Goal: Task Accomplishment & Management: Use online tool/utility

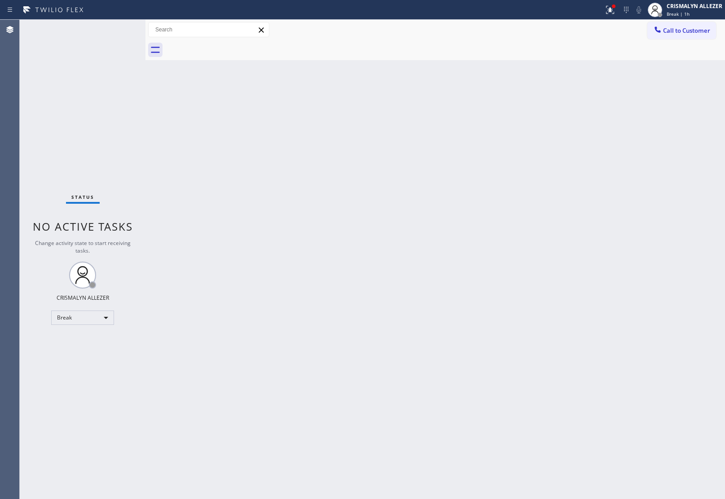
click at [100, 326] on div "Status No active tasks Change activity state to start receiving tasks. CRISMALY…" at bounding box center [83, 259] width 126 height 479
click at [105, 323] on div "Break" at bounding box center [82, 318] width 63 height 14
click at [99, 353] on li "Unavailable" at bounding box center [82, 352] width 61 height 11
click at [690, 34] on span "Call to Customer" at bounding box center [686, 30] width 47 height 8
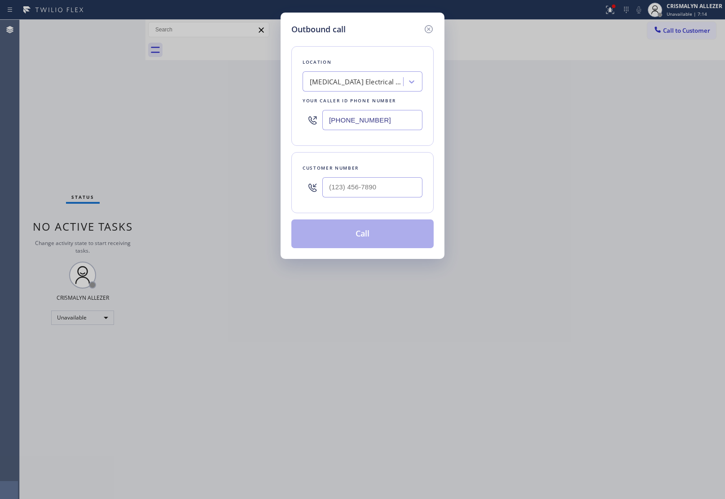
drag, startPoint x: 412, startPoint y: 111, endPoint x: 117, endPoint y: 113, distance: 294.8
click at [231, 127] on div "Outbound call Location High Voltage Electrical Oxnard Your caller id phone numb…" at bounding box center [362, 249] width 725 height 499
paste input "323) 218-7453"
type input "[PHONE_NUMBER]"
click at [385, 188] on input "(___) ___-____" at bounding box center [372, 187] width 100 height 20
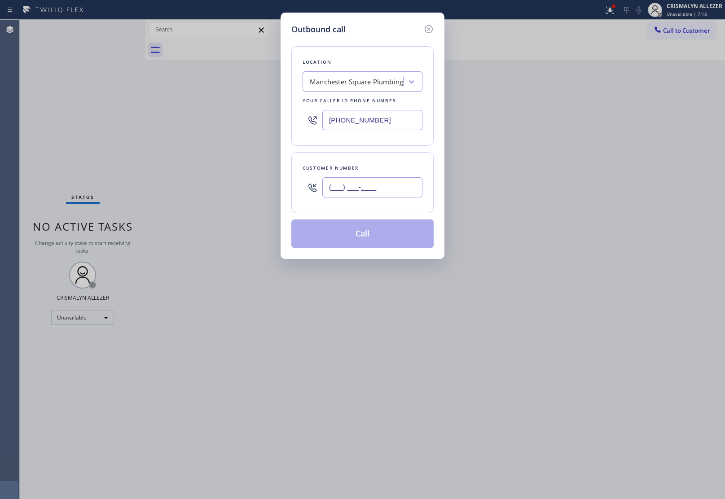
paste input "323) 218-7453"
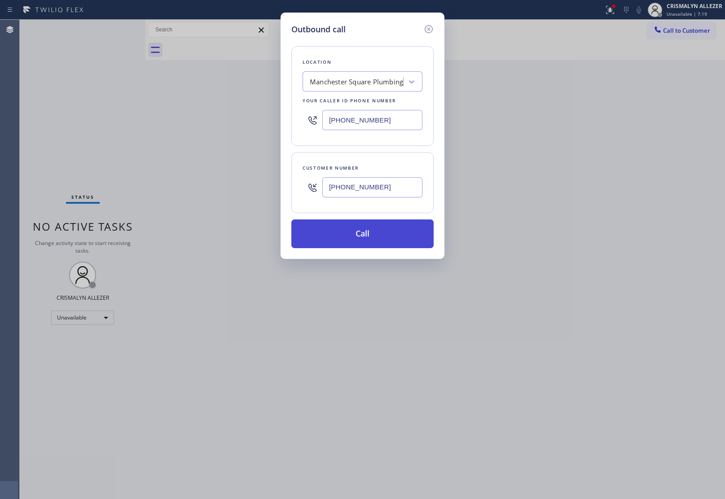
type input "[PHONE_NUMBER]"
click at [371, 236] on button "Call" at bounding box center [362, 233] width 142 height 29
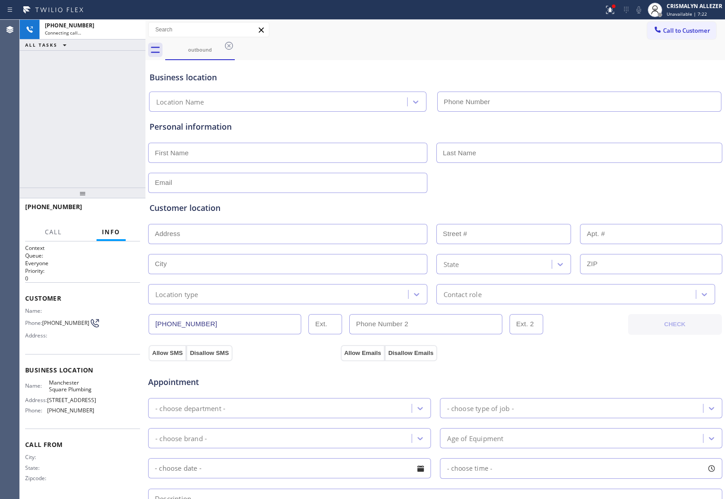
type input "(323) 218-7453"
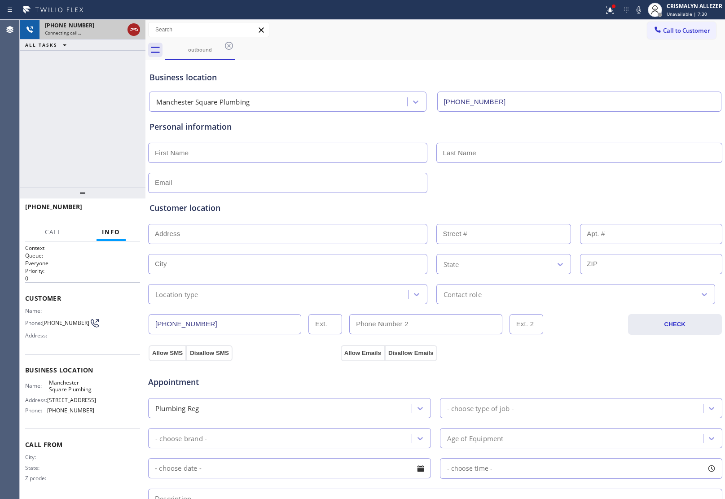
click at [132, 31] on icon at bounding box center [133, 29] width 11 height 11
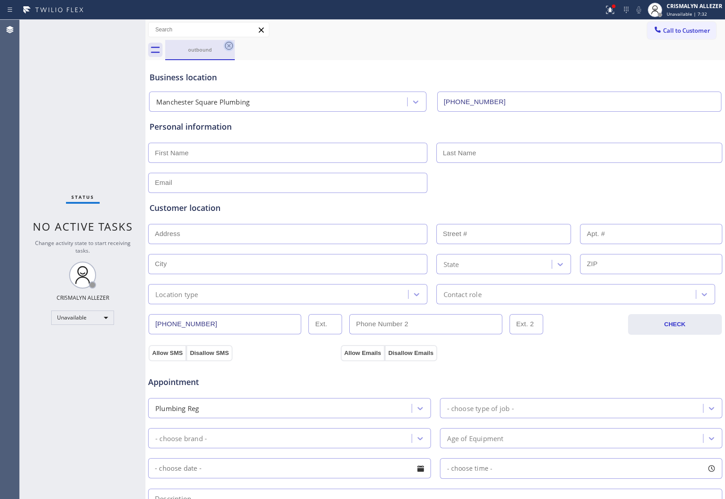
click at [226, 46] on icon at bounding box center [228, 45] width 11 height 11
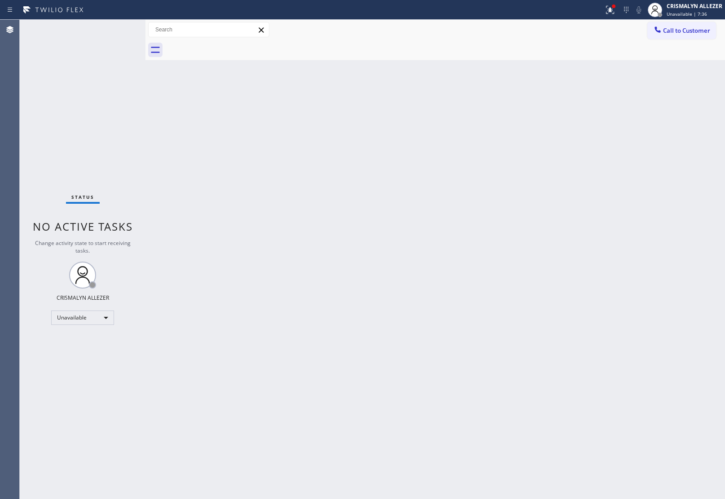
click at [378, 142] on div "Back to Dashboard Change Sender ID Customers Technicians Select a contact Outbo…" at bounding box center [434, 259] width 579 height 479
click at [687, 30] on span "Call to Customer" at bounding box center [686, 30] width 47 height 8
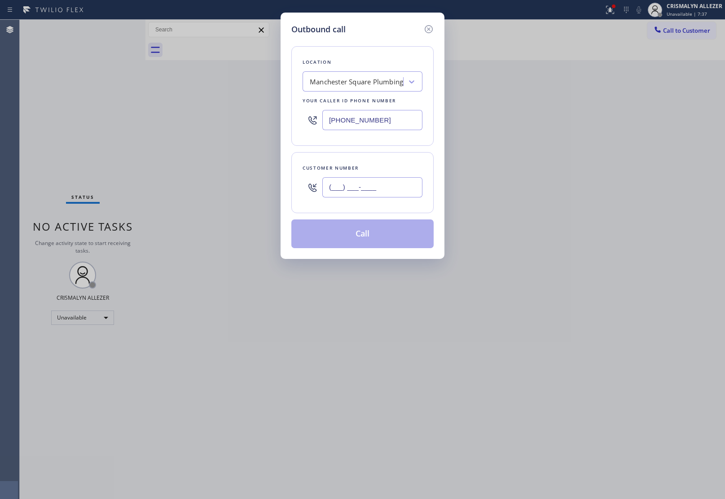
click at [375, 193] on input "(___) ___-____" at bounding box center [372, 187] width 100 height 20
paste input "661) 305-7526"
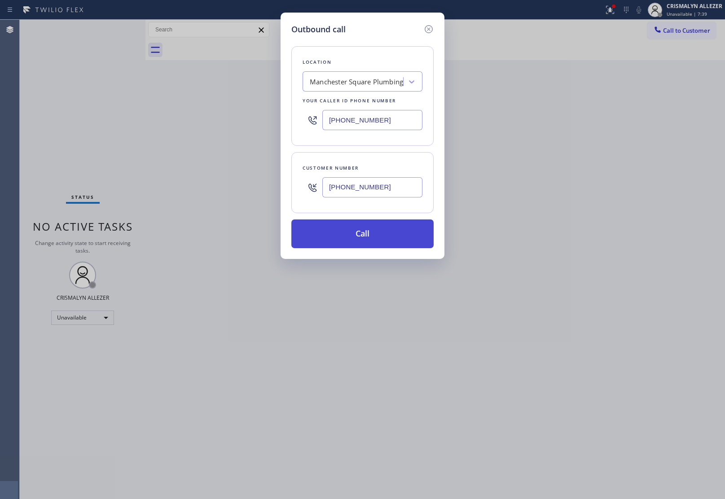
type input "(661) 305-7526"
click at [371, 236] on button "Call" at bounding box center [362, 233] width 142 height 29
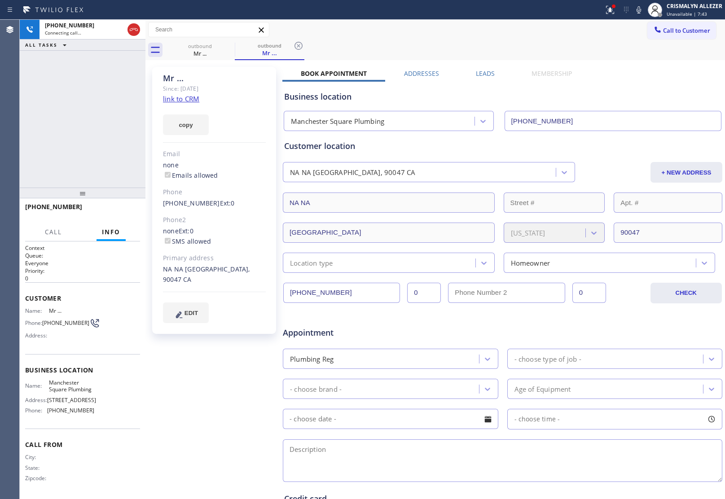
type input "(323) 218-7453"
click at [196, 383] on div "Mr ... Since: 20 may 2020 link to CRM copy Email none Emails allowed Phone (661…" at bounding box center [215, 353] width 135 height 582
click at [120, 212] on span "HANG UP" at bounding box center [118, 211] width 27 height 6
click at [120, 212] on span "COMPLETE" at bounding box center [117, 211] width 31 height 6
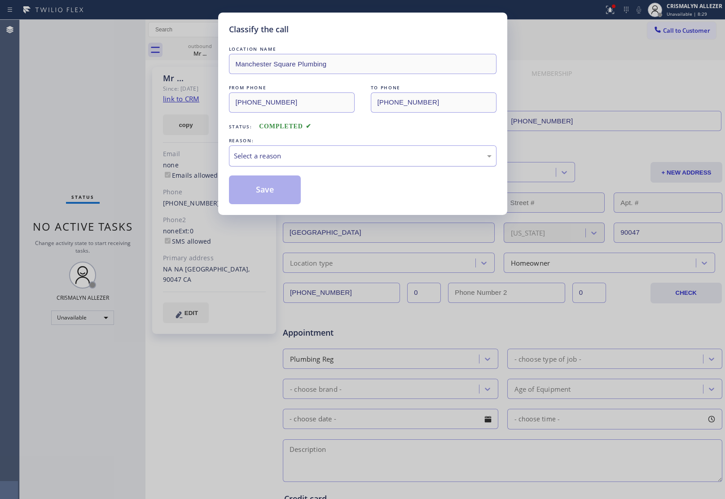
click at [390, 160] on div "Select a reason" at bounding box center [363, 156] width 258 height 10
click at [272, 192] on button "Save" at bounding box center [265, 189] width 72 height 29
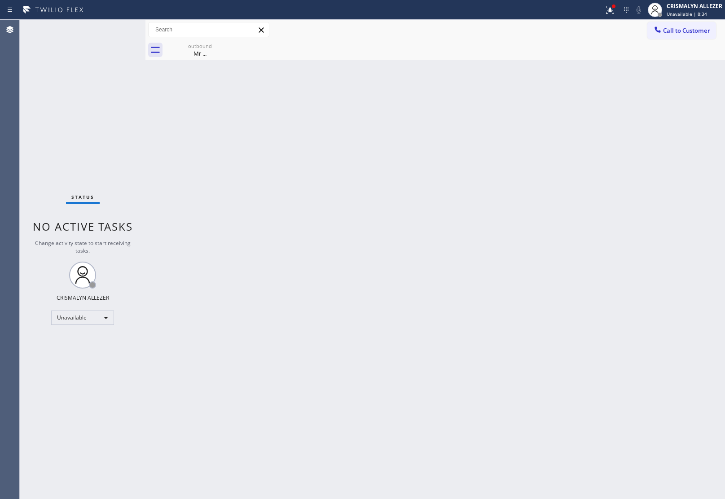
click at [369, 238] on div "Back to Dashboard Change Sender ID Customers Technicians Select a contact Outbo…" at bounding box center [434, 259] width 579 height 479
click at [198, 52] on div "Mr ..." at bounding box center [200, 53] width 68 height 8
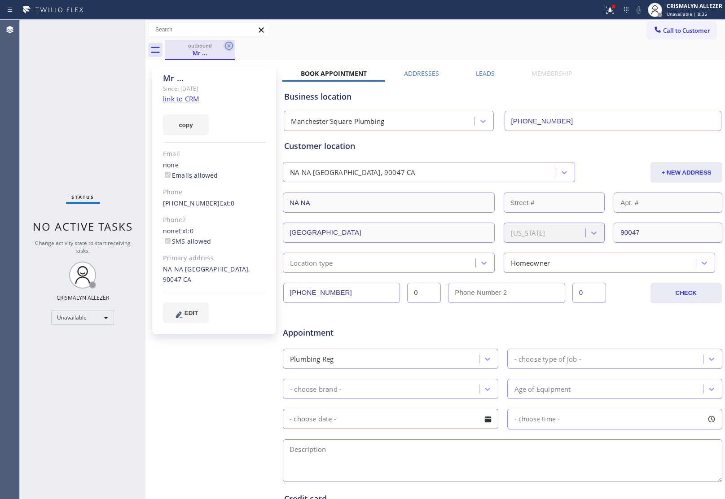
click at [226, 46] on icon at bounding box center [228, 45] width 11 height 11
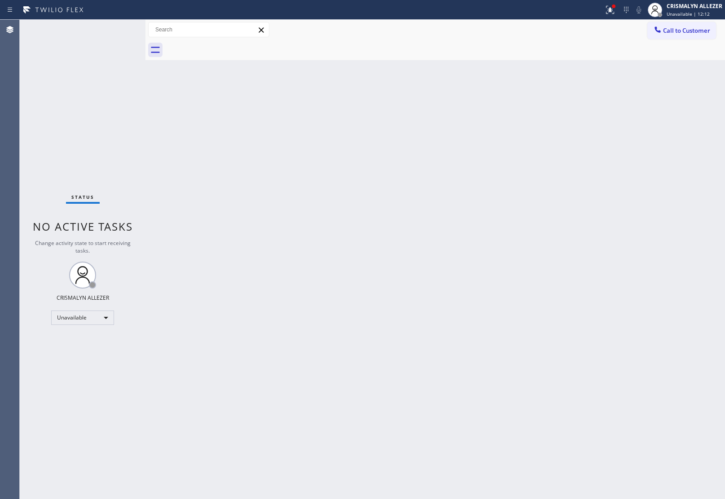
click at [679, 274] on div "Back to Dashboard Change Sender ID Customers Technicians Select a contact Outbo…" at bounding box center [434, 259] width 579 height 479
drag, startPoint x: 357, startPoint y: 174, endPoint x: 511, endPoint y: 142, distance: 157.3
click at [360, 173] on div "Back to Dashboard Change Sender ID Customers Technicians Select a contact Outbo…" at bounding box center [434, 259] width 579 height 479
click at [680, 31] on span "Call to Customer" at bounding box center [686, 30] width 47 height 8
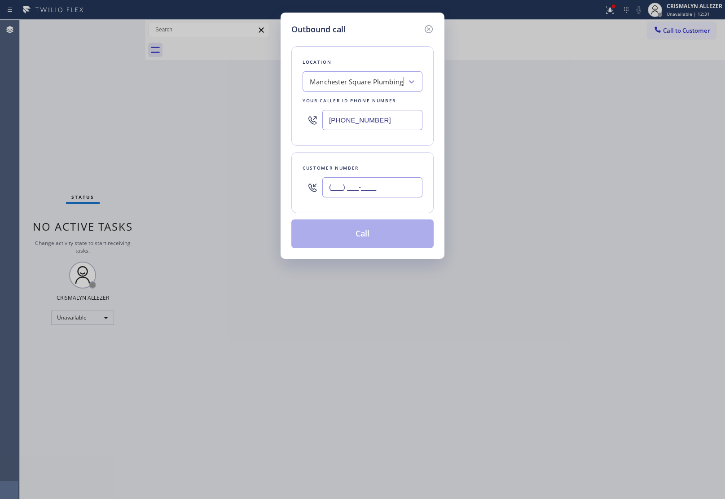
click at [390, 192] on input "(___) ___-____" at bounding box center [372, 187] width 100 height 20
paste input "425) 736-3205"
type input "(425) 736-3205"
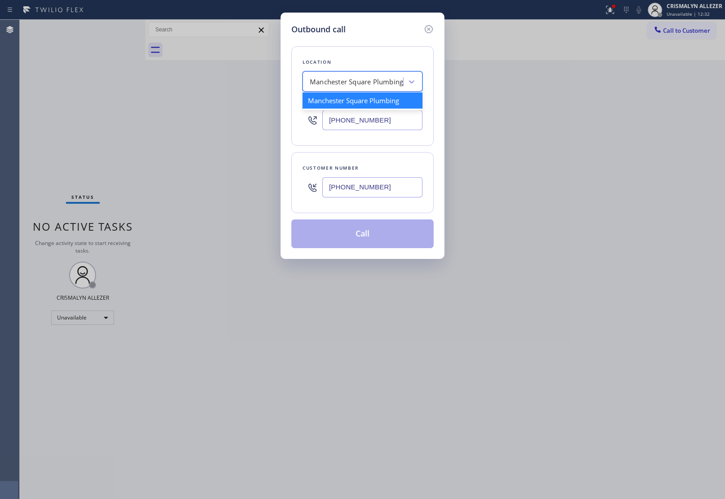
click at [364, 74] on div "Manchester Square Plumbing" at bounding box center [354, 82] width 98 height 16
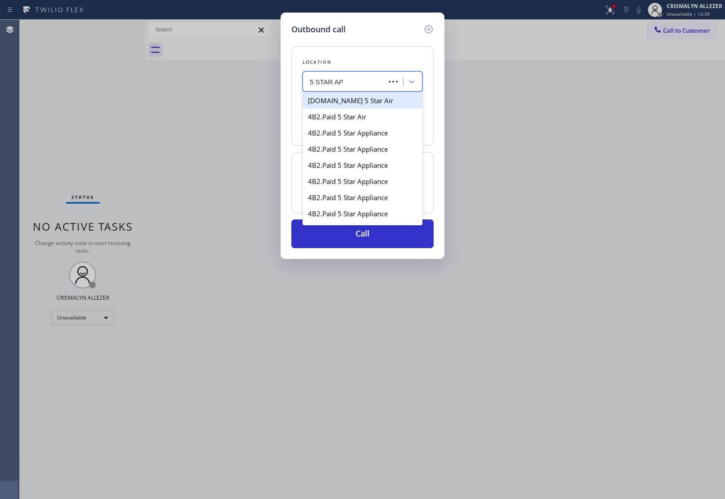
type input "5 STAR APP"
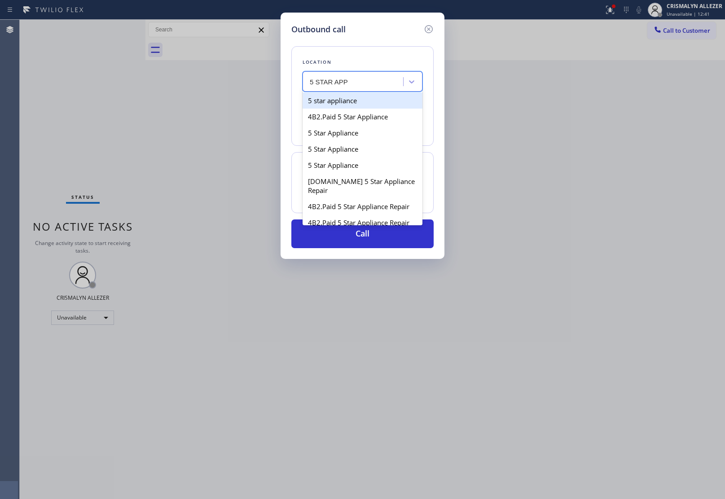
click at [369, 106] on div "5 star appliance" at bounding box center [362, 100] width 120 height 16
type input "(213) 687-2604"
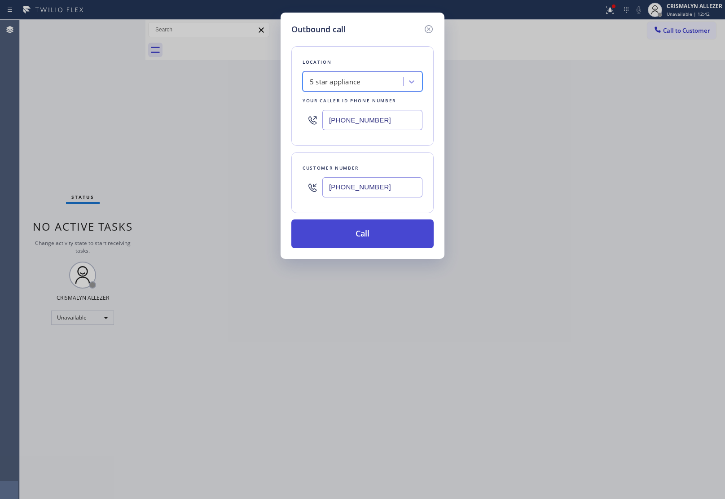
click at [369, 239] on button "Call" at bounding box center [362, 233] width 142 height 29
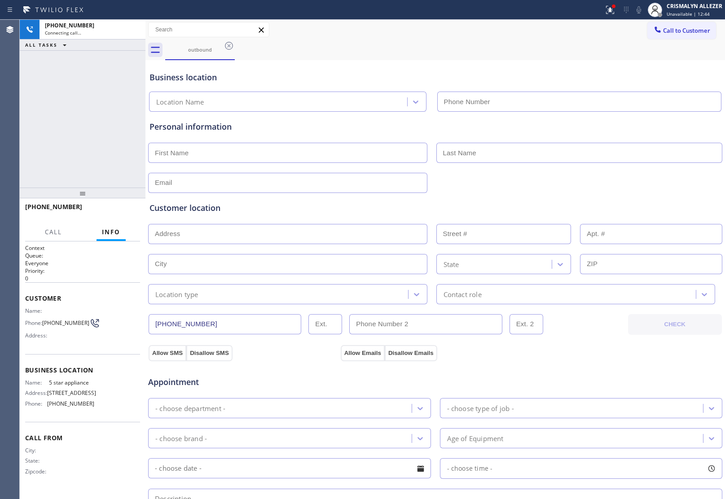
type input "(213) 687-2604"
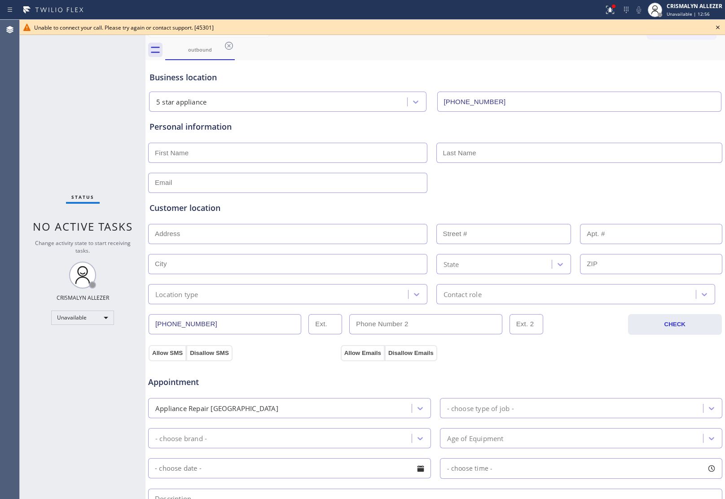
drag, startPoint x: 263, startPoint y: 180, endPoint x: 321, endPoint y: 177, distance: 57.5
click at [267, 187] on input "text" at bounding box center [287, 183] width 279 height 20
click at [719, 27] on icon at bounding box center [717, 27] width 11 height 11
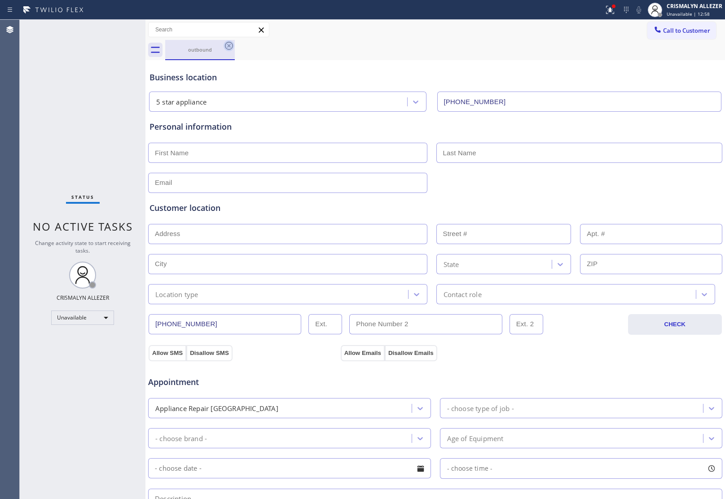
click at [230, 41] on icon at bounding box center [228, 45] width 11 height 11
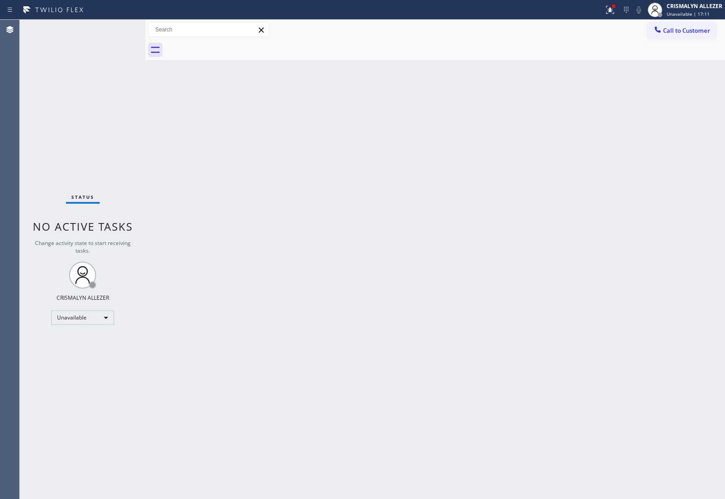
click at [644, 355] on div "Back to Dashboard Change Sender ID Customers Technicians Select a contact Outbo…" at bounding box center [434, 259] width 579 height 479
drag, startPoint x: 683, startPoint y: 26, endPoint x: 676, endPoint y: 35, distance: 11.2
click at [681, 29] on span "Call to Customer" at bounding box center [686, 30] width 47 height 8
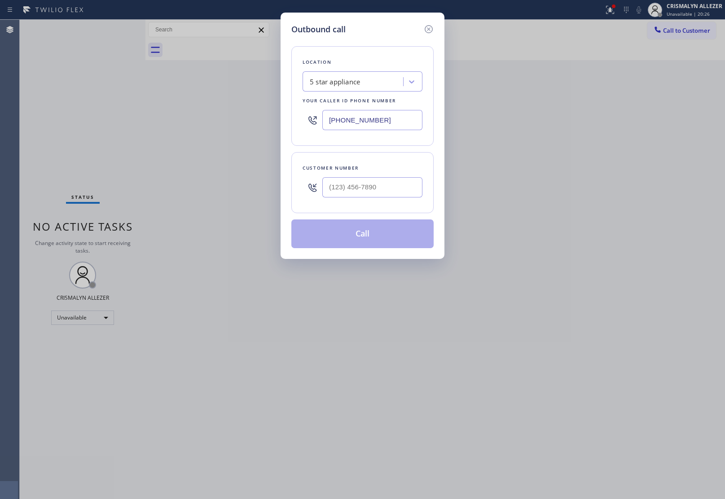
drag, startPoint x: 395, startPoint y: 118, endPoint x: 246, endPoint y: 144, distance: 151.8
click at [278, 117] on div "Outbound call Location 5 star appliance Your caller id phone number (213) 687-2…" at bounding box center [362, 249] width 725 height 499
paste input "602) 671-334"
type input "(602) 671-3344"
click at [385, 194] on input "(___) ___-____" at bounding box center [372, 187] width 100 height 20
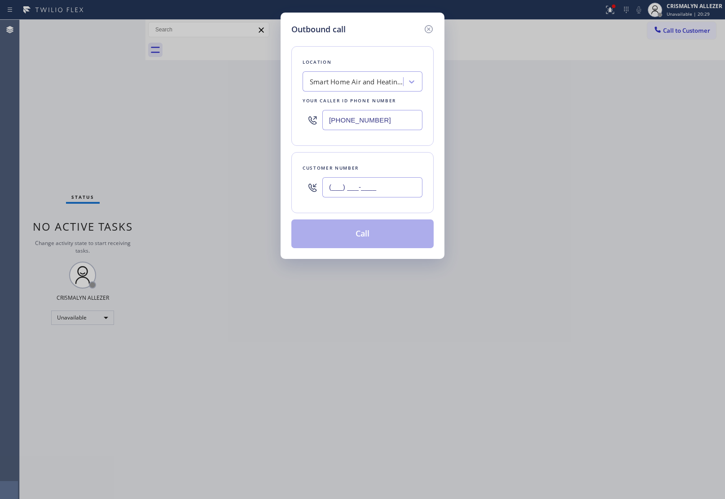
paste input "602) 666-0810"
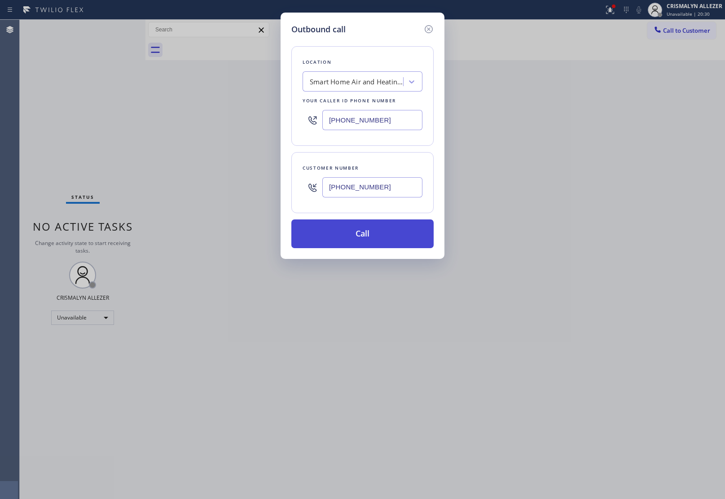
type input "(602) 666-0810"
drag, startPoint x: 379, startPoint y: 243, endPoint x: 386, endPoint y: 238, distance: 8.3
click at [380, 243] on button "Call" at bounding box center [362, 233] width 142 height 29
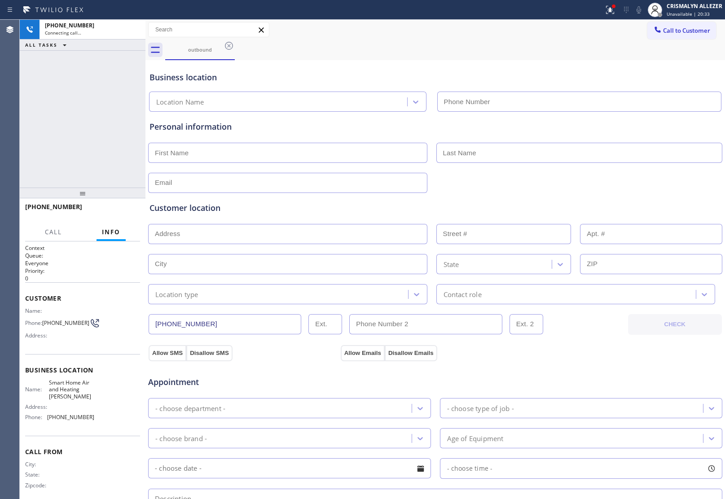
type input "(602) 671-3344"
click at [621, 192] on div "Customer location >> ADD NEW ADDRESS << + NEW ADDRESS State Location type Conta…" at bounding box center [435, 246] width 575 height 115
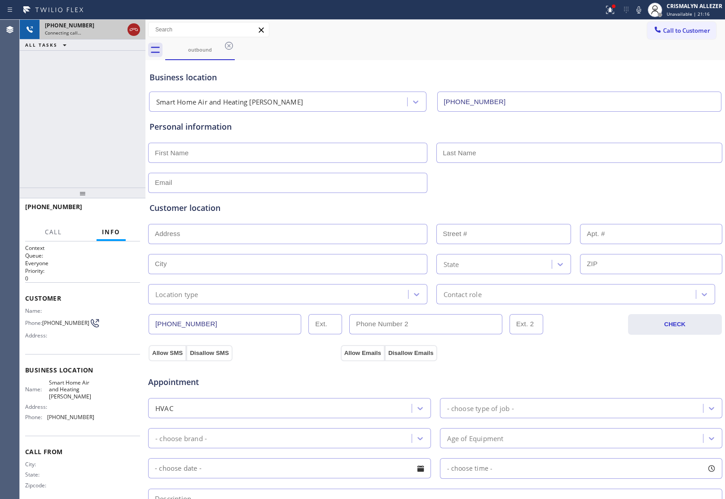
click at [131, 32] on icon at bounding box center [133, 29] width 11 height 11
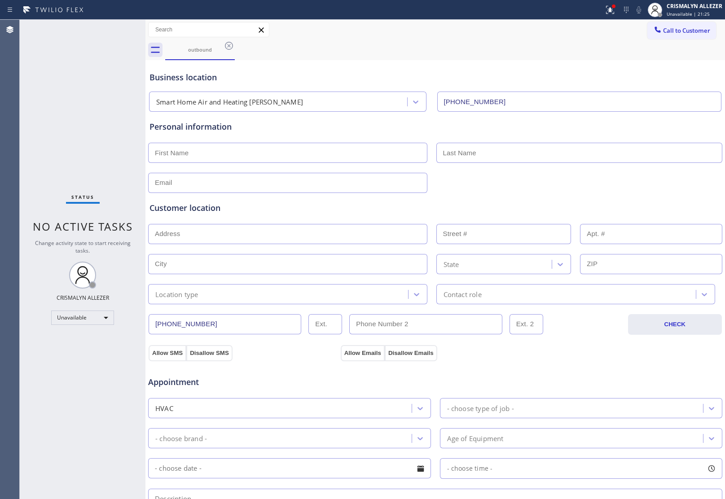
click at [228, 46] on icon at bounding box center [229, 46] width 8 height 8
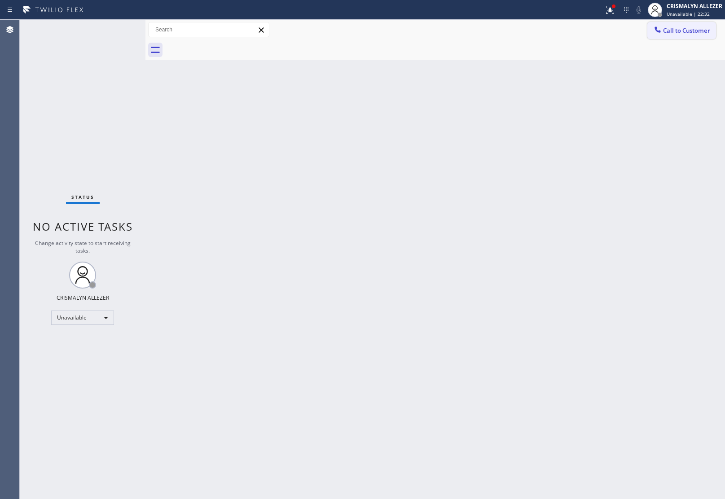
click at [654, 34] on icon at bounding box center [657, 29] width 9 height 9
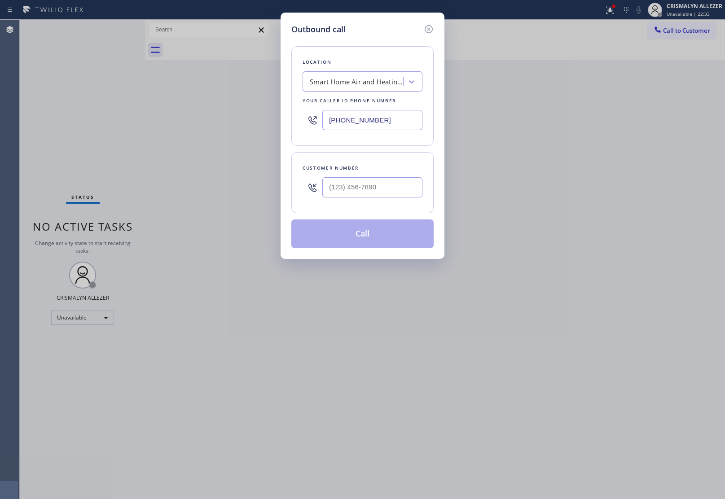
drag, startPoint x: 394, startPoint y: 117, endPoint x: 244, endPoint y: 108, distance: 150.2
click at [243, 110] on div "Outbound call Location Smart Home Air and Heating Chandler Your caller id phone…" at bounding box center [362, 249] width 725 height 499
type input "(855) 908-1436"
click at [631, 250] on div "Outbound call Location Dr. Pro Electric Your caller id phone number (855) 908-1…" at bounding box center [362, 249] width 725 height 499
click at [376, 196] on input "(___) ___-____" at bounding box center [372, 187] width 100 height 20
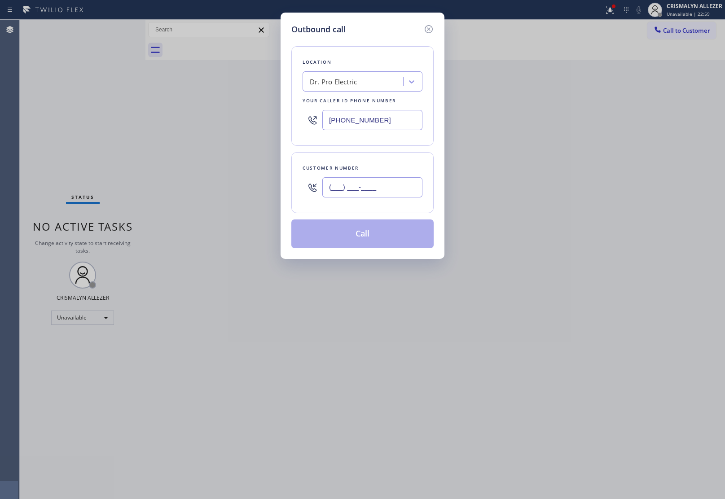
paste input "240) 821-2197"
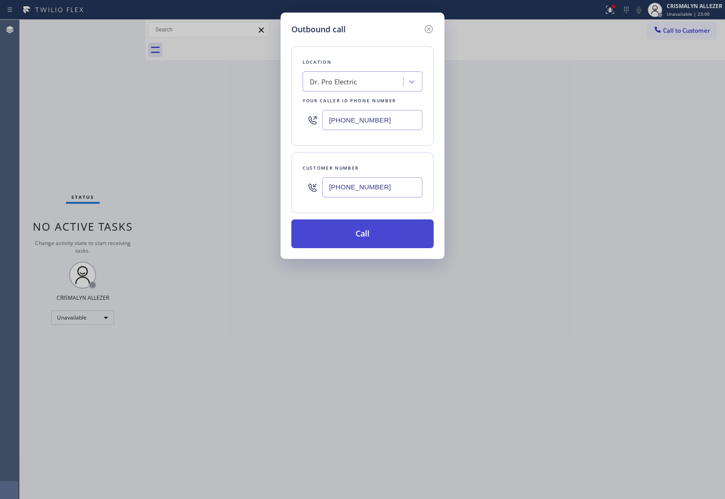
type input "(240) 821-2197"
click at [368, 239] on button "Call" at bounding box center [362, 233] width 142 height 29
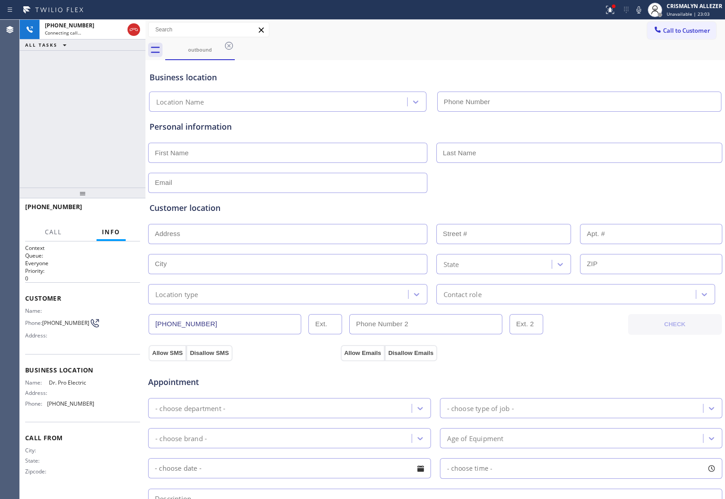
type input "(855) 908-1436"
drag, startPoint x: 639, startPoint y: 9, endPoint x: 627, endPoint y: 39, distance: 31.4
click at [639, 9] on icon at bounding box center [638, 9] width 11 height 11
click at [638, 10] on rect at bounding box center [638, 9] width 6 height 6
click at [116, 212] on span "HANG UP" at bounding box center [118, 211] width 27 height 6
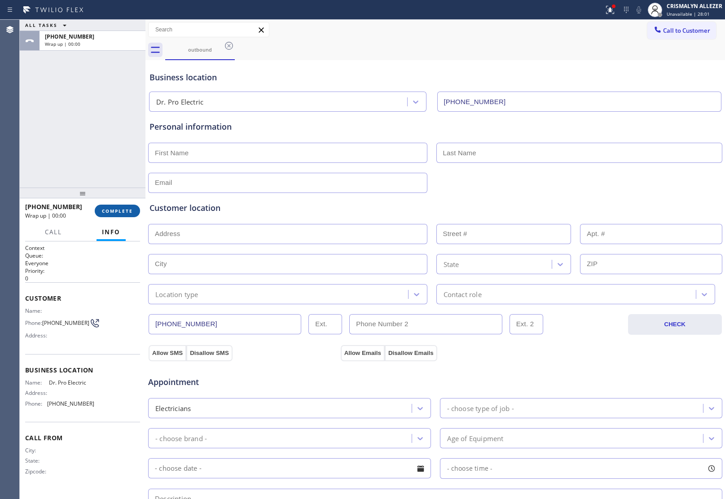
click at [116, 212] on span "COMPLETE" at bounding box center [117, 211] width 31 height 6
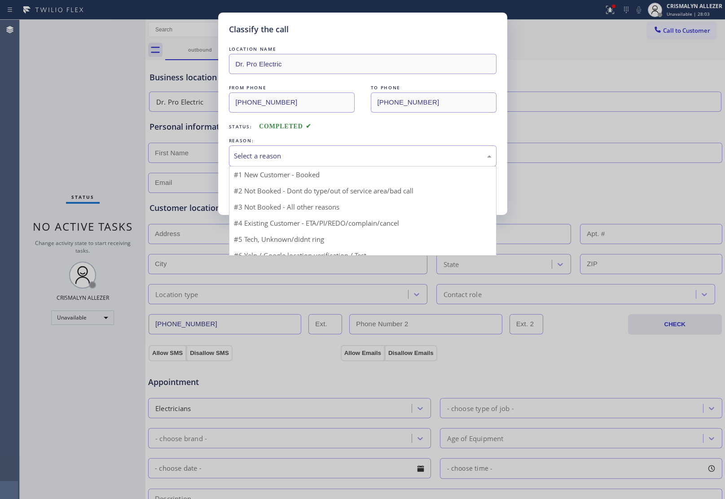
click at [403, 158] on div "Select a reason" at bounding box center [363, 156] width 258 height 10
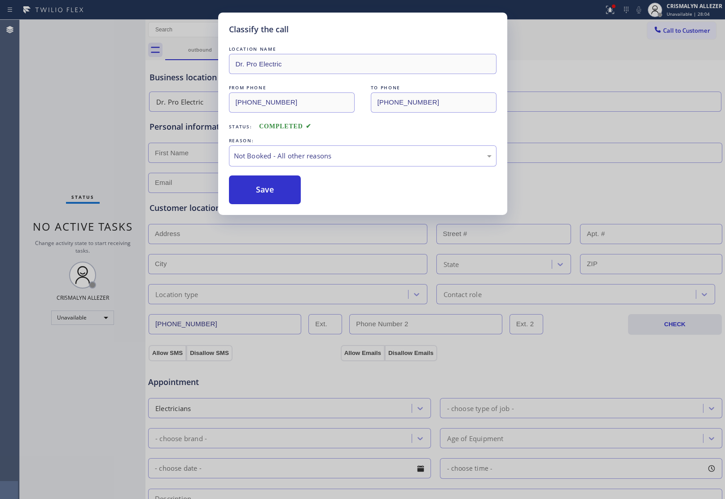
click at [267, 193] on button "Save" at bounding box center [265, 189] width 72 height 29
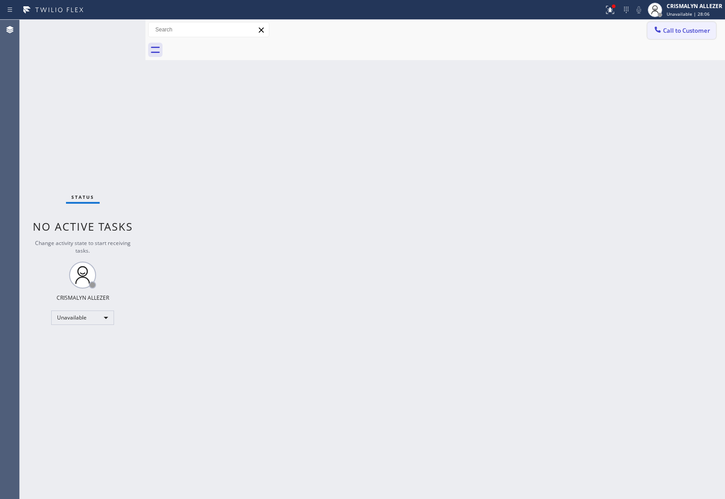
click at [670, 35] on button "Call to Customer" at bounding box center [681, 30] width 69 height 17
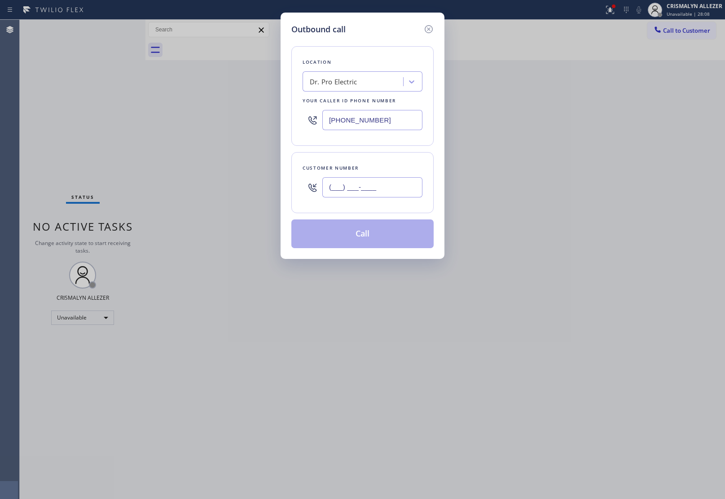
click at [402, 191] on input "(___) ___-____" at bounding box center [372, 187] width 100 height 20
paste input "220) 884-0"
click at [402, 191] on input "(220) 884-0___" at bounding box center [372, 187] width 100 height 20
click at [652, 140] on div "Outbound call Location Dr. Pro Electric Your caller id phone number (855) 908-1…" at bounding box center [362, 249] width 725 height 499
drag, startPoint x: 398, startPoint y: 189, endPoint x: 261, endPoint y: 188, distance: 136.9
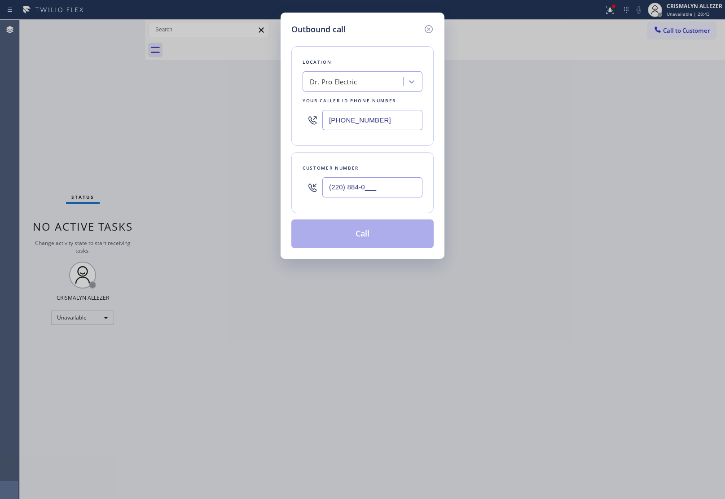
click at [256, 187] on div "Outbound call Location Dr. Pro Electric Your caller id phone number (855) 908-1…" at bounding box center [362, 249] width 725 height 499
paste input "40) 821-2197"
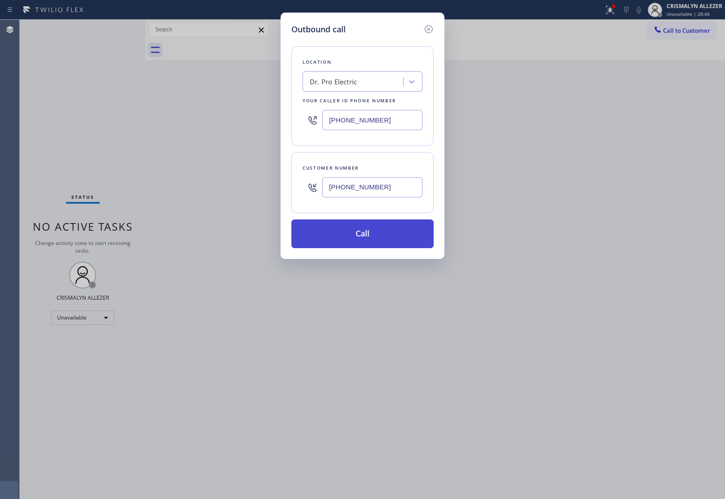
type input "(240) 821-2197"
click at [358, 241] on button "Call" at bounding box center [362, 233] width 142 height 29
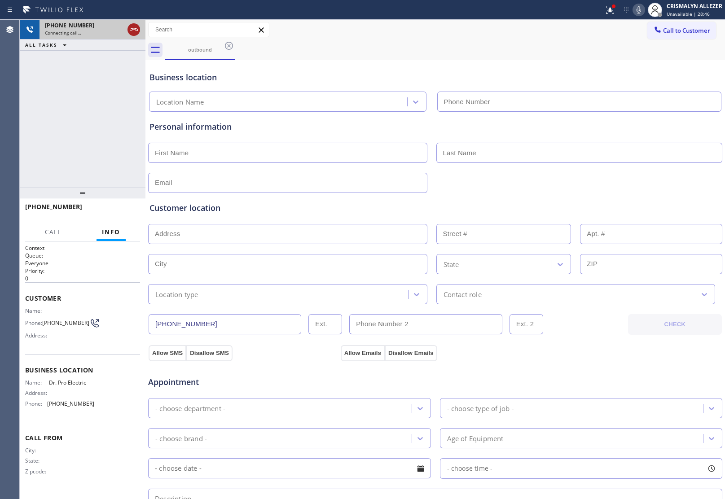
type input "(855) 908-1436"
click at [135, 30] on icon at bounding box center [133, 29] width 11 height 11
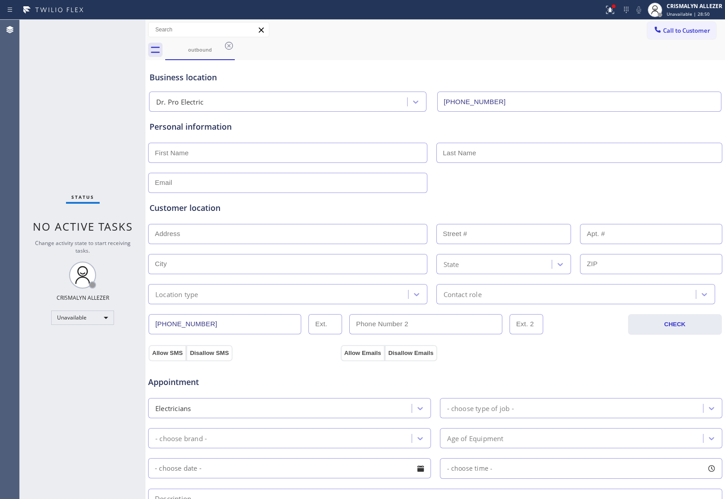
click at [242, 157] on input "text" at bounding box center [287, 153] width 279 height 20
click at [615, 79] on div "Business location" at bounding box center [434, 77] width 571 height 12
click at [234, 147] on input "text" at bounding box center [287, 153] width 279 height 20
paste input "Andrew Vorwald"
drag, startPoint x: 215, startPoint y: 152, endPoint x: 182, endPoint y: 151, distance: 33.7
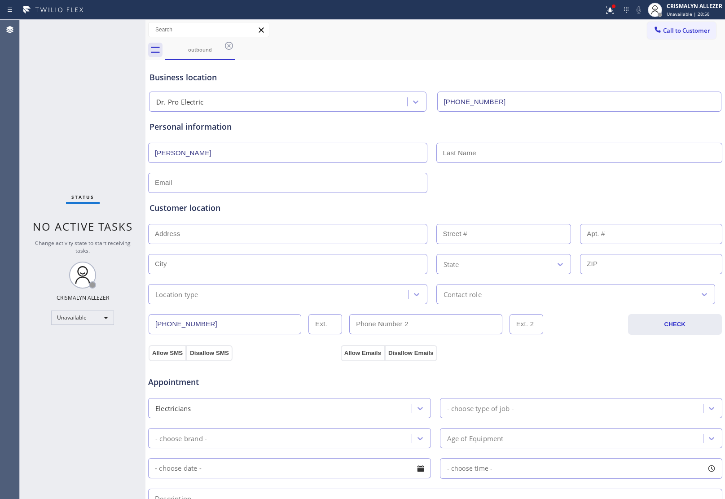
click at [182, 151] on input "Andrew Vorwald" at bounding box center [287, 153] width 279 height 20
type input "Andrew Vorwald"
click at [483, 155] on input "text" at bounding box center [579, 153] width 286 height 20
paste input "Vorwald"
type input "Vorwald"
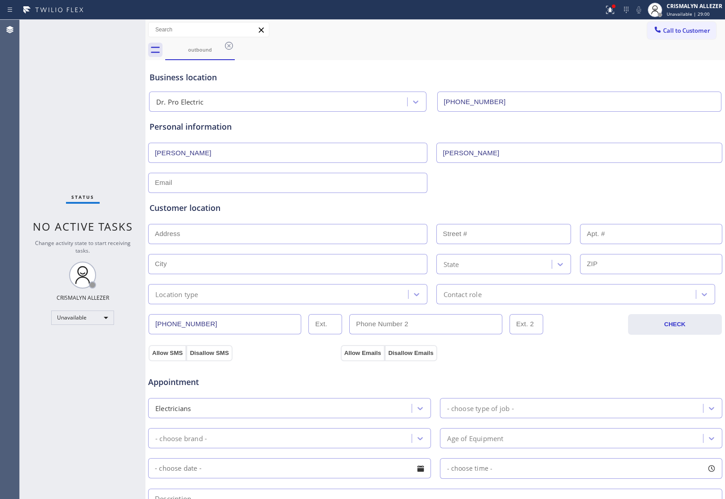
click at [223, 153] on input "Andrew Vorwald" at bounding box center [287, 153] width 279 height 20
type input "Andrew"
click at [623, 120] on div "Personal information Andrew Vorwald" at bounding box center [435, 152] width 575 height 81
click at [223, 186] on input "text" at bounding box center [287, 183] width 279 height 20
paste input "andrew.vorwald@gmail.com"
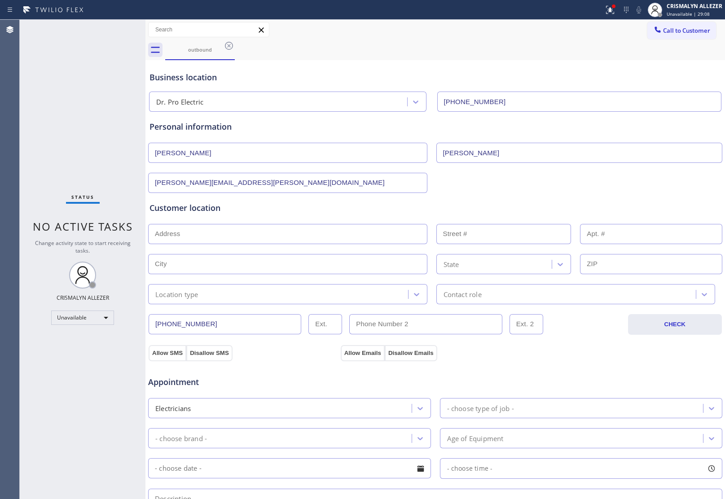
type input "andrew.vorwald@gmail.com"
click at [293, 210] on div "Customer location" at bounding box center [434, 208] width 571 height 12
click at [248, 236] on input "text" at bounding box center [287, 234] width 279 height 20
paste input "22 Homer Place, Metuchen, NJ 08840"
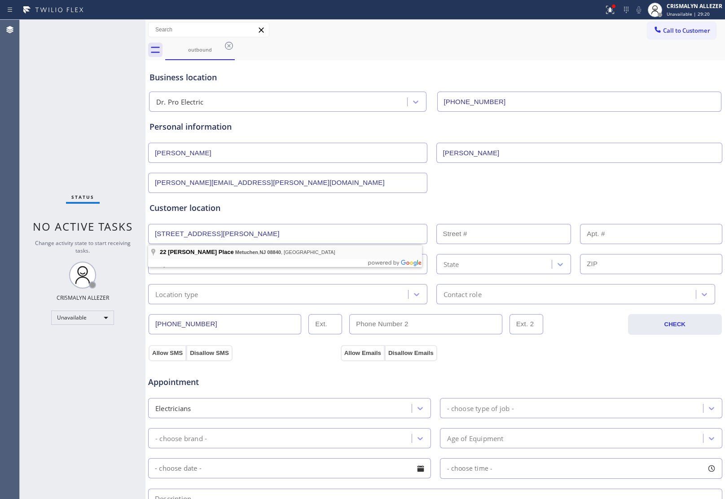
type input "22 Homer Pl"
type input "22"
type input "Metuchen"
type input "08840"
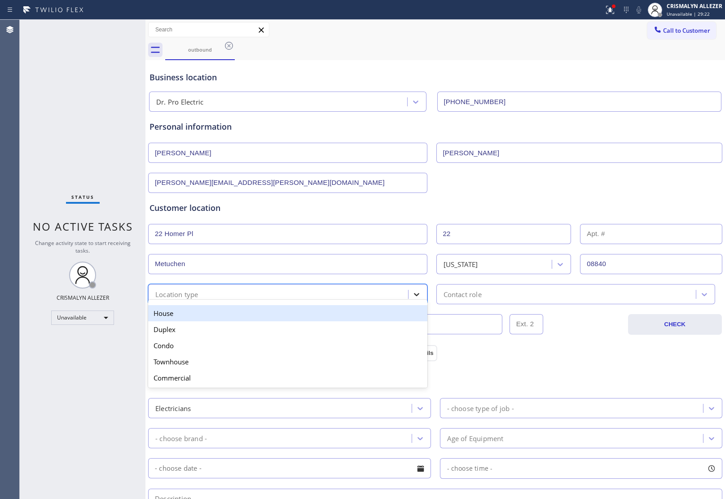
click at [412, 297] on icon at bounding box center [416, 294] width 9 height 9
drag, startPoint x: 363, startPoint y: 312, endPoint x: 441, endPoint y: 306, distance: 77.9
click at [370, 312] on div "House" at bounding box center [287, 313] width 279 height 16
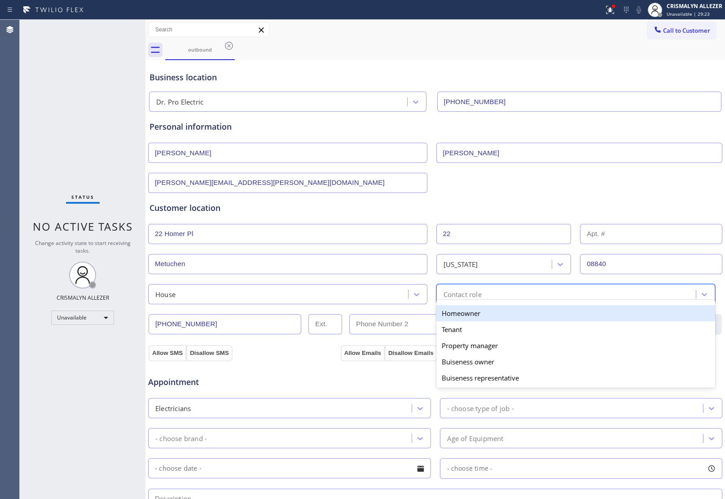
click at [493, 297] on div "Contact role" at bounding box center [567, 294] width 257 height 16
click at [474, 314] on div "Homeowner" at bounding box center [575, 313] width 279 height 16
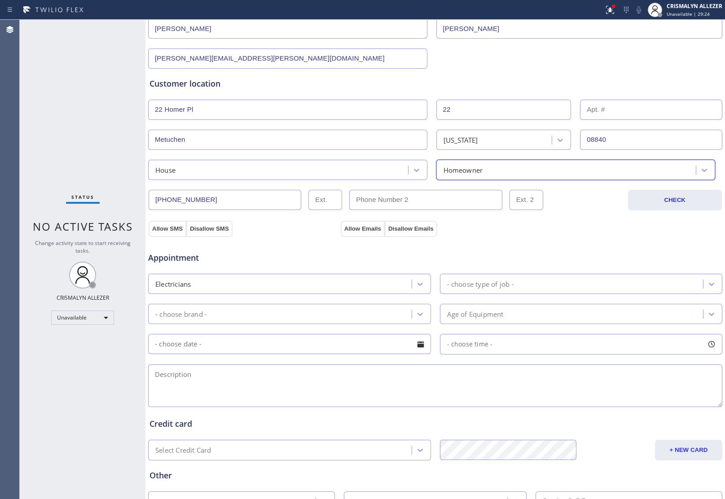
scroll to position [198, 0]
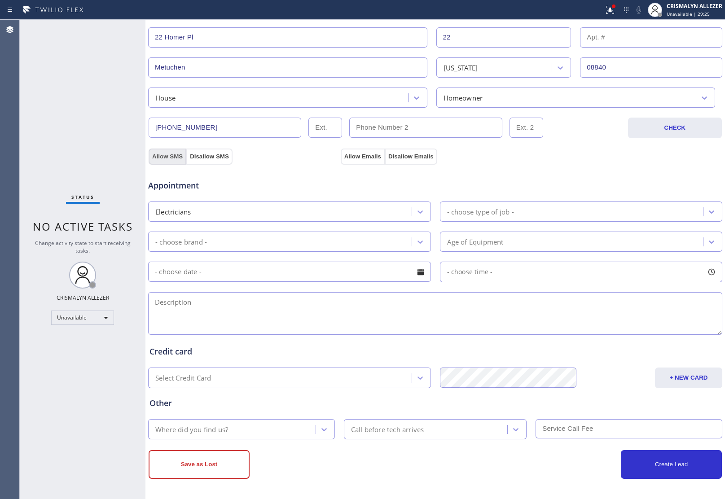
click at [163, 159] on button "Allow SMS" at bounding box center [168, 157] width 38 height 16
click at [369, 156] on button "Allow Emails" at bounding box center [363, 157] width 44 height 16
click at [616, 311] on textarea at bounding box center [435, 313] width 574 height 43
click at [230, 300] on textarea "To enrich screen reader interactions, please activate Accessibility in Grammarl…" at bounding box center [435, 313] width 574 height 43
paste textarea "I'm moving into a new house in Metuchen and the inspector recommended upgrading…"
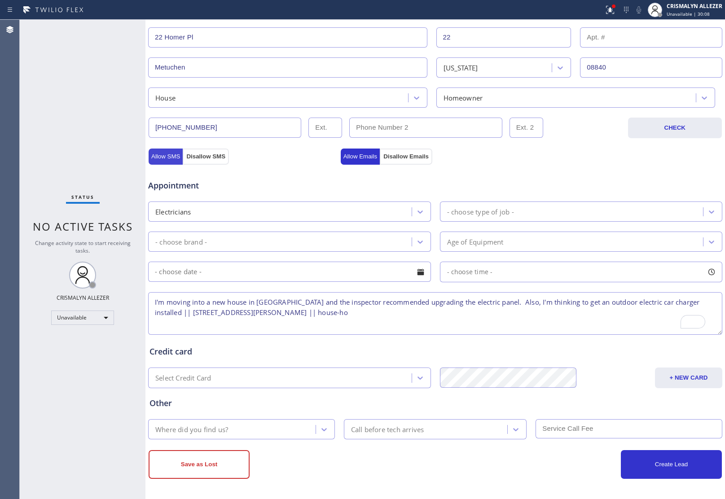
click at [171, 158] on button "Allow SMS" at bounding box center [166, 157] width 34 height 16
click at [358, 161] on div "Appointment Electricians - choose type of job - - choose brand - Age of Equipme…" at bounding box center [435, 249] width 575 height 176
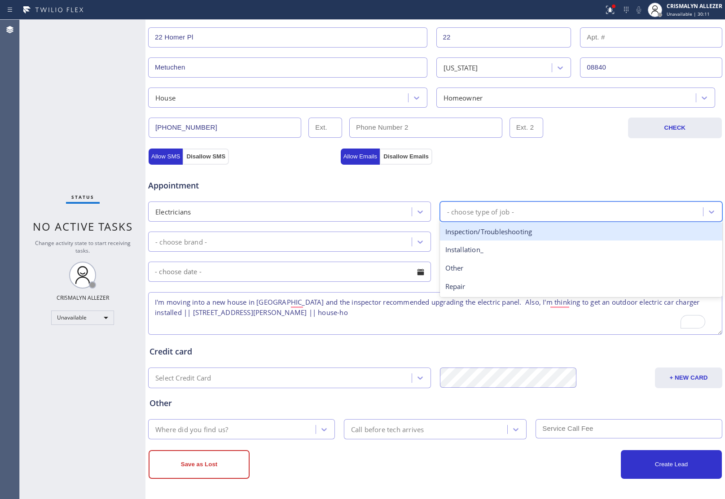
click at [527, 213] on div "- choose type of job -" at bounding box center [572, 212] width 261 height 16
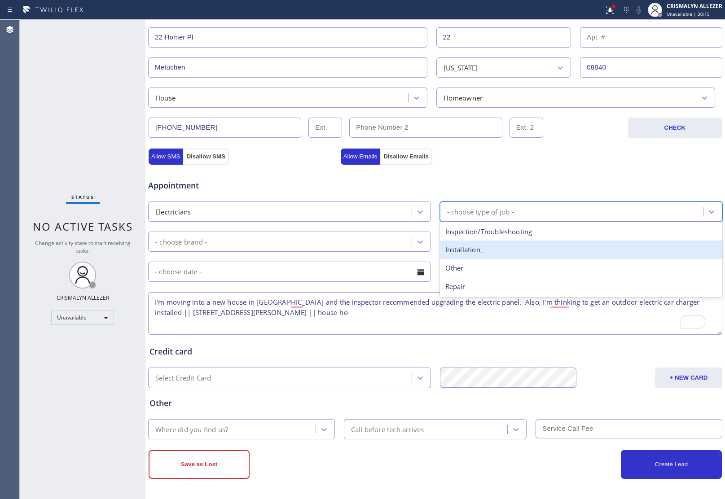
click at [520, 251] on div "Installation_" at bounding box center [581, 250] width 283 height 18
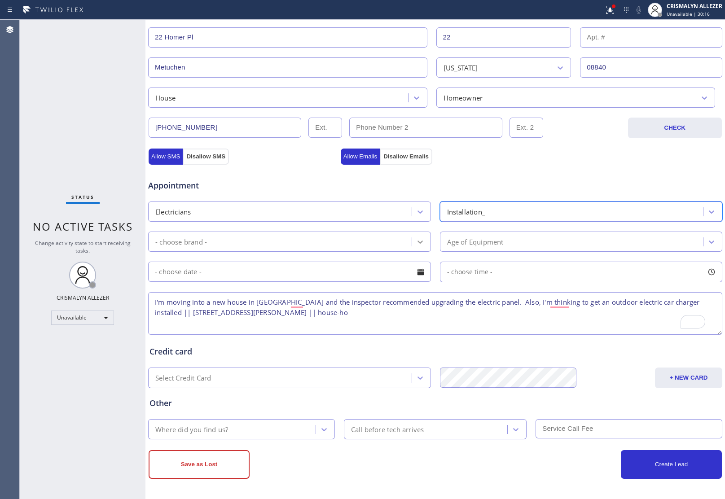
click at [419, 240] on icon at bounding box center [420, 241] width 9 height 9
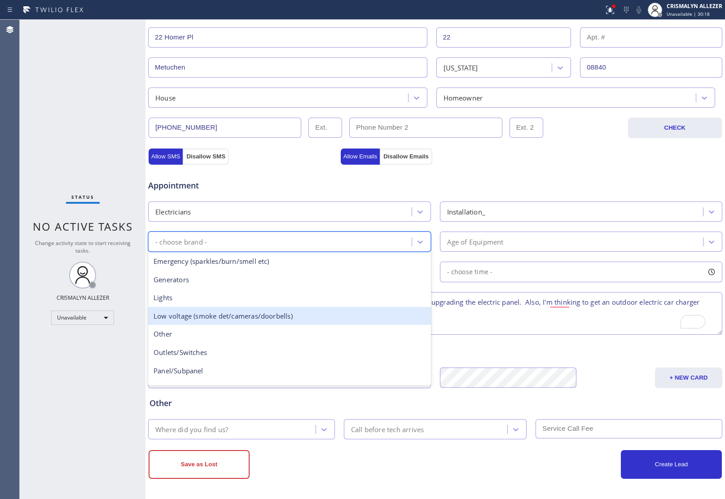
scroll to position [56, 0]
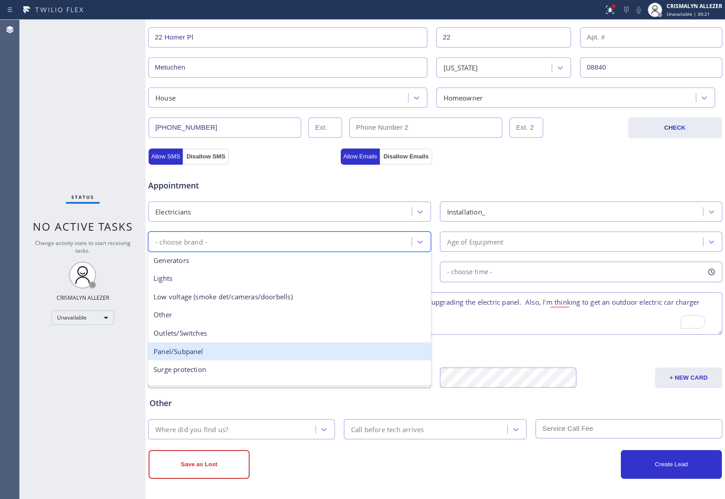
drag, startPoint x: 199, startPoint y: 350, endPoint x: 228, endPoint y: 339, distance: 31.4
click at [203, 346] on div "Panel/Subpanel" at bounding box center [289, 351] width 283 height 18
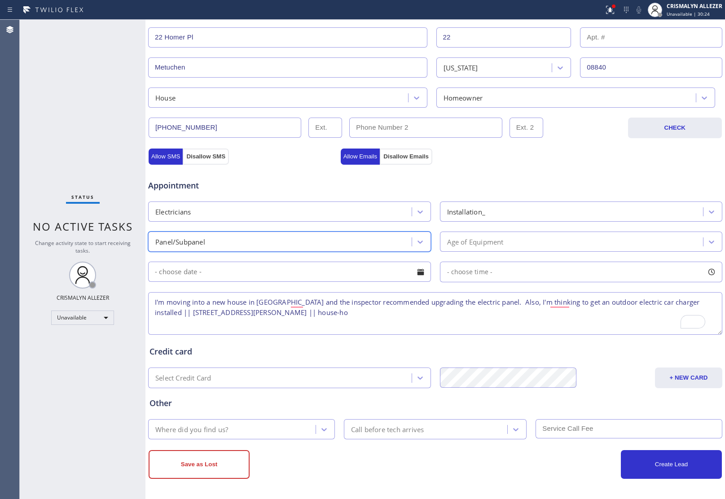
click at [532, 245] on div "Age of Equipment" at bounding box center [572, 242] width 261 height 16
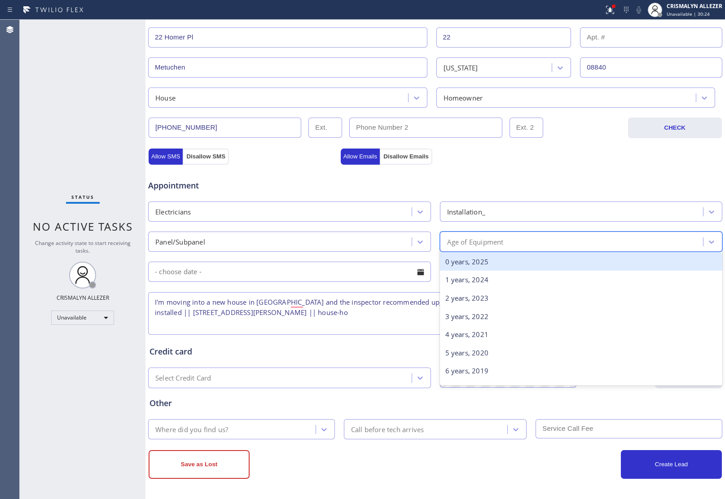
click at [472, 264] on div "0 years, 2025" at bounding box center [581, 262] width 283 height 18
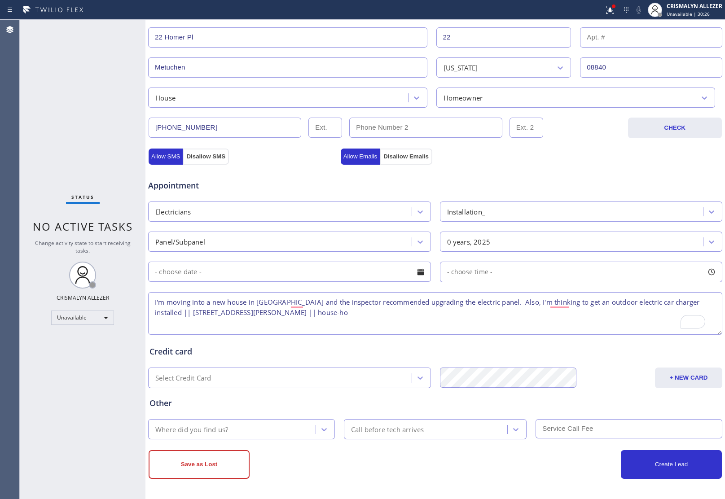
click at [347, 316] on textarea "I'm moving into a new house in Metuchen and the inspector recommended upgrading…" at bounding box center [435, 313] width 574 height 43
type textarea "I'm moving into a new house in Metuchen and the inspector recommended upgrading…"
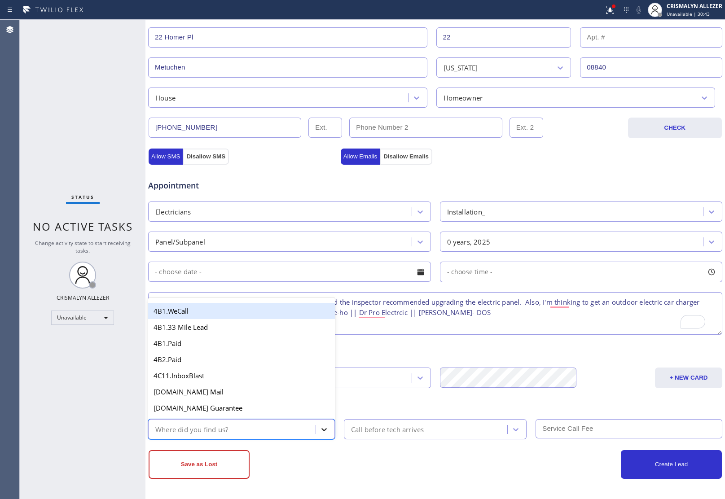
click at [320, 432] on icon at bounding box center [324, 429] width 9 height 9
type input "WE"
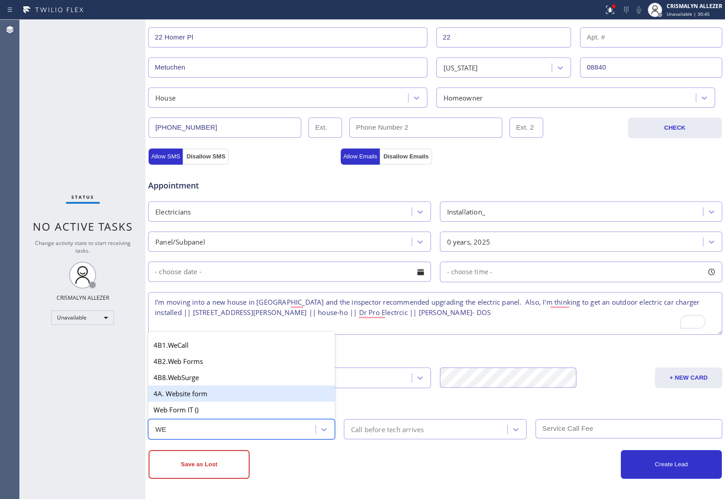
click at [241, 391] on div "4A. Website form" at bounding box center [241, 393] width 187 height 16
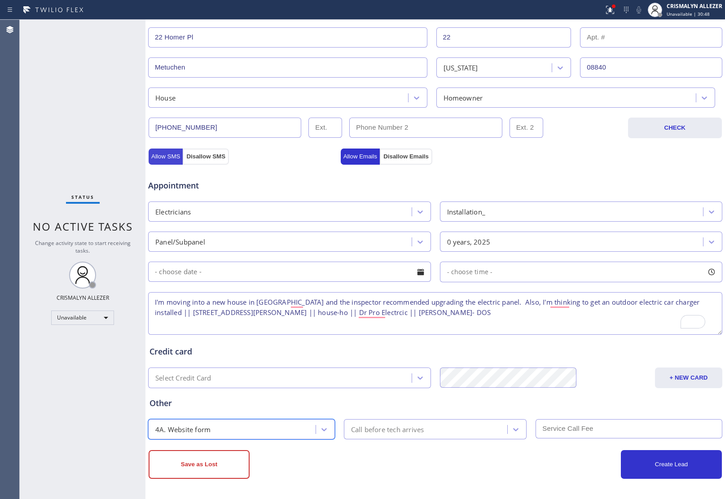
click at [166, 157] on button "Allow SMS" at bounding box center [166, 157] width 34 height 16
click at [351, 157] on button "Allow Emails" at bounding box center [360, 157] width 39 height 16
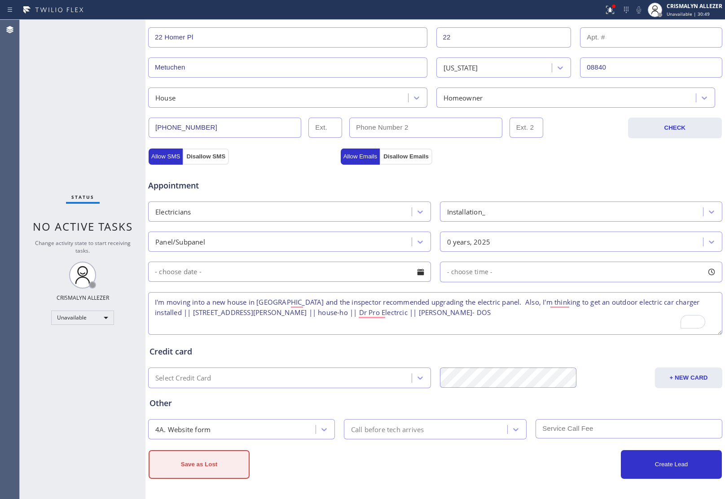
click at [225, 471] on button "Save as Lost" at bounding box center [199, 464] width 101 height 29
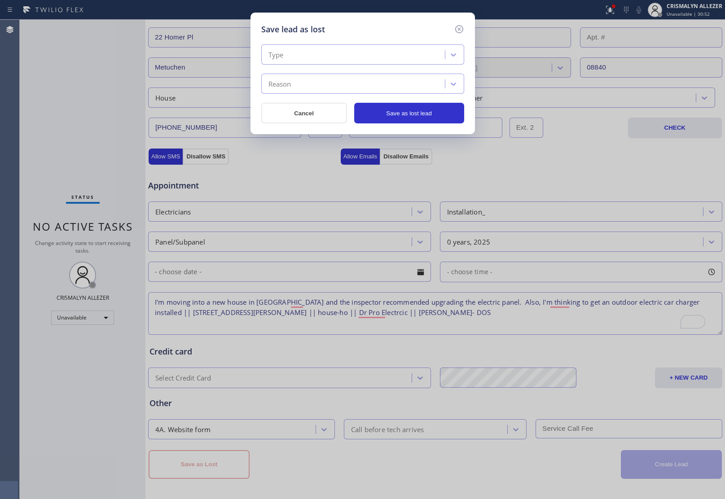
click at [381, 54] on div "Type" at bounding box center [354, 55] width 181 height 16
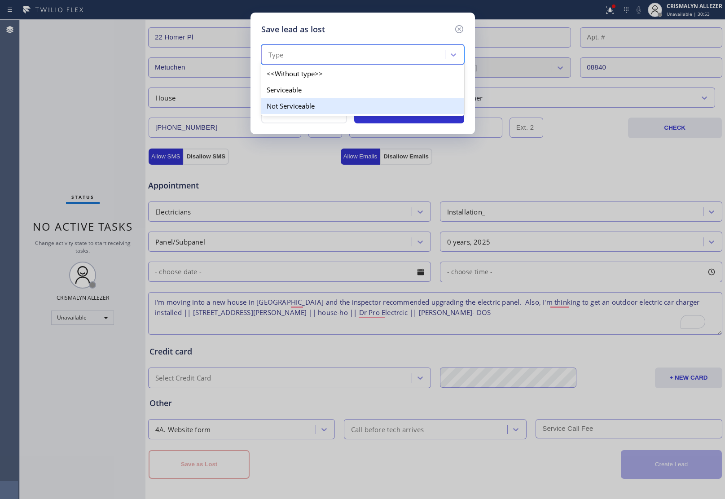
click at [300, 110] on div "Not Serviceable" at bounding box center [362, 106] width 203 height 16
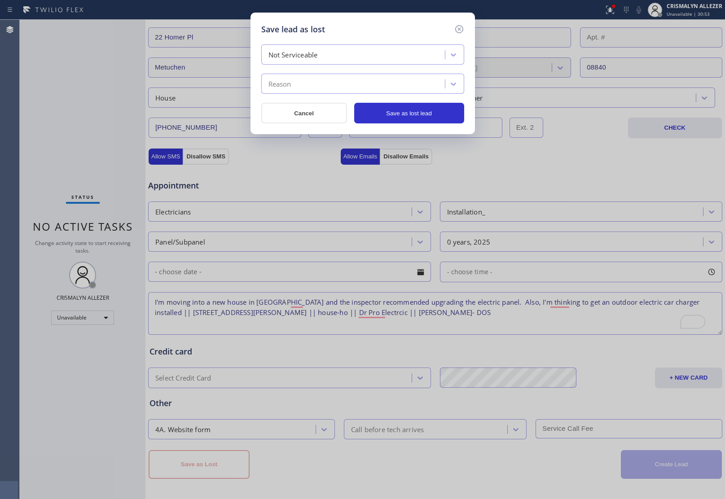
click at [331, 86] on div "Reason" at bounding box center [354, 84] width 181 height 16
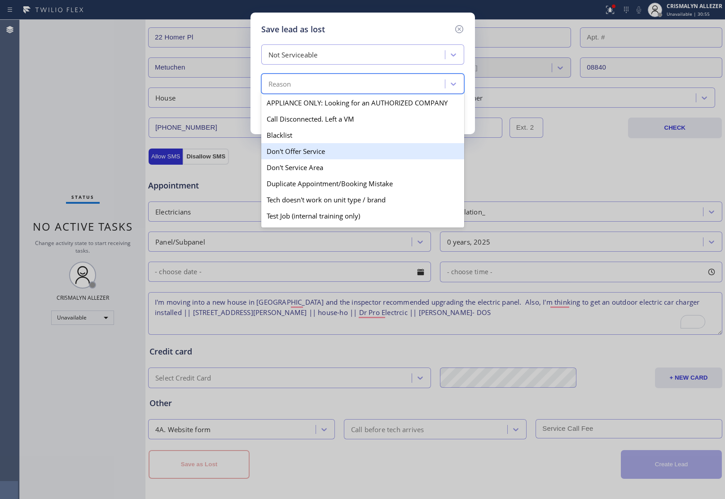
click at [310, 158] on div "Don't Offer Service" at bounding box center [362, 151] width 203 height 16
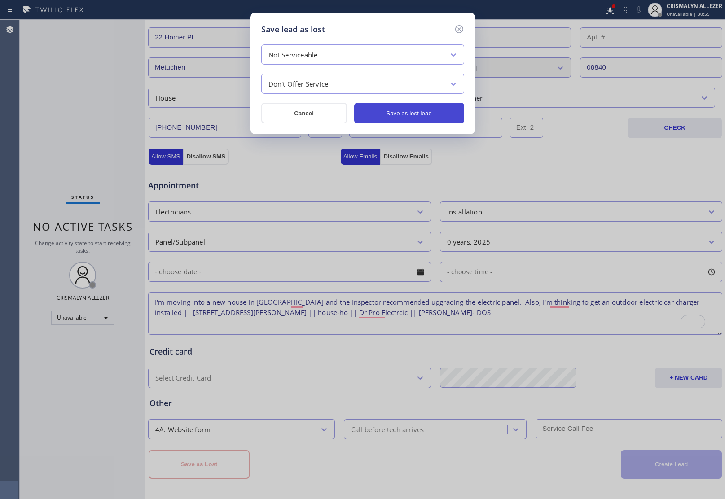
click at [425, 111] on button "Save as lost lead" at bounding box center [409, 113] width 110 height 21
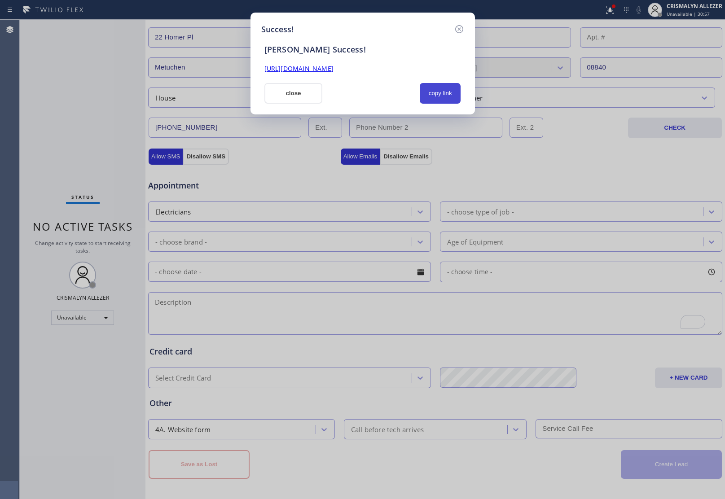
click at [436, 95] on button "copy link" at bounding box center [440, 93] width 41 height 21
click at [308, 100] on button "close" at bounding box center [293, 93] width 58 height 21
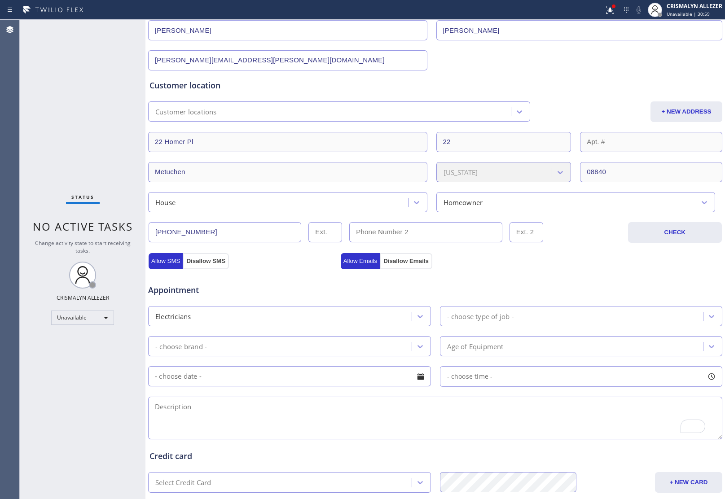
scroll to position [0, 0]
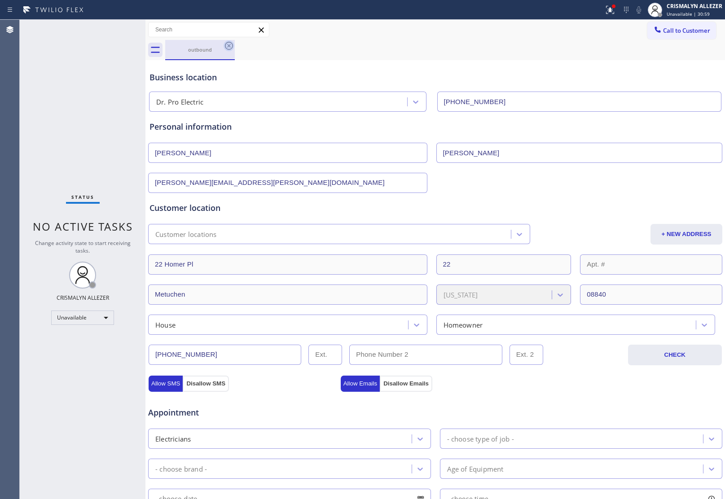
click at [227, 46] on icon at bounding box center [228, 45] width 11 height 11
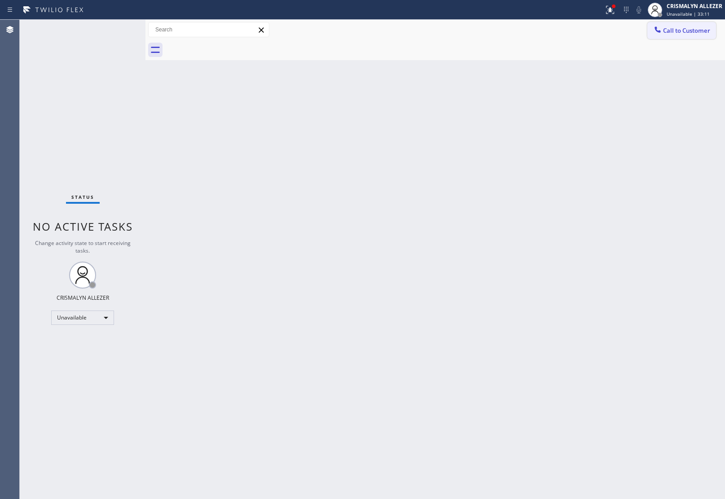
click at [671, 30] on span "Call to Customer" at bounding box center [686, 30] width 47 height 8
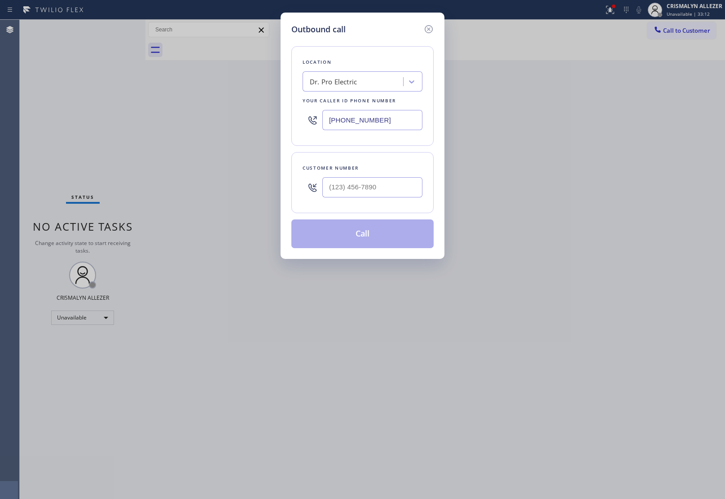
drag, startPoint x: 403, startPoint y: 118, endPoint x: 158, endPoint y: 120, distance: 244.6
click at [188, 120] on div "Outbound call Location Dr. Pro Electric Your caller id phone number (855) 908-1…" at bounding box center [362, 249] width 725 height 499
paste input "305) 747-7090"
type input "(305) 747-7090"
click at [387, 189] on input "(___) ___-____" at bounding box center [372, 187] width 100 height 20
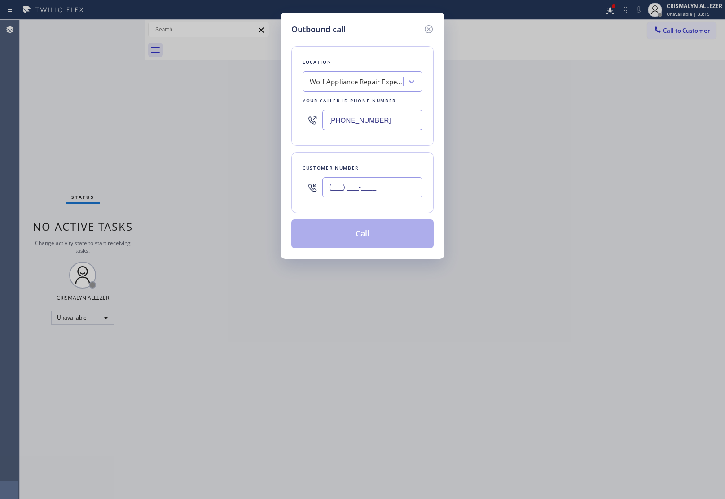
paste input "786) 284-0016"
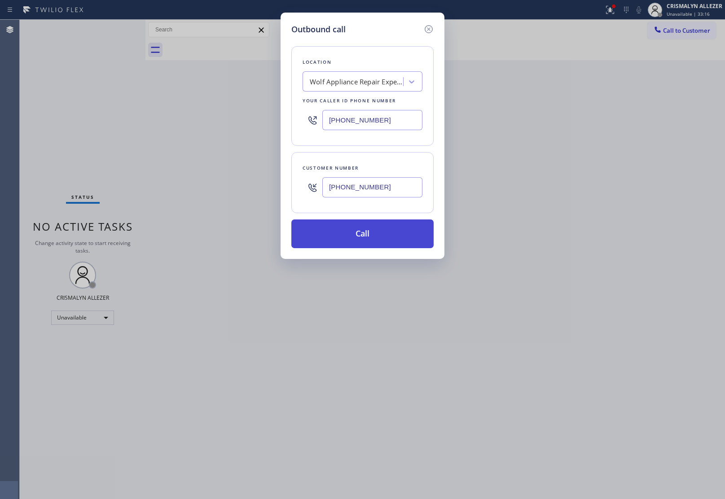
type input "(786) 284-0016"
click at [367, 238] on button "Call" at bounding box center [362, 233] width 142 height 29
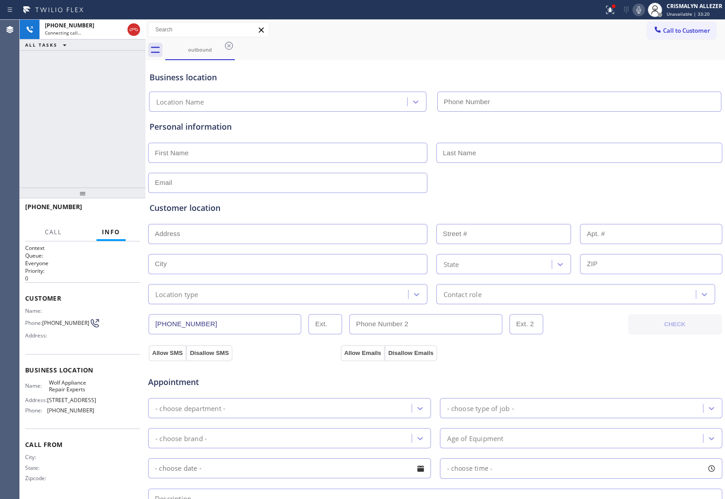
type input "(305) 747-7090"
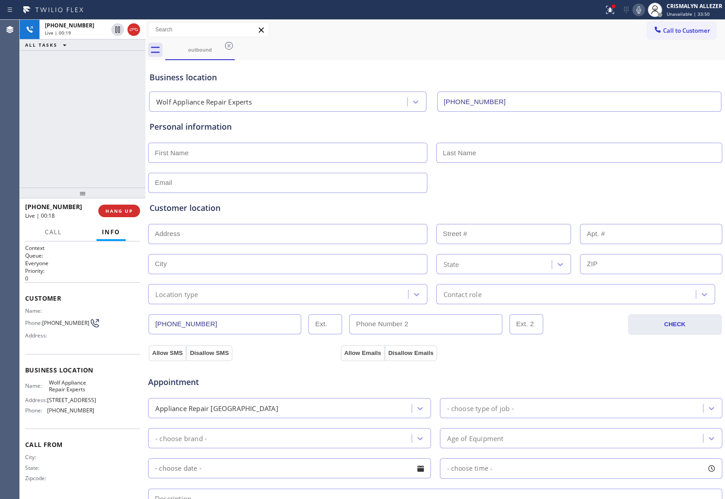
click at [88, 263] on p "Everyone" at bounding box center [82, 263] width 115 height 8
click at [117, 212] on span "COMPLETE" at bounding box center [117, 211] width 31 height 6
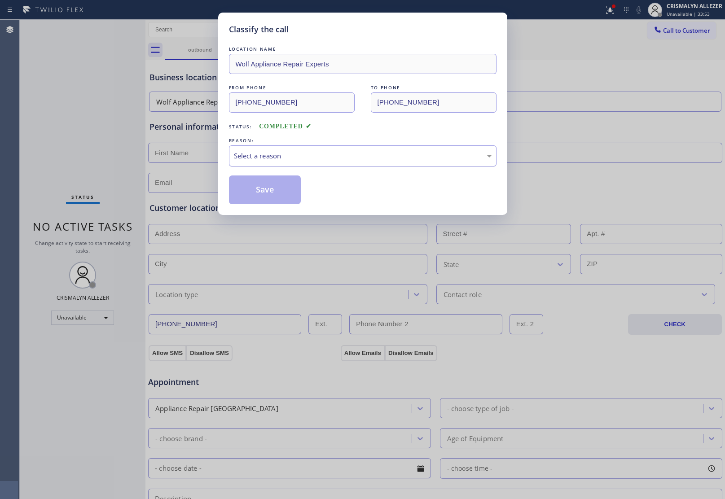
click at [366, 154] on div "Select a reason" at bounding box center [363, 156] width 258 height 10
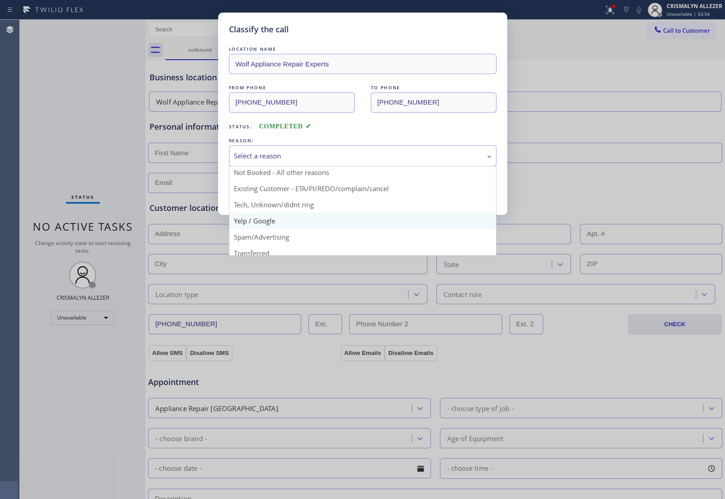
scroll to position [28, 0]
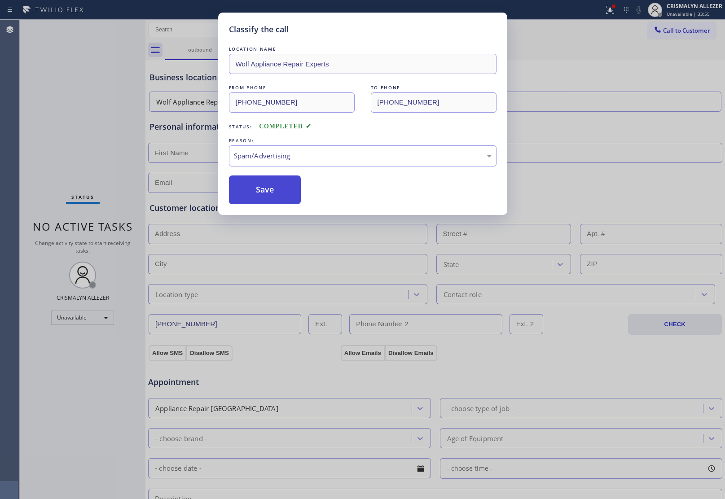
click at [280, 200] on button "Save" at bounding box center [265, 189] width 72 height 29
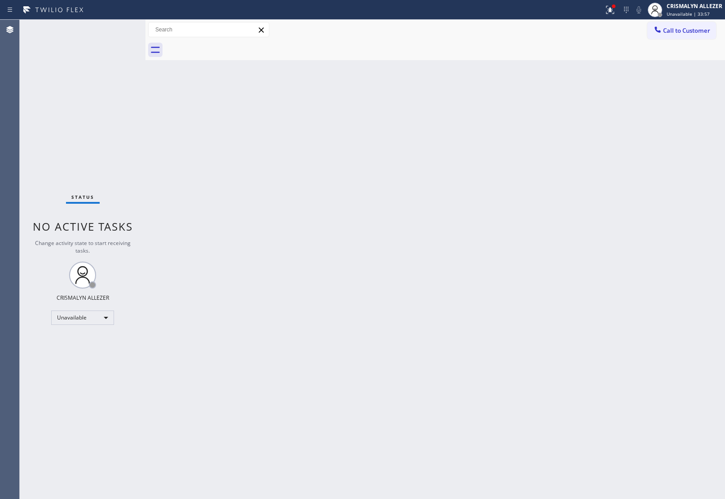
drag, startPoint x: 687, startPoint y: 35, endPoint x: 655, endPoint y: 64, distance: 43.2
click at [683, 39] on div "Call to Customer Outbound call Location Wolf Appliance Repair Experts Your call…" at bounding box center [434, 40] width 579 height 40
click at [679, 34] on span "Call to Customer" at bounding box center [686, 30] width 47 height 8
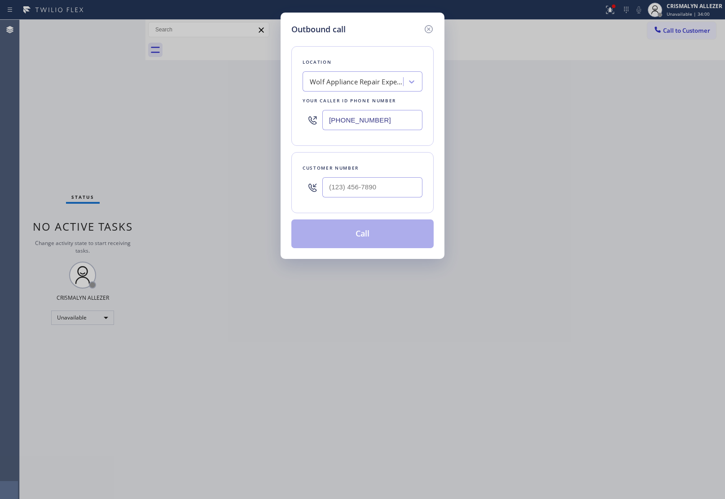
drag, startPoint x: 409, startPoint y: 125, endPoint x: 166, endPoint y: 127, distance: 242.8
click at [173, 127] on div "Outbound call Location Wolf Appliance Repair Experts Your caller id phone numbe…" at bounding box center [362, 249] width 725 height 499
paste input "312) 872-4892"
type input "(312) 872-4892"
click at [385, 194] on input "(___) ___-____" at bounding box center [372, 187] width 100 height 20
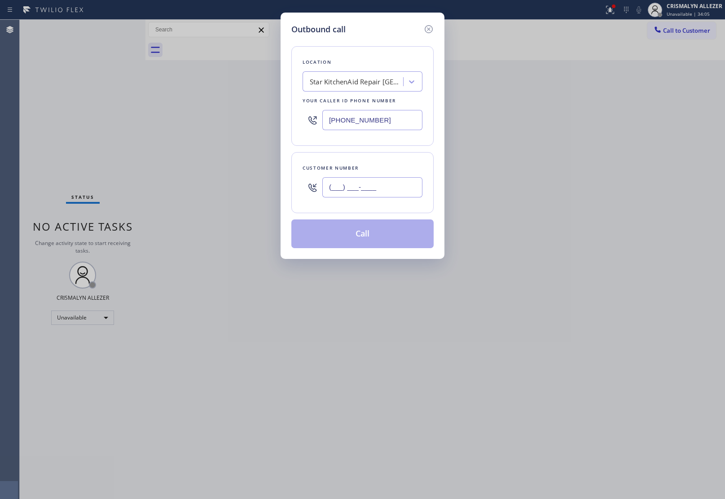
paste input "447) 205-6402"
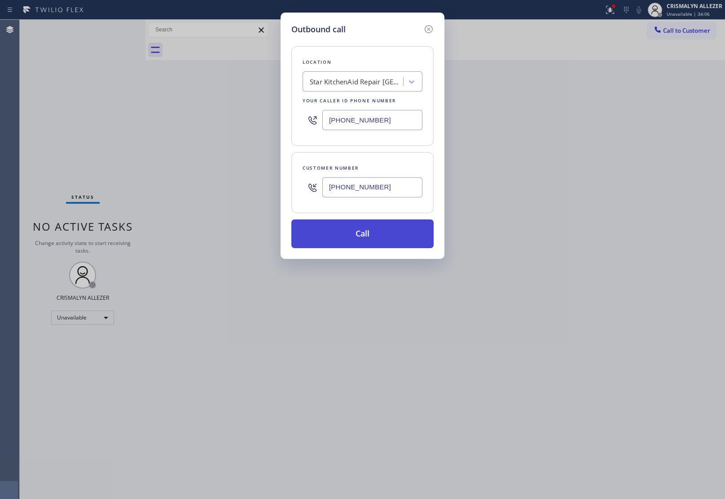
type input "(447) 205-6402"
click at [377, 236] on button "Call" at bounding box center [362, 233] width 142 height 29
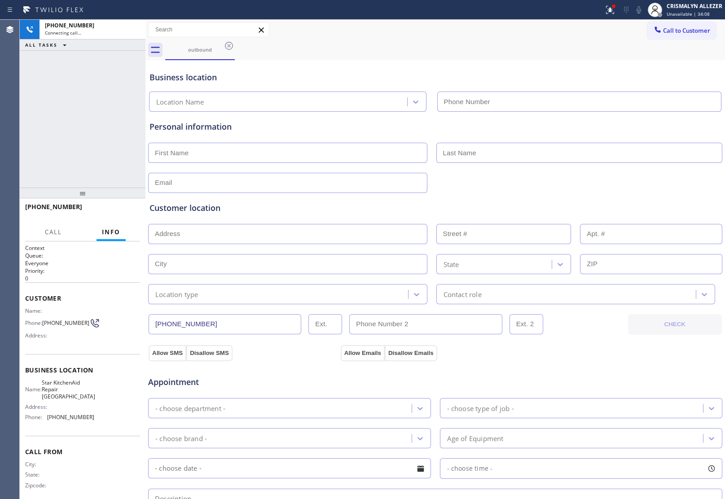
type input "(312) 872-4892"
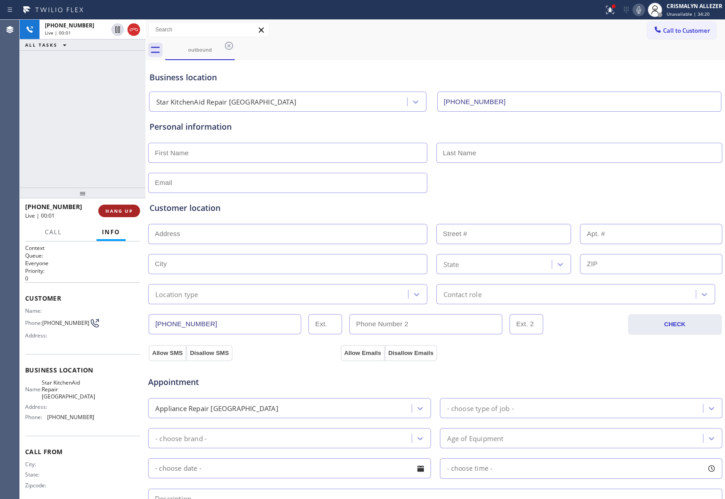
click at [111, 210] on span "HANG UP" at bounding box center [118, 211] width 27 height 6
click at [114, 210] on span "COMPLETE" at bounding box center [117, 211] width 31 height 6
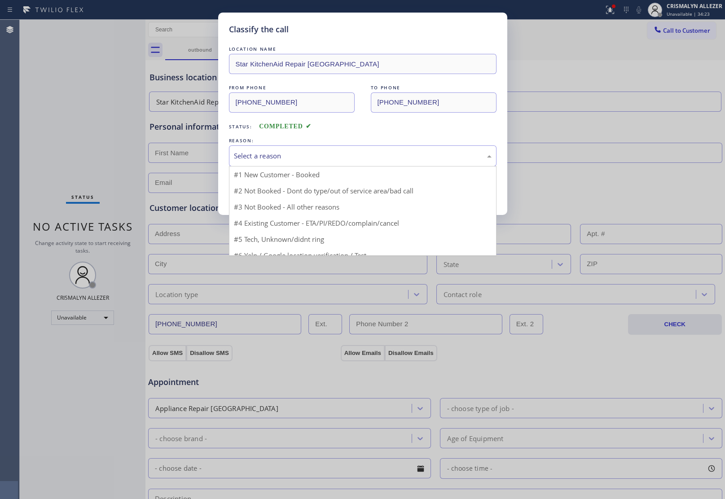
click at [333, 157] on div "Select a reason" at bounding box center [363, 156] width 258 height 10
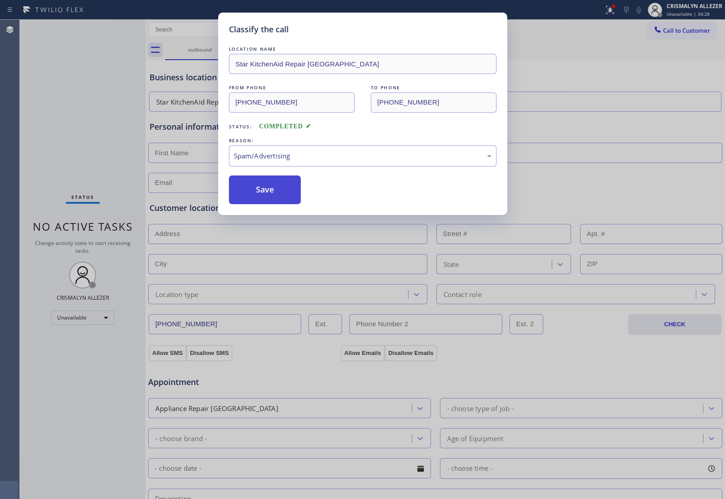
click at [272, 199] on button "Save" at bounding box center [265, 189] width 72 height 29
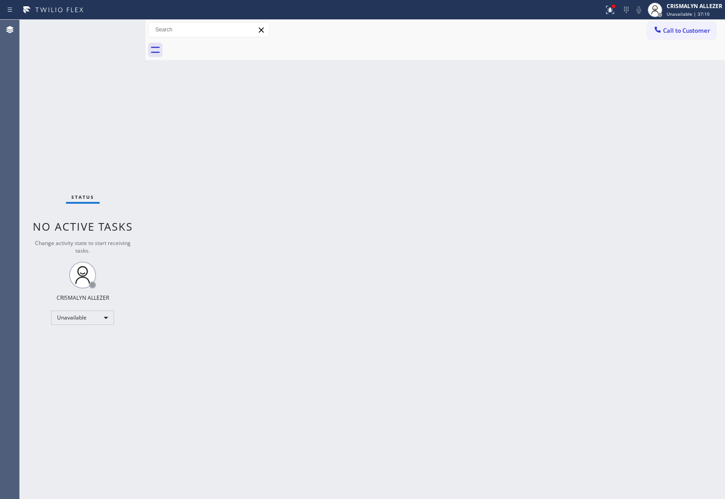
drag, startPoint x: 681, startPoint y: 35, endPoint x: 660, endPoint y: 44, distance: 22.3
click at [680, 36] on button "Call to Customer" at bounding box center [681, 30] width 69 height 17
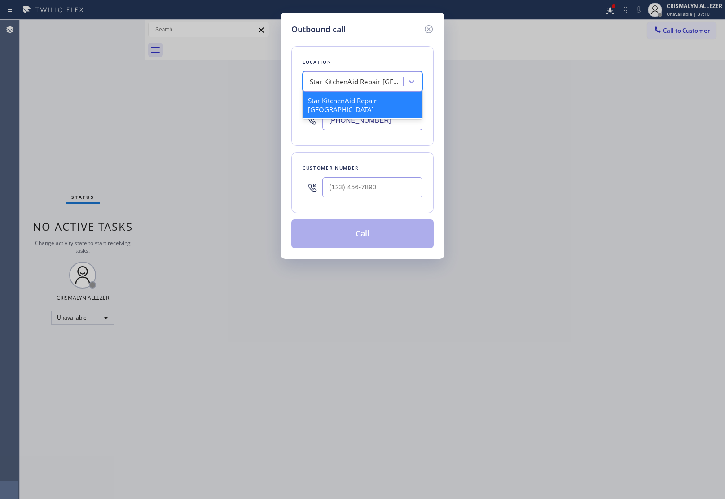
click at [361, 78] on div "Star KitchenAid Repair Chicago" at bounding box center [357, 82] width 94 height 10
paste input "(305) 676-4023"
type input "(305) 676-4023"
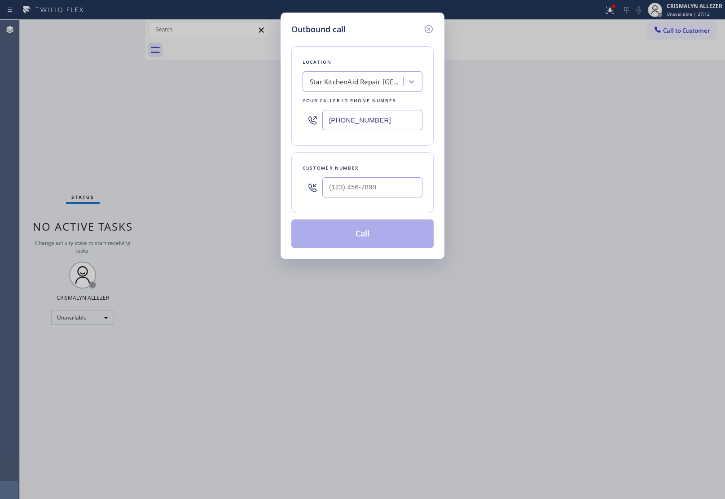
drag, startPoint x: 394, startPoint y: 121, endPoint x: 276, endPoint y: 118, distance: 118.1
click at [276, 118] on div "Outbound call Location Star KitchenAid Repair Chicago Your caller id phone numb…" at bounding box center [362, 249] width 725 height 499
paste input "05) 676-4023"
type input "(305) 676-4023"
click at [381, 190] on input "(___) ___-____" at bounding box center [372, 187] width 100 height 20
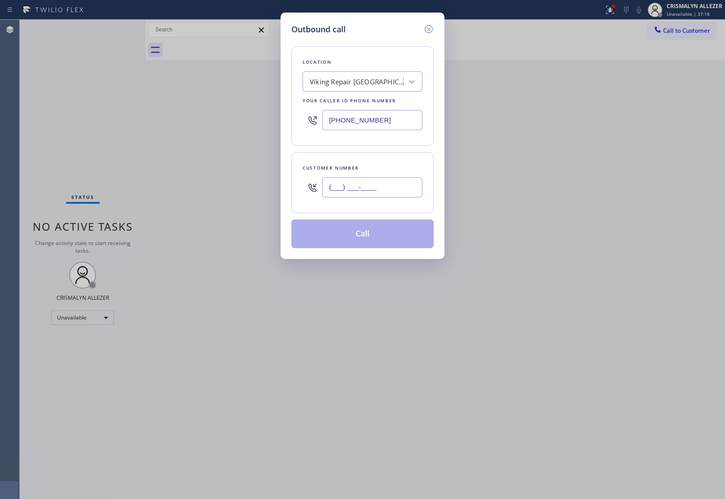
paste input "954) 494-1117"
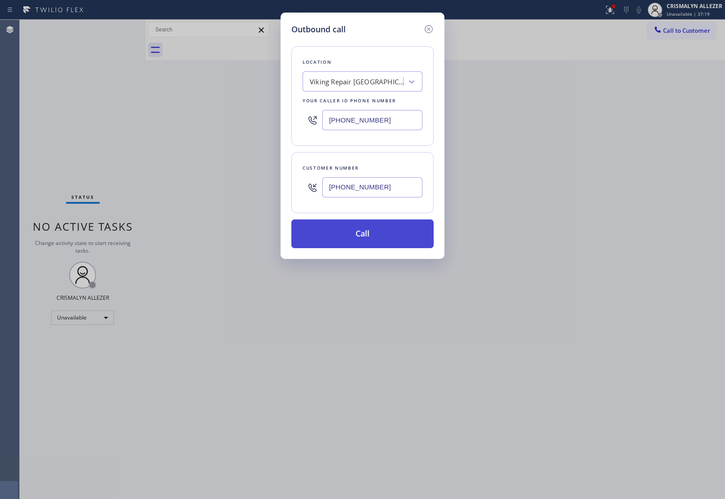
type input "(954) 494-1117"
click at [365, 233] on button "Call" at bounding box center [362, 233] width 142 height 29
click at [353, 235] on button "Call" at bounding box center [362, 233] width 142 height 29
click at [364, 238] on button "Call" at bounding box center [362, 233] width 142 height 29
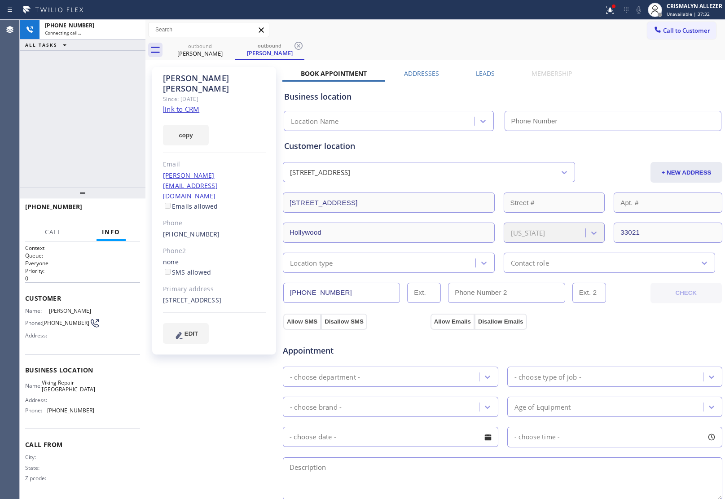
type input "(305) 676-4023"
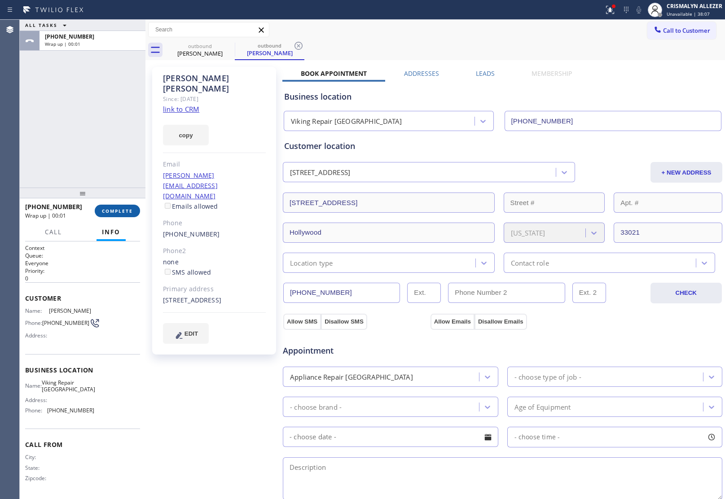
click at [110, 209] on span "COMPLETE" at bounding box center [117, 211] width 31 height 6
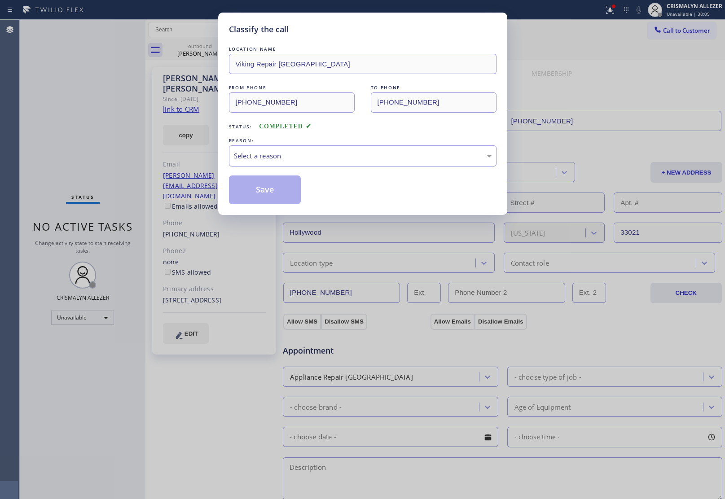
click at [376, 157] on div "Select a reason" at bounding box center [363, 156] width 258 height 10
click at [277, 190] on button "Save" at bounding box center [265, 189] width 72 height 29
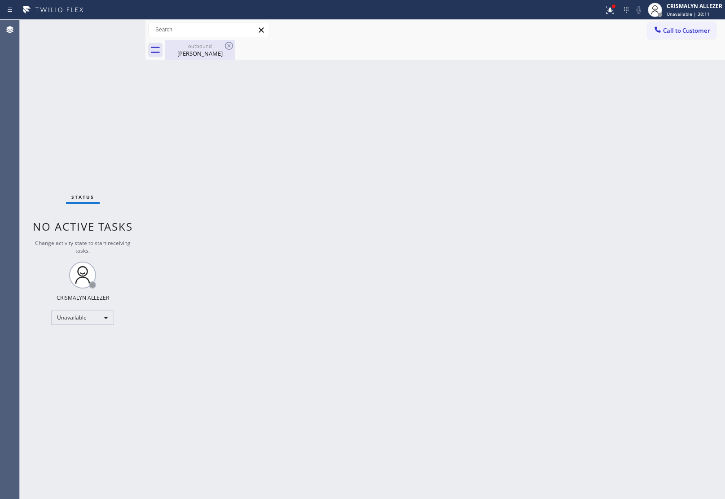
click at [206, 44] on div "outbound" at bounding box center [200, 46] width 68 height 7
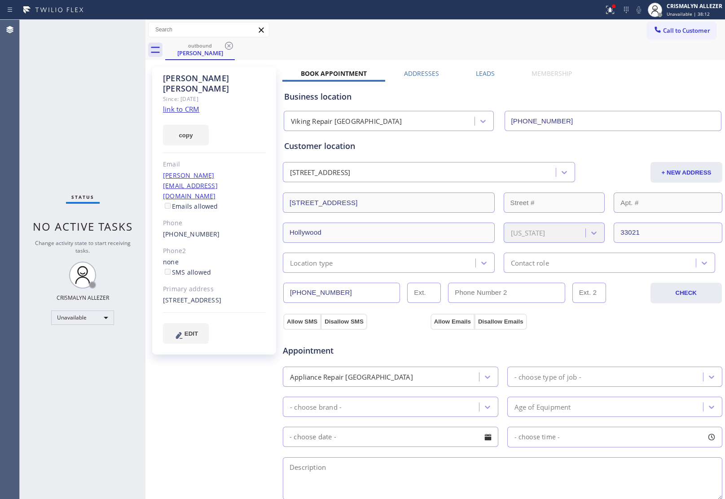
click at [483, 71] on label "Leads" at bounding box center [485, 73] width 19 height 9
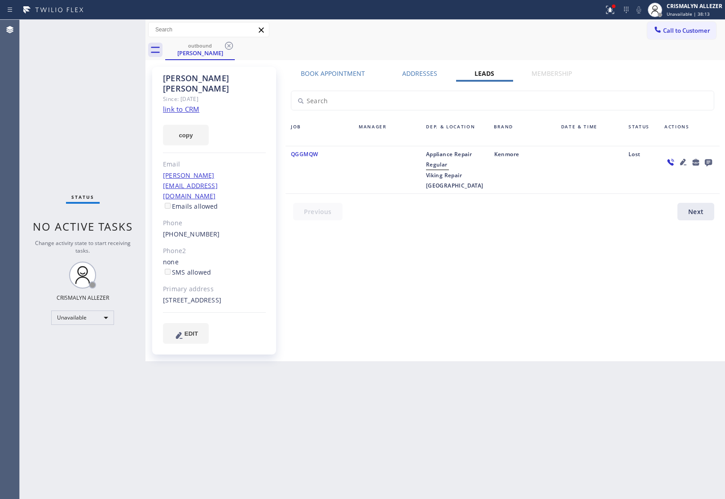
click at [708, 160] on icon at bounding box center [708, 162] width 7 height 7
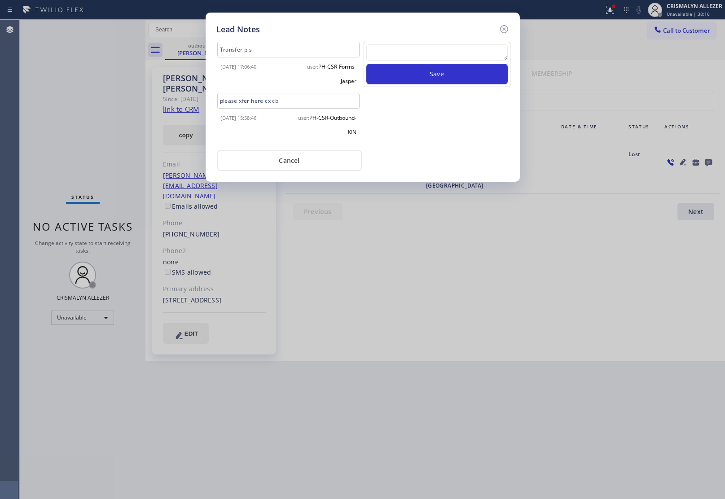
click at [422, 46] on textarea at bounding box center [436, 52] width 141 height 16
paste textarea "DON'T NEED SERVICE / NOT NTERESTED"
type textarea "DON'T NEED SERVICE / NOT NTERESTED"
click at [422, 72] on button "Save" at bounding box center [436, 74] width 141 height 21
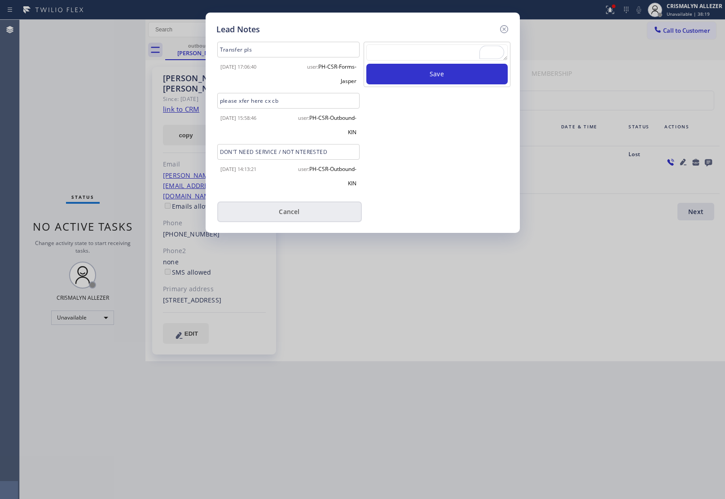
click at [279, 210] on button "Cancel" at bounding box center [289, 211] width 144 height 21
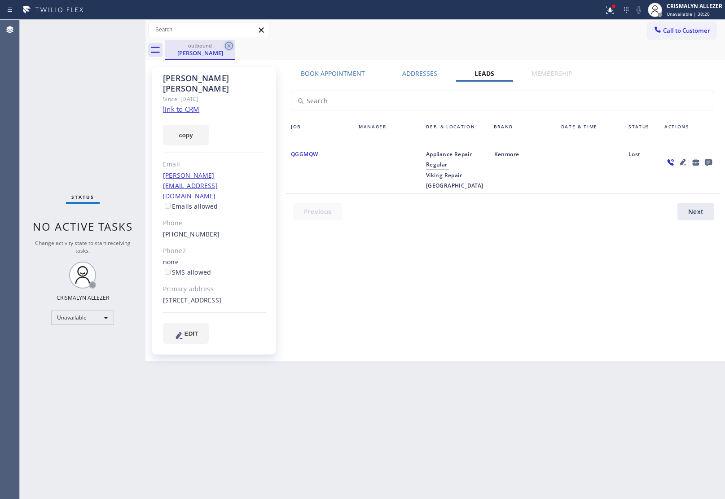
click at [227, 44] on icon at bounding box center [228, 45] width 11 height 11
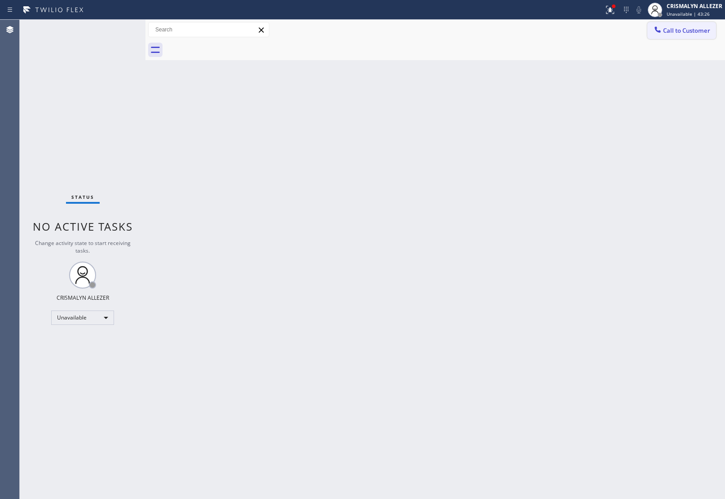
click at [683, 26] on span "Call to Customer" at bounding box center [686, 30] width 47 height 8
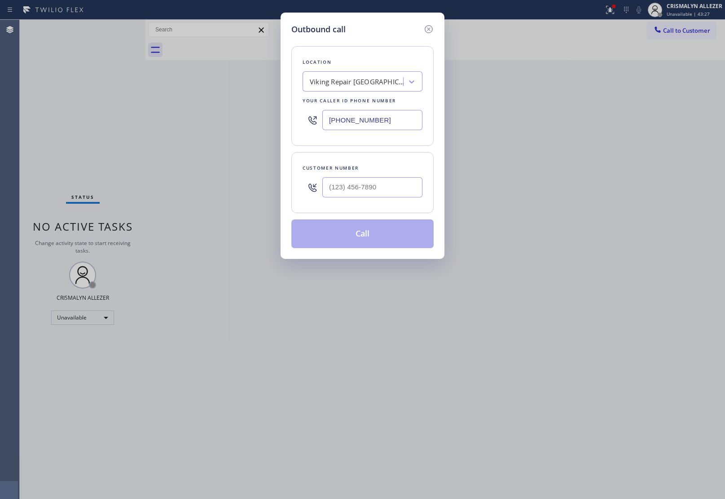
drag, startPoint x: 408, startPoint y: 122, endPoint x: 180, endPoint y: 118, distance: 228.0
click at [317, 120] on div "(305) 676-4023" at bounding box center [362, 119] width 120 height 29
paste input "805) 303-5959"
type input "(805) 303-5959"
click at [395, 188] on input "(___) ___-____" at bounding box center [372, 187] width 100 height 20
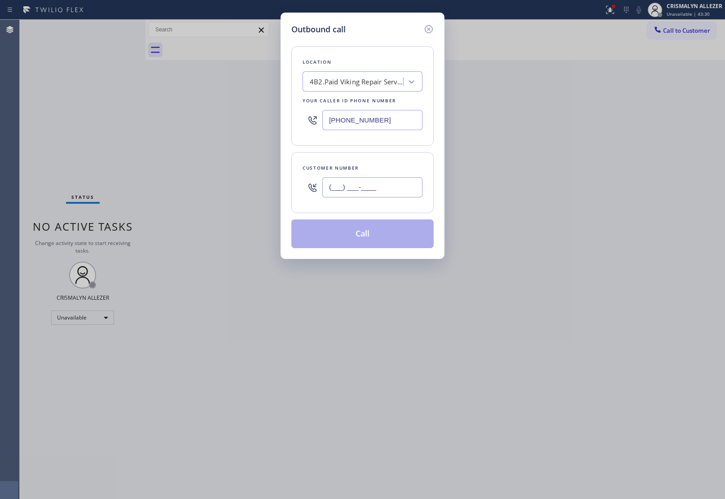
paste input "805) 901-1910"
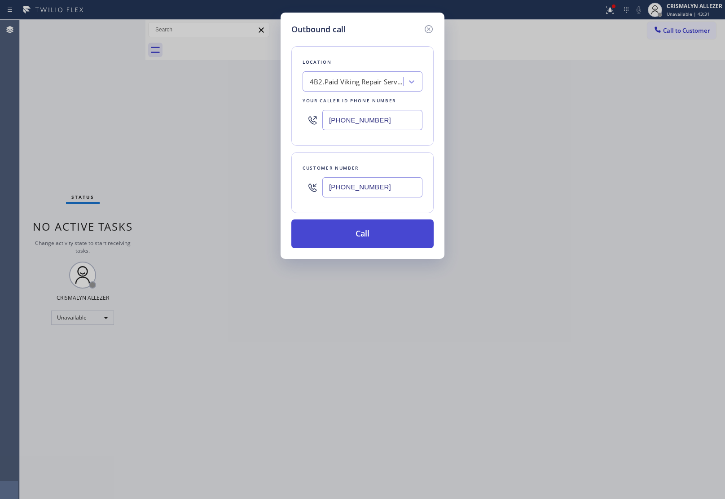
type input "(805) 901-1910"
click at [369, 239] on button "Call" at bounding box center [362, 233] width 142 height 29
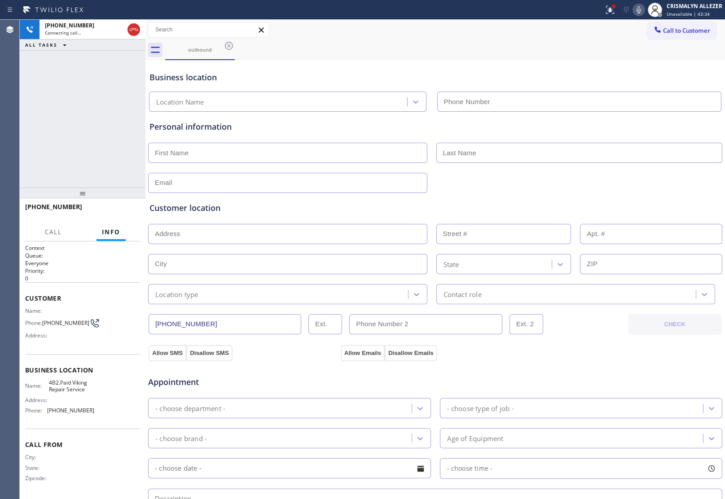
type input "(805) 303-5959"
click at [122, 220] on div "+18059011910 Live | 00:02 HANG UP" at bounding box center [82, 210] width 115 height 23
click at [122, 214] on button "HANG UP" at bounding box center [119, 211] width 42 height 13
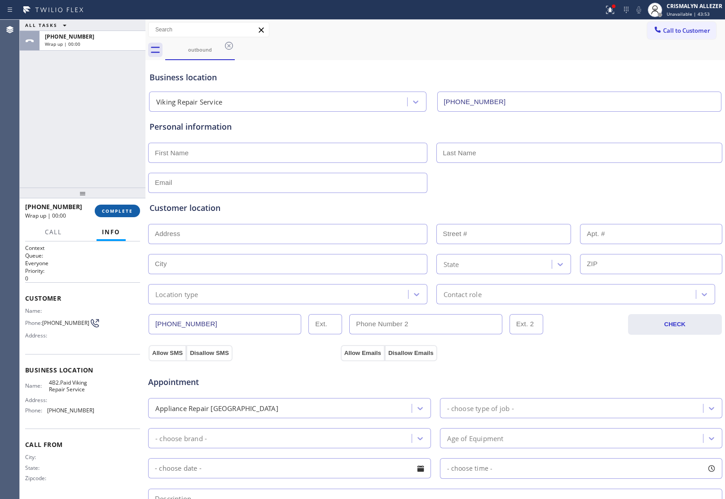
click at [122, 214] on button "COMPLETE" at bounding box center [117, 211] width 45 height 13
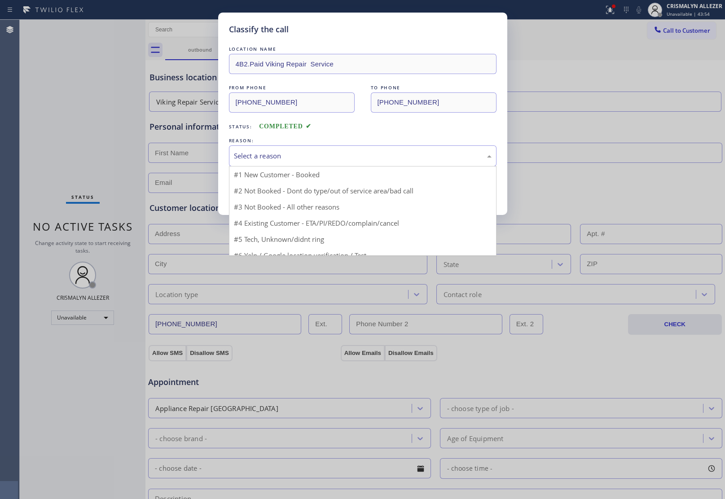
click at [358, 164] on div "Select a reason" at bounding box center [362, 155] width 267 height 21
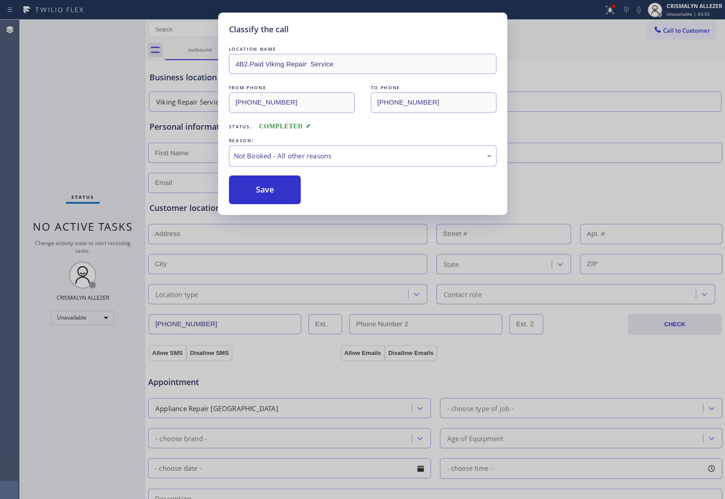
click at [277, 196] on button "Save" at bounding box center [265, 189] width 72 height 29
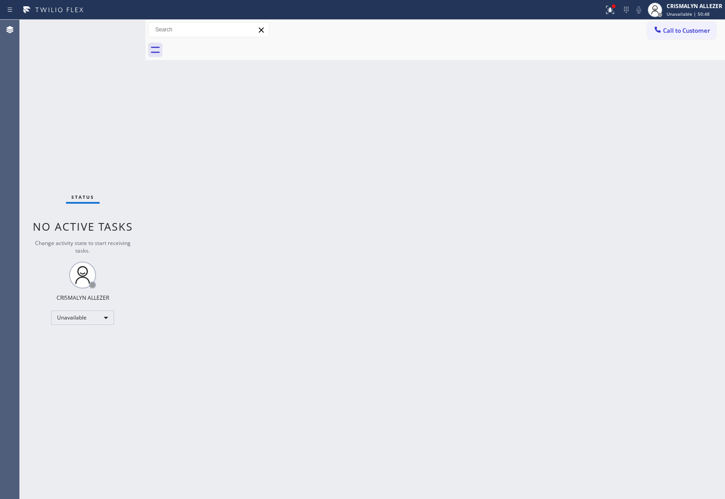
click at [617, 188] on div "Back to Dashboard Change Sender ID Customers Technicians Select a contact Outbo…" at bounding box center [434, 259] width 579 height 479
click at [687, 30] on span "Call to Customer" at bounding box center [686, 30] width 47 height 8
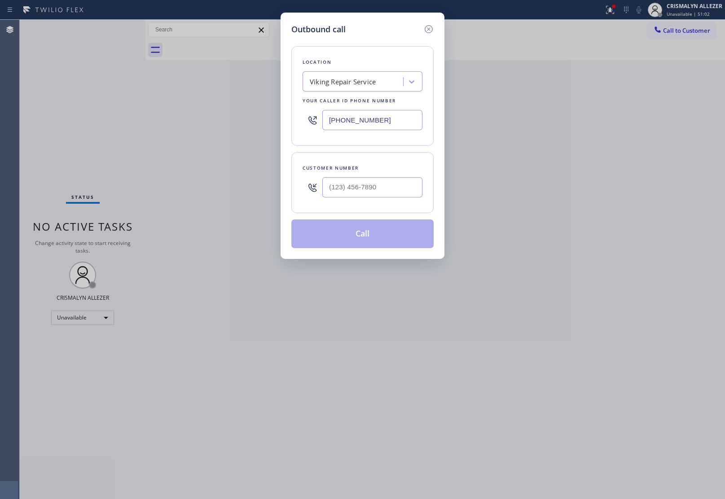
drag, startPoint x: 401, startPoint y: 120, endPoint x: 205, endPoint y: 114, distance: 195.7
click at [206, 114] on div "Outbound call Location Viking Repair Service Your caller id phone number (805) …" at bounding box center [362, 249] width 725 height 499
paste input "44) 735-4685"
type input "(844) 735-4685"
click at [362, 196] on input "(___) ___-____" at bounding box center [372, 187] width 100 height 20
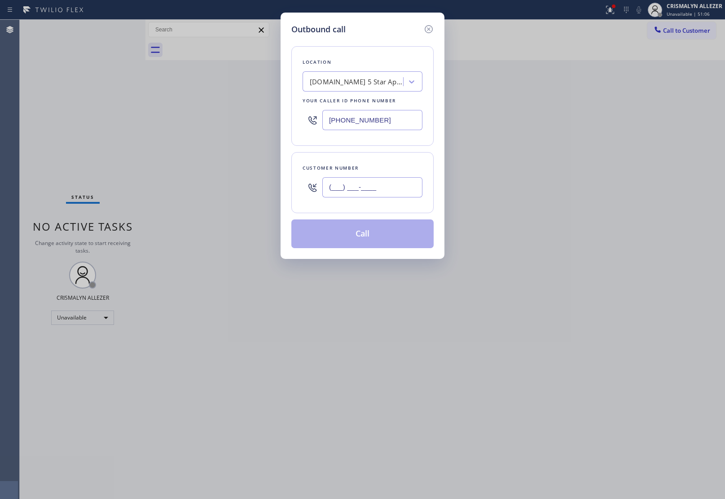
paste input "925) 529-2791"
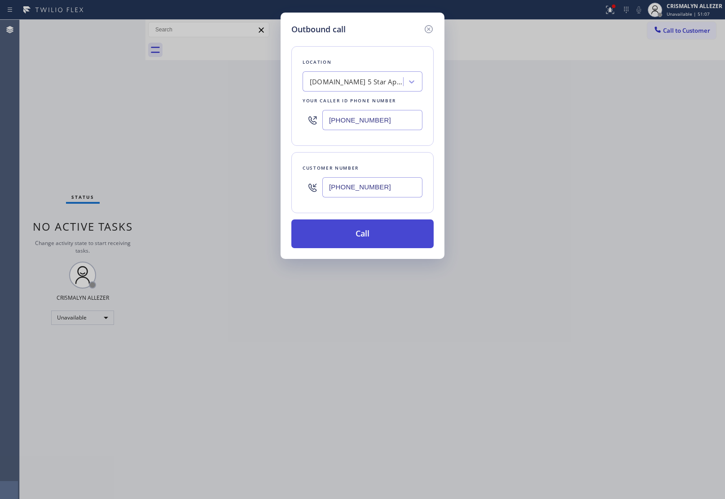
type input "(925) 529-2791"
click at [365, 238] on button "Call" at bounding box center [362, 233] width 142 height 29
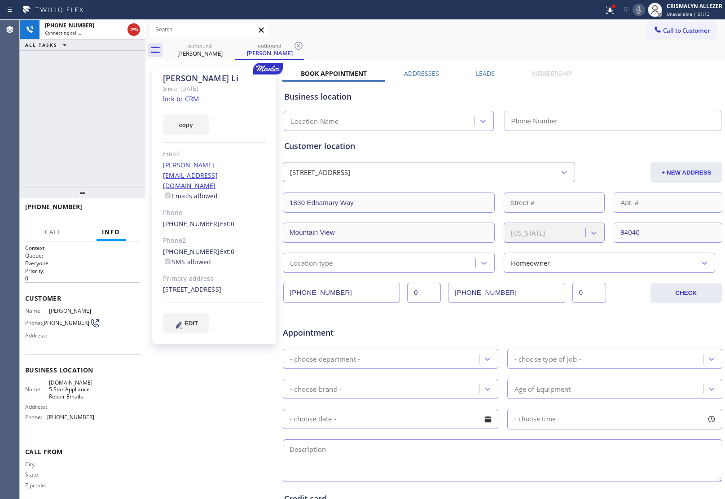
type input "(844) 735-4685"
click at [178, 99] on link "link to CRM" at bounding box center [181, 98] width 36 height 9
click at [115, 205] on button "HANG UP" at bounding box center [119, 211] width 42 height 13
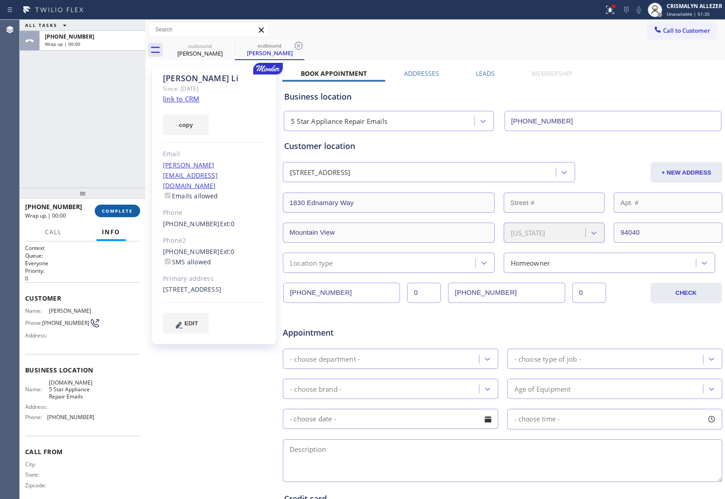
click at [119, 213] on span "COMPLETE" at bounding box center [117, 211] width 31 height 6
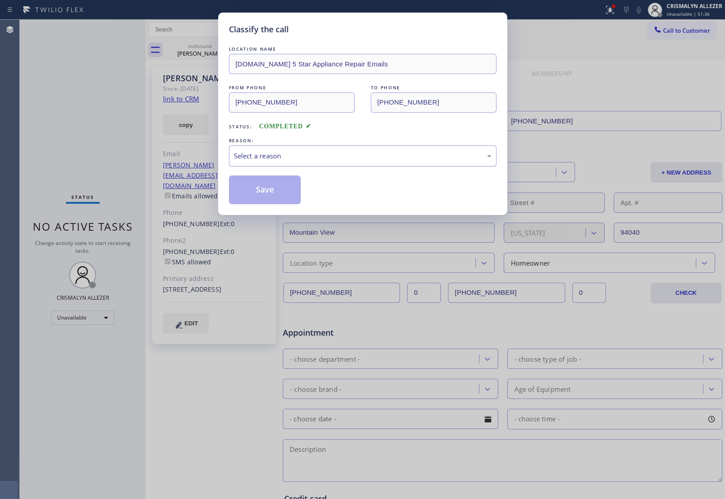
click at [342, 154] on div "Select a reason" at bounding box center [363, 156] width 258 height 10
click at [271, 196] on button "Save" at bounding box center [265, 189] width 72 height 29
click at [202, 52] on div "Classify the call LOCATION NAME HomeFix HVAC Masters FROM PHONE (623) 401-0506 …" at bounding box center [372, 259] width 705 height 479
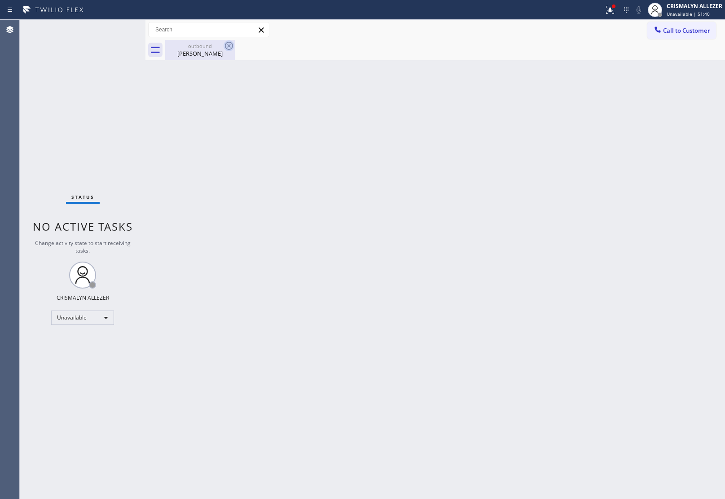
click at [229, 47] on icon at bounding box center [228, 45] width 11 height 11
drag, startPoint x: 197, startPoint y: 53, endPoint x: 215, endPoint y: 50, distance: 19.0
click at [198, 53] on div "Vivian Li" at bounding box center [200, 53] width 68 height 8
click at [696, 28] on span "Call to Customer" at bounding box center [686, 30] width 47 height 8
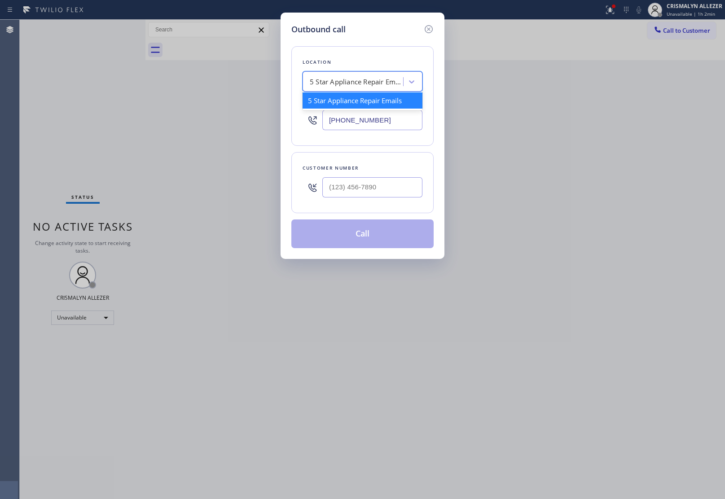
click at [371, 77] on div "5 Star Appliance Repair Emails" at bounding box center [357, 82] width 94 height 10
paste input "855) 999-4417"
type input "855) 999-4417"
click at [409, 126] on input "(844) 735-4685" at bounding box center [372, 120] width 100 height 20
drag, startPoint x: 319, startPoint y: 114, endPoint x: 271, endPoint y: 113, distance: 48.5
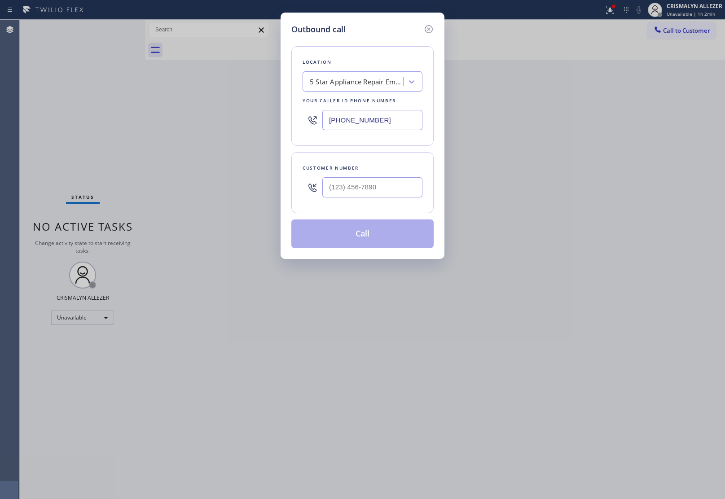
click at [271, 113] on div "Outbound call Location 5 Star Appliance Repair Emails Your caller id phone numb…" at bounding box center [362, 249] width 725 height 499
paste input "55) 999-4417"
type input "(855) 999-4417"
click at [348, 187] on input "text" at bounding box center [372, 187] width 100 height 20
paste input "828) 450-8204"
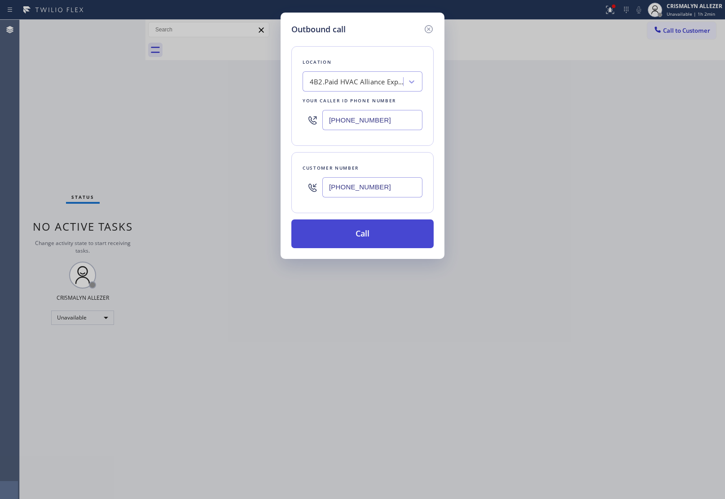
type input "(828) 450-8204"
click at [359, 243] on button "Call" at bounding box center [362, 233] width 142 height 29
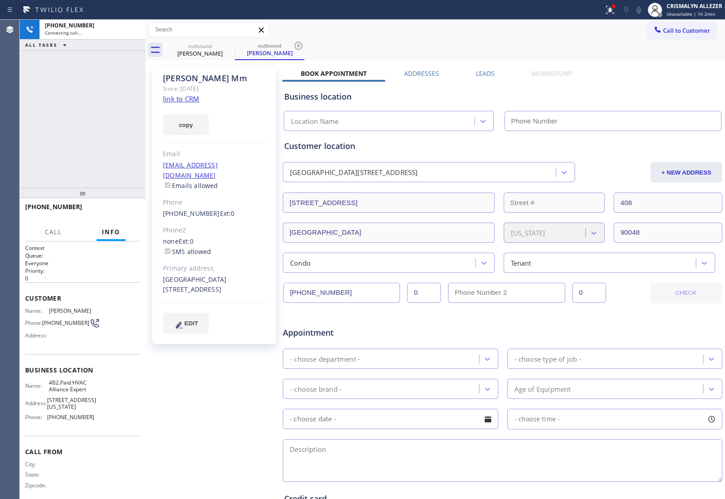
type input "(855) 999-4417"
click at [259, 416] on div "Anastasia Mm Since: 20 may 2020 link to CRM copy Email no@gmail.com Emails allo…" at bounding box center [215, 353] width 135 height 582
click at [111, 208] on span "HANG UP" at bounding box center [118, 211] width 27 height 6
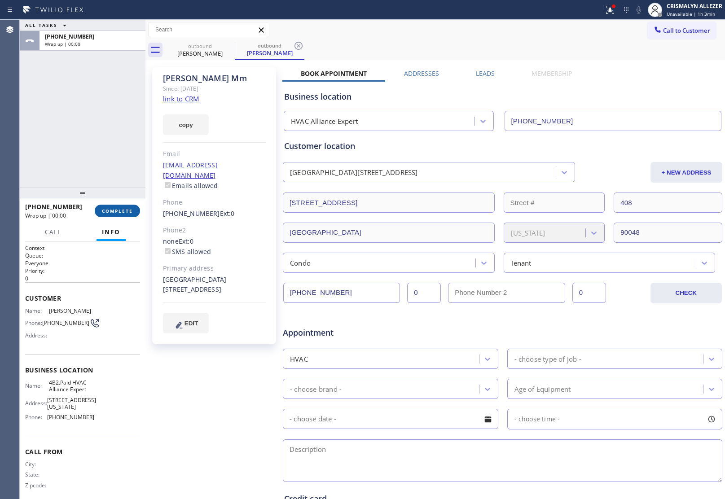
click at [114, 211] on span "COMPLETE" at bounding box center [117, 211] width 31 height 6
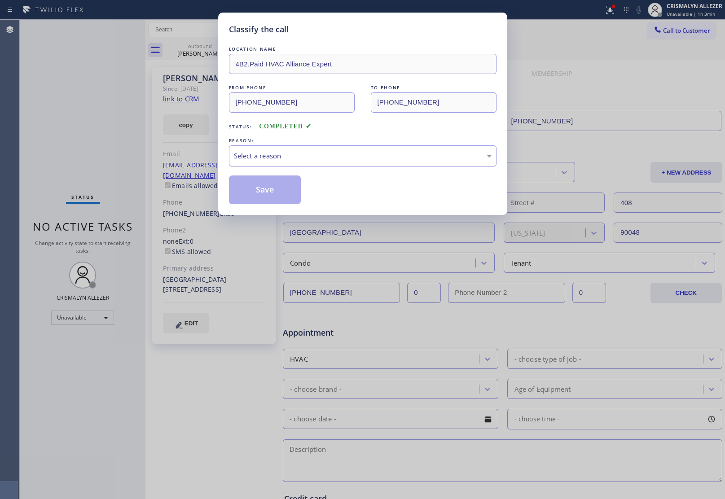
click at [363, 160] on div "Select a reason" at bounding box center [363, 156] width 258 height 10
click at [271, 196] on button "Save" at bounding box center [265, 189] width 72 height 29
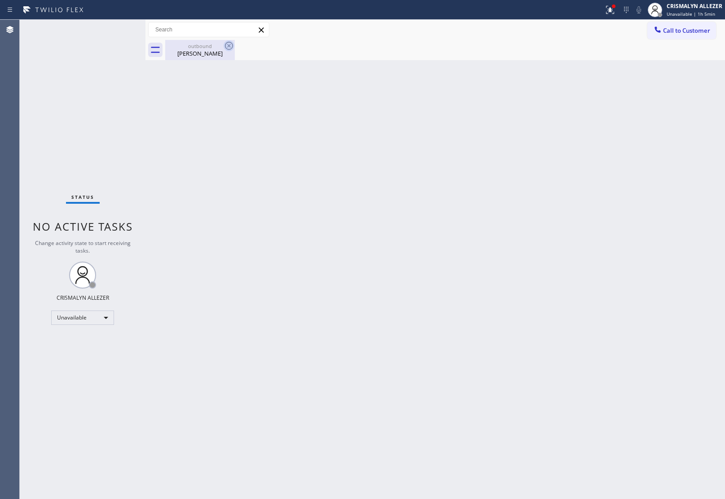
click at [225, 51] on icon at bounding box center [228, 45] width 11 height 11
click at [232, 44] on icon at bounding box center [228, 45] width 11 height 11
click at [203, 53] on div "Anastasia Mm" at bounding box center [200, 53] width 68 height 8
click at [691, 31] on span "Call to Customer" at bounding box center [686, 30] width 47 height 8
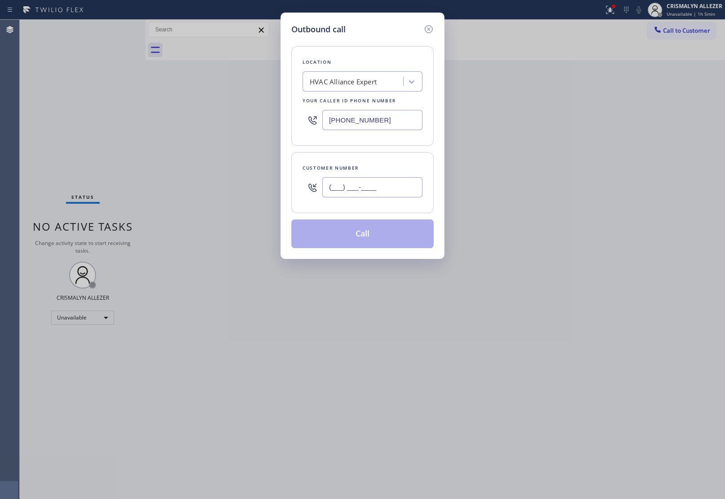
click at [398, 188] on input "(___) ___-____" at bounding box center [372, 187] width 100 height 20
paste input "828) 450-8204"
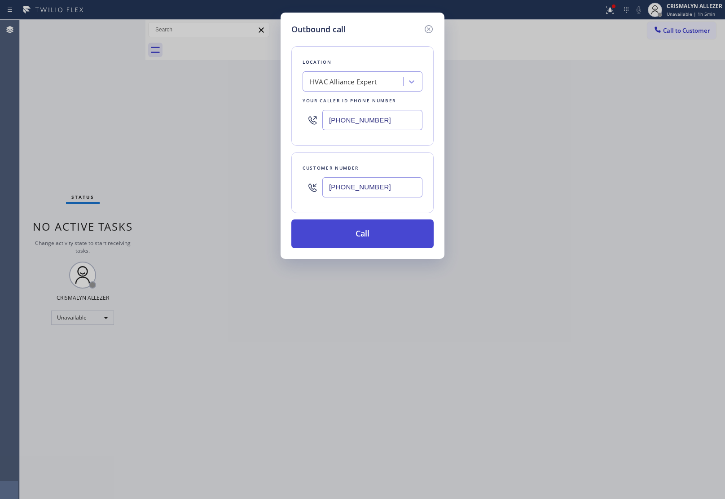
type input "(828) 450-8204"
click at [363, 234] on button "Call" at bounding box center [362, 233] width 142 height 29
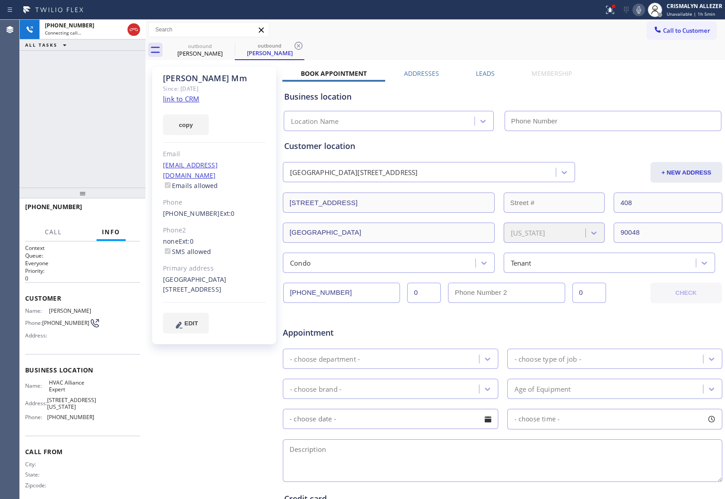
type input "(855) 999-4417"
click at [105, 211] on span "HANG UP" at bounding box center [118, 211] width 27 height 6
click at [111, 211] on span "HANG UP" at bounding box center [118, 211] width 27 height 6
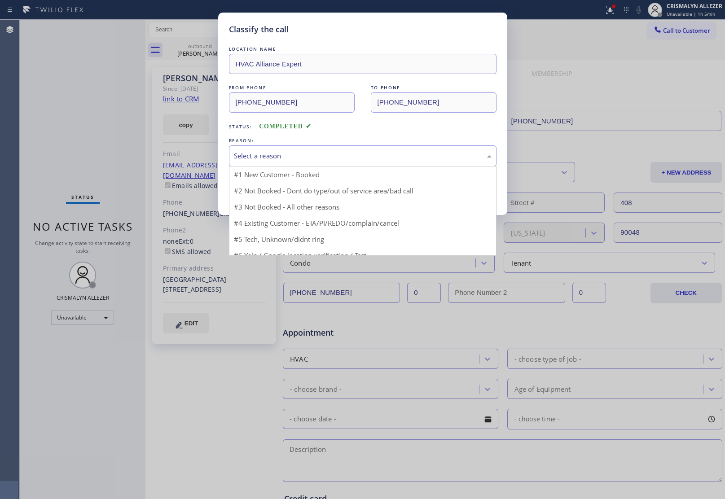
click at [364, 157] on div "Select a reason" at bounding box center [363, 156] width 258 height 10
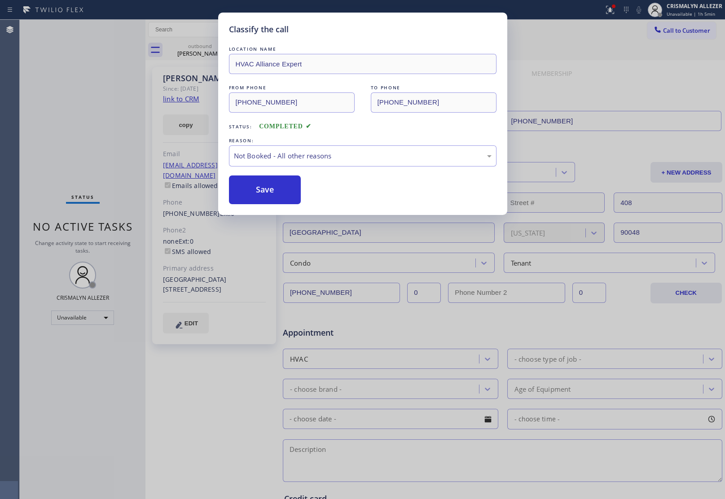
click at [263, 194] on button "Save" at bounding box center [265, 189] width 72 height 29
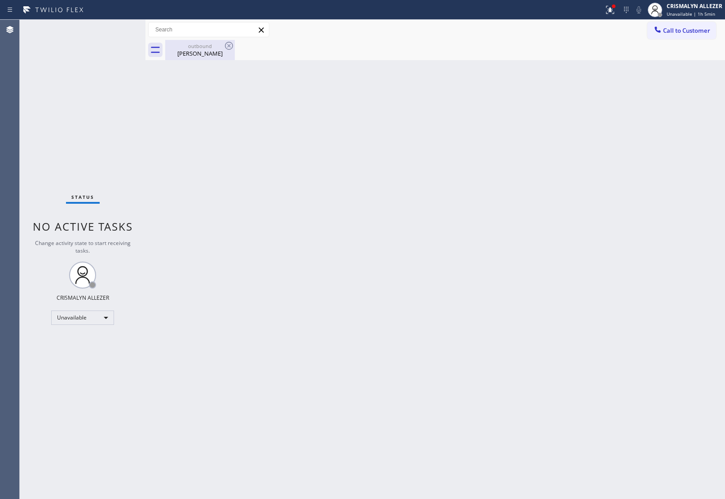
click at [201, 50] on div "Anastasia Mm" at bounding box center [200, 53] width 68 height 8
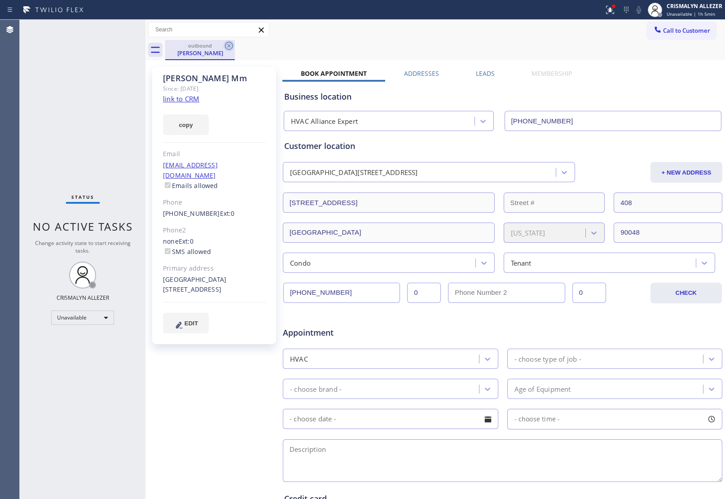
click at [232, 45] on icon at bounding box center [229, 46] width 8 height 8
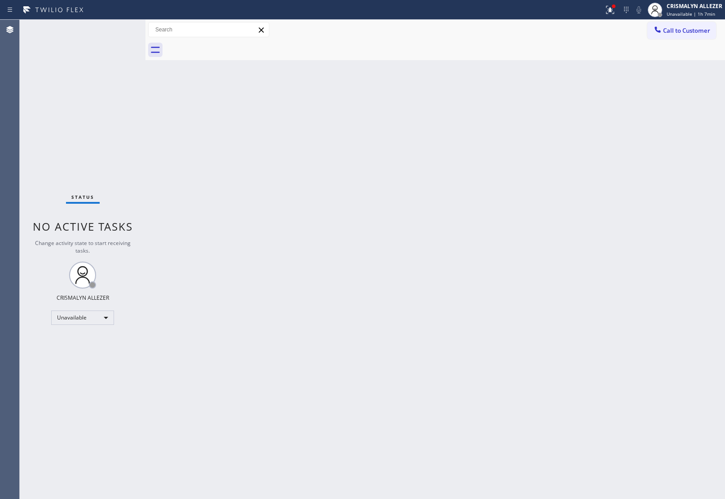
click at [681, 28] on button "Call to Customer" at bounding box center [681, 30] width 69 height 17
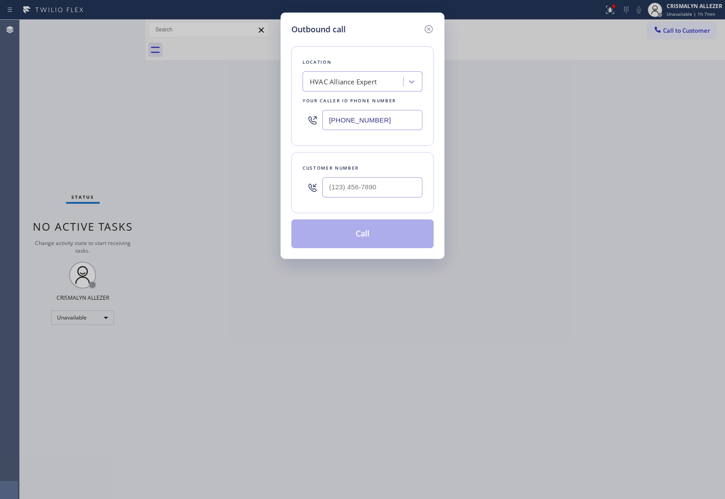
drag, startPoint x: 395, startPoint y: 120, endPoint x: 190, endPoint y: 117, distance: 205.6
click at [190, 117] on div "Outbound call Location HVAC Alliance Expert Your caller id phone number (855) 9…" at bounding box center [362, 249] width 725 height 499
paste input "408) 676-3266"
type input "(408) 676-3266"
click at [386, 187] on input "(___) ___-____" at bounding box center [372, 187] width 100 height 20
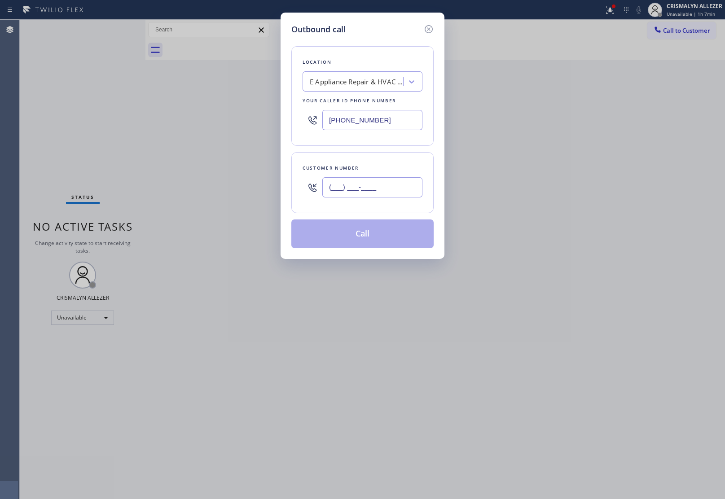
paste input "408) 887-6010"
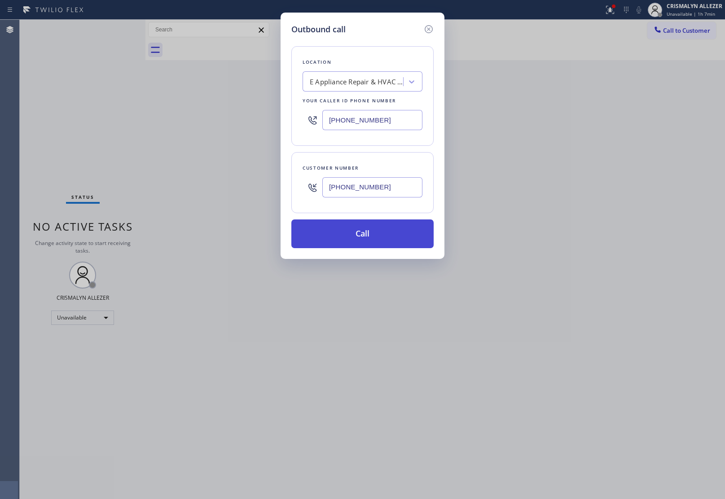
type input "(408) 887-6010"
click at [366, 238] on button "Call" at bounding box center [362, 233] width 142 height 29
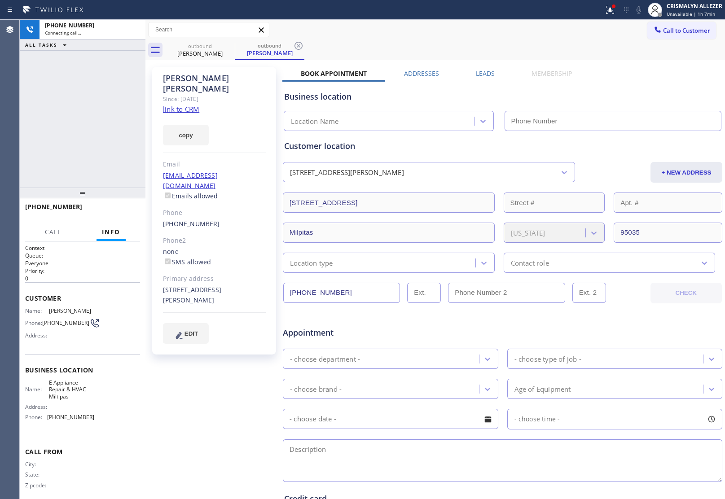
click at [180, 105] on link "link to CRM" at bounding box center [181, 109] width 36 height 9
type input "(408) 676-3266"
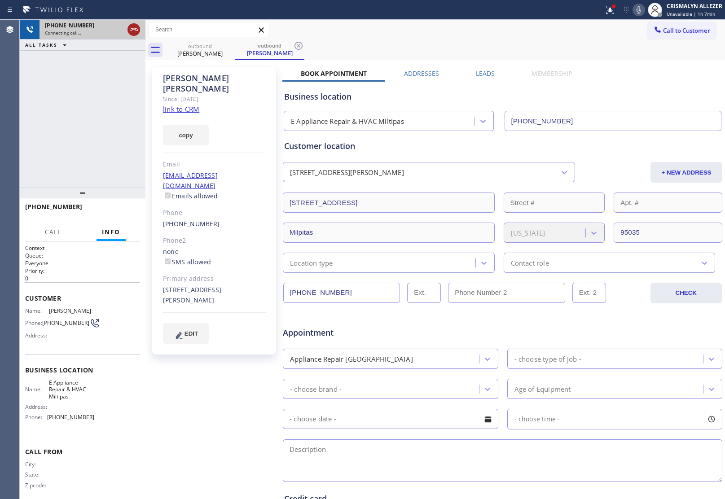
click at [130, 29] on icon at bounding box center [134, 29] width 8 height 3
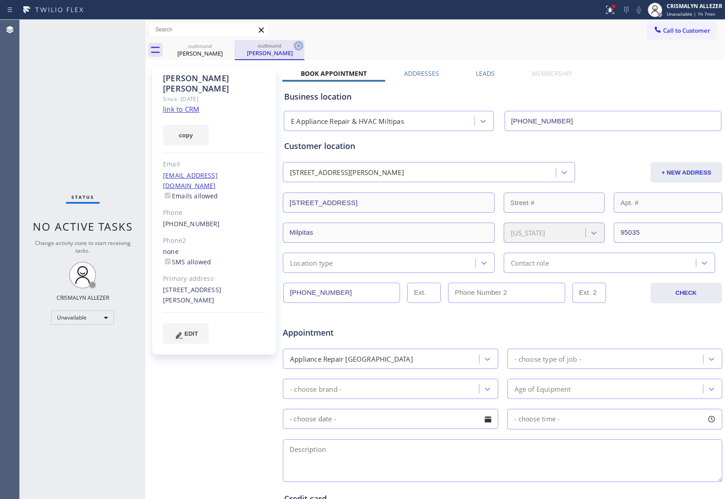
click at [297, 44] on icon at bounding box center [298, 45] width 11 height 11
drag, startPoint x: 232, startPoint y: 48, endPoint x: 227, endPoint y: 31, distance: 17.8
click at [229, 48] on icon at bounding box center [228, 45] width 11 height 11
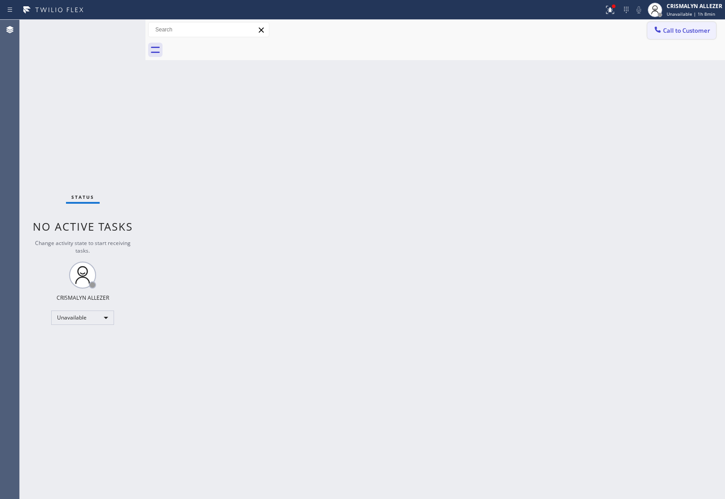
click at [685, 30] on span "Call to Customer" at bounding box center [686, 30] width 47 height 8
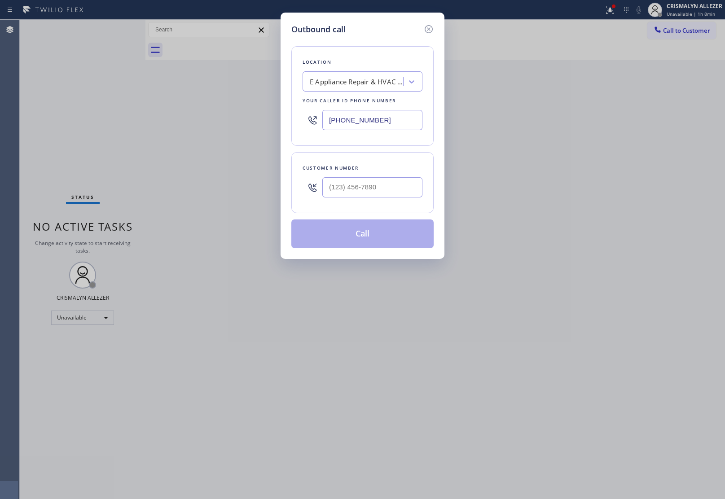
paste input "877) 748-5179"
drag, startPoint x: 339, startPoint y: 122, endPoint x: 225, endPoint y: 104, distance: 115.4
click at [149, 104] on div "Outbound call Location E Appliance Repair & HVAC Miltipas Your caller id phone …" at bounding box center [362, 249] width 725 height 499
type input "[PHONE_NUMBER]"
click at [372, 188] on input "(___) ___-____" at bounding box center [372, 187] width 100 height 20
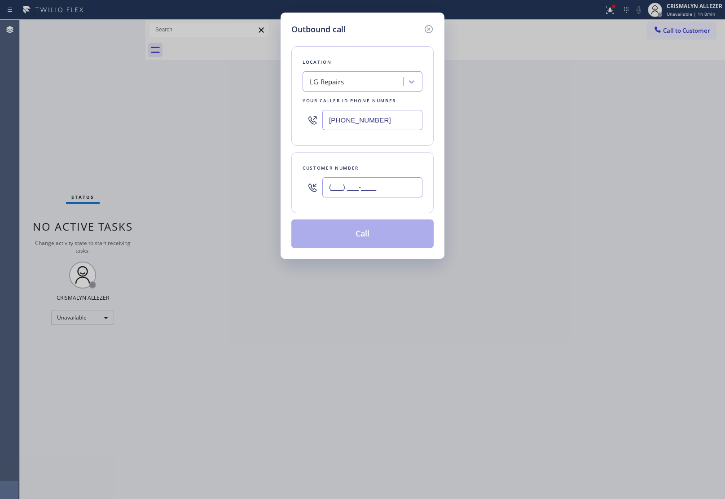
paste input "925) 487-6093"
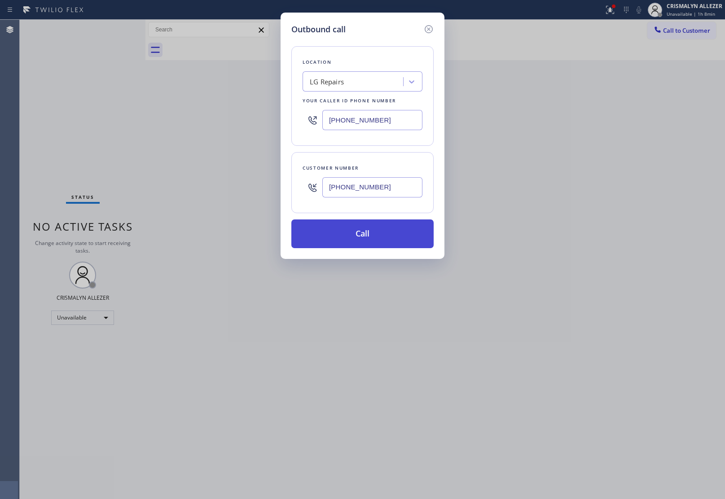
type input "(925) 487-6093"
click at [367, 234] on button "Call" at bounding box center [362, 233] width 142 height 29
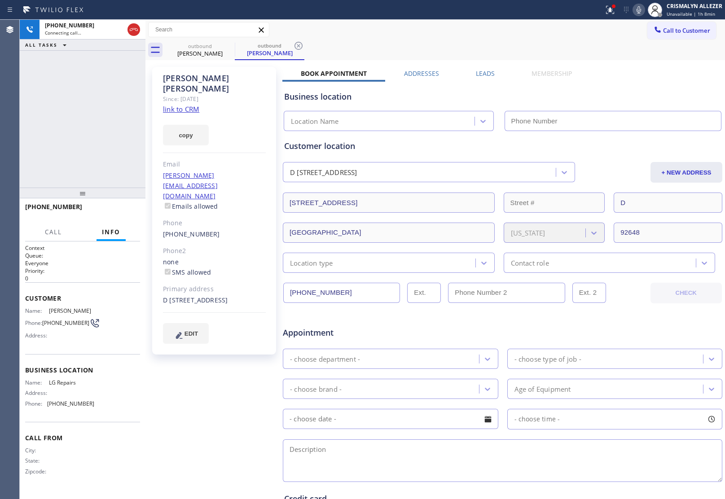
click at [185, 105] on link "link to CRM" at bounding box center [181, 109] width 36 height 9
type input "[PHONE_NUMBER]"
click at [110, 216] on button "HANG UP" at bounding box center [119, 211] width 42 height 13
click at [111, 209] on span "HANG UP" at bounding box center [118, 211] width 27 height 6
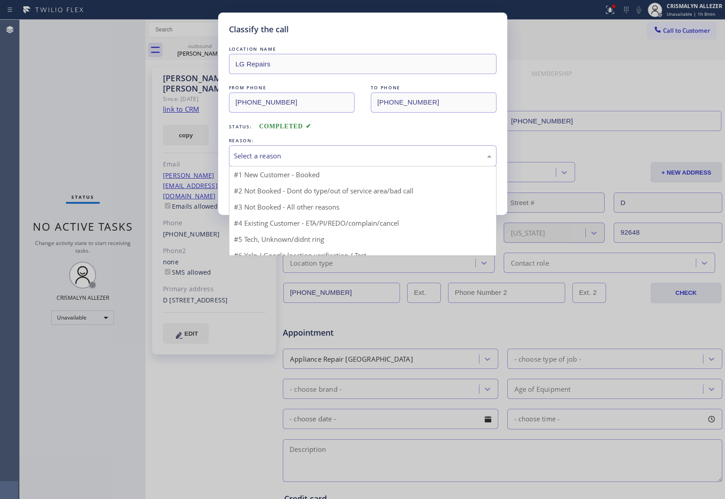
click at [341, 160] on div "Select a reason" at bounding box center [363, 156] width 258 height 10
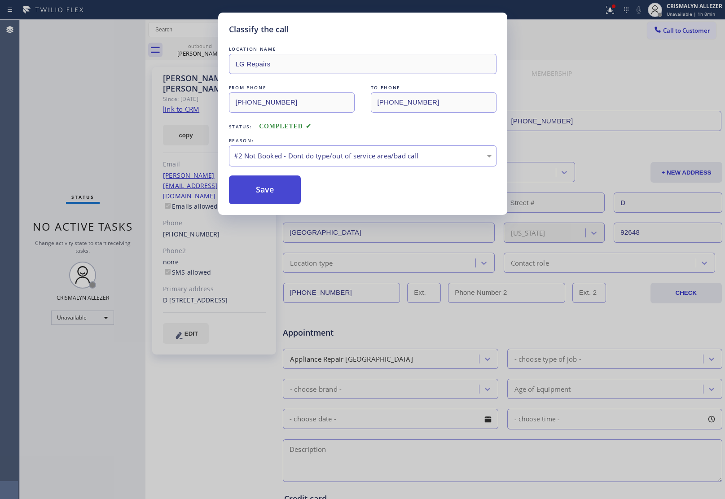
click at [285, 189] on button "Save" at bounding box center [265, 189] width 72 height 29
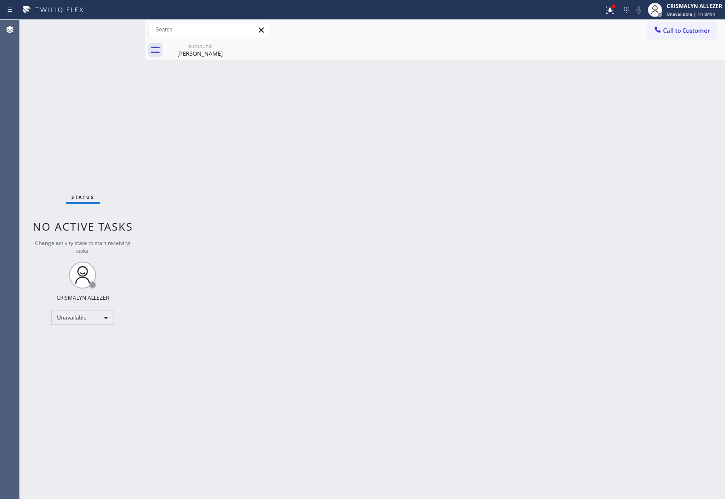
drag, startPoint x: 197, startPoint y: 54, endPoint x: 238, endPoint y: 47, distance: 41.9
click at [200, 54] on div "Alan Robertson" at bounding box center [200, 53] width 68 height 8
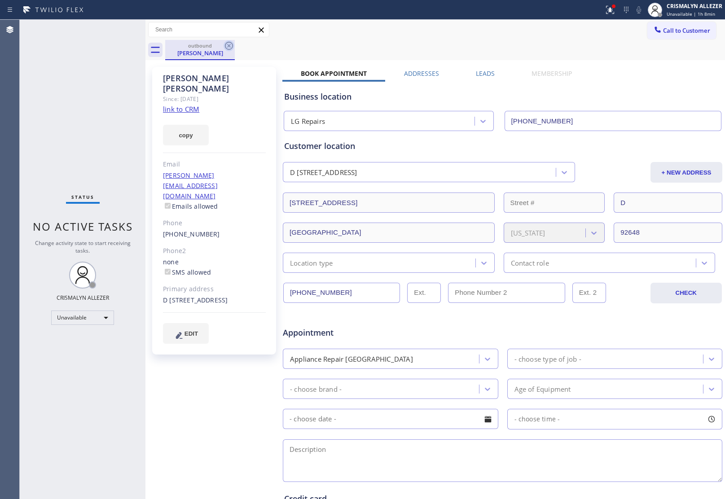
click at [229, 45] on icon at bounding box center [229, 46] width 8 height 8
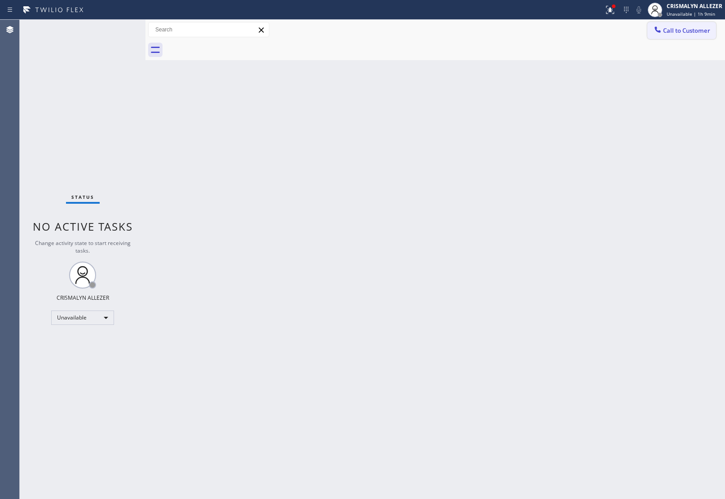
click at [681, 33] on span "Call to Customer" at bounding box center [686, 30] width 47 height 8
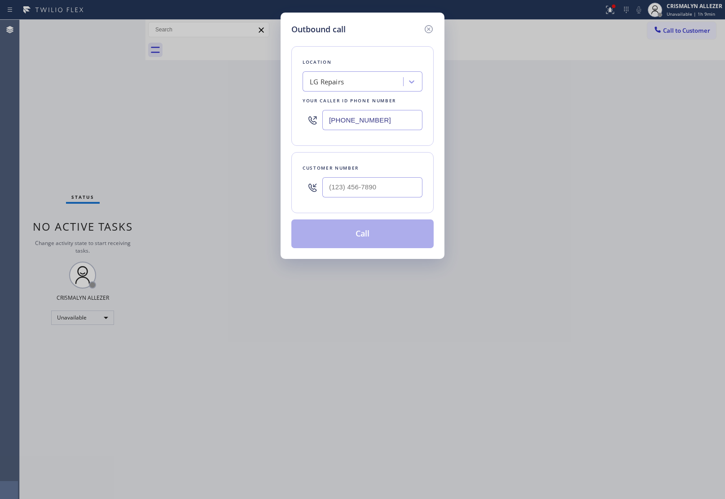
drag, startPoint x: 380, startPoint y: 118, endPoint x: 106, endPoint y: 102, distance: 274.2
click at [137, 110] on div "Outbound call Location LG Repairs Your caller id phone number (877) 748-5179 Cu…" at bounding box center [362, 249] width 725 height 499
paste input "323) 310-0103"
type input "(323) 310-0103"
click at [389, 196] on input "(___) ___-____" at bounding box center [372, 187] width 100 height 20
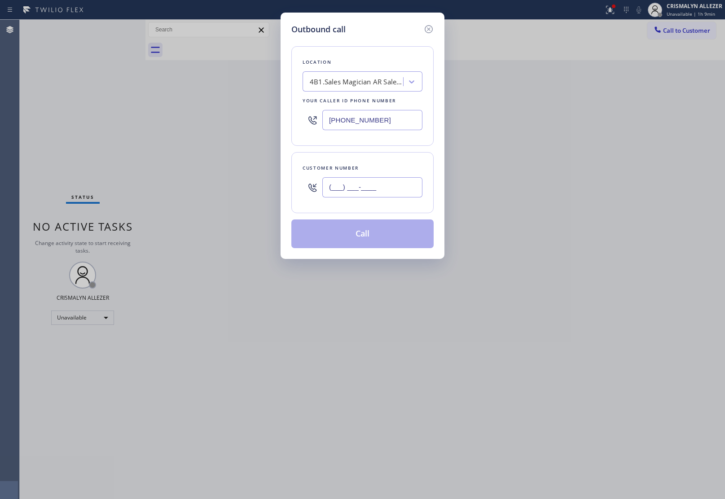
paste input "626) 901-0367"
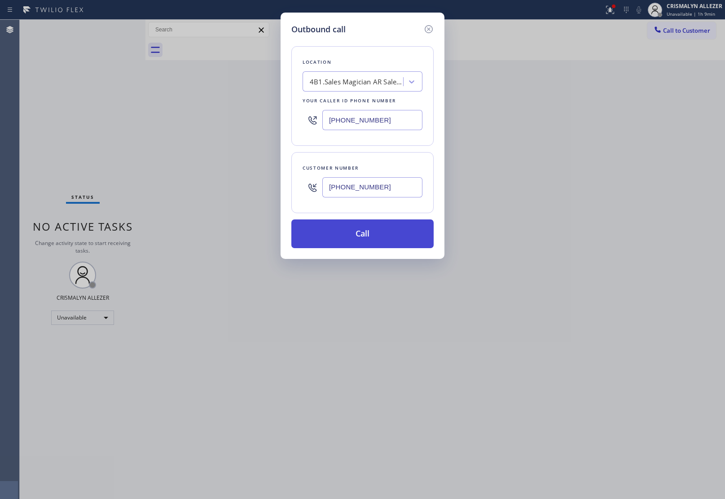
type input "(626) 901-0367"
click at [366, 238] on button "Call" at bounding box center [362, 233] width 142 height 29
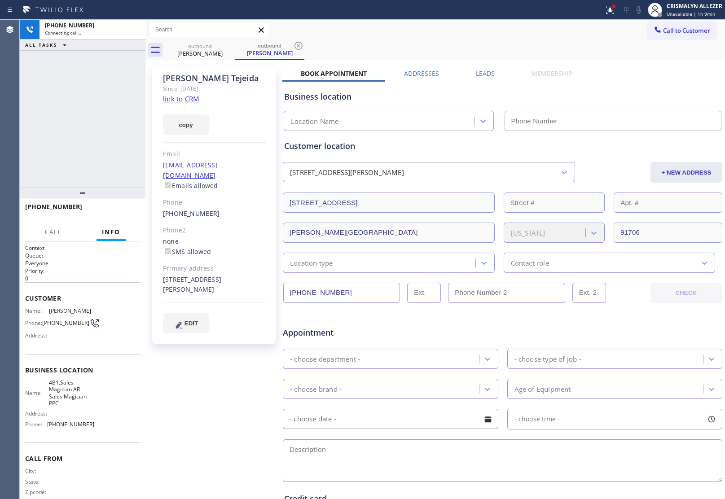
click at [184, 96] on link "link to CRM" at bounding box center [181, 98] width 36 height 9
type input "(323) 310-0103"
click at [121, 212] on span "HANG UP" at bounding box center [118, 211] width 27 height 6
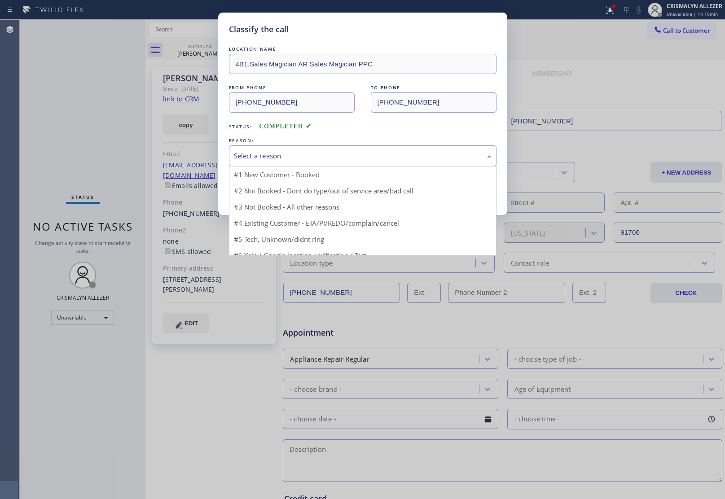
click at [362, 160] on div "Select a reason" at bounding box center [363, 156] width 258 height 10
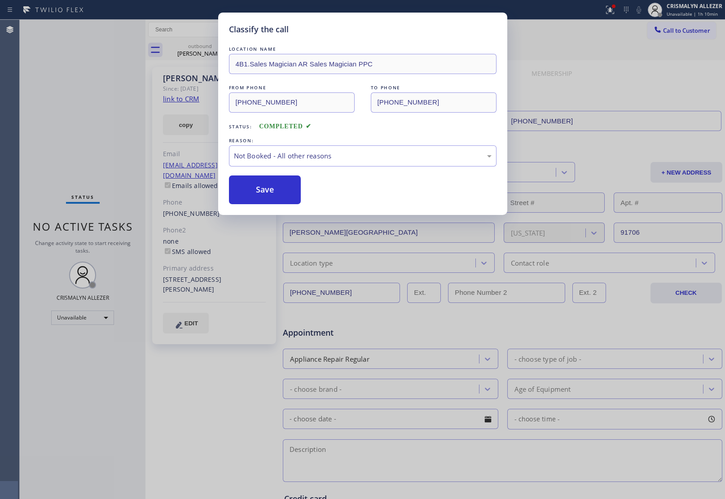
click at [279, 194] on button "Save" at bounding box center [265, 189] width 72 height 29
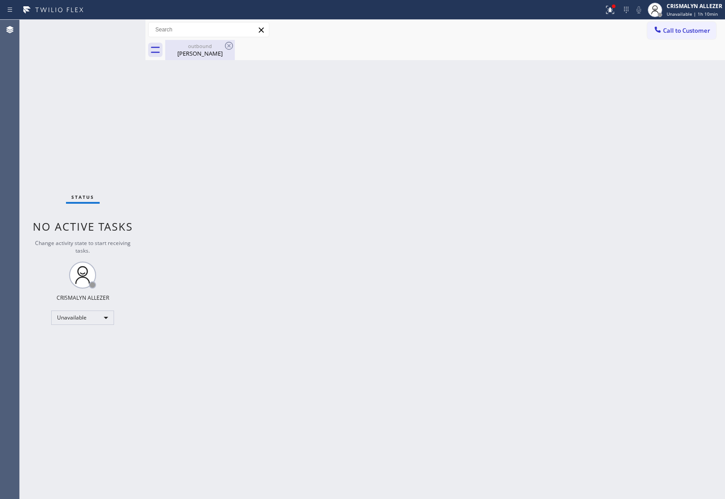
click at [186, 52] on div "Margarita Tejeida" at bounding box center [200, 53] width 68 height 8
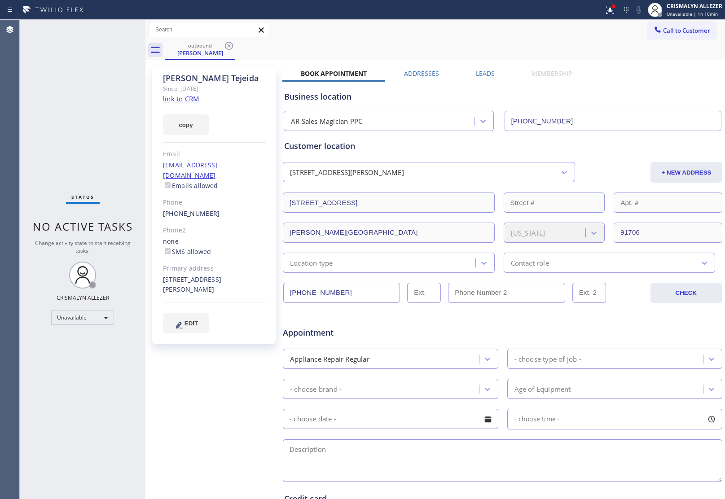
click at [487, 70] on label "Leads" at bounding box center [485, 73] width 19 height 9
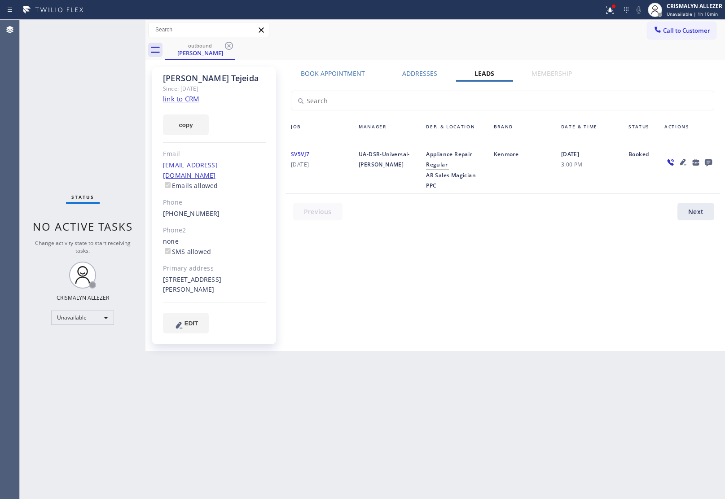
click at [708, 159] on icon at bounding box center [708, 162] width 7 height 7
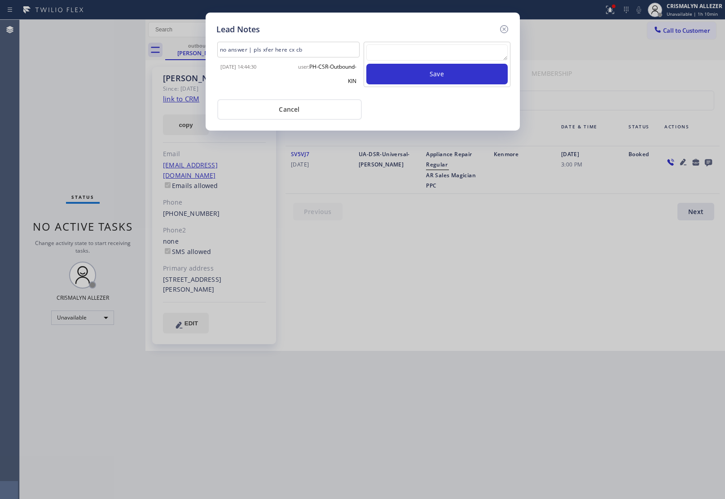
click at [438, 52] on textarea at bounding box center [436, 52] width 141 height 16
paste textarea "no answer | pls xfer here cx cb"
type textarea "no answer | pls xfer here cx cb"
click at [430, 76] on button "Save" at bounding box center [436, 74] width 141 height 21
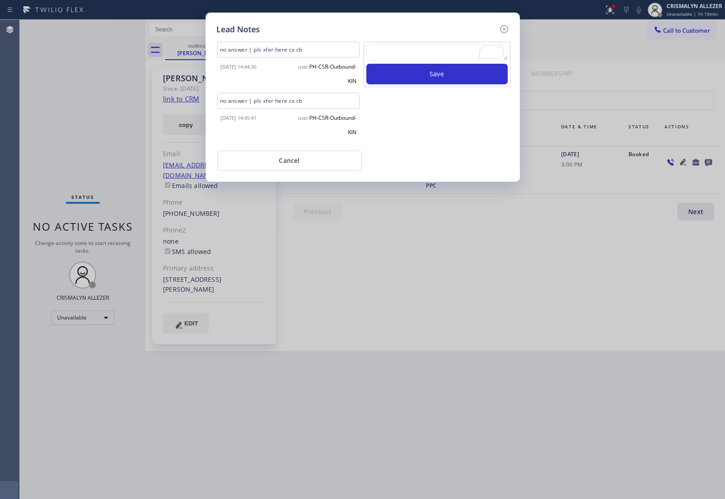
drag, startPoint x: 290, startPoint y: 160, endPoint x: 280, endPoint y: 153, distance: 13.2
click at [290, 160] on button "Cancel" at bounding box center [289, 160] width 144 height 21
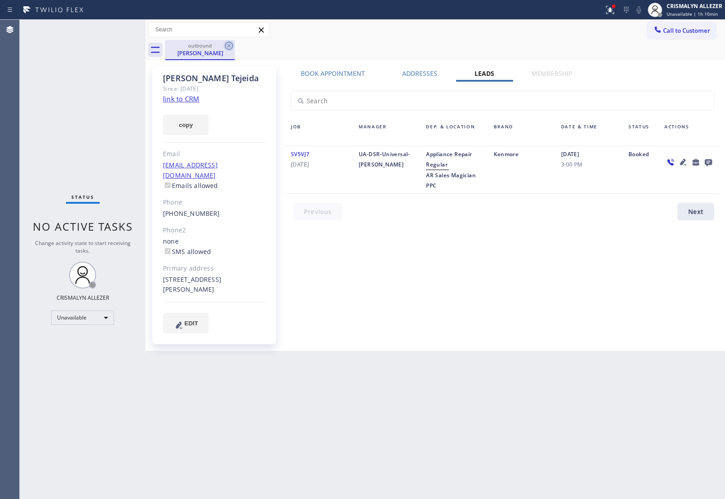
click at [229, 47] on icon at bounding box center [228, 45] width 11 height 11
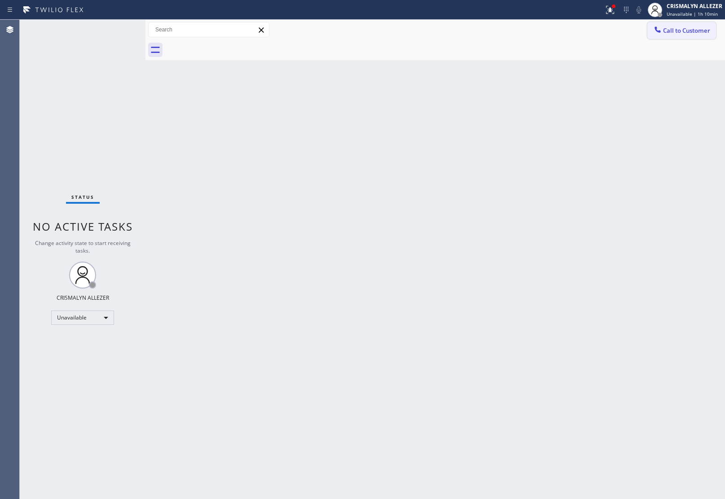
click at [684, 38] on button "Call to Customer" at bounding box center [681, 30] width 69 height 17
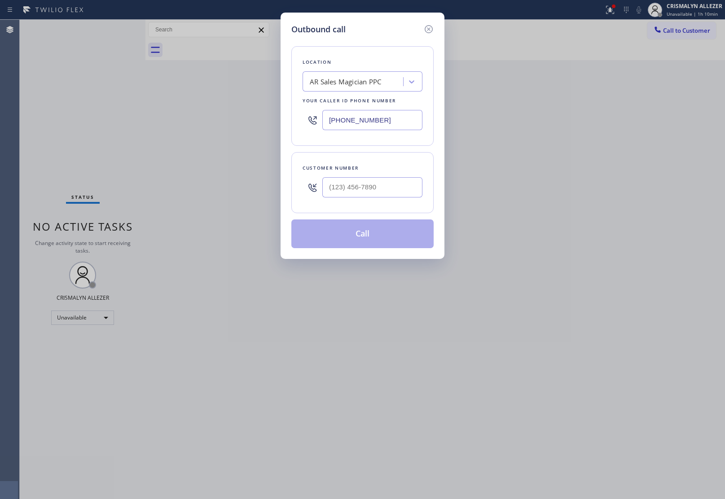
drag, startPoint x: 409, startPoint y: 123, endPoint x: 119, endPoint y: 102, distance: 290.6
click at [140, 104] on div "Outbound call Location AR Sales Magician PPC Your caller id phone number (323) …" at bounding box center [362, 249] width 725 height 499
paste input "562) 321-5777"
type input "[PHONE_NUMBER]"
click at [396, 194] on input "(___) ___-____" at bounding box center [372, 187] width 100 height 20
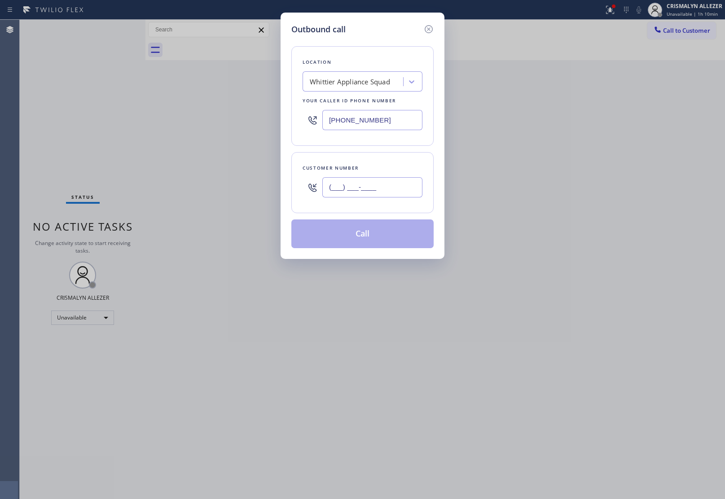
paste input "562) 762-9522"
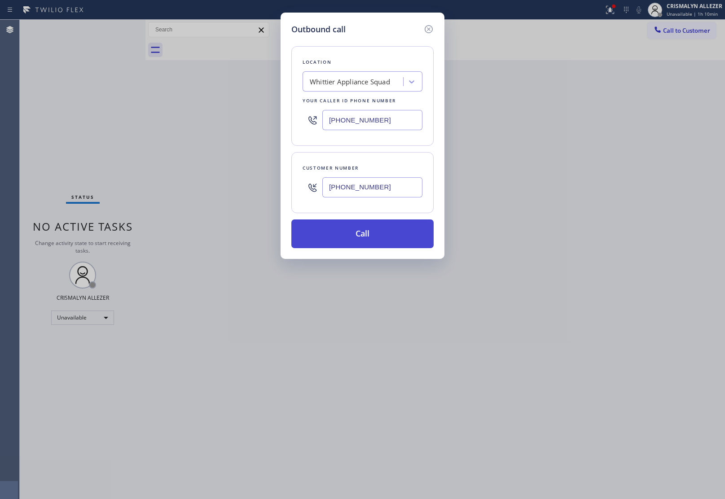
type input "(562) 762-9522"
click at [365, 241] on button "Call" at bounding box center [362, 233] width 142 height 29
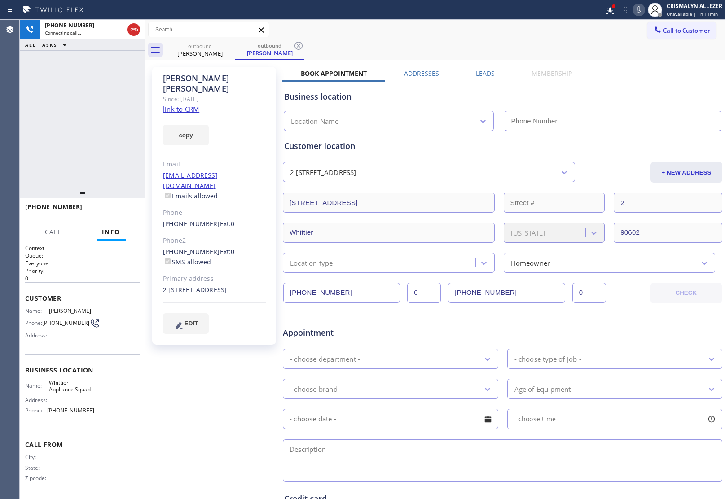
click at [185, 105] on link "link to CRM" at bounding box center [181, 109] width 36 height 9
type input "[PHONE_NUMBER]"
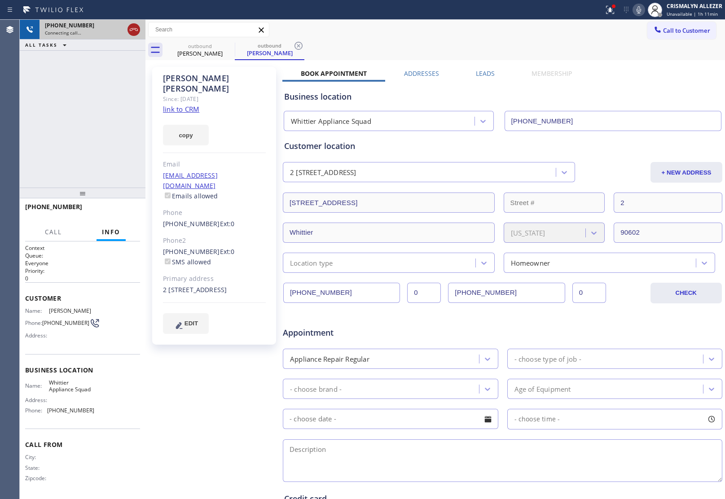
click at [135, 32] on icon at bounding box center [133, 29] width 11 height 11
click at [298, 46] on icon at bounding box center [298, 46] width 8 height 8
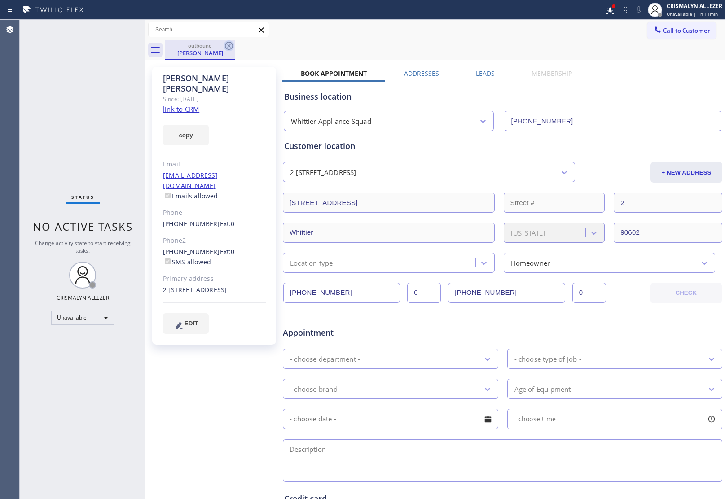
click at [232, 48] on icon at bounding box center [229, 46] width 8 height 8
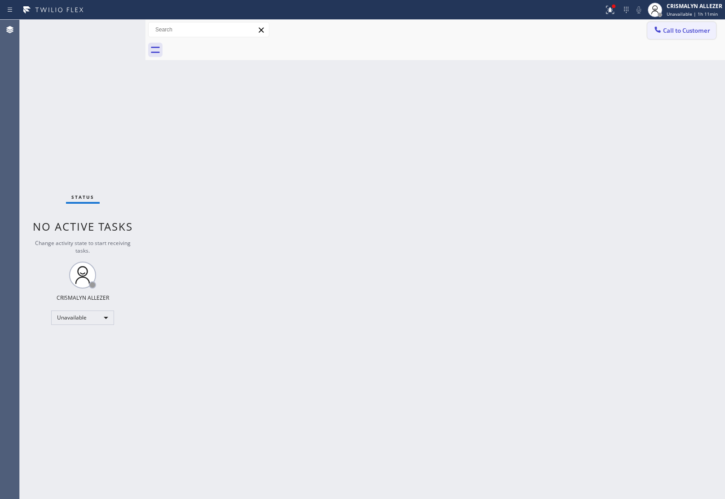
click at [687, 32] on span "Call to Customer" at bounding box center [686, 30] width 47 height 8
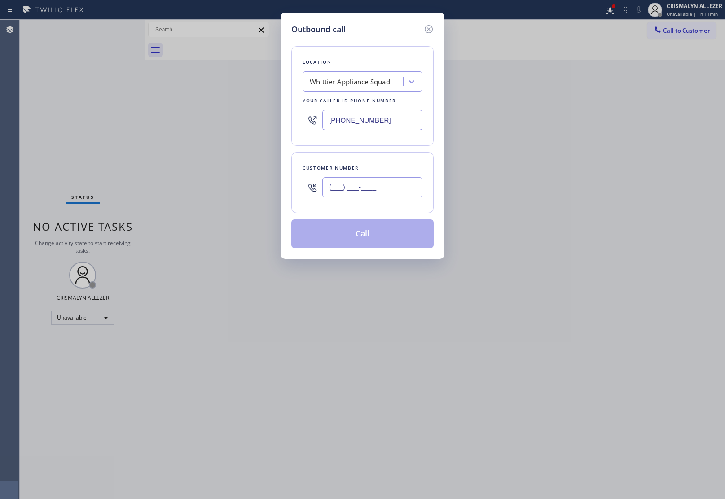
click at [389, 178] on input "(___) ___-____" at bounding box center [372, 187] width 100 height 20
paste input "562) 943-7000"
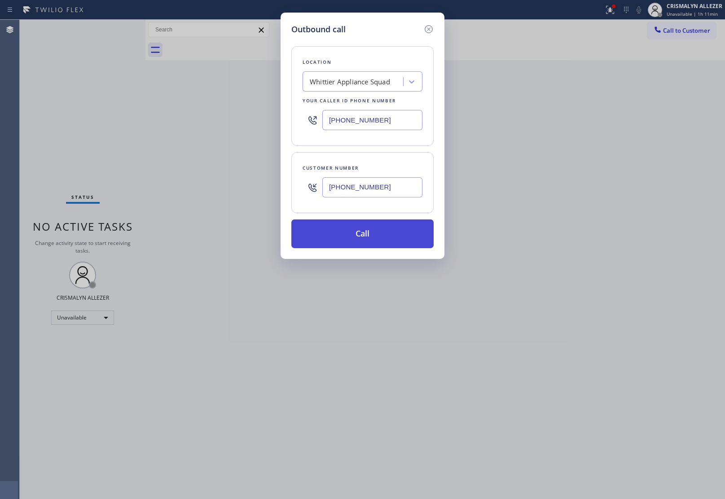
type input "(562) 943-7000"
click at [376, 232] on button "Call" at bounding box center [362, 233] width 142 height 29
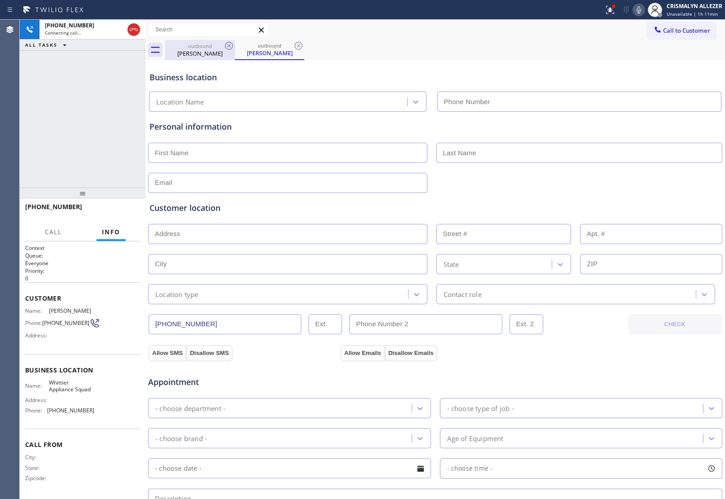
click at [199, 50] on div "Arthur Casillas" at bounding box center [200, 53] width 68 height 8
type input "[PHONE_NUMBER]"
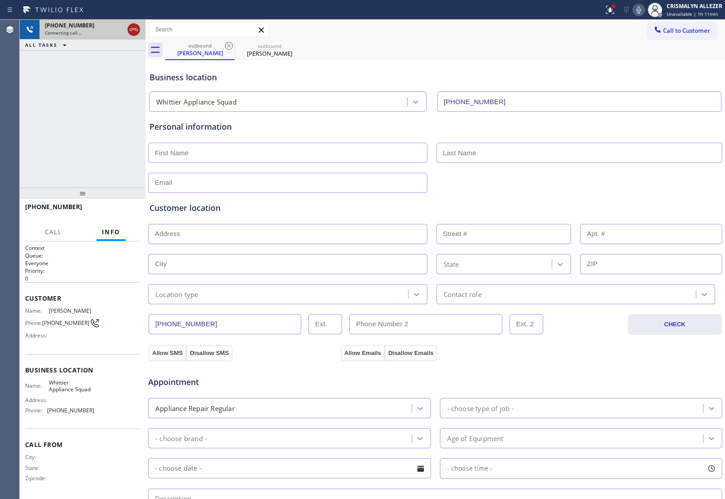
click at [129, 30] on icon at bounding box center [133, 29] width 11 height 11
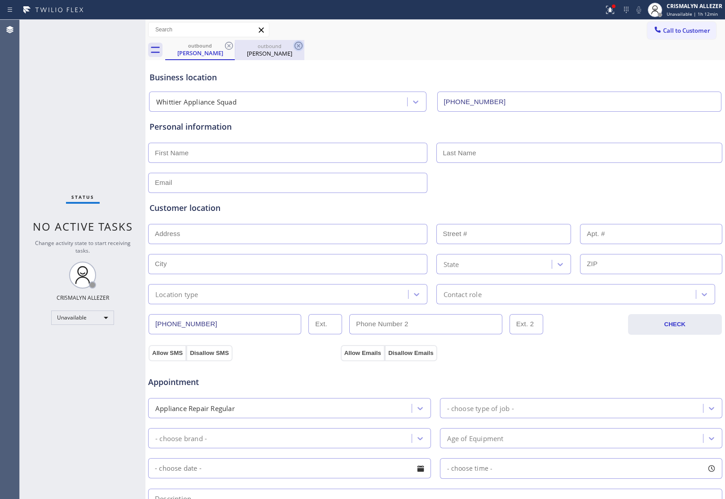
click at [295, 46] on icon at bounding box center [298, 45] width 11 height 11
click at [227, 46] on icon at bounding box center [228, 45] width 11 height 11
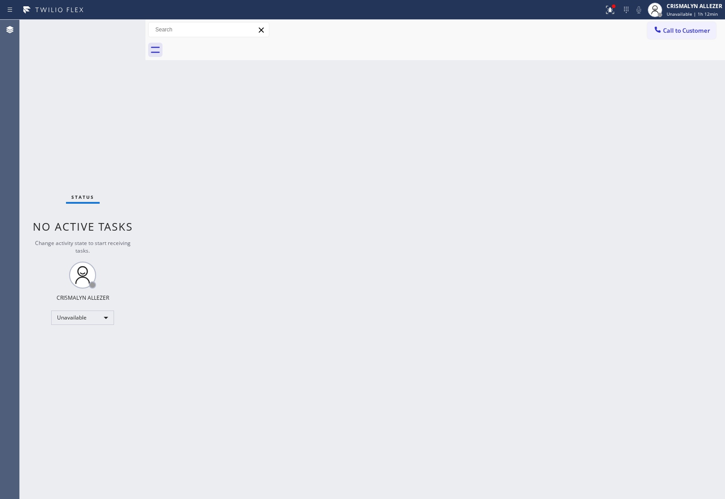
click at [687, 32] on span "Call to Customer" at bounding box center [686, 30] width 47 height 8
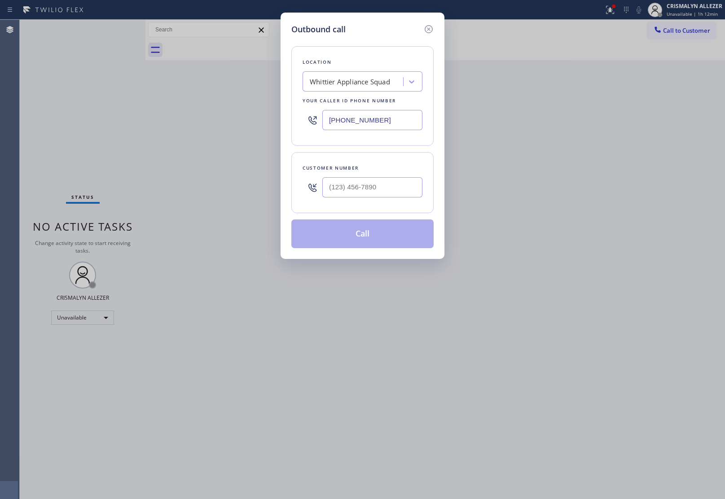
drag, startPoint x: 412, startPoint y: 123, endPoint x: 165, endPoint y: 115, distance: 247.0
click at [165, 115] on div "Outbound call Location Whittier Appliance Squad Your caller id phone number (56…" at bounding box center [362, 249] width 725 height 499
paste input "877) 777-0796"
type input "[PHONE_NUMBER]"
click at [396, 193] on input "(___) ___-____" at bounding box center [372, 187] width 100 height 20
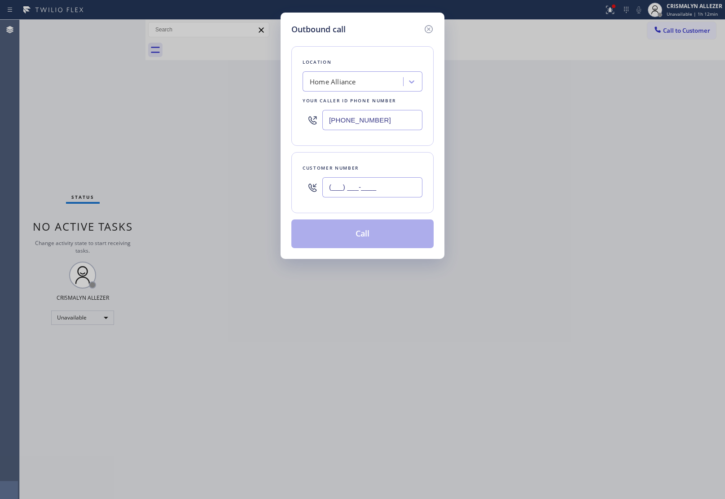
paste input "310) 804-6174"
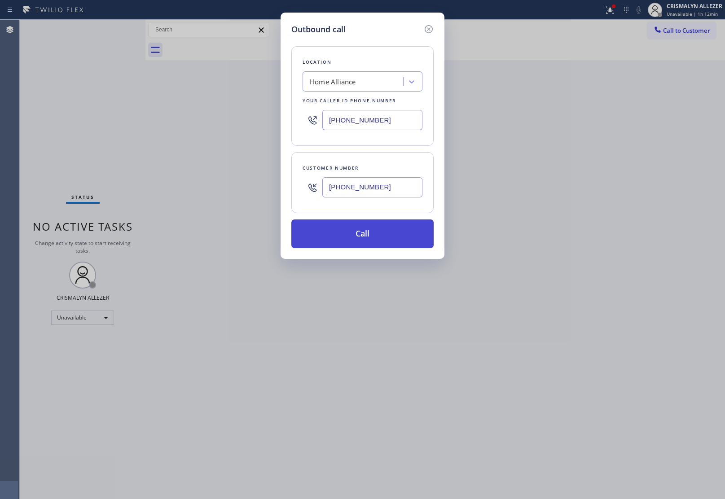
type input "(310) 804-6174"
click at [374, 237] on button "Call" at bounding box center [362, 233] width 142 height 29
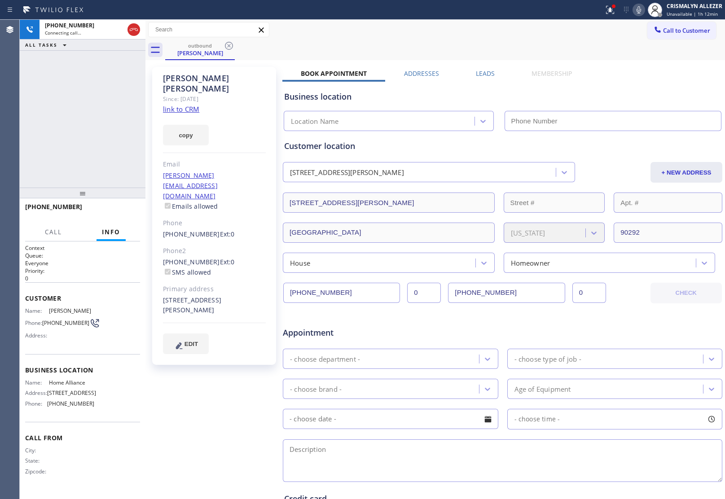
click at [185, 105] on link "link to CRM" at bounding box center [181, 109] width 36 height 9
type input "[PHONE_NUMBER]"
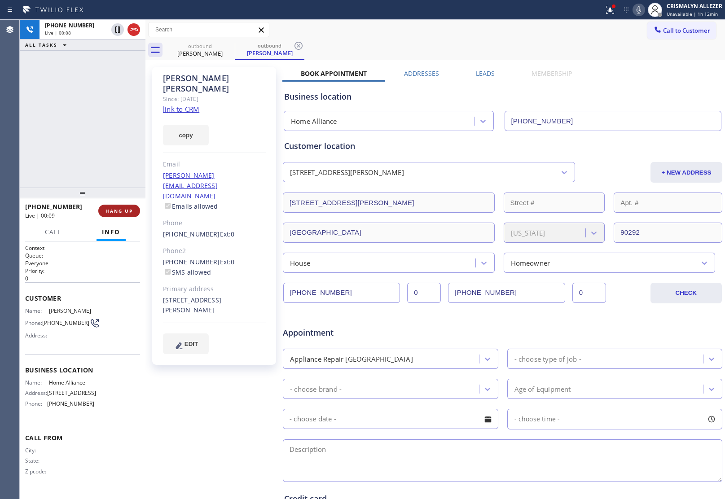
click at [114, 210] on span "HANG UP" at bounding box center [118, 211] width 27 height 6
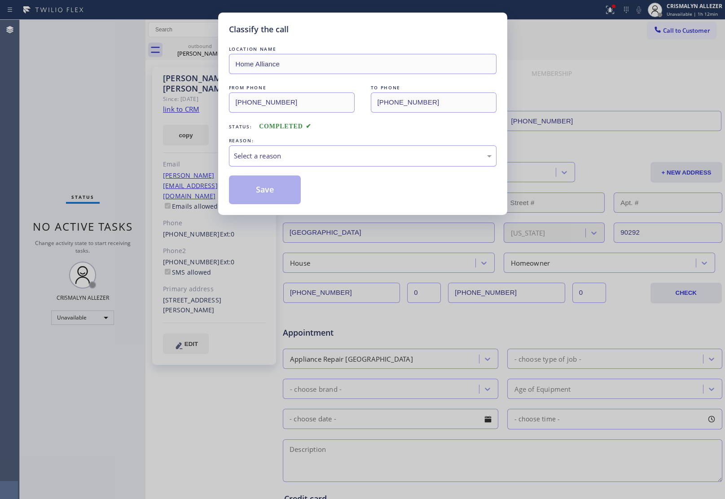
drag, startPoint x: 333, startPoint y: 162, endPoint x: 319, endPoint y: 165, distance: 14.4
click at [326, 163] on div "Select a reason" at bounding box center [362, 155] width 267 height 21
click at [257, 193] on button "Save" at bounding box center [265, 189] width 72 height 29
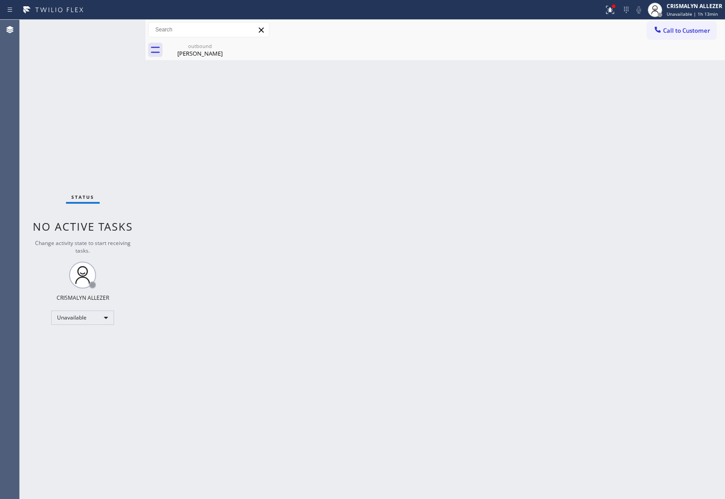
drag, startPoint x: 205, startPoint y: 54, endPoint x: 235, endPoint y: 52, distance: 29.7
click at [205, 54] on div "Louie Ryan" at bounding box center [200, 53] width 68 height 8
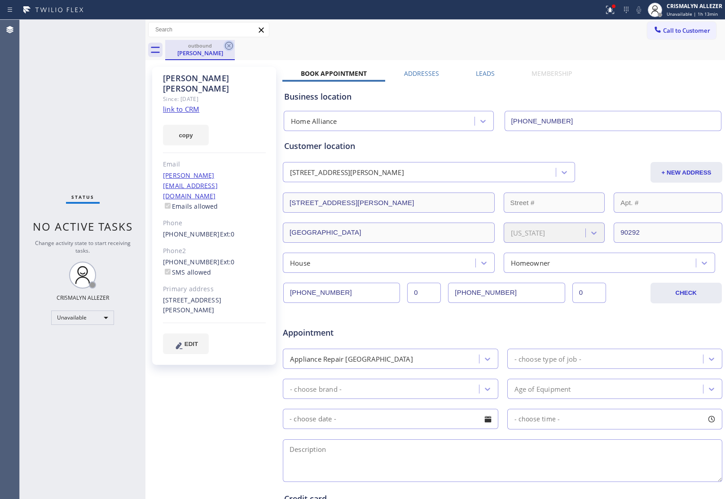
click at [225, 43] on icon at bounding box center [228, 45] width 11 height 11
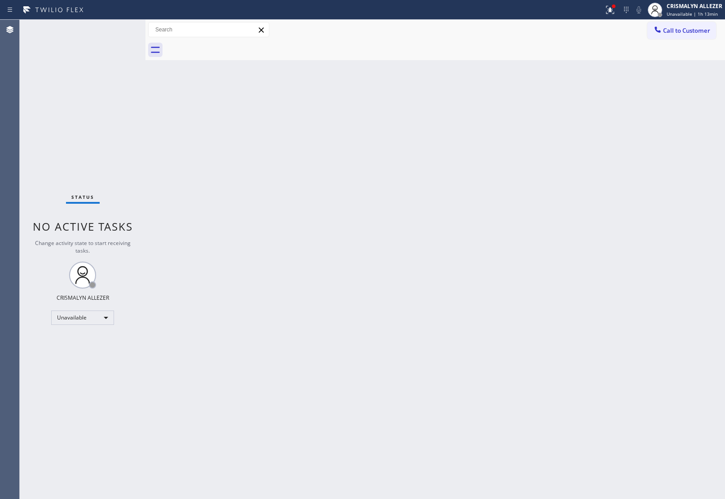
click at [707, 33] on span "Call to Customer" at bounding box center [686, 30] width 47 height 8
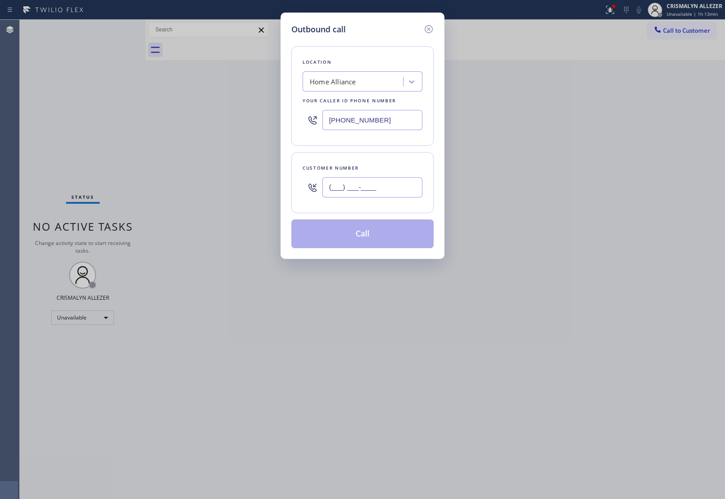
click at [390, 187] on input "(___) ___-____" at bounding box center [372, 187] width 100 height 20
paste input "310) 804-6173"
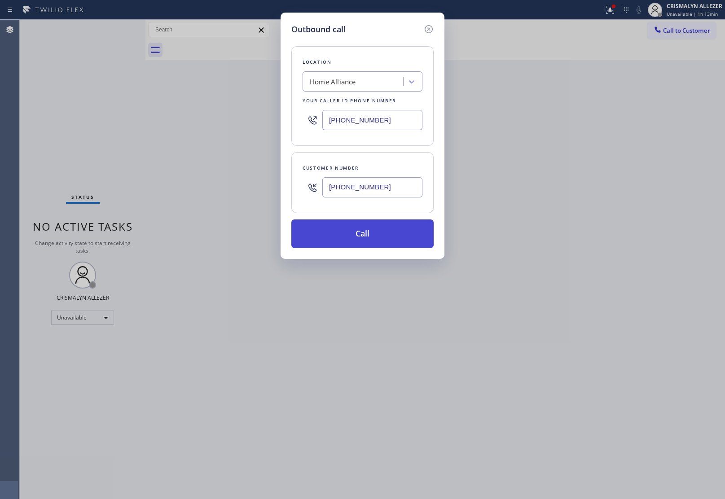
type input "(310) 804-6173"
click at [360, 238] on button "Call" at bounding box center [362, 233] width 142 height 29
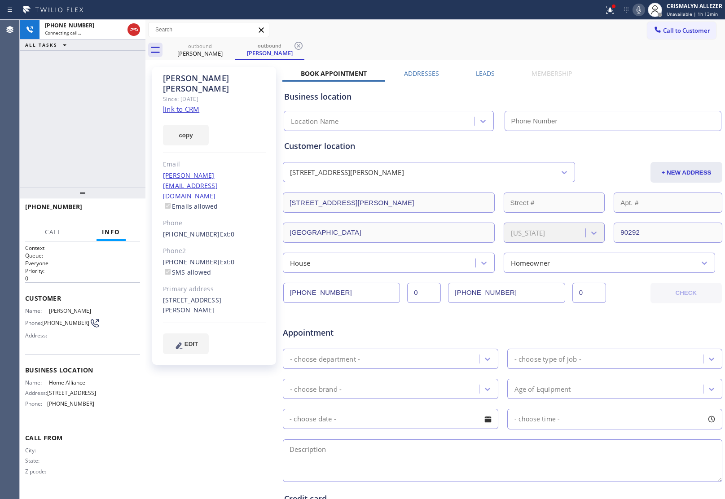
type input "[PHONE_NUMBER]"
drag, startPoint x: 131, startPoint y: 29, endPoint x: 136, endPoint y: 58, distance: 29.5
click at [131, 30] on icon at bounding box center [133, 29] width 11 height 11
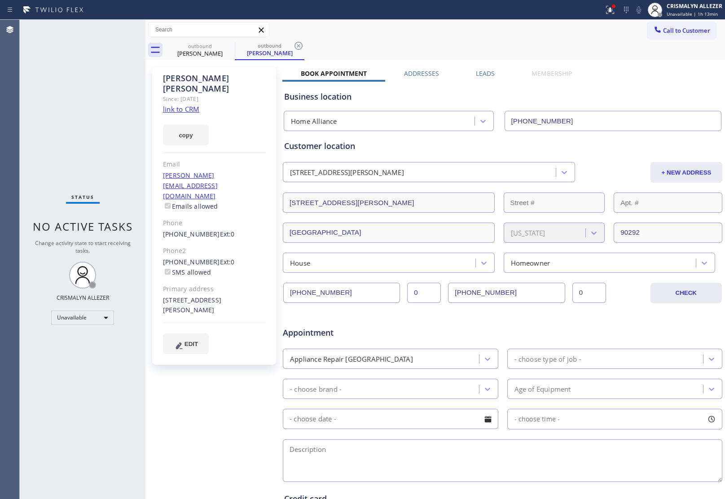
click at [480, 75] on label "Leads" at bounding box center [485, 73] width 19 height 9
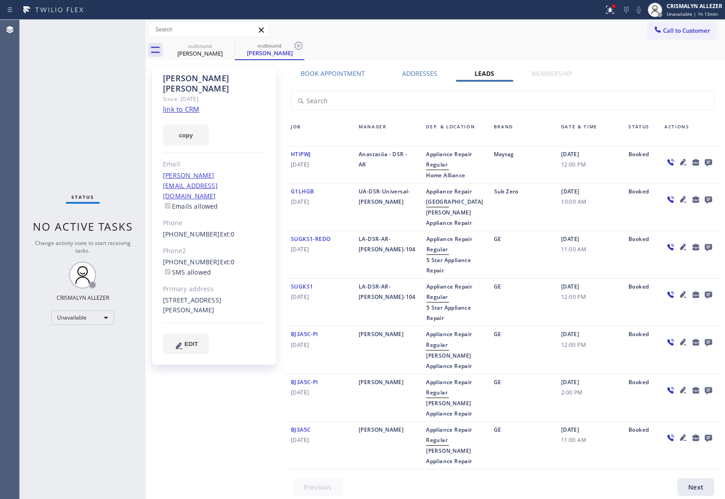
click at [703, 161] on icon at bounding box center [708, 162] width 11 height 11
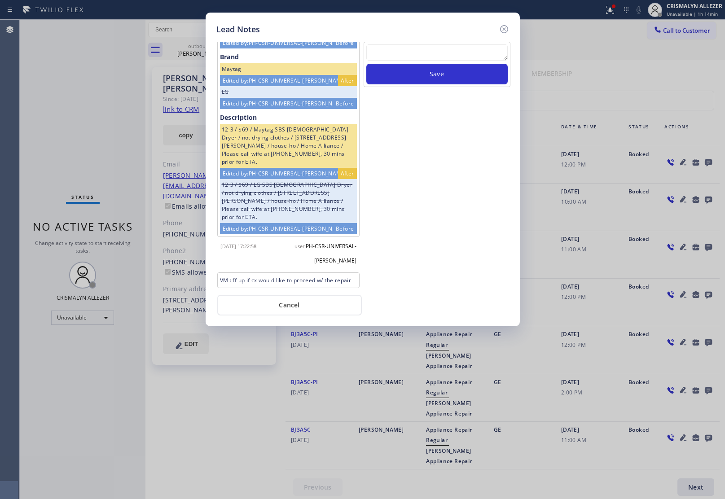
scroll to position [129, 0]
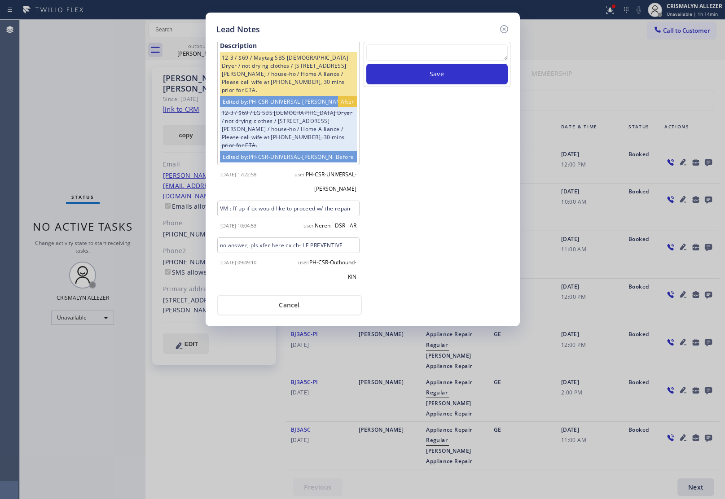
click at [402, 55] on textarea at bounding box center [436, 52] width 141 height 16
paste textarea "no answer | pls xfer here cx cb"
type textarea "no answer | pls xfer here cx cb"
click at [428, 75] on button "Save" at bounding box center [436, 74] width 141 height 21
click at [293, 309] on button "Cancel" at bounding box center [289, 305] width 144 height 21
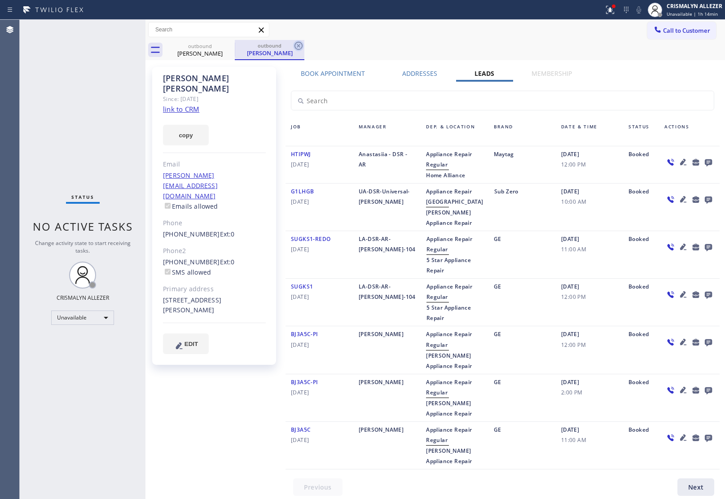
click at [295, 48] on icon at bounding box center [298, 46] width 8 height 8
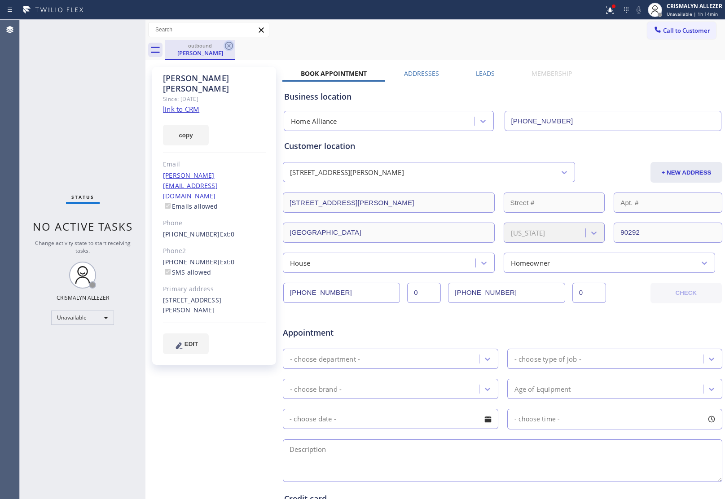
click at [227, 48] on icon at bounding box center [228, 45] width 11 height 11
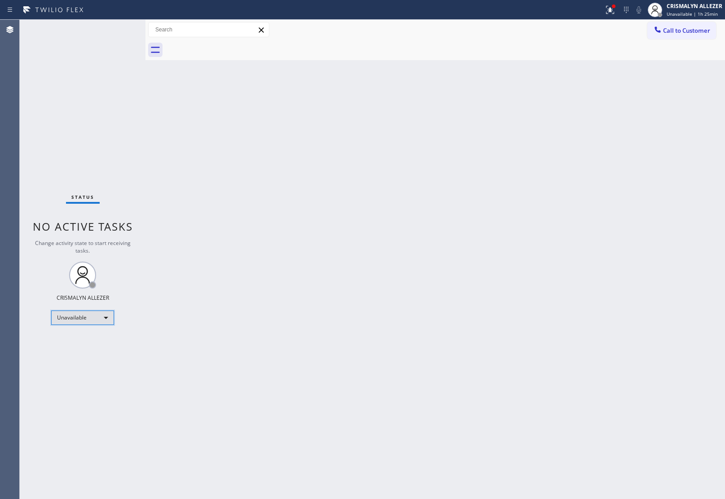
click at [104, 315] on div "Unavailable" at bounding box center [82, 318] width 63 height 14
click at [86, 362] on li "Break" at bounding box center [82, 363] width 61 height 11
click at [104, 317] on div "Break" at bounding box center [82, 318] width 63 height 14
click at [91, 349] on li "Unavailable" at bounding box center [82, 352] width 61 height 11
click at [669, 34] on span "Call to Customer" at bounding box center [686, 30] width 47 height 8
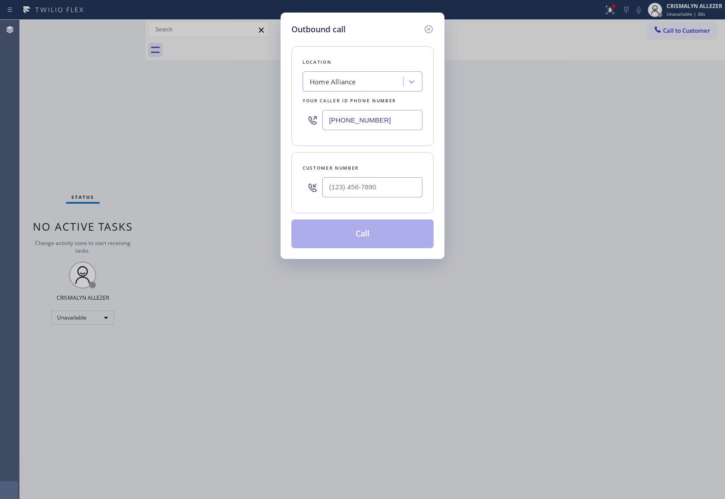
drag, startPoint x: 382, startPoint y: 121, endPoint x: 157, endPoint y: 118, distance: 224.8
click at [157, 118] on div "Outbound call Location Home Alliance Your caller id phone number (877) 777-0796…" at bounding box center [362, 249] width 725 height 499
paste input "954) 807-2124"
type input "(954) 807-2124"
click at [398, 193] on input "(___) ___-____" at bounding box center [372, 187] width 100 height 20
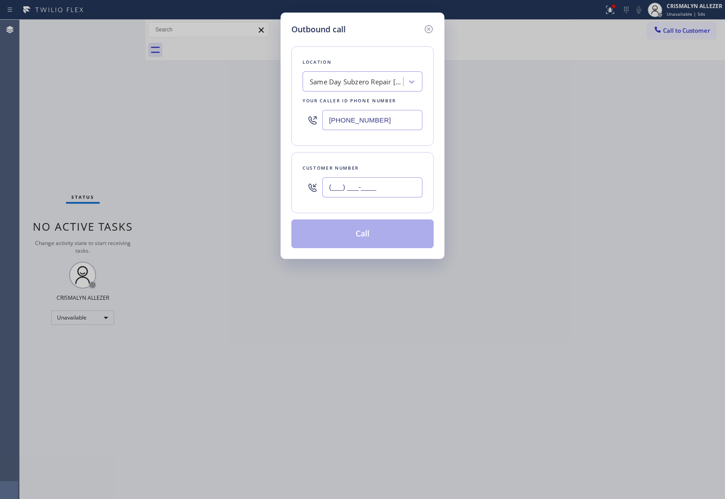
paste input "954) 807-2124"
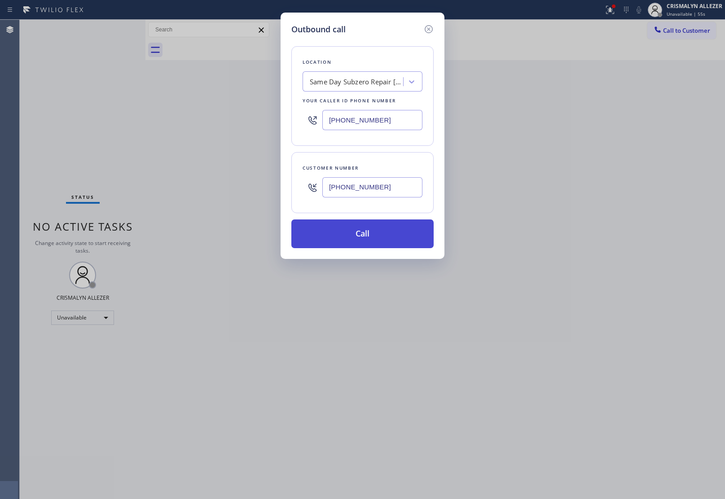
type input "[PHONE_NUMBER]"
click at [373, 234] on button "Call" at bounding box center [362, 233] width 142 height 29
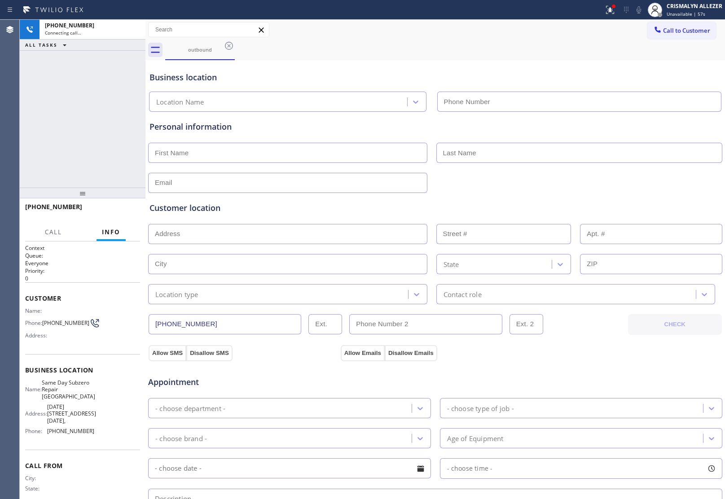
type input "[PHONE_NUMBER]"
click at [134, 28] on icon at bounding box center [133, 29] width 11 height 11
type input "[PHONE_NUMBER]"
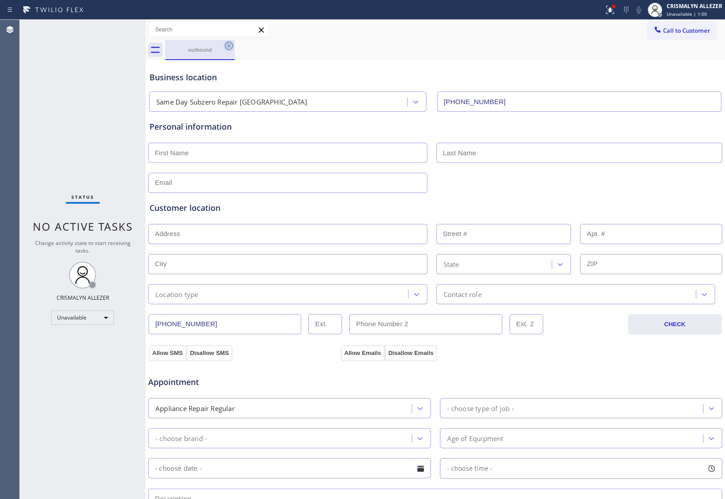
drag, startPoint x: 227, startPoint y: 47, endPoint x: 469, endPoint y: 52, distance: 242.8
click at [229, 47] on icon at bounding box center [228, 45] width 11 height 11
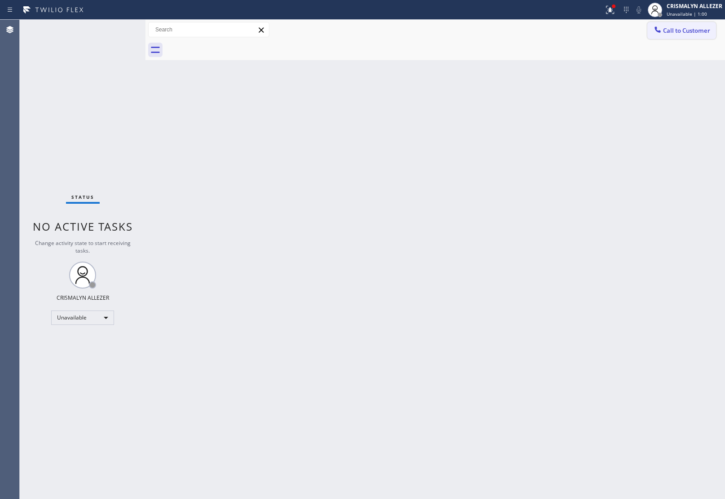
click at [663, 30] on span "Call to Customer" at bounding box center [686, 30] width 47 height 8
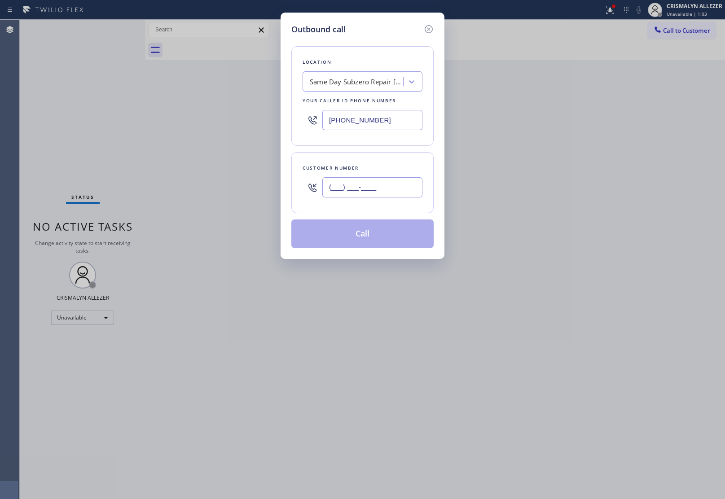
click at [371, 185] on input "(___) ___-____" at bounding box center [372, 187] width 100 height 20
paste input "561) 287-6000"
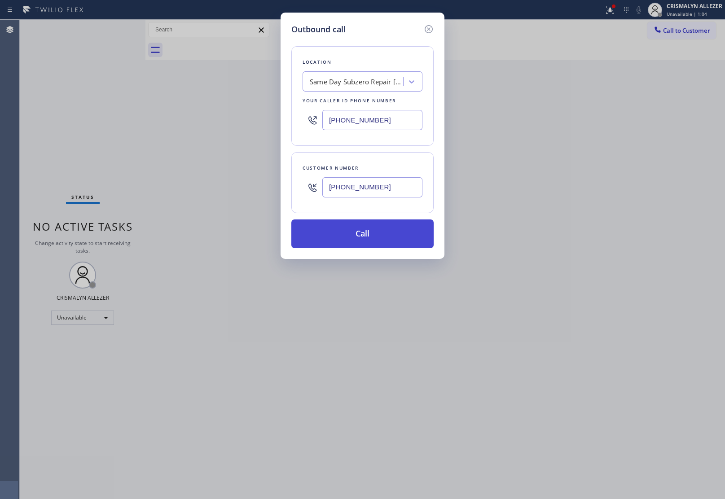
type input "[PHONE_NUMBER]"
click at [371, 237] on button "Call" at bounding box center [362, 233] width 142 height 29
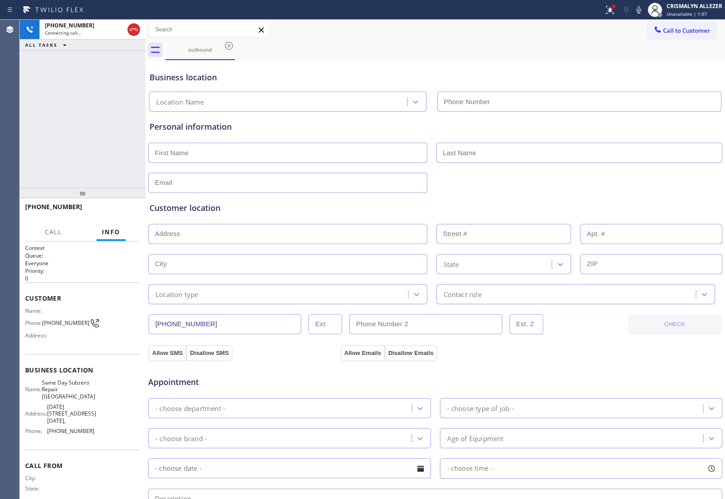
type input "[PHONE_NUMBER]"
click at [119, 211] on span "HANG UP" at bounding box center [118, 211] width 27 height 6
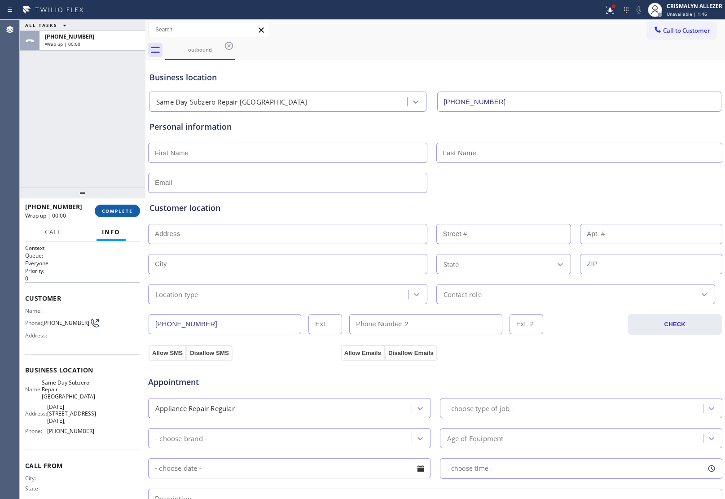
click at [117, 208] on span "COMPLETE" at bounding box center [117, 211] width 31 height 6
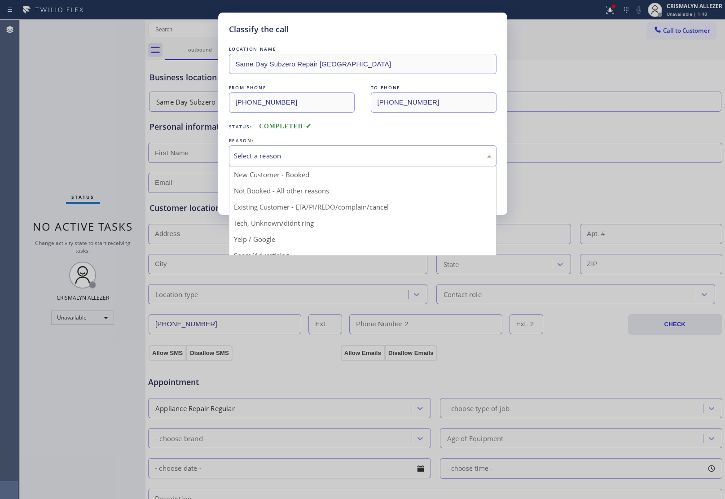
click at [380, 149] on div "Select a reason" at bounding box center [362, 155] width 267 height 21
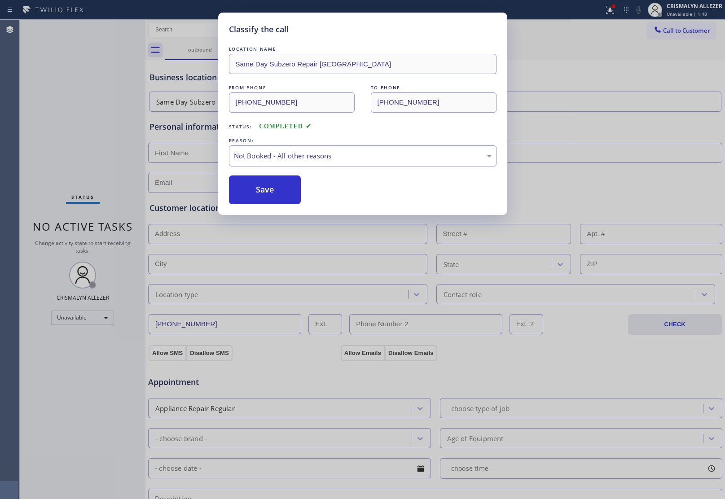
click at [261, 191] on button "Save" at bounding box center [265, 189] width 72 height 29
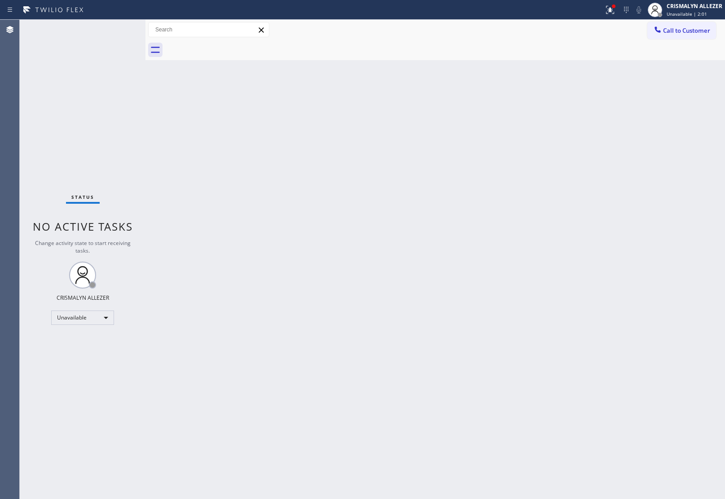
click at [687, 32] on span "Call to Customer" at bounding box center [686, 30] width 47 height 8
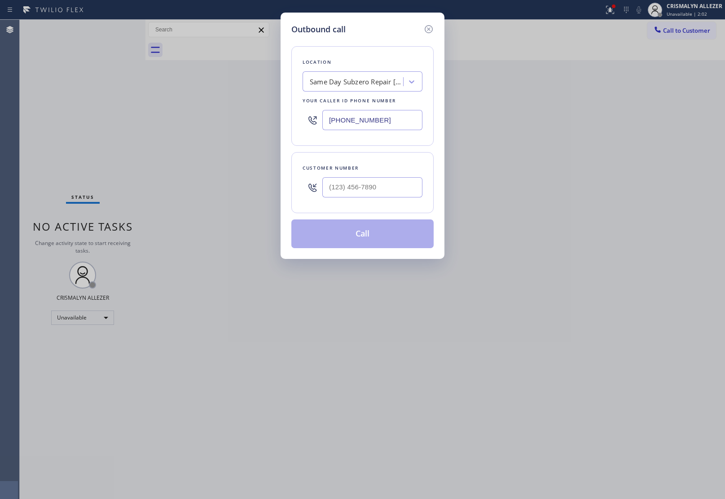
drag, startPoint x: 412, startPoint y: 118, endPoint x: 188, endPoint y: 128, distance: 224.1
click at [154, 107] on div "Outbound call Location Same Day Subzero Repair North Lauderdale Your caller id …" at bounding box center [362, 249] width 725 height 499
paste input "779) 212-7220"
type input "(779) 212-7220"
click at [393, 192] on input "(___) ___-____" at bounding box center [372, 187] width 100 height 20
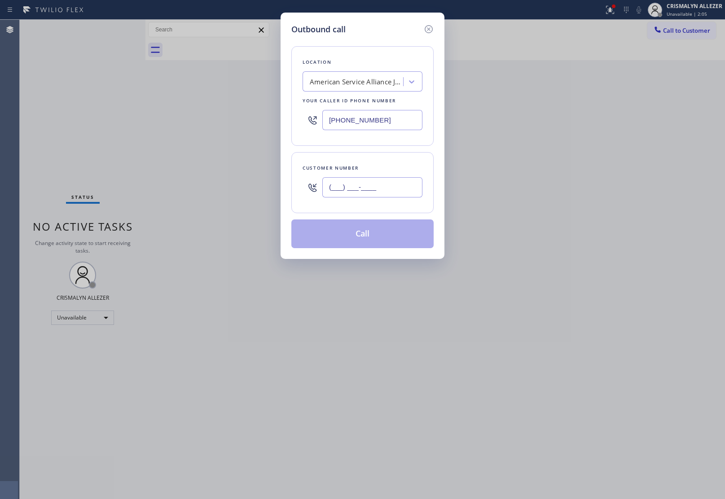
paste input "815) 530-7602"
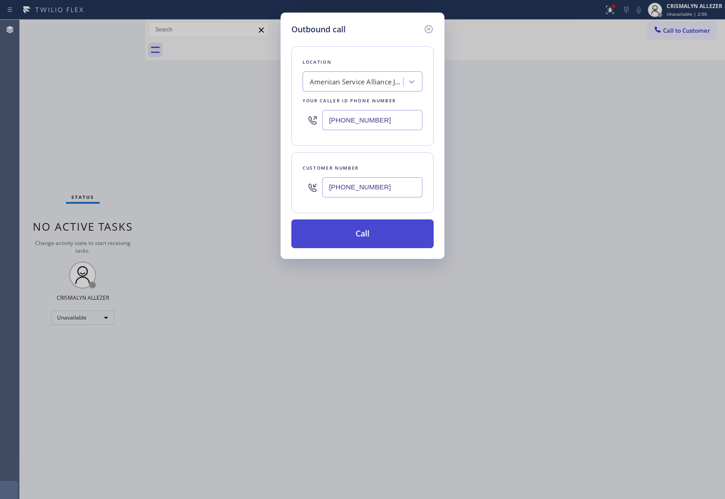
type input "(815) 530-7602"
click at [358, 245] on button "Call" at bounding box center [362, 233] width 142 height 29
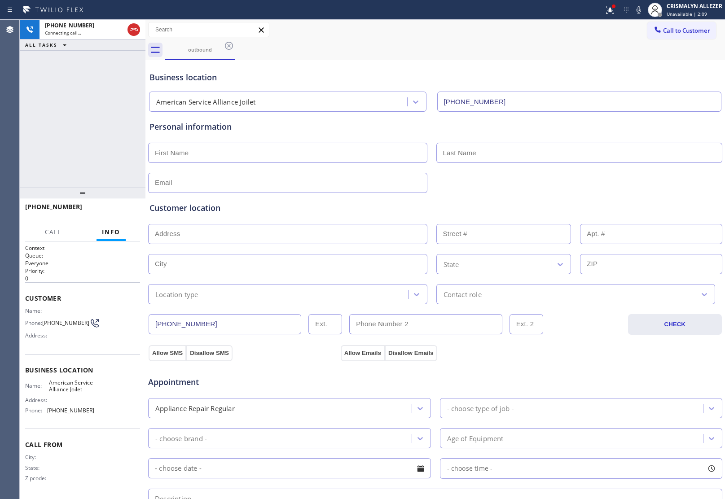
type input "(779) 212-7220"
click at [15, 87] on div "Agent Desktop" at bounding box center [9, 259] width 19 height 479
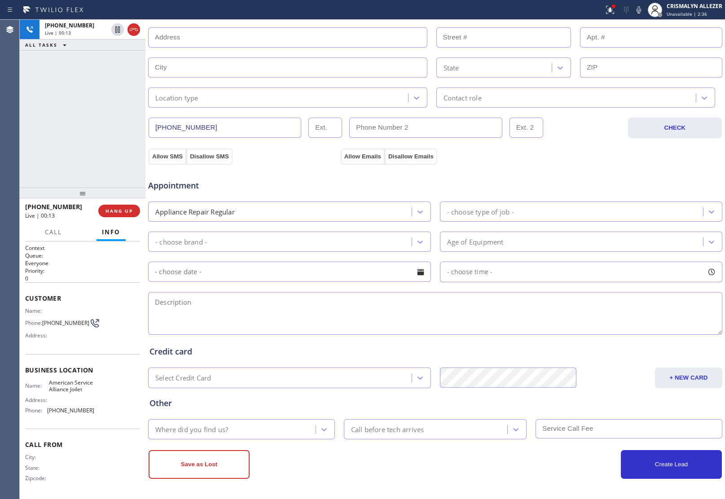
scroll to position [198, 0]
click at [122, 211] on span "HANG UP" at bounding box center [118, 211] width 27 height 6
click at [119, 212] on span "COMPLETE" at bounding box center [117, 211] width 31 height 6
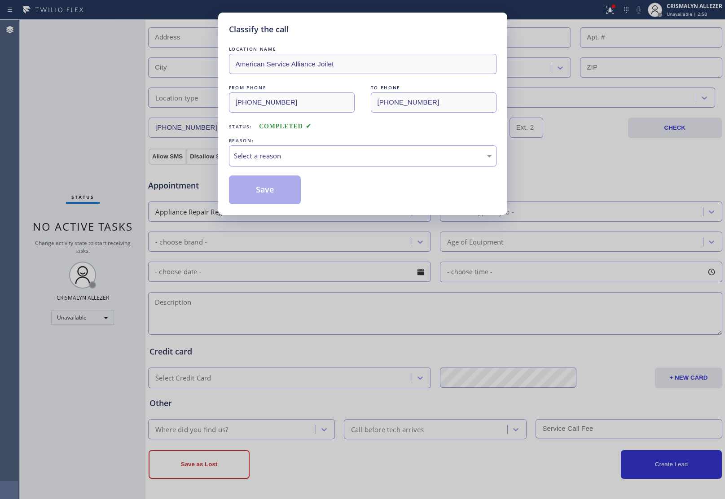
click at [339, 158] on div "Select a reason" at bounding box center [363, 156] width 258 height 10
click at [269, 194] on button "Save" at bounding box center [265, 189] width 72 height 29
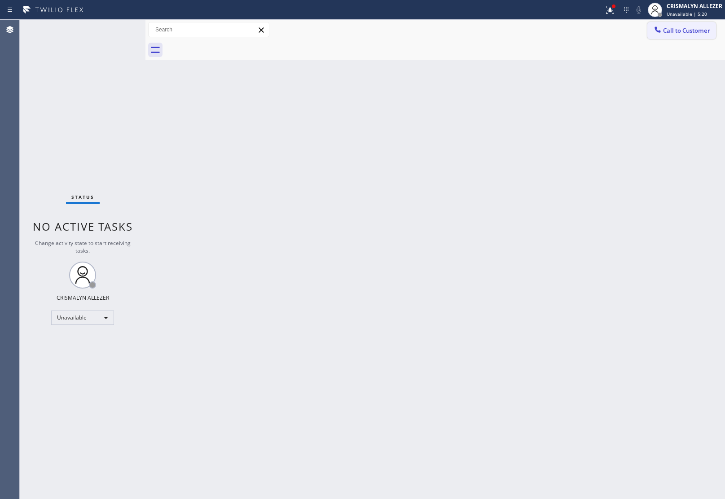
click at [681, 35] on button "Call to Customer" at bounding box center [681, 30] width 69 height 17
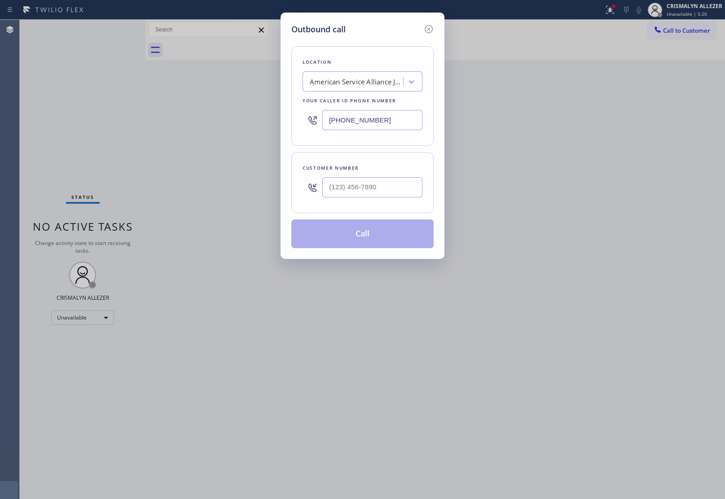
drag, startPoint x: 399, startPoint y: 124, endPoint x: 97, endPoint y: 111, distance: 302.7
click at [324, 119] on input "(779) 212-7220" at bounding box center [372, 120] width 100 height 20
paste input "877) 748-5179"
type input "[PHONE_NUMBER]"
click at [381, 191] on input "(___) ___-____" at bounding box center [372, 187] width 100 height 20
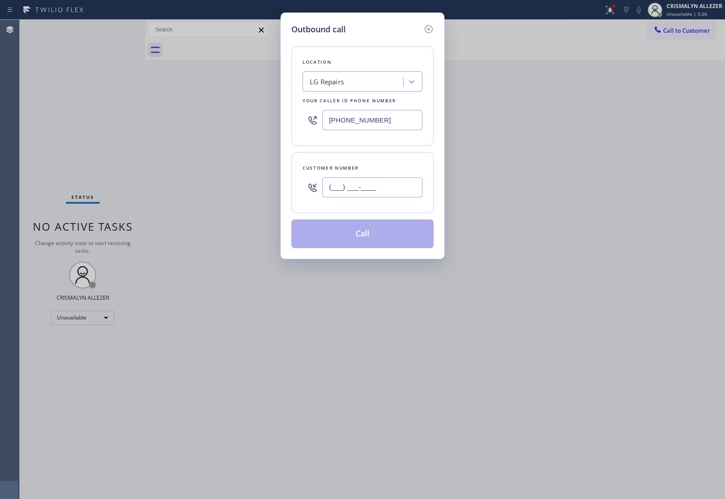
paste input "626) 233-8573"
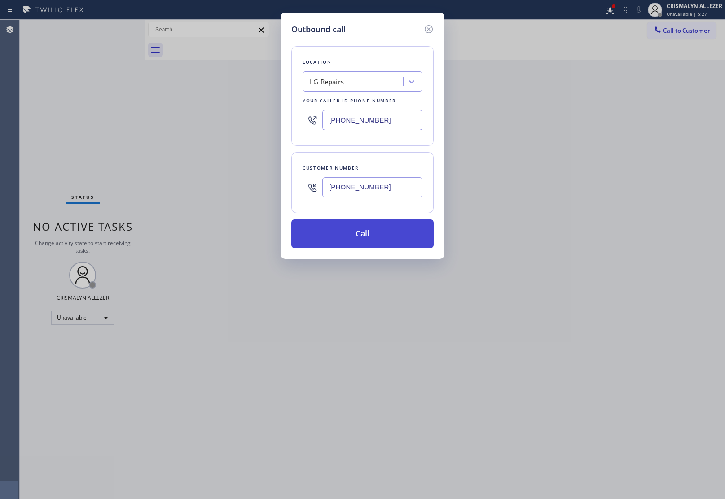
type input "(626) 233-8573"
click at [373, 231] on button "Call" at bounding box center [362, 233] width 142 height 29
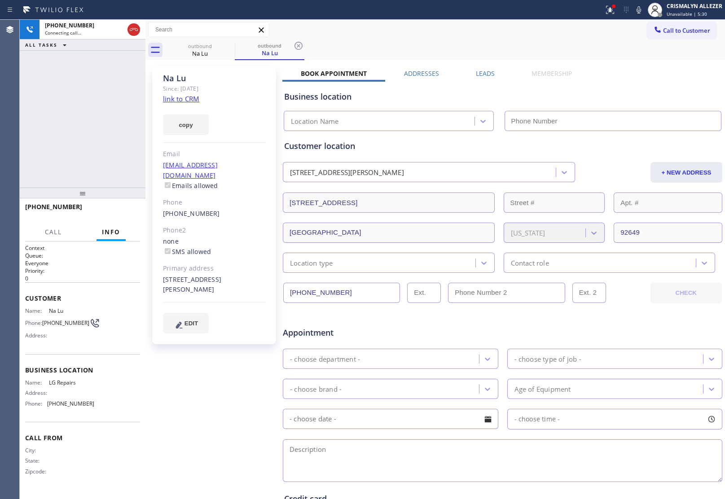
click at [184, 97] on link "link to CRM" at bounding box center [181, 98] width 36 height 9
type input "[PHONE_NUMBER]"
click at [108, 216] on button "HANG UP" at bounding box center [119, 211] width 42 height 13
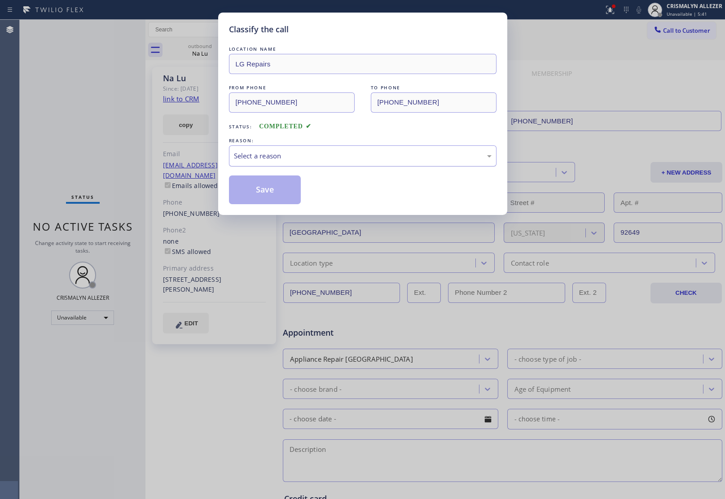
drag, startPoint x: 381, startPoint y: 157, endPoint x: 371, endPoint y: 164, distance: 12.6
click at [381, 158] on div "Select a reason" at bounding box center [363, 156] width 258 height 10
click at [267, 193] on button "Save" at bounding box center [265, 189] width 72 height 29
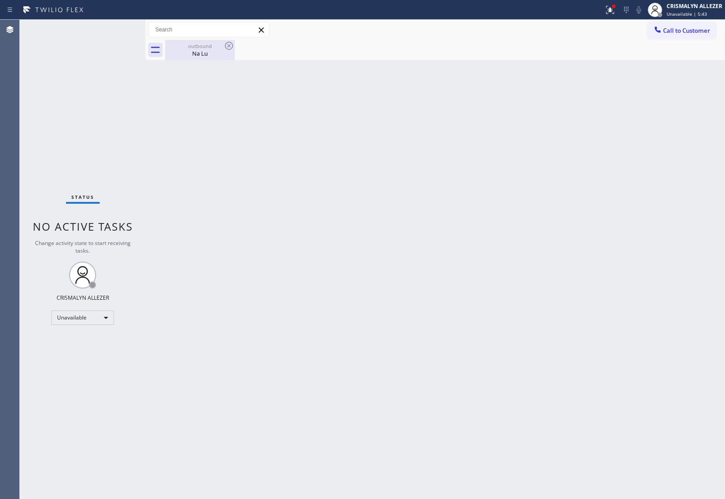
click at [201, 48] on div "outbound" at bounding box center [200, 46] width 68 height 7
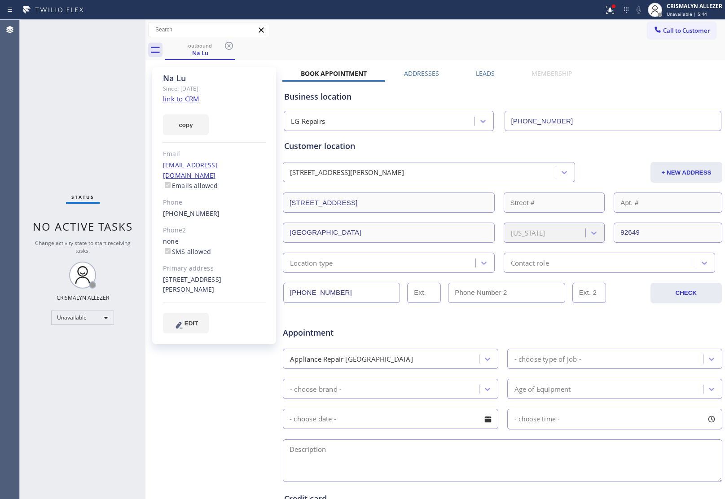
click at [483, 73] on label "Leads" at bounding box center [485, 73] width 19 height 9
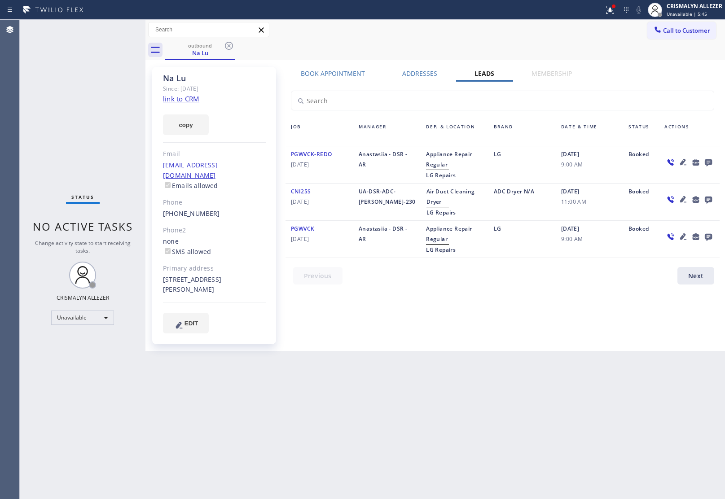
click at [709, 159] on icon at bounding box center [708, 162] width 7 height 7
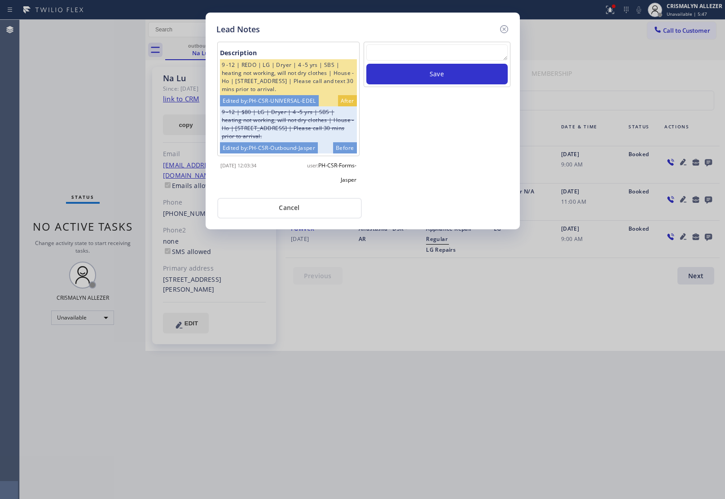
click at [415, 44] on div "Save" at bounding box center [436, 64] width 147 height 45
click at [415, 57] on textarea at bounding box center [436, 52] width 141 height 16
paste textarea "no answer | pls xfer here cx cb"
type textarea "no answer | pls xfer here cx cb"
click at [432, 73] on button "Save" at bounding box center [436, 74] width 141 height 21
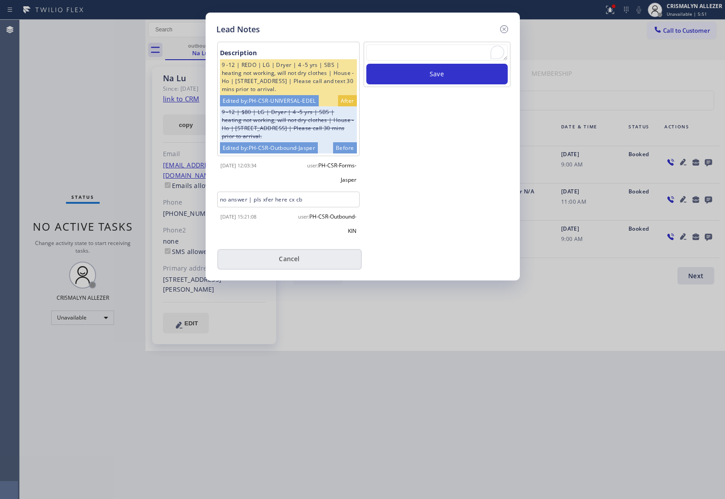
drag, startPoint x: 299, startPoint y: 273, endPoint x: 268, endPoint y: 142, distance: 134.5
click at [299, 270] on button "Cancel" at bounding box center [289, 259] width 144 height 21
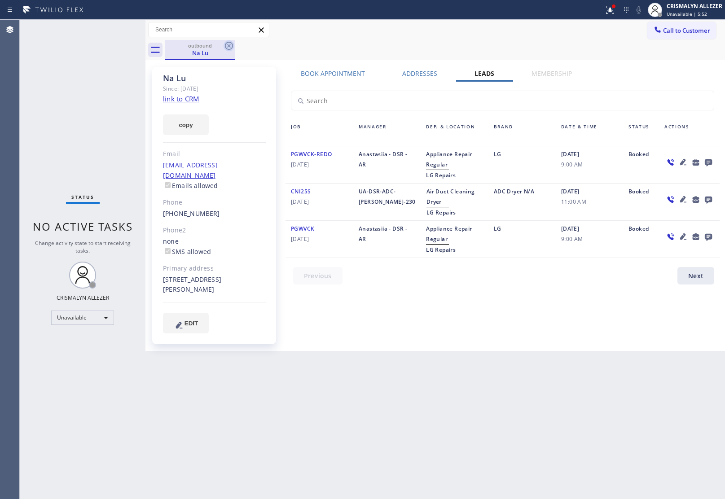
drag, startPoint x: 231, startPoint y: 45, endPoint x: 231, endPoint y: 3, distance: 42.2
click at [231, 42] on icon at bounding box center [228, 45] width 11 height 11
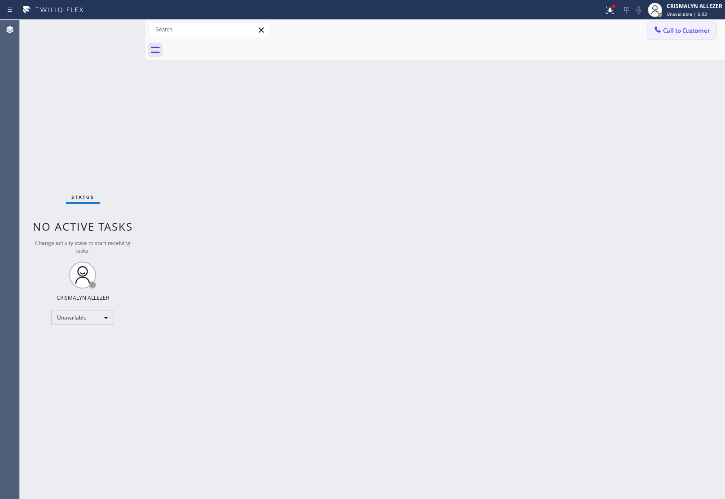
click at [686, 33] on span "Call to Customer" at bounding box center [686, 30] width 47 height 8
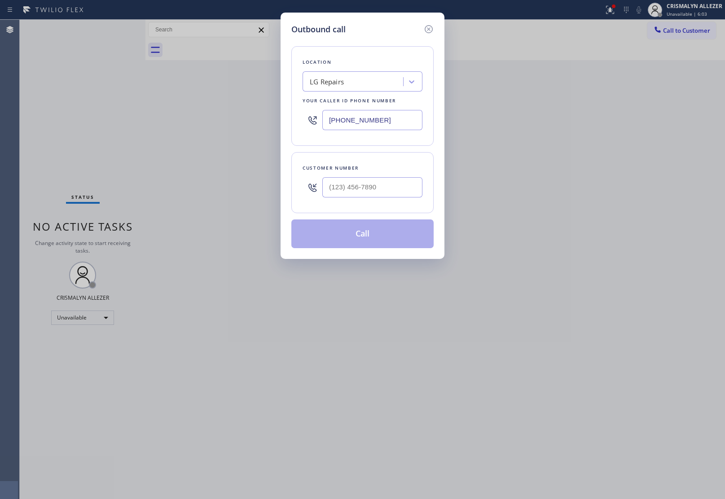
drag, startPoint x: 412, startPoint y: 125, endPoint x: 70, endPoint y: 95, distance: 342.8
click at [200, 107] on div "Outbound call Location LG Repairs Your caller id phone number [PHONE_NUMBER] Cu…" at bounding box center [362, 249] width 725 height 499
paste input "855) 731-4952"
type input "[PHONE_NUMBER]"
click at [384, 189] on input "(___) ___-____" at bounding box center [372, 187] width 100 height 20
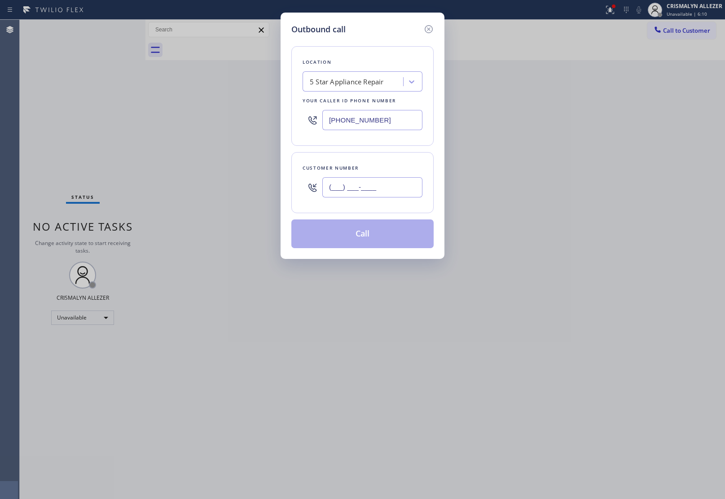
paste input "626) 320-4059"
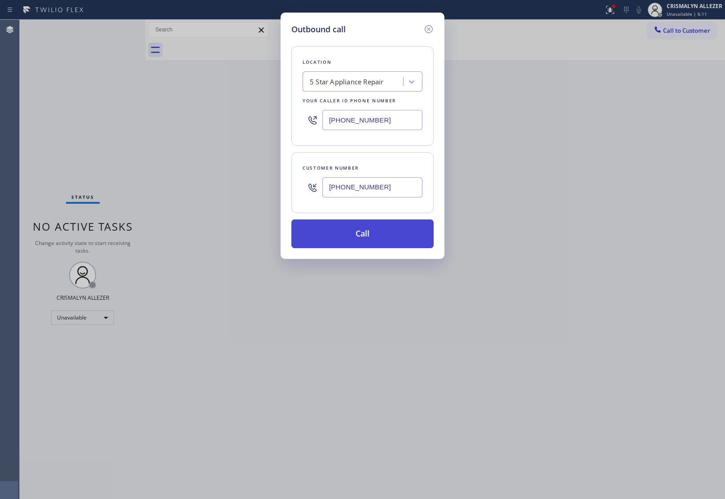
type input "(626) 320-4059"
click at [371, 238] on button "Call" at bounding box center [362, 233] width 142 height 29
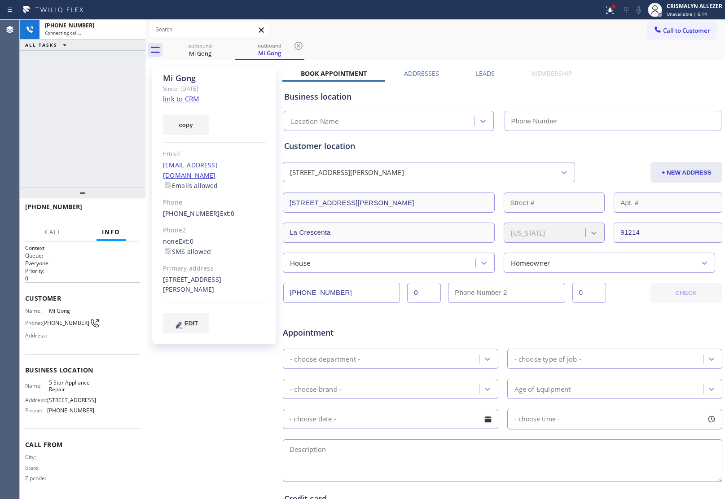
click at [183, 99] on link "link to CRM" at bounding box center [181, 98] width 36 height 9
type input "[PHONE_NUMBER]"
click at [488, 73] on label "Leads" at bounding box center [485, 73] width 19 height 9
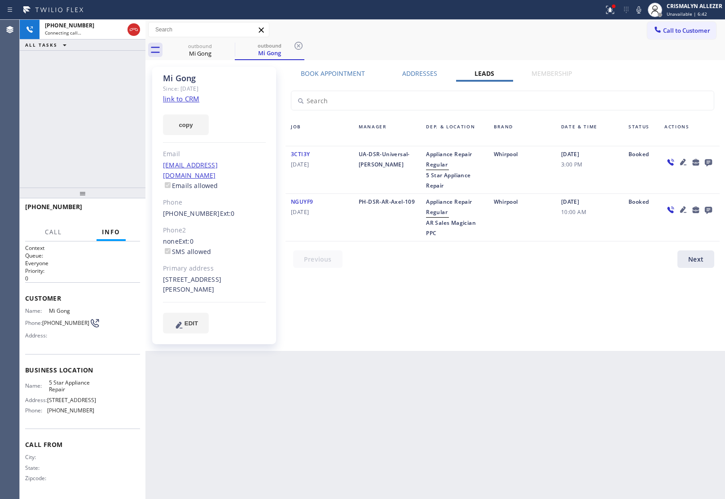
click at [709, 161] on icon at bounding box center [708, 162] width 11 height 11
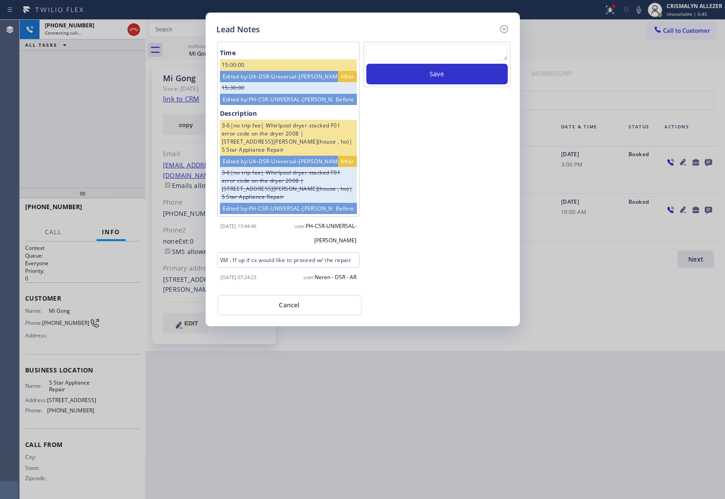
click at [449, 59] on textarea at bounding box center [436, 52] width 141 height 16
paste textarea "no answer | pls xfer here cx cb"
type textarea "no answer | pls xfer here cx cb"
click at [440, 81] on button "Save" at bounding box center [436, 74] width 141 height 21
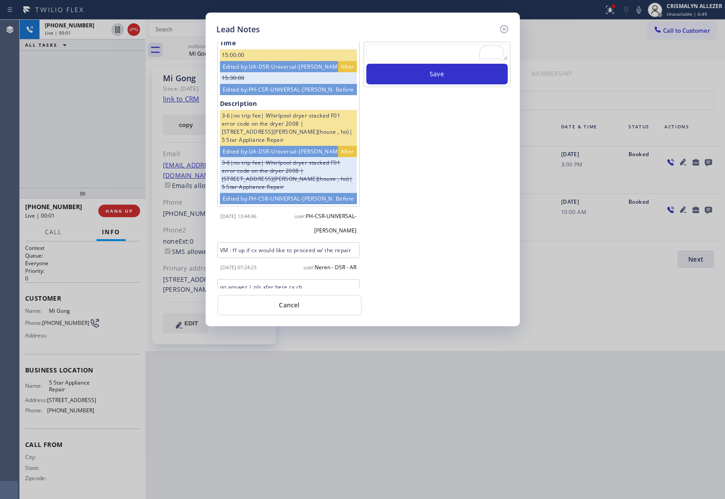
scroll to position [61, 0]
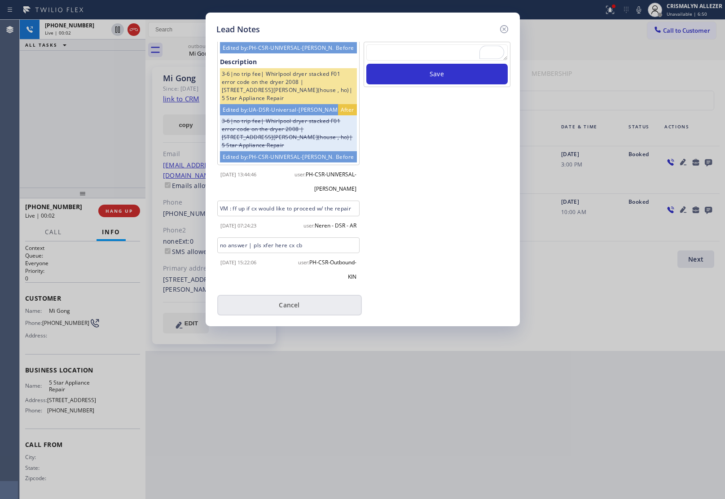
click at [300, 304] on button "Cancel" at bounding box center [289, 305] width 144 height 21
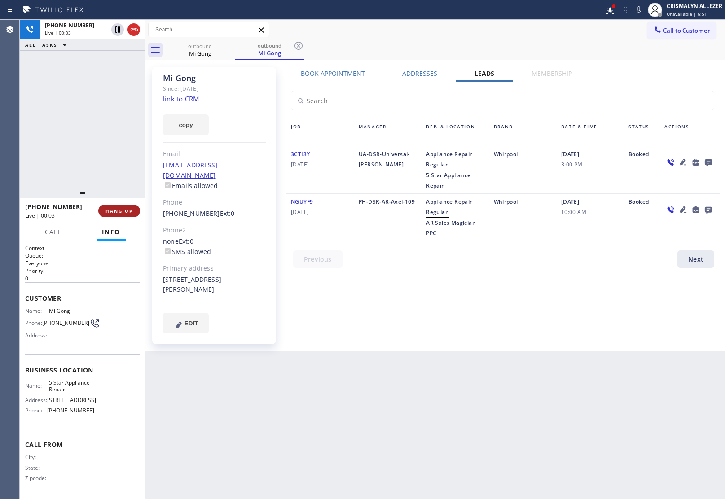
click at [113, 211] on span "HANG UP" at bounding box center [118, 211] width 27 height 6
click at [113, 212] on span "HANG UP" at bounding box center [118, 211] width 27 height 6
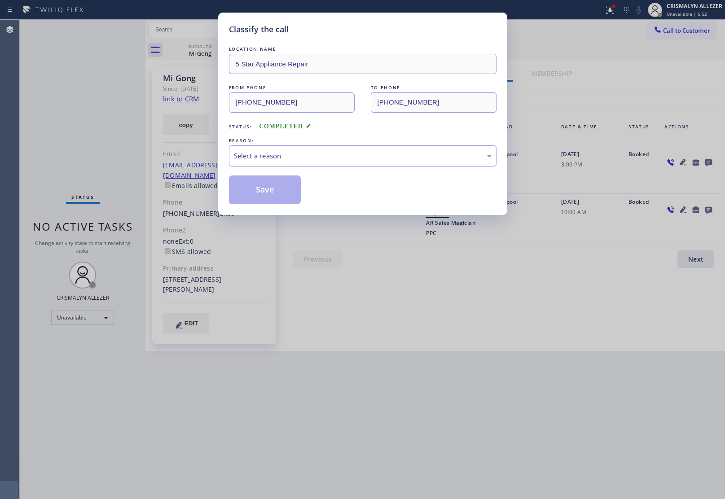
click at [372, 157] on div "Select a reason" at bounding box center [363, 156] width 258 height 10
click at [270, 189] on button "Save" at bounding box center [265, 189] width 72 height 29
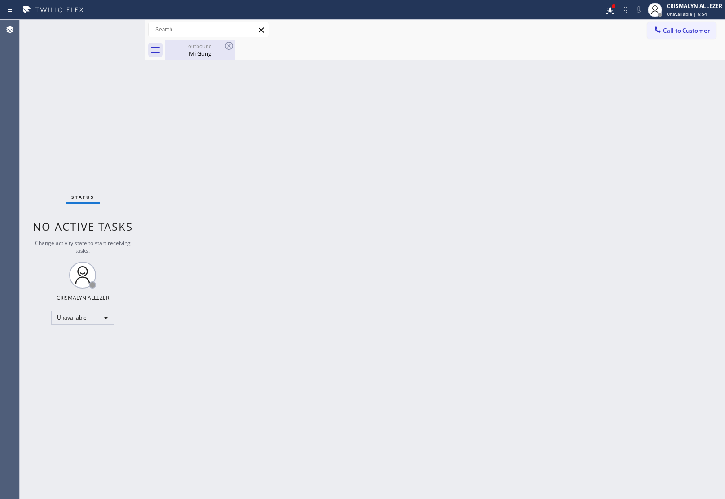
drag, startPoint x: 203, startPoint y: 56, endPoint x: 214, endPoint y: 50, distance: 12.1
click at [205, 55] on div "Mi Gong" at bounding box center [200, 53] width 68 height 8
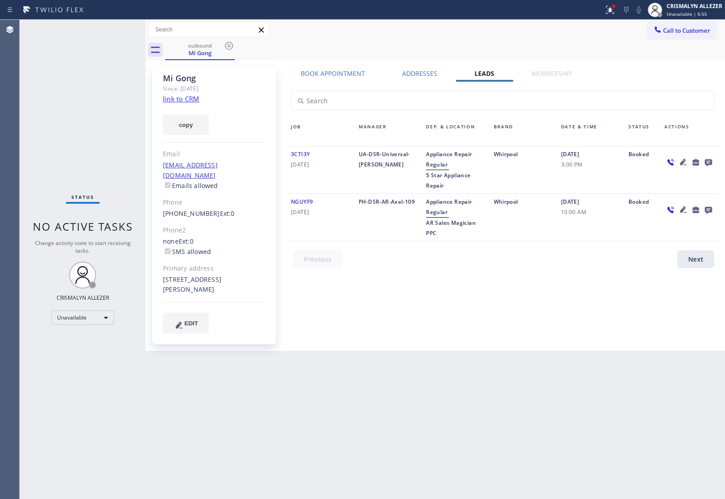
drag, startPoint x: 230, startPoint y: 44, endPoint x: 230, endPoint y: 4, distance: 39.5
click at [230, 43] on icon at bounding box center [229, 46] width 8 height 8
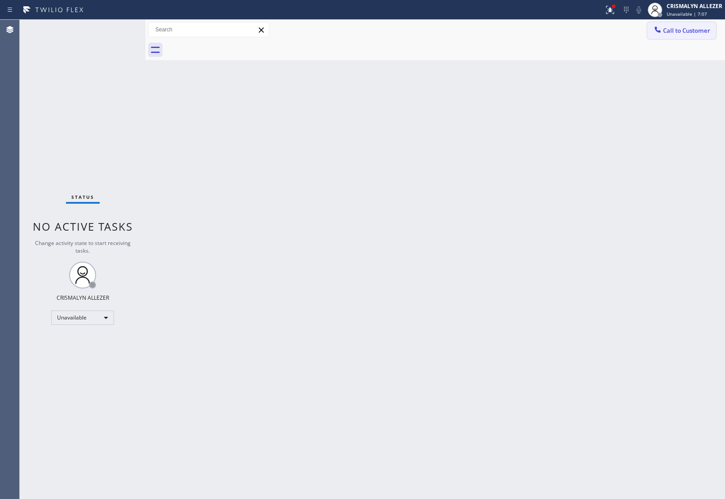
click at [690, 22] on button "Call to Customer" at bounding box center [681, 30] width 69 height 17
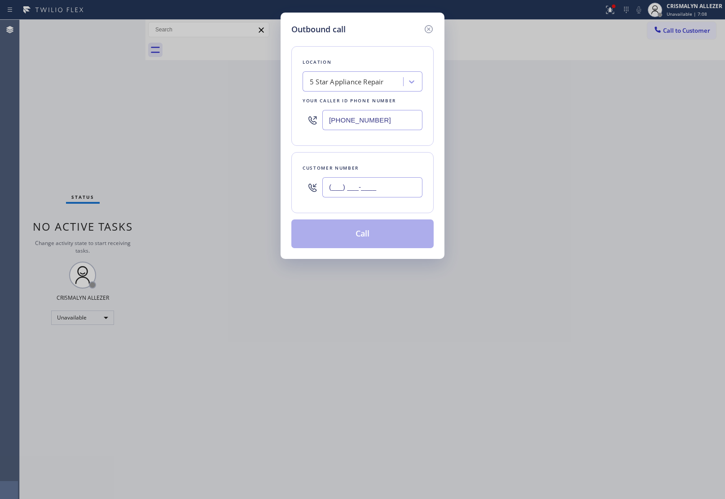
click at [371, 191] on input "(___) ___-____" at bounding box center [372, 187] width 100 height 20
paste input "818) 863-2838"
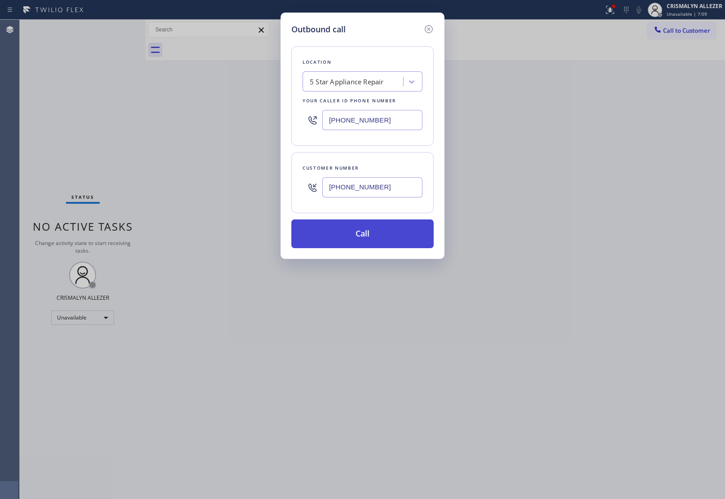
type input "(818) 863-2838"
click at [370, 237] on button "Call" at bounding box center [362, 233] width 142 height 29
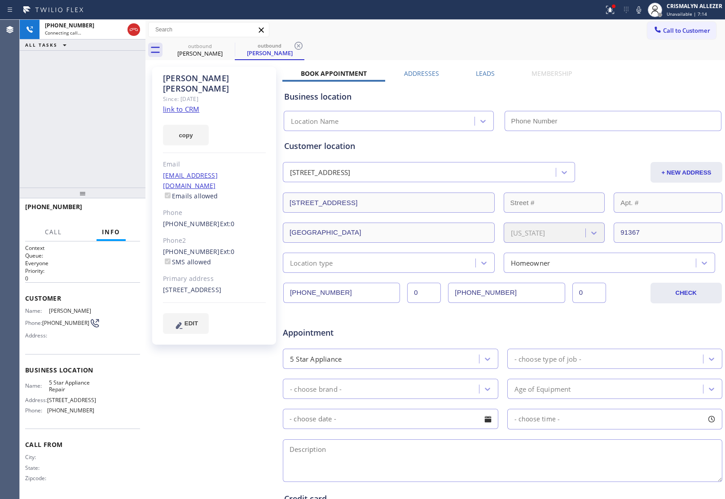
click at [176, 105] on link "link to CRM" at bounding box center [181, 109] width 36 height 9
type input "[PHONE_NUMBER]"
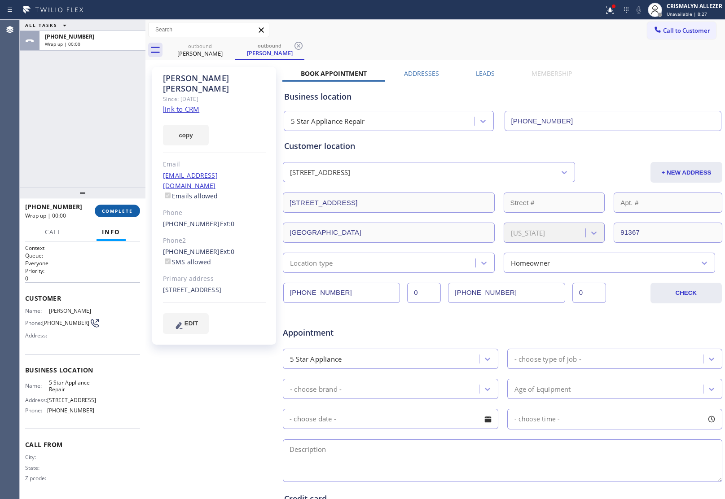
click at [119, 211] on span "COMPLETE" at bounding box center [117, 211] width 31 height 6
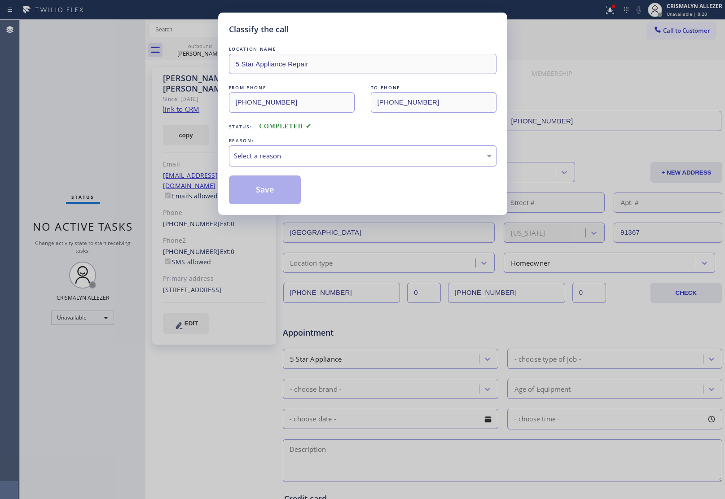
click at [372, 155] on div "Select a reason" at bounding box center [363, 156] width 258 height 10
click at [259, 193] on button "Save" at bounding box center [265, 189] width 72 height 29
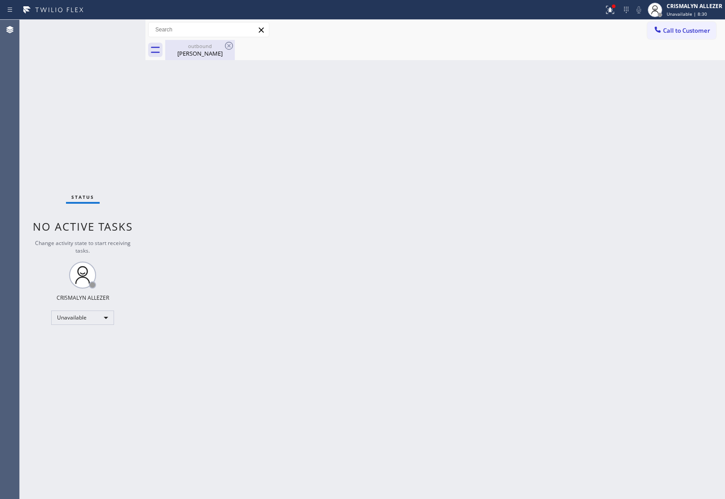
click at [194, 45] on div "outbound" at bounding box center [200, 46] width 68 height 7
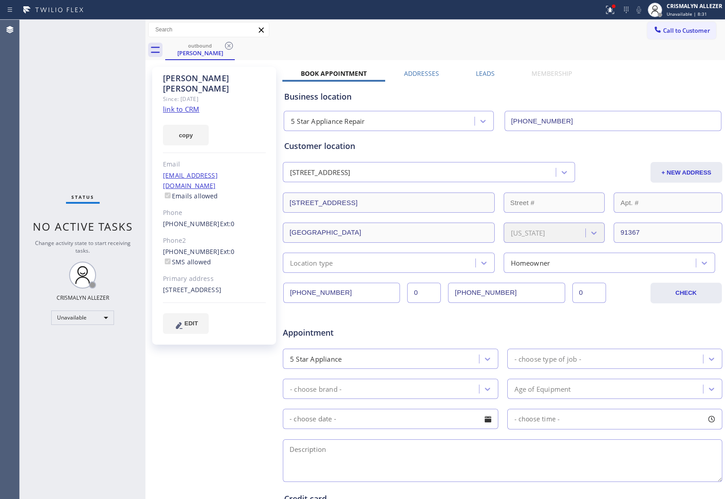
click at [484, 73] on label "Leads" at bounding box center [485, 73] width 19 height 9
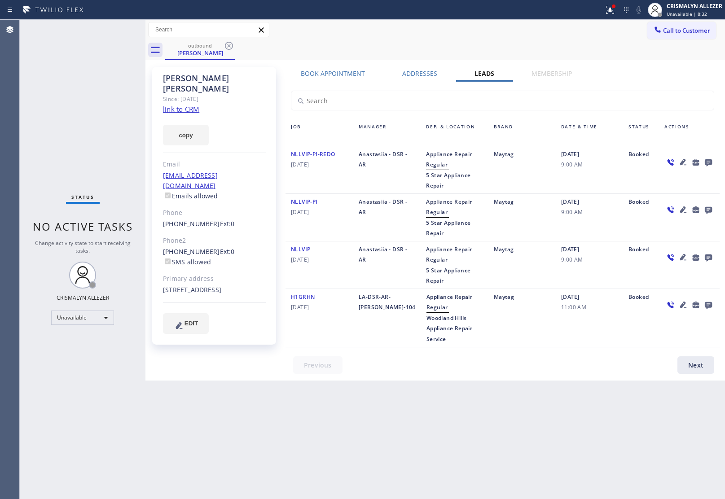
click at [708, 162] on icon at bounding box center [708, 162] width 7 height 7
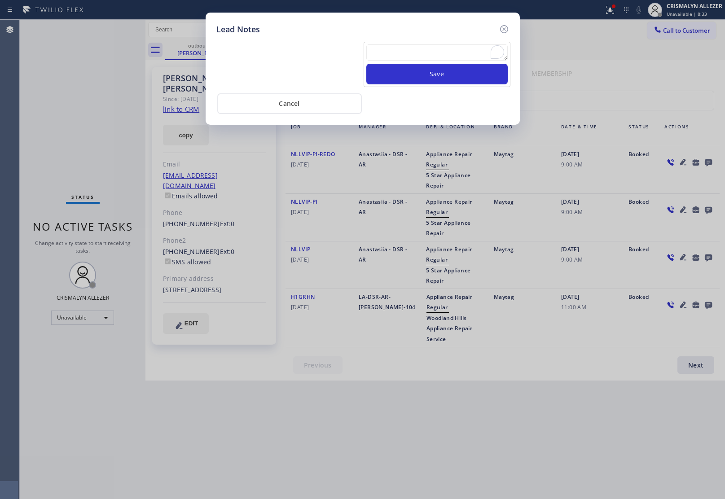
click at [441, 60] on textarea "To enrich screen reader interactions, please activate Accessibility in Grammarl…" at bounding box center [436, 52] width 141 height 16
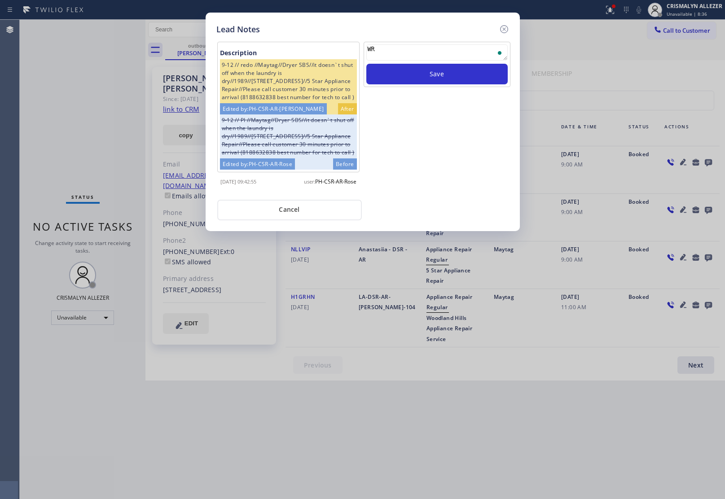
type textarea "W"
type textarea "WRONG NUMBER"
click at [449, 79] on button "Save" at bounding box center [436, 74] width 141 height 21
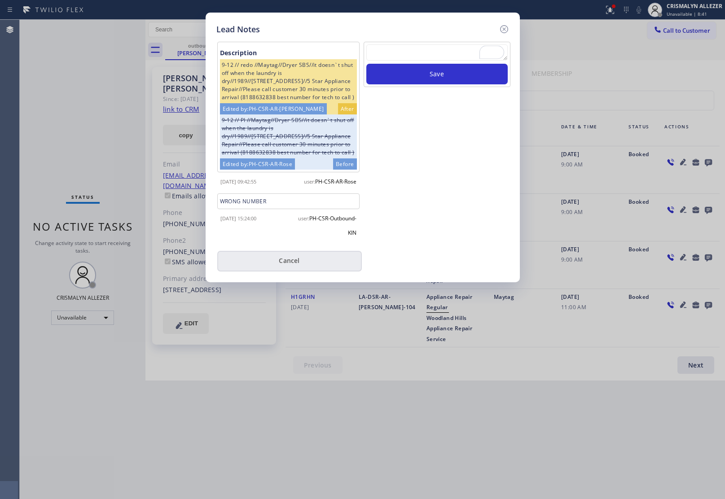
click at [288, 232] on div "user: PH-CSR-Outbound-KIN" at bounding box center [325, 223] width 74 height 29
click at [293, 271] on button "Cancel" at bounding box center [289, 261] width 144 height 21
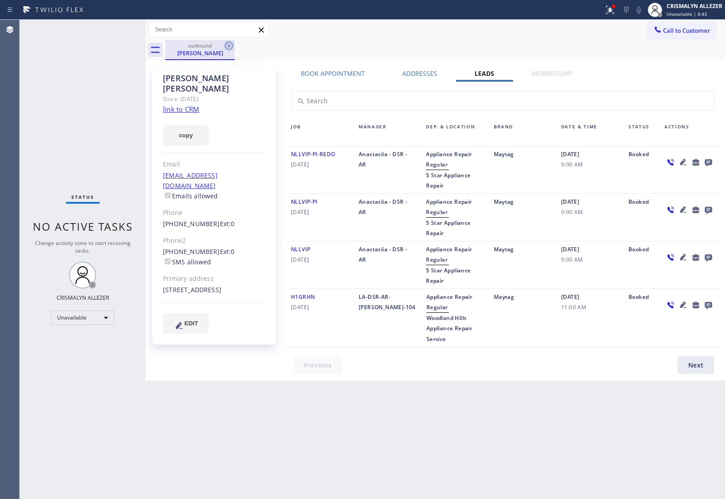
click at [230, 46] on icon at bounding box center [228, 45] width 11 height 11
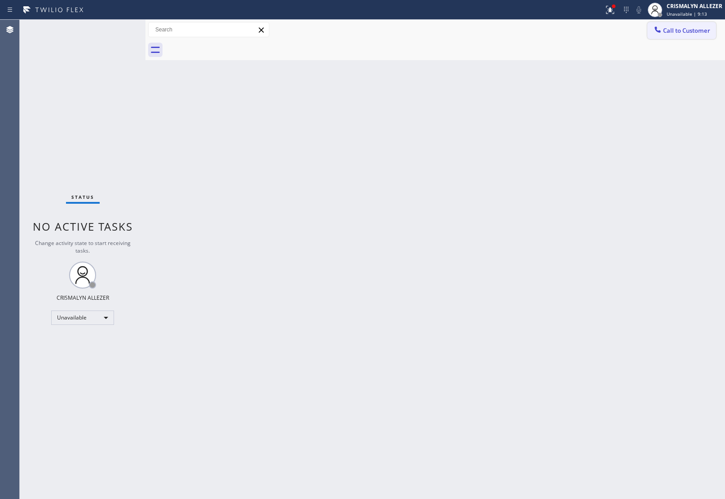
click at [679, 30] on span "Call to Customer" at bounding box center [686, 30] width 47 height 8
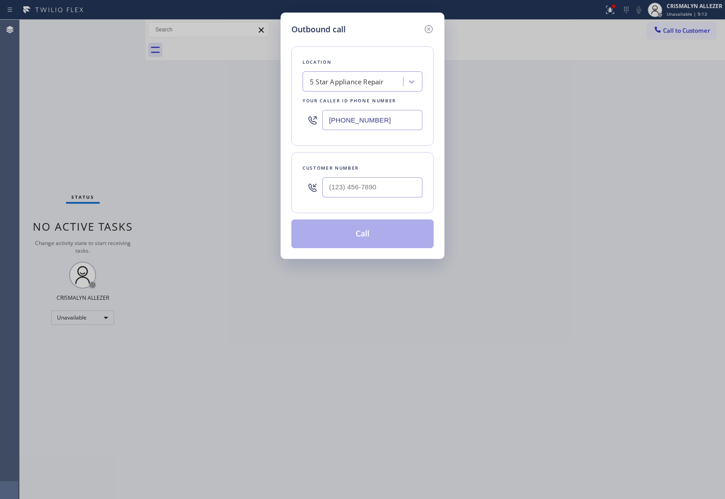
drag, startPoint x: 396, startPoint y: 123, endPoint x: 166, endPoint y: 120, distance: 229.8
click at [203, 120] on div "Outbound call Location 5 Star Appliance Repair Your caller id phone number [PHO…" at bounding box center [362, 249] width 725 height 499
paste input "text"
type input "[PHONE_NUMBER]"
click at [345, 189] on input "(___) ___-____" at bounding box center [372, 187] width 100 height 20
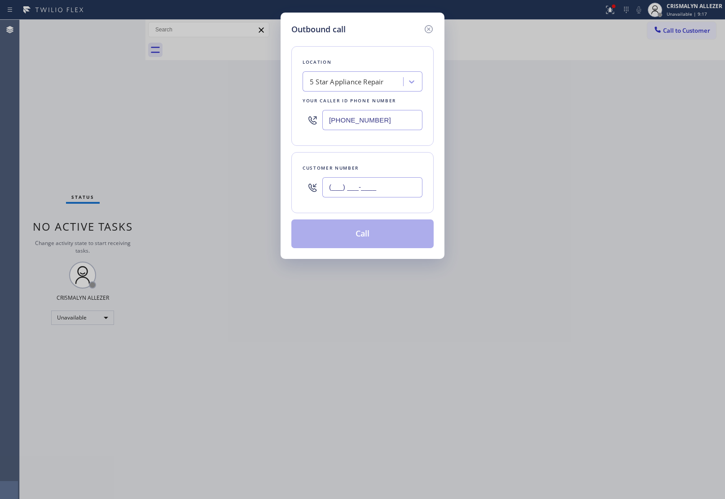
paste input "310) 454-6384"
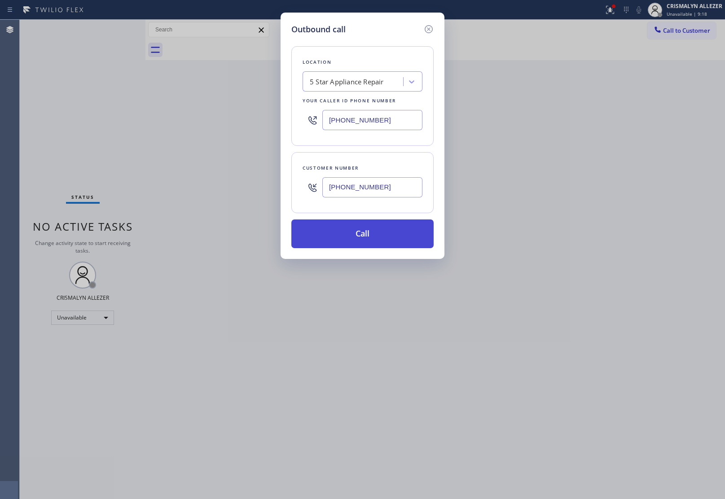
type input "(310) 454-6384"
click at [360, 236] on button "Call" at bounding box center [362, 233] width 142 height 29
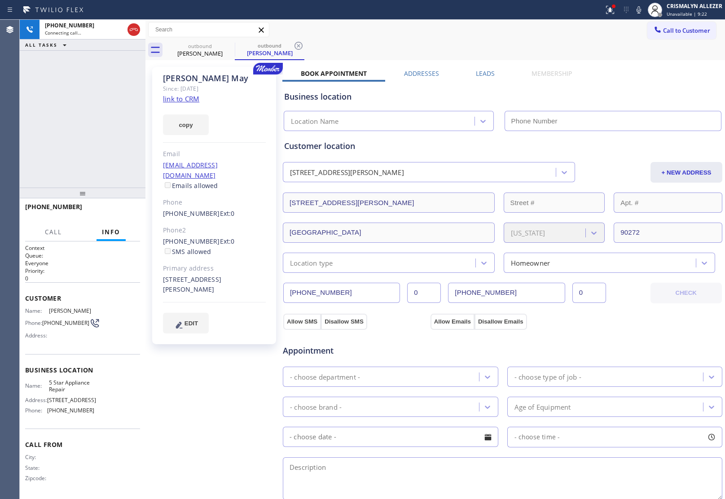
click at [188, 98] on link "link to CRM" at bounding box center [181, 98] width 36 height 9
type input "[PHONE_NUMBER]"
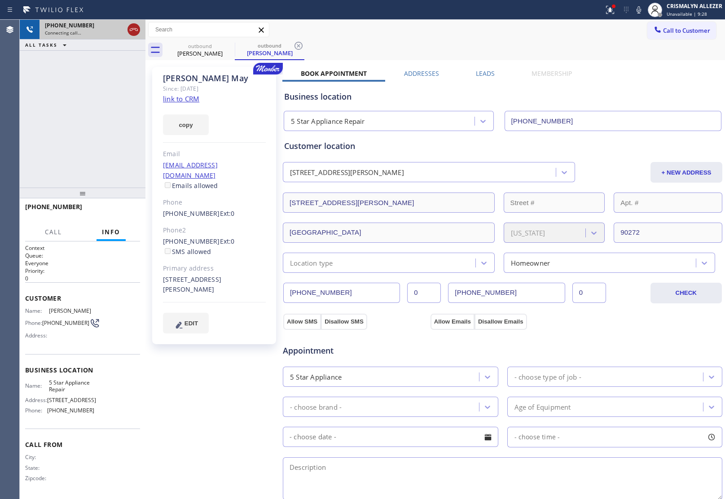
click at [135, 28] on icon at bounding box center [133, 29] width 11 height 11
click at [298, 46] on icon at bounding box center [298, 46] width 8 height 8
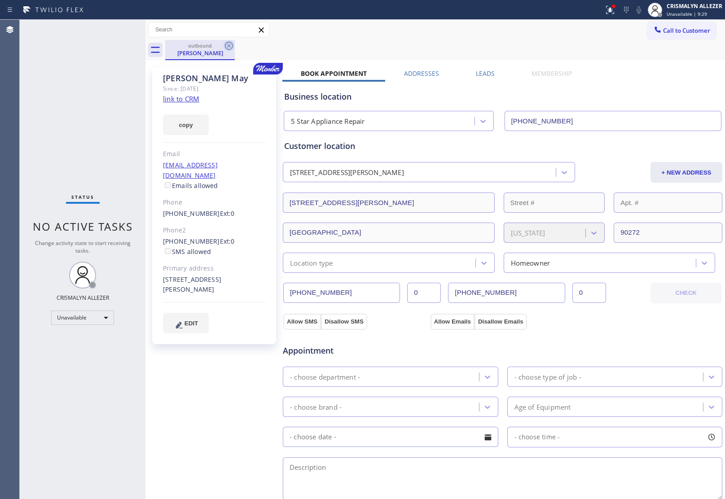
click at [229, 45] on icon at bounding box center [229, 46] width 8 height 8
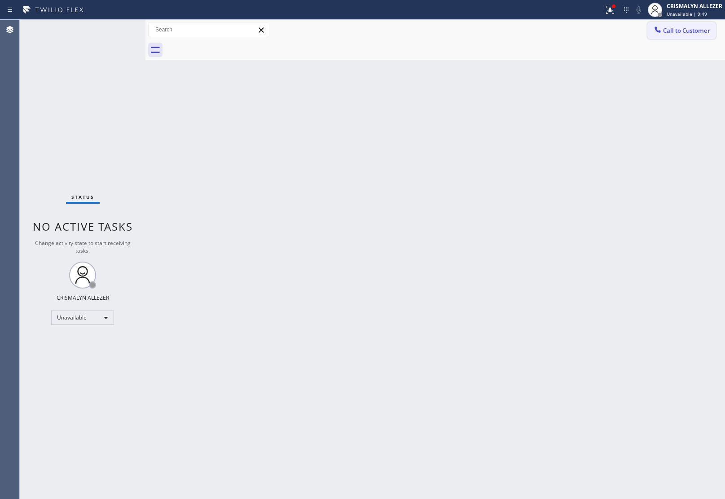
drag, startPoint x: 716, startPoint y: 21, endPoint x: 701, endPoint y: 33, distance: 19.5
click at [714, 25] on div "Call to Customer Outbound call Location 5 Star Appliance Repair Your caller id …" at bounding box center [434, 30] width 579 height 20
click at [697, 34] on span "Call to Customer" at bounding box center [686, 30] width 47 height 8
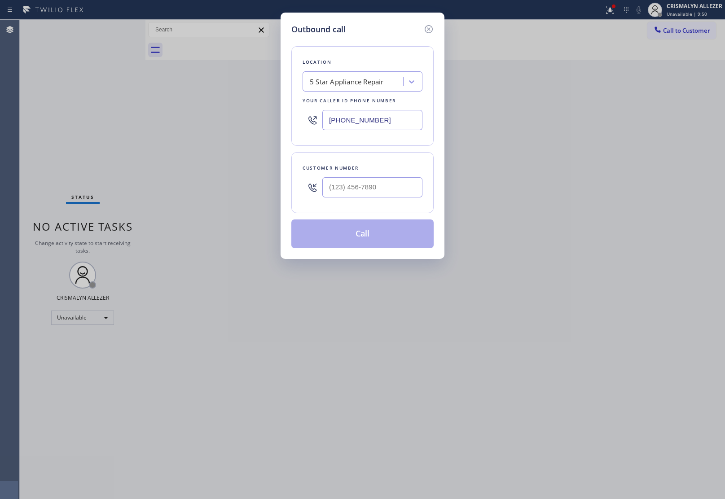
drag, startPoint x: 200, startPoint y: 120, endPoint x: 181, endPoint y: 117, distance: 19.6
click at [183, 117] on div "Outbound call Location 5 Star Appliance Repair Your caller id phone number [PHO…" at bounding box center [362, 249] width 725 height 499
paste input "562) 362-4267"
type input "(562) 362-4267"
click at [398, 182] on input "(___) ___-____" at bounding box center [372, 187] width 100 height 20
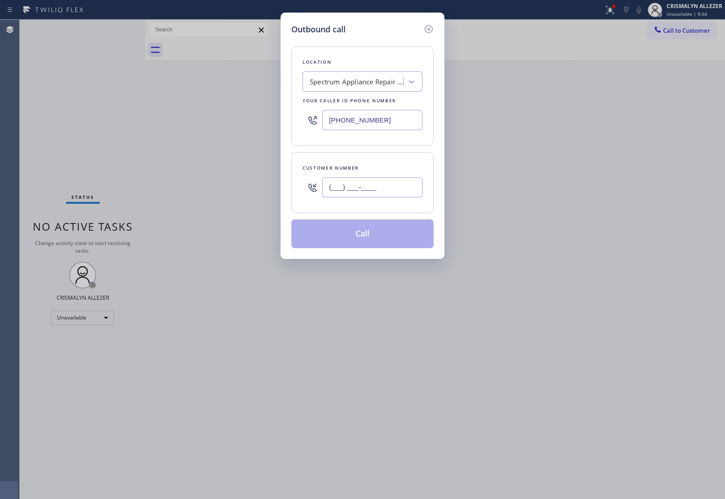
paste input "816) 255-8861"
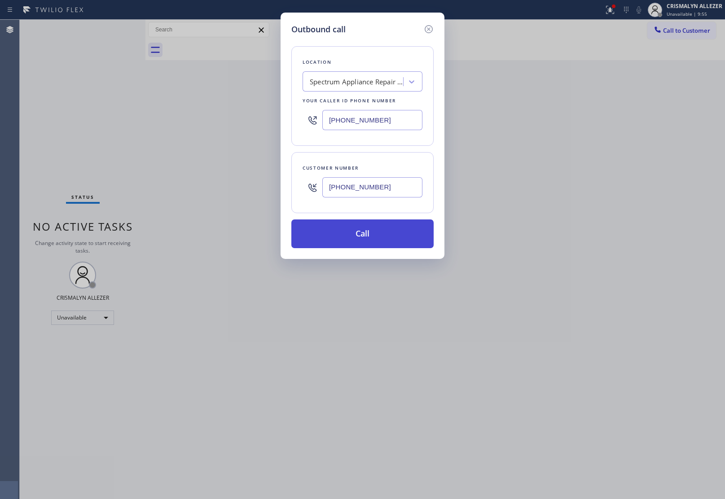
type input "(816) 255-8861"
click at [371, 236] on button "Call" at bounding box center [362, 233] width 142 height 29
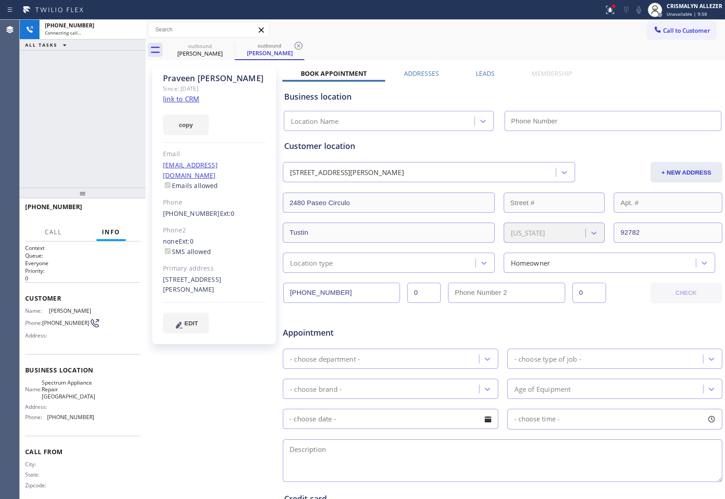
click at [182, 100] on link "link to CRM" at bounding box center [181, 98] width 36 height 9
type input "(562) 362-4267"
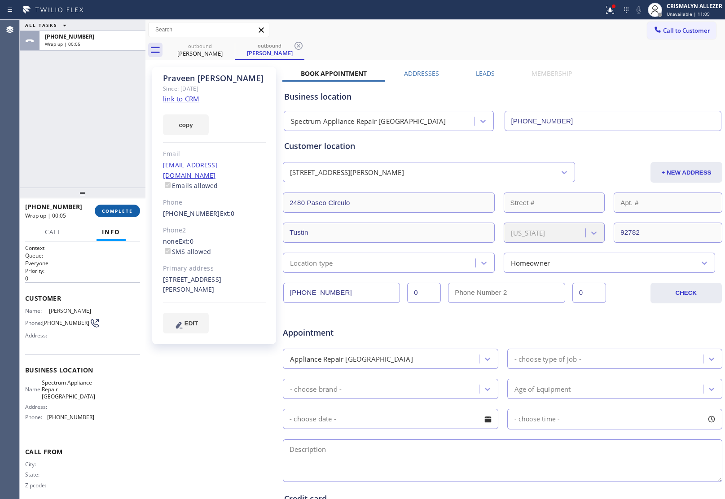
click at [115, 211] on span "COMPLETE" at bounding box center [117, 211] width 31 height 6
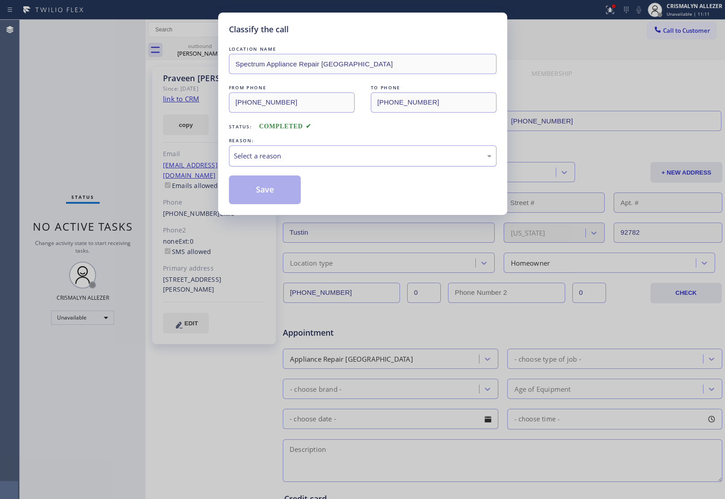
click at [346, 158] on div "Select a reason" at bounding box center [363, 156] width 258 height 10
click at [283, 196] on button "Save" at bounding box center [265, 189] width 72 height 29
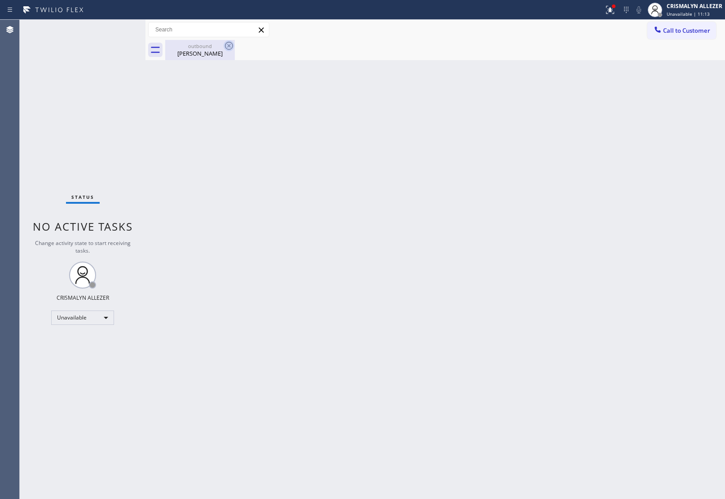
drag, startPoint x: 210, startPoint y: 48, endPoint x: 229, endPoint y: 45, distance: 19.0
click at [216, 48] on div "outbound" at bounding box center [200, 46] width 68 height 7
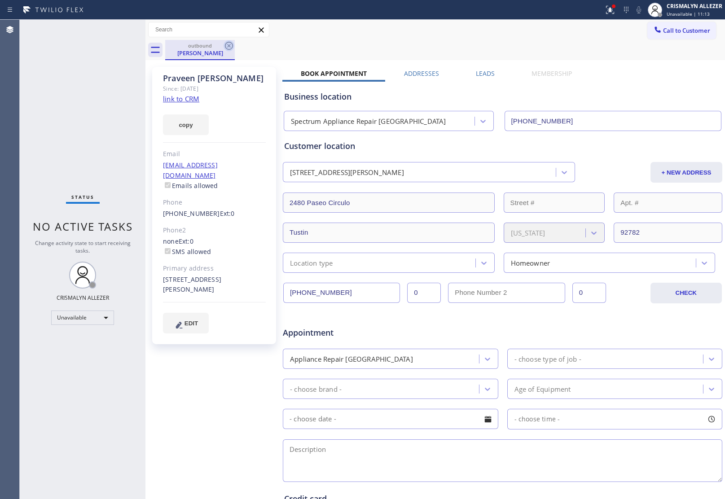
click at [229, 45] on icon at bounding box center [229, 46] width 8 height 8
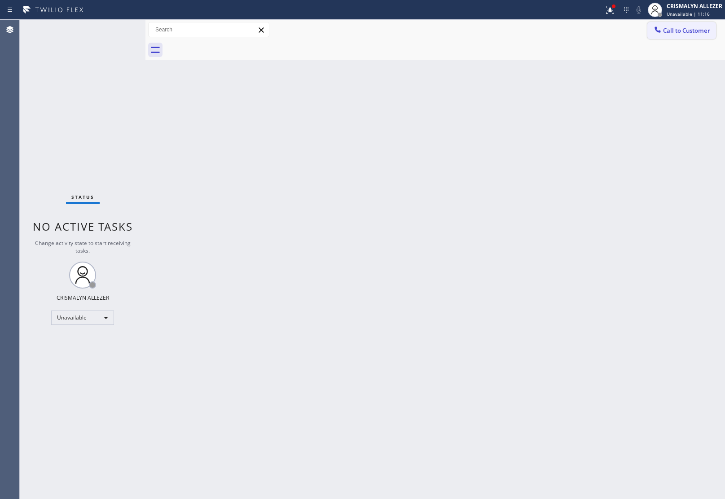
click at [694, 35] on button "Call to Customer" at bounding box center [681, 30] width 69 height 17
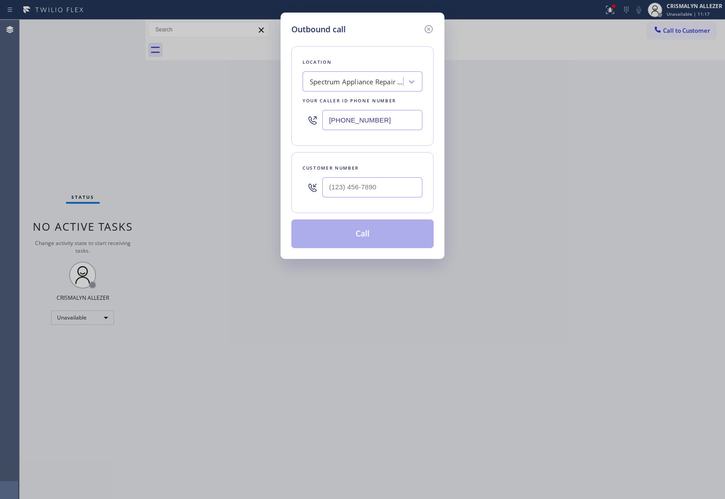
drag, startPoint x: 408, startPoint y: 126, endPoint x: 180, endPoint y: 135, distance: 228.6
click at [193, 133] on div "Outbound call Location Spectrum Appliance Repair Orange County Your caller id p…" at bounding box center [362, 249] width 725 height 499
paste input "424) 364-1950"
type input "(424) 364-1950"
click at [365, 188] on input "(___) ___-____" at bounding box center [372, 187] width 100 height 20
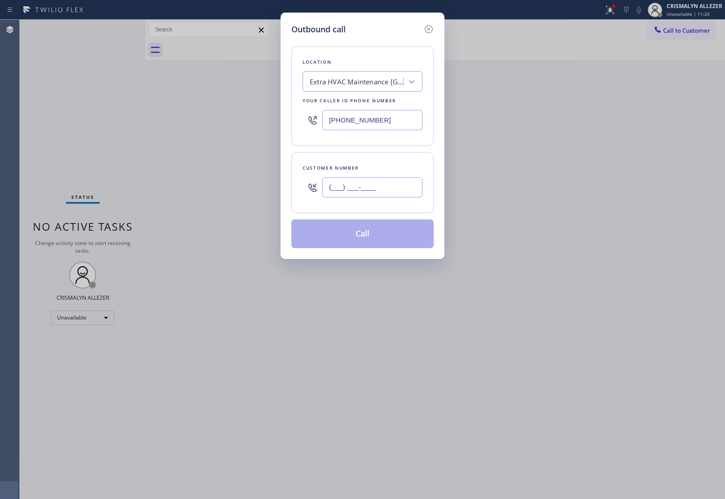
paste input "310) 874-8573"
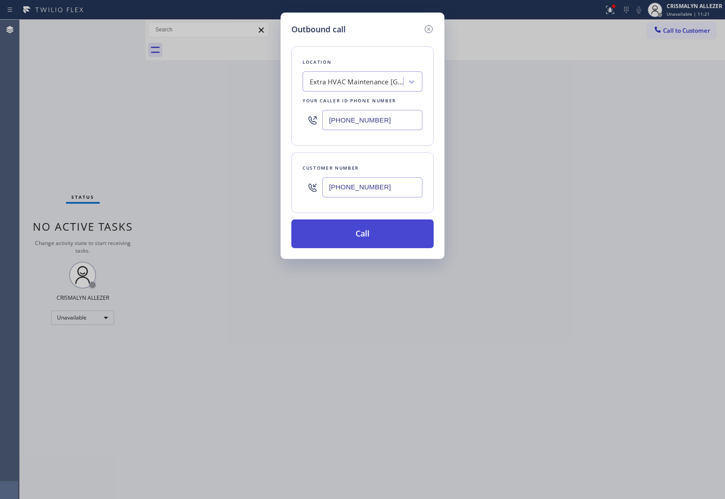
type input "(310) 874-8573"
click at [364, 234] on button "Call" at bounding box center [362, 233] width 142 height 29
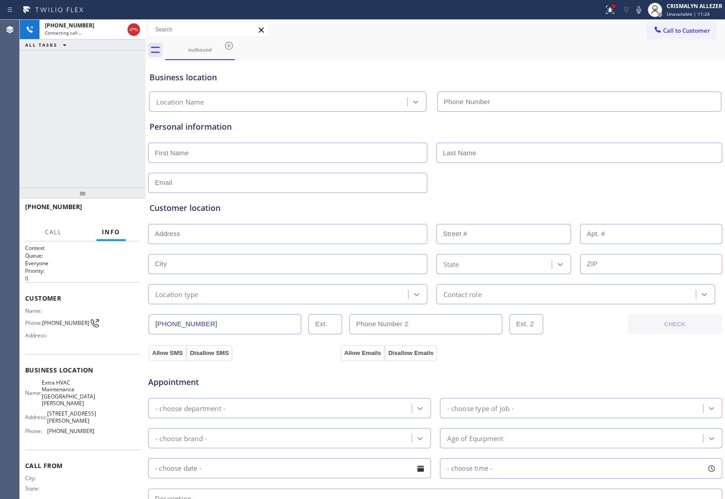
type input "(424) 364-1950"
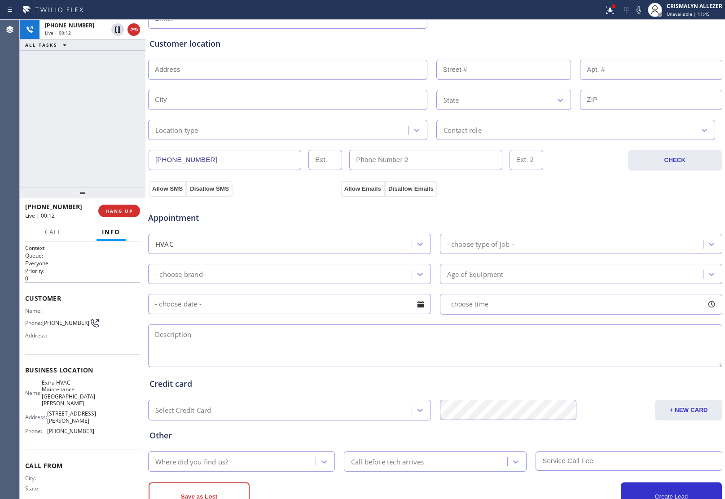
scroll to position [168, 0]
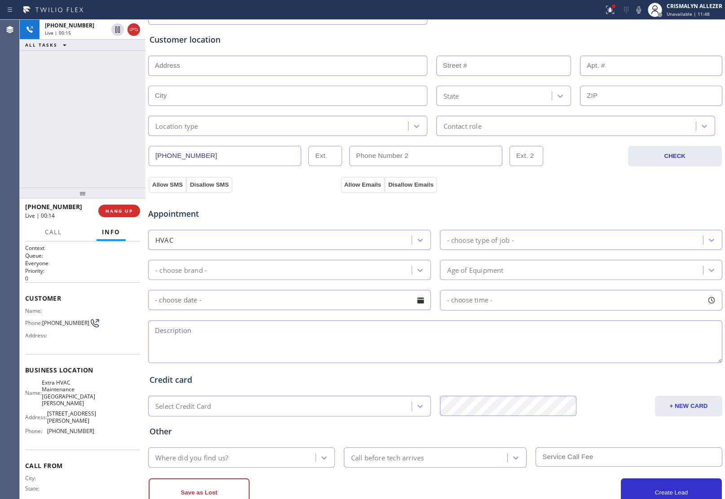
click at [277, 344] on textarea at bounding box center [435, 341] width 574 height 43
type textarea "c"
type textarea "C"
click at [227, 342] on textarea "sealing" at bounding box center [435, 341] width 574 height 43
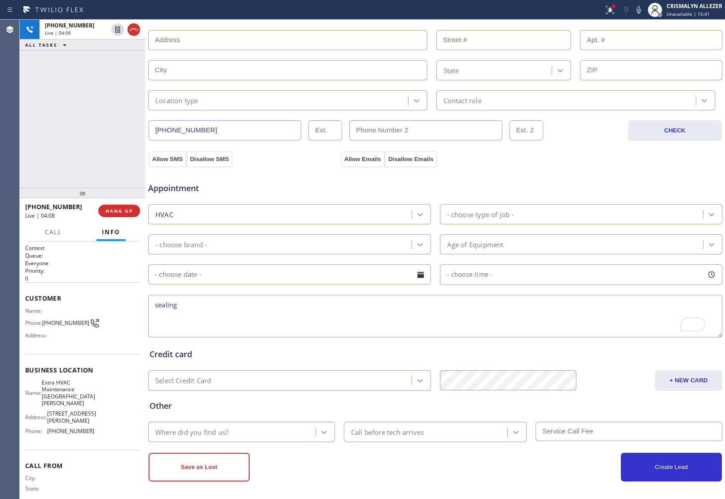
scroll to position [198, 0]
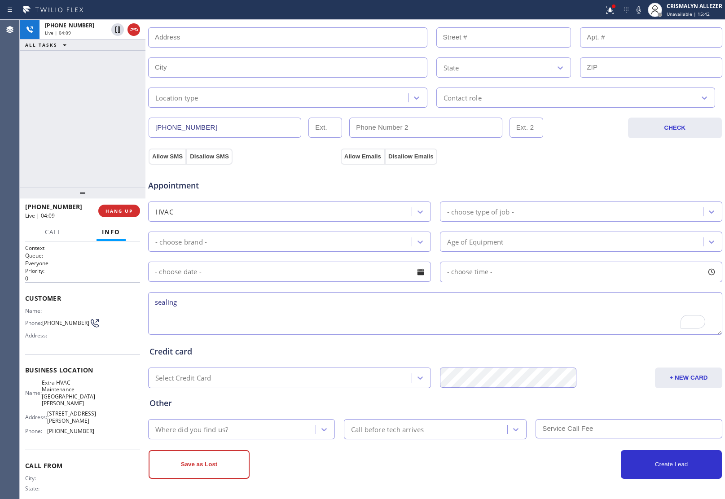
click at [198, 305] on textarea "sealing" at bounding box center [435, 313] width 574 height 43
type textarea "s"
click at [638, 8] on icon at bounding box center [638, 9] width 11 height 11
drag, startPoint x: 578, startPoint y: 152, endPoint x: 611, endPoint y: 83, distance: 75.7
click at [584, 147] on div "Allow SMS Disallow SMS Allow Emails Disallow Emails" at bounding box center [435, 155] width 576 height 18
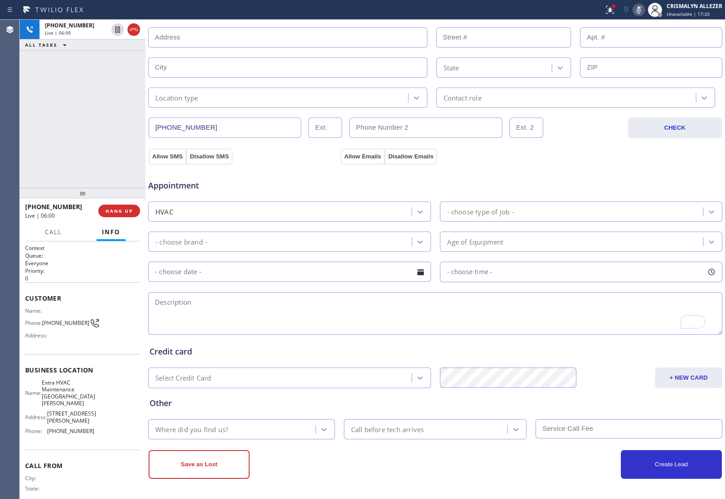
click at [635, 10] on icon at bounding box center [638, 9] width 11 height 11
click at [617, 176] on div "Appointment" at bounding box center [435, 180] width 576 height 23
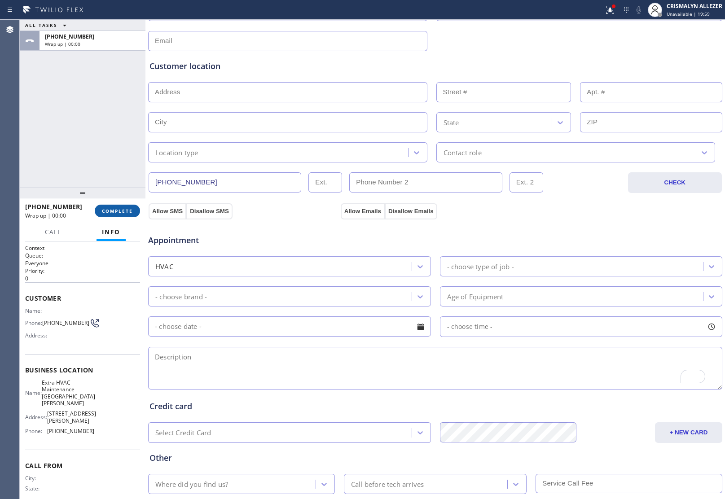
click at [122, 210] on span "COMPLETE" at bounding box center [117, 211] width 31 height 6
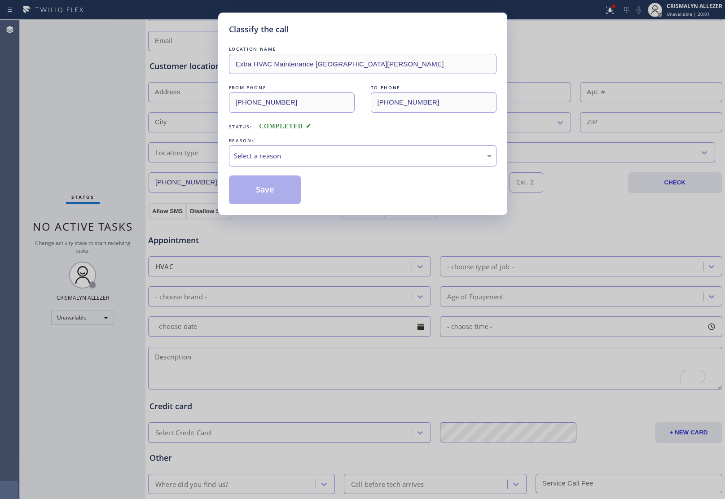
click at [360, 151] on div "Select a reason" at bounding box center [363, 156] width 258 height 10
click at [258, 196] on button "Save" at bounding box center [265, 189] width 72 height 29
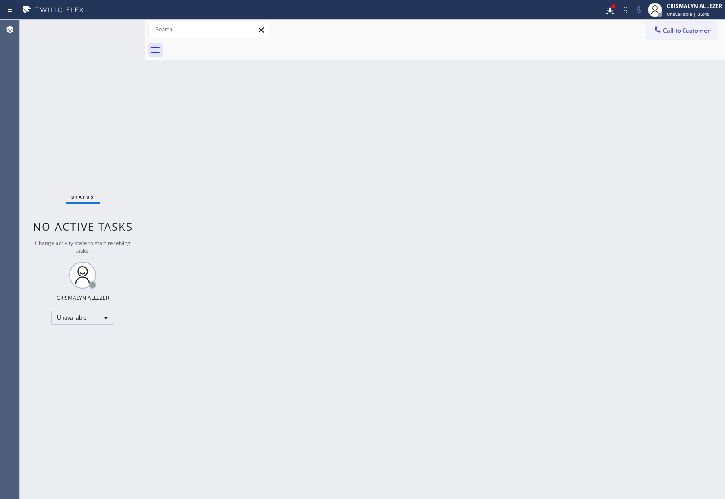
click at [661, 34] on div at bounding box center [657, 30] width 11 height 11
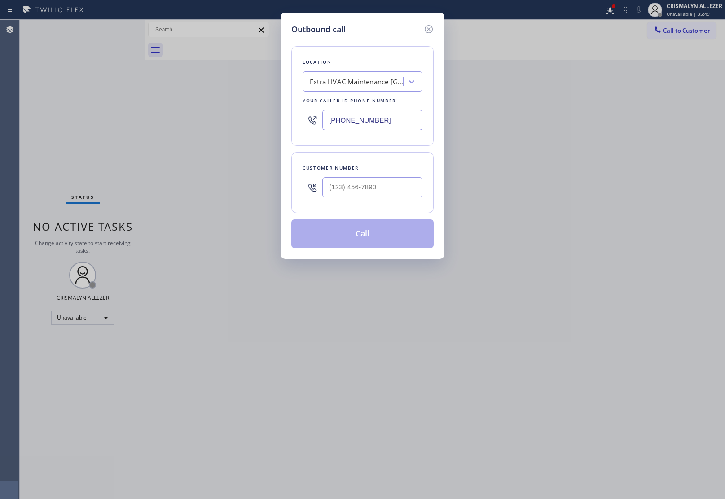
drag, startPoint x: 414, startPoint y: 128, endPoint x: 117, endPoint y: 103, distance: 297.6
click at [219, 114] on div "Outbound call Location Extra HVAC Maintenance San Pedro Your caller id phone nu…" at bounding box center [362, 249] width 725 height 499
paste input "855) 731-4952"
type input "[PHONE_NUMBER]"
click at [382, 199] on div at bounding box center [372, 187] width 100 height 29
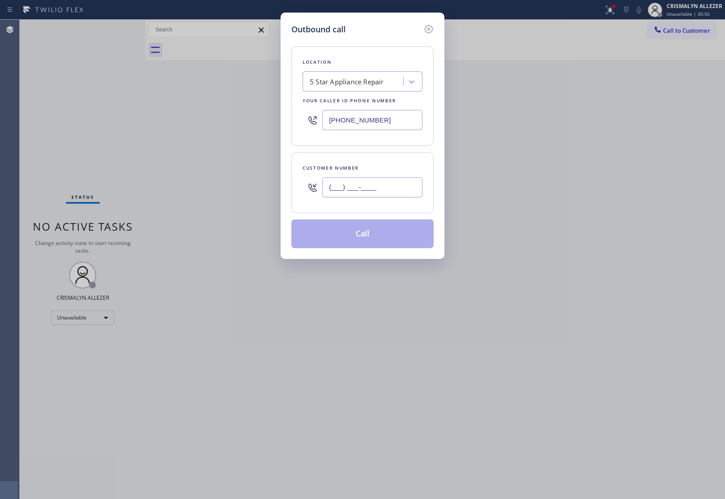
click at [387, 188] on input "(___) ___-____" at bounding box center [372, 187] width 100 height 20
paste input "310) 351-9217"
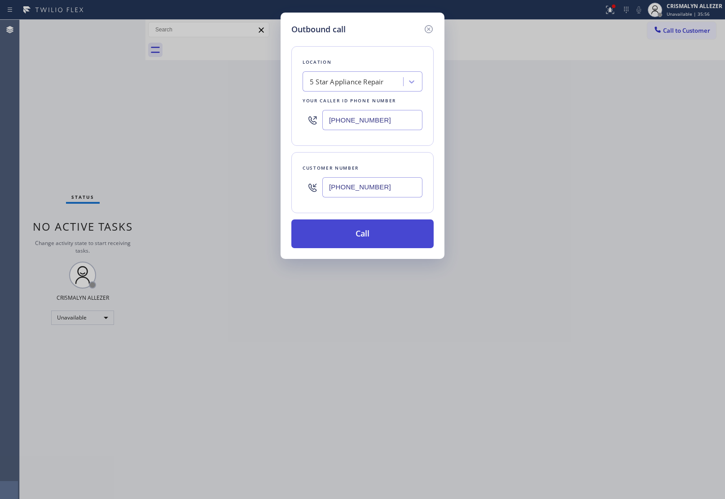
type input "(310) 351-9217"
click at [369, 235] on button "Call" at bounding box center [362, 233] width 142 height 29
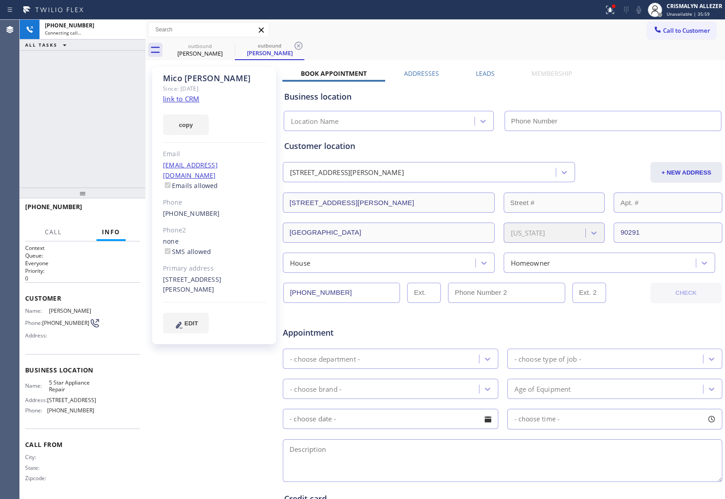
click at [182, 99] on link "link to CRM" at bounding box center [181, 98] width 36 height 9
type input "[PHONE_NUMBER]"
click at [115, 214] on button "HANG UP" at bounding box center [119, 211] width 42 height 13
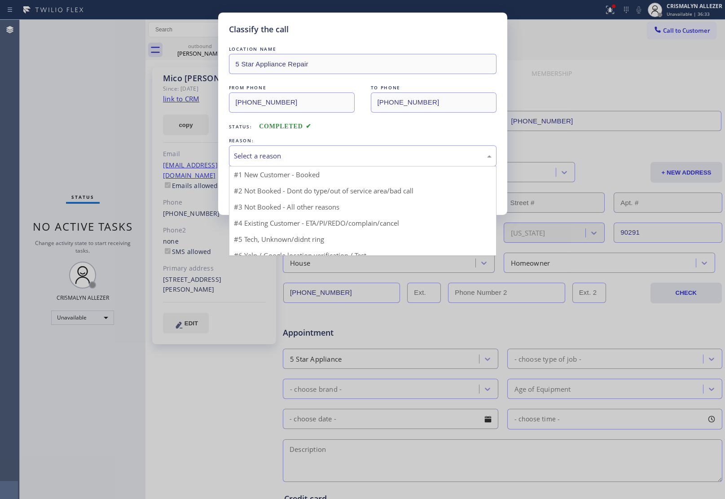
click at [328, 158] on div "Select a reason" at bounding box center [363, 156] width 258 height 10
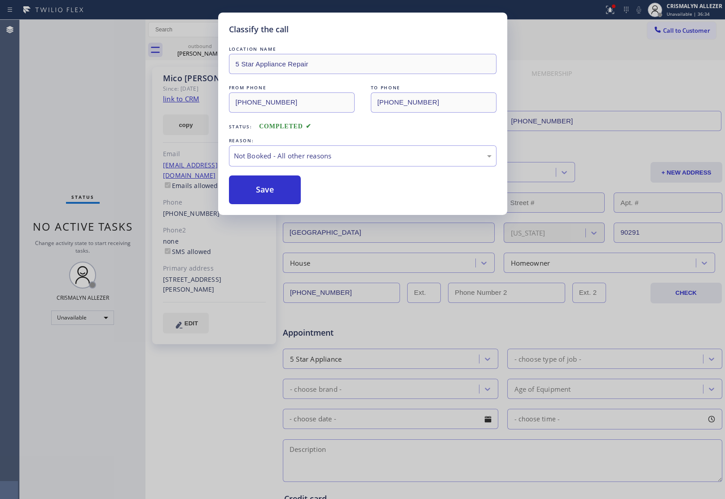
click at [276, 196] on button "Save" at bounding box center [265, 189] width 72 height 29
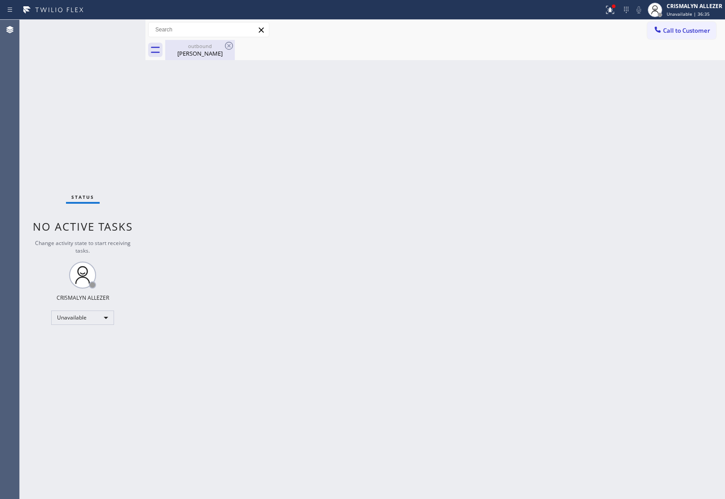
click at [196, 55] on div "Mico Olmos" at bounding box center [200, 53] width 68 height 8
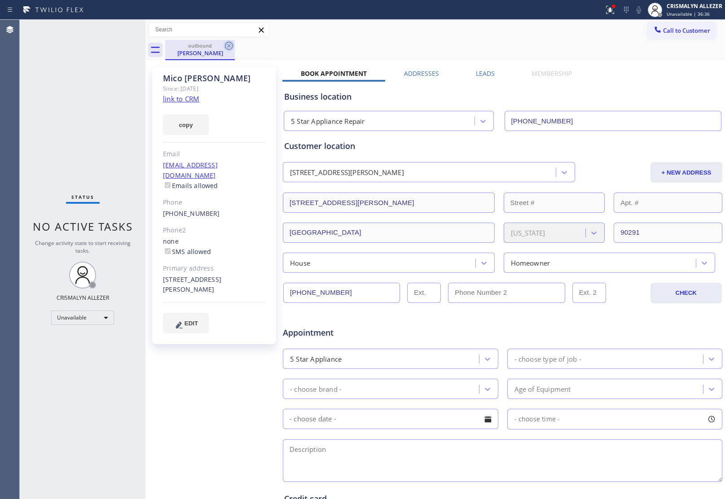
click at [226, 45] on icon at bounding box center [228, 45] width 11 height 11
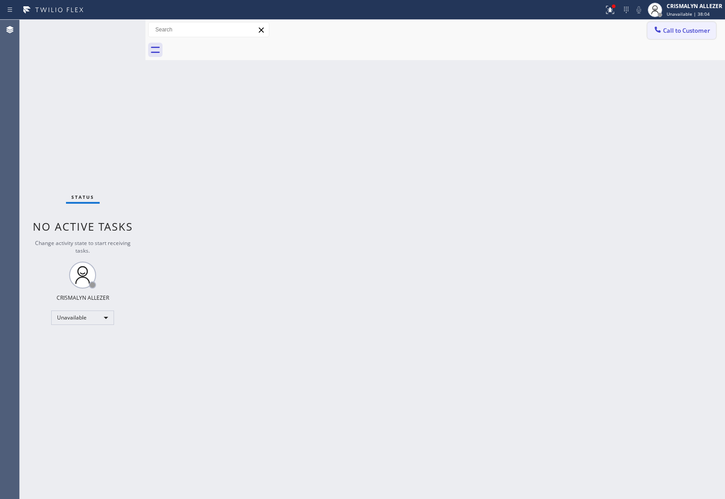
click at [678, 33] on span "Call to Customer" at bounding box center [686, 30] width 47 height 8
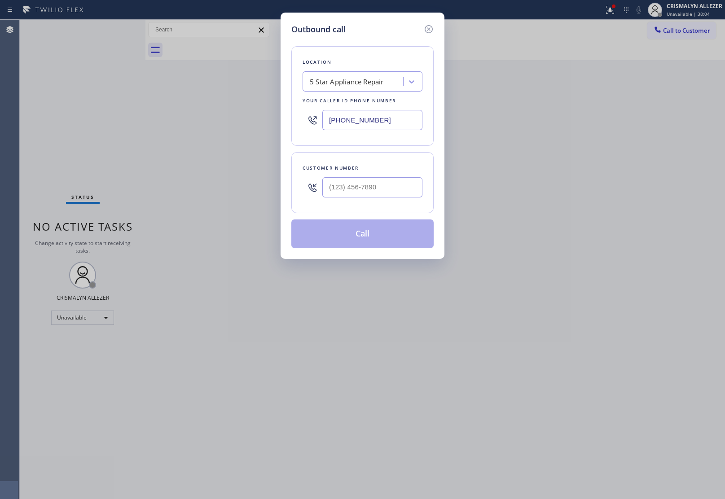
drag, startPoint x: 419, startPoint y: 118, endPoint x: 169, endPoint y: 102, distance: 250.0
click at [198, 107] on div "Outbound call Location 5 Star Appliance Repair Your caller id phone number [PHO…" at bounding box center [362, 249] width 725 height 499
paste input "714) 203-2497"
type input "(714) 203-2497"
click at [366, 193] on input "(___) ___-____" at bounding box center [372, 187] width 100 height 20
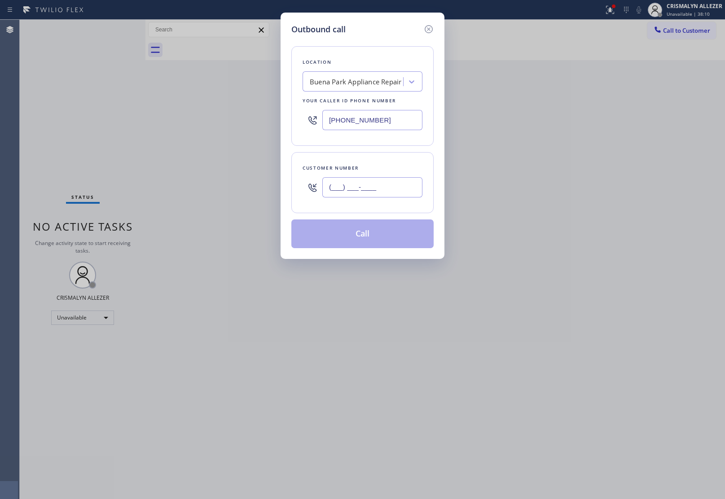
paste input "714) 706-2188"
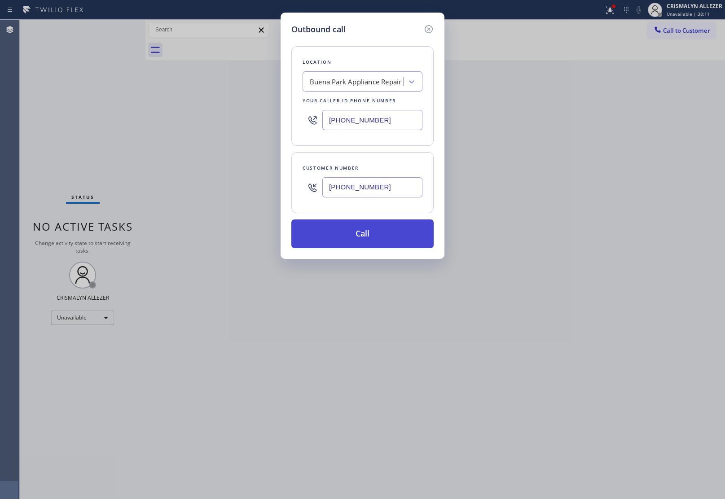
type input "(714) 706-2188"
click at [364, 244] on button "Call" at bounding box center [362, 233] width 142 height 29
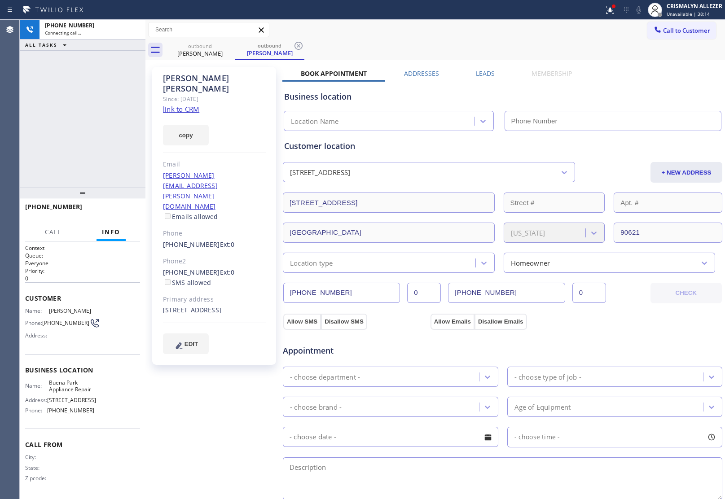
click at [164, 105] on link "link to CRM" at bounding box center [181, 109] width 36 height 9
type input "(714) 203-2497"
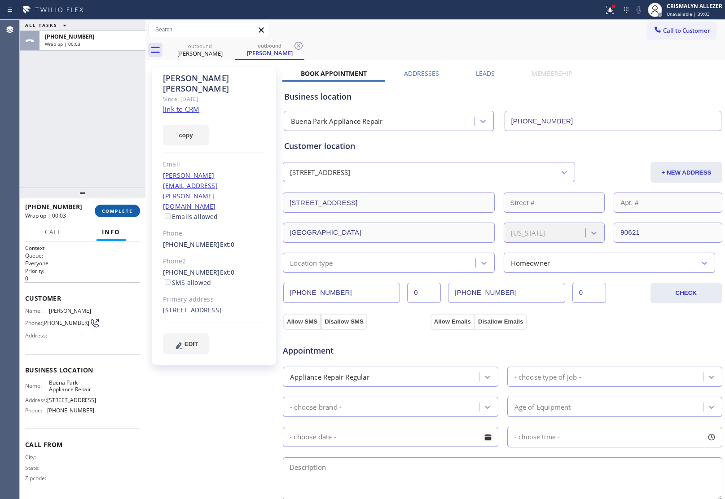
click at [109, 210] on span "COMPLETE" at bounding box center [117, 211] width 31 height 6
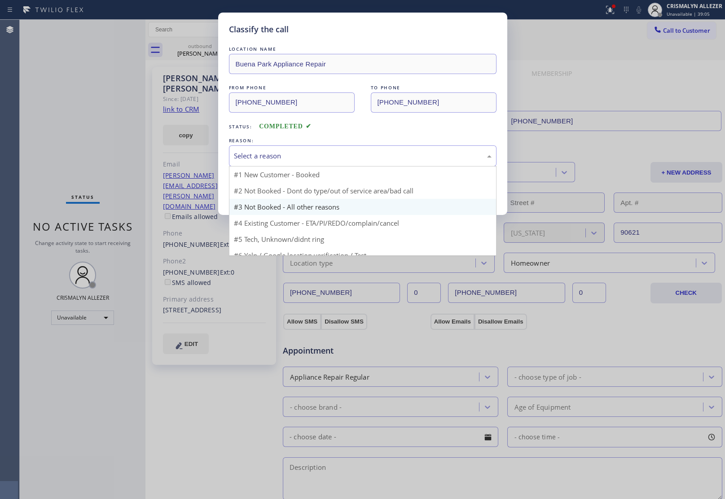
drag, startPoint x: 358, startPoint y: 158, endPoint x: 269, endPoint y: 193, distance: 95.1
click at [349, 162] on div "Select a reason" at bounding box center [362, 155] width 267 height 21
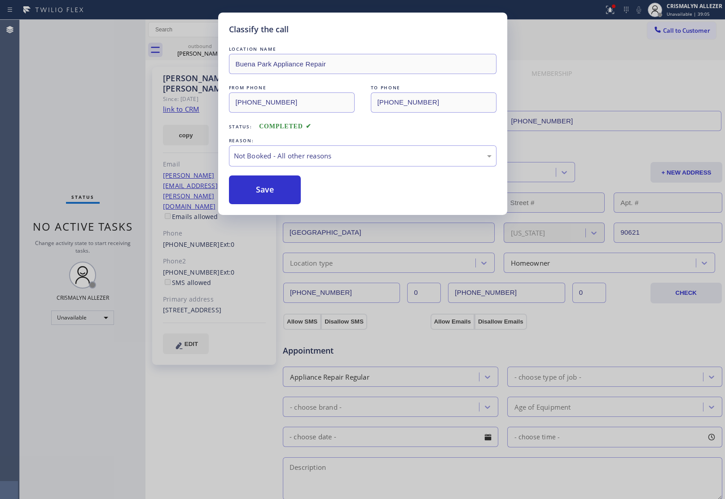
click at [263, 194] on button "Save" at bounding box center [265, 189] width 72 height 29
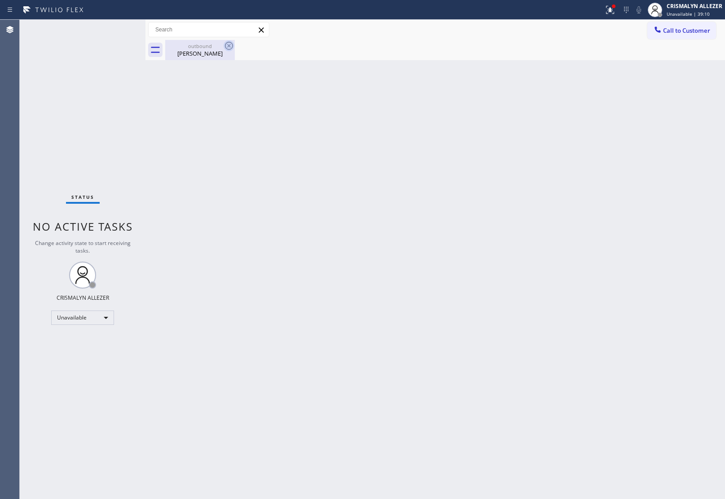
drag, startPoint x: 216, startPoint y: 52, endPoint x: 223, endPoint y: 48, distance: 8.5
click at [218, 52] on div "Francisca Munoz" at bounding box center [200, 53] width 68 height 8
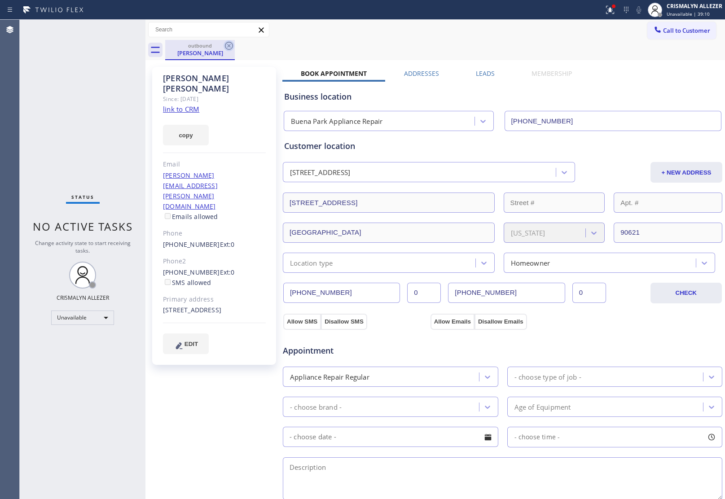
click at [224, 48] on icon at bounding box center [228, 45] width 11 height 11
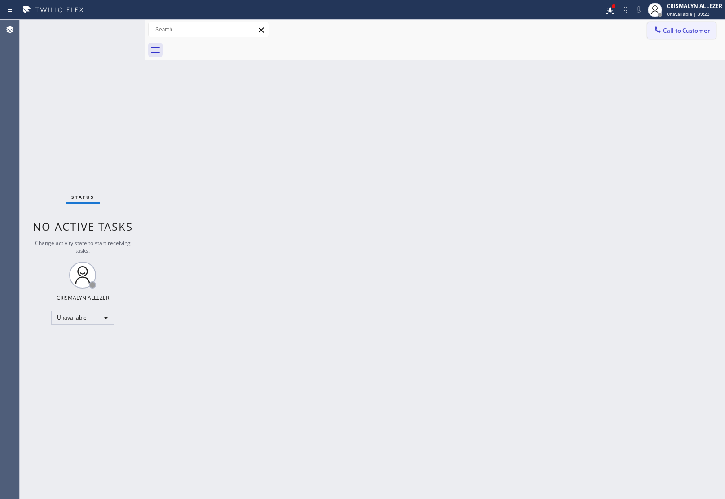
drag, startPoint x: 680, startPoint y: 28, endPoint x: 677, endPoint y: 32, distance: 5.4
click at [679, 29] on span "Call to Customer" at bounding box center [686, 30] width 47 height 8
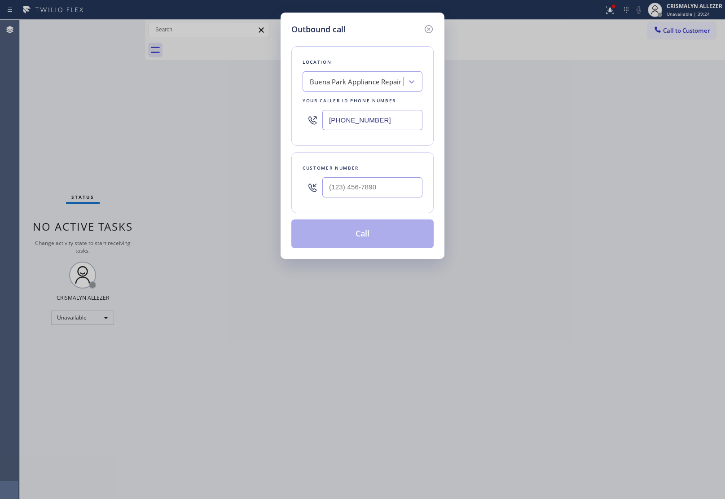
drag, startPoint x: 405, startPoint y: 120, endPoint x: 117, endPoint y: 99, distance: 289.3
click at [101, 102] on div "Outbound call Location Buena Park Appliance Repair Your caller id phone number …" at bounding box center [362, 249] width 725 height 499
paste input "855) 731-4952"
type input "[PHONE_NUMBER]"
click at [385, 189] on input "(___) ___-____" at bounding box center [372, 187] width 100 height 20
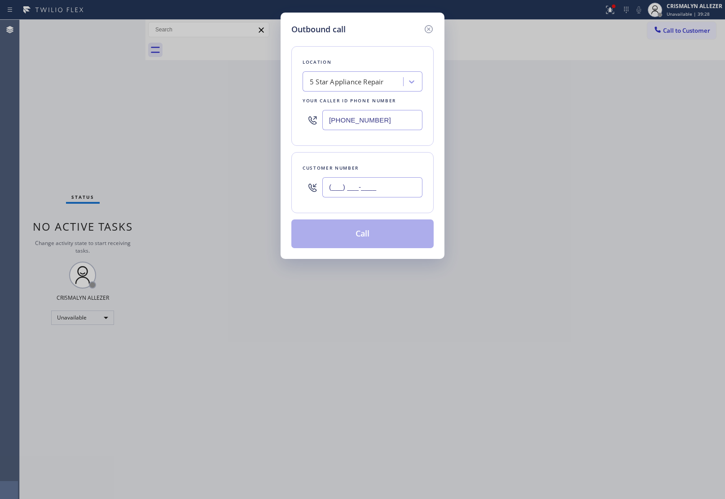
paste input "714) 730-6778"
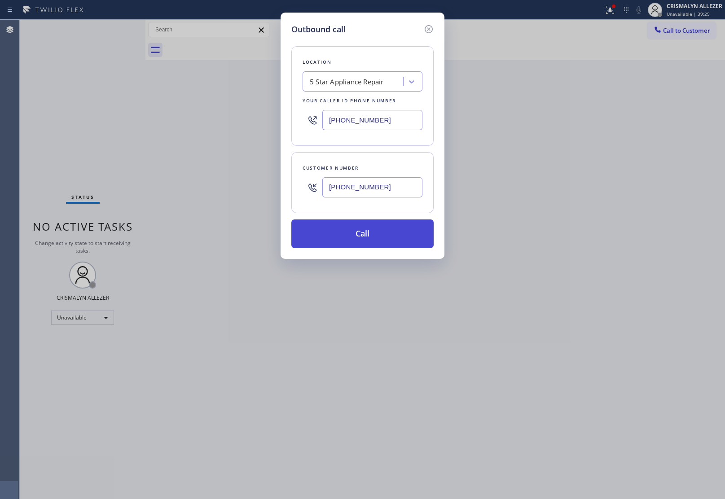
type input "(714) 730-6778"
drag, startPoint x: 366, startPoint y: 239, endPoint x: 384, endPoint y: 216, distance: 29.1
click at [365, 239] on button "Call" at bounding box center [362, 233] width 142 height 29
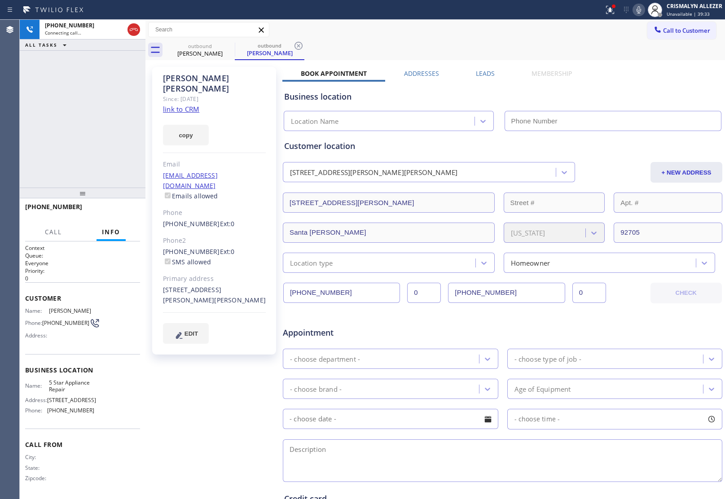
click at [188, 105] on link "link to CRM" at bounding box center [181, 109] width 36 height 9
type input "[PHONE_NUMBER]"
click at [117, 209] on span "HANG UP" at bounding box center [118, 211] width 27 height 6
click at [118, 212] on span "HANG UP" at bounding box center [118, 211] width 27 height 6
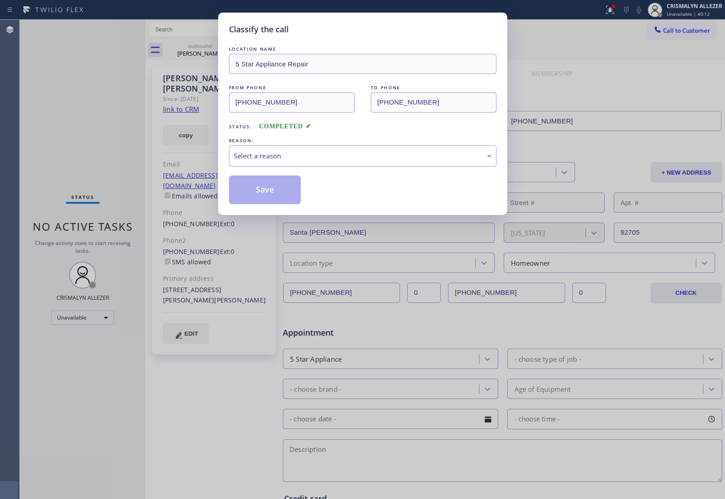
click at [369, 160] on div "Select a reason" at bounding box center [363, 156] width 258 height 10
click at [274, 191] on button "Save" at bounding box center [265, 189] width 72 height 29
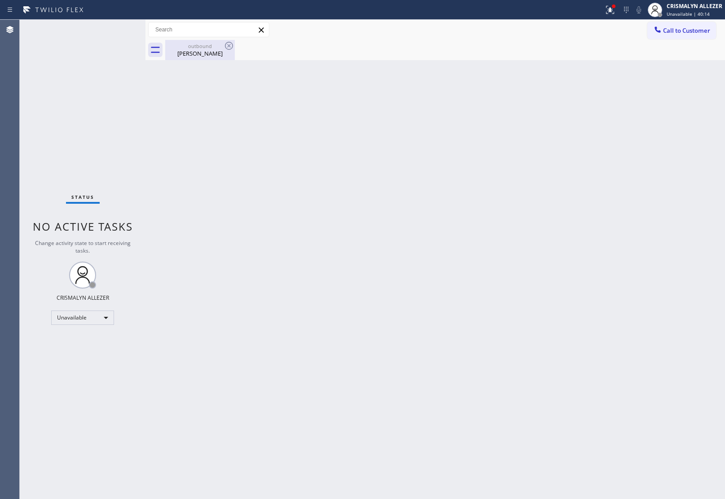
click at [202, 56] on div "Eugene Zech" at bounding box center [200, 53] width 68 height 8
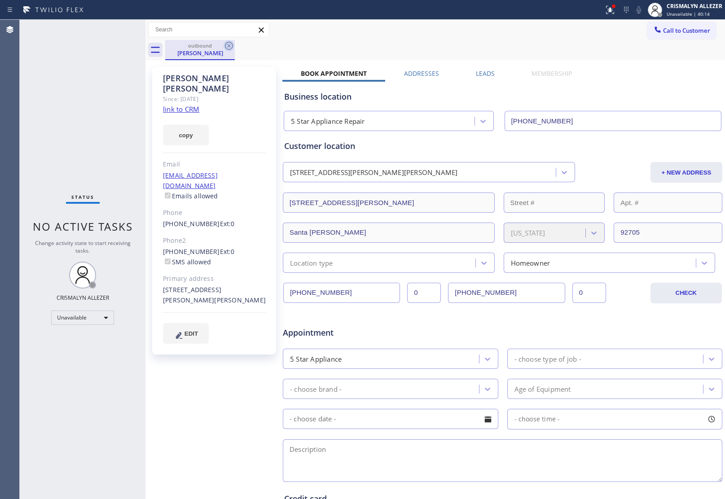
click at [230, 46] on icon at bounding box center [228, 45] width 11 height 11
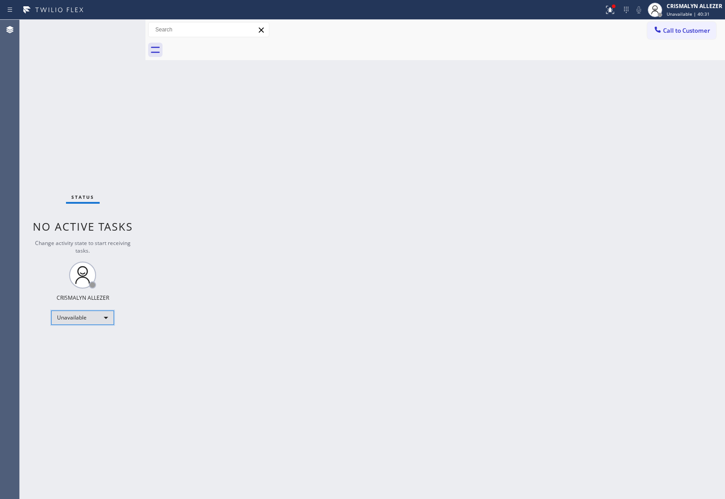
click at [106, 319] on div "Unavailable" at bounding box center [82, 318] width 63 height 14
click at [93, 364] on li "Break" at bounding box center [82, 363] width 61 height 11
click at [110, 319] on div "Break" at bounding box center [82, 318] width 63 height 14
click at [91, 350] on li "Unavailable" at bounding box center [82, 352] width 61 height 11
drag, startPoint x: 630, startPoint y: 193, endPoint x: 636, endPoint y: 193, distance: 6.3
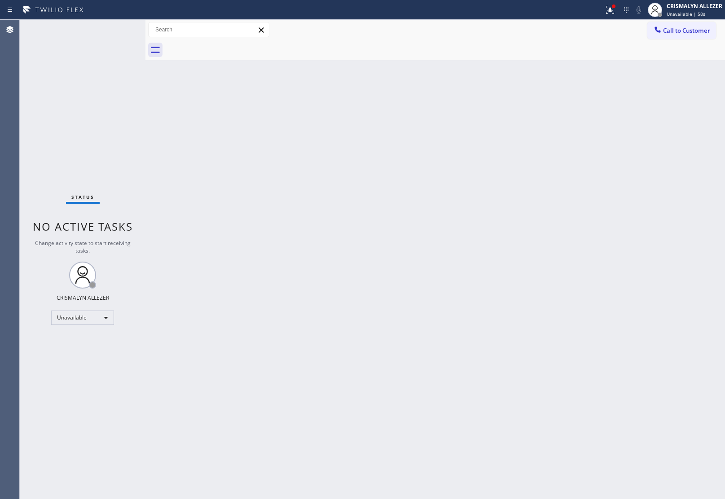
click at [636, 193] on div "Back to Dashboard Change Sender ID Customers Technicians Select a contact Outbo…" at bounding box center [434, 259] width 579 height 479
click at [679, 35] on button "Call to Customer" at bounding box center [681, 30] width 69 height 17
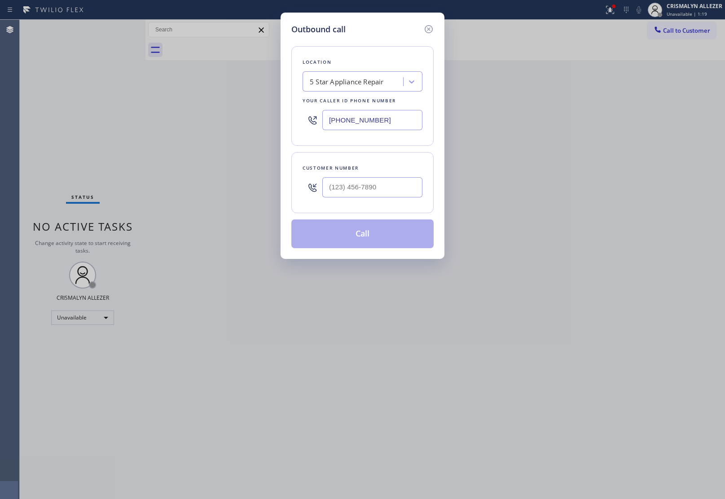
drag, startPoint x: 397, startPoint y: 124, endPoint x: 173, endPoint y: 119, distance: 224.0
click at [240, 119] on div "Outbound call Location 5 Star Appliance Repair Your caller id phone number (855…" at bounding box center [362, 249] width 725 height 499
paste input "661) 368-9097"
type input "[PHONE_NUMBER]"
click at [389, 191] on input "(___) ___-____" at bounding box center [372, 187] width 100 height 20
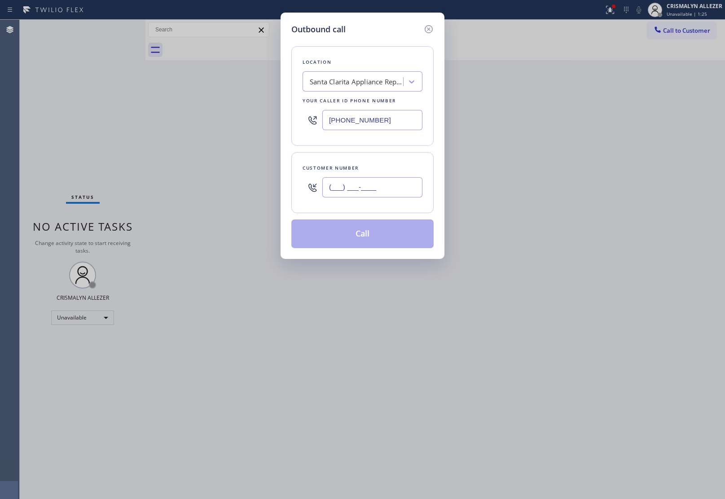
paste input "423) 544-9169"
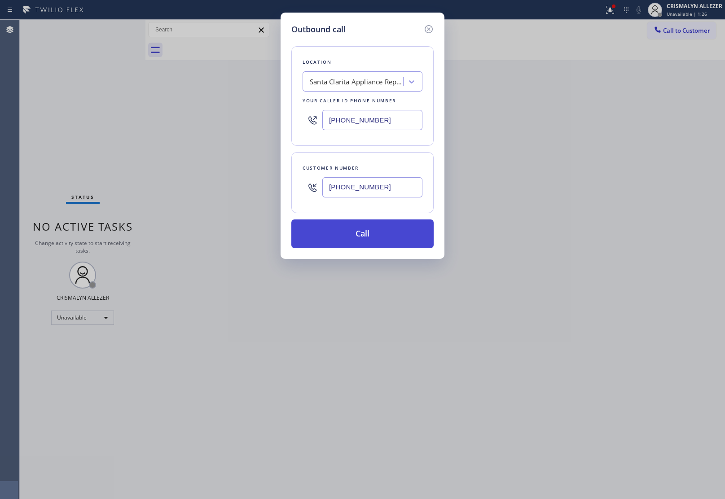
type input "(423) 544-9169"
click at [367, 236] on button "Call" at bounding box center [362, 233] width 142 height 29
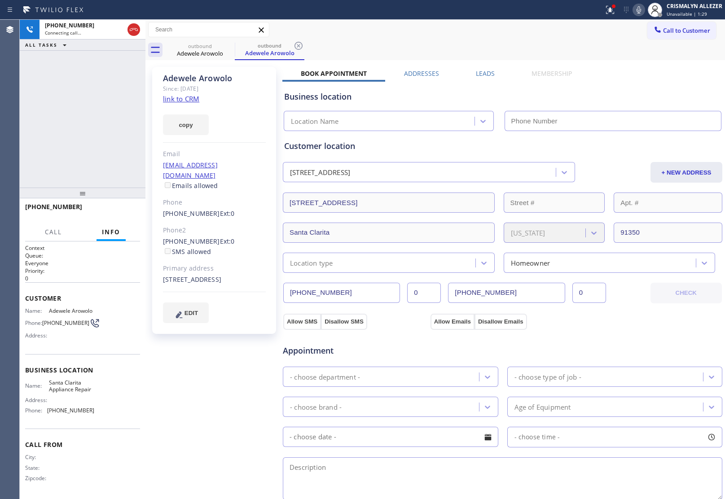
click at [187, 101] on link "link to CRM" at bounding box center [181, 98] width 36 height 9
type input "[PHONE_NUMBER]"
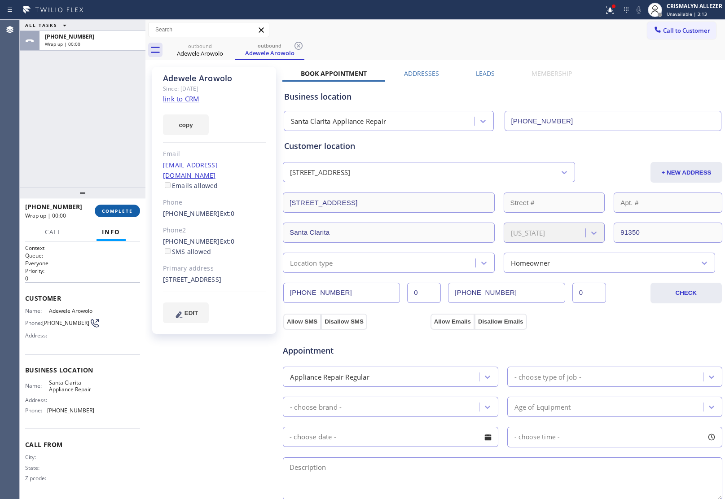
click at [106, 211] on span "COMPLETE" at bounding box center [117, 211] width 31 height 6
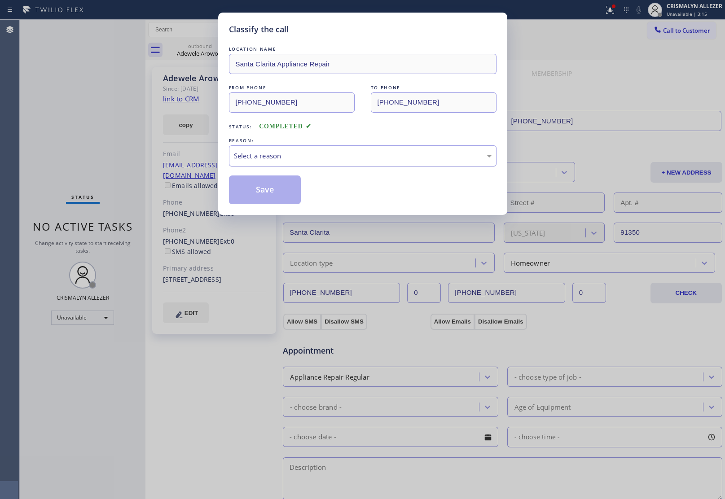
click at [353, 158] on div "Select a reason" at bounding box center [363, 156] width 258 height 10
click at [269, 192] on button "Save" at bounding box center [265, 189] width 72 height 29
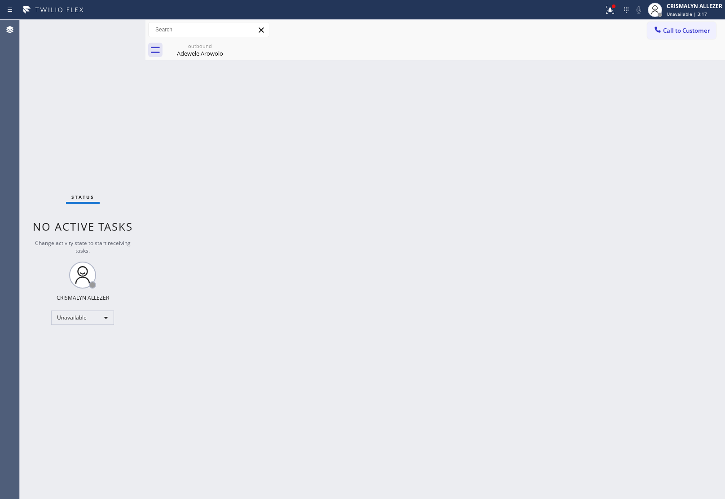
drag, startPoint x: 206, startPoint y: 49, endPoint x: 443, endPoint y: 111, distance: 245.2
click at [208, 50] on div "Adewele Arowolo" at bounding box center [200, 53] width 68 height 8
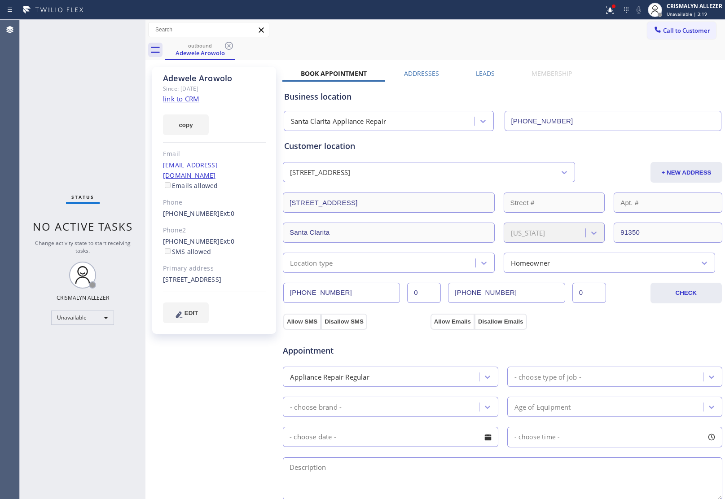
click at [486, 74] on label "Leads" at bounding box center [485, 73] width 19 height 9
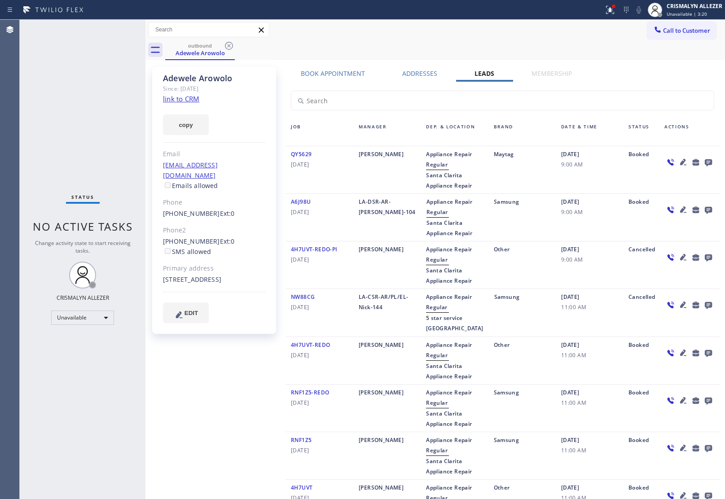
click at [705, 162] on icon at bounding box center [708, 162] width 7 height 7
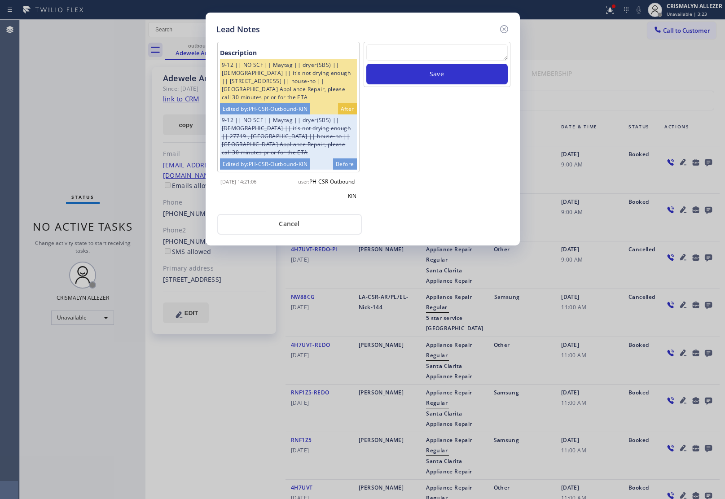
click at [403, 53] on textarea at bounding box center [436, 52] width 141 height 16
paste textarea "DON'T NEED SERVICE / NOT NTERESTED"
type textarea "DON'T NEED SERVICE / NOT NTERESTED"
click at [426, 84] on button "Save" at bounding box center [436, 74] width 141 height 21
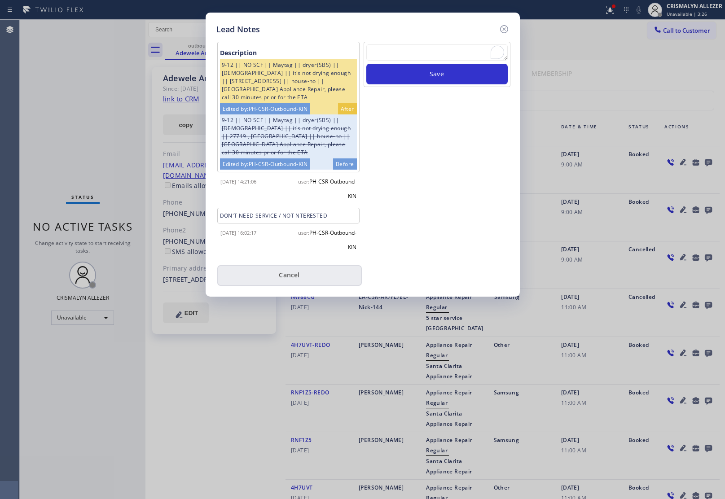
click at [288, 279] on button "Cancel" at bounding box center [289, 275] width 144 height 21
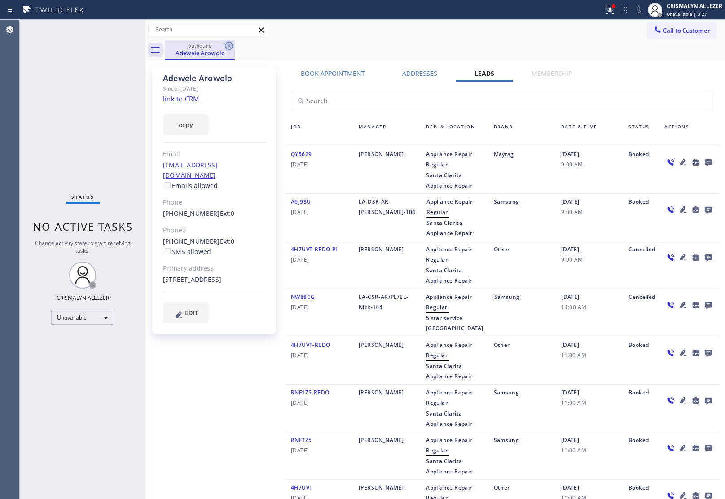
click at [226, 46] on icon at bounding box center [228, 45] width 11 height 11
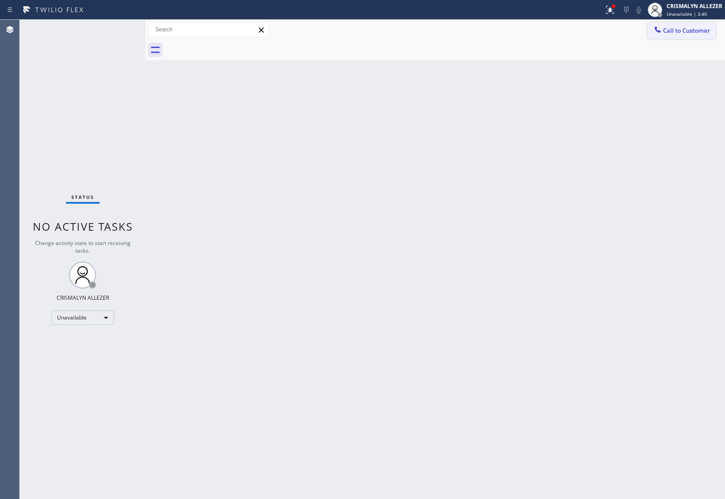
click at [689, 32] on span "Call to Customer" at bounding box center [686, 30] width 47 height 8
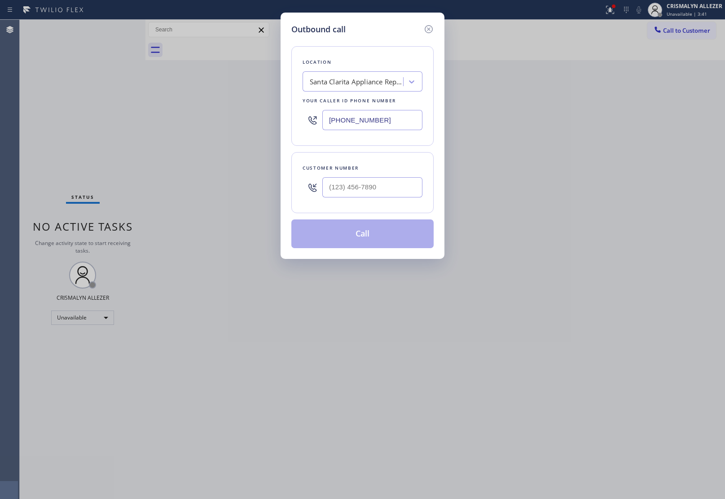
drag, startPoint x: 398, startPoint y: 121, endPoint x: 159, endPoint y: 107, distance: 239.6
click at [164, 108] on div "Outbound call Location Santa Clarita Appliance Repair Your caller id phone numb…" at bounding box center [362, 249] width 725 height 499
paste input "855) 731-4952"
type input "[PHONE_NUMBER]"
click at [391, 200] on div at bounding box center [372, 187] width 100 height 29
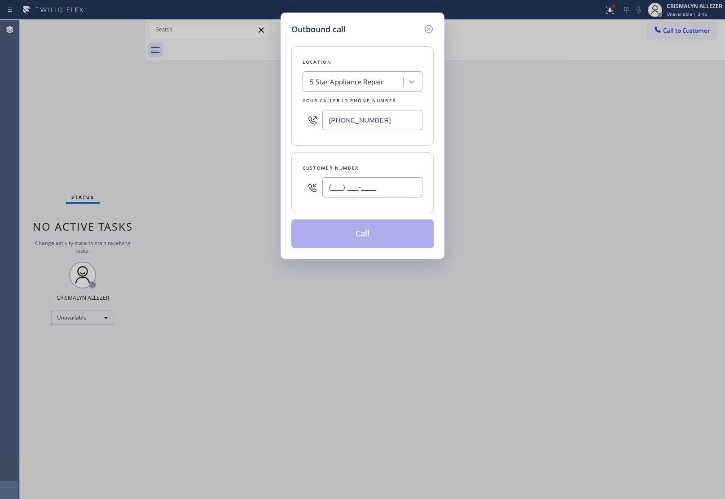
click at [391, 194] on input "(___) ___-____" at bounding box center [372, 187] width 100 height 20
paste input "818) 540-6427"
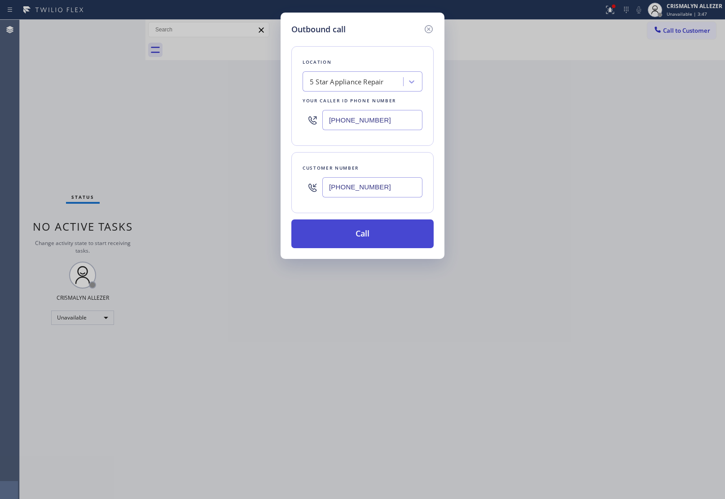
type input "(818) 540-6427"
click at [372, 235] on button "Call" at bounding box center [362, 233] width 142 height 29
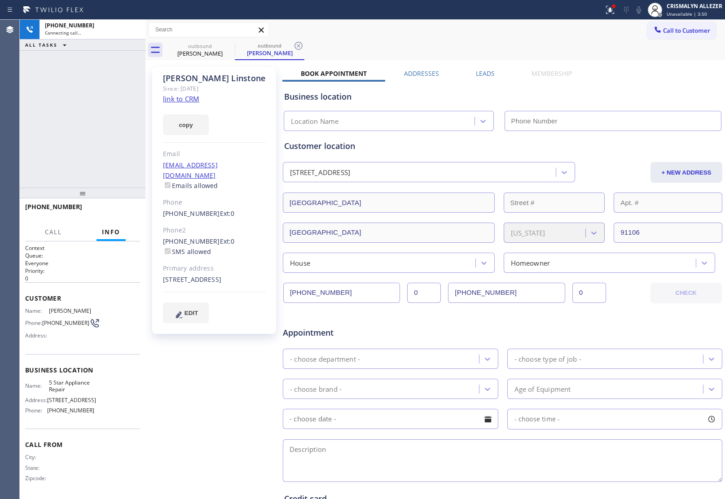
click at [192, 99] on link "link to CRM" at bounding box center [181, 98] width 36 height 9
type input "[PHONE_NUMBER]"
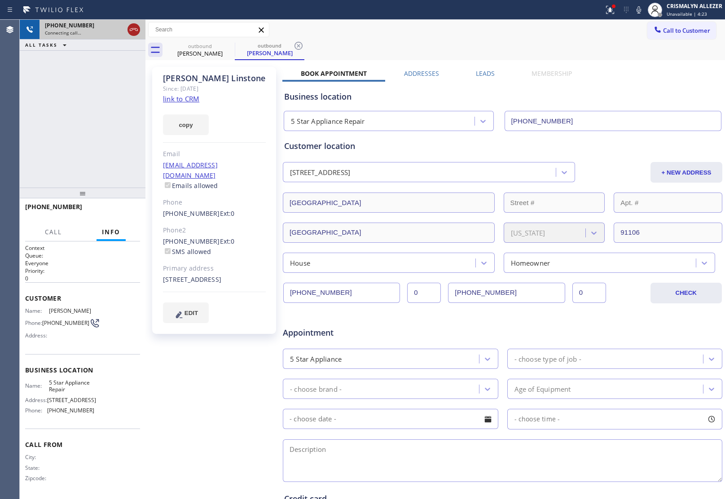
click at [130, 30] on icon at bounding box center [133, 29] width 11 height 11
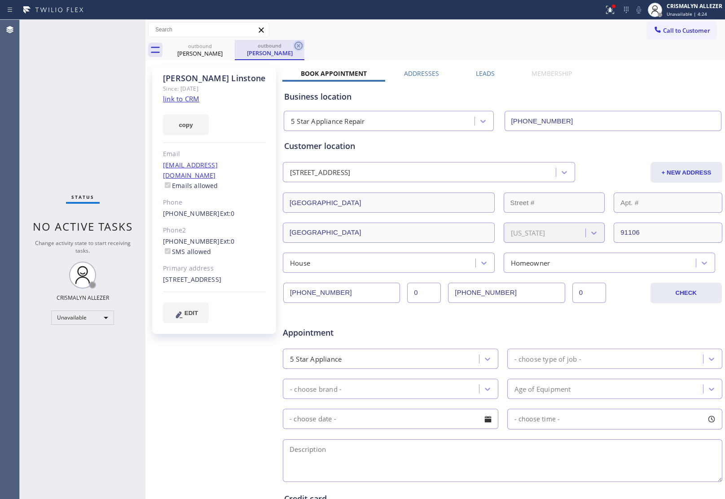
click at [297, 41] on icon at bounding box center [298, 45] width 11 height 11
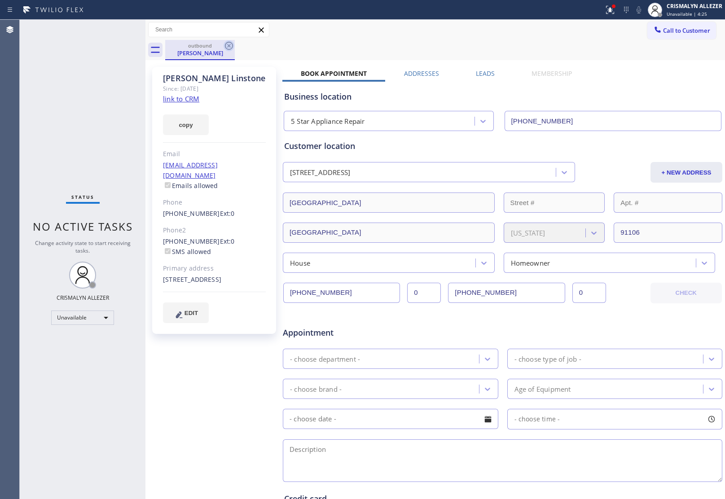
click at [226, 41] on icon at bounding box center [228, 45] width 11 height 11
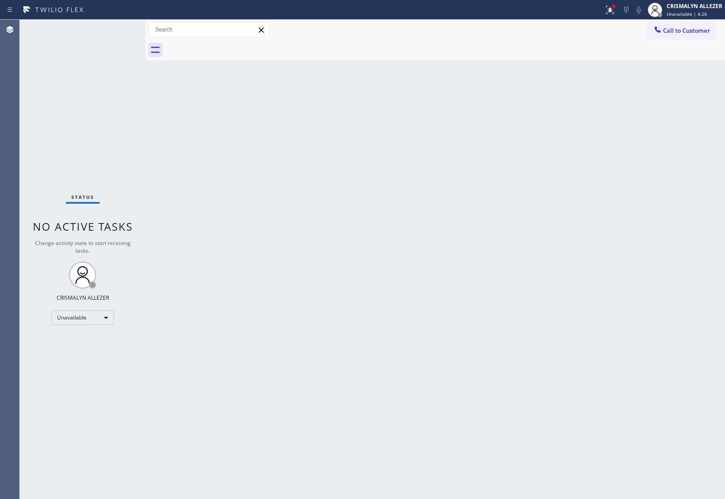
drag, startPoint x: 695, startPoint y: 30, endPoint x: 561, endPoint y: 122, distance: 162.6
click at [694, 32] on span "Call to Customer" at bounding box center [686, 30] width 47 height 8
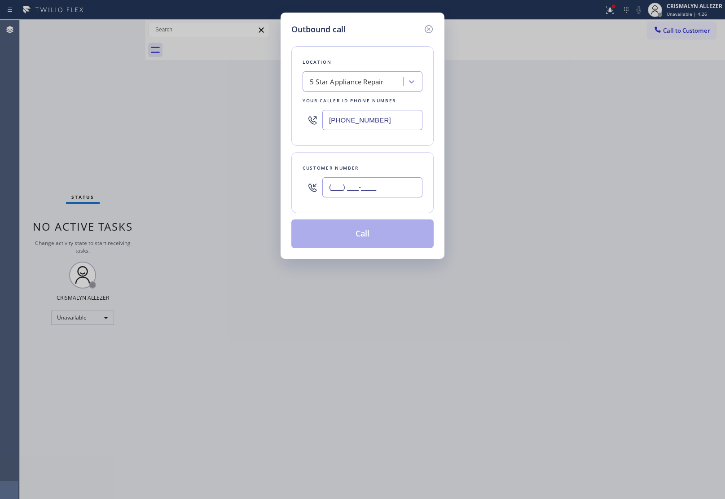
click at [390, 187] on input "(___) ___-____" at bounding box center [372, 187] width 100 height 20
paste input "760) 641-5337"
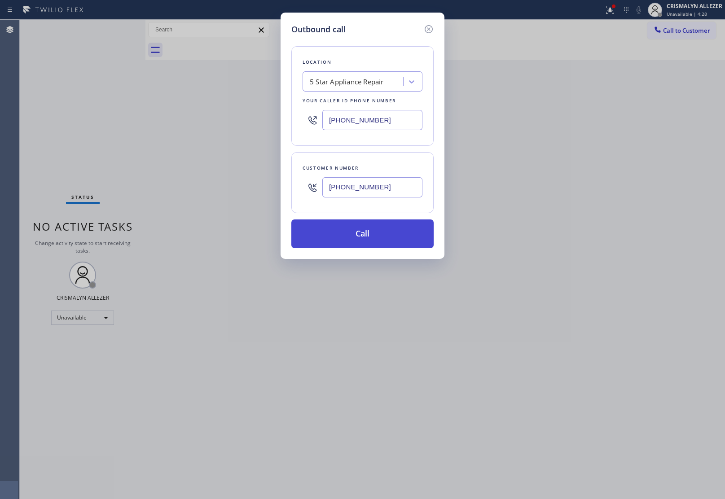
type input "(760) 641-5337"
click at [376, 232] on button "Call" at bounding box center [362, 233] width 142 height 29
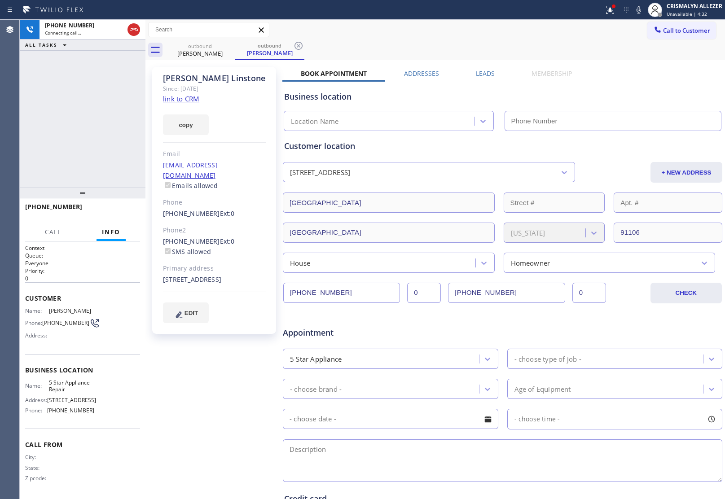
type input "[PHONE_NUMBER]"
drag, startPoint x: 477, startPoint y: 73, endPoint x: 481, endPoint y: 79, distance: 7.1
click at [477, 73] on label "Leads" at bounding box center [485, 73] width 19 height 9
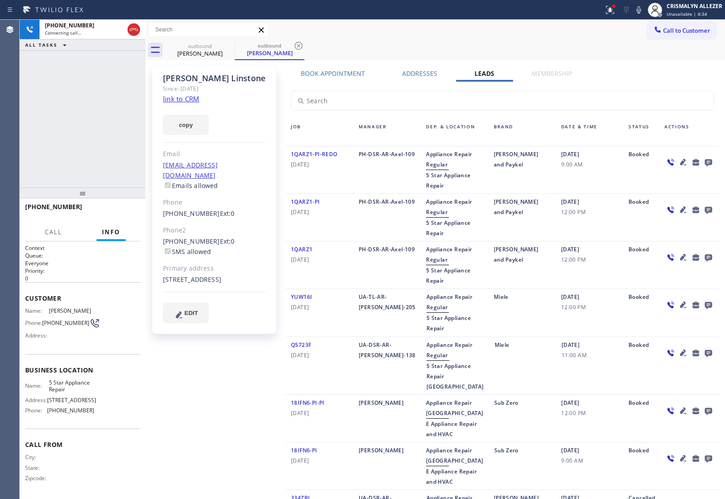
click at [705, 160] on icon at bounding box center [708, 162] width 7 height 7
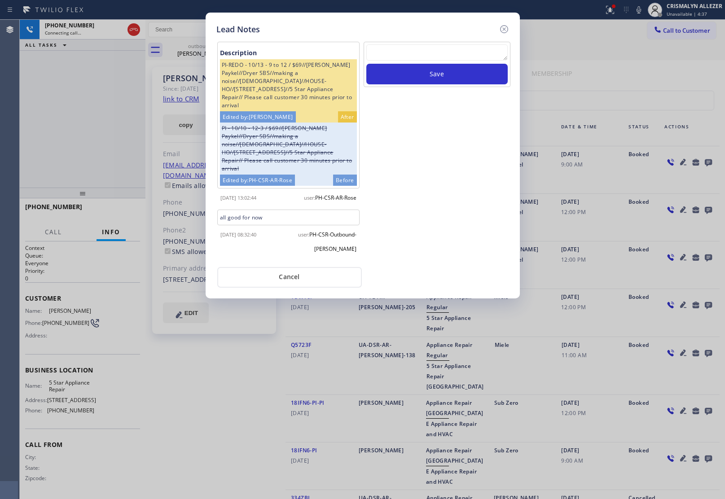
click at [400, 55] on textarea at bounding box center [436, 52] width 141 height 16
paste textarea "no answer | pls xfer here cx cb"
type textarea "no answer | pls xfer here cx cb"
click at [423, 74] on button "Save" at bounding box center [436, 74] width 141 height 21
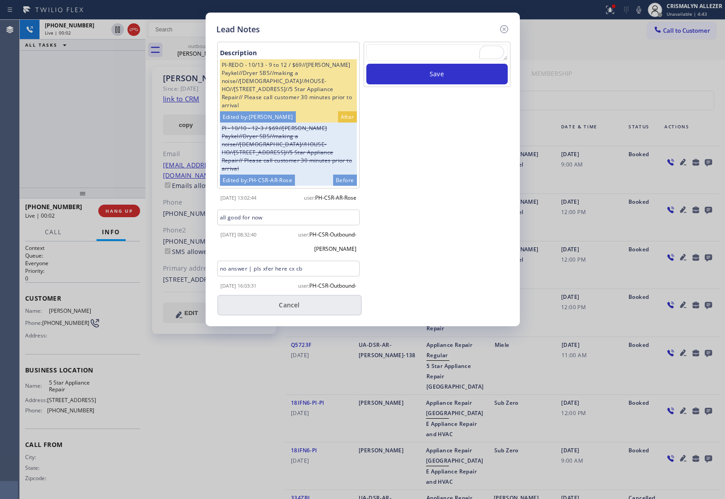
click at [290, 308] on button "Cancel" at bounding box center [289, 305] width 144 height 21
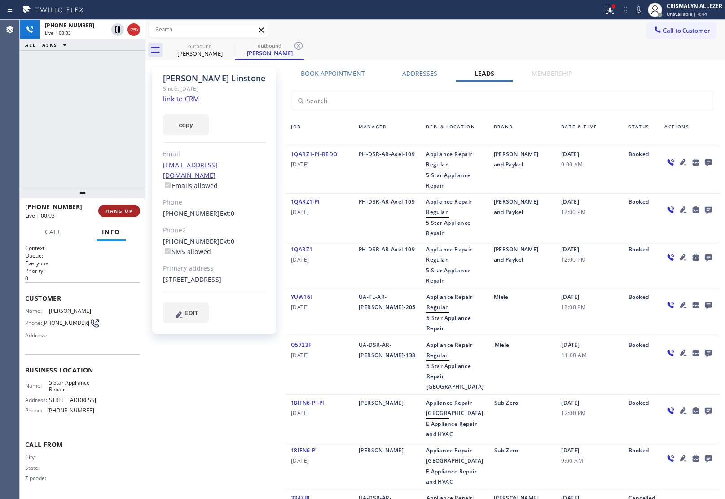
click at [114, 208] on span "HANG UP" at bounding box center [118, 211] width 27 height 6
click at [116, 211] on span "HANG UP" at bounding box center [118, 211] width 27 height 6
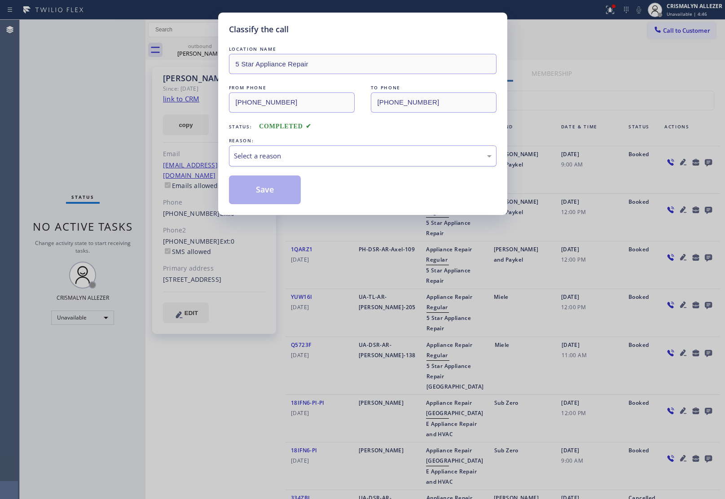
click at [369, 152] on div "Select a reason" at bounding box center [363, 156] width 258 height 10
click at [261, 200] on button "Save" at bounding box center [265, 189] width 72 height 29
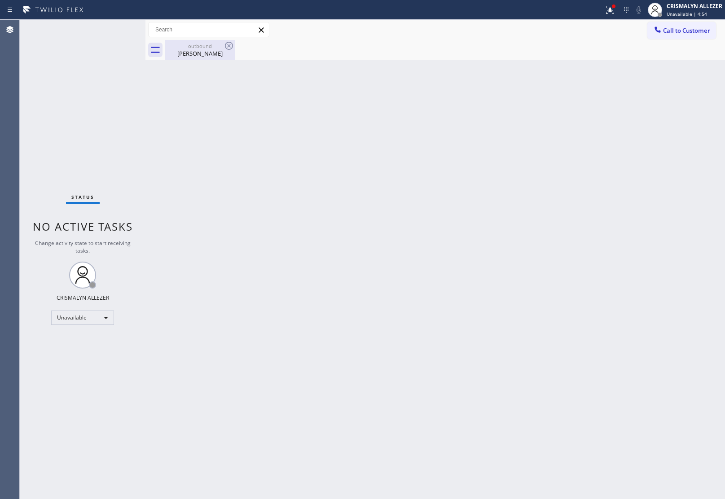
click at [202, 51] on div "Clark Linstone" at bounding box center [200, 53] width 68 height 8
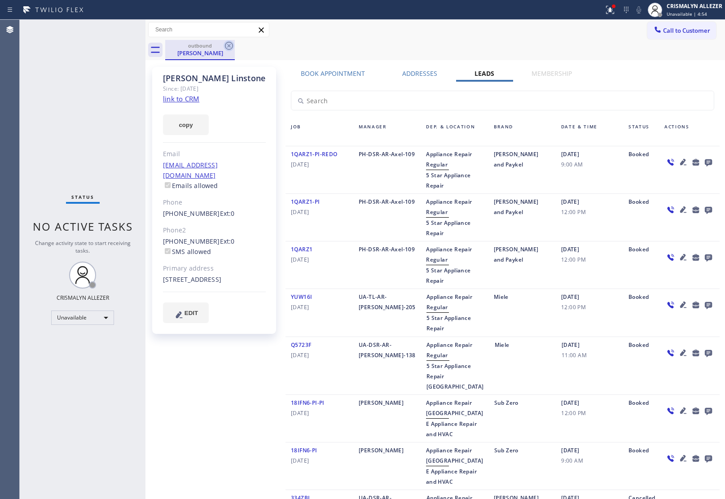
click at [227, 49] on icon at bounding box center [229, 46] width 8 height 8
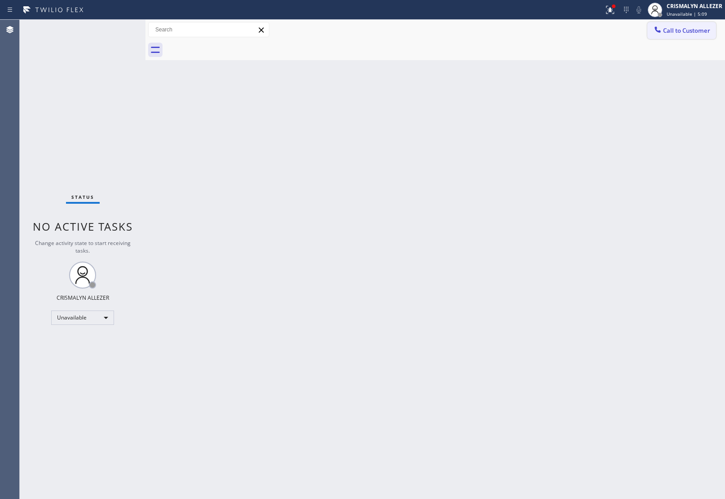
click at [694, 35] on button "Call to Customer" at bounding box center [681, 30] width 69 height 17
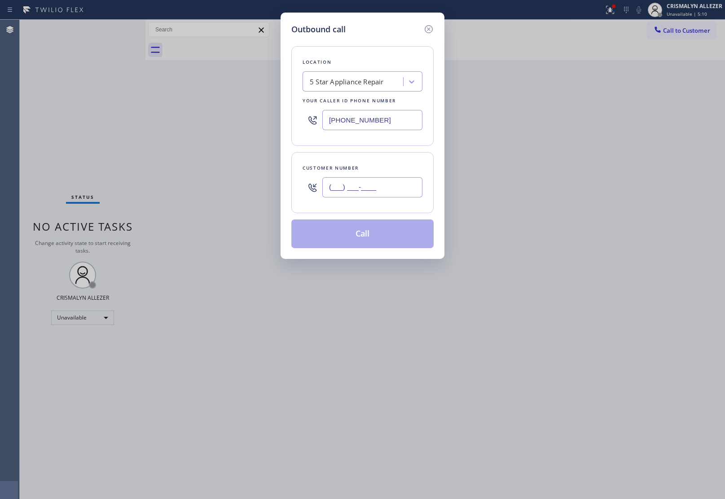
click at [364, 182] on input "(___) ___-____" at bounding box center [372, 187] width 100 height 20
paste input "818) 974-8119"
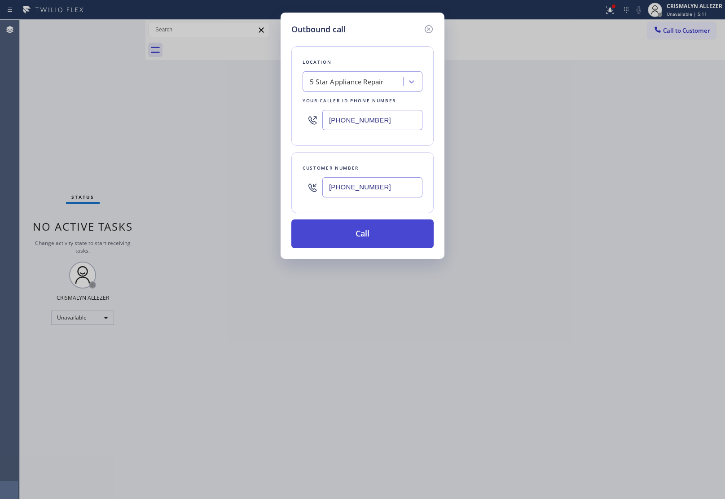
type input "(818) 974-8119"
click at [378, 232] on button "Call" at bounding box center [362, 233] width 142 height 29
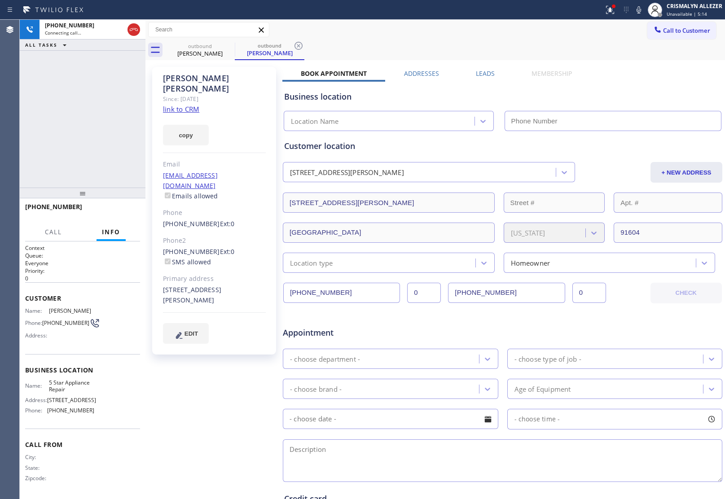
click at [188, 105] on link "link to CRM" at bounding box center [181, 109] width 36 height 9
type input "[PHONE_NUMBER]"
click at [117, 212] on span "HANG UP" at bounding box center [118, 211] width 27 height 6
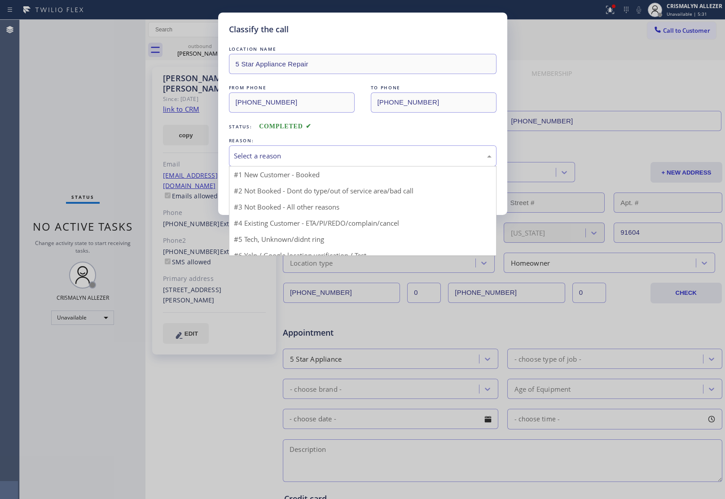
click at [360, 149] on div "Select a reason" at bounding box center [362, 155] width 267 height 21
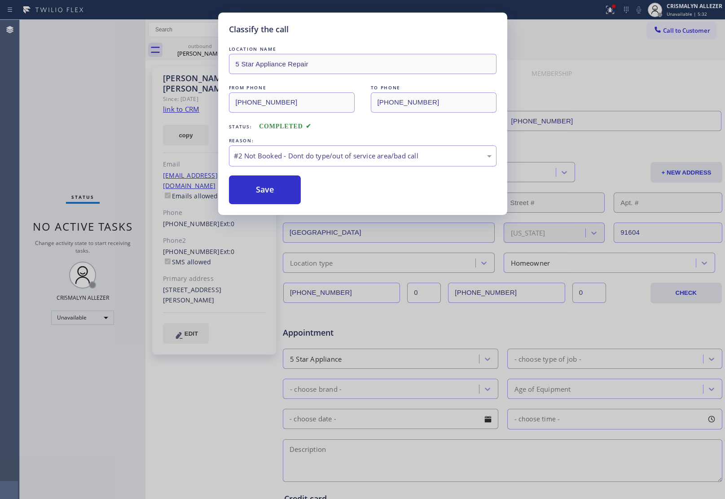
click at [279, 192] on button "Save" at bounding box center [265, 189] width 72 height 29
click at [366, 151] on div "#2 Not Booked - Dont do type/out of service area/bad call" at bounding box center [363, 156] width 258 height 10
click at [271, 192] on button "Save" at bounding box center [265, 189] width 72 height 29
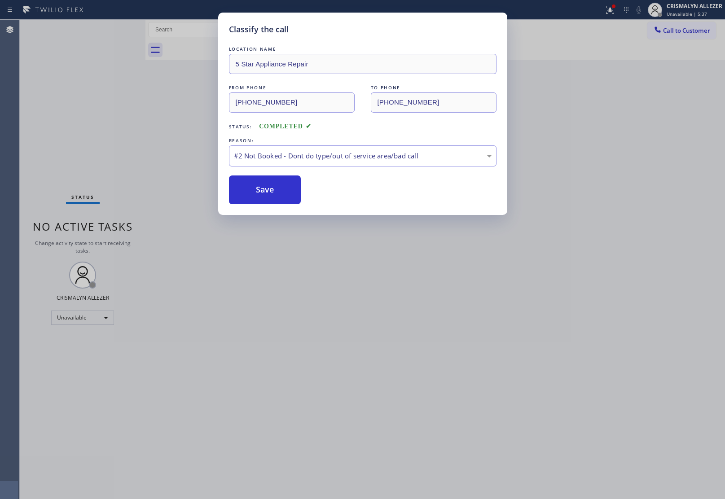
click at [271, 192] on button "Save" at bounding box center [265, 189] width 72 height 29
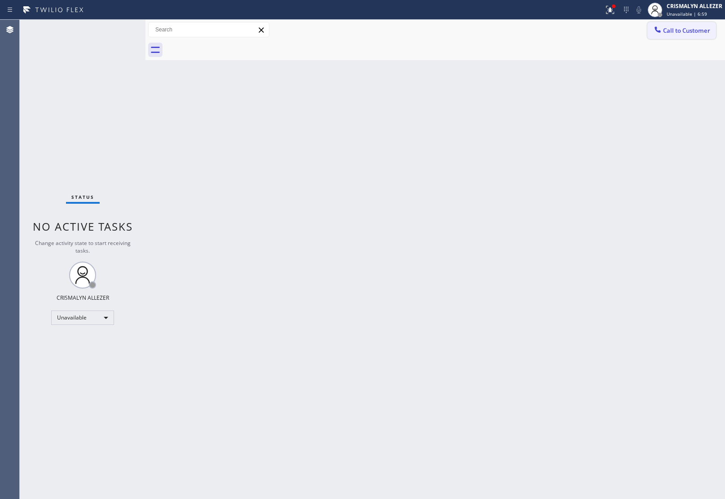
drag, startPoint x: 679, startPoint y: 32, endPoint x: 414, endPoint y: 124, distance: 279.9
click at [674, 35] on button "Call to Customer" at bounding box center [681, 30] width 69 height 17
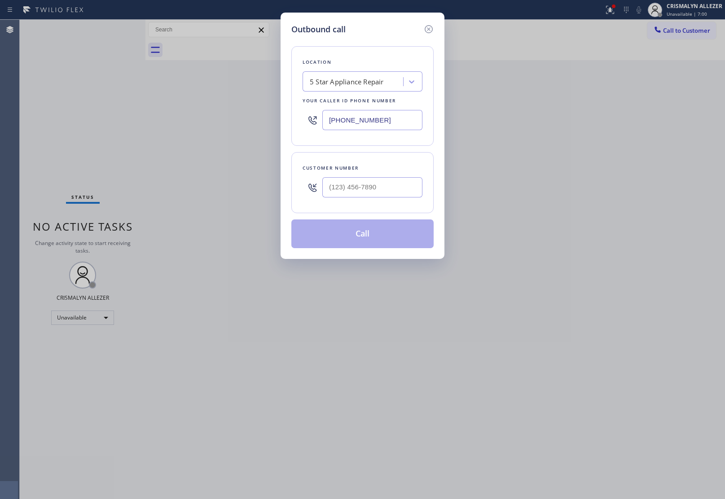
drag, startPoint x: 319, startPoint y: 117, endPoint x: 217, endPoint y: 117, distance: 102.3
click at [220, 117] on div "Outbound call Location 5 Star Appliance Repair Your caller id phone number [PHO…" at bounding box center [362, 249] width 725 height 499
paste input "909) 443-2133"
type input "(909) 443-2133"
click at [387, 194] on input "text" at bounding box center [372, 187] width 100 height 20
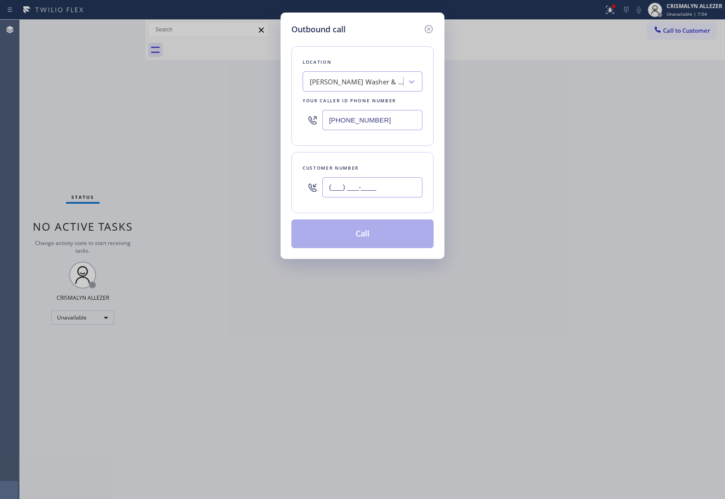
paste input "909) 343-0886"
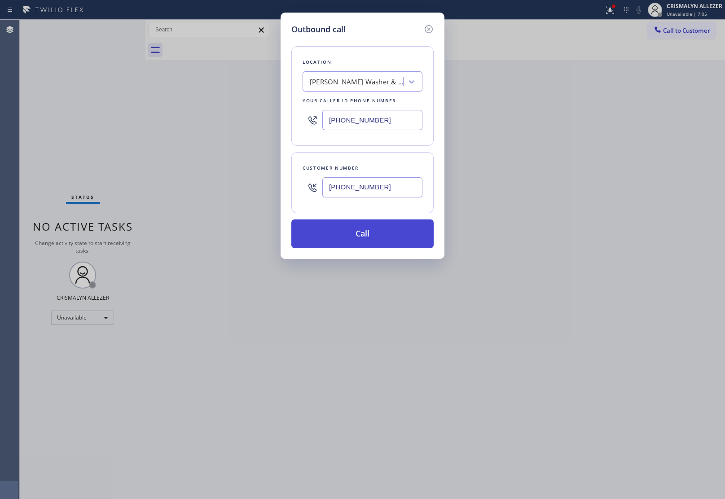
type input "(909) 343-0886"
click at [360, 247] on button "Call" at bounding box center [362, 233] width 142 height 29
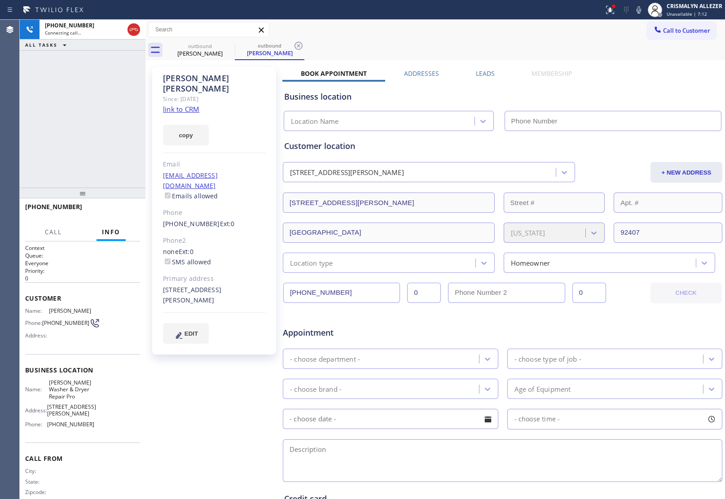
type input "(909) 443-2133"
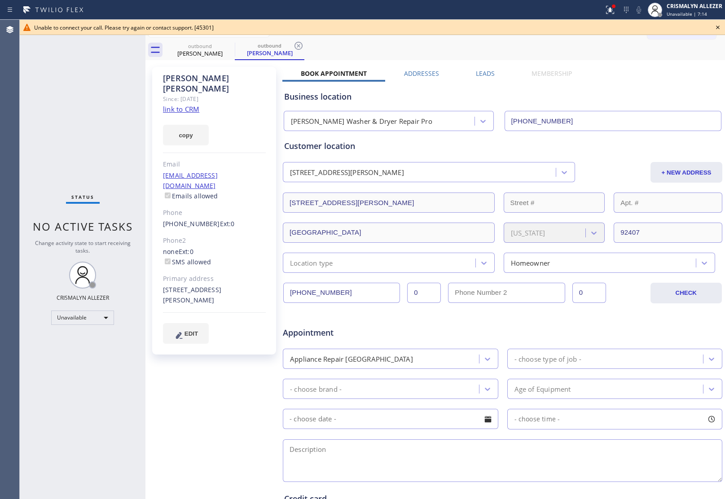
click at [263, 285] on div "2529 Christine Street San Bernardino, 92407 CA" at bounding box center [214, 295] width 103 height 21
drag, startPoint x: 717, startPoint y: 26, endPoint x: 502, endPoint y: 101, distance: 227.6
click at [714, 27] on icon at bounding box center [717, 27] width 11 height 11
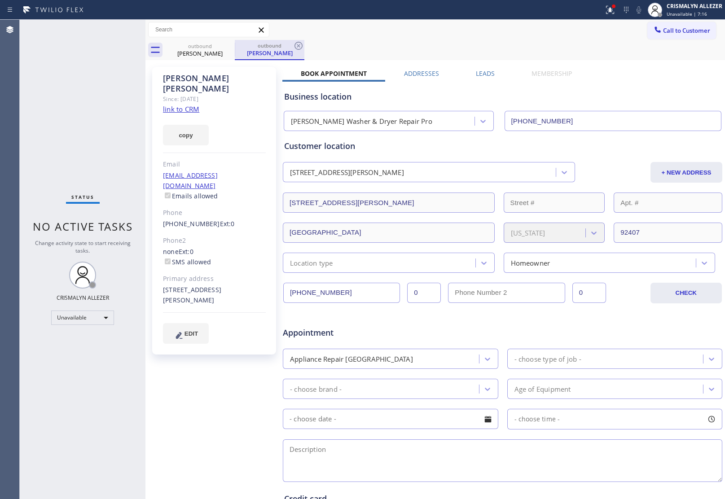
click at [292, 43] on div "outbound" at bounding box center [270, 45] width 68 height 7
drag, startPoint x: 300, startPoint y: 45, endPoint x: 255, endPoint y: 48, distance: 45.0
click at [298, 45] on icon at bounding box center [298, 45] width 11 height 11
drag, startPoint x: 225, startPoint y: 43, endPoint x: 307, endPoint y: 45, distance: 82.2
click at [229, 43] on icon at bounding box center [228, 45] width 11 height 11
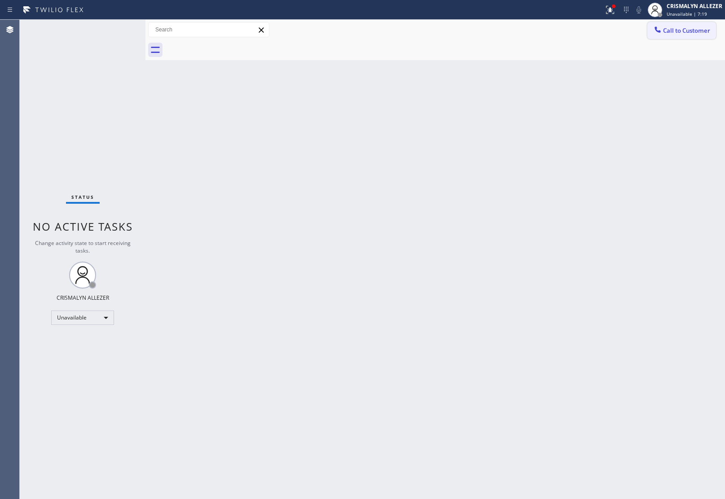
click at [666, 30] on span "Call to Customer" at bounding box center [686, 30] width 47 height 8
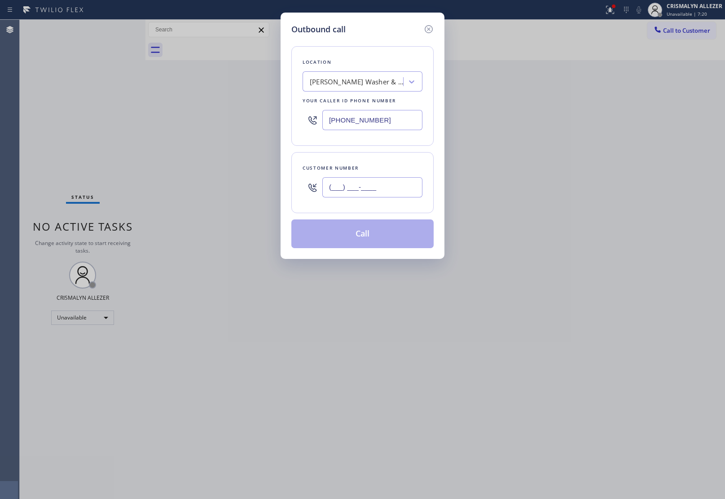
click at [407, 183] on input "(___) ___-____" at bounding box center [372, 187] width 100 height 20
paste input "909) 343-0886"
type input "(909) 343-0886"
click at [362, 79] on div "Peck Washer & Dryer Repair Pro" at bounding box center [357, 82] width 94 height 10
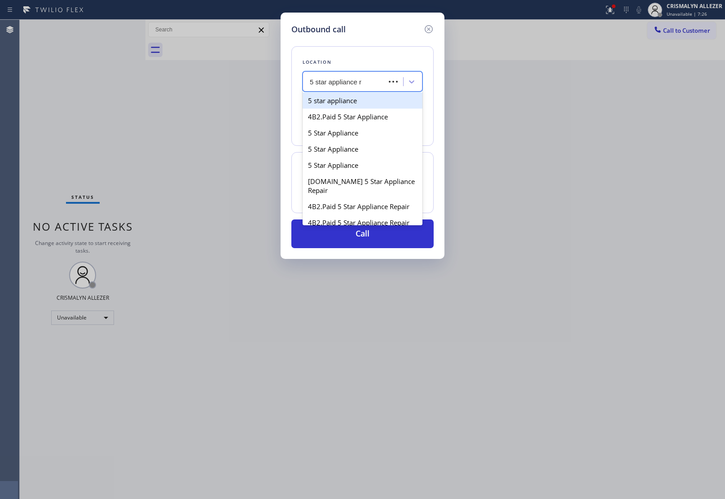
type input "5 star appliance re"
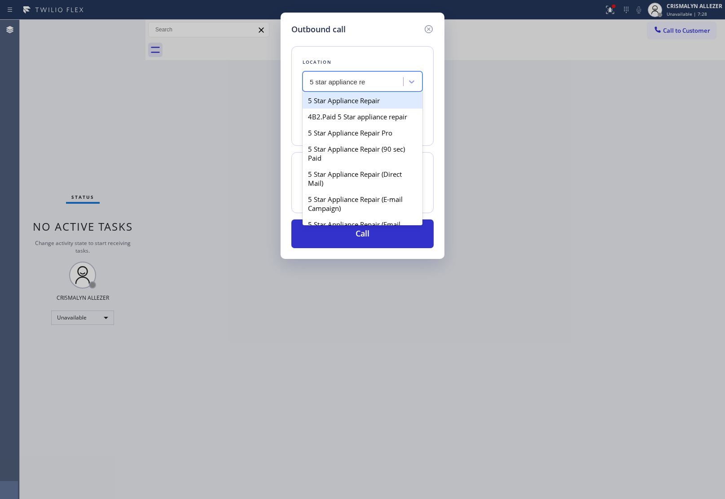
click at [342, 103] on div "5 Star Appliance Repair" at bounding box center [362, 100] width 120 height 16
type input "[PHONE_NUMBER]"
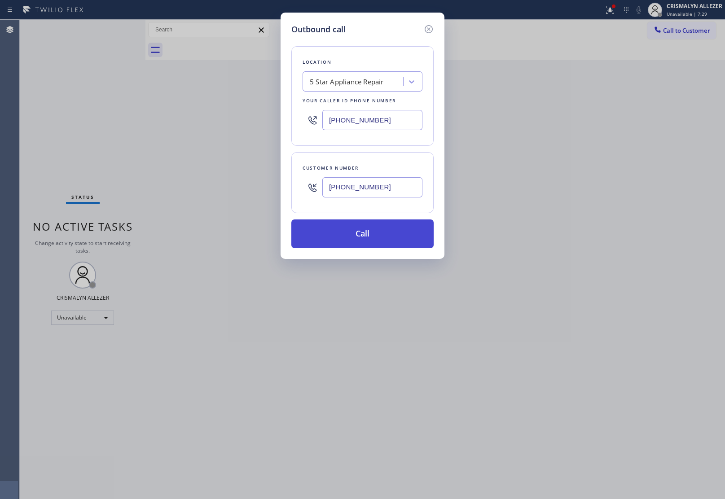
click at [357, 238] on button "Call" at bounding box center [362, 233] width 142 height 29
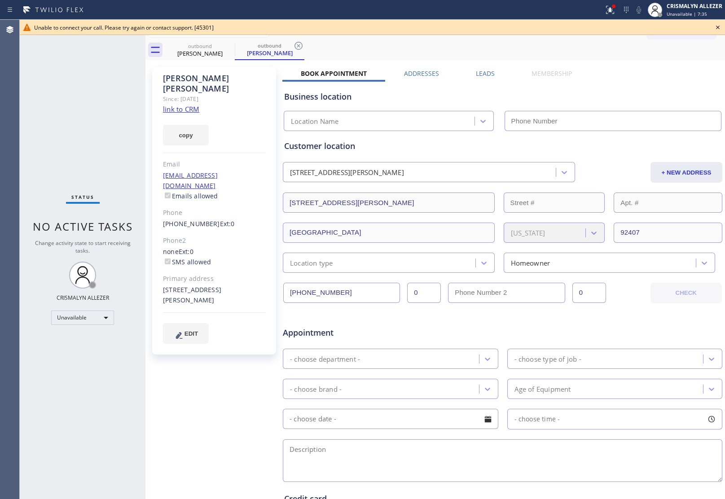
click at [717, 27] on icon at bounding box center [718, 28] width 4 height 4
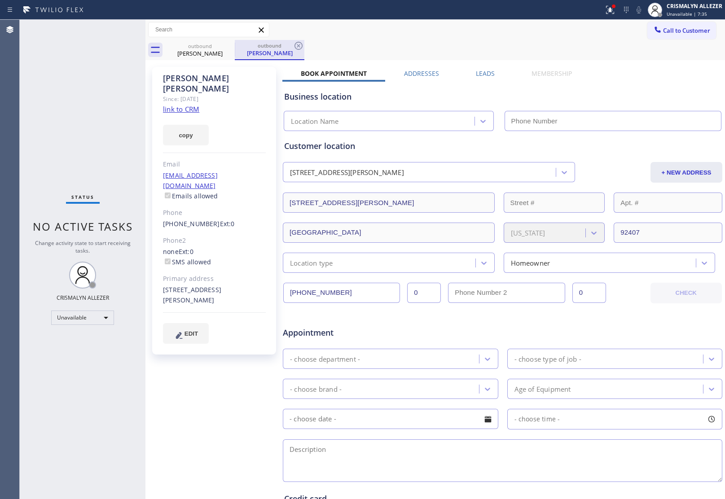
type input "[PHONE_NUMBER]"
click at [299, 45] on icon at bounding box center [298, 46] width 8 height 8
click at [227, 46] on icon at bounding box center [228, 45] width 11 height 11
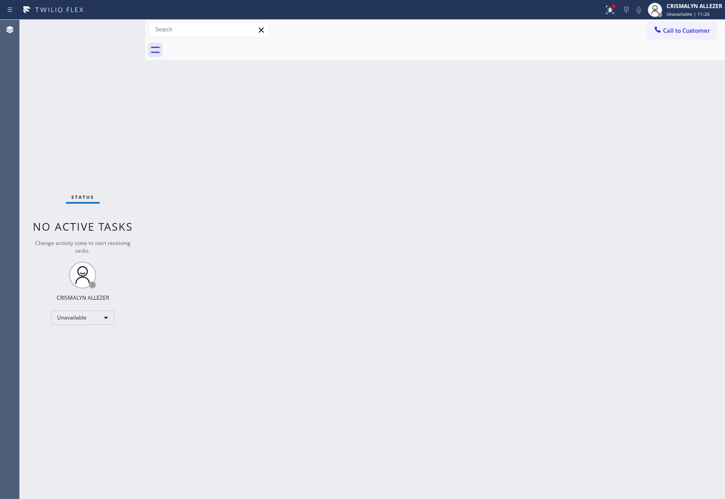
click at [707, 36] on button "Call to Customer" at bounding box center [681, 30] width 69 height 17
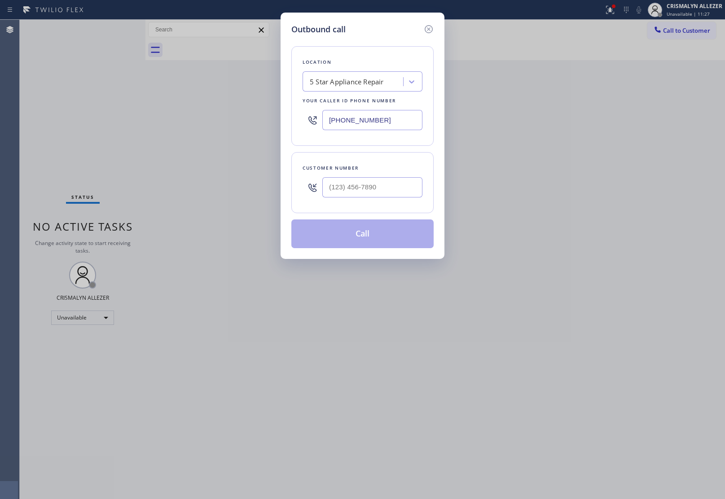
paste input "408) 663-5038"
drag, startPoint x: 413, startPoint y: 126, endPoint x: 167, endPoint y: 113, distance: 246.7
click at [167, 113] on div "Outbound call Location 5 Star Appliance Repair Your caller id phone number (408…" at bounding box center [362, 249] width 725 height 499
type input "(408) 663-5038"
click at [377, 195] on input "(___) ___-____" at bounding box center [372, 187] width 100 height 20
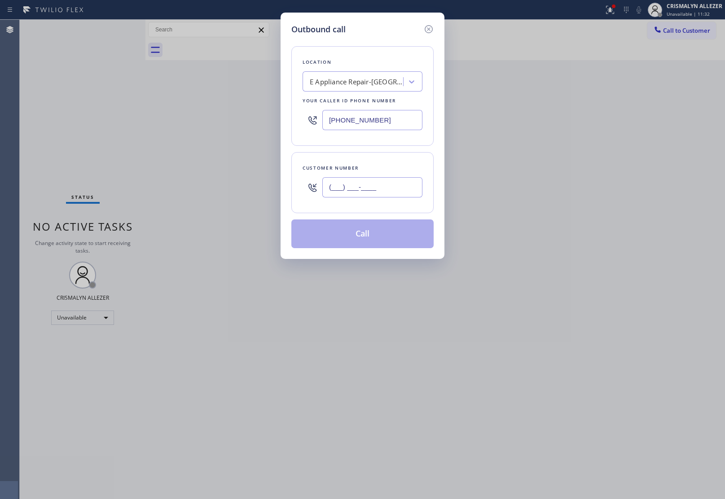
paste input "408) 368-7122"
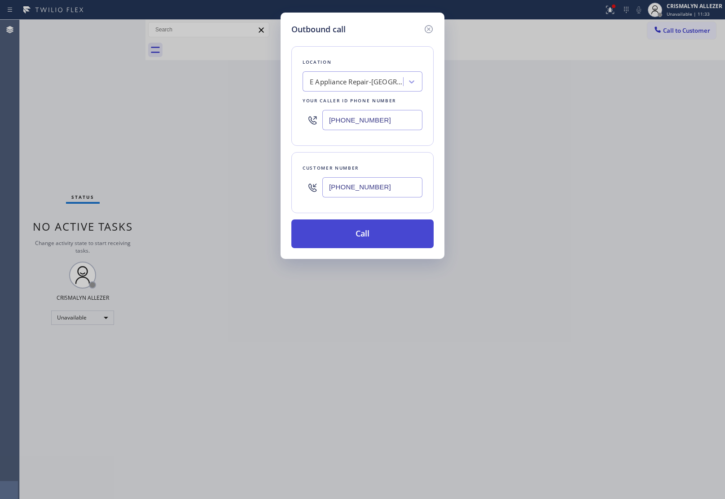
type input "(408) 368-7122"
click at [371, 245] on button "Call" at bounding box center [362, 233] width 142 height 29
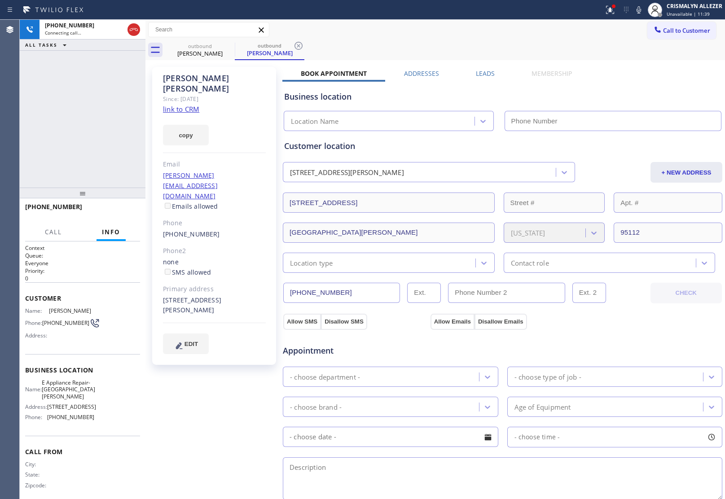
type input "(408) 663-5038"
click at [189, 105] on link "link to CRM" at bounding box center [181, 109] width 36 height 9
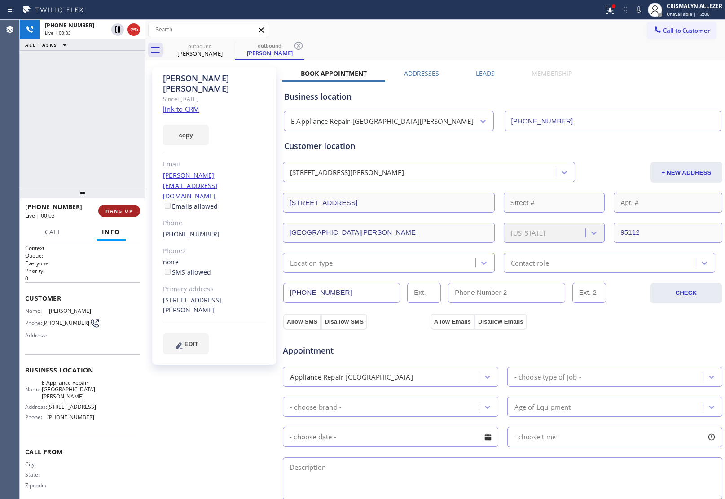
click at [118, 209] on span "HANG UP" at bounding box center [118, 211] width 27 height 6
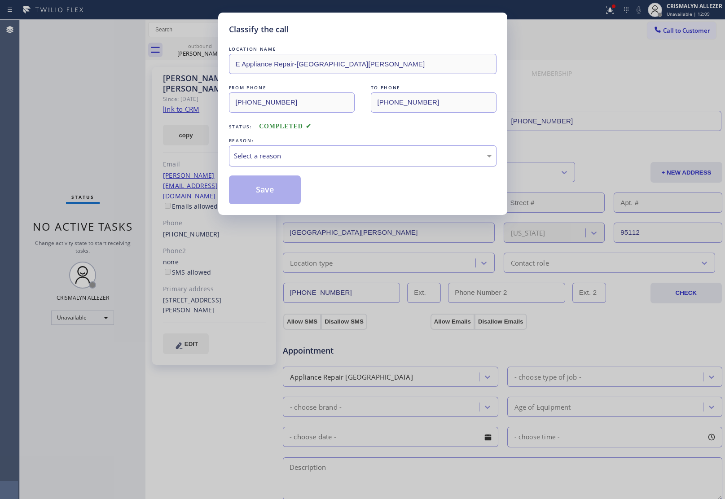
click at [376, 160] on div "Select a reason" at bounding box center [363, 156] width 258 height 10
click at [271, 193] on button "Save" at bounding box center [265, 189] width 72 height 29
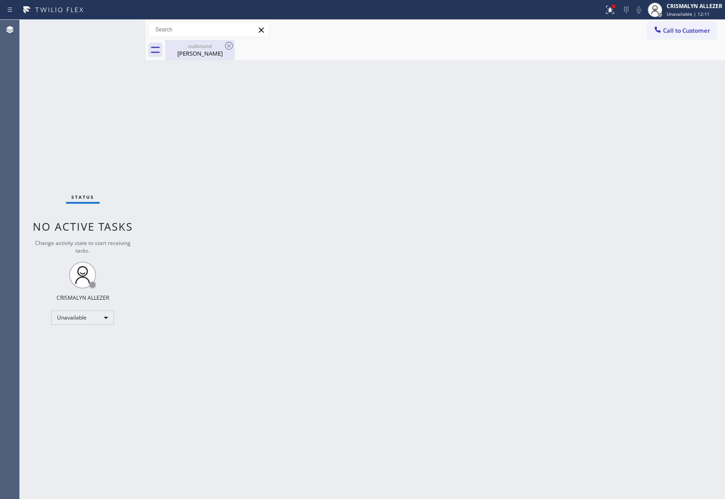
click at [207, 54] on div "Dave Bick-maurischat" at bounding box center [200, 53] width 68 height 8
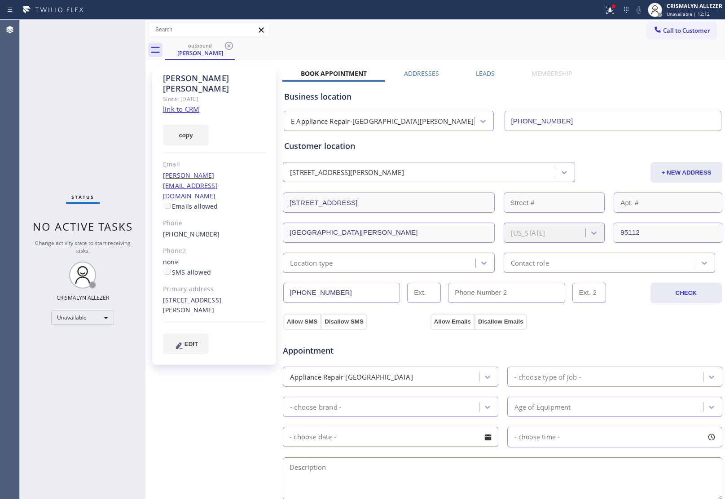
click at [479, 74] on label "Leads" at bounding box center [485, 73] width 19 height 9
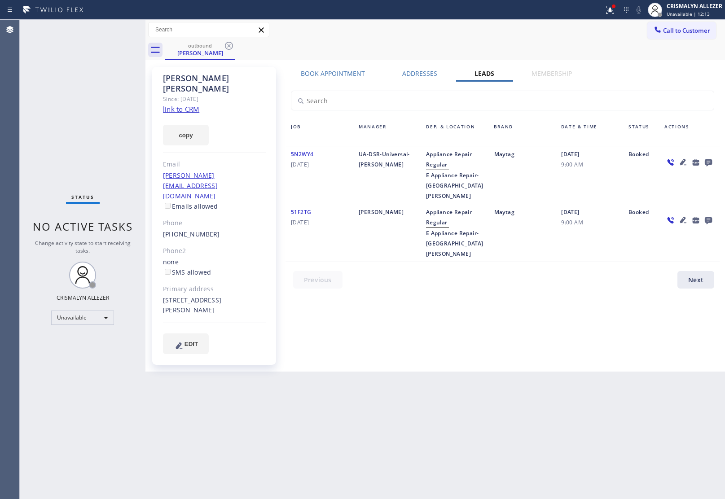
click at [711, 158] on icon at bounding box center [708, 162] width 11 height 11
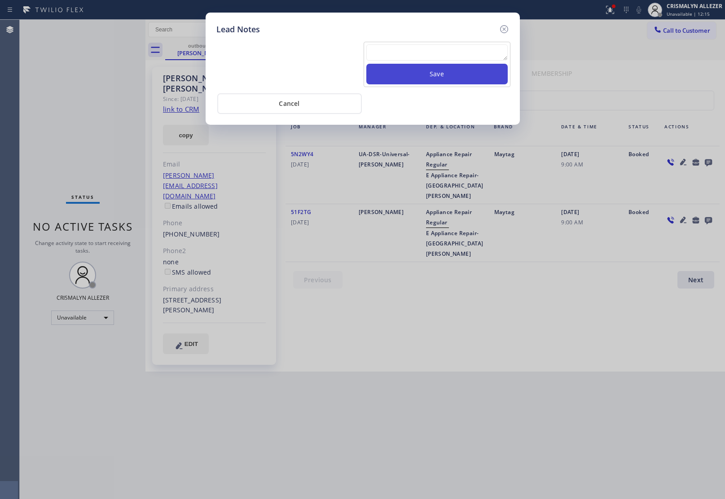
click at [429, 59] on textarea at bounding box center [436, 52] width 141 height 16
paste textarea "no answer | pls xfer here cx cb"
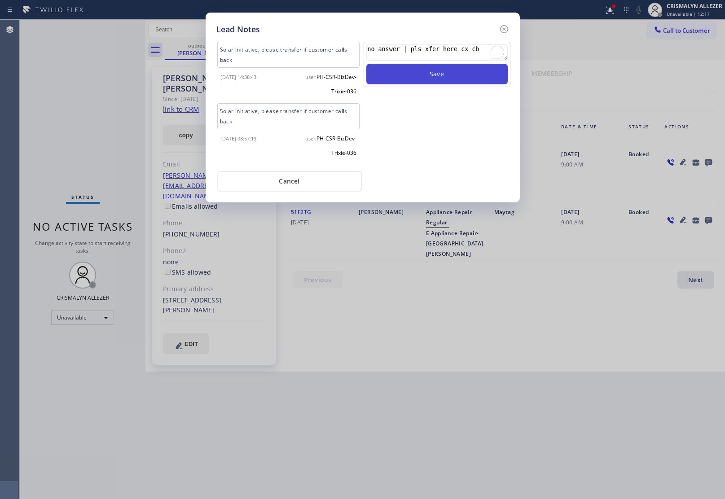
type textarea "no answer | pls xfer here cx cb"
click at [434, 79] on button "Save" at bounding box center [436, 74] width 141 height 21
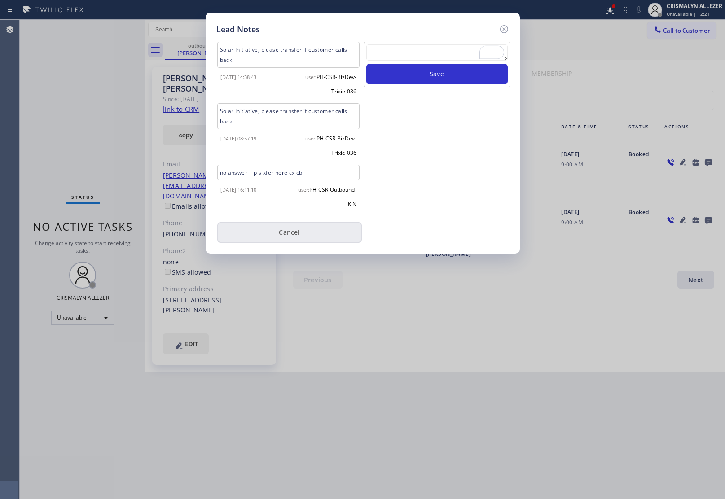
click at [292, 234] on button "Cancel" at bounding box center [289, 232] width 144 height 21
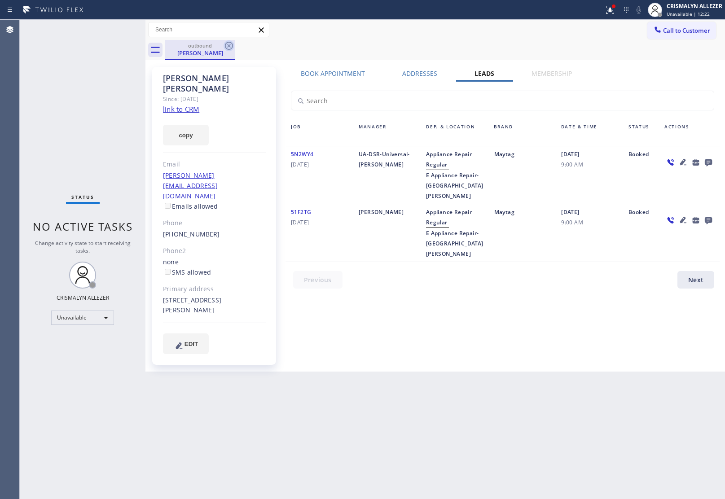
click at [225, 44] on icon at bounding box center [228, 45] width 11 height 11
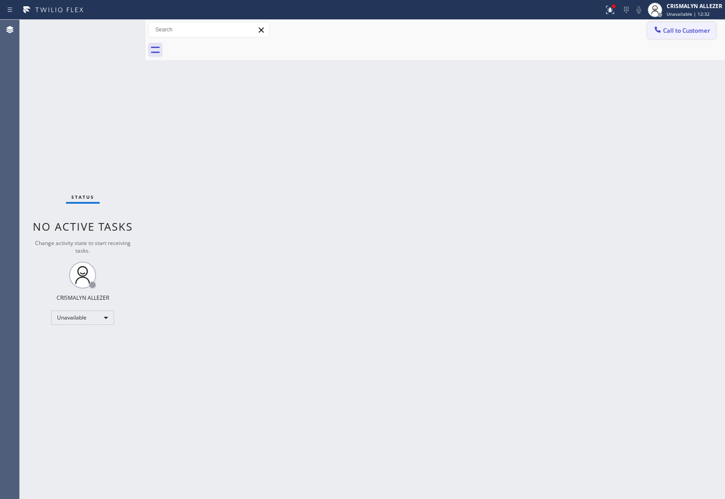
click at [683, 33] on span "Call to Customer" at bounding box center [686, 30] width 47 height 8
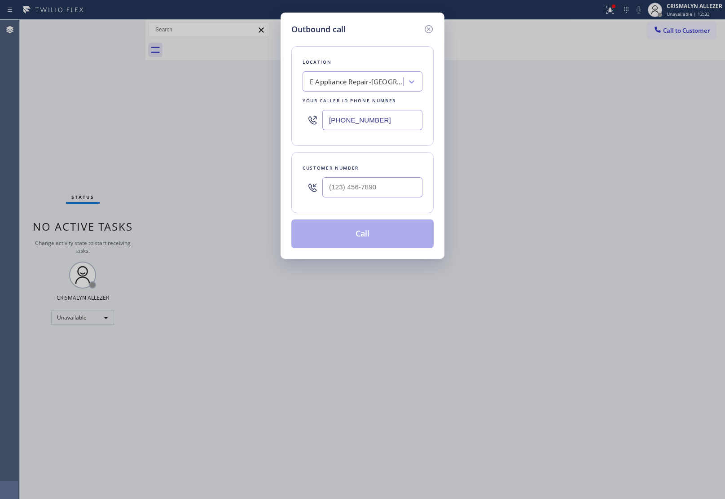
drag, startPoint x: 400, startPoint y: 118, endPoint x: 114, endPoint y: 119, distance: 286.3
click at [252, 121] on div "Outbound call Location E Appliance Repair-San Jose Your caller id phone number …" at bounding box center [362, 249] width 725 height 499
paste input "80) 418-9915"
type input "(480) 418-9915"
click at [405, 184] on input "(___) ___-____" at bounding box center [372, 187] width 100 height 20
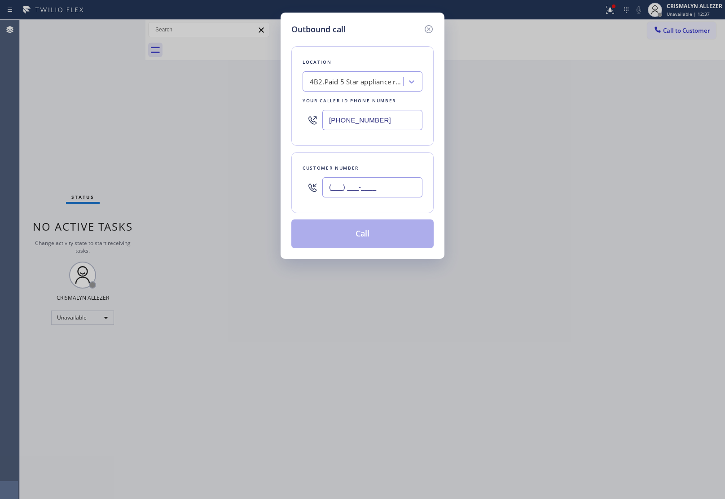
paste input "310) 245-6720"
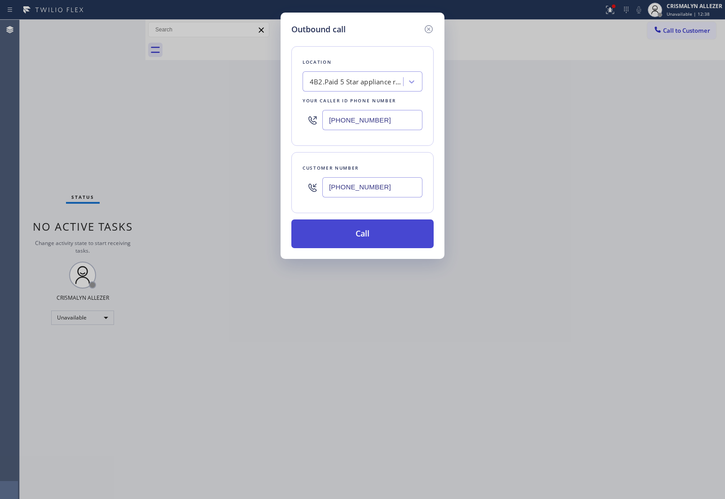
type input "(310) 245-6720"
click at [378, 246] on button "Call" at bounding box center [362, 233] width 142 height 29
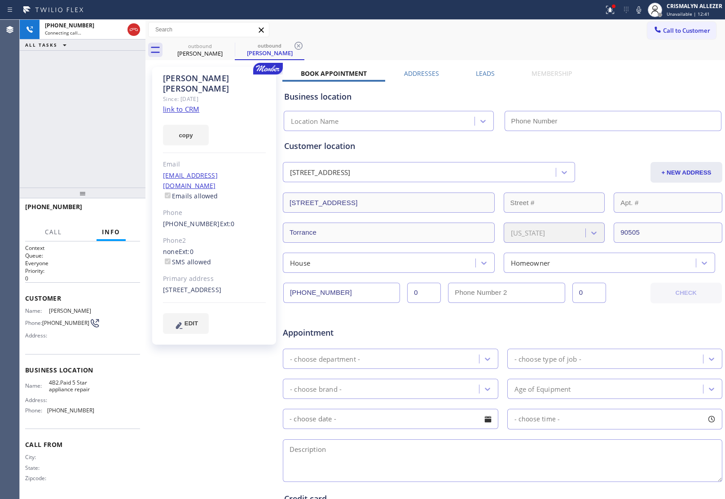
click at [198, 105] on link "link to CRM" at bounding box center [181, 109] width 36 height 9
type input "(480) 418-9915"
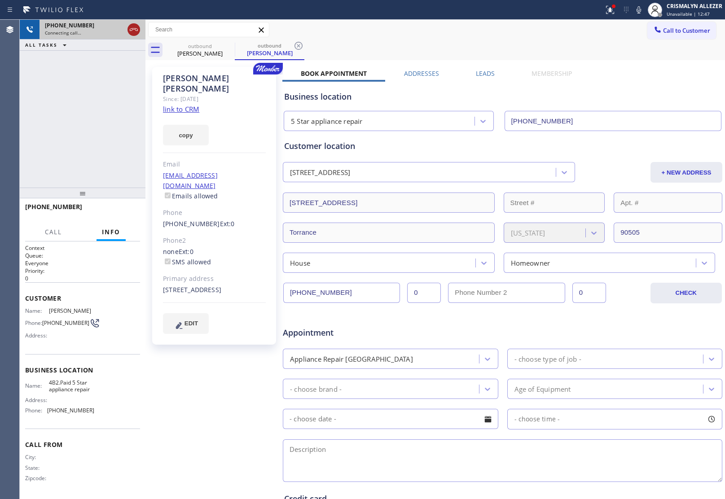
click at [133, 27] on icon at bounding box center [133, 29] width 11 height 11
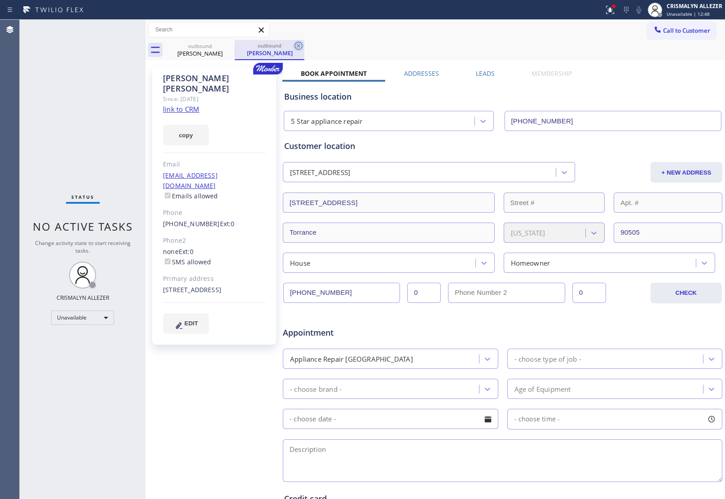
click at [295, 45] on icon at bounding box center [298, 45] width 11 height 11
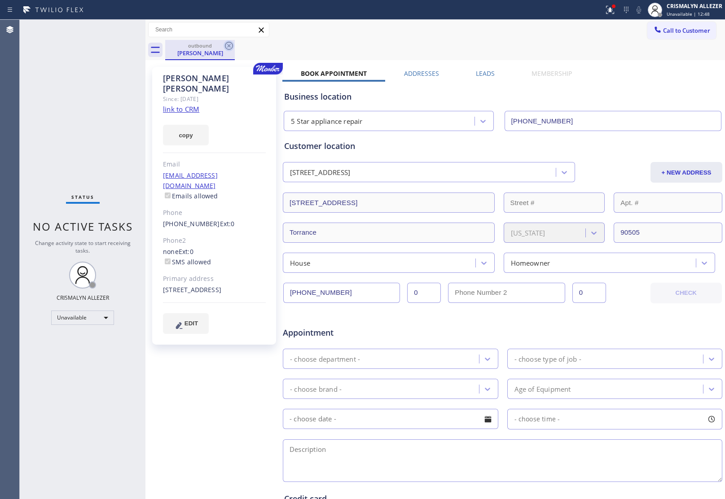
click at [227, 45] on icon at bounding box center [228, 45] width 11 height 11
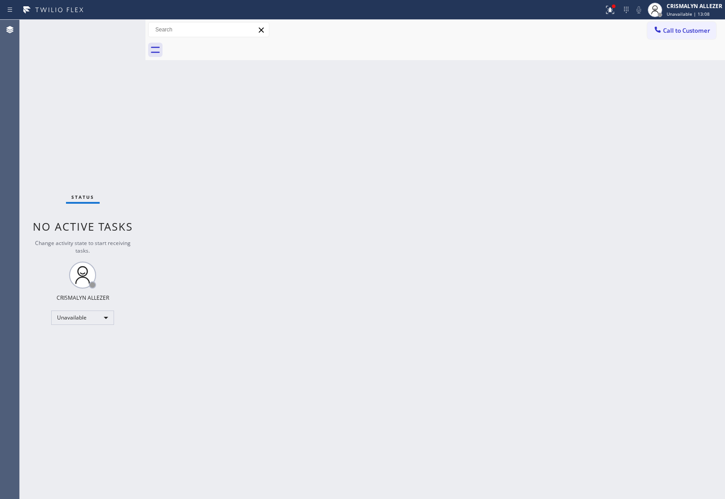
click at [692, 27] on span "Call to Customer" at bounding box center [686, 30] width 47 height 8
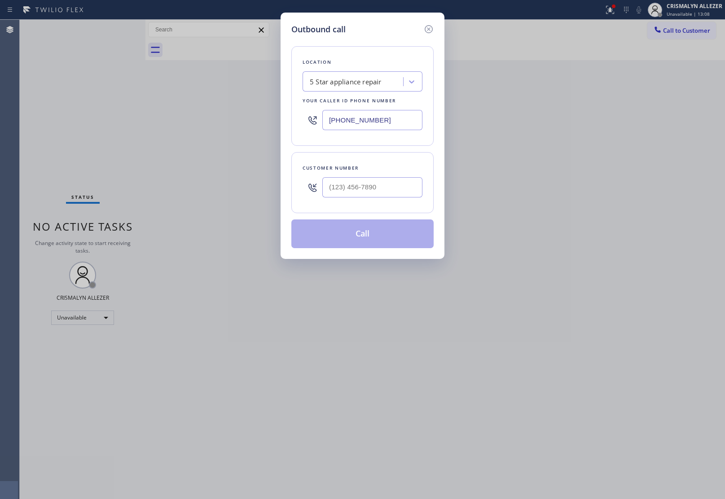
paste input "877) 748-5179"
drag, startPoint x: 393, startPoint y: 124, endPoint x: 125, endPoint y: 119, distance: 268.4
click at [184, 119] on div "Outbound call Location 5 Star appliance repair Your caller id phone number (480…" at bounding box center [362, 249] width 725 height 499
type input "[PHONE_NUMBER]"
click at [378, 184] on input "(___) ___-____" at bounding box center [372, 187] width 100 height 20
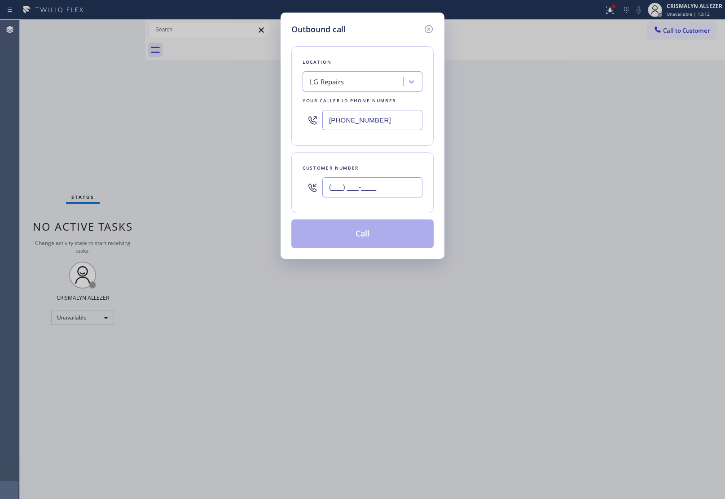
paste input "562) 810-7687"
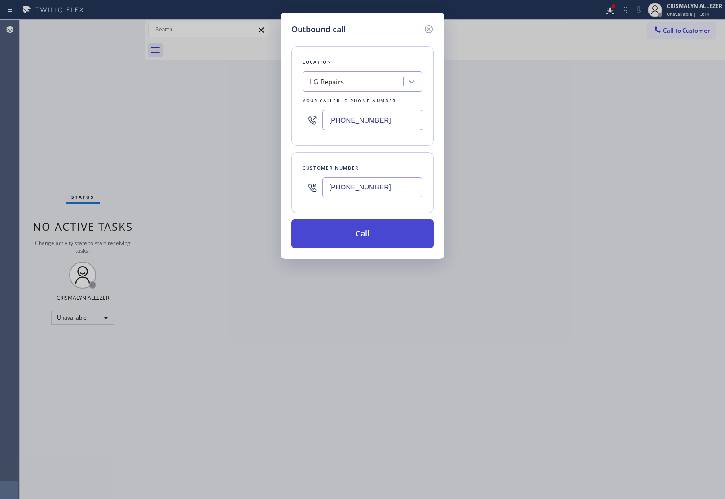
type input "(562) 810-7687"
click at [375, 238] on button "Call" at bounding box center [362, 233] width 142 height 29
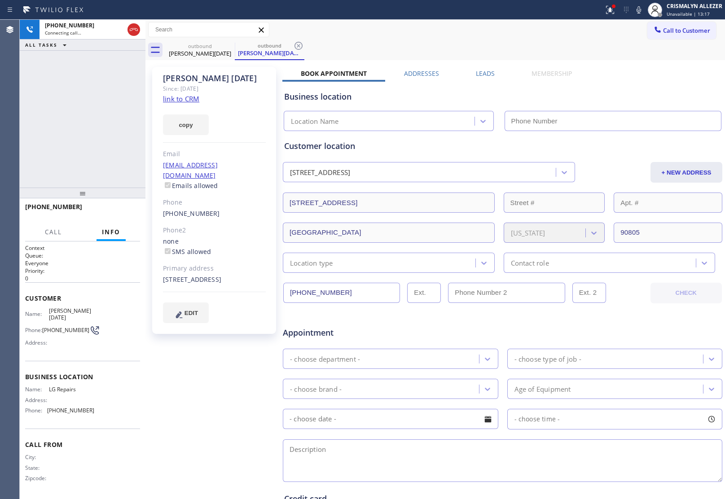
click at [171, 101] on link "link to CRM" at bounding box center [181, 98] width 36 height 9
type input "[PHONE_NUMBER]"
click at [113, 212] on span "HANG UP" at bounding box center [118, 211] width 27 height 6
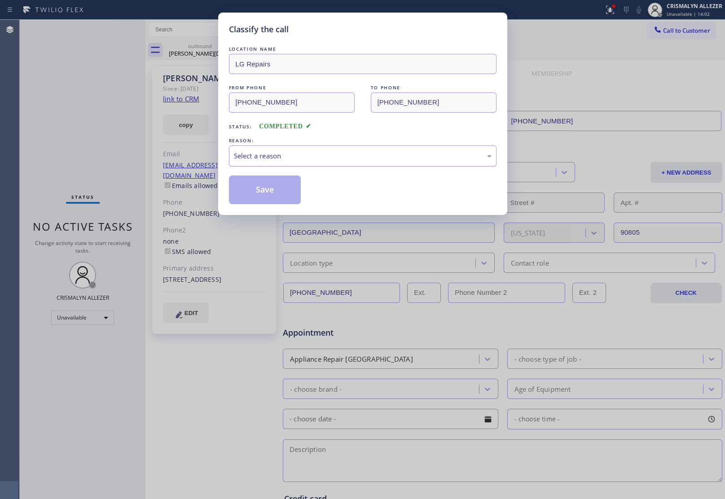
click at [351, 162] on div "Select a reason" at bounding box center [362, 155] width 267 height 21
click at [270, 193] on button "Save" at bounding box center [265, 189] width 72 height 29
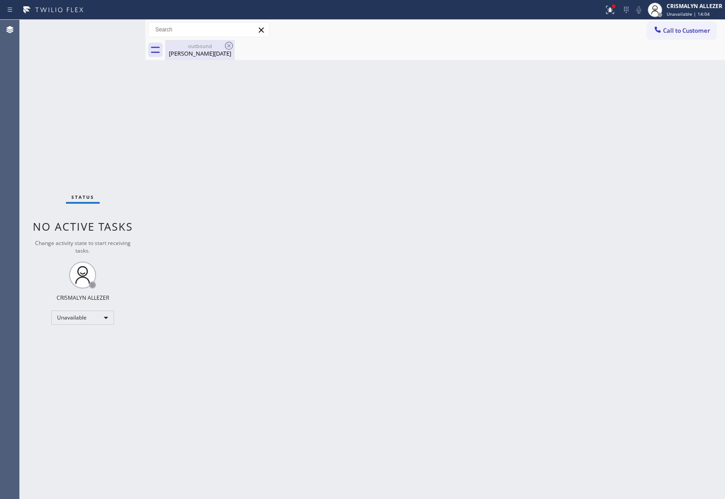
click at [196, 56] on div "Lynda Makara" at bounding box center [200, 53] width 68 height 8
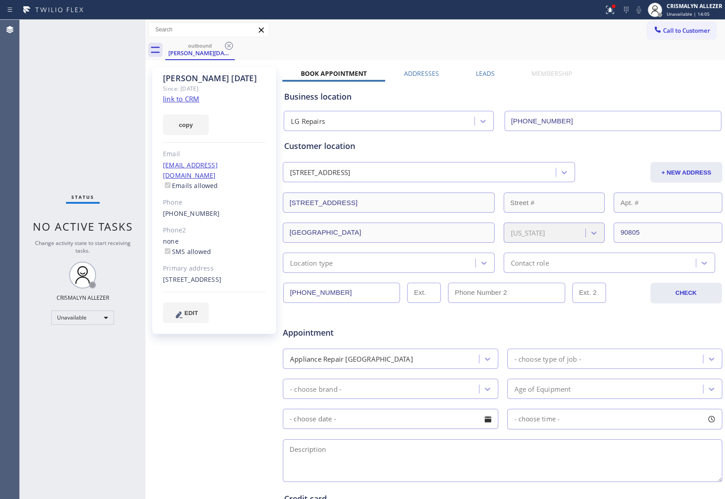
click at [485, 70] on label "Leads" at bounding box center [485, 73] width 19 height 9
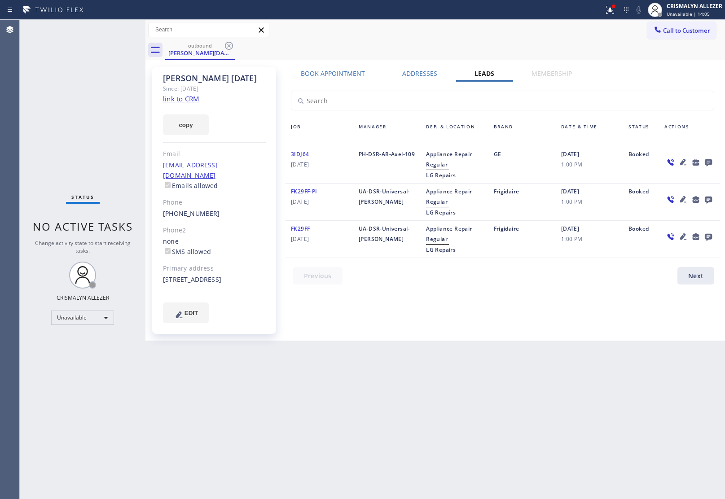
click at [710, 158] on icon at bounding box center [708, 162] width 11 height 11
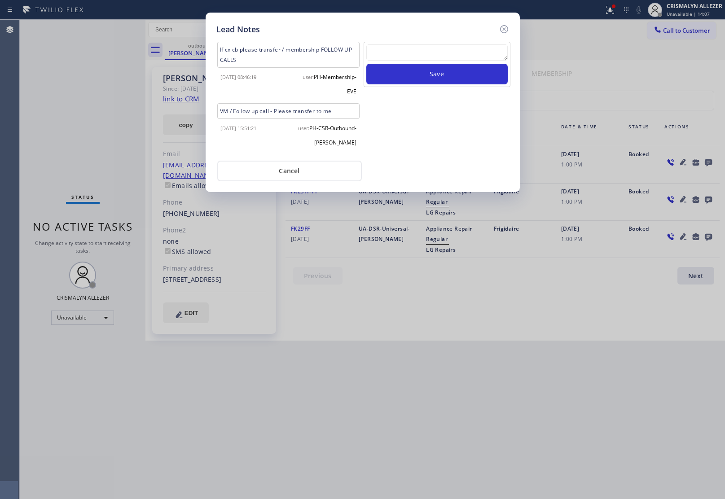
click at [418, 48] on textarea at bounding box center [436, 52] width 141 height 16
paste textarea "no answer | pls xfer here cx cb"
type textarea "no answer | pls xfer here cx cb"
click at [420, 70] on button "Save" at bounding box center [436, 74] width 141 height 21
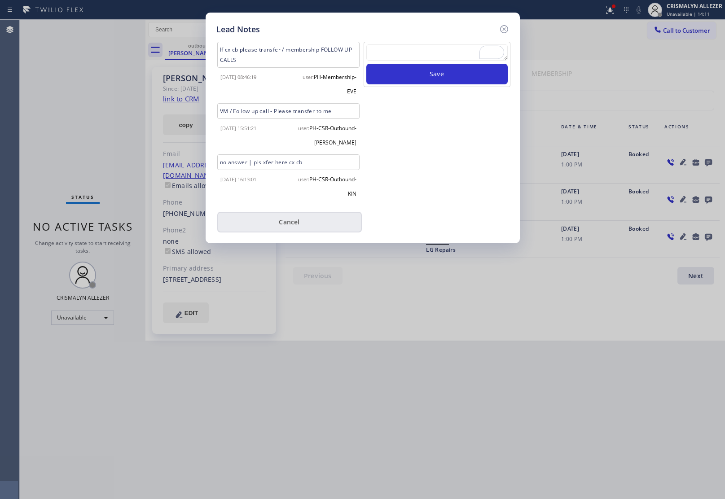
click at [279, 223] on button "Cancel" at bounding box center [289, 222] width 144 height 21
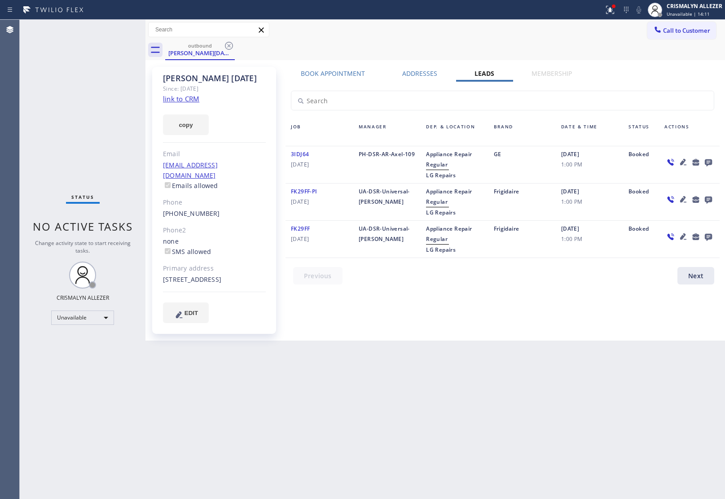
drag, startPoint x: 230, startPoint y: 46, endPoint x: 232, endPoint y: 32, distance: 13.7
click at [230, 45] on icon at bounding box center [228, 45] width 11 height 11
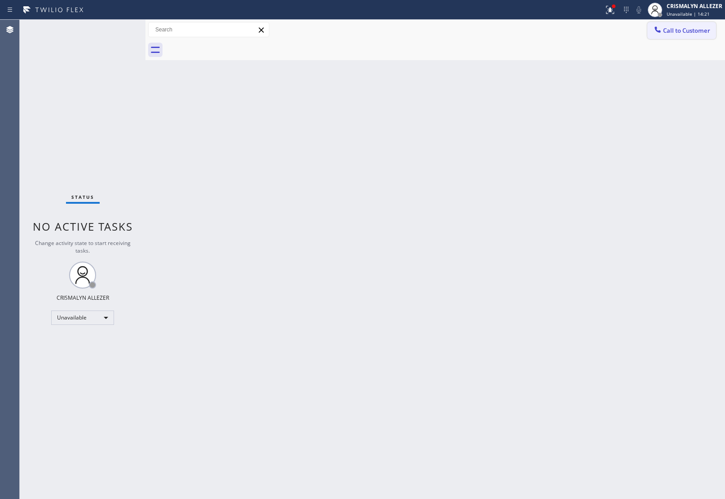
click at [690, 30] on span "Call to Customer" at bounding box center [686, 30] width 47 height 8
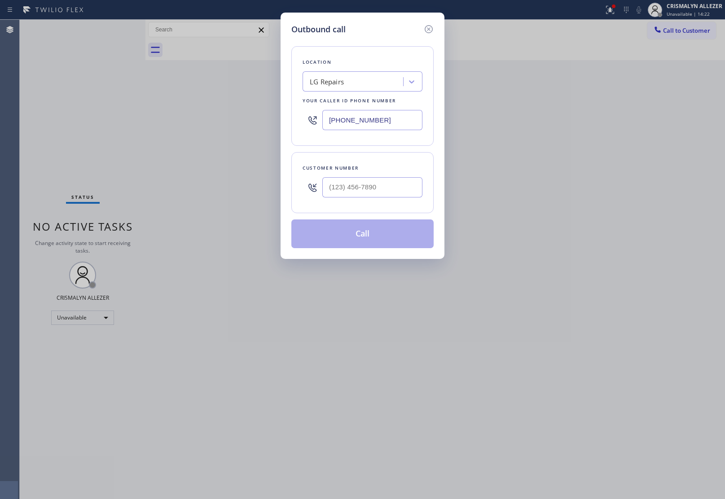
drag, startPoint x: 400, startPoint y: 122, endPoint x: 248, endPoint y: 119, distance: 152.6
click at [290, 120] on div "Outbound call Location LG Repairs Your caller id phone number (877) 748-5179 Cu…" at bounding box center [362, 136] width 164 height 246
paste input "310) 740-9737"
type input "[PHONE_NUMBER]"
click at [393, 194] on input "(___) ___-____" at bounding box center [372, 187] width 100 height 20
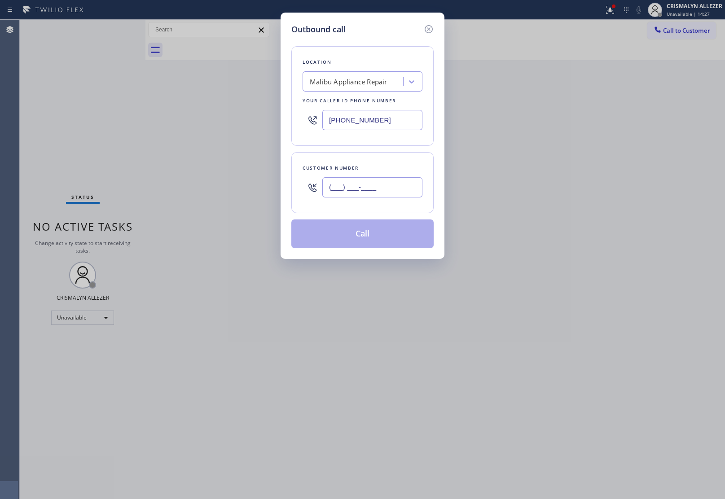
paste input "310) 871-7360"
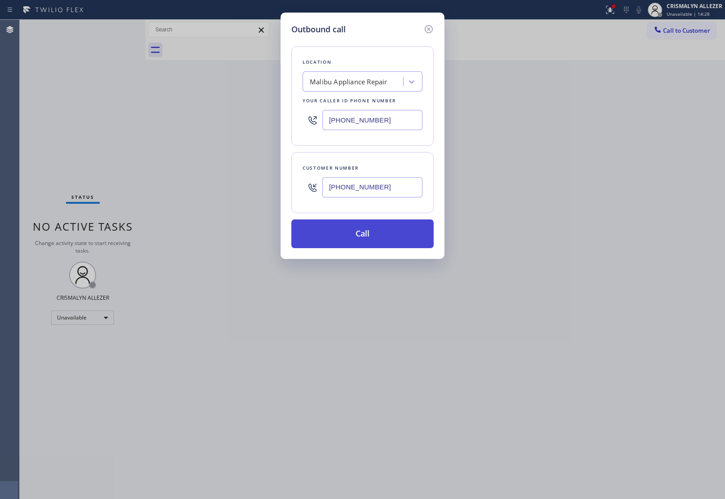
type input "(310) 871-7360"
click at [367, 241] on button "Call" at bounding box center [362, 233] width 142 height 29
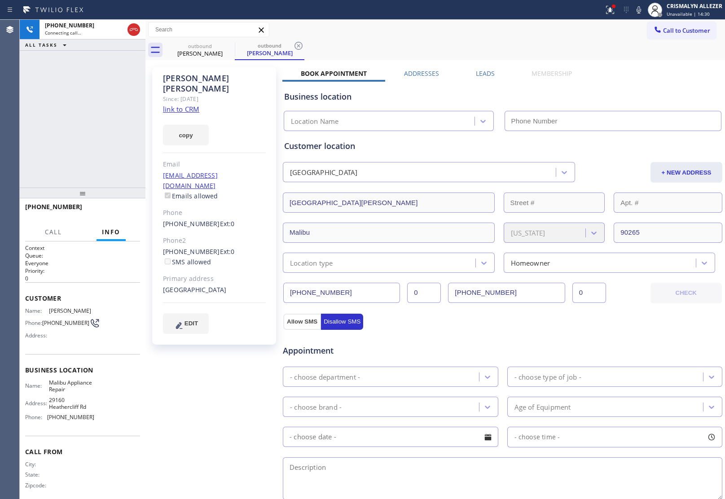
click at [171, 105] on link "link to CRM" at bounding box center [181, 109] width 36 height 9
type input "[PHONE_NUMBER]"
click at [118, 208] on span "HANG UP" at bounding box center [118, 211] width 27 height 6
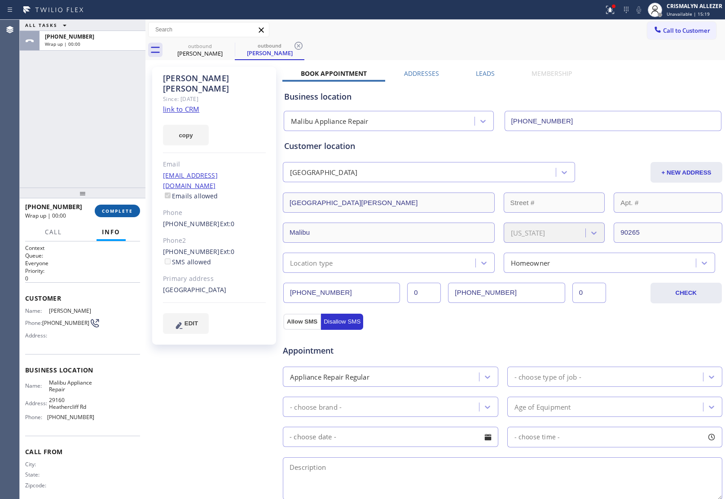
click at [118, 209] on span "COMPLETE" at bounding box center [117, 211] width 31 height 6
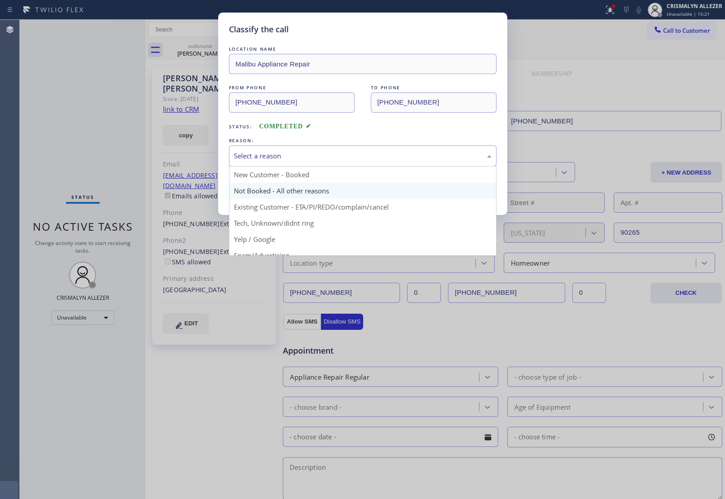
drag, startPoint x: 380, startPoint y: 164, endPoint x: 261, endPoint y: 190, distance: 121.6
click at [371, 164] on div "Select a reason" at bounding box center [362, 155] width 267 height 21
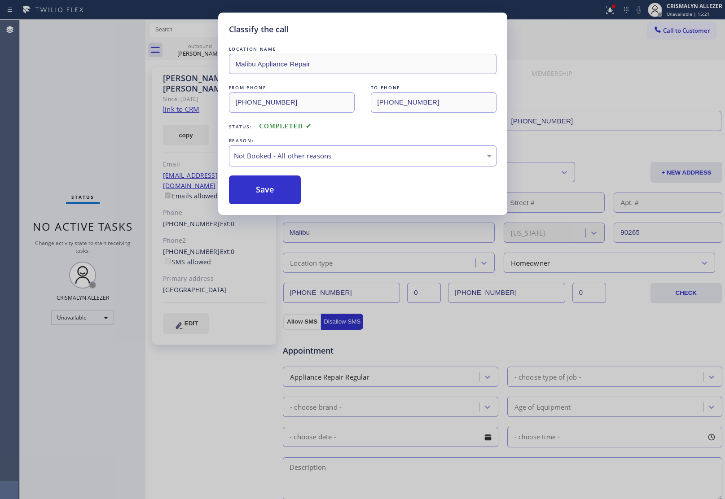
click at [250, 193] on button "Save" at bounding box center [265, 189] width 72 height 29
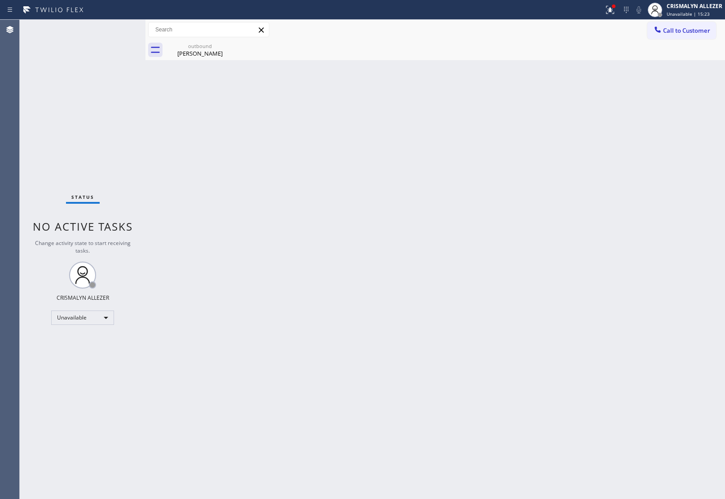
click at [200, 50] on div "Annette Weil" at bounding box center [200, 53] width 68 height 8
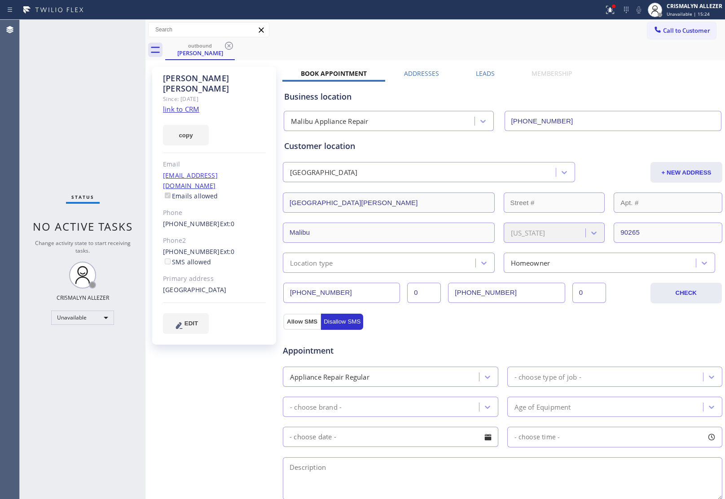
click at [485, 74] on label "Leads" at bounding box center [485, 73] width 19 height 9
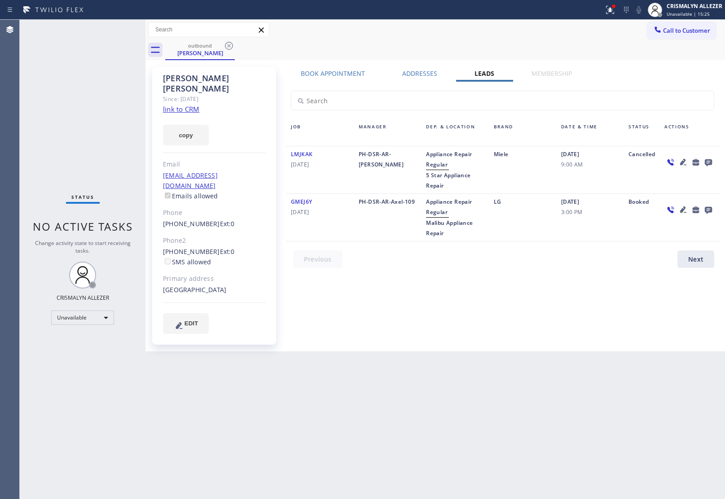
click at [708, 159] on icon at bounding box center [708, 162] width 7 height 7
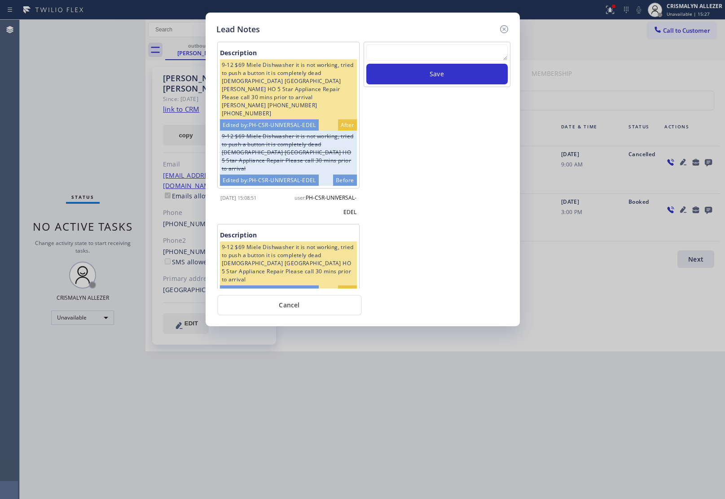
click at [400, 57] on textarea at bounding box center [436, 52] width 141 height 16
paste textarea "DON'T NEED SERVICE / NOT NTERESTED"
type textarea "DON'T NEED SERVICE / NOT NTERESTED"
click at [420, 72] on button "Save" at bounding box center [436, 74] width 141 height 21
click at [295, 310] on button "Cancel" at bounding box center [289, 305] width 144 height 21
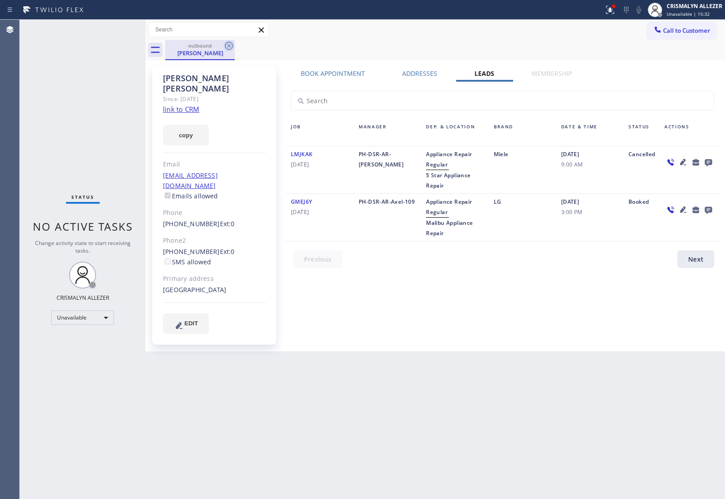
drag, startPoint x: 228, startPoint y: 43, endPoint x: 232, endPoint y: 21, distance: 23.0
click at [228, 43] on icon at bounding box center [228, 45] width 11 height 11
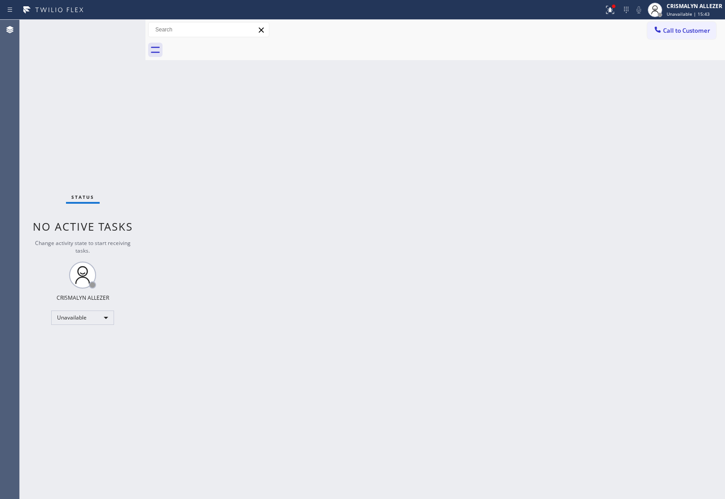
click at [685, 32] on span "Call to Customer" at bounding box center [686, 30] width 47 height 8
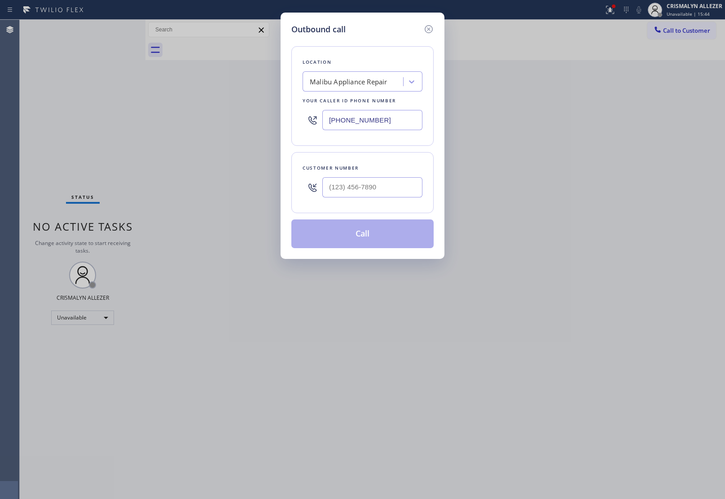
drag, startPoint x: 398, startPoint y: 120, endPoint x: 197, endPoint y: 108, distance: 201.0
click at [205, 111] on div "Outbound call Location Malibu Appliance Repair Your caller id phone number (310…" at bounding box center [362, 249] width 725 height 499
paste input "833) 692-2271"
type input "(833) 692-2271"
click at [410, 182] on input "(___) ___-____" at bounding box center [372, 187] width 100 height 20
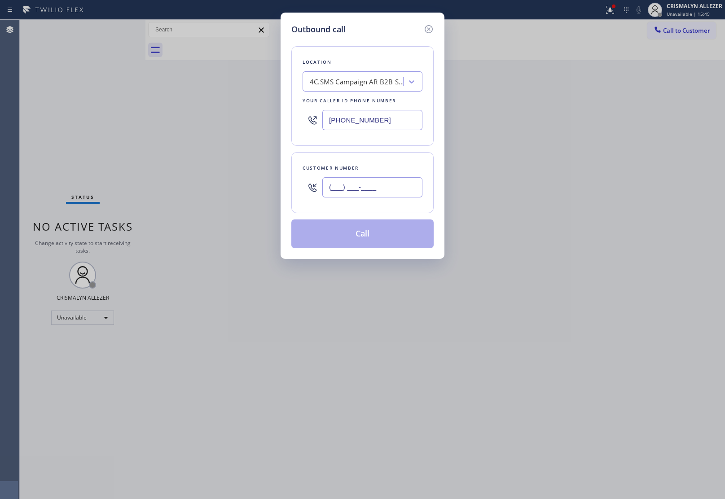
paste input "818) 281-4010"
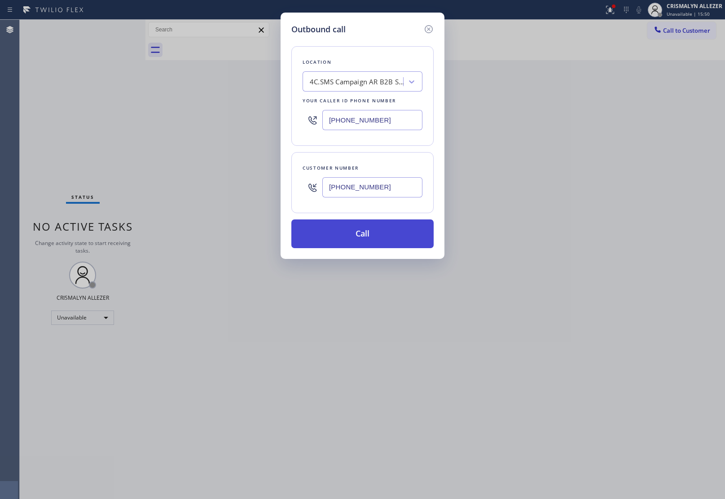
type input "(818) 281-4010"
click at [353, 241] on button "Call" at bounding box center [362, 233] width 142 height 29
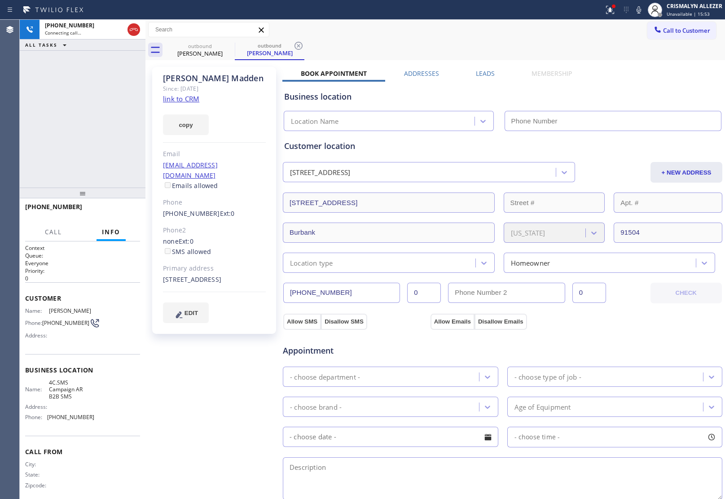
click at [194, 99] on link "link to CRM" at bounding box center [181, 98] width 36 height 9
type input "(833) 692-2271"
click at [118, 209] on span "HANG UP" at bounding box center [118, 211] width 27 height 6
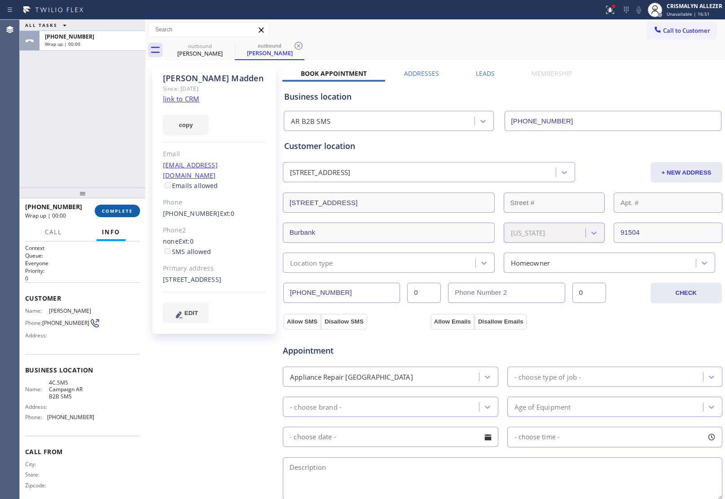
click at [118, 209] on span "COMPLETE" at bounding box center [117, 211] width 31 height 6
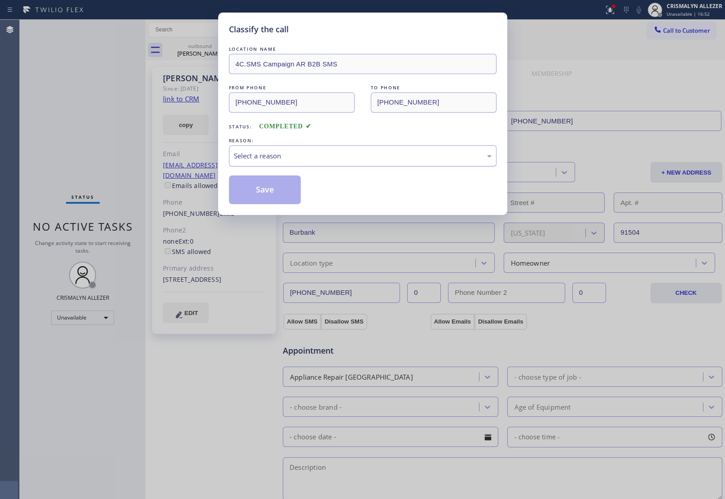
click at [339, 158] on div "Select a reason" at bounding box center [363, 156] width 258 height 10
click at [271, 193] on button "Save" at bounding box center [265, 189] width 72 height 29
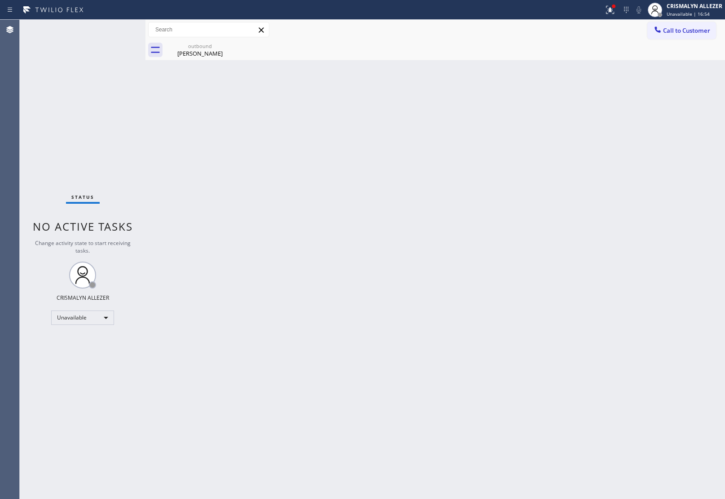
click at [205, 55] on div "Merle Madden" at bounding box center [200, 53] width 68 height 8
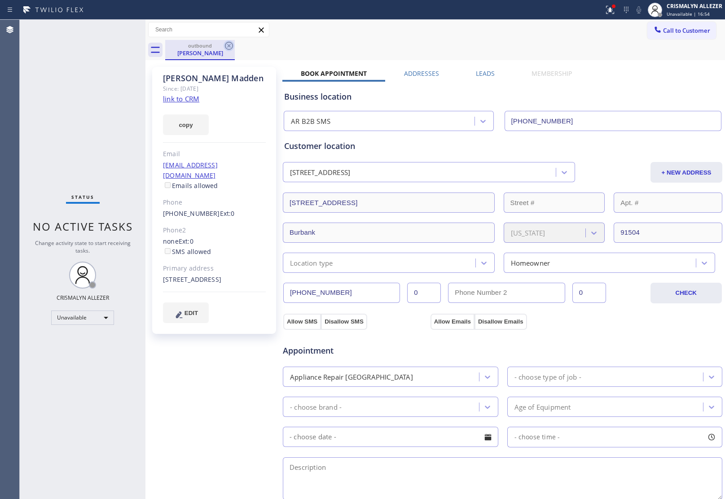
click at [228, 46] on icon at bounding box center [229, 46] width 8 height 8
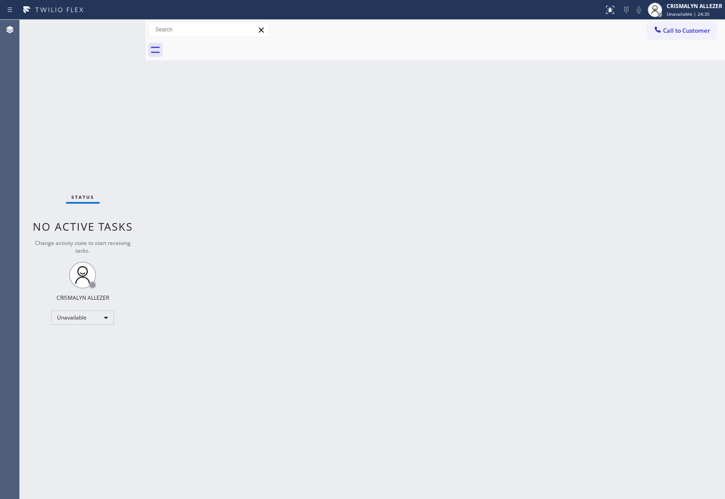
click at [587, 88] on div "Back to Dashboard Change Sender ID Customers Technicians Select a contact Outbo…" at bounding box center [434, 259] width 579 height 479
click at [680, 31] on span "Call to Customer" at bounding box center [686, 30] width 47 height 8
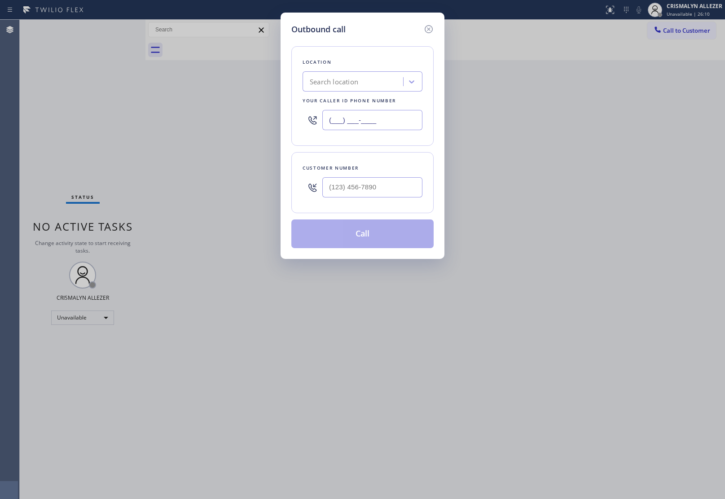
drag, startPoint x: 420, startPoint y: 123, endPoint x: 204, endPoint y: 124, distance: 216.3
click at [245, 125] on div "Outbound call Location Search location Your caller id phone number (___) ___-__…" at bounding box center [362, 249] width 725 height 499
paste input "909) 328-6836"
type input "[PHONE_NUMBER]"
click at [385, 190] on input "(___) ___-____" at bounding box center [372, 187] width 100 height 20
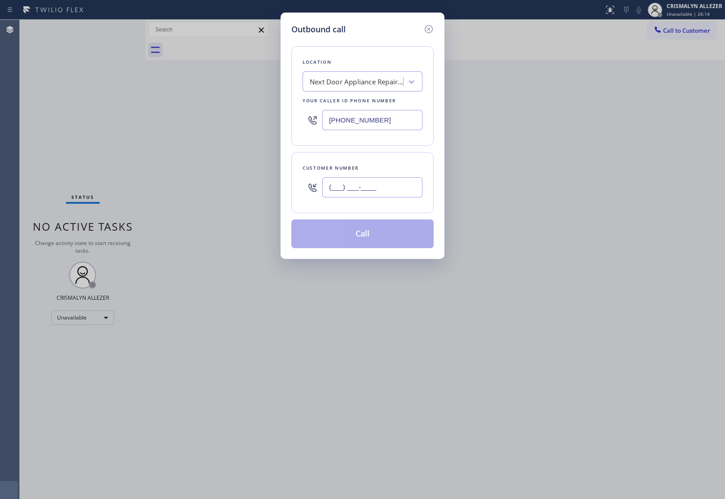
paste input "562) 445-9998"
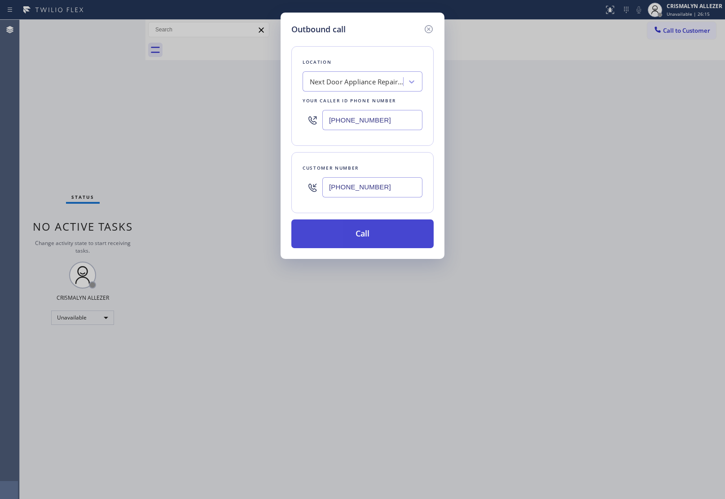
type input "[PHONE_NUMBER]"
click at [375, 236] on button "Call" at bounding box center [362, 233] width 142 height 29
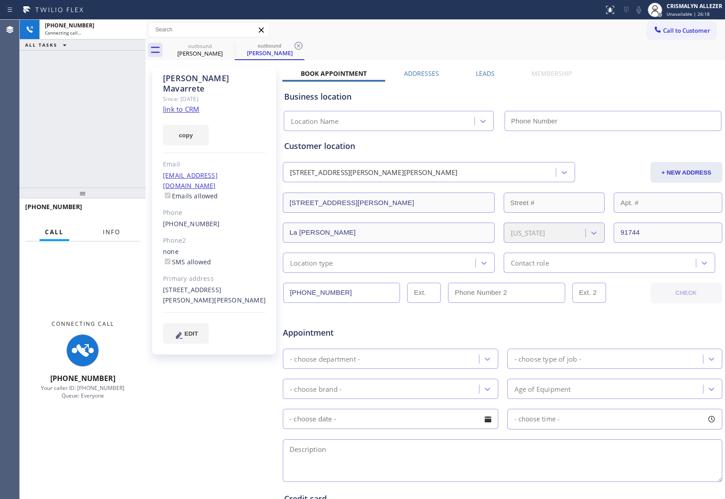
click at [111, 232] on span "Info" at bounding box center [112, 232] width 18 height 8
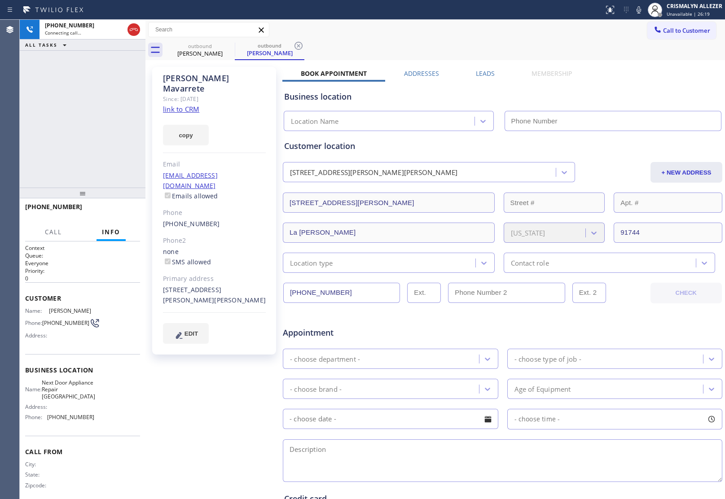
click at [191, 105] on link "link to CRM" at bounding box center [181, 109] width 36 height 9
type input "[PHONE_NUMBER]"
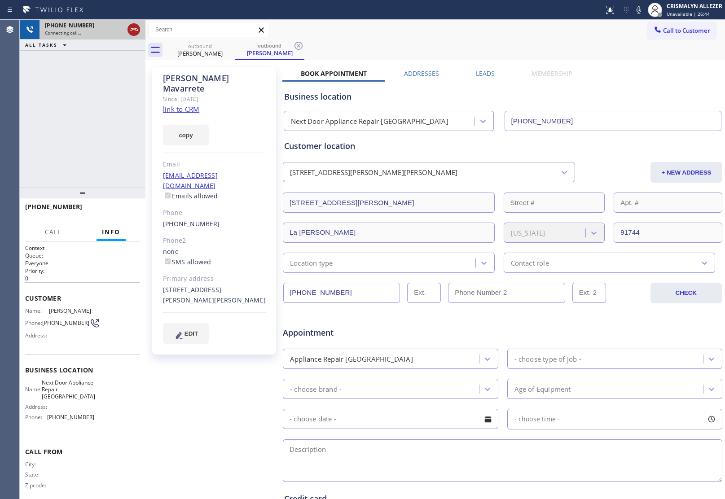
click at [130, 28] on icon at bounding box center [133, 29] width 11 height 11
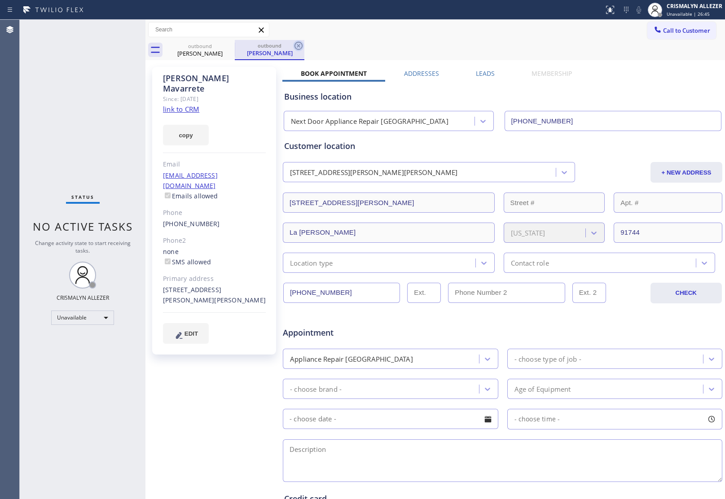
click at [297, 46] on icon at bounding box center [298, 45] width 11 height 11
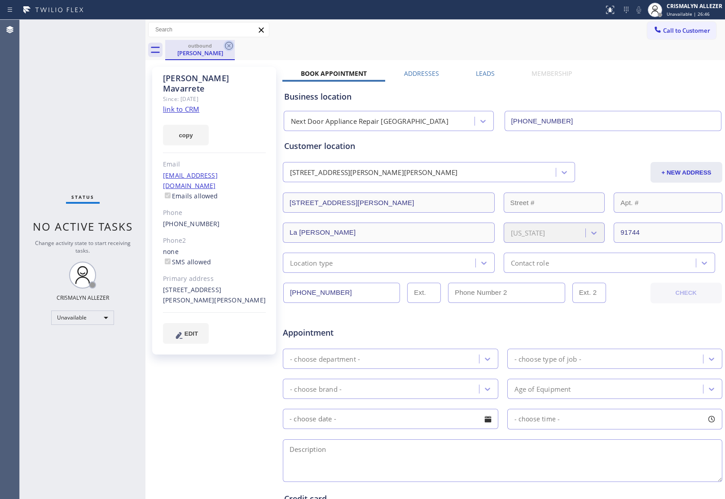
click at [230, 48] on icon at bounding box center [228, 45] width 11 height 11
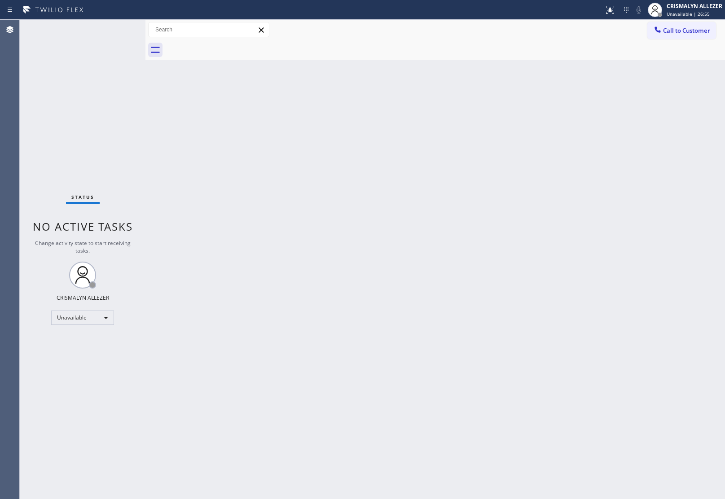
click at [674, 41] on div at bounding box center [445, 50] width 560 height 20
click at [679, 34] on span "Call to Customer" at bounding box center [686, 30] width 47 height 8
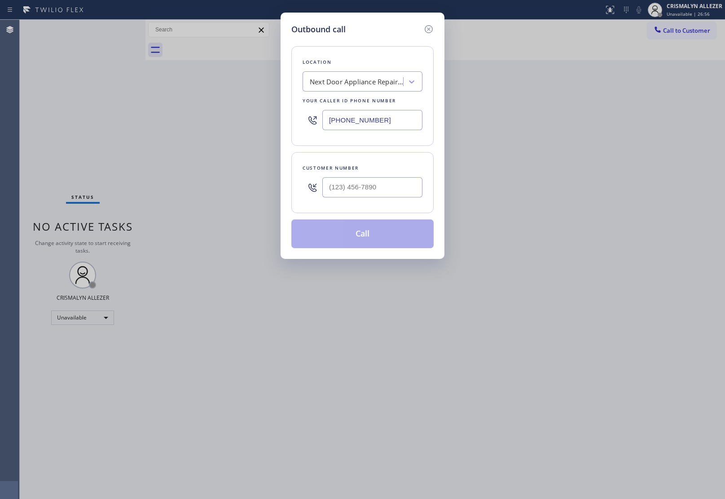
drag, startPoint x: 403, startPoint y: 122, endPoint x: 227, endPoint y: 116, distance: 175.6
click at [398, 122] on input "[PHONE_NUMBER]" at bounding box center [372, 120] width 100 height 20
paste input "text"
click at [396, 126] on input "[PHONE_NUMBER]" at bounding box center [372, 120] width 100 height 20
drag, startPoint x: 396, startPoint y: 122, endPoint x: 258, endPoint y: 116, distance: 137.9
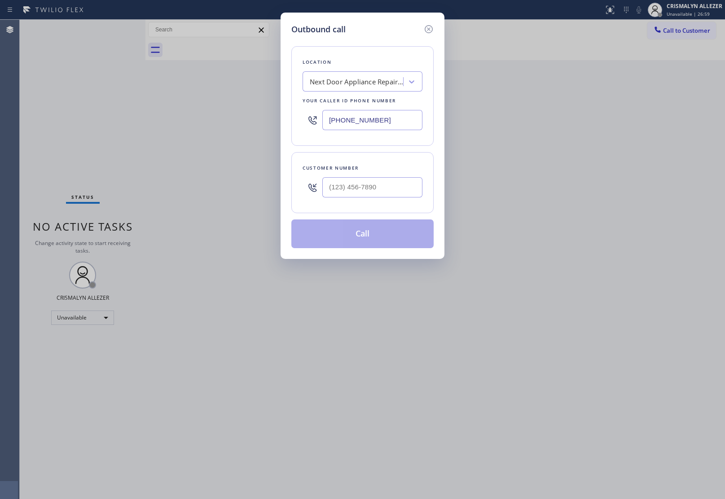
click at [258, 116] on div "Outbound call Location Next Door Appliance Repair [GEOGRAPHIC_DATA] Your caller…" at bounding box center [362, 249] width 725 height 499
paste input "310) 740-9737"
type input "[PHONE_NUMBER]"
click at [382, 181] on input "(___) ___-____" at bounding box center [372, 187] width 100 height 20
paste input "516) 987-9069"
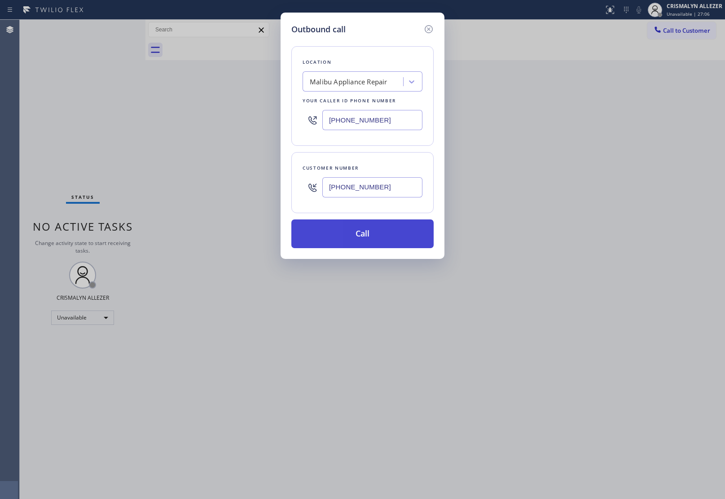
type input "[PHONE_NUMBER]"
click at [372, 230] on button "Call" at bounding box center [362, 233] width 142 height 29
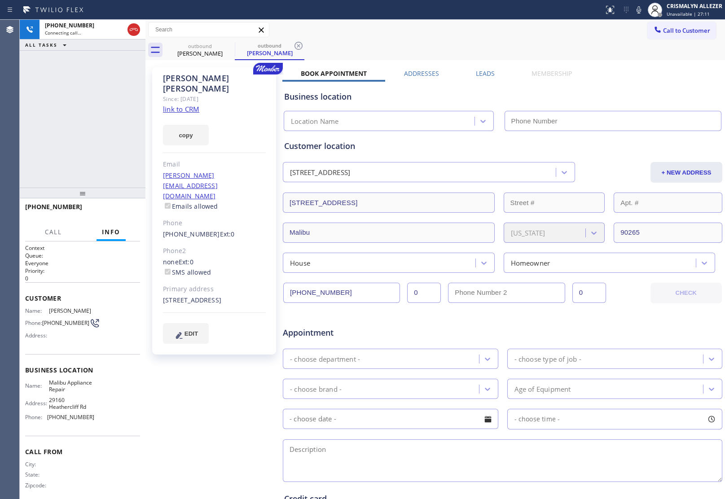
type input "[PHONE_NUMBER]"
click at [173, 105] on link "link to CRM" at bounding box center [181, 109] width 36 height 9
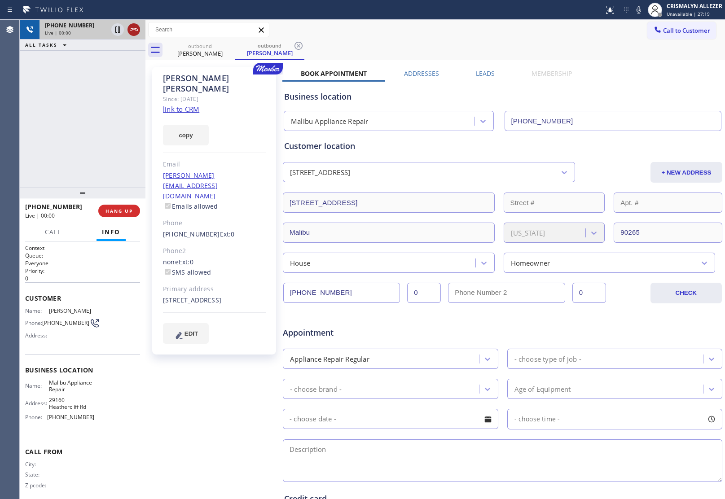
click at [135, 30] on icon at bounding box center [133, 29] width 11 height 11
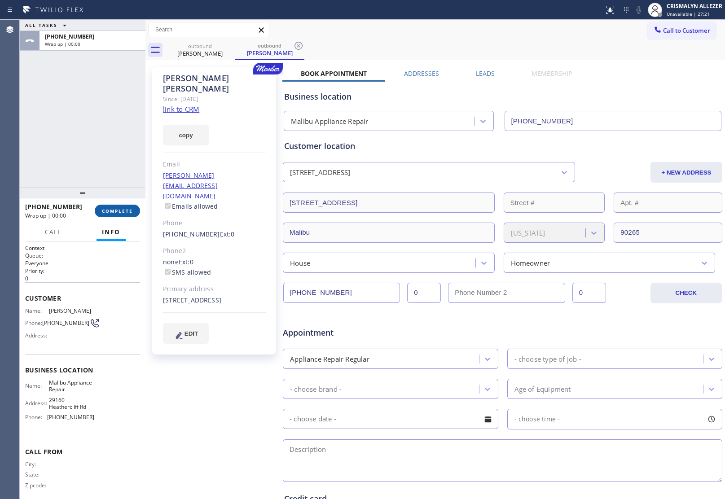
click at [113, 211] on span "COMPLETE" at bounding box center [117, 211] width 31 height 6
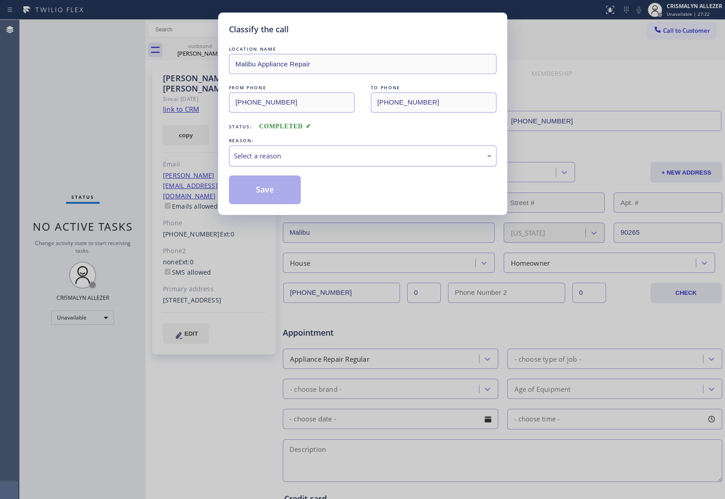
click at [355, 156] on div "Select a reason" at bounding box center [363, 156] width 258 height 10
click at [269, 187] on button "Save" at bounding box center [265, 189] width 72 height 29
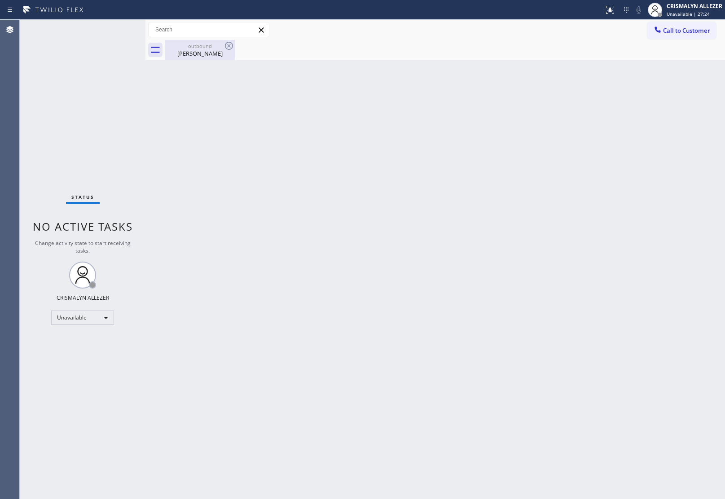
drag, startPoint x: 203, startPoint y: 48, endPoint x: 221, endPoint y: 47, distance: 17.6
click at [208, 48] on div "outbound" at bounding box center [200, 46] width 68 height 7
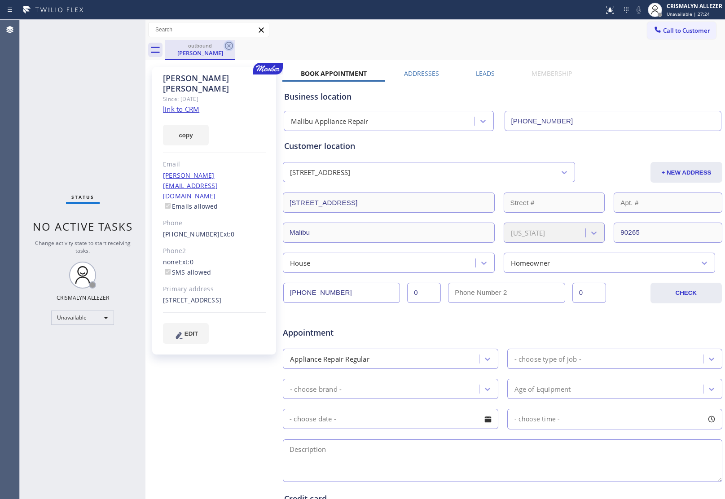
drag, startPoint x: 230, startPoint y: 46, endPoint x: 244, endPoint y: 0, distance: 47.7
click at [230, 45] on icon at bounding box center [228, 45] width 11 height 11
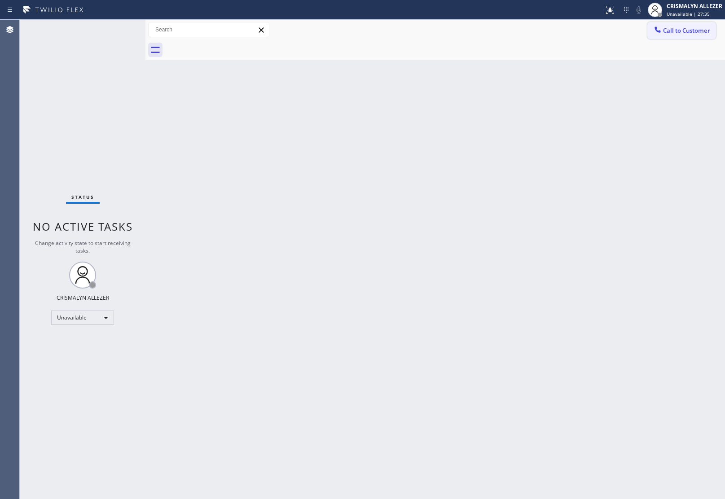
click at [688, 34] on span "Call to Customer" at bounding box center [686, 30] width 47 height 8
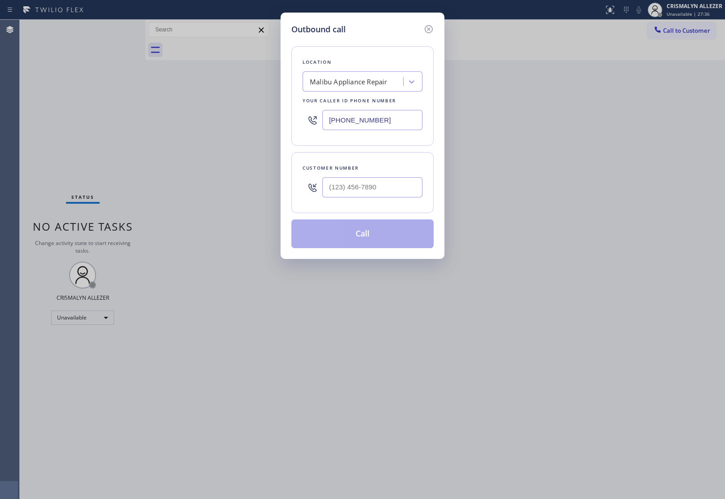
drag, startPoint x: 408, startPoint y: 120, endPoint x: 143, endPoint y: 98, distance: 266.6
click at [279, 110] on div "Outbound call Location [GEOGRAPHIC_DATA] Appliance Repair Your caller id phone …" at bounding box center [362, 249] width 725 height 499
paste input "661) 368-909"
type input "[PHONE_NUMBER]"
click at [403, 188] on input "(___) ___-____" at bounding box center [372, 187] width 100 height 20
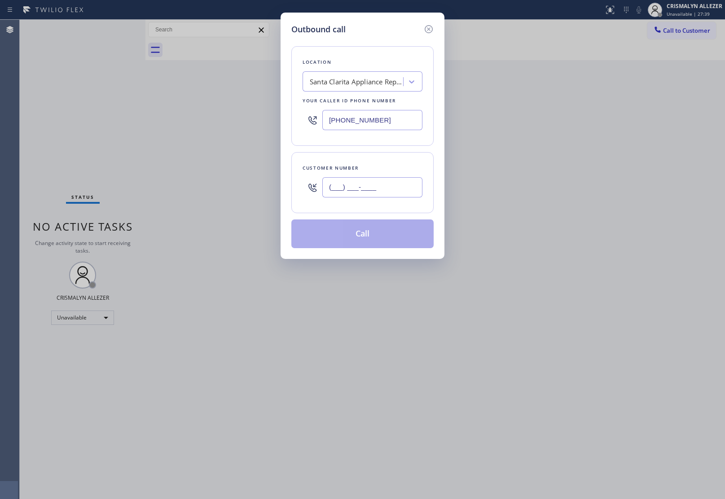
paste input "661) 360-8837"
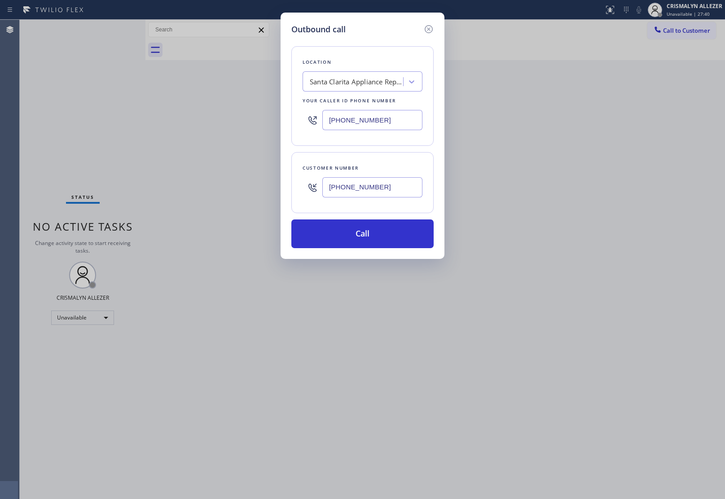
type input "[PHONE_NUMBER]"
click at [363, 251] on div "Outbound call Location [GEOGRAPHIC_DATA] Appliance Repair Your caller id phone …" at bounding box center [362, 136] width 164 height 246
click at [371, 238] on button "Call" at bounding box center [362, 233] width 142 height 29
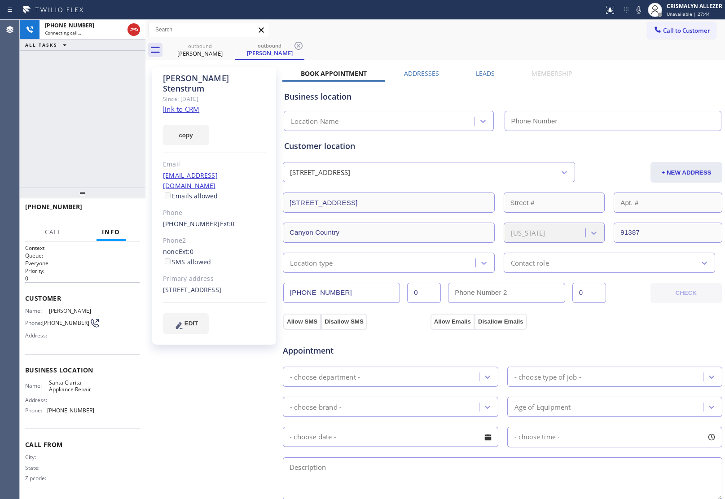
click at [183, 105] on link "link to CRM" at bounding box center [181, 109] width 36 height 9
type input "[PHONE_NUMBER]"
click at [116, 211] on span "HANG UP" at bounding box center [118, 211] width 27 height 6
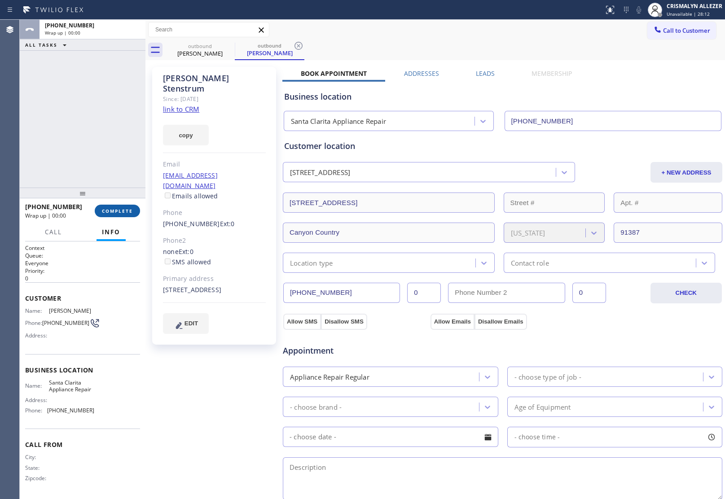
click at [116, 211] on span "COMPLETE" at bounding box center [117, 211] width 31 height 6
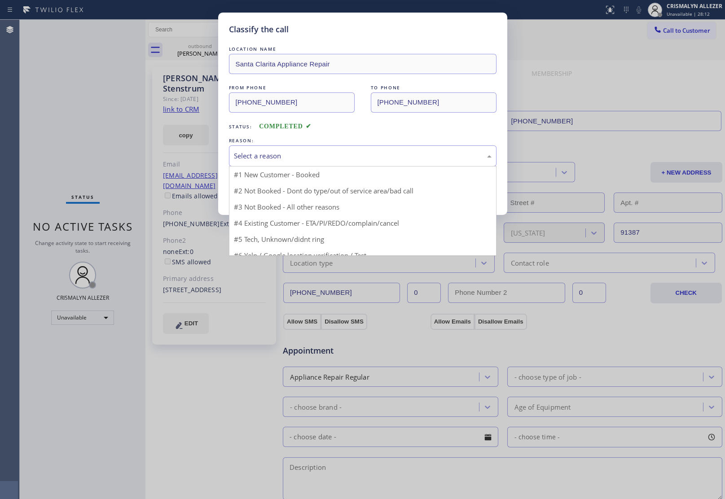
click at [338, 153] on div "Select a reason" at bounding box center [363, 156] width 258 height 10
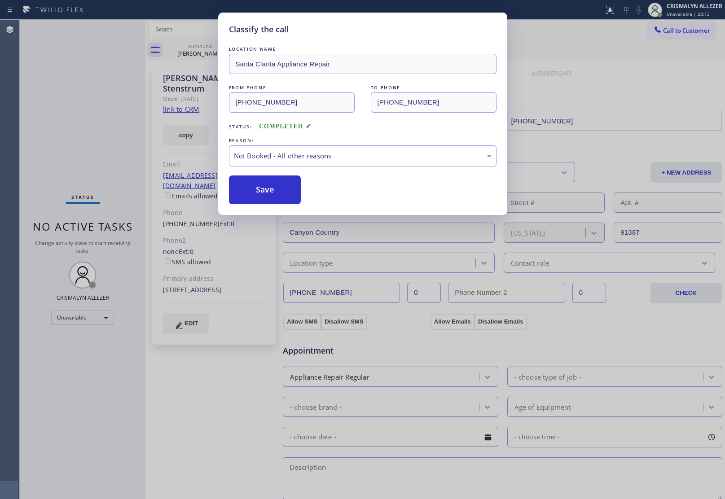
click at [265, 192] on button "Save" at bounding box center [265, 189] width 72 height 29
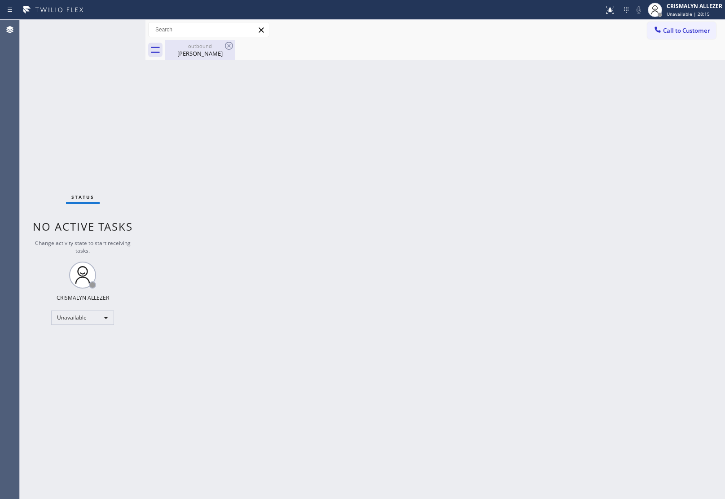
click at [206, 54] on div "[PERSON_NAME]" at bounding box center [200, 53] width 68 height 8
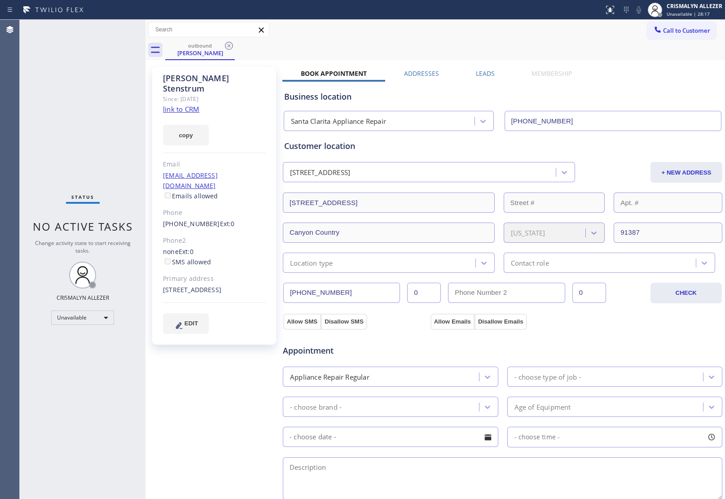
click at [485, 73] on label "Leads" at bounding box center [485, 73] width 19 height 9
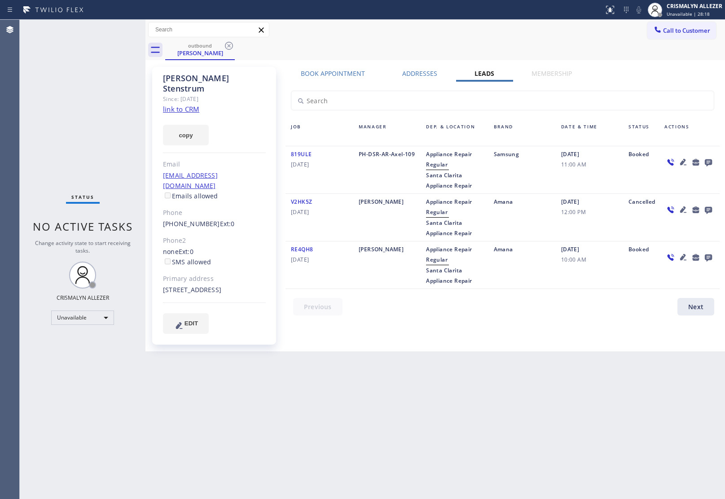
click at [708, 162] on icon at bounding box center [708, 162] width 7 height 7
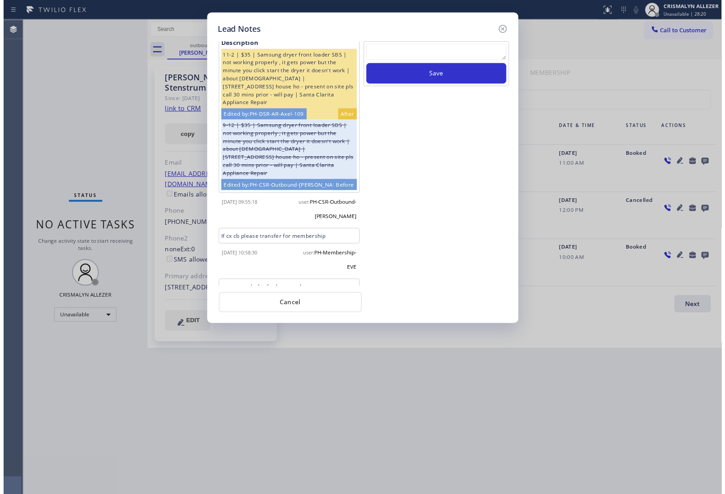
scroll to position [184, 0]
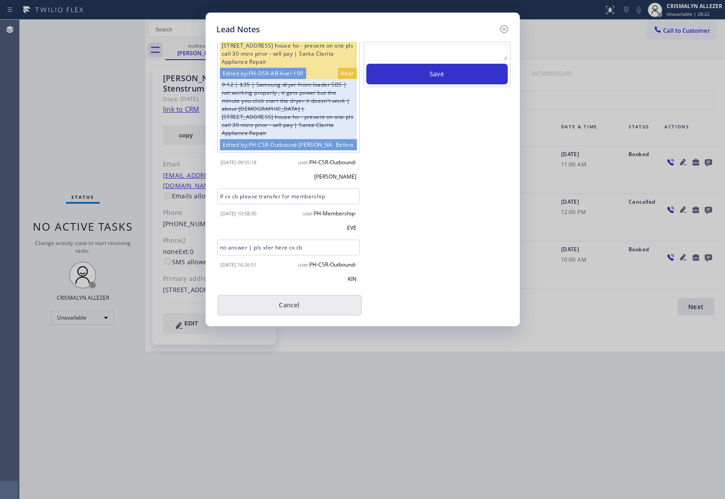
click at [289, 306] on button "Cancel" at bounding box center [289, 305] width 144 height 21
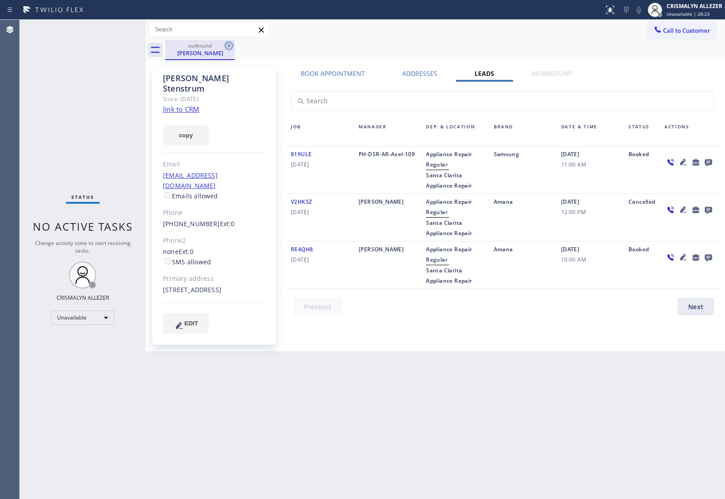
click at [227, 48] on icon at bounding box center [228, 45] width 11 height 11
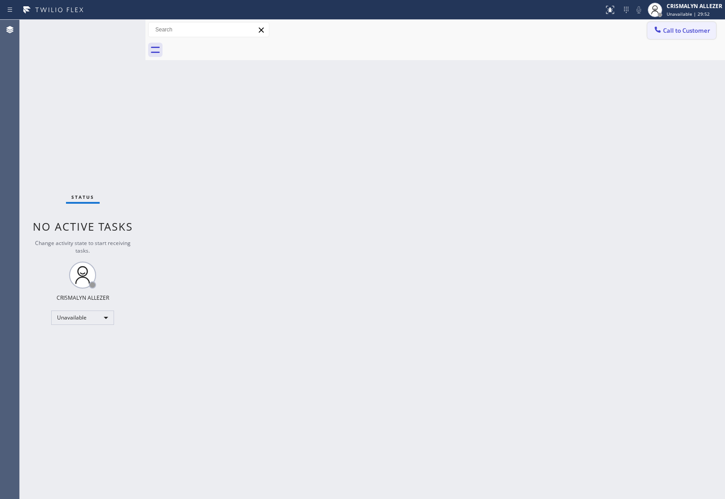
click at [683, 33] on span "Call to Customer" at bounding box center [686, 30] width 47 height 8
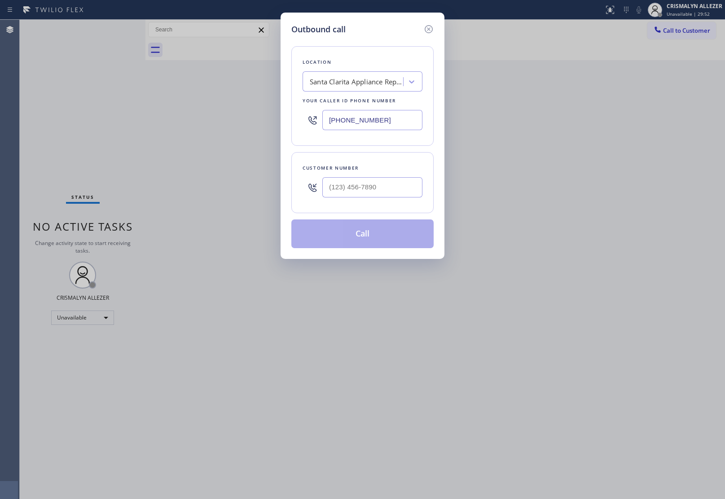
drag, startPoint x: 406, startPoint y: 124, endPoint x: 257, endPoint y: 113, distance: 149.4
click at [320, 118] on div "[PHONE_NUMBER]" at bounding box center [362, 119] width 120 height 29
paste input "855) 731-4952"
type input "[PHONE_NUMBER]"
drag, startPoint x: 369, startPoint y: 199, endPoint x: 373, endPoint y: 195, distance: 5.7
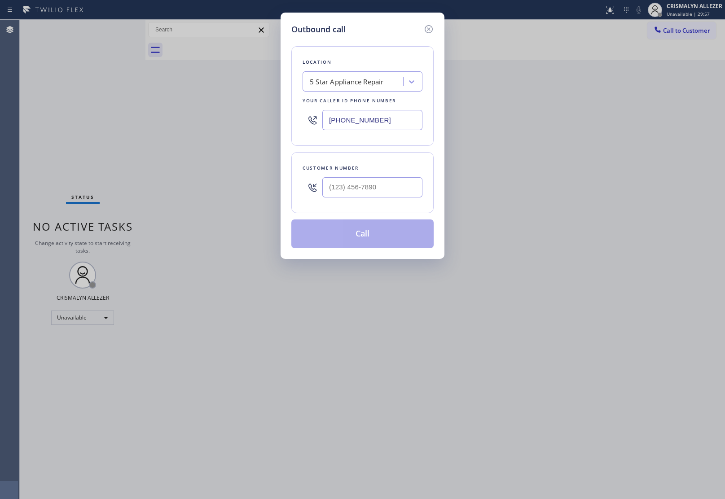
click at [371, 198] on div at bounding box center [372, 187] width 100 height 29
click at [412, 197] on input "(___) ___-____" at bounding box center [372, 187] width 100 height 20
paste input "805) 338-1398"
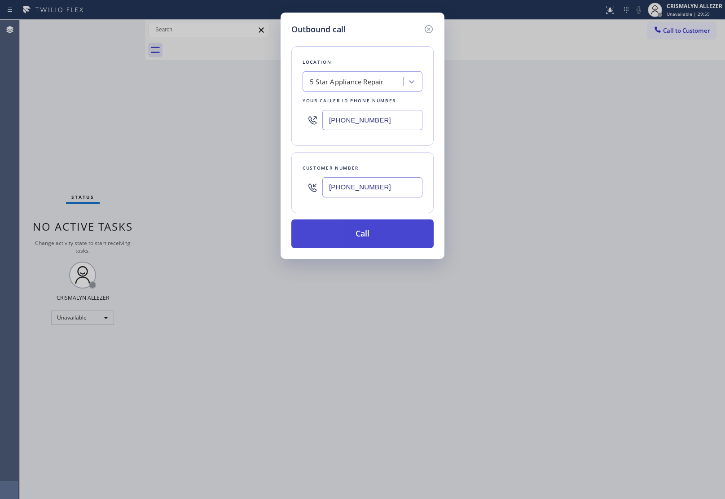
type input "[PHONE_NUMBER]"
click at [370, 242] on button "Call" at bounding box center [362, 233] width 142 height 29
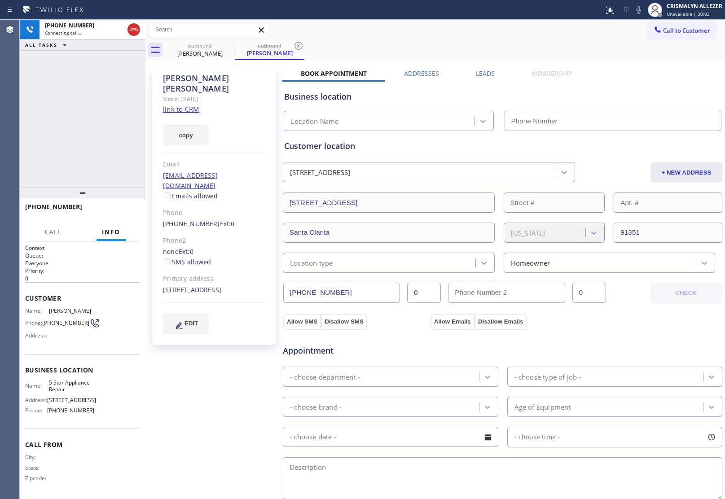
click at [176, 105] on link "link to CRM" at bounding box center [181, 109] width 36 height 9
type input "[PHONE_NUMBER]"
click at [114, 212] on span "HANG UP" at bounding box center [118, 211] width 27 height 6
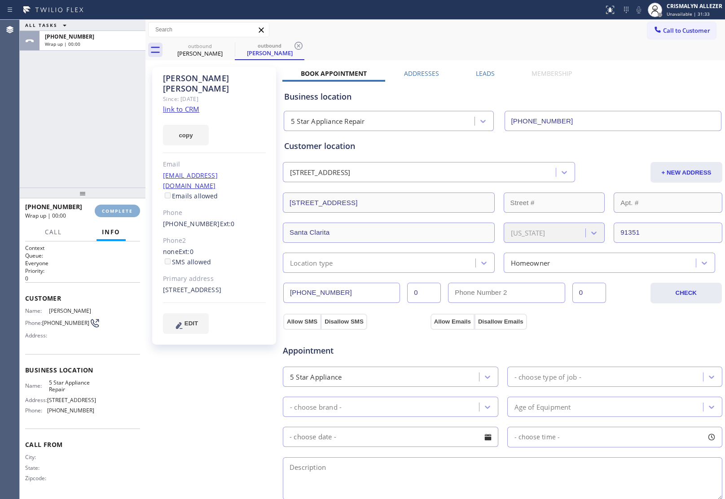
click at [114, 212] on span "COMPLETE" at bounding box center [117, 211] width 31 height 6
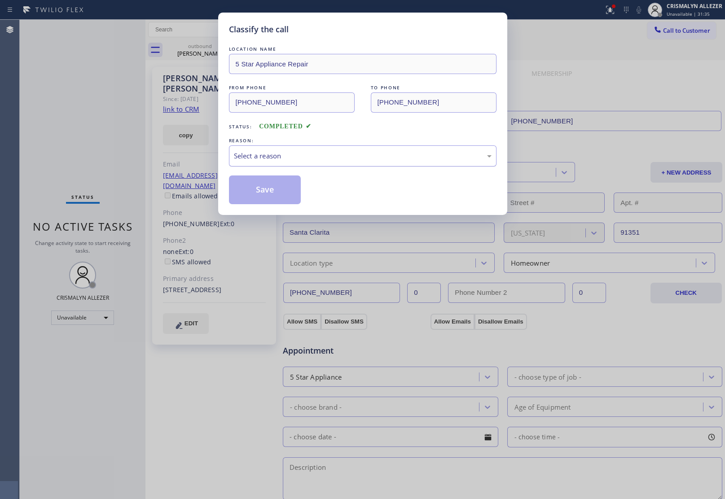
click at [325, 160] on div "Select a reason" at bounding box center [363, 156] width 258 height 10
click at [270, 191] on button "Save" at bounding box center [265, 189] width 72 height 29
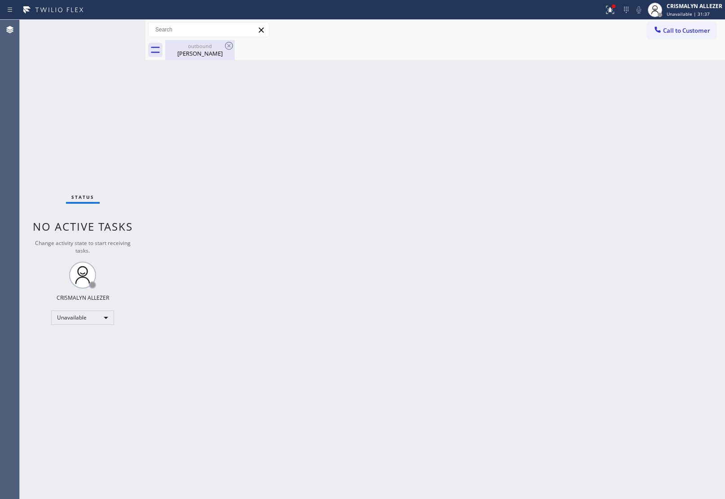
click at [197, 50] on div "[PERSON_NAME]" at bounding box center [200, 53] width 68 height 8
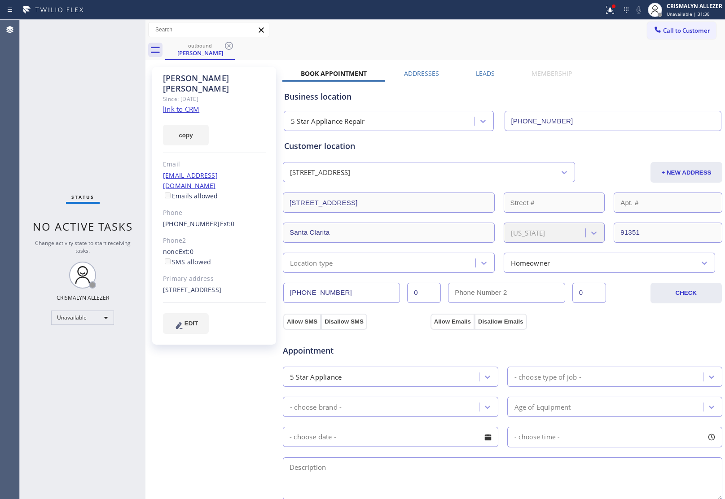
click at [480, 73] on label "Leads" at bounding box center [485, 73] width 19 height 9
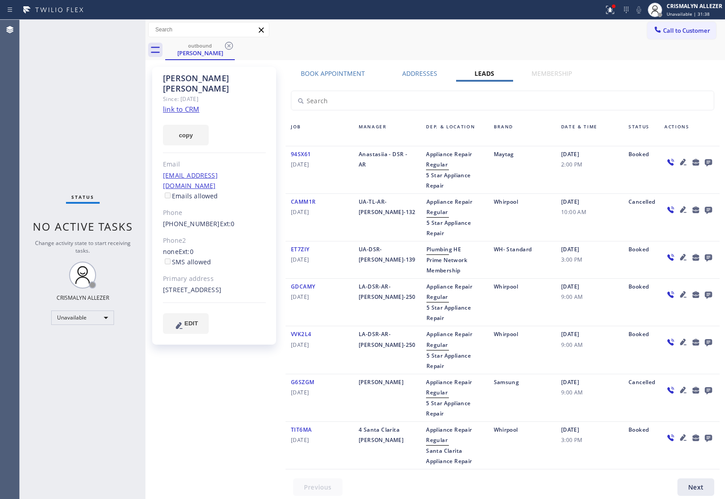
click at [705, 160] on icon at bounding box center [708, 162] width 7 height 7
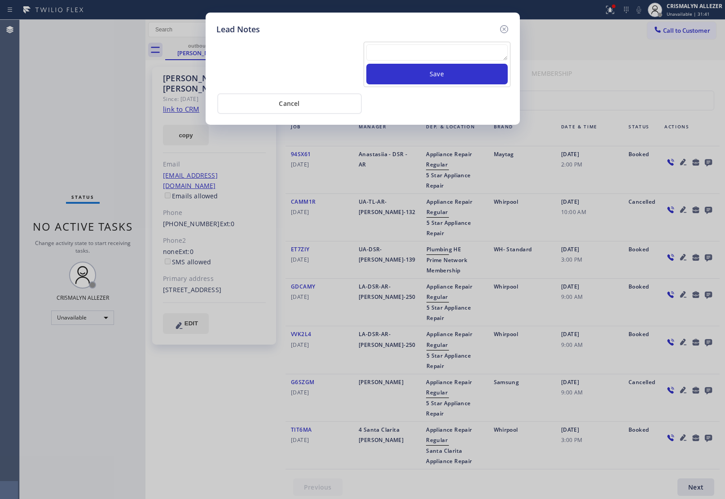
click at [413, 52] on textarea at bounding box center [436, 52] width 141 height 16
paste textarea "ALL GOOD FOR NOW, if cb xfer"
type textarea "ALL GOOD FOR NOW, if cb xfer"
click at [433, 82] on button "Save" at bounding box center [436, 74] width 141 height 21
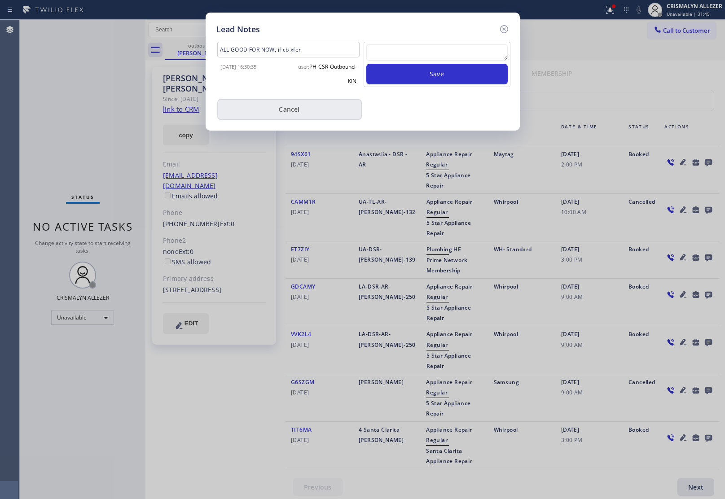
click at [292, 114] on button "Cancel" at bounding box center [289, 109] width 144 height 21
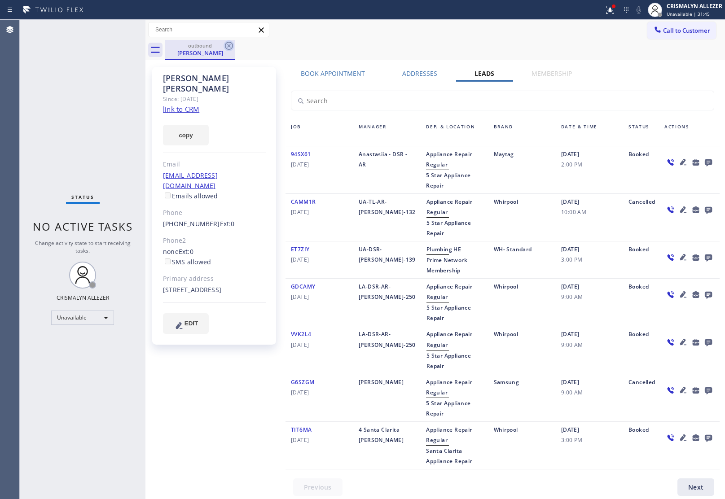
click at [230, 45] on icon at bounding box center [229, 46] width 8 height 8
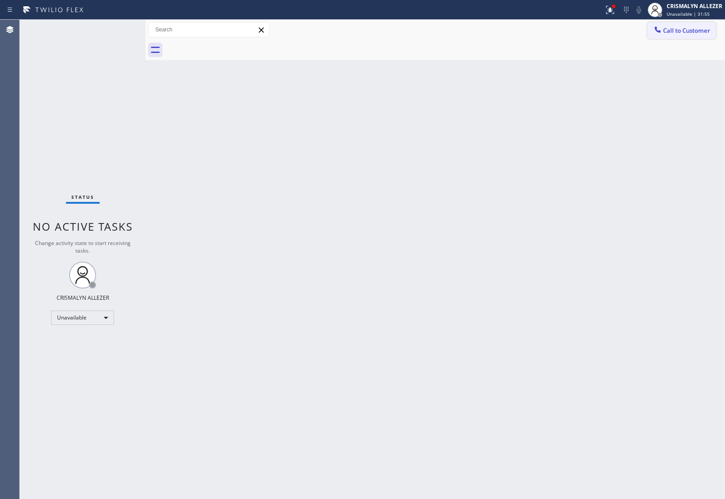
click at [668, 29] on span "Call to Customer" at bounding box center [686, 30] width 47 height 8
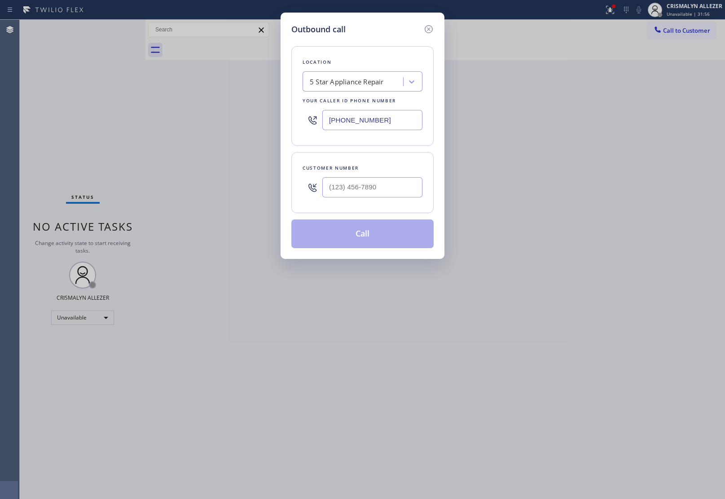
drag, startPoint x: 385, startPoint y: 119, endPoint x: 230, endPoint y: 97, distance: 156.4
click at [224, 102] on div "Outbound call Location 5 Star Appliance Repair Your caller id phone number [PHO…" at bounding box center [362, 249] width 725 height 499
paste input "310) 910-9445"
type input "[PHONE_NUMBER]"
click at [393, 188] on input "(___) ___-____" at bounding box center [372, 187] width 100 height 20
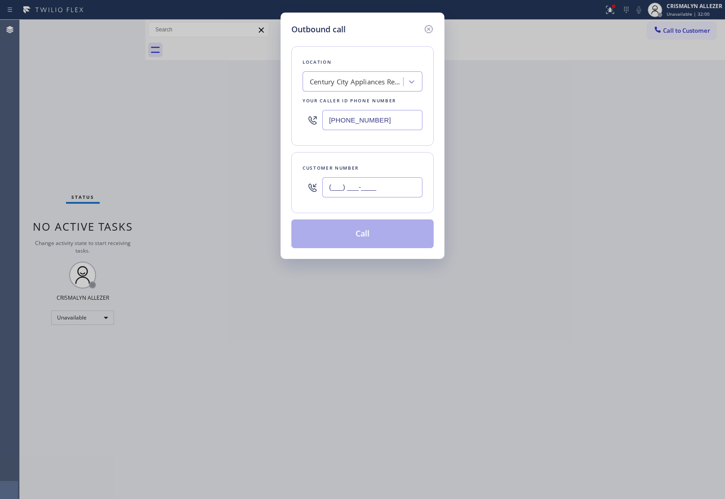
paste input "310) 902-5570"
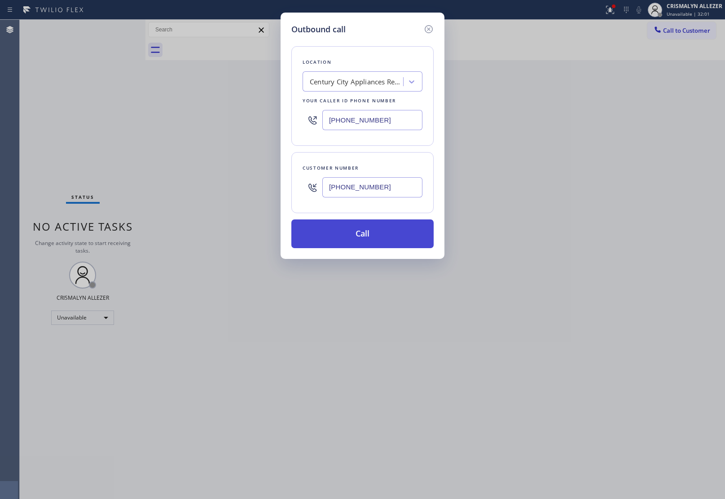
type input "[PHONE_NUMBER]"
click at [359, 239] on button "Call" at bounding box center [362, 233] width 142 height 29
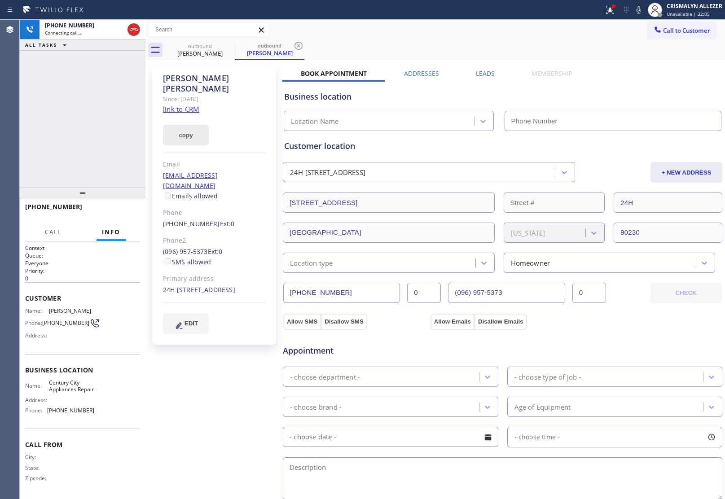
type input "[PHONE_NUMBER]"
click at [176, 105] on link "link to CRM" at bounding box center [181, 109] width 36 height 9
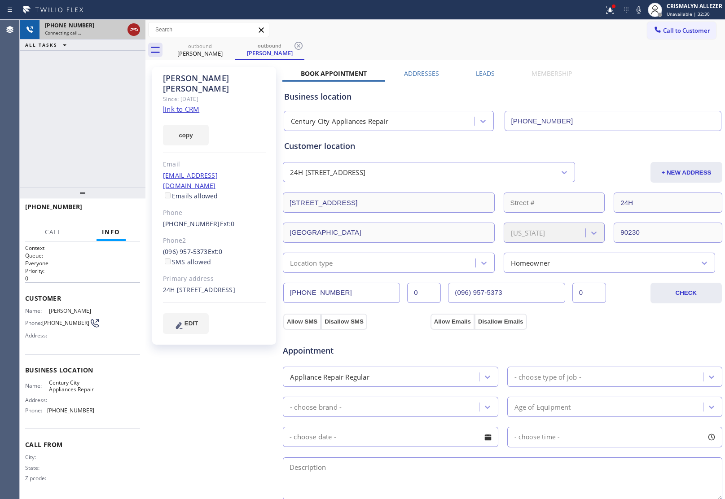
click at [130, 31] on icon at bounding box center [133, 29] width 11 height 11
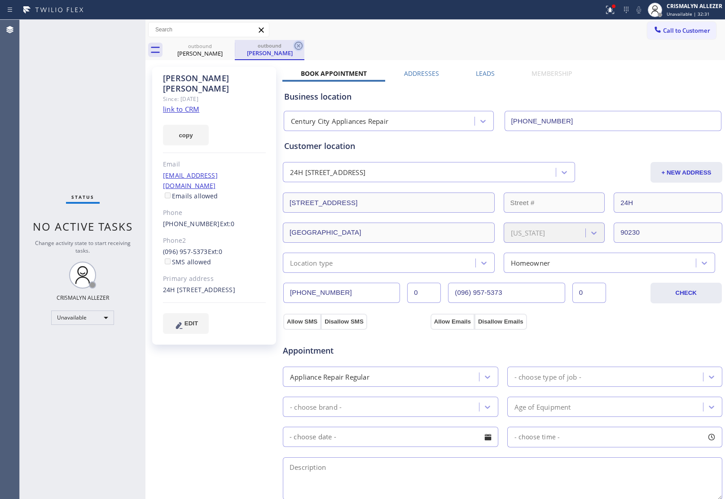
click at [301, 45] on icon at bounding box center [298, 45] width 11 height 11
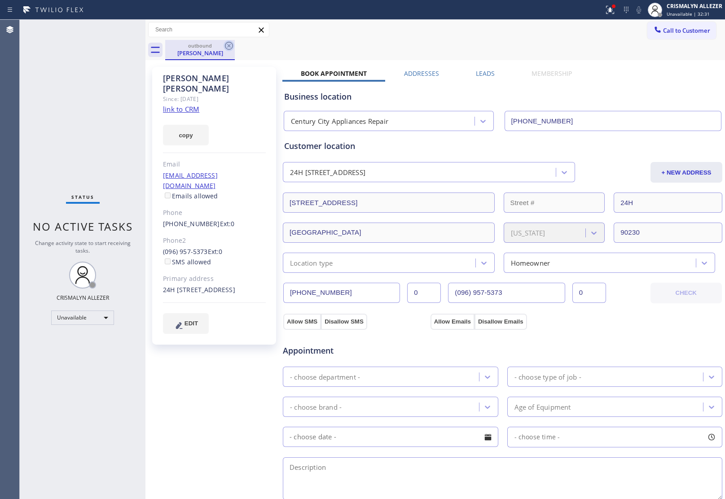
click at [227, 47] on icon at bounding box center [228, 45] width 11 height 11
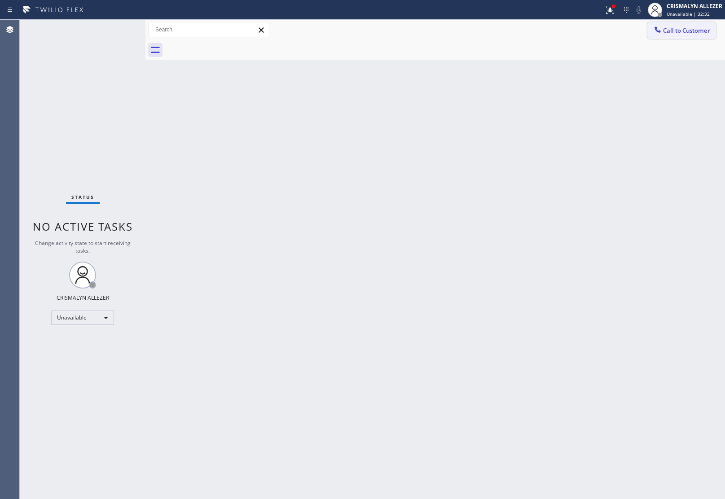
click at [676, 32] on span "Call to Customer" at bounding box center [686, 30] width 47 height 8
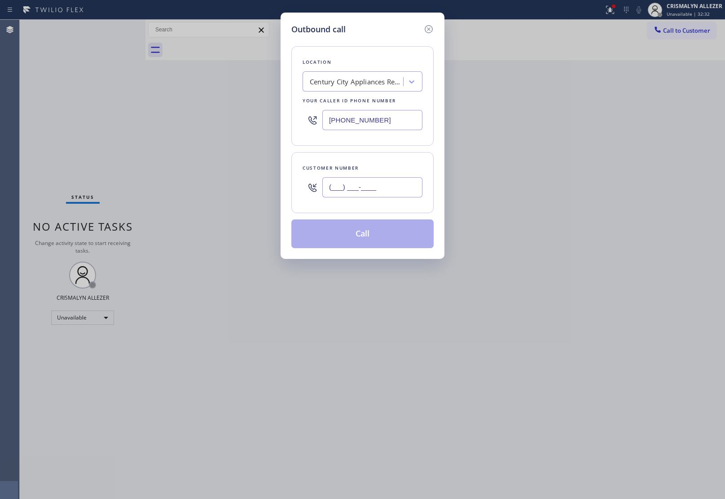
click at [389, 197] on input "(___) ___-____" at bounding box center [372, 187] width 100 height 20
paste input "096) 957-5373"
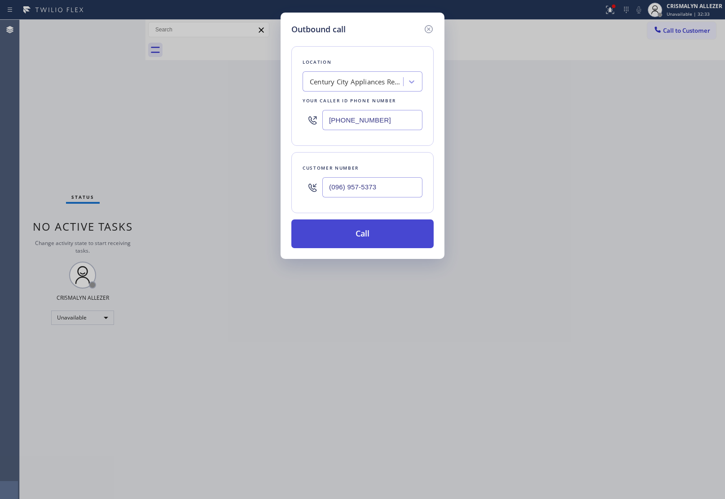
type input "(096) 957-5373"
click at [377, 240] on button "Call" at bounding box center [362, 233] width 142 height 29
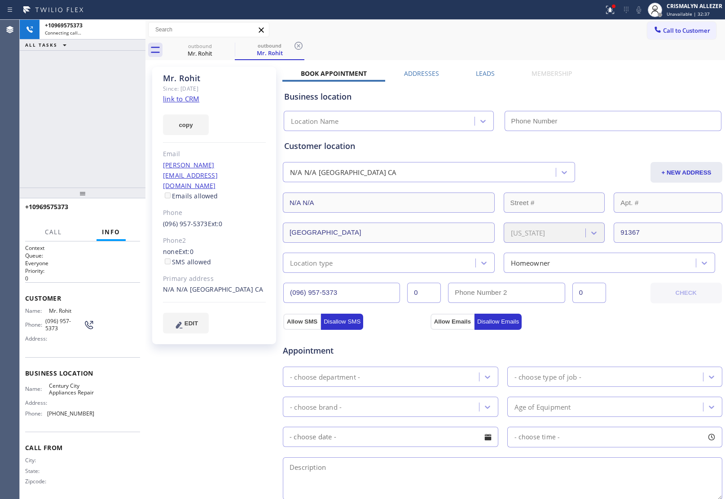
type input "[PHONE_NUMBER]"
click at [187, 95] on link "link to CRM" at bounding box center [181, 98] width 36 height 9
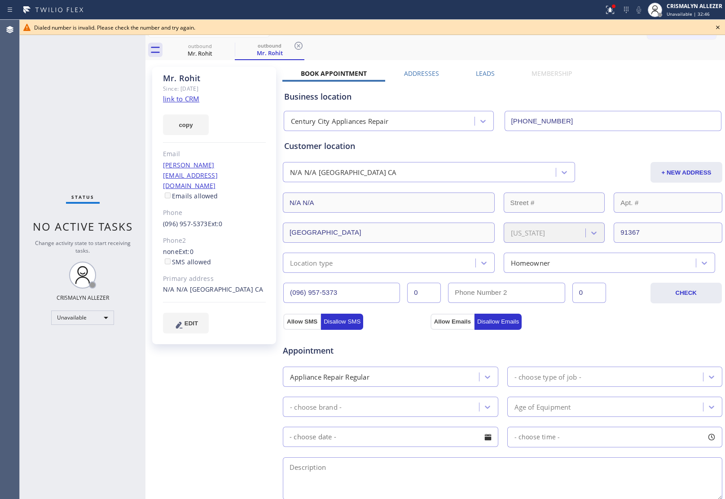
click at [716, 26] on icon at bounding box center [718, 28] width 4 height 4
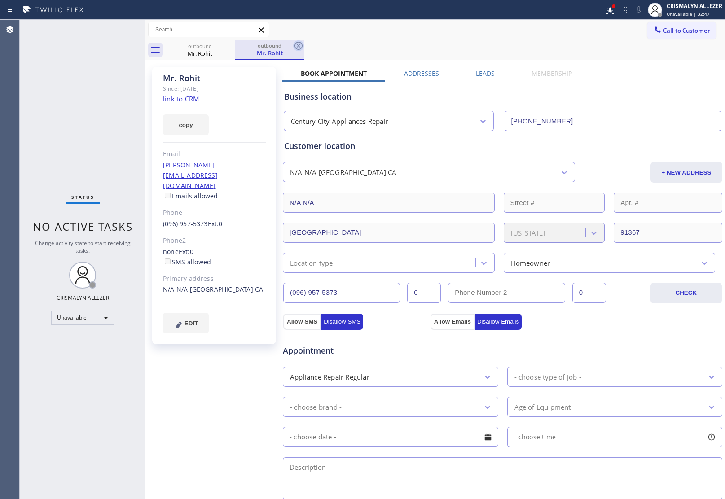
click at [300, 44] on icon at bounding box center [298, 45] width 11 height 11
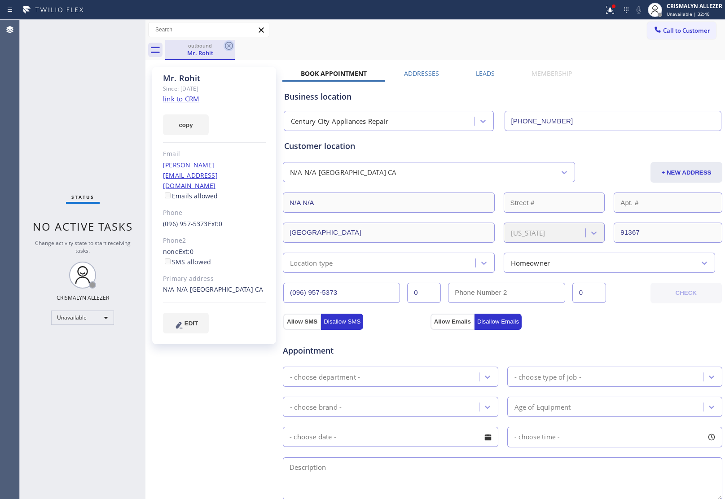
click at [230, 45] on icon at bounding box center [228, 45] width 11 height 11
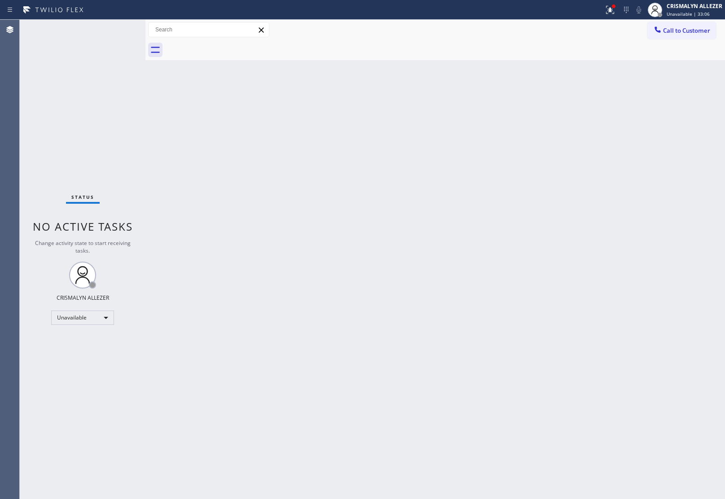
drag, startPoint x: 692, startPoint y: 31, endPoint x: 534, endPoint y: 100, distance: 172.2
click at [689, 34] on span "Call to Customer" at bounding box center [686, 30] width 47 height 8
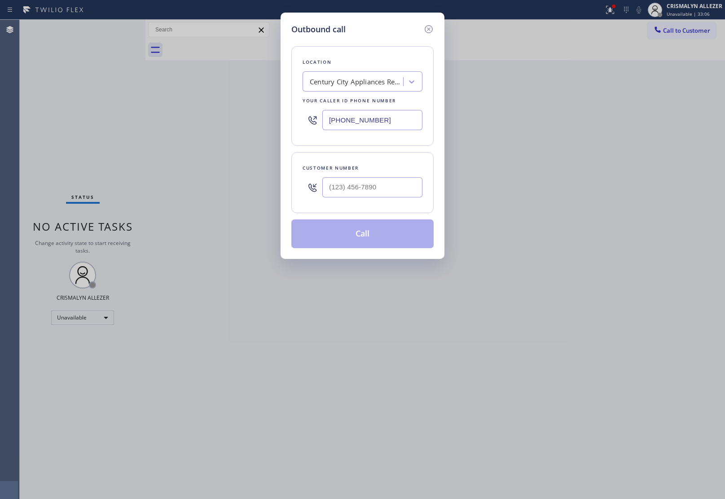
drag, startPoint x: 424, startPoint y: 118, endPoint x: 227, endPoint y: 111, distance: 197.1
click at [250, 114] on div "Outbound call Location [GEOGRAPHIC_DATA] Appliances Repair Your caller id phone…" at bounding box center [362, 249] width 725 height 499
click at [396, 121] on input "[PHONE_NUMBER]" at bounding box center [372, 120] width 100 height 20
drag, startPoint x: 396, startPoint y: 121, endPoint x: 267, endPoint y: 122, distance: 128.8
click at [267, 122] on div "Outbound call Location [GEOGRAPHIC_DATA] Appliances Repair Your caller id phone…" at bounding box center [362, 249] width 725 height 499
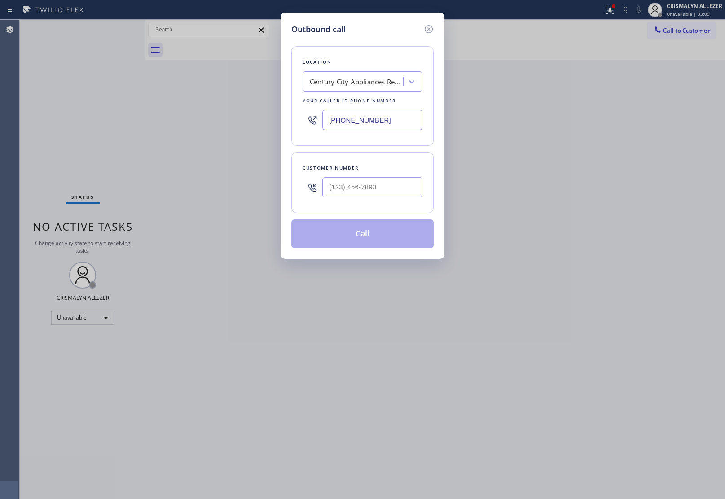
paste input "818) 528-502"
type input "[PHONE_NUMBER]"
click at [359, 194] on input "(___) ___-____" at bounding box center [372, 187] width 100 height 20
paste input "818) 486-6585"
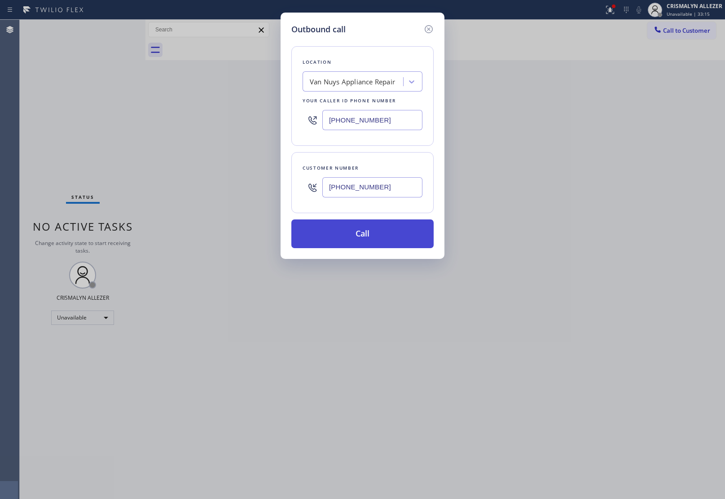
type input "[PHONE_NUMBER]"
click at [362, 239] on button "Call" at bounding box center [362, 233] width 142 height 29
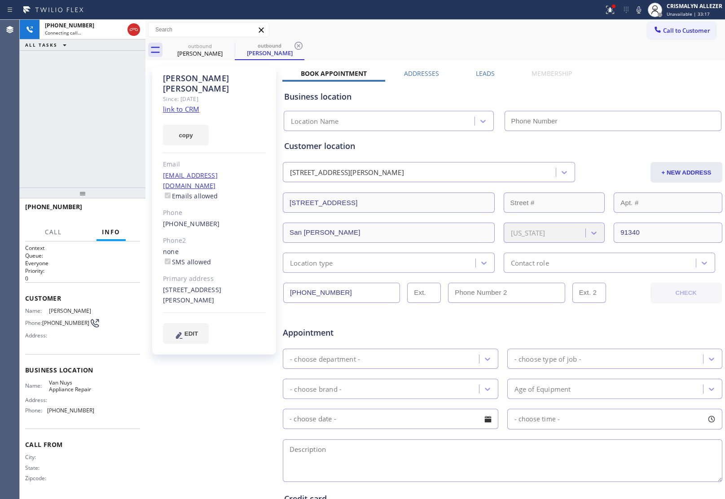
click at [195, 105] on link "link to CRM" at bounding box center [181, 109] width 36 height 9
type input "[PHONE_NUMBER]"
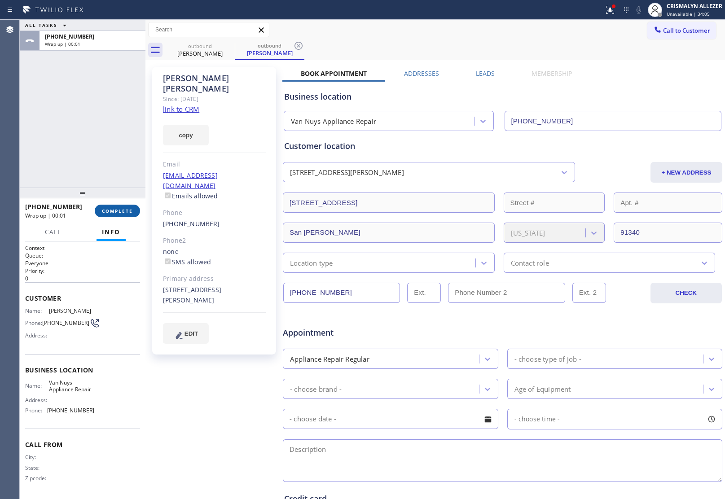
click at [120, 216] on button "COMPLETE" at bounding box center [117, 211] width 45 height 13
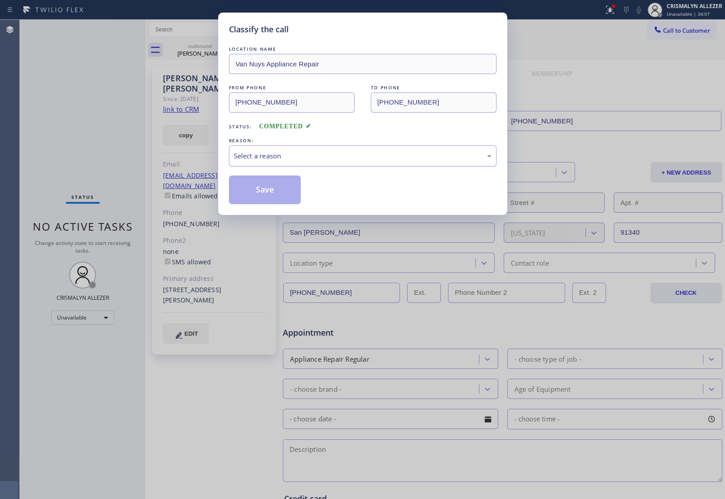
click at [380, 156] on div "Select a reason" at bounding box center [363, 156] width 258 height 10
click at [284, 192] on button "Save" at bounding box center [265, 189] width 72 height 29
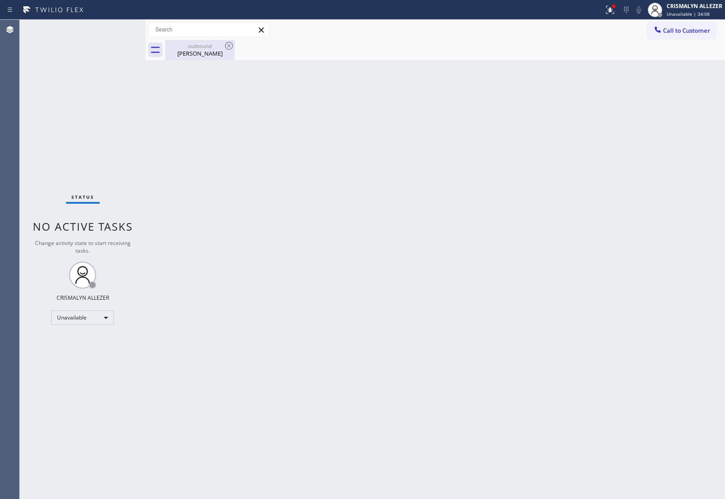
click at [203, 51] on div "[PERSON_NAME]" at bounding box center [200, 53] width 68 height 8
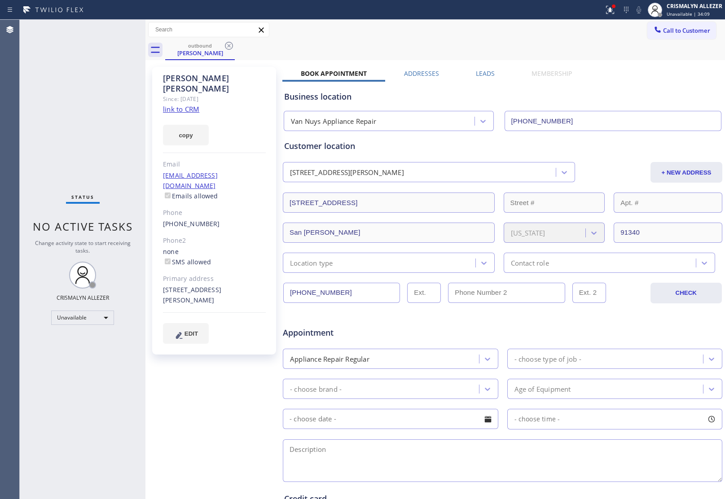
click at [486, 75] on label "Leads" at bounding box center [485, 73] width 19 height 9
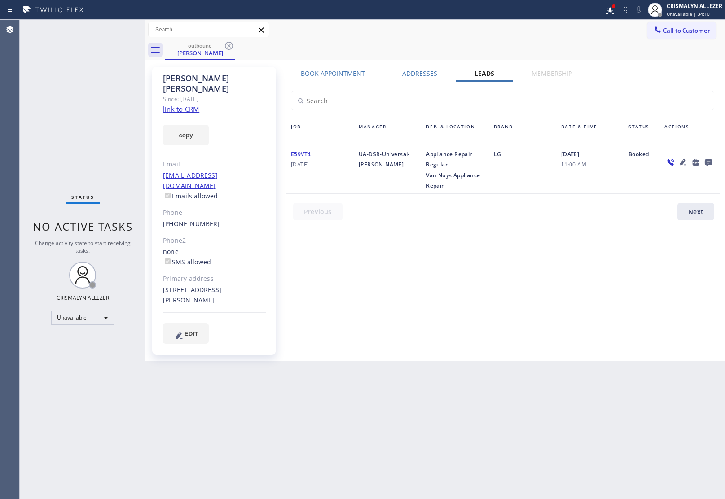
click at [709, 164] on icon at bounding box center [708, 162] width 7 height 7
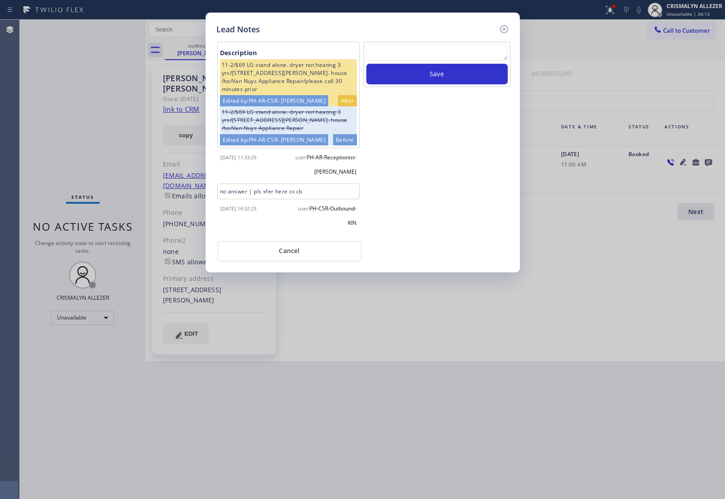
click at [418, 53] on textarea at bounding box center [436, 52] width 141 height 16
paste textarea "DON'T NEED SERVICE / NOT NTERESTED"
type textarea "DON'T NEED SERVICE / NOT NTERESTED"
click at [427, 78] on button "Save" at bounding box center [436, 74] width 141 height 21
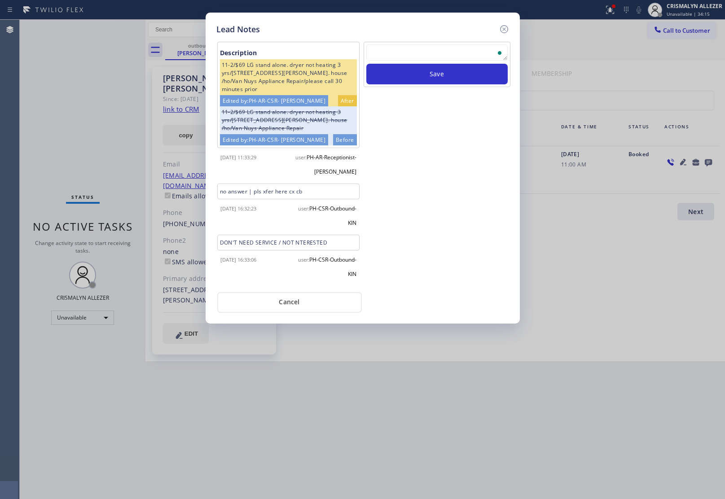
drag, startPoint x: 289, startPoint y: 309, endPoint x: 286, endPoint y: 292, distance: 16.8
click at [290, 302] on button "Cancel" at bounding box center [289, 302] width 144 height 21
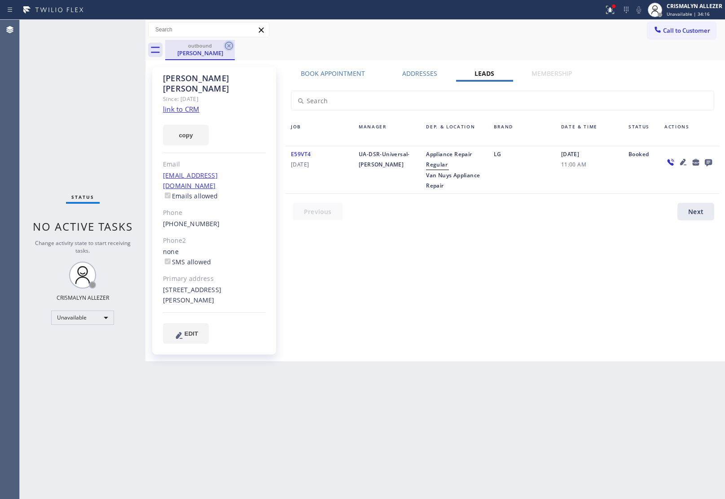
click at [229, 45] on icon at bounding box center [229, 46] width 8 height 8
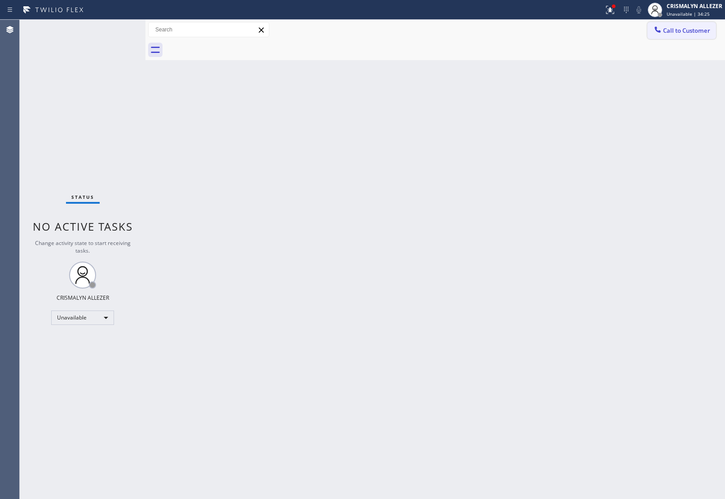
click at [670, 34] on span "Call to Customer" at bounding box center [686, 30] width 47 height 8
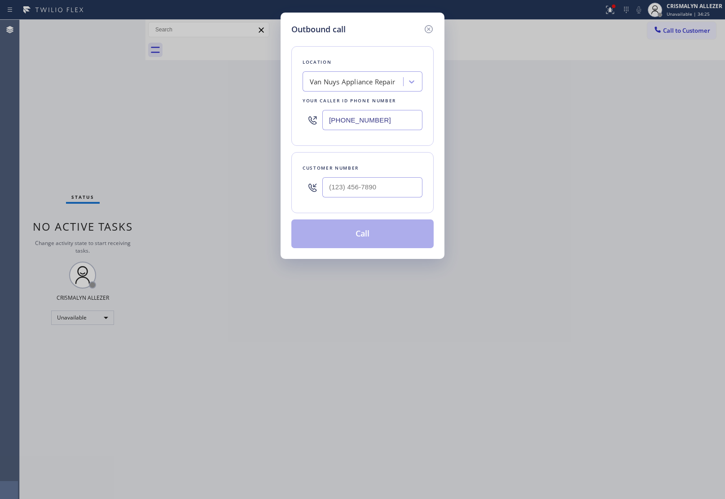
drag, startPoint x: 396, startPoint y: 122, endPoint x: 188, endPoint y: 105, distance: 208.4
click at [203, 106] on div "Outbound call Location Van Nuys Appliance Repair Your caller id phone number [P…" at bounding box center [362, 249] width 725 height 499
paste input "310) 740-9737"
type input "[PHONE_NUMBER]"
click at [418, 191] on input "(___) ___-____" at bounding box center [372, 187] width 100 height 20
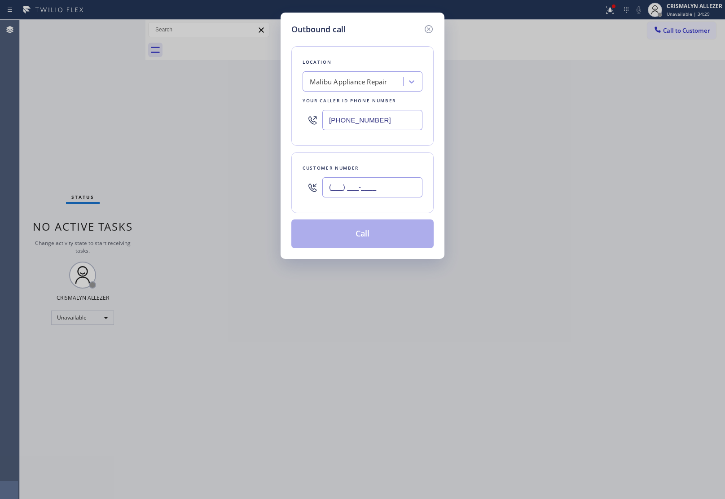
paste input "818) 941-9232"
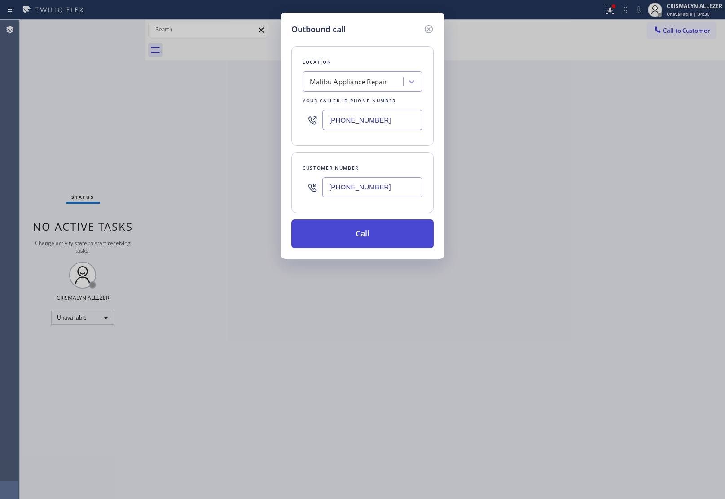
type input "[PHONE_NUMBER]"
click at [375, 236] on button "Call" at bounding box center [362, 233] width 142 height 29
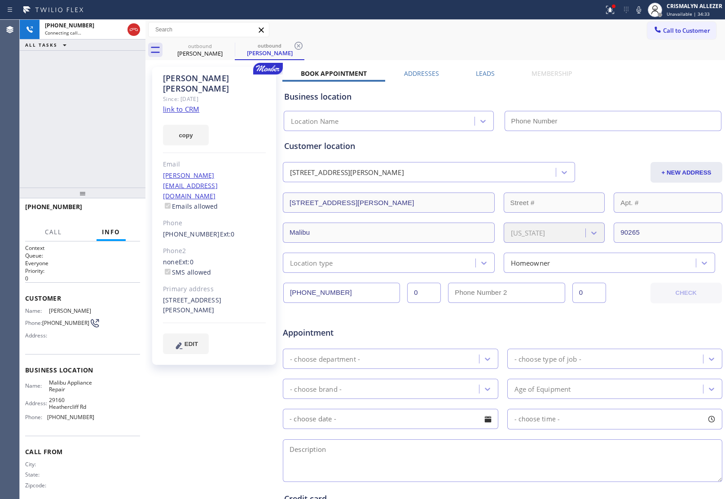
click at [176, 105] on link "link to CRM" at bounding box center [181, 109] width 36 height 9
type input "[PHONE_NUMBER]"
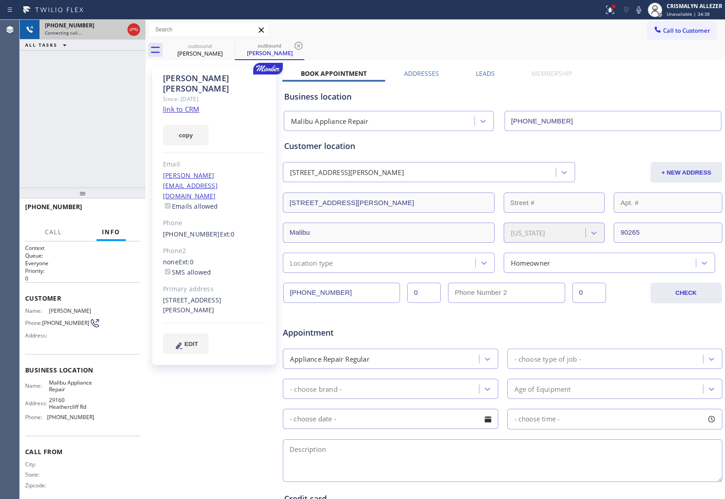
click at [131, 30] on icon at bounding box center [133, 29] width 11 height 11
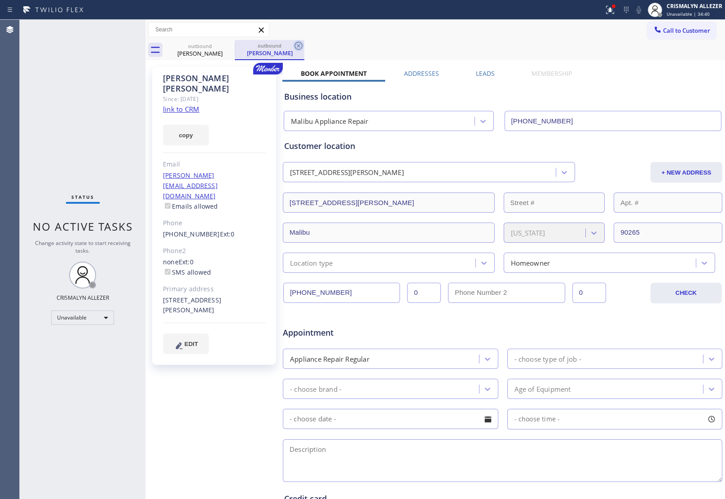
click at [301, 45] on icon at bounding box center [298, 45] width 11 height 11
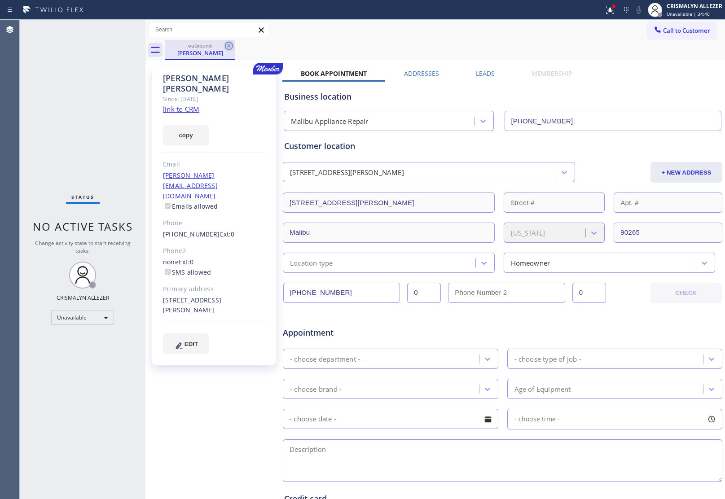
click at [228, 46] on icon at bounding box center [228, 45] width 11 height 11
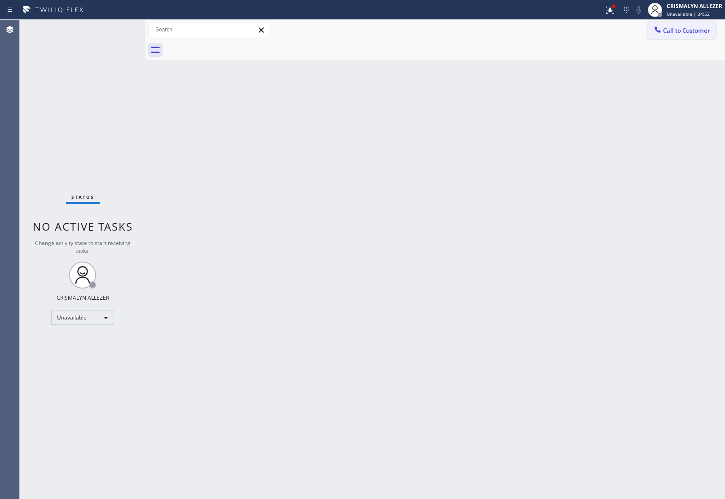
click at [681, 32] on span "Call to Customer" at bounding box center [686, 30] width 47 height 8
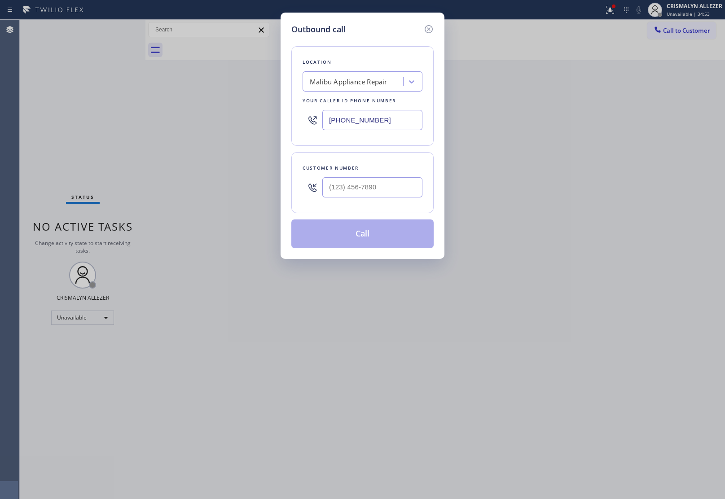
drag, startPoint x: 400, startPoint y: 126, endPoint x: 223, endPoint y: 113, distance: 178.2
click at [225, 114] on div "Outbound call Location [GEOGRAPHIC_DATA] Appliance Repair Your caller id phone …" at bounding box center [362, 249] width 725 height 499
paste input "855) 731-4952"
type input "[PHONE_NUMBER]"
click at [379, 182] on input "(___) ___-____" at bounding box center [372, 187] width 100 height 20
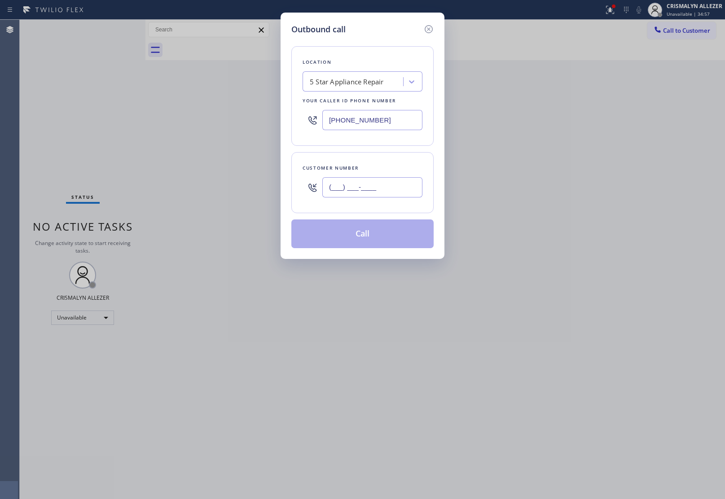
paste input "310) 562-0213"
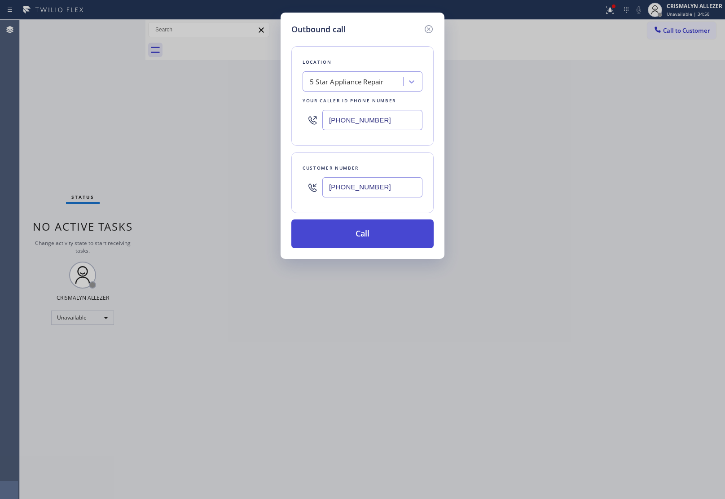
type input "[PHONE_NUMBER]"
click at [370, 235] on button "Call" at bounding box center [362, 233] width 142 height 29
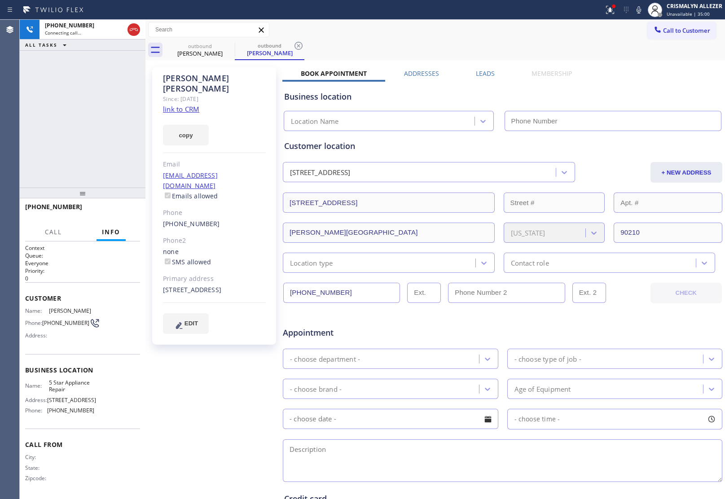
click at [189, 105] on link "link to CRM" at bounding box center [181, 109] width 36 height 9
type input "[PHONE_NUMBER]"
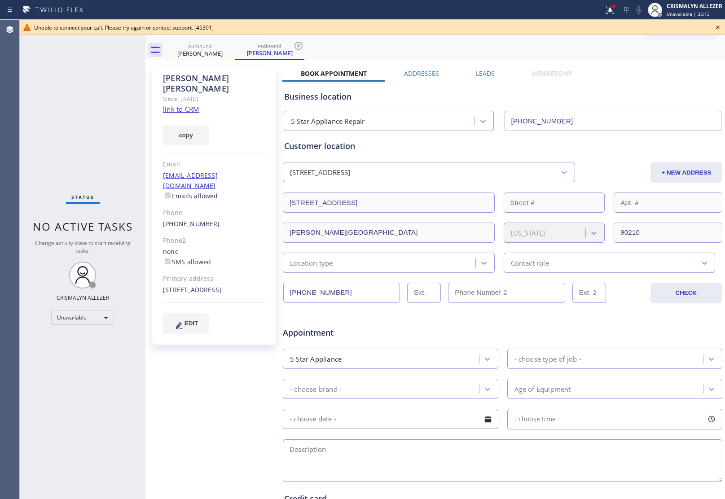
click at [718, 25] on icon at bounding box center [717, 27] width 11 height 11
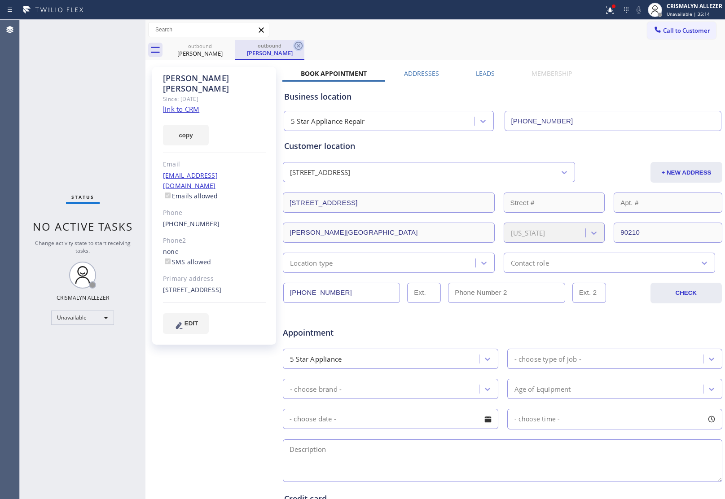
click at [294, 44] on icon at bounding box center [298, 45] width 11 height 11
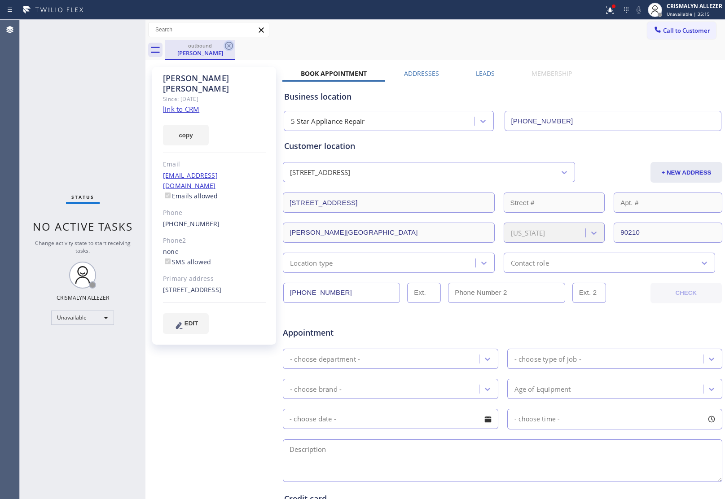
click at [230, 46] on icon at bounding box center [228, 45] width 11 height 11
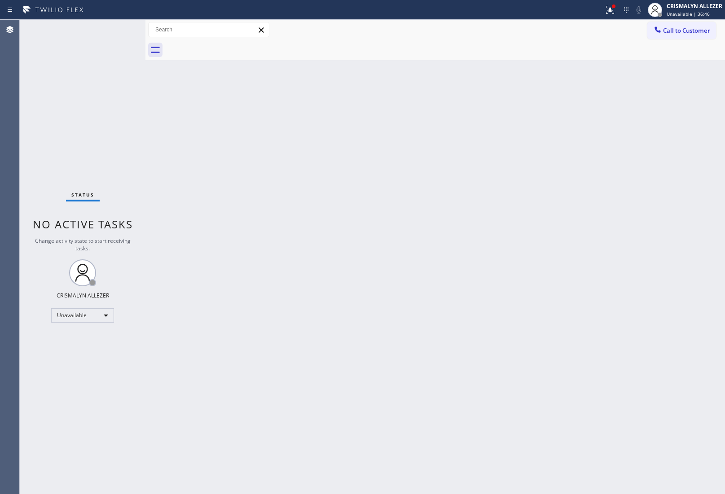
drag, startPoint x: 669, startPoint y: 28, endPoint x: 595, endPoint y: 77, distance: 88.2
click at [669, 27] on span "Call to Customer" at bounding box center [686, 30] width 47 height 8
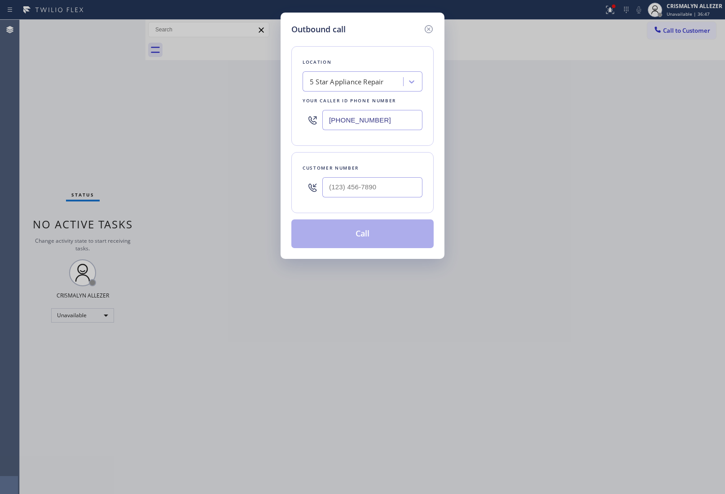
drag, startPoint x: 400, startPoint y: 123, endPoint x: 198, endPoint y: 118, distance: 202.0
click at [212, 118] on div "Outbound call Location 5 Star Appliance Repair Your caller id phone number [PHO…" at bounding box center [362, 247] width 725 height 494
paste input "44) 462-8198"
type input "[PHONE_NUMBER]"
click at [380, 190] on input "(___) ___-____" at bounding box center [372, 187] width 100 height 20
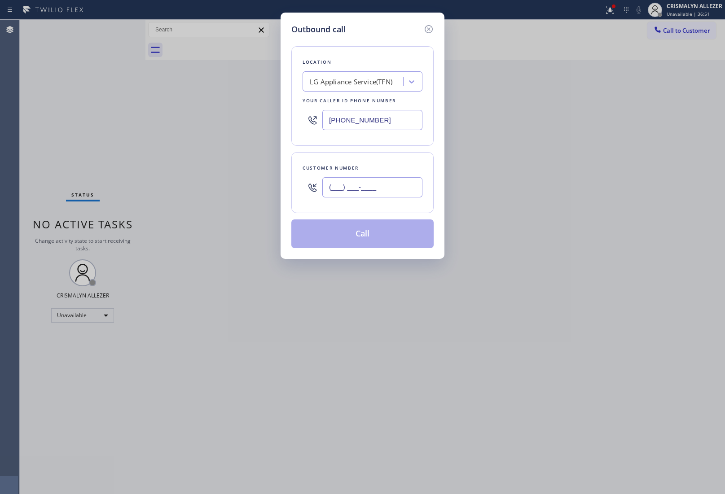
paste input "951) 295-8117"
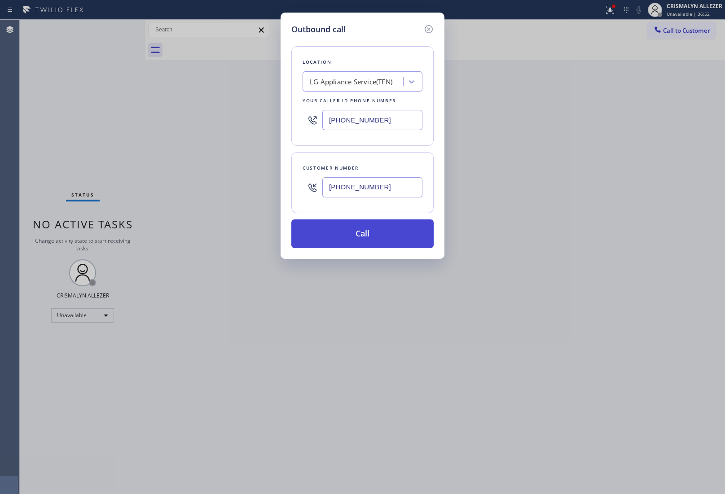
type input "[PHONE_NUMBER]"
click at [368, 245] on button "Call" at bounding box center [362, 233] width 142 height 29
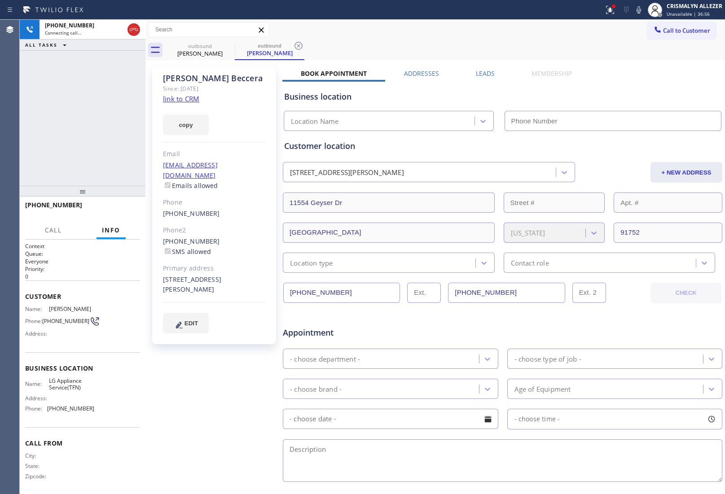
click at [188, 99] on link "link to CRM" at bounding box center [181, 98] width 36 height 9
type input "[PHONE_NUMBER]"
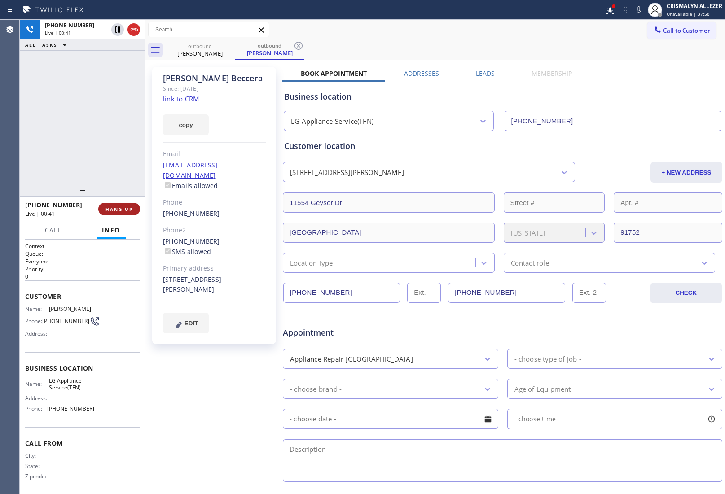
click at [117, 207] on span "HANG UP" at bounding box center [118, 209] width 27 height 6
click at [117, 207] on span "COMPLETE" at bounding box center [117, 209] width 31 height 6
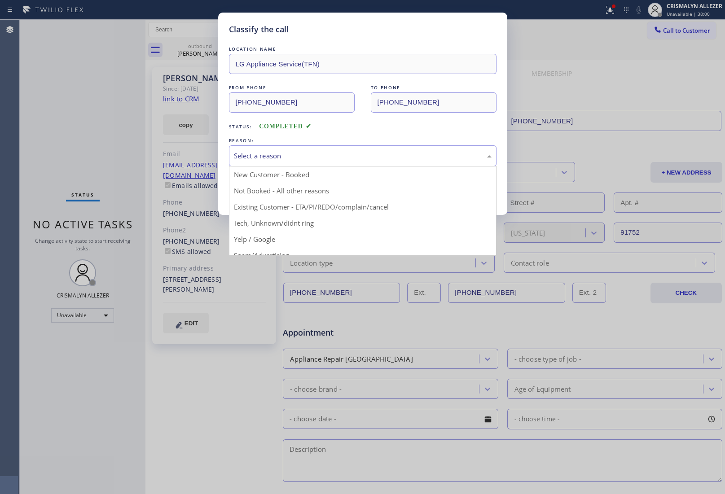
click at [355, 162] on div "Select a reason" at bounding box center [362, 155] width 267 height 21
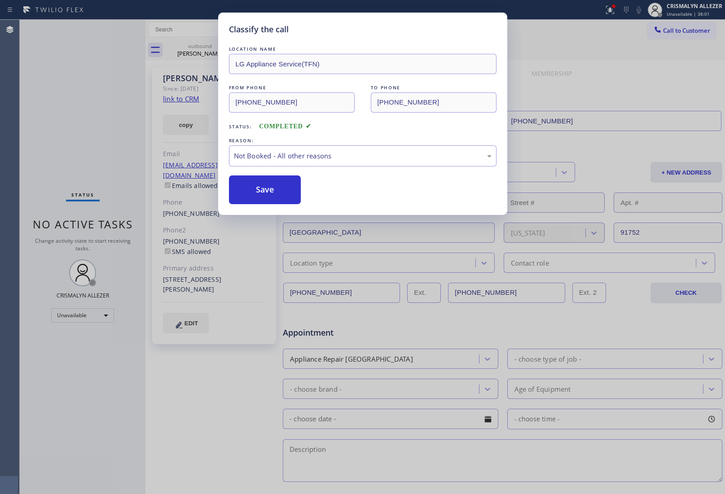
click at [267, 189] on button "Save" at bounding box center [265, 189] width 72 height 29
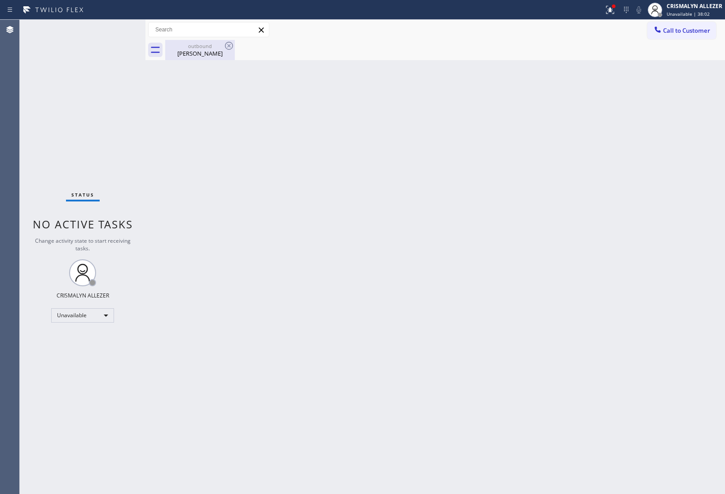
click at [199, 46] on div "outbound" at bounding box center [200, 46] width 68 height 7
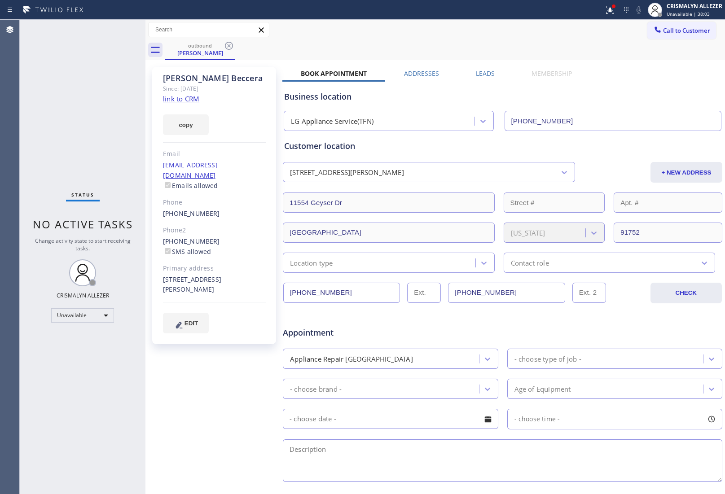
click at [483, 73] on label "Leads" at bounding box center [485, 73] width 19 height 9
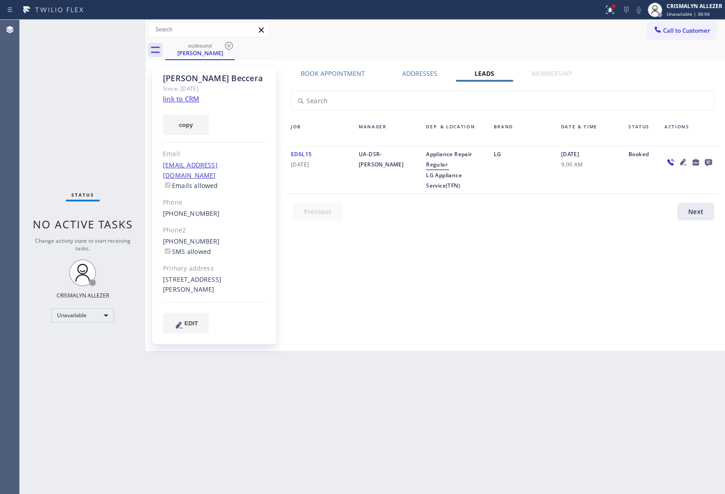
click at [711, 162] on icon at bounding box center [708, 162] width 7 height 7
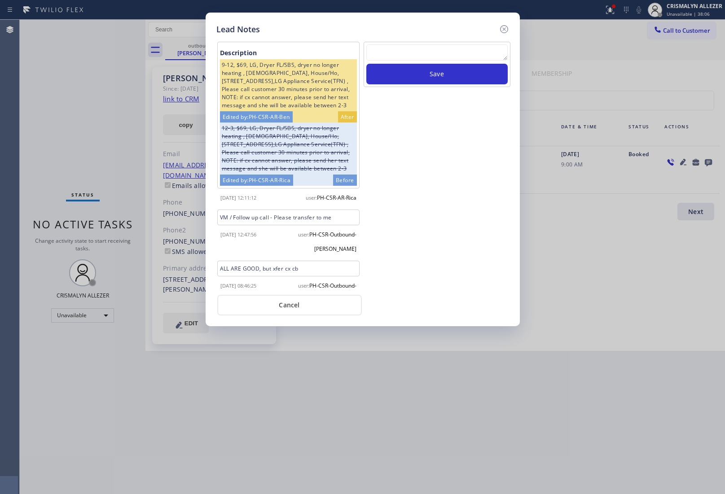
click at [437, 57] on textarea at bounding box center [436, 52] width 141 height 16
paste textarea "ALL GOOD FOR NOW, if cb xfer"
type textarea "ALL GOOD FOR NOW, if cb xfer"
click at [437, 70] on button "Save" at bounding box center [436, 74] width 141 height 21
click at [292, 308] on button "Cancel" at bounding box center [289, 305] width 144 height 21
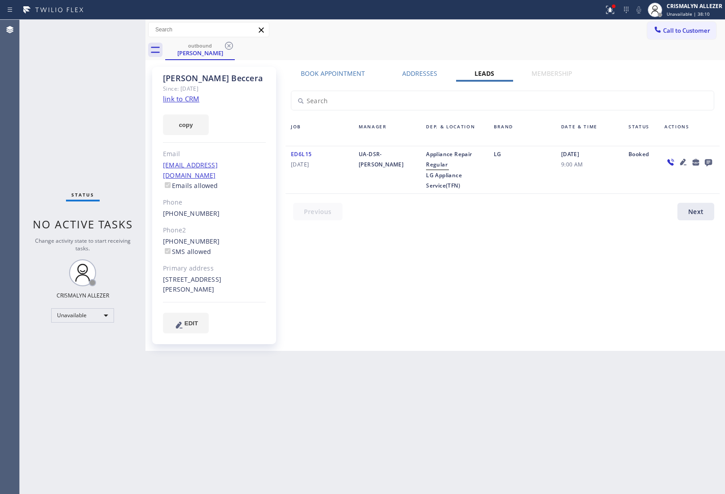
drag, startPoint x: 229, startPoint y: 46, endPoint x: 232, endPoint y: 41, distance: 5.0
click at [229, 45] on icon at bounding box center [229, 46] width 8 height 8
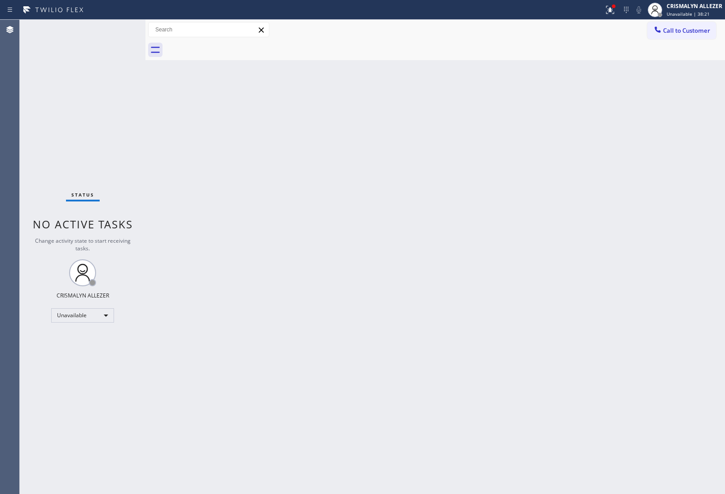
drag, startPoint x: 688, startPoint y: 29, endPoint x: 447, endPoint y: 127, distance: 259.5
click at [687, 31] on span "Call to Customer" at bounding box center [686, 30] width 47 height 8
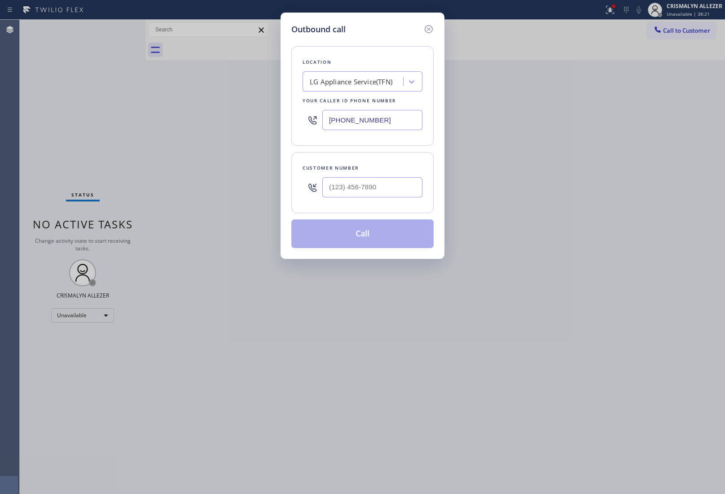
drag, startPoint x: 401, startPoint y: 124, endPoint x: 225, endPoint y: 110, distance: 176.5
click at [245, 114] on div "Outbound call Location LG Appliance Service(TFN) Your caller id phone number [P…" at bounding box center [362, 247] width 725 height 494
paste input "77) 748-5179"
type input "[PHONE_NUMBER]"
click at [378, 189] on input "(___) ___-____" at bounding box center [372, 187] width 100 height 20
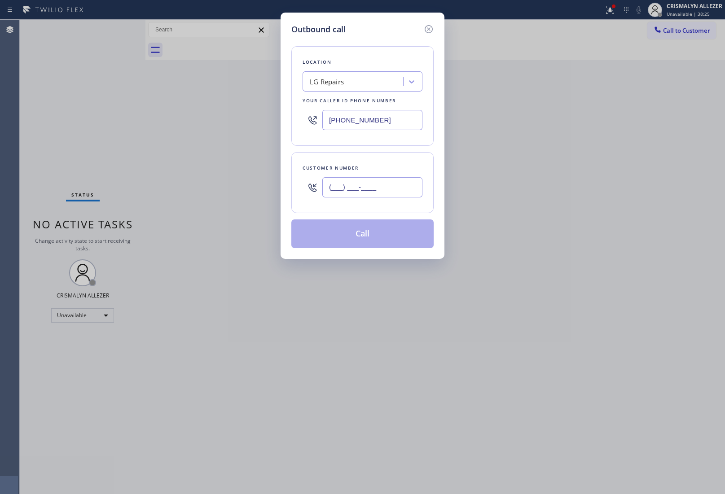
paste input "650) 430-5044"
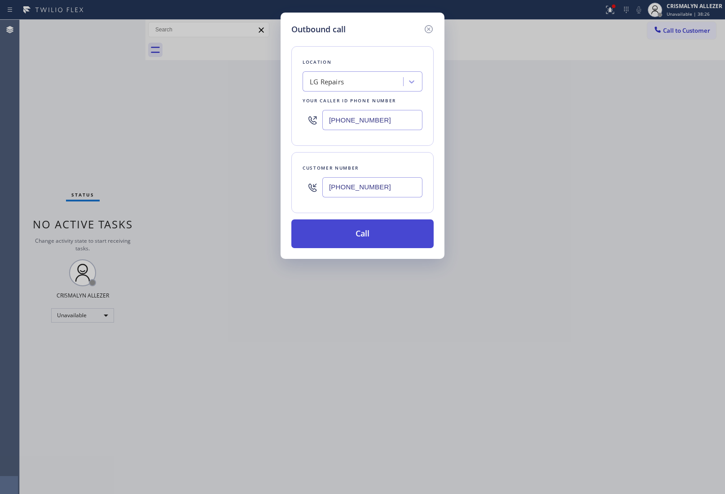
type input "[PHONE_NUMBER]"
click at [359, 236] on button "Call" at bounding box center [362, 233] width 142 height 29
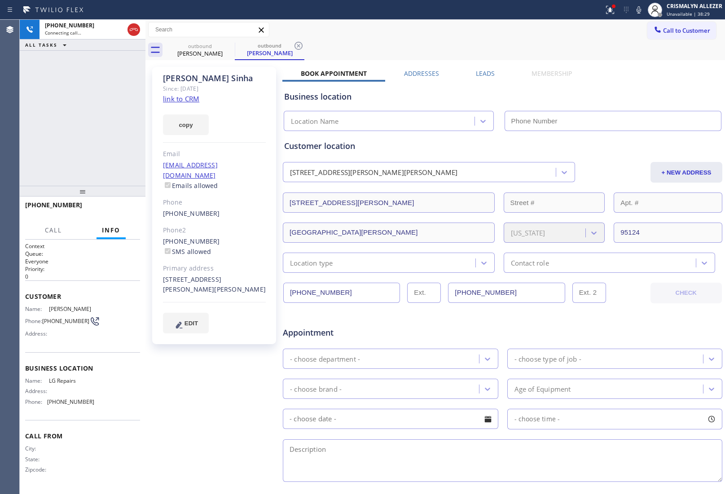
click at [187, 97] on link "link to CRM" at bounding box center [181, 98] width 36 height 9
type input "[PHONE_NUMBER]"
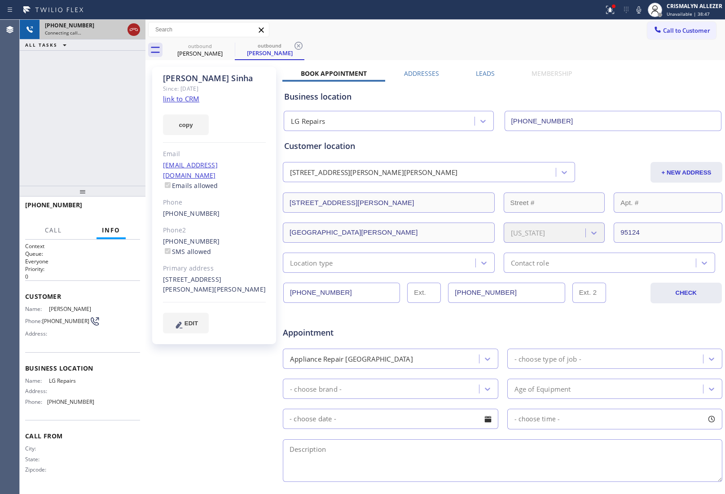
click at [131, 25] on icon at bounding box center [133, 29] width 11 height 11
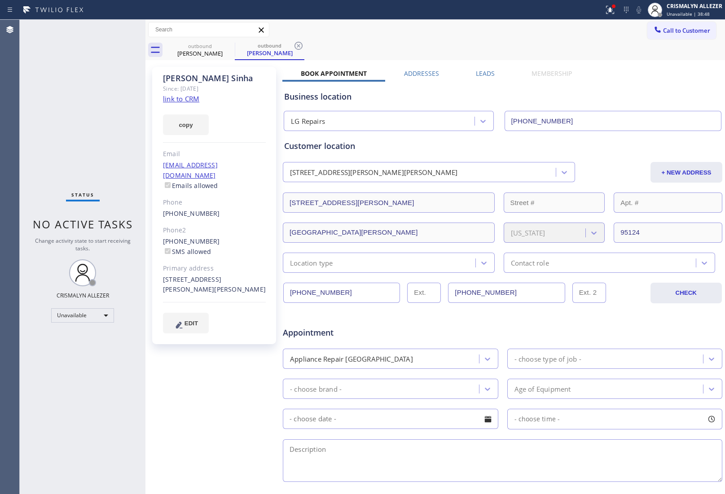
drag, startPoint x: 301, startPoint y: 45, endPoint x: 251, endPoint y: 53, distance: 49.9
click at [299, 45] on icon at bounding box center [298, 45] width 11 height 11
click at [227, 46] on icon at bounding box center [228, 45] width 11 height 11
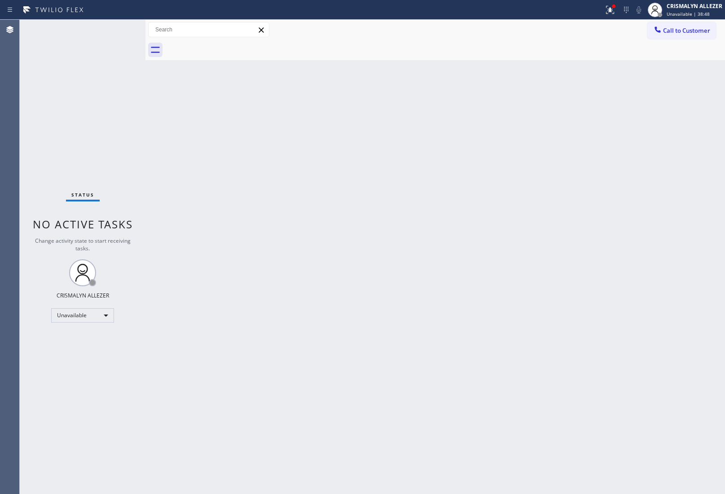
drag, startPoint x: 672, startPoint y: 31, endPoint x: 669, endPoint y: 35, distance: 4.8
click at [672, 32] on span "Call to Customer" at bounding box center [686, 30] width 47 height 8
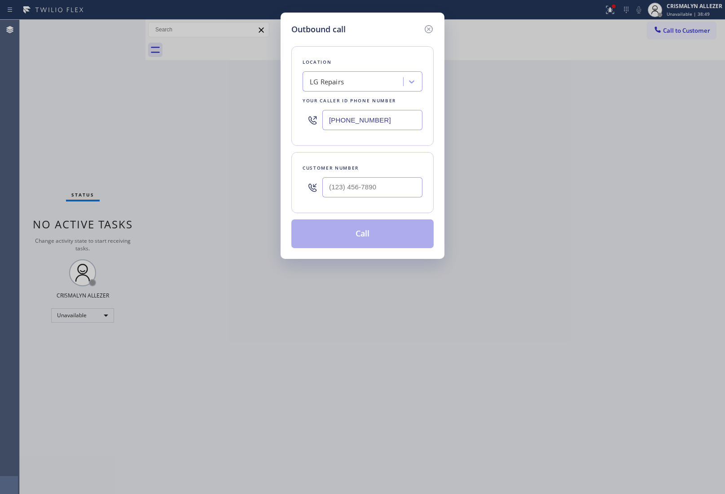
drag, startPoint x: 394, startPoint y: 172, endPoint x: 394, endPoint y: 188, distance: 16.6
click at [394, 176] on div "Customer number" at bounding box center [362, 182] width 142 height 61
click at [394, 189] on input "(___) ___-____" at bounding box center [372, 187] width 100 height 20
paste input "650) 544-0603"
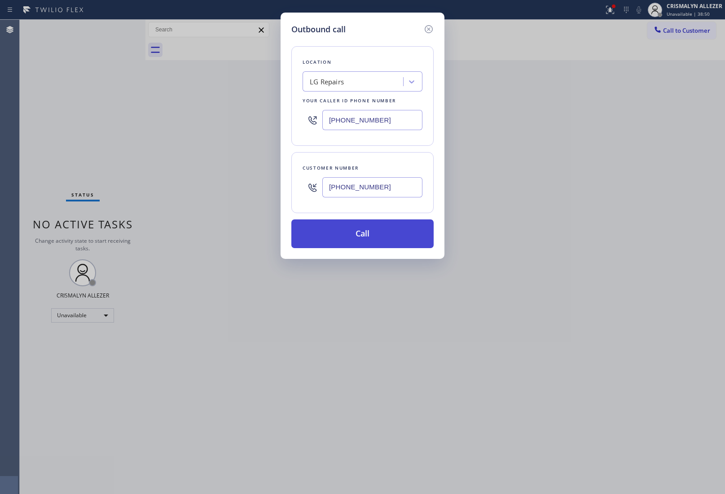
type input "[PHONE_NUMBER]"
click at [376, 245] on button "Call" at bounding box center [362, 233] width 142 height 29
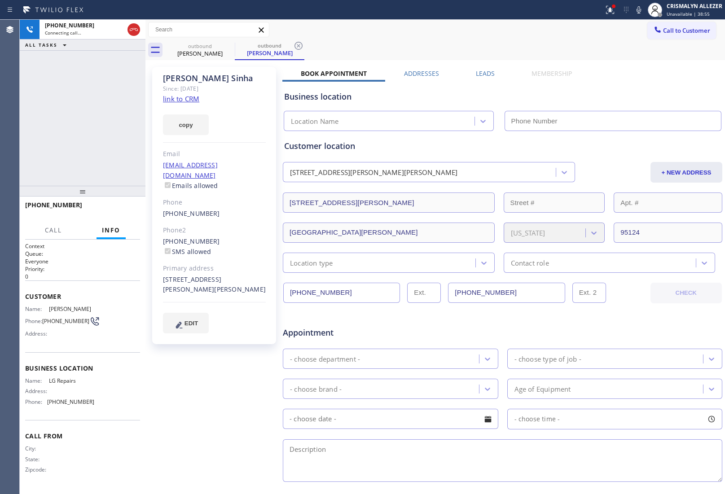
type input "[PHONE_NUMBER]"
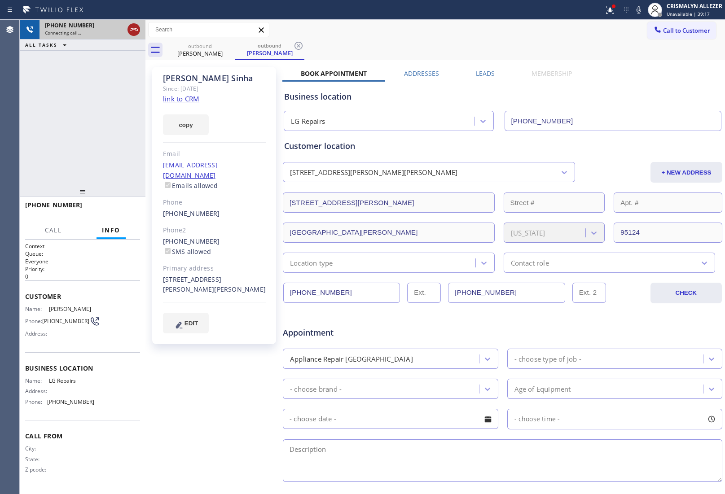
click at [131, 32] on icon at bounding box center [133, 29] width 11 height 11
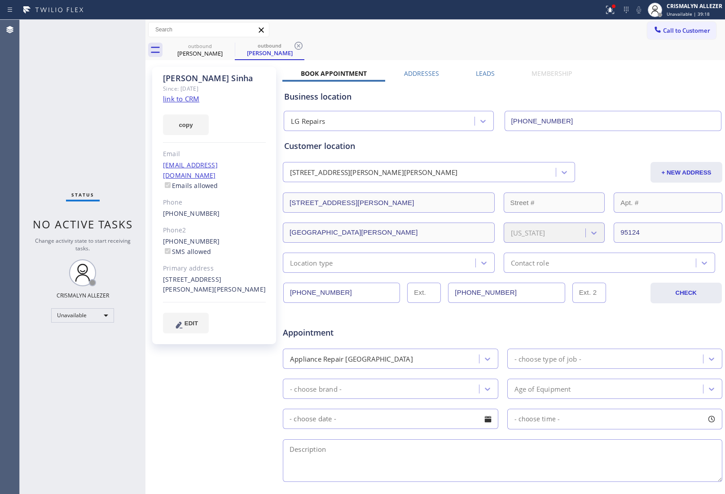
click at [469, 73] on div "Leads" at bounding box center [485, 75] width 56 height 13
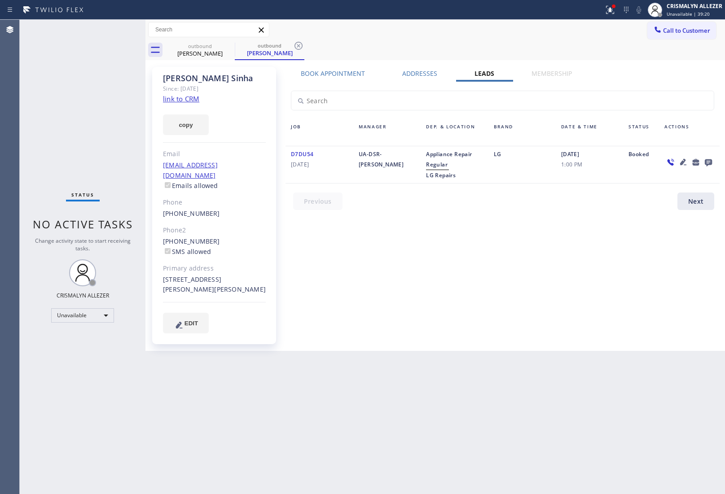
click at [709, 159] on icon at bounding box center [708, 162] width 11 height 11
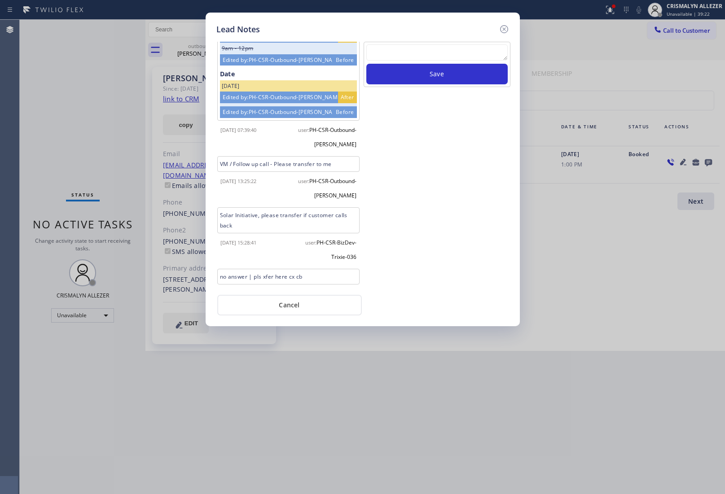
scroll to position [286, 0]
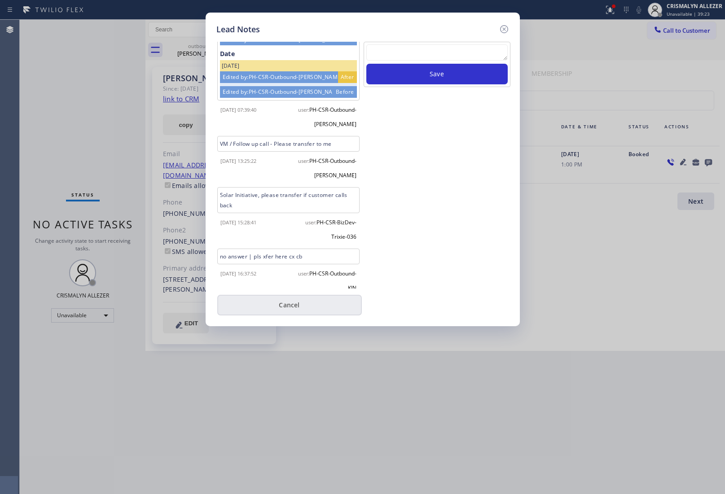
click at [292, 310] on button "Cancel" at bounding box center [289, 305] width 144 height 21
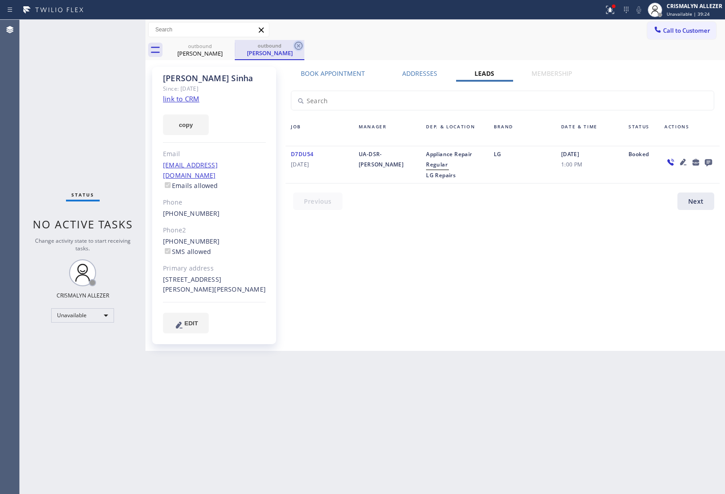
click at [298, 48] on icon at bounding box center [298, 45] width 11 height 11
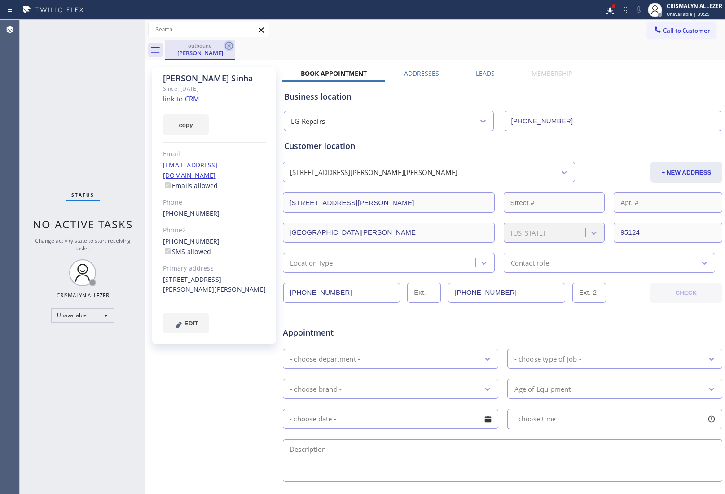
click at [229, 46] on icon at bounding box center [229, 46] width 8 height 8
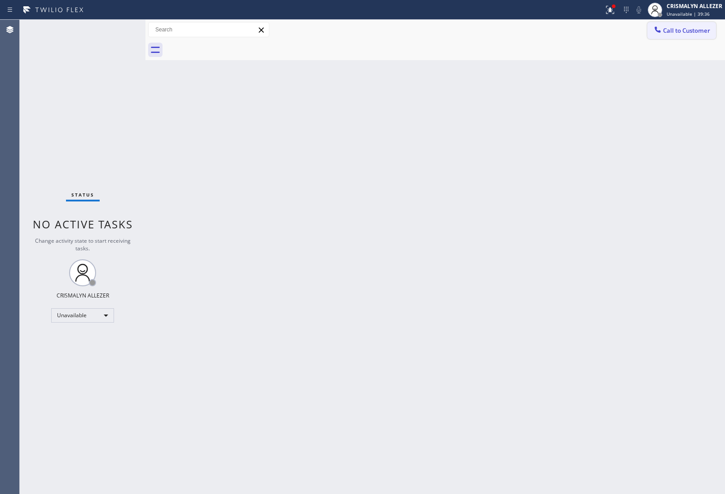
click at [694, 32] on span "Call to Customer" at bounding box center [686, 30] width 47 height 8
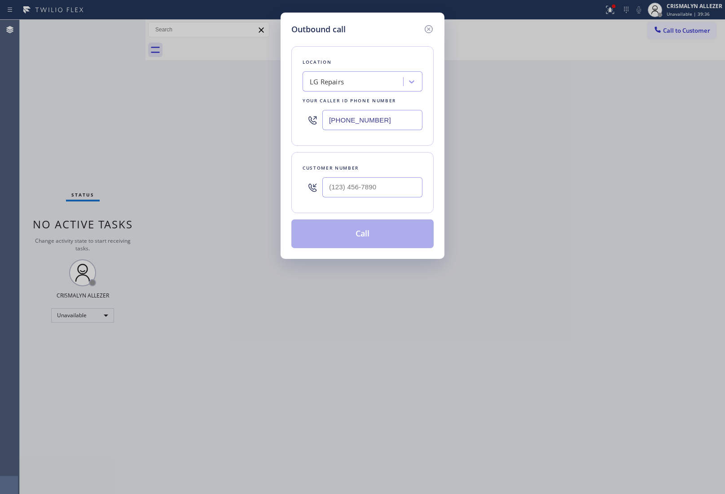
drag, startPoint x: 402, startPoint y: 123, endPoint x: 193, endPoint y: 115, distance: 208.8
click at [274, 120] on div "Outbound call Location LG Repairs Your caller id phone number [PHONE_NUMBER] Cu…" at bounding box center [362, 247] width 725 height 494
paste input "88) 894-2474"
type input "[PHONE_NUMBER]"
click at [387, 188] on input "(___) ___-____" at bounding box center [372, 187] width 100 height 20
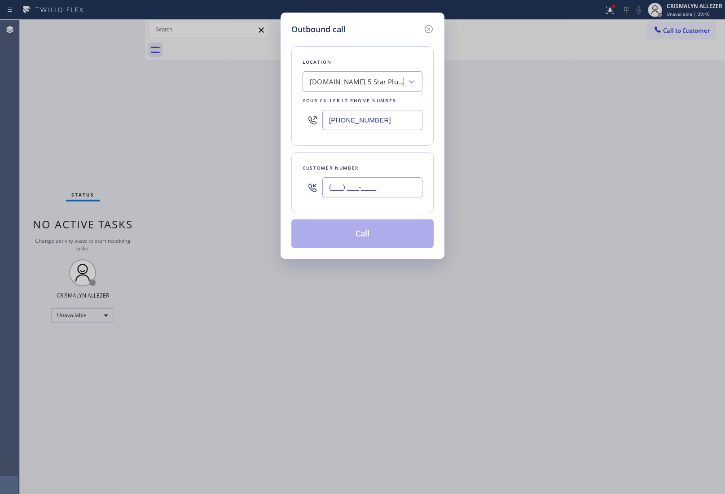
paste input "310) 309-9315"
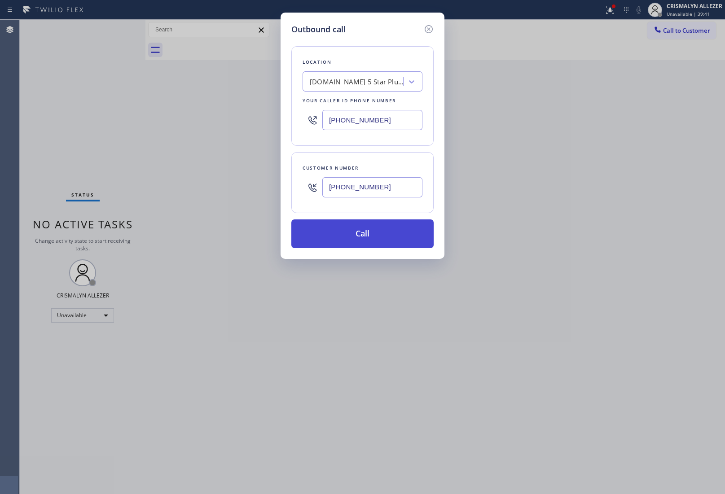
type input "[PHONE_NUMBER]"
click at [366, 241] on button "Call" at bounding box center [362, 233] width 142 height 29
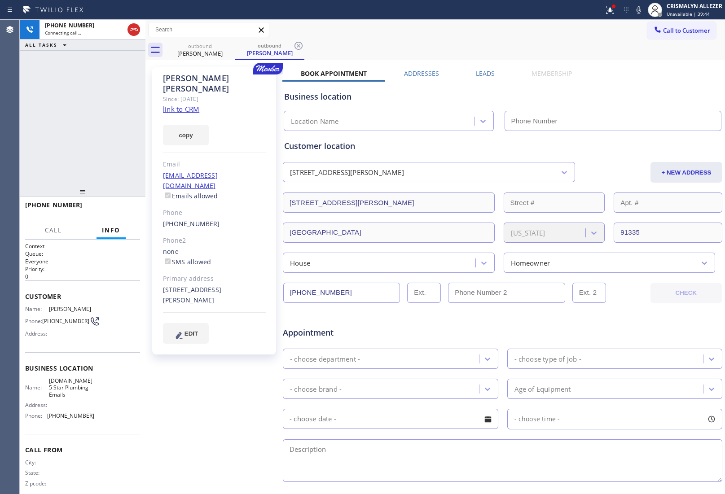
click at [184, 105] on link "link to CRM" at bounding box center [181, 109] width 36 height 9
type input "[PHONE_NUMBER]"
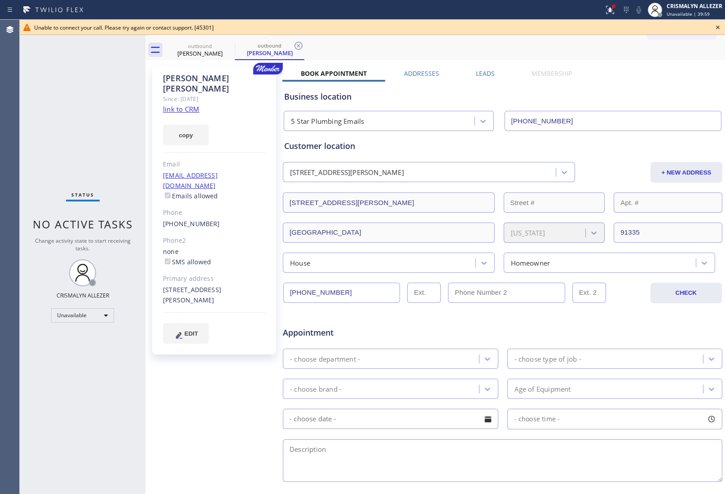
click at [717, 26] on icon at bounding box center [718, 28] width 4 height 4
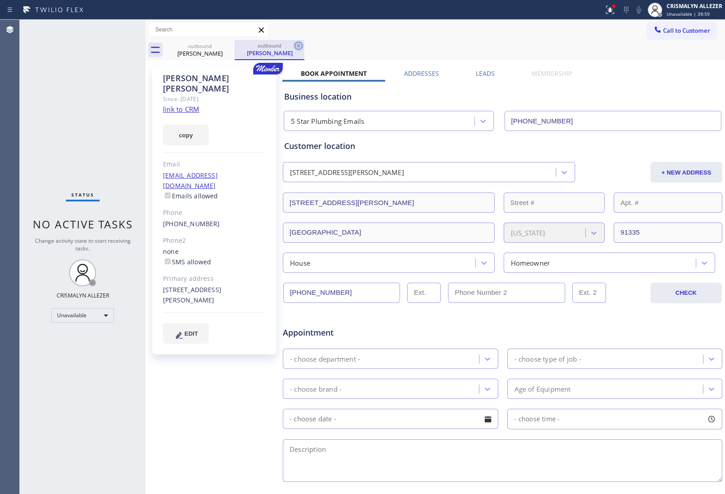
click at [301, 48] on icon at bounding box center [298, 46] width 8 height 8
drag, startPoint x: 223, startPoint y: 45, endPoint x: 238, endPoint y: 10, distance: 38.2
click at [227, 43] on icon at bounding box center [228, 45] width 11 height 11
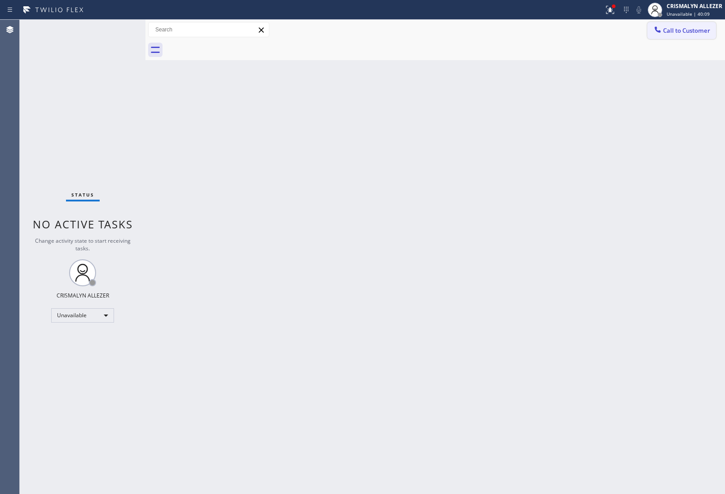
click at [696, 35] on button "Call to Customer" at bounding box center [681, 30] width 69 height 17
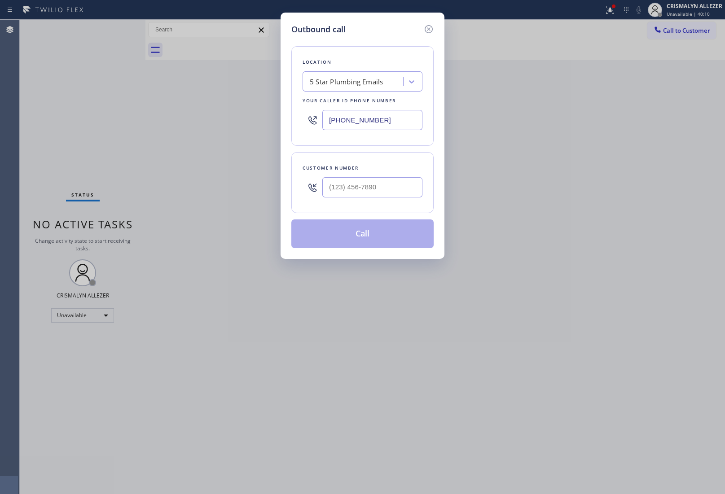
paste input "66) 432-1420"
drag, startPoint x: 411, startPoint y: 115, endPoint x: 223, endPoint y: 105, distance: 188.7
click at [234, 106] on div "Outbound call Location 5 Star Plumbing Emails Your caller id phone number [PHON…" at bounding box center [362, 247] width 725 height 494
type input "[PHONE_NUMBER]"
click at [414, 189] on input "(___) ___-____" at bounding box center [372, 187] width 100 height 20
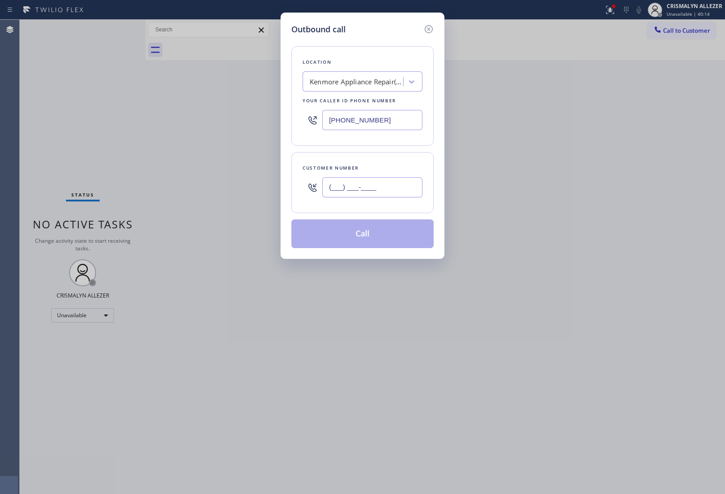
paste input "951) 751-5228"
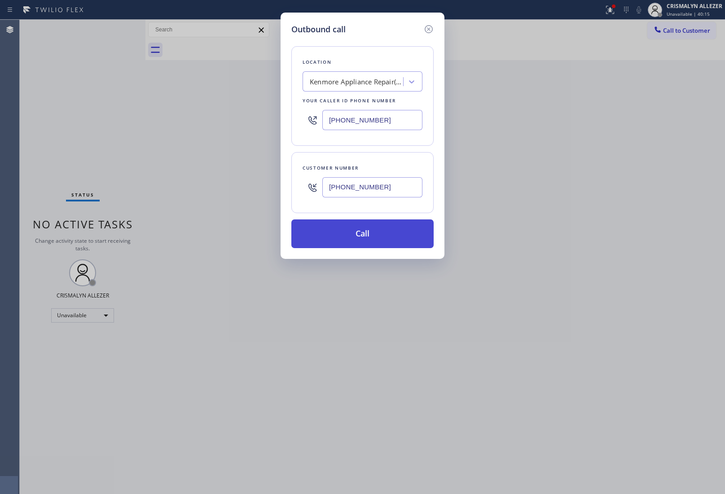
type input "[PHONE_NUMBER]"
click at [359, 243] on button "Call" at bounding box center [362, 233] width 142 height 29
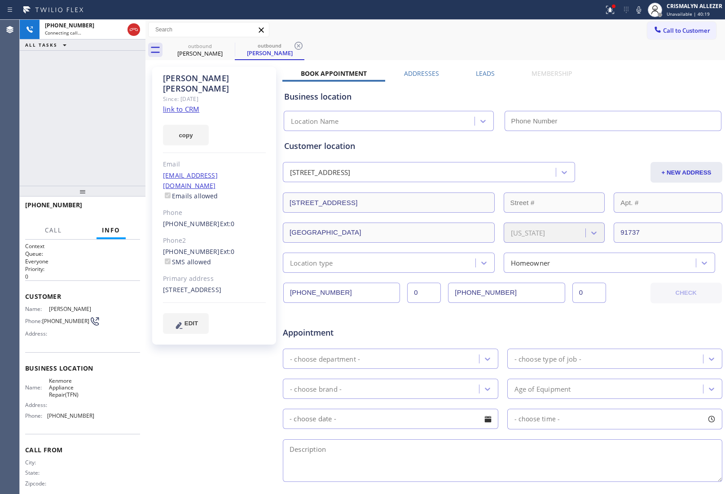
click at [190, 105] on link "link to CRM" at bounding box center [181, 109] width 36 height 9
type input "[PHONE_NUMBER]"
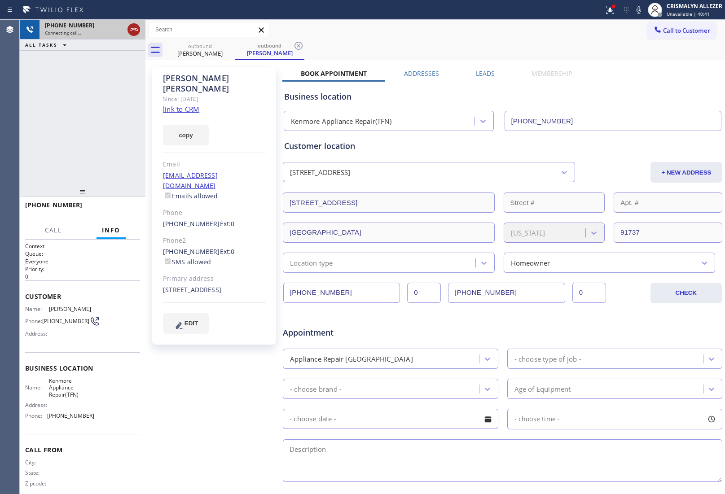
click at [137, 30] on icon at bounding box center [133, 29] width 11 height 11
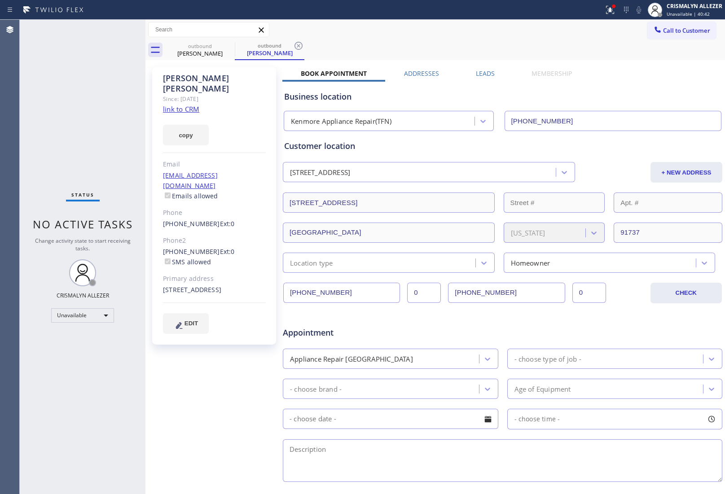
drag, startPoint x: 297, startPoint y: 46, endPoint x: 282, endPoint y: 49, distance: 15.1
click at [297, 46] on icon at bounding box center [298, 45] width 11 height 11
click at [225, 46] on icon at bounding box center [229, 46] width 8 height 8
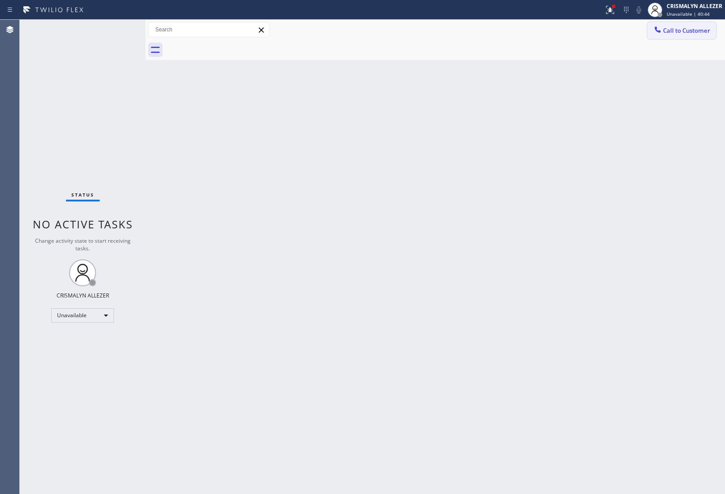
click at [696, 27] on span "Call to Customer" at bounding box center [686, 30] width 47 height 8
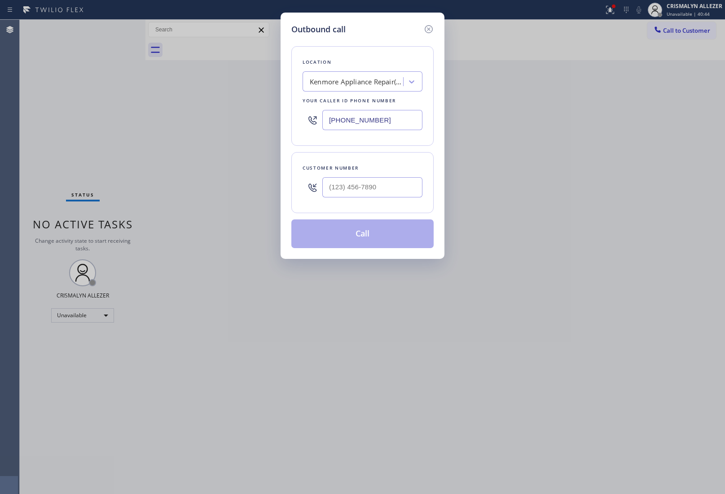
click at [395, 175] on div at bounding box center [372, 187] width 100 height 29
click at [394, 188] on input "(___) ___-____" at bounding box center [372, 187] width 100 height 20
paste input "909) 472-7838"
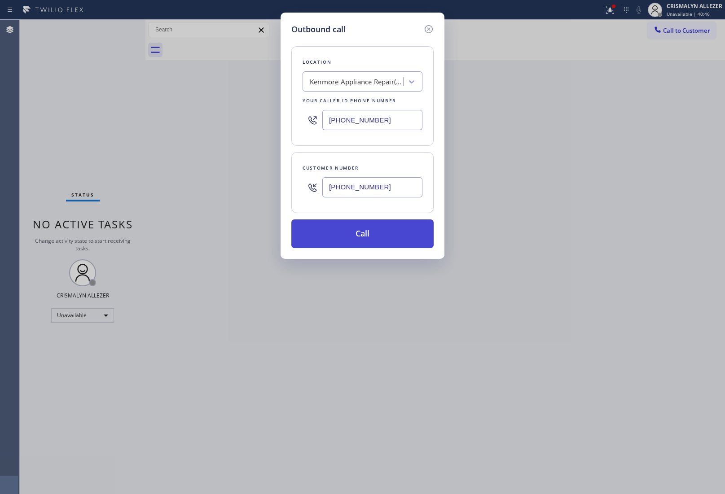
type input "[PHONE_NUMBER]"
click at [363, 232] on button "Call" at bounding box center [362, 233] width 142 height 29
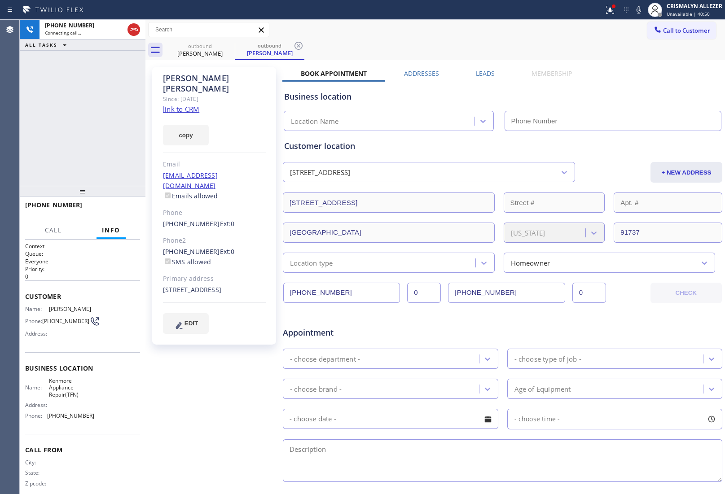
type input "[PHONE_NUMBER]"
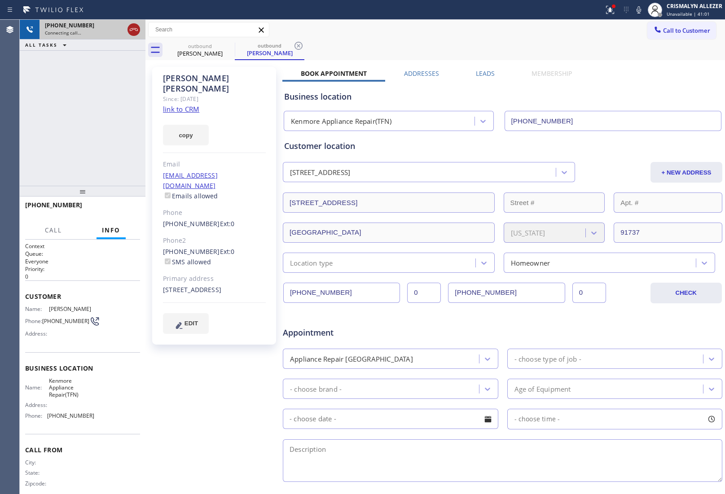
click at [131, 32] on icon at bounding box center [133, 29] width 11 height 11
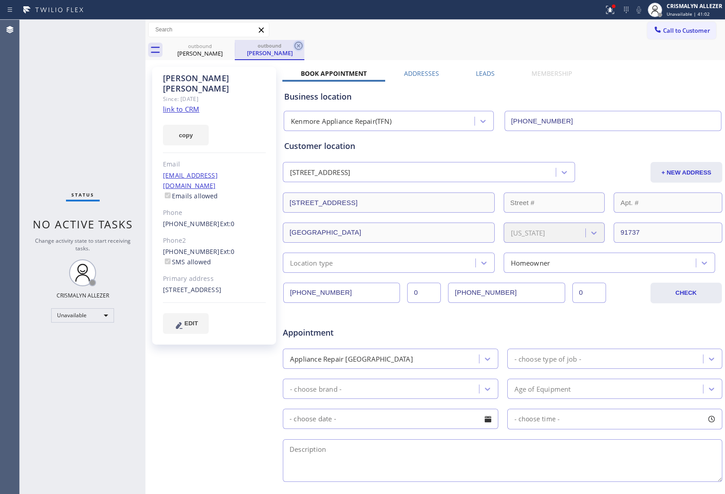
click at [297, 45] on icon at bounding box center [298, 46] width 8 height 8
click at [486, 72] on label "Leads" at bounding box center [485, 73] width 19 height 9
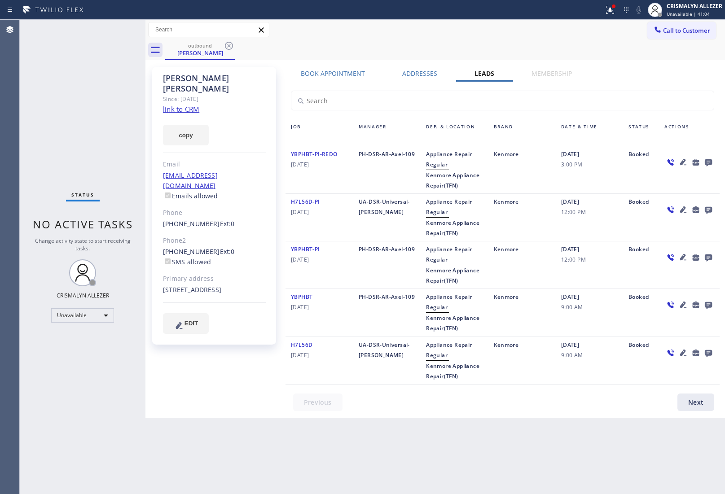
click at [707, 161] on icon at bounding box center [708, 162] width 11 height 11
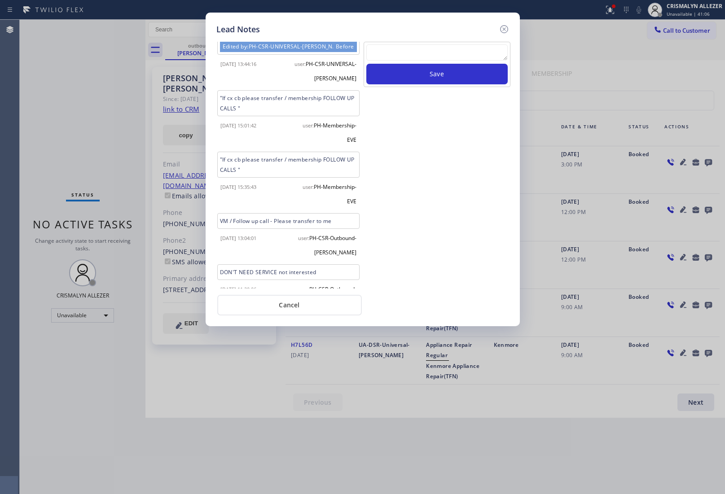
scroll to position [128, 0]
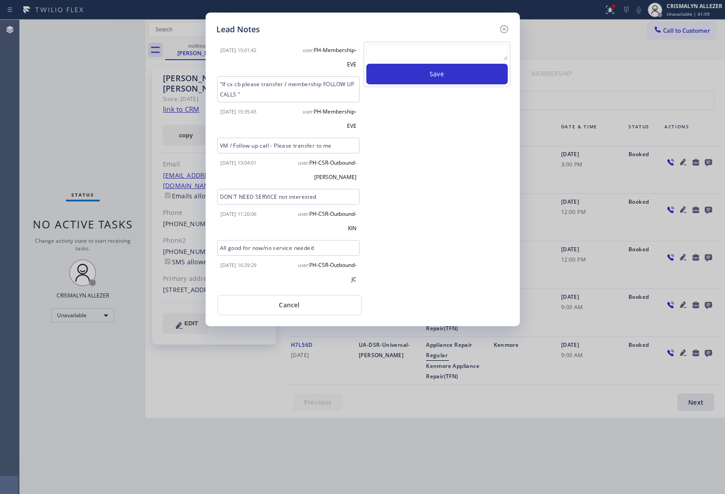
click at [449, 49] on textarea at bounding box center [436, 52] width 141 height 16
paste textarea "no answer | pls xfer here cx cb"
type textarea "no answer | pls xfer here cx cb"
click at [447, 71] on button "Save" at bounding box center [436, 74] width 141 height 21
click at [294, 304] on button "Cancel" at bounding box center [289, 305] width 144 height 21
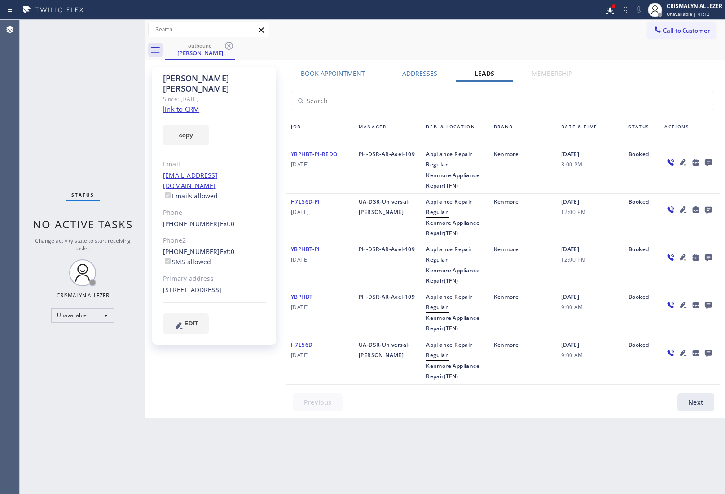
drag, startPoint x: 229, startPoint y: 45, endPoint x: 263, endPoint y: 1, distance: 55.7
click at [229, 43] on icon at bounding box center [228, 45] width 11 height 11
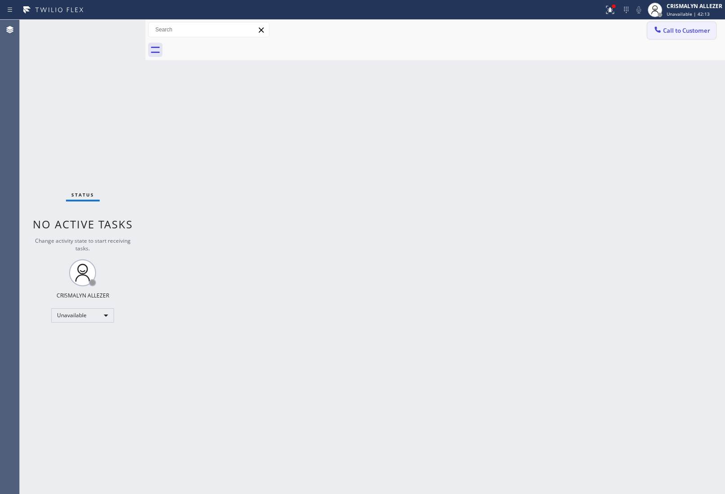
click at [679, 30] on span "Call to Customer" at bounding box center [686, 30] width 47 height 8
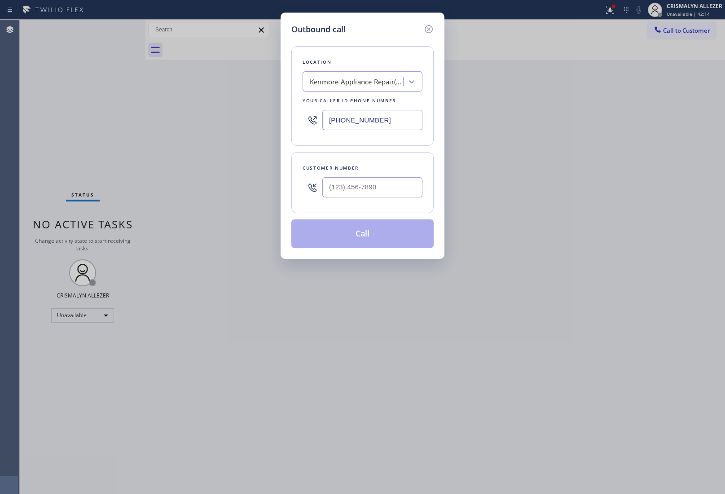
drag, startPoint x: 400, startPoint y: 119, endPoint x: 207, endPoint y: 117, distance: 193.0
click at [294, 124] on div "Location [GEOGRAPHIC_DATA] Appliance Repair(TFN) Your caller id phone number [P…" at bounding box center [362, 96] width 142 height 100
paste input "55) 731-4952"
type input "[PHONE_NUMBER]"
click at [387, 197] on input "(___) ___-____" at bounding box center [372, 187] width 100 height 20
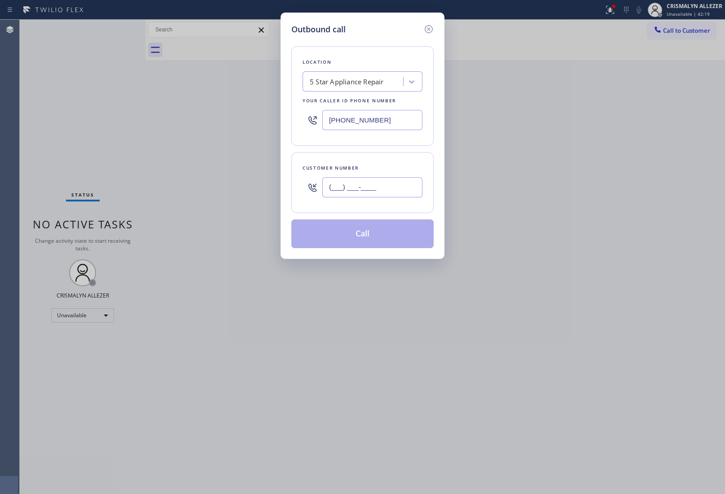
paste input "609) 937-7405"
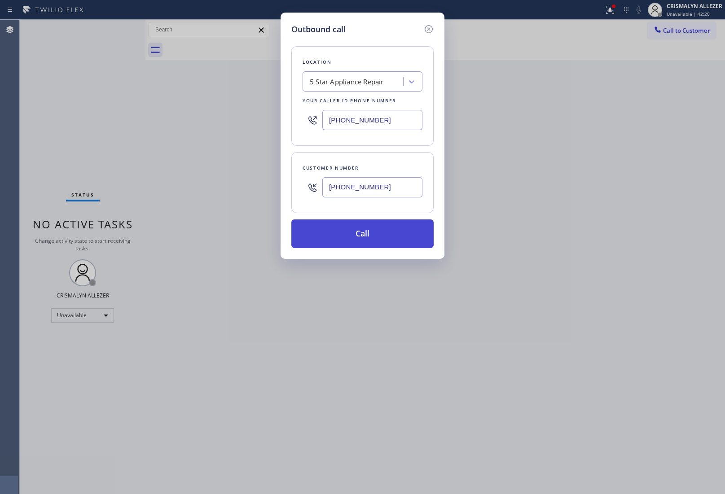
type input "[PHONE_NUMBER]"
click at [363, 239] on button "Call" at bounding box center [362, 233] width 142 height 29
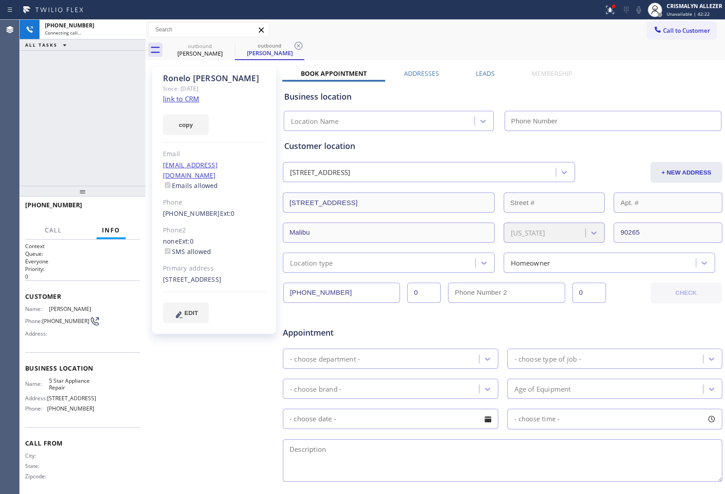
click at [172, 98] on link "link to CRM" at bounding box center [181, 98] width 36 height 9
type input "[PHONE_NUMBER]"
click at [481, 70] on label "Leads" at bounding box center [485, 73] width 19 height 9
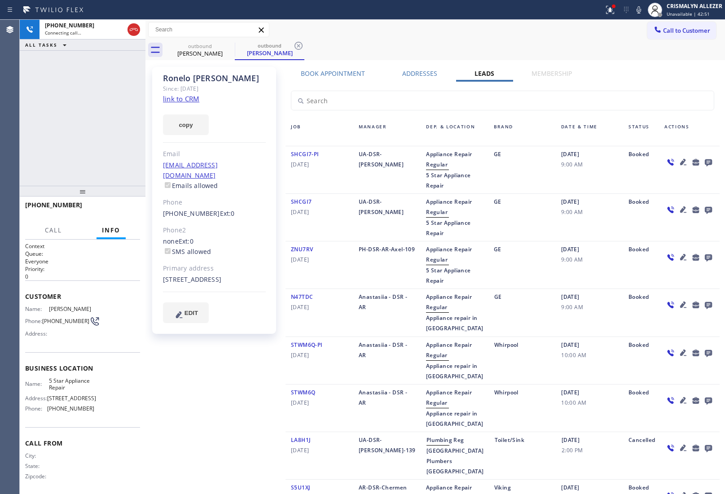
click at [705, 162] on icon at bounding box center [708, 162] width 7 height 7
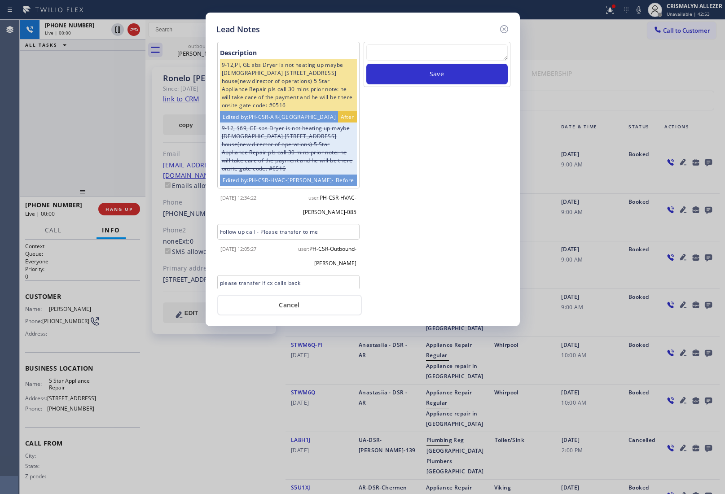
click at [425, 61] on textarea at bounding box center [436, 52] width 141 height 16
paste textarea "no answer | pls xfer here cx cb"
type textarea "no answer | pls xfer here cx cb"
click at [438, 68] on button "Save" at bounding box center [436, 74] width 141 height 21
click at [284, 308] on button "Cancel" at bounding box center [289, 305] width 144 height 21
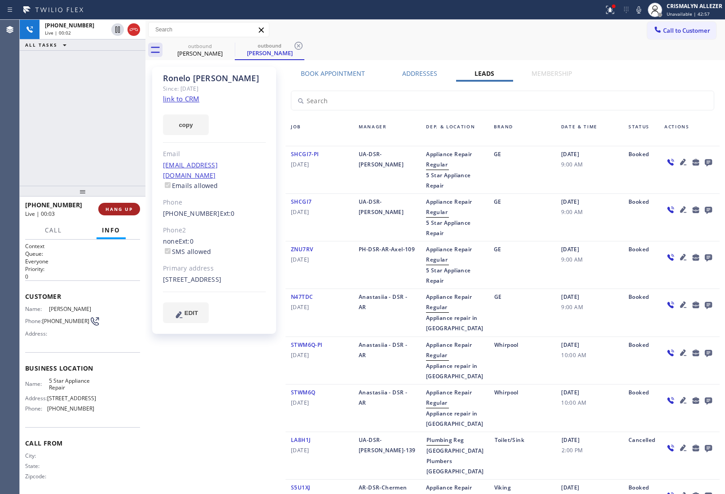
click at [117, 212] on button "HANG UP" at bounding box center [119, 209] width 42 height 13
click at [119, 209] on span "COMPLETE" at bounding box center [117, 209] width 31 height 6
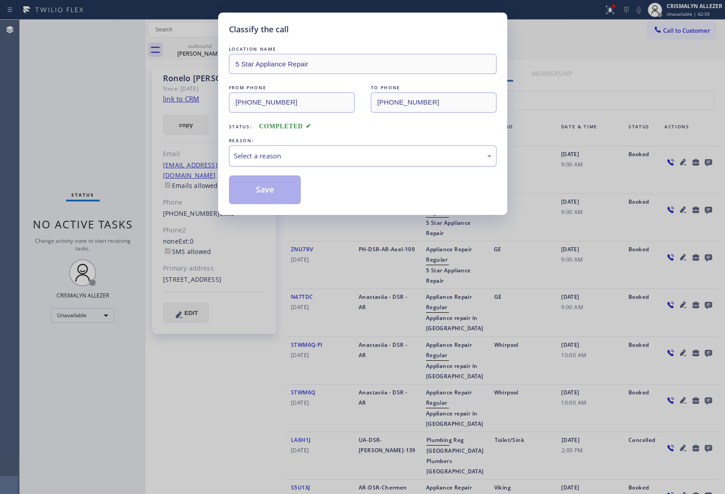
click at [350, 159] on div "Select a reason" at bounding box center [363, 156] width 258 height 10
click at [257, 193] on button "Save" at bounding box center [265, 189] width 72 height 29
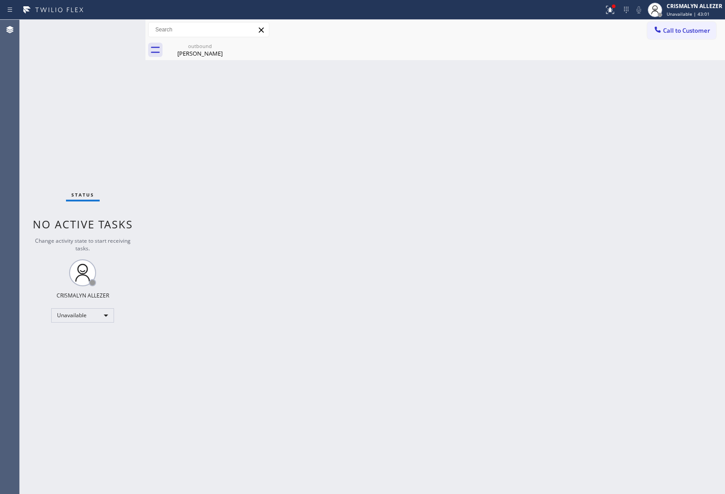
drag, startPoint x: 216, startPoint y: 53, endPoint x: 237, endPoint y: 46, distance: 21.9
click at [221, 52] on div "[PERSON_NAME]" at bounding box center [200, 53] width 68 height 8
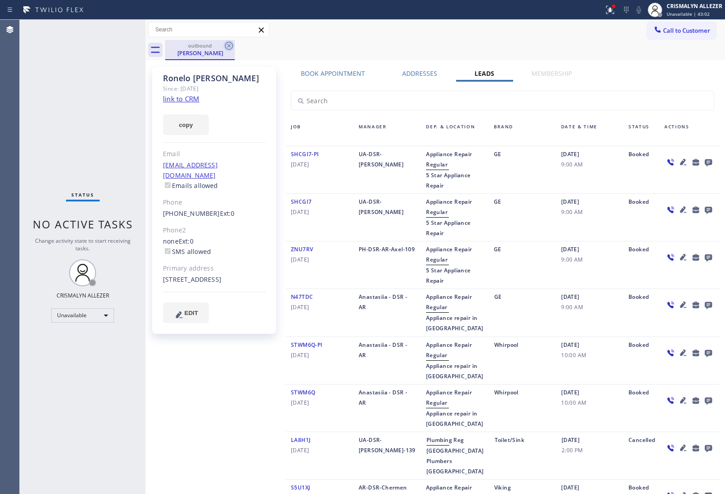
click at [223, 46] on icon at bounding box center [228, 45] width 11 height 11
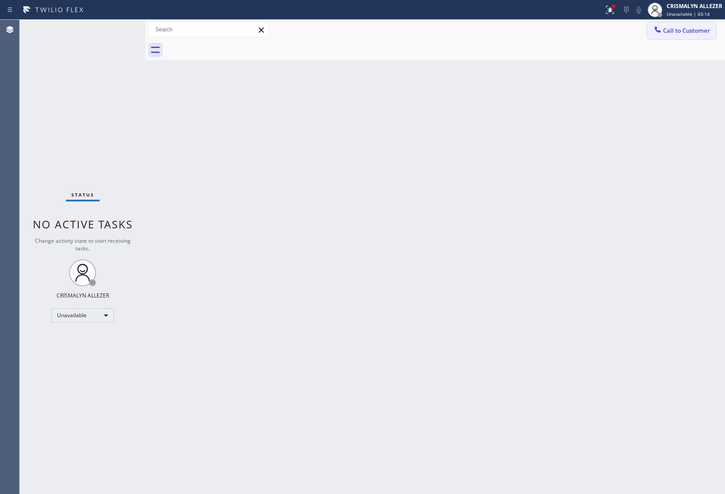
click at [680, 34] on span "Call to Customer" at bounding box center [686, 30] width 47 height 8
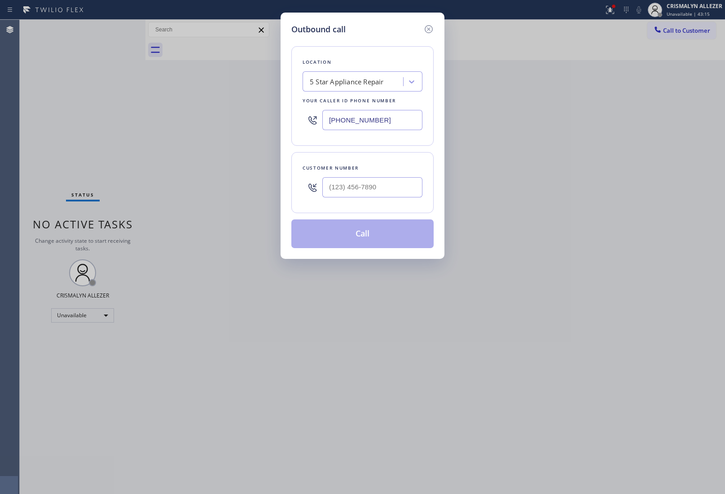
paste input "562) 321-5777"
drag, startPoint x: 382, startPoint y: 124, endPoint x: 259, endPoint y: 125, distance: 123.0
click at [259, 125] on div "Outbound call Location 5 Star Appliance Repair Your caller id phone number [PHO…" at bounding box center [362, 247] width 725 height 494
type input "[PHONE_NUMBER]"
click at [396, 185] on input "(___) ___-____" at bounding box center [372, 187] width 100 height 20
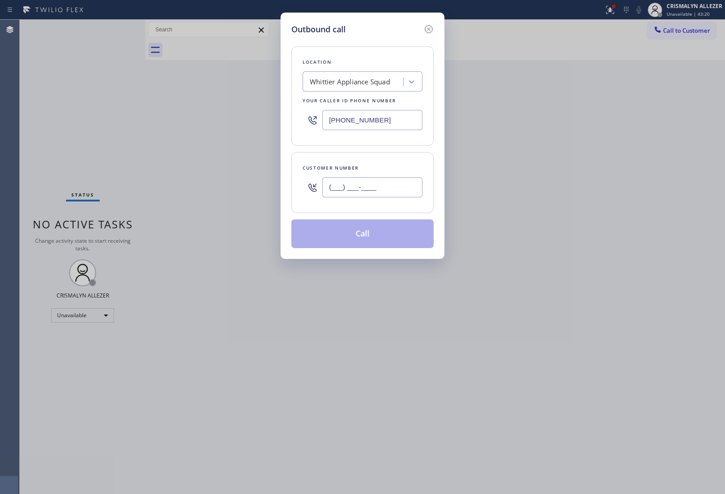
paste input "845) 242-7739"
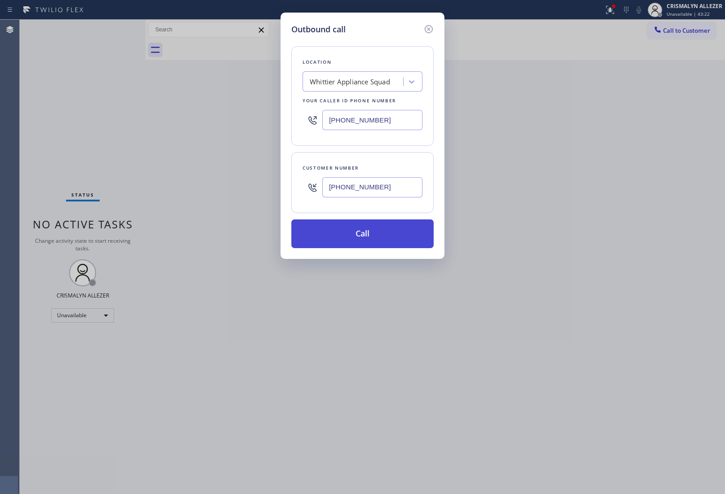
type input "[PHONE_NUMBER]"
click at [366, 243] on button "Call" at bounding box center [362, 233] width 142 height 29
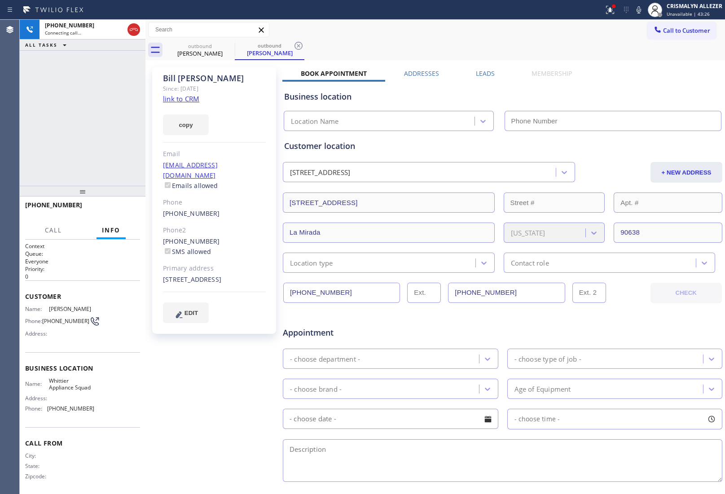
click at [196, 97] on link "link to CRM" at bounding box center [181, 98] width 36 height 9
type input "[PHONE_NUMBER]"
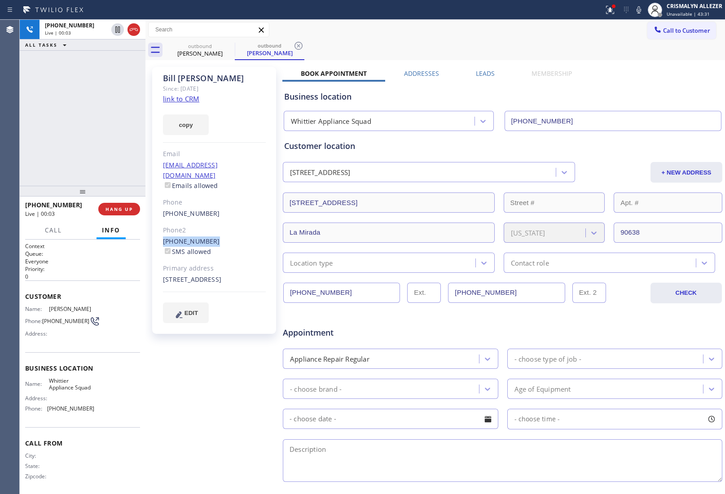
drag, startPoint x: 162, startPoint y: 232, endPoint x: 217, endPoint y: 232, distance: 54.3
click at [217, 236] on div "[PHONE_NUMBER] SMS allowed" at bounding box center [214, 246] width 103 height 21
copy link "[PHONE_NUMBER]"
click at [118, 214] on button "HANG UP" at bounding box center [119, 209] width 42 height 13
click at [118, 213] on button "COMPLETE" at bounding box center [117, 209] width 45 height 13
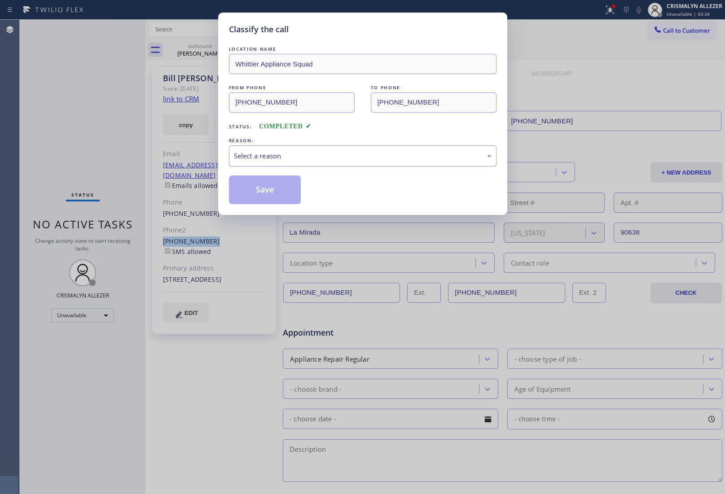
click at [380, 158] on div "Select a reason" at bounding box center [363, 156] width 258 height 10
click at [274, 193] on button "Save" at bounding box center [265, 189] width 72 height 29
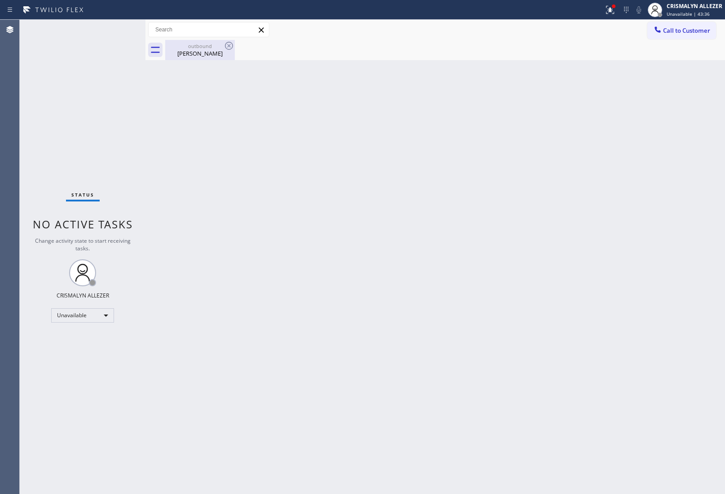
click at [202, 55] on div "[PERSON_NAME]" at bounding box center [200, 53] width 68 height 8
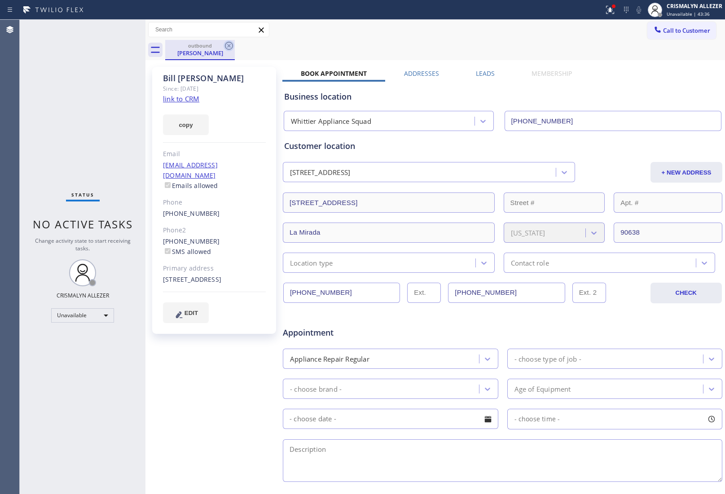
click at [225, 46] on icon at bounding box center [229, 46] width 8 height 8
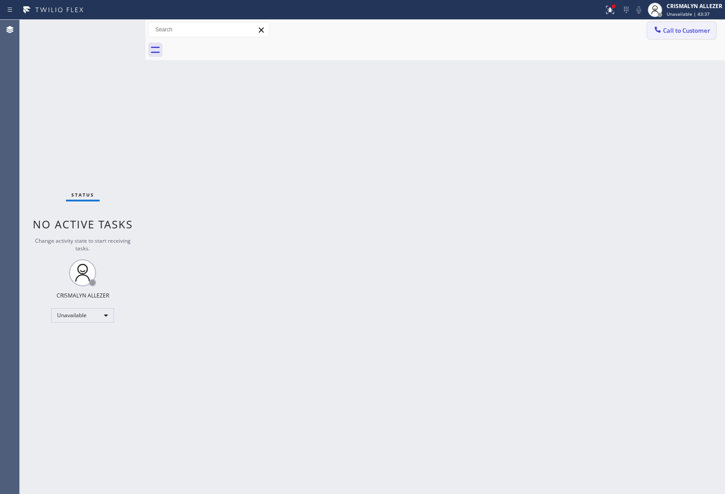
click at [689, 30] on span "Call to Customer" at bounding box center [686, 30] width 47 height 8
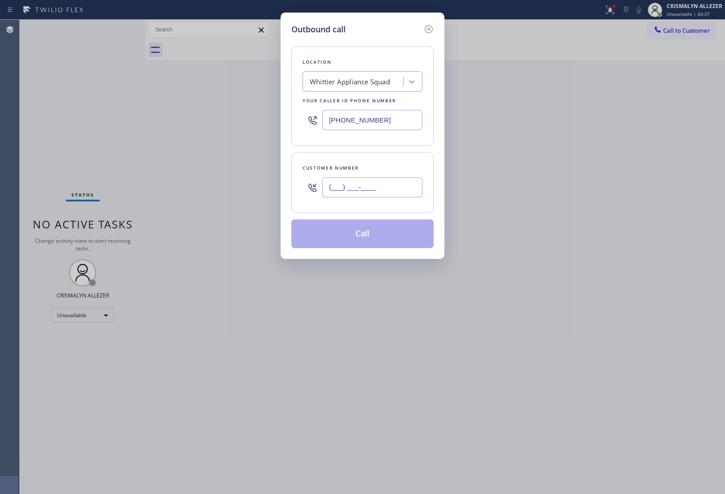
click at [396, 188] on input "(___) ___-____" at bounding box center [372, 187] width 100 height 20
paste input "845) 242-7740"
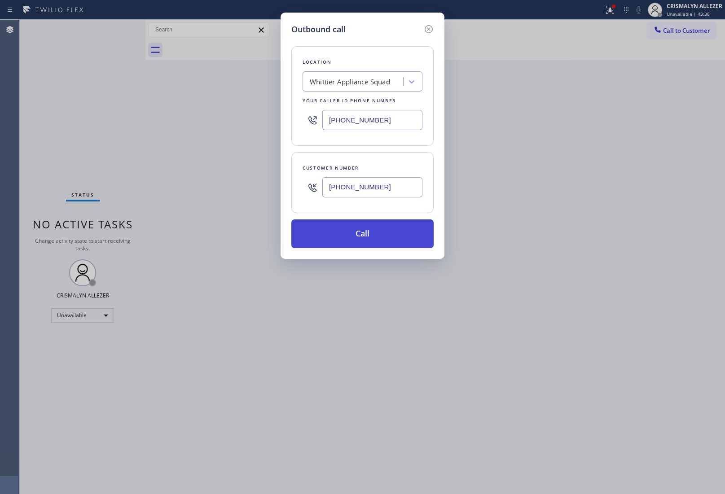
type input "[PHONE_NUMBER]"
click at [363, 245] on button "Call" at bounding box center [362, 233] width 142 height 29
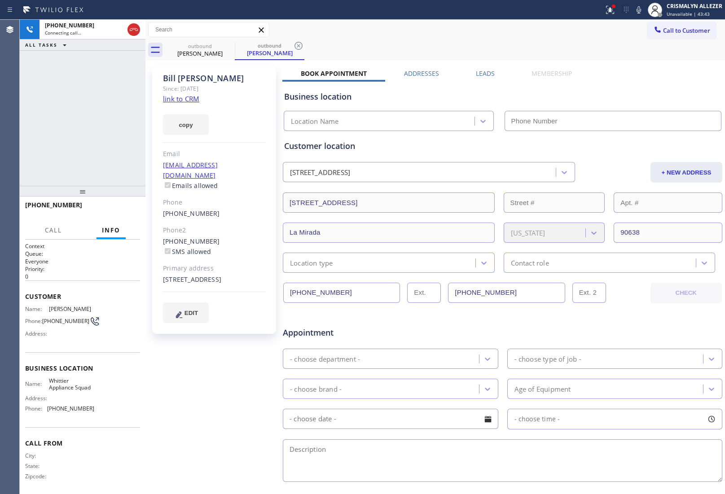
type input "[PHONE_NUMBER]"
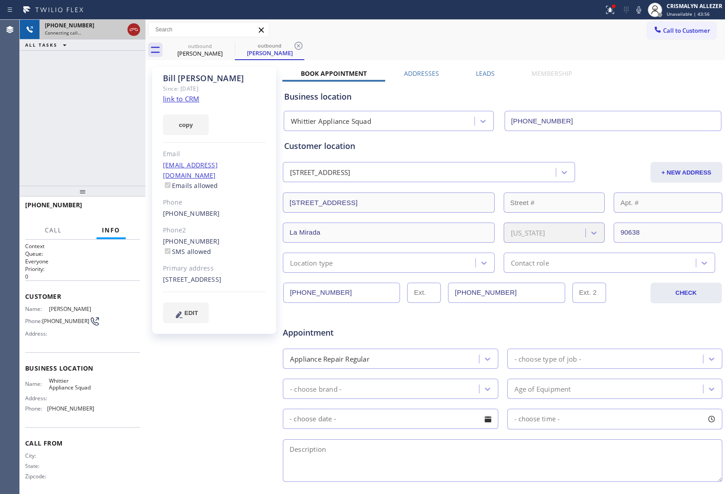
click at [131, 30] on icon at bounding box center [134, 29] width 8 height 3
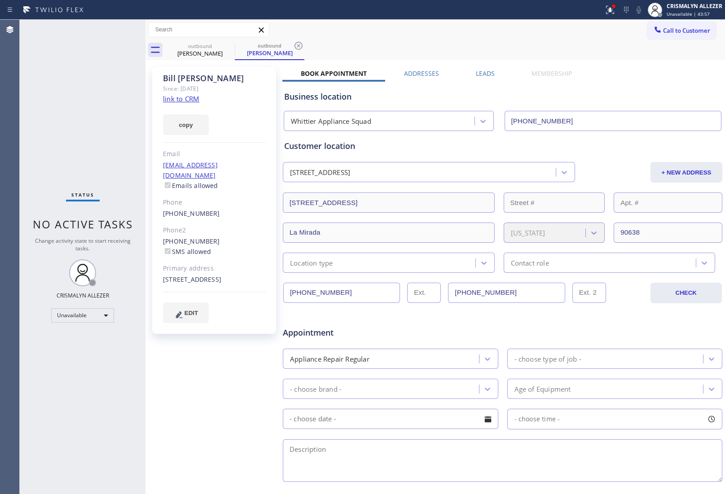
click at [477, 72] on label "Leads" at bounding box center [485, 73] width 19 height 9
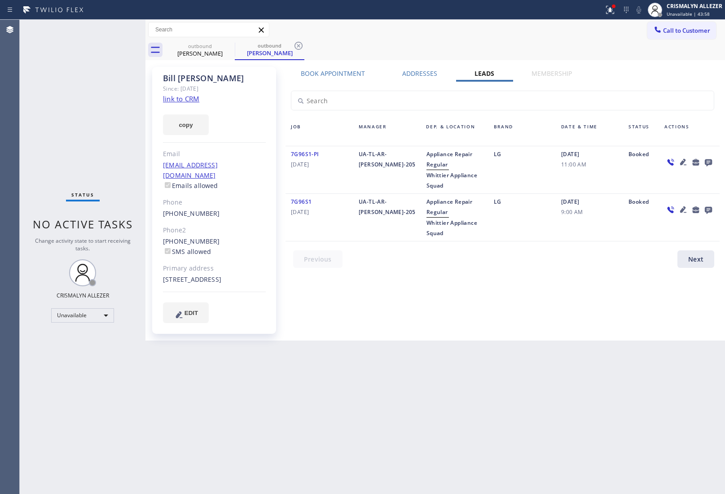
click at [707, 162] on icon at bounding box center [708, 162] width 7 height 7
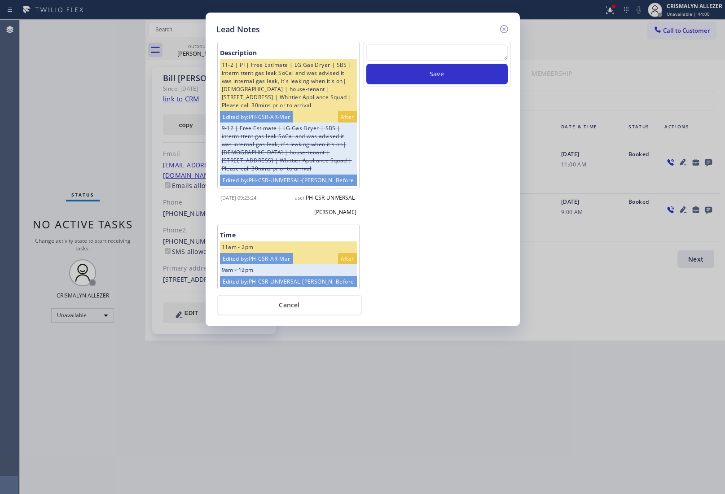
click at [390, 44] on textarea at bounding box center [436, 52] width 141 height 16
paste textarea "no answer | pls xfer here cx cb"
type textarea "no answer | pls xfer here cx cb"
click at [429, 72] on button "Save" at bounding box center [436, 74] width 141 height 21
click at [298, 305] on button "Cancel" at bounding box center [289, 305] width 144 height 21
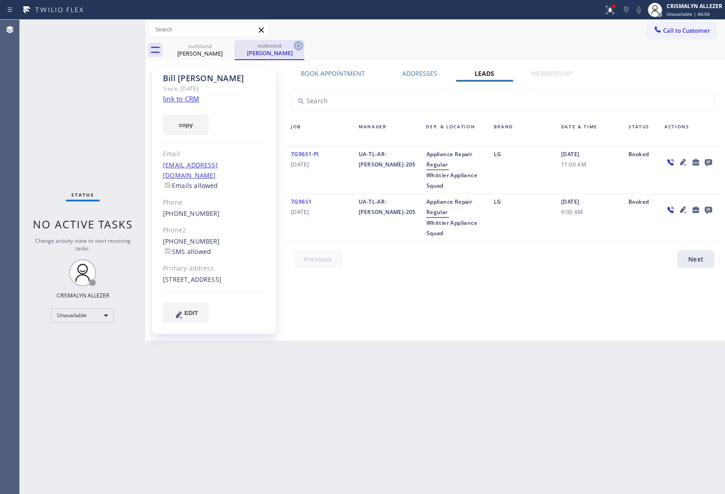
click at [296, 48] on icon at bounding box center [298, 45] width 11 height 11
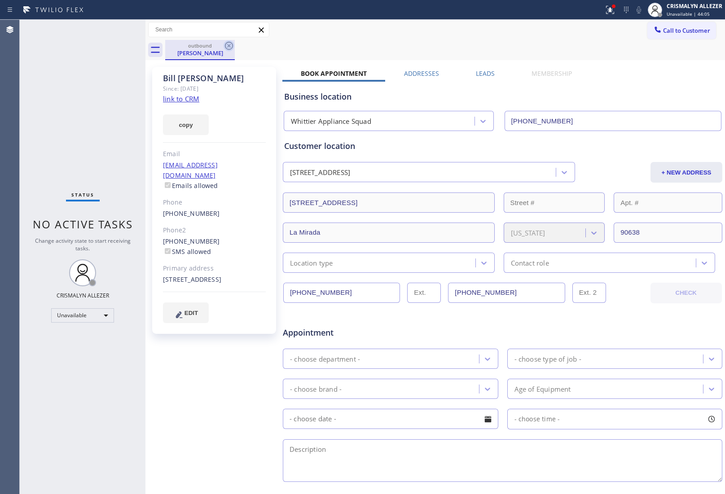
click at [225, 45] on icon at bounding box center [229, 46] width 8 height 8
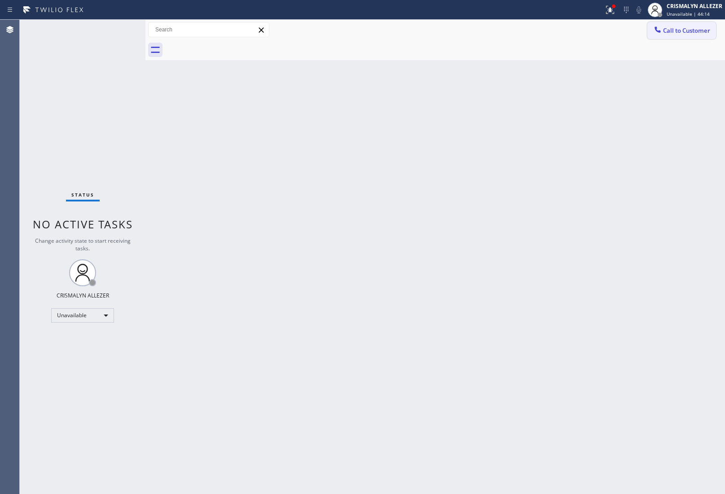
click at [685, 34] on span "Call to Customer" at bounding box center [686, 30] width 47 height 8
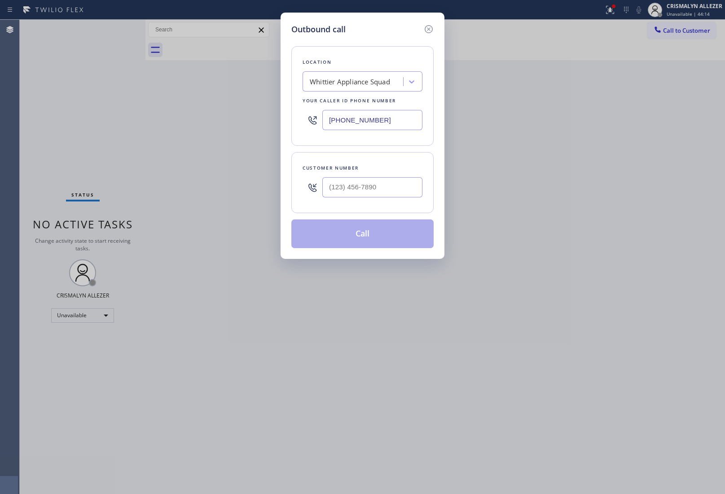
drag, startPoint x: 413, startPoint y: 126, endPoint x: 226, endPoint y: 127, distance: 187.1
click at [226, 127] on div "Outbound call Location Whittier Appliance Squad Your caller id phone number [PH…" at bounding box center [362, 247] width 725 height 494
paste input "310) 340-7214"
type input "[PHONE_NUMBER]"
click at [373, 187] on input "(___) ___-____" at bounding box center [372, 187] width 100 height 20
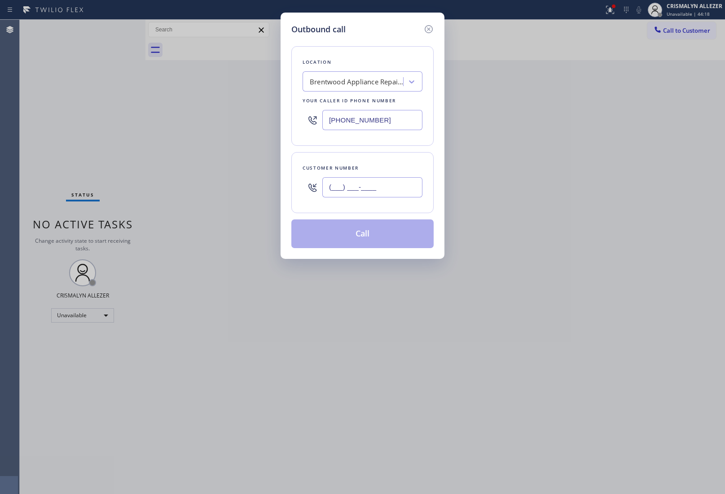
paste input "310) 963-3888"
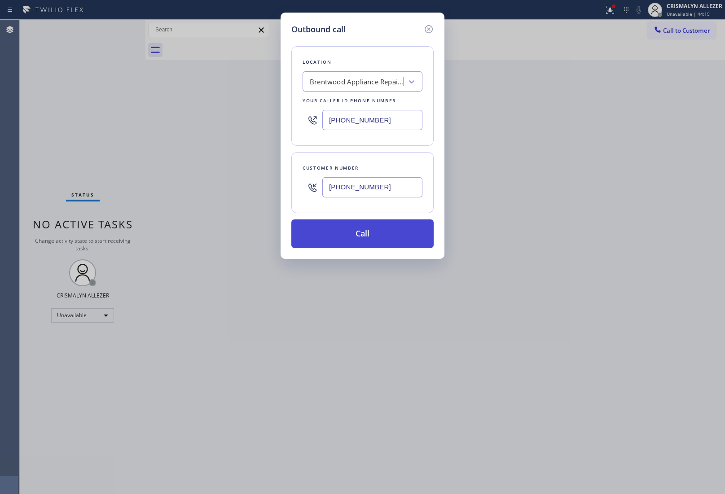
type input "[PHONE_NUMBER]"
click at [367, 228] on button "Call" at bounding box center [362, 233] width 142 height 29
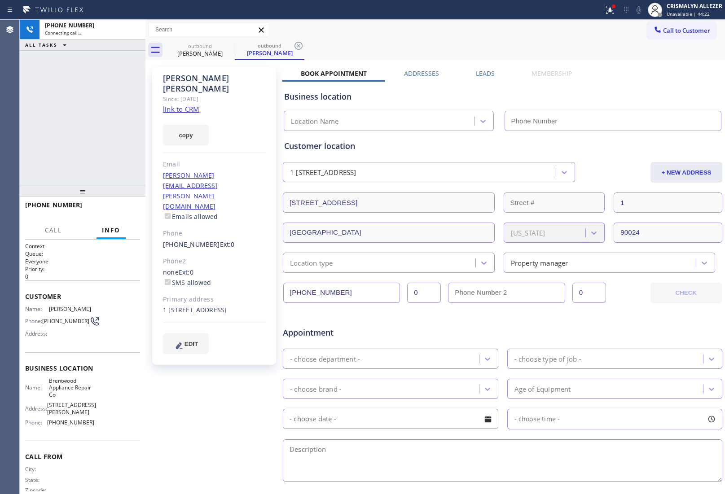
click at [187, 105] on link "link to CRM" at bounding box center [181, 109] width 36 height 9
type input "[PHONE_NUMBER]"
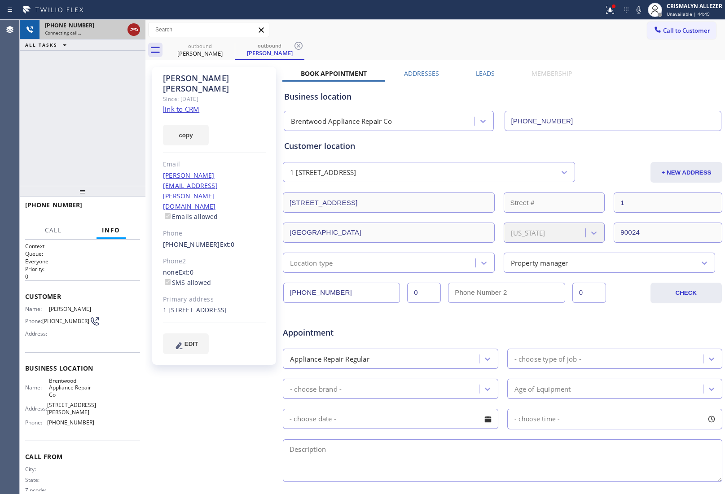
click at [135, 31] on icon at bounding box center [133, 29] width 11 height 11
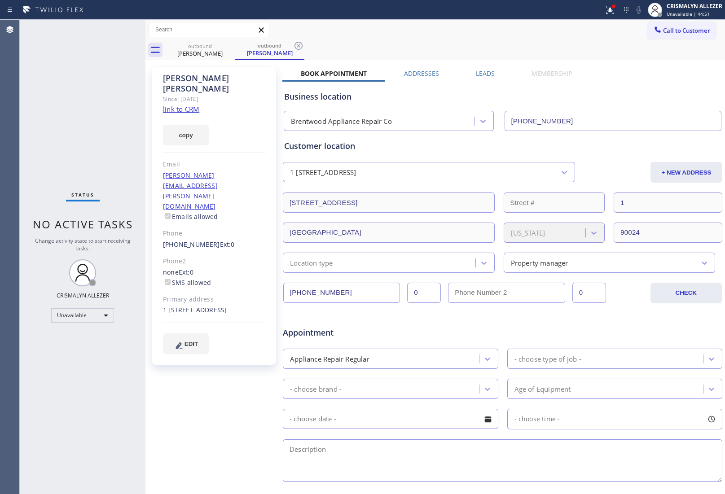
drag, startPoint x: 496, startPoint y: 73, endPoint x: 465, endPoint y: 77, distance: 30.8
click at [490, 74] on div "Leads" at bounding box center [485, 75] width 56 height 13
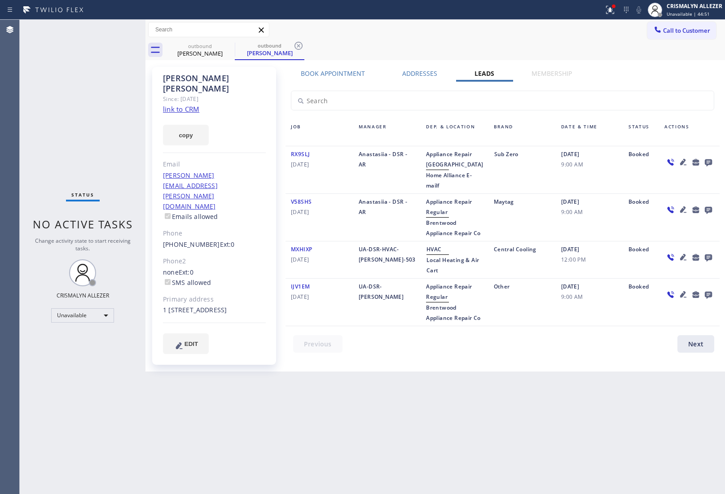
click at [709, 162] on icon at bounding box center [708, 162] width 7 height 7
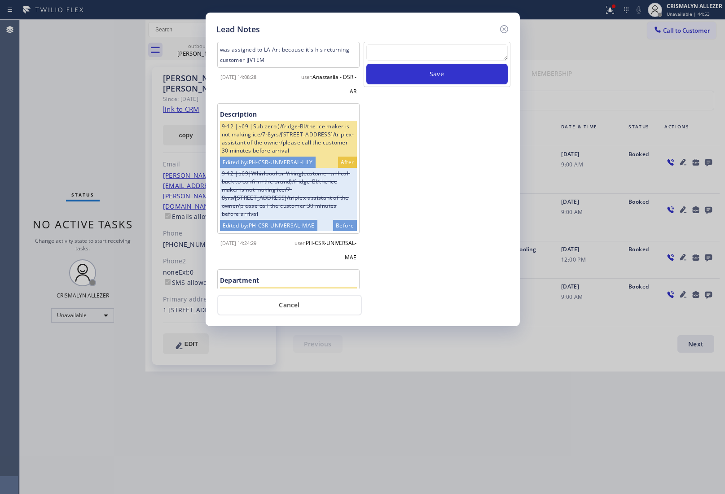
click at [411, 57] on textarea at bounding box center [436, 52] width 141 height 16
paste textarea "no answer | pls xfer here cx cb"
type textarea "no answer | pls xfer here cx cb"
click at [426, 79] on button "Save" at bounding box center [436, 74] width 141 height 21
click at [290, 311] on button "Cancel" at bounding box center [289, 305] width 144 height 21
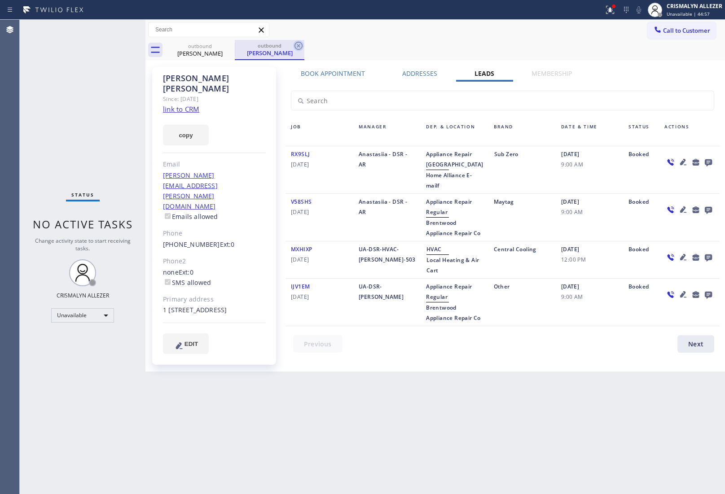
click at [301, 46] on icon at bounding box center [298, 45] width 11 height 11
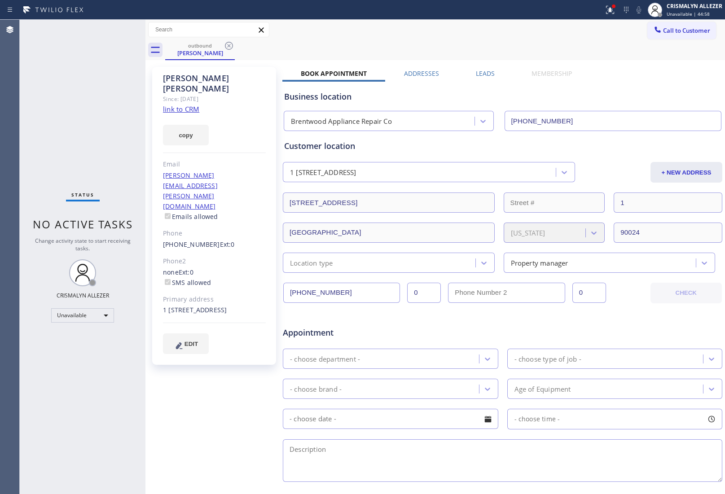
drag, startPoint x: 228, startPoint y: 48, endPoint x: 237, endPoint y: 37, distance: 13.7
click at [229, 45] on icon at bounding box center [228, 45] width 11 height 11
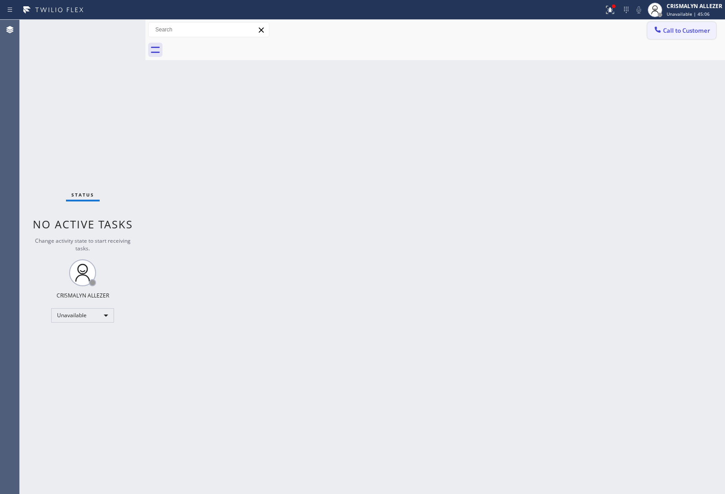
click at [695, 32] on span "Call to Customer" at bounding box center [686, 30] width 47 height 8
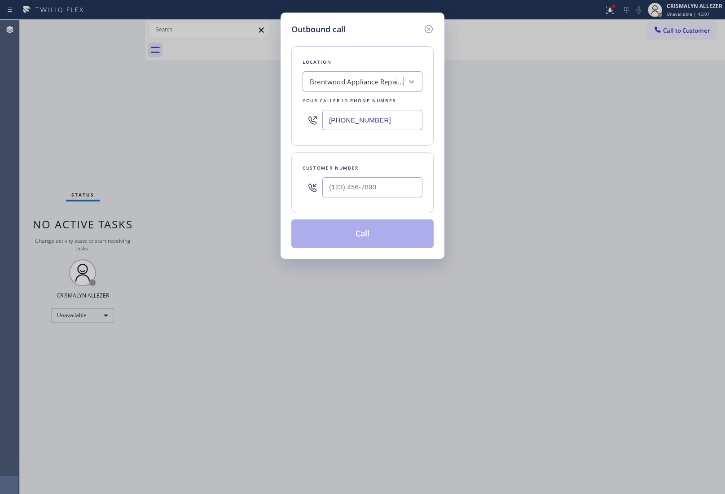
drag, startPoint x: 405, startPoint y: 122, endPoint x: 210, endPoint y: 102, distance: 196.6
click at [318, 111] on div "[PHONE_NUMBER]" at bounding box center [362, 119] width 120 height 29
paste input "877) 748-5179"
type input "[PHONE_NUMBER]"
click at [406, 196] on input "(___) ___-____" at bounding box center [372, 187] width 100 height 20
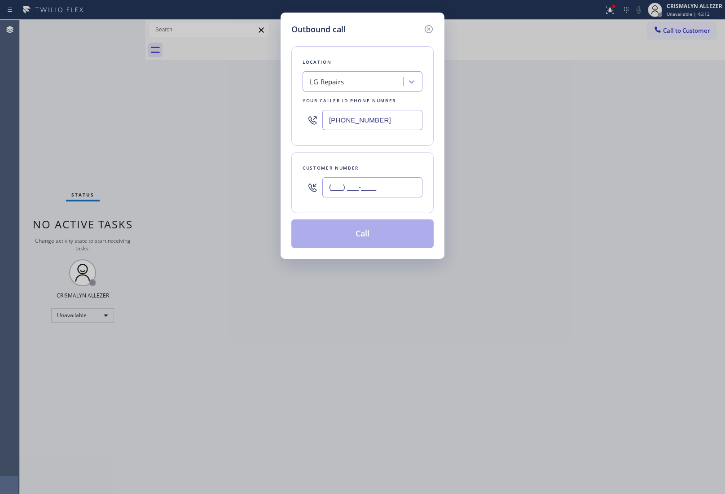
paste input "415) 902-6344"
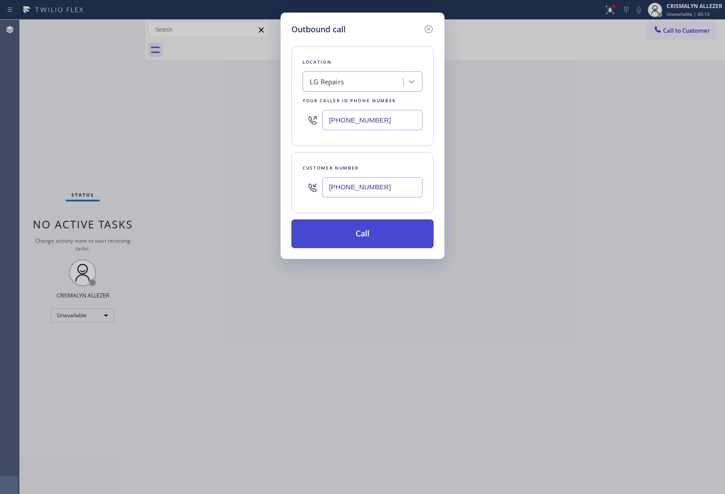
type input "[PHONE_NUMBER]"
click at [365, 238] on button "Call" at bounding box center [362, 233] width 142 height 29
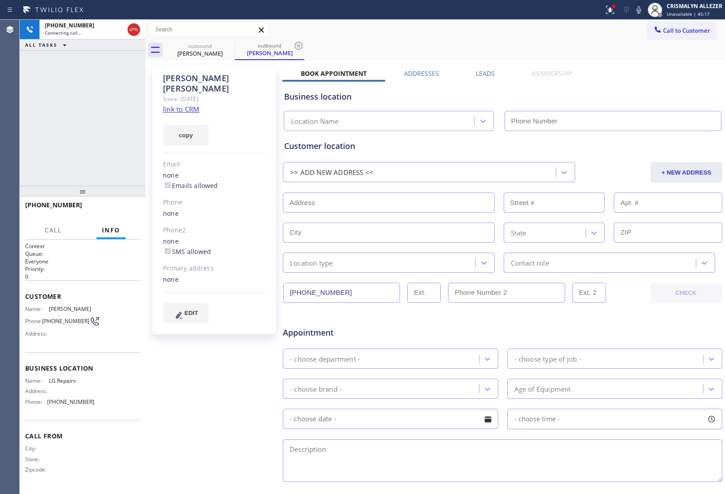
click at [189, 105] on link "link to CRM" at bounding box center [181, 109] width 36 height 9
type input "[PHONE_NUMBER]"
click at [115, 211] on span "HANG UP" at bounding box center [118, 209] width 27 height 6
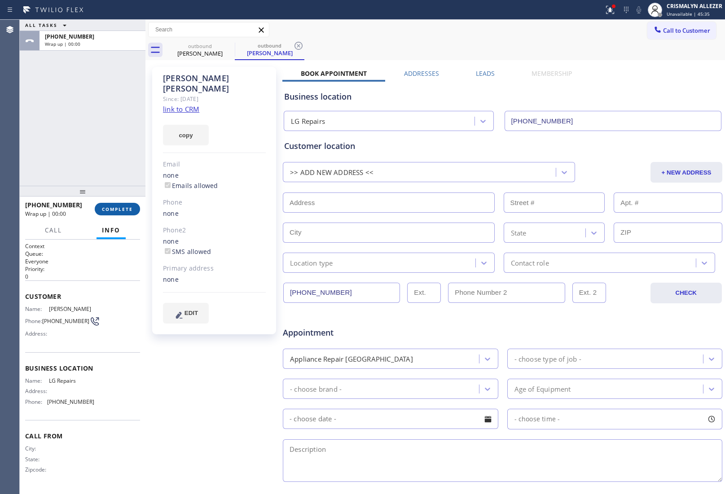
click at [115, 211] on span "COMPLETE" at bounding box center [117, 209] width 31 height 6
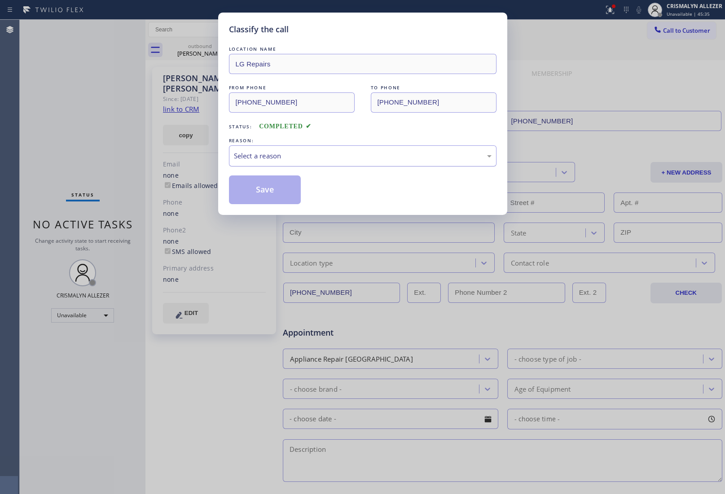
click at [355, 158] on div "Select a reason" at bounding box center [363, 156] width 258 height 10
click at [272, 197] on button "Save" at bounding box center [265, 189] width 72 height 29
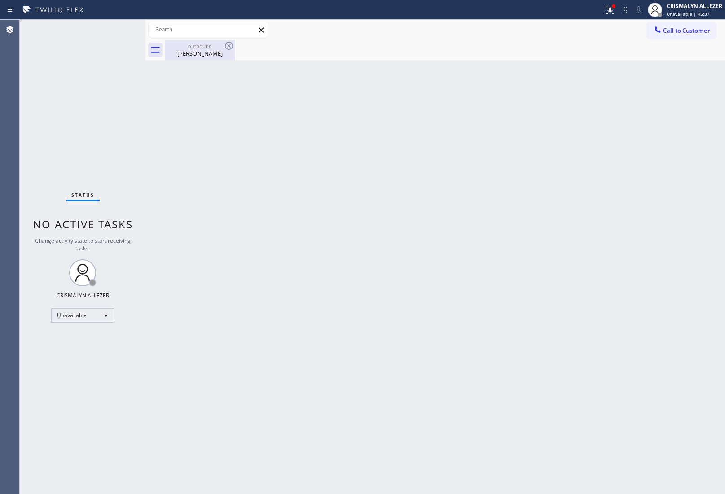
drag, startPoint x: 203, startPoint y: 53, endPoint x: 232, endPoint y: 50, distance: 28.8
click at [207, 53] on div "[PERSON_NAME]" at bounding box center [200, 53] width 68 height 8
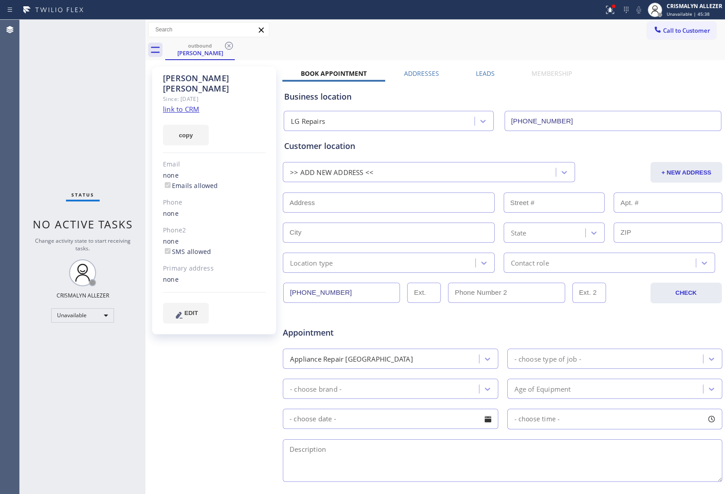
drag, startPoint x: 230, startPoint y: 45, endPoint x: 539, endPoint y: 51, distance: 309.2
click at [236, 47] on div "outbound [PERSON_NAME]" at bounding box center [445, 50] width 560 height 20
click at [681, 32] on span "Call to Customer" at bounding box center [686, 30] width 47 height 8
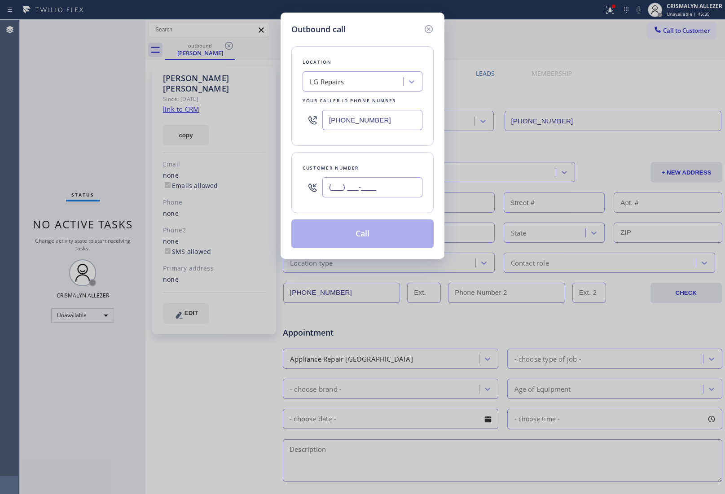
click at [395, 187] on input "(___) ___-____" at bounding box center [372, 187] width 100 height 20
paste input "415) 309-3924"
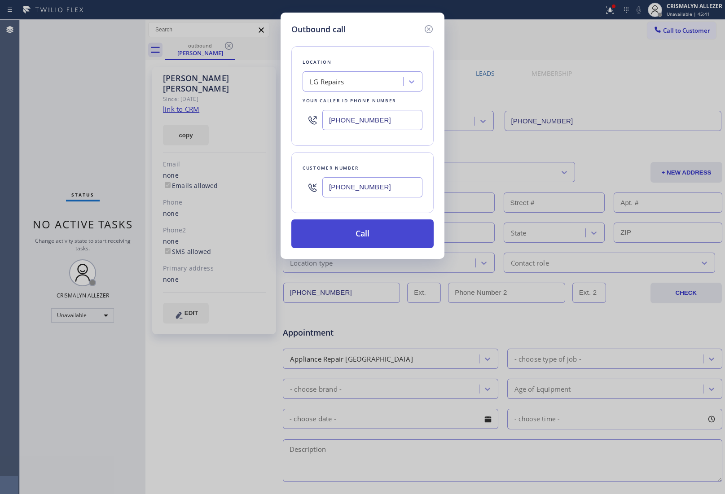
type input "[PHONE_NUMBER]"
click at [371, 231] on button "Call" at bounding box center [362, 233] width 142 height 29
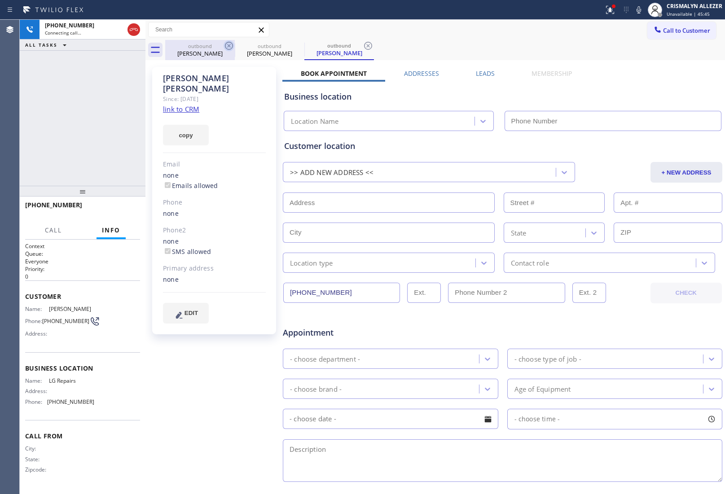
click at [225, 47] on icon at bounding box center [229, 46] width 8 height 8
click at [229, 47] on icon at bounding box center [228, 45] width 11 height 11
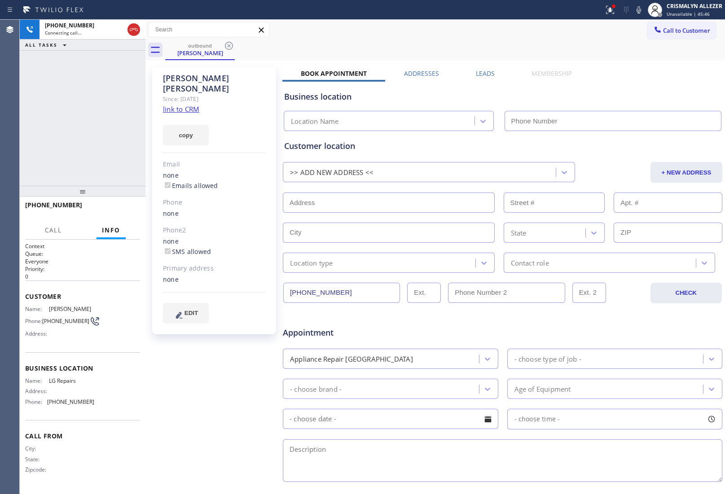
type input "[PHONE_NUMBER]"
click at [122, 209] on span "HANG UP" at bounding box center [118, 209] width 27 height 6
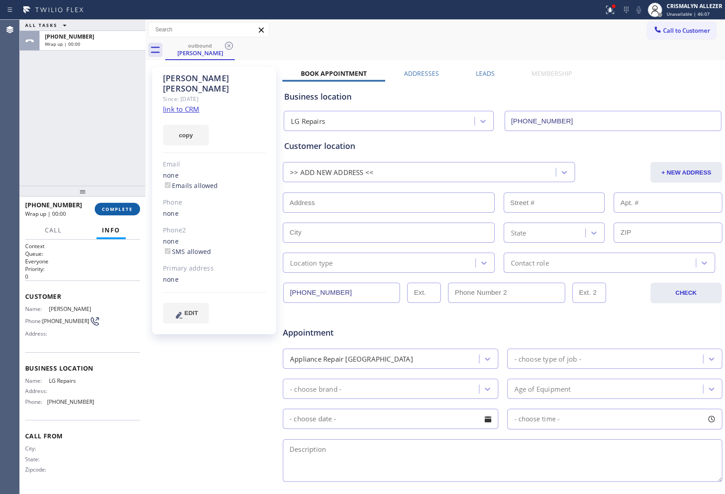
click at [122, 209] on span "COMPLETE" at bounding box center [117, 209] width 31 height 6
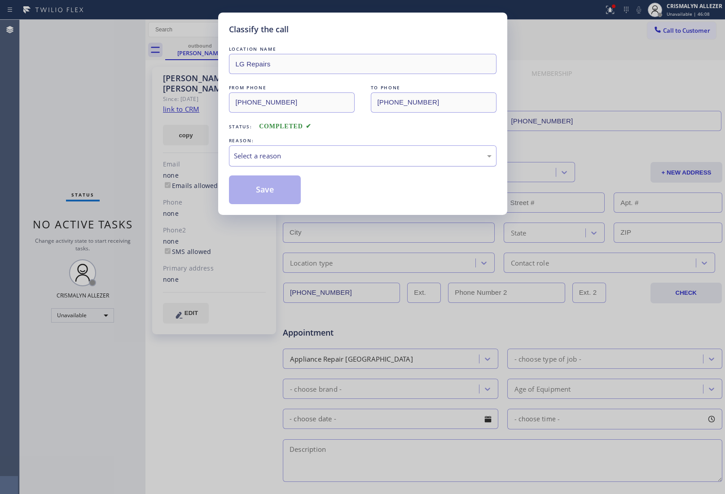
click at [331, 164] on div "Select a reason" at bounding box center [362, 155] width 267 height 21
click at [267, 189] on button "Save" at bounding box center [265, 189] width 72 height 29
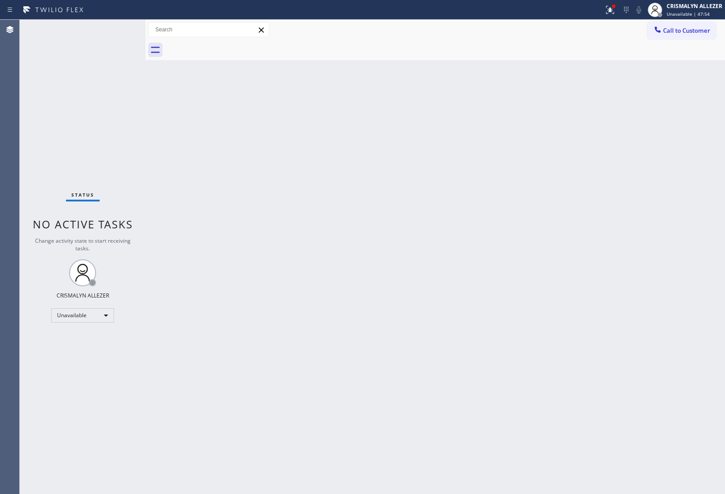
click at [680, 37] on button "Call to Customer" at bounding box center [681, 30] width 69 height 17
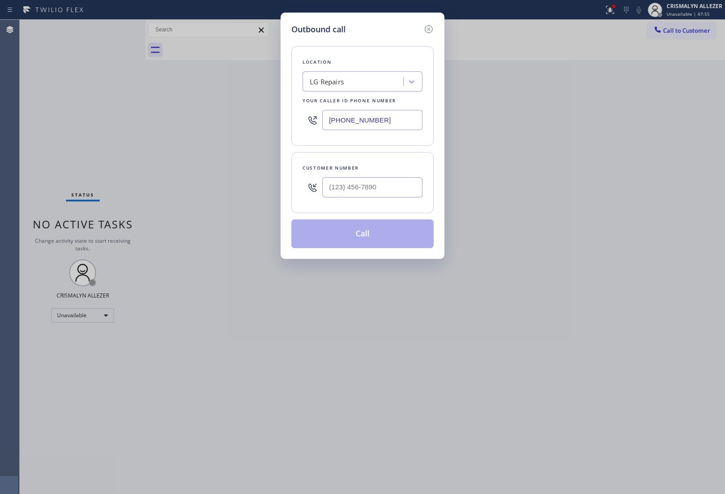
drag, startPoint x: 415, startPoint y: 121, endPoint x: 193, endPoint y: 115, distance: 222.2
click at [319, 120] on div "[PHONE_NUMBER]" at bounding box center [362, 119] width 120 height 29
paste input "77-0796"
type input "[PHONE_NUMBER]"
click at [404, 189] on input "(___) ___-____" at bounding box center [372, 187] width 100 height 20
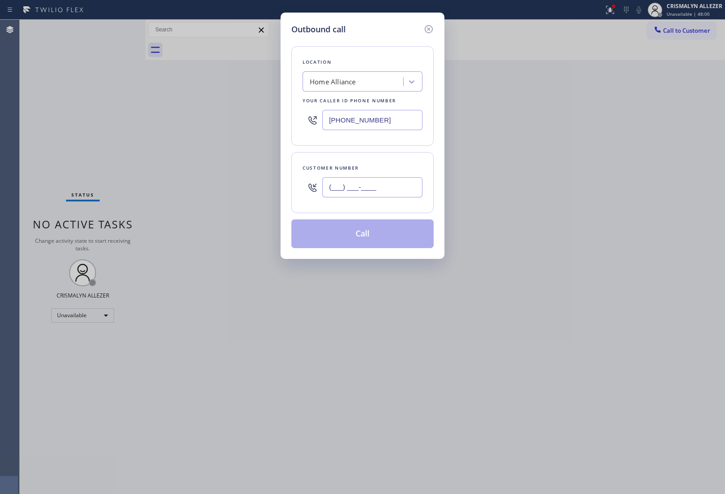
paste input "310) 689-9663"
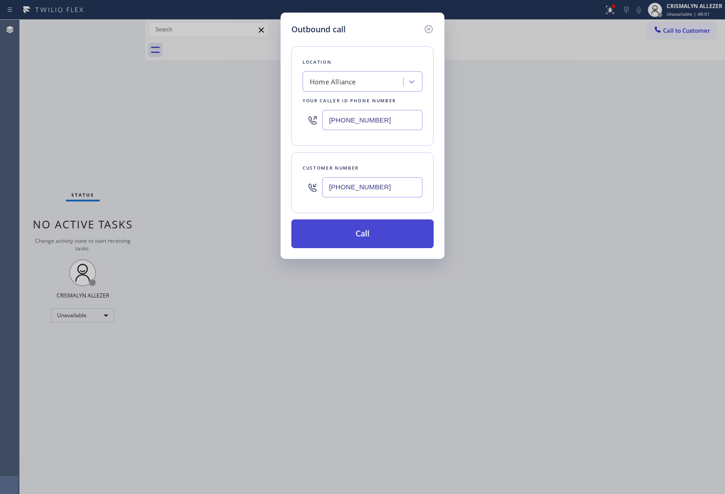
type input "[PHONE_NUMBER]"
click at [372, 239] on button "Call" at bounding box center [362, 233] width 142 height 29
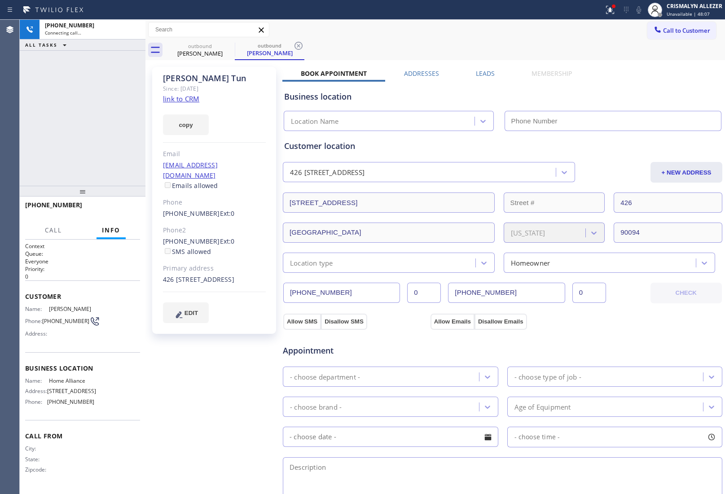
type input "[PHONE_NUMBER]"
click at [604, 79] on div "Business location Home Alliance [PHONE_NUMBER]" at bounding box center [502, 104] width 440 height 53
click at [188, 99] on link "link to CRM" at bounding box center [181, 98] width 36 height 9
click at [119, 214] on button "HANG UP" at bounding box center [119, 209] width 42 height 13
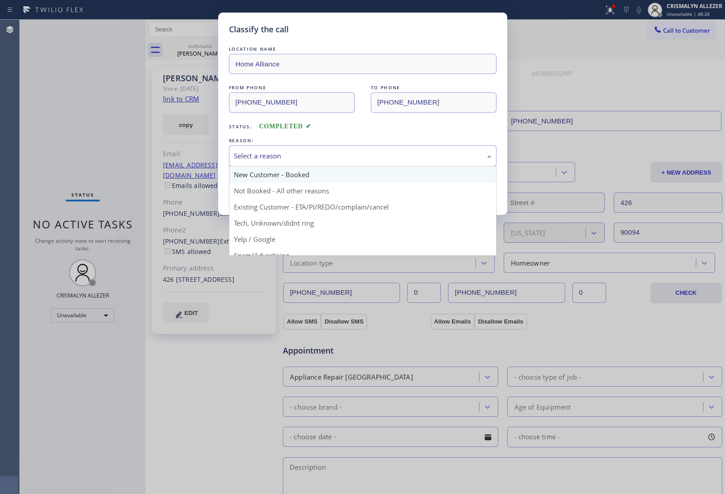
drag, startPoint x: 329, startPoint y: 159, endPoint x: 310, endPoint y: 175, distance: 25.2
click at [326, 163] on div "Select a reason" at bounding box center [362, 155] width 267 height 21
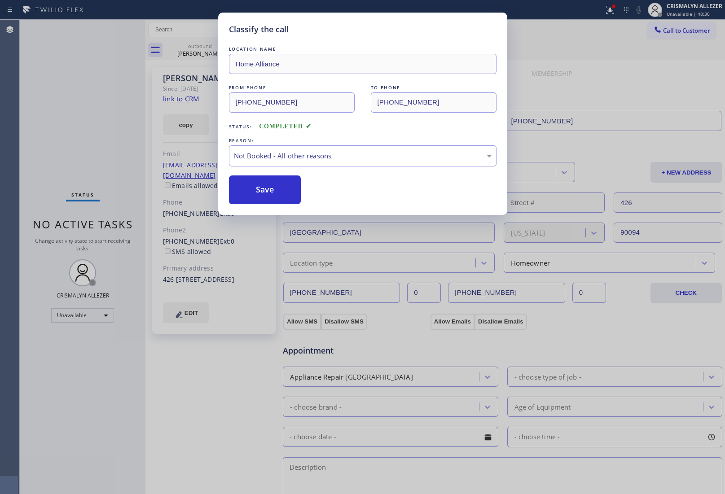
click at [293, 192] on button "Save" at bounding box center [265, 189] width 72 height 29
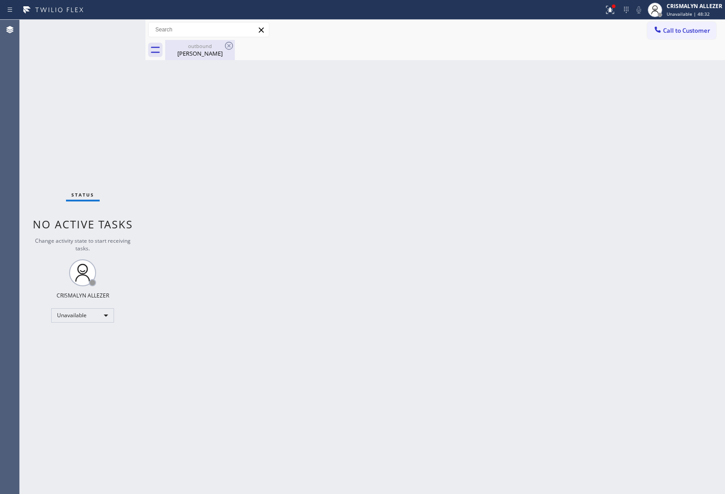
drag, startPoint x: 201, startPoint y: 58, endPoint x: 200, endPoint y: 88, distance: 29.2
click at [201, 59] on div "outbound Terrence Tun" at bounding box center [200, 50] width 68 height 20
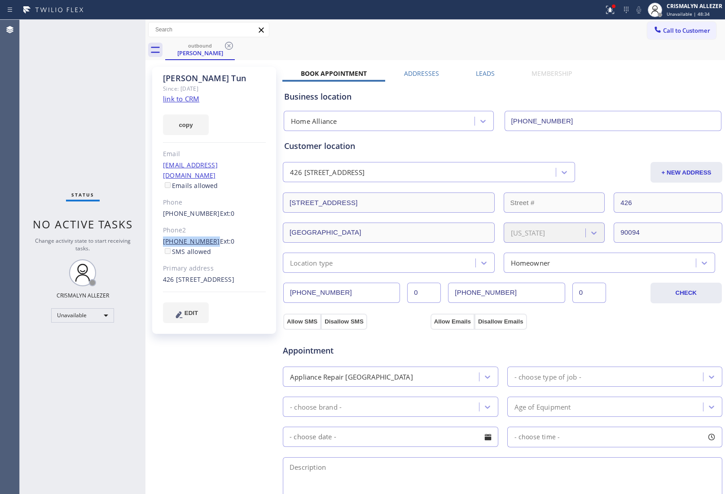
drag, startPoint x: 162, startPoint y: 229, endPoint x: 206, endPoint y: 234, distance: 44.2
click at [206, 234] on div "Terrence Tun Since: 20 may 2020 link to CRM copy Email labreaks@gmail.com Email…" at bounding box center [214, 200] width 124 height 267
copy link "[PHONE_NUMBER]"
click at [225, 46] on icon at bounding box center [229, 46] width 8 height 8
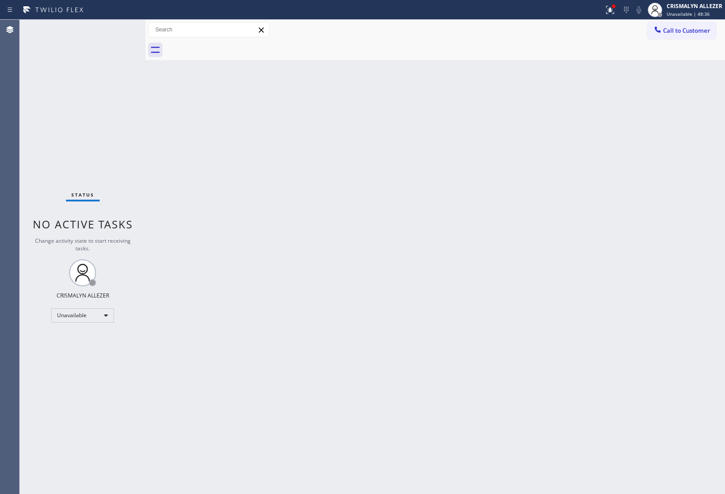
click at [678, 32] on span "Call to Customer" at bounding box center [686, 30] width 47 height 8
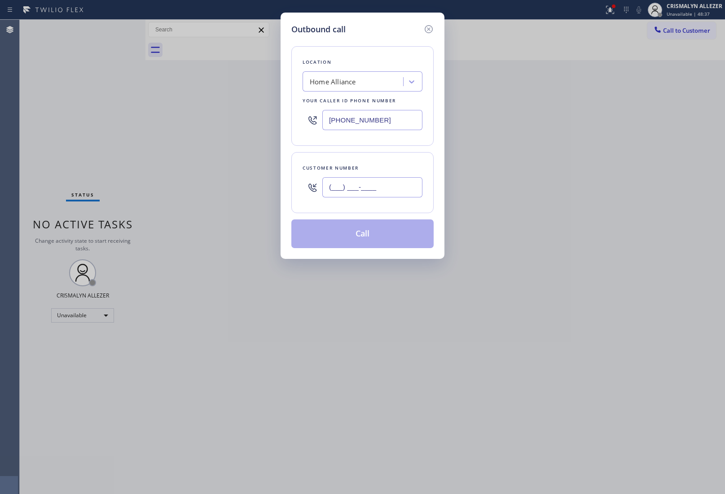
click at [400, 181] on input "(___) ___-____" at bounding box center [372, 187] width 100 height 20
paste input "310) 689-9663"
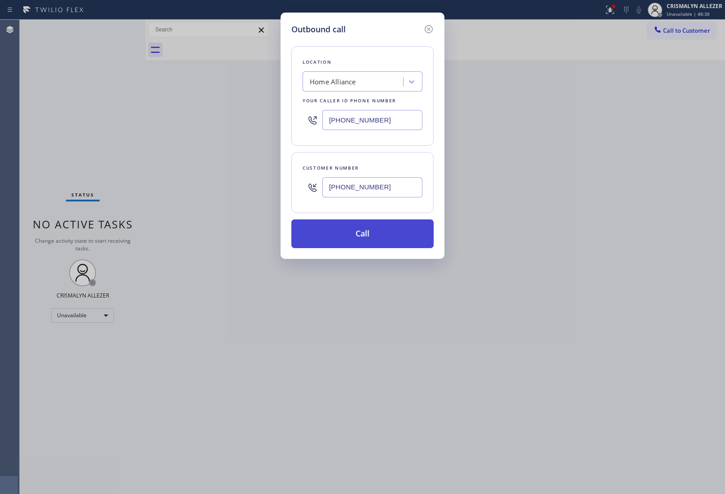
type input "[PHONE_NUMBER]"
click at [368, 244] on button "Call" at bounding box center [362, 233] width 142 height 29
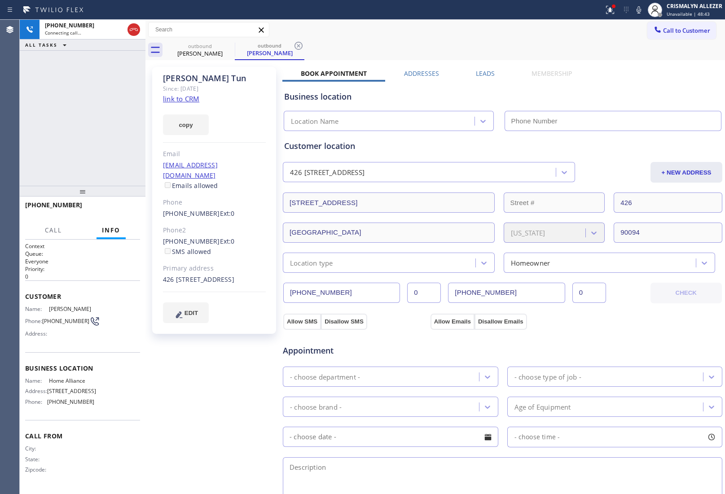
type input "[PHONE_NUMBER]"
click at [119, 207] on span "HANG UP" at bounding box center [118, 209] width 27 height 6
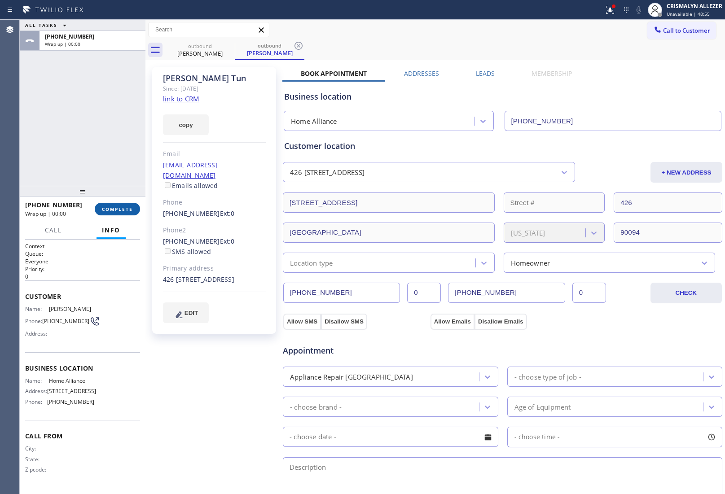
click at [119, 207] on span "COMPLETE" at bounding box center [117, 209] width 31 height 6
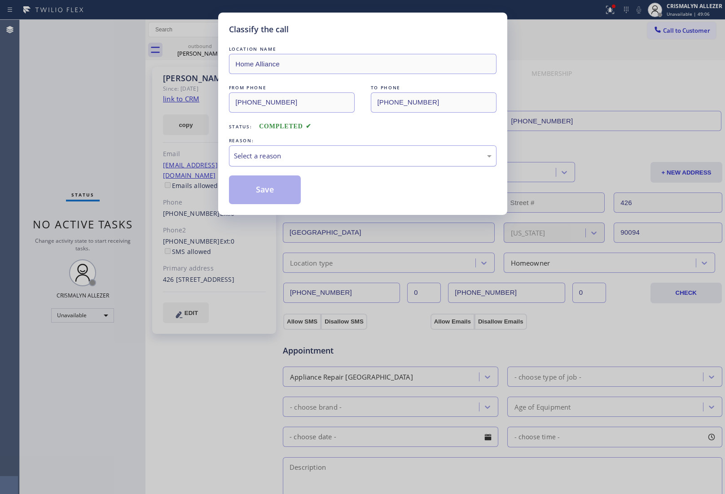
click at [305, 148] on div "Select a reason" at bounding box center [362, 155] width 267 height 21
click at [272, 194] on button "Save" at bounding box center [265, 189] width 72 height 29
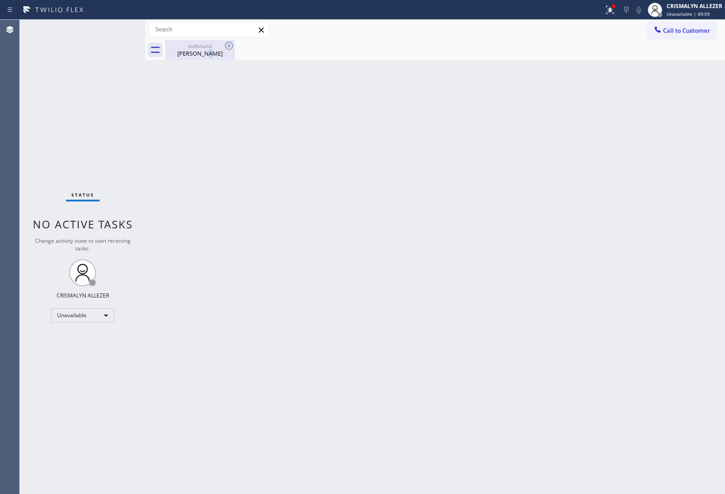
click at [209, 57] on div "outbound Terrence Tun" at bounding box center [200, 50] width 68 height 20
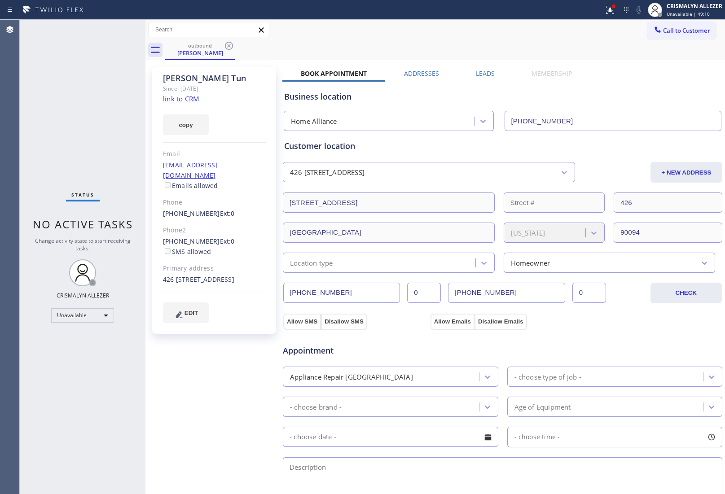
click at [483, 73] on label "Leads" at bounding box center [485, 73] width 19 height 9
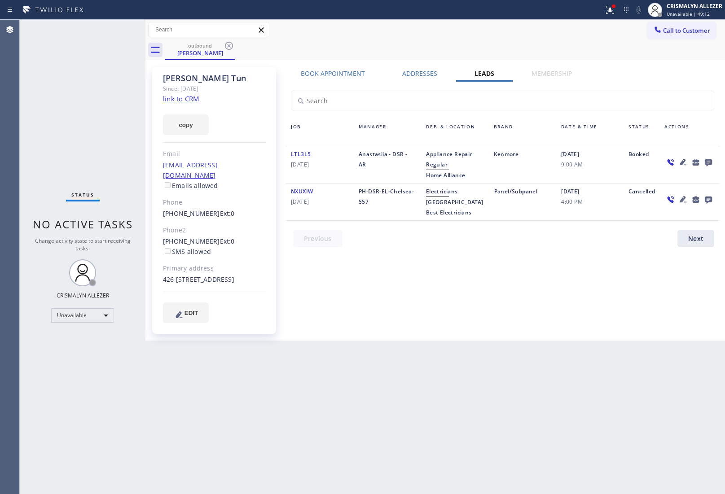
click at [709, 160] on icon at bounding box center [708, 162] width 7 height 7
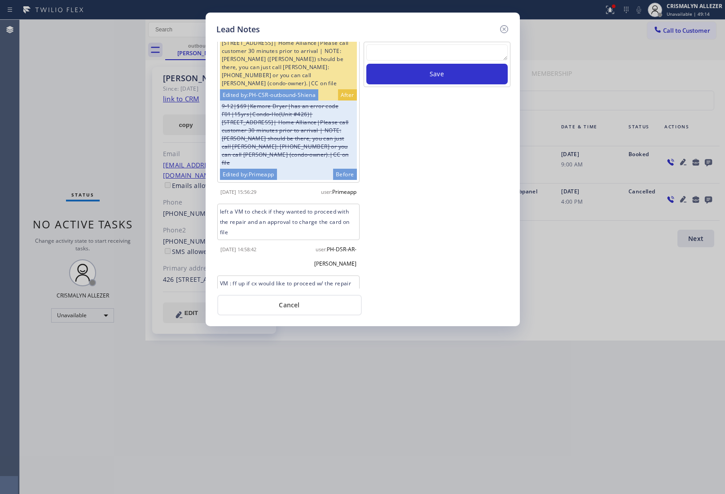
scroll to position [261, 0]
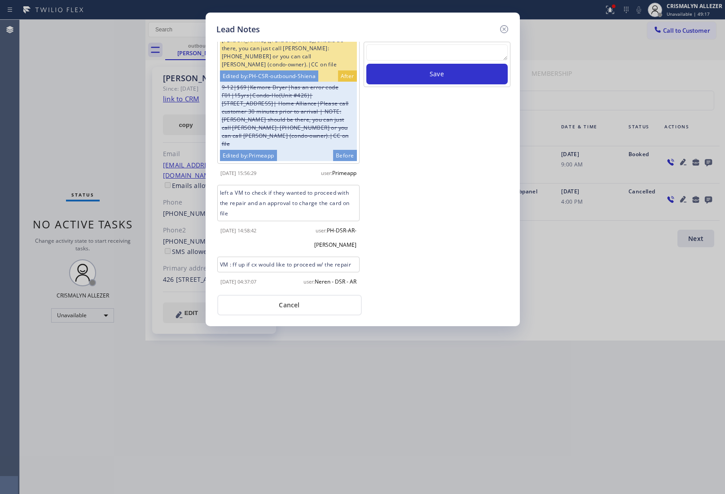
click at [458, 55] on textarea at bounding box center [436, 52] width 141 height 16
paste textarea "no answer | pls xfer here cx cb"
type textarea "no answer | pls xfer here cx cb"
click at [447, 76] on button "Save" at bounding box center [436, 74] width 141 height 21
click at [292, 306] on button "Cancel" at bounding box center [289, 305] width 144 height 21
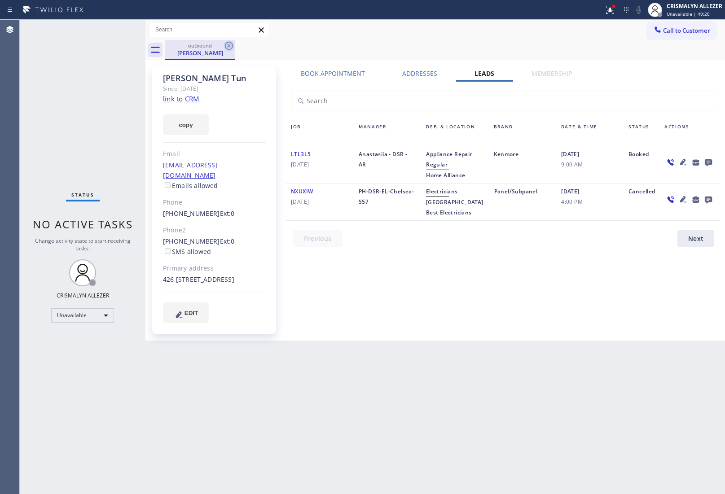
click at [228, 46] on icon at bounding box center [229, 46] width 8 height 8
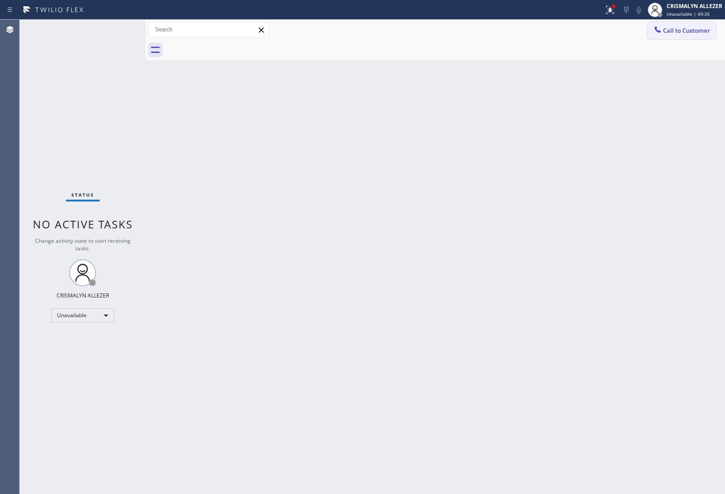
click at [693, 30] on span "Call to Customer" at bounding box center [686, 30] width 47 height 8
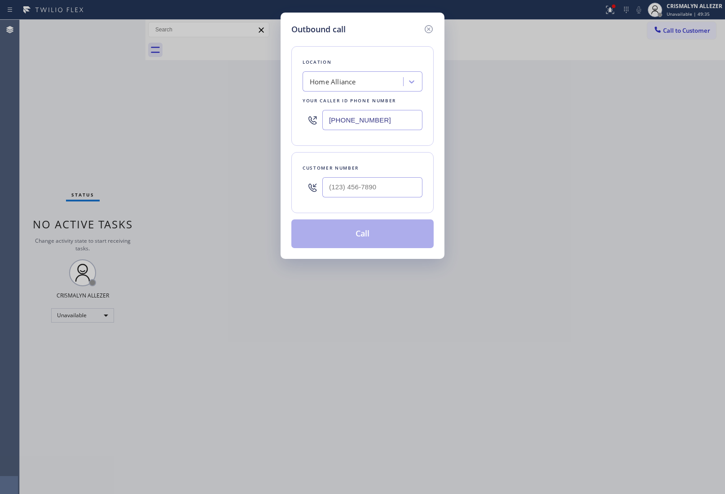
paste input "669) 219-8927"
drag, startPoint x: 401, startPoint y: 111, endPoint x: 273, endPoint y: 104, distance: 128.1
click at [275, 106] on div "Outbound call Location Home Alliance Your caller id phone number (669) 219-8927…" at bounding box center [362, 247] width 725 height 494
drag, startPoint x: 398, startPoint y: 122, endPoint x: 216, endPoint y: 115, distance: 182.3
click at [223, 115] on div "Outbound call Location 4B1.Result Calls Local Results Appliance Repair SJ Your …" at bounding box center [362, 247] width 725 height 494
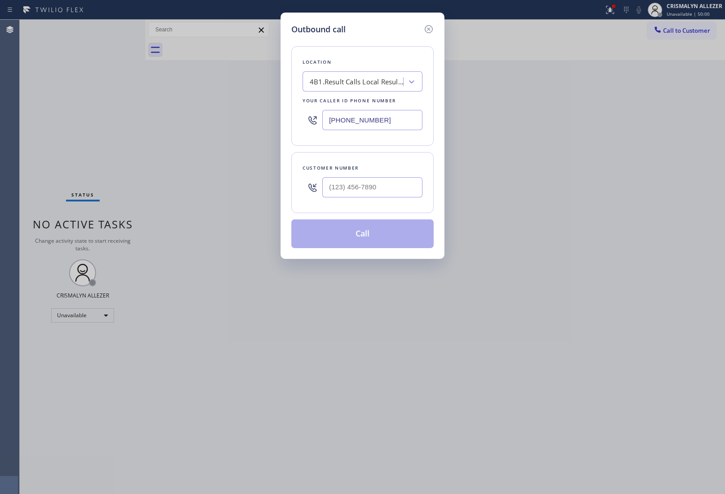
paste input "1) 800-4836"
type input "[PHONE_NUMBER]"
click at [380, 187] on input "(___) ___-____" at bounding box center [372, 187] width 100 height 20
paste input "661) 810-9378"
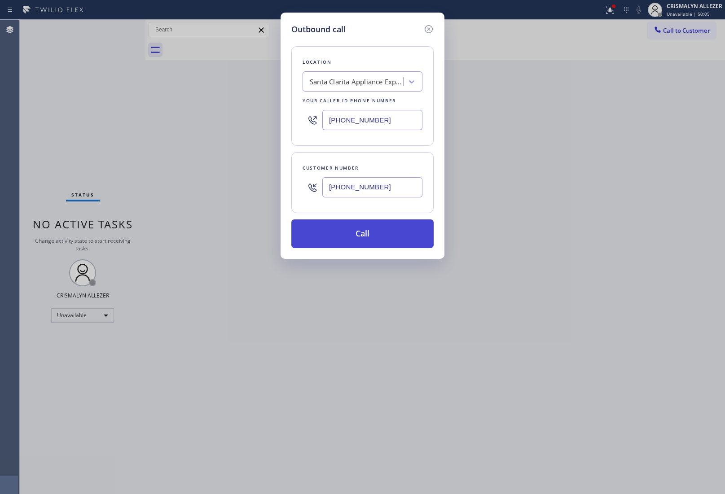
type input "[PHONE_NUMBER]"
click at [367, 234] on button "Call" at bounding box center [362, 233] width 142 height 29
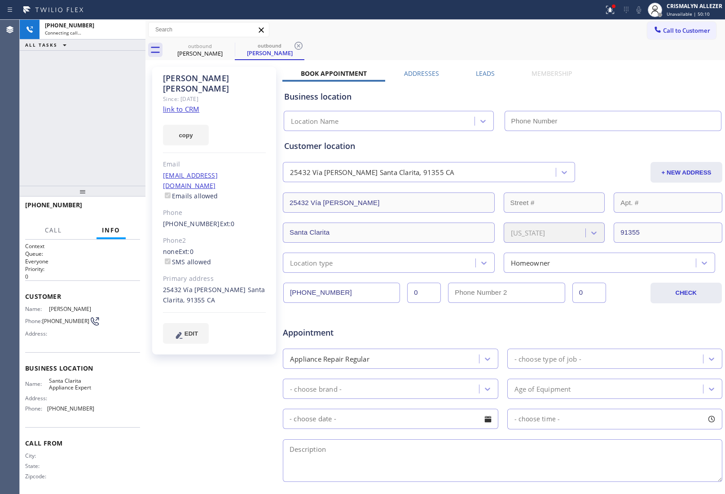
click at [181, 105] on link "link to CRM" at bounding box center [181, 109] width 36 height 9
type input "[PHONE_NUMBER]"
click at [117, 209] on span "HANG UP" at bounding box center [118, 209] width 27 height 6
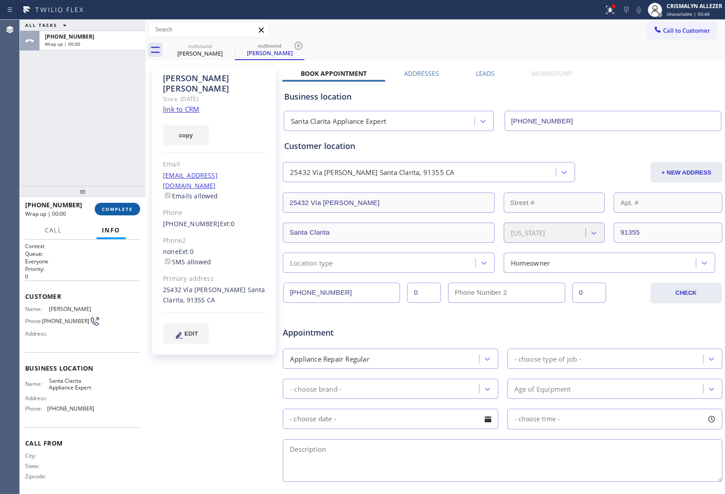
click at [117, 209] on span "COMPLETE" at bounding box center [117, 209] width 31 height 6
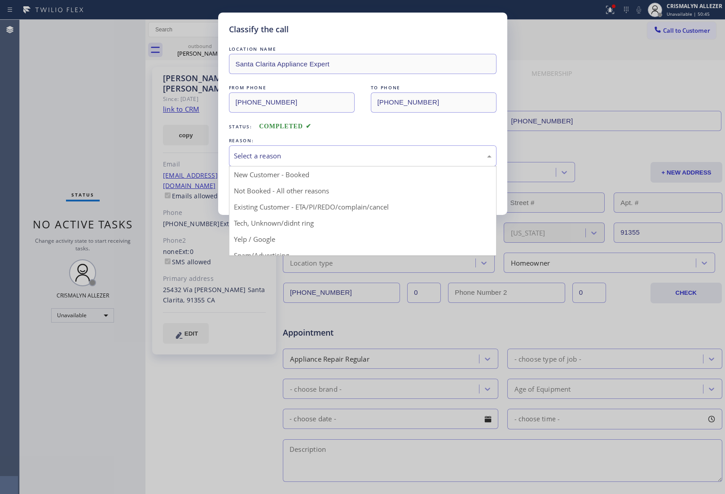
click at [391, 164] on div "Select a reason" at bounding box center [362, 155] width 267 height 21
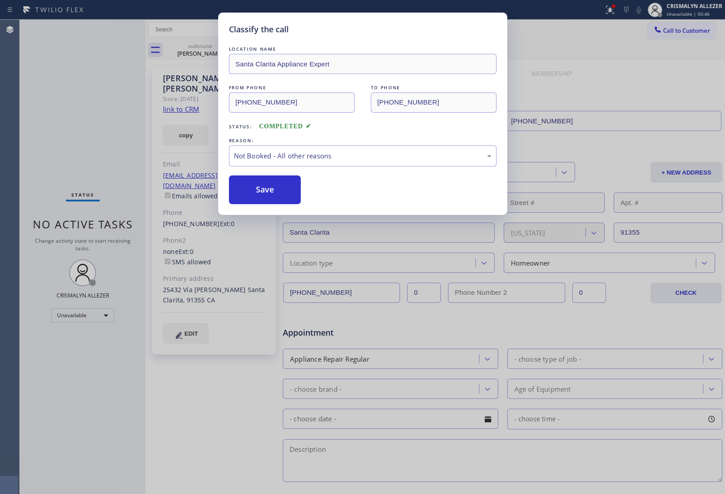
click at [280, 196] on button "Save" at bounding box center [265, 189] width 72 height 29
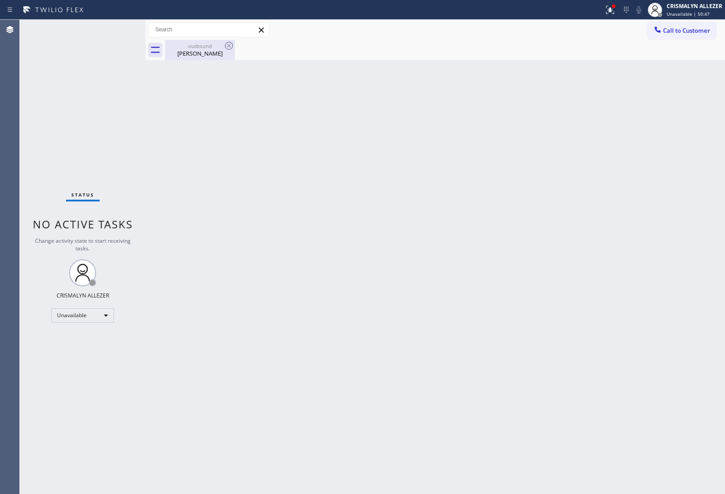
drag, startPoint x: 200, startPoint y: 50, endPoint x: 228, endPoint y: 47, distance: 27.5
click at [201, 50] on div "Sean Williams" at bounding box center [200, 53] width 68 height 8
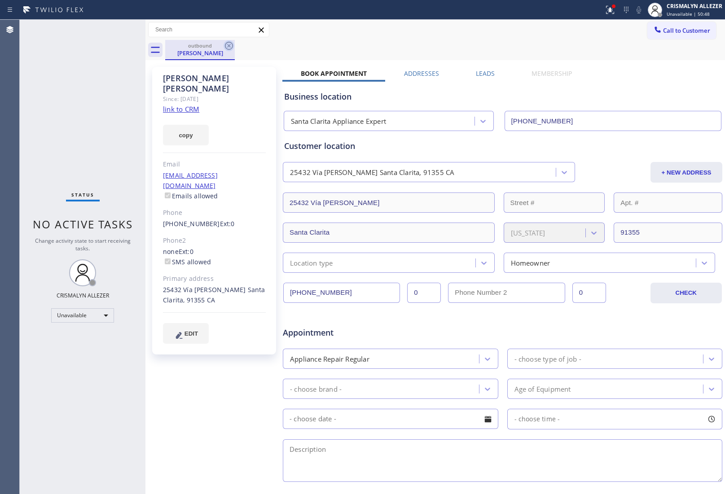
click at [230, 47] on icon at bounding box center [228, 45] width 11 height 11
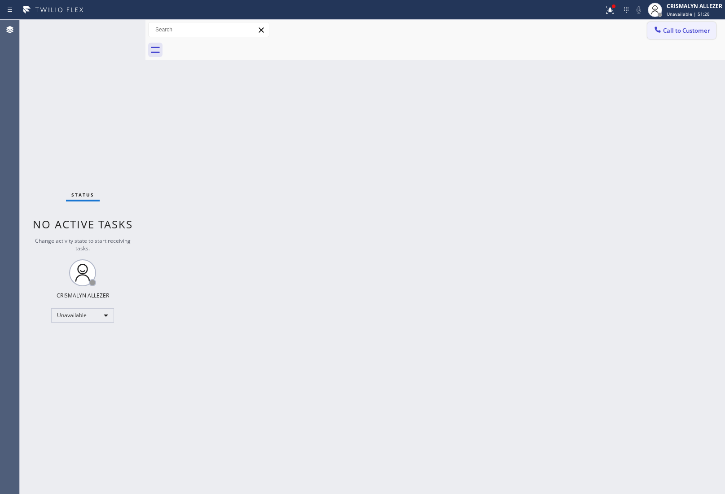
click at [705, 34] on span "Call to Customer" at bounding box center [686, 30] width 47 height 8
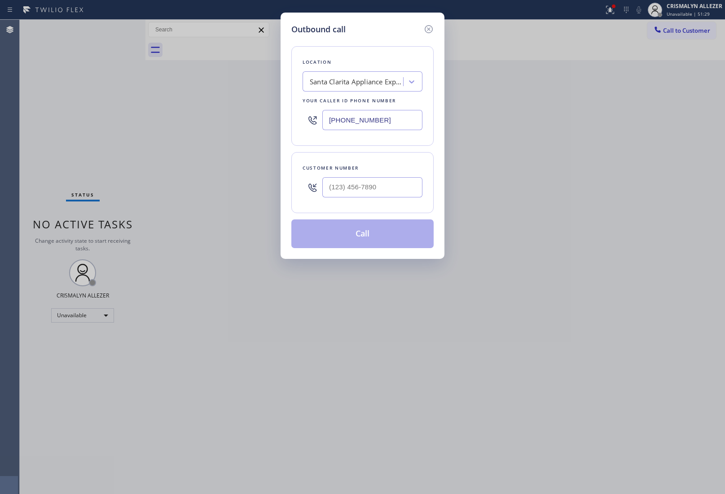
drag, startPoint x: 401, startPoint y: 118, endPoint x: 256, endPoint y: 111, distance: 145.1
click at [315, 117] on div "[PHONE_NUMBER]" at bounding box center [362, 119] width 120 height 29
type input "(___) ___-____"
click at [389, 202] on div at bounding box center [372, 187] width 100 height 29
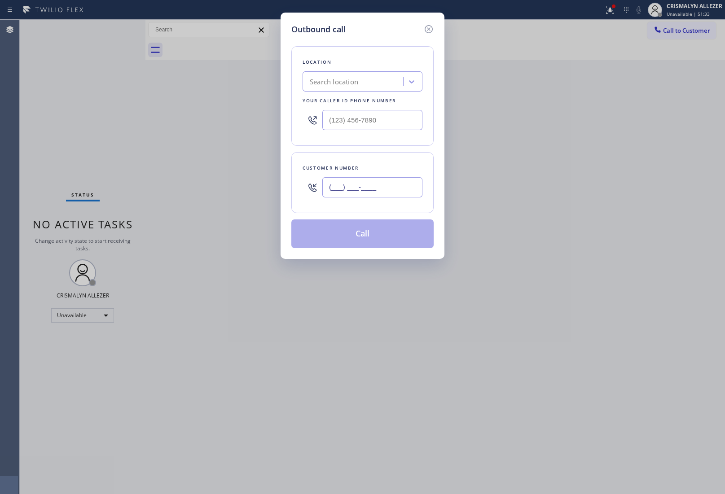
click at [397, 190] on input "(___) ___-____" at bounding box center [372, 187] width 100 height 20
paste input "562) 213-7977"
type input "(562) 213-7977"
click at [409, 123] on input "(___) ___-____" at bounding box center [372, 120] width 100 height 20
paste input "562) 489-9480"
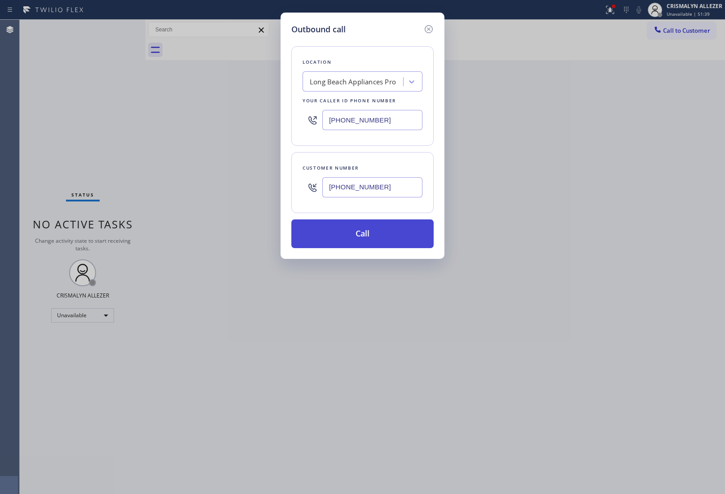
type input "(562) 489-9480"
click at [376, 238] on button "Call" at bounding box center [362, 233] width 142 height 29
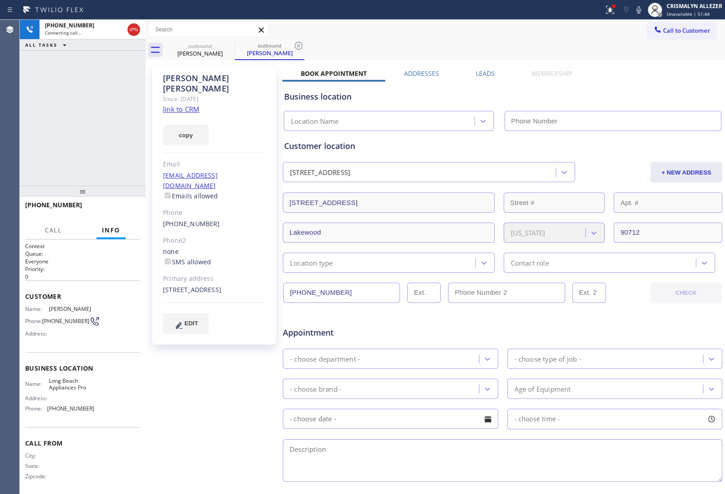
type input "(562) 489-9480"
click at [180, 105] on link "link to CRM" at bounding box center [181, 109] width 36 height 9
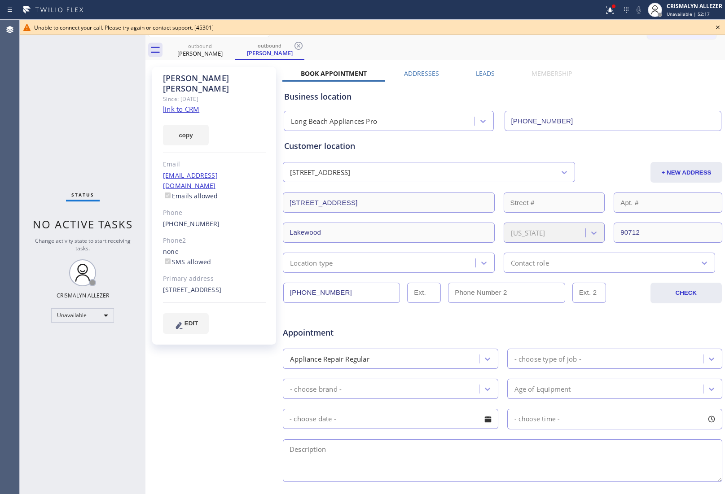
click at [718, 25] on icon at bounding box center [717, 27] width 11 height 11
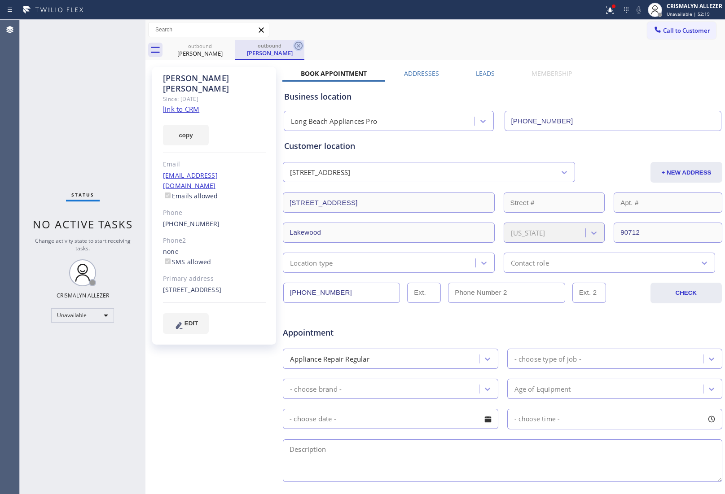
click at [302, 45] on icon at bounding box center [298, 46] width 8 height 8
click at [229, 41] on icon at bounding box center [228, 45] width 11 height 11
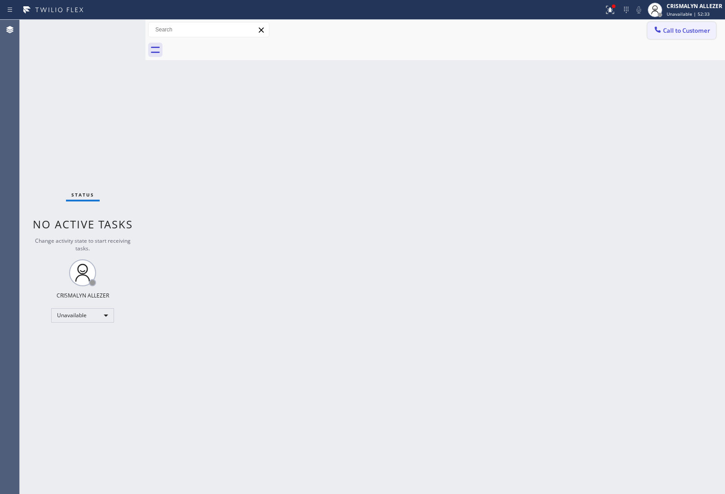
drag, startPoint x: 696, startPoint y: 27, endPoint x: 689, endPoint y: 30, distance: 7.2
click at [695, 27] on span "Call to Customer" at bounding box center [686, 30] width 47 height 8
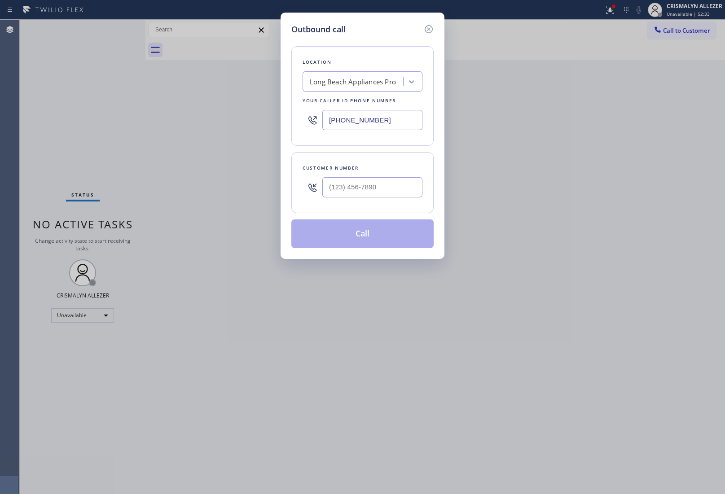
paste input "855) 731-4952"
drag, startPoint x: 387, startPoint y: 119, endPoint x: 218, endPoint y: 108, distance: 170.0
click at [226, 110] on div "Outbound call Location Long Beach Appliances Pro Your caller id phone number (5…" at bounding box center [362, 247] width 725 height 494
type input "[PHONE_NUMBER]"
click at [394, 191] on input "(___) ___-____" at bounding box center [372, 187] width 100 height 20
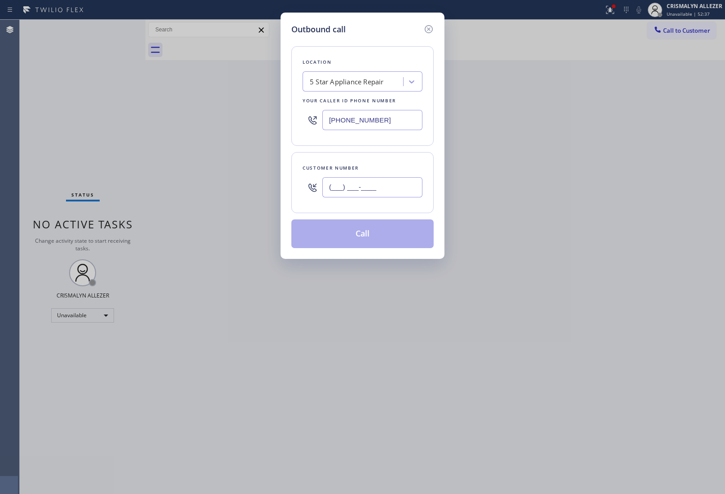
paste input "949) 300-3169"
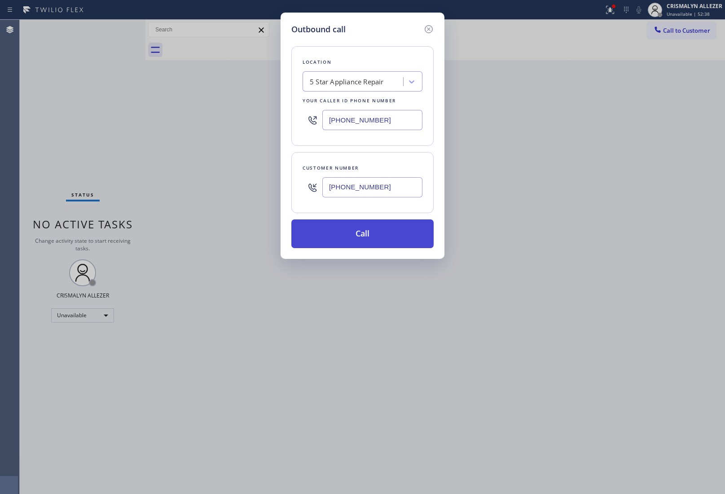
type input "[PHONE_NUMBER]"
drag, startPoint x: 366, startPoint y: 238, endPoint x: 370, endPoint y: 233, distance: 6.3
click at [366, 237] on button "Call" at bounding box center [362, 233] width 142 height 29
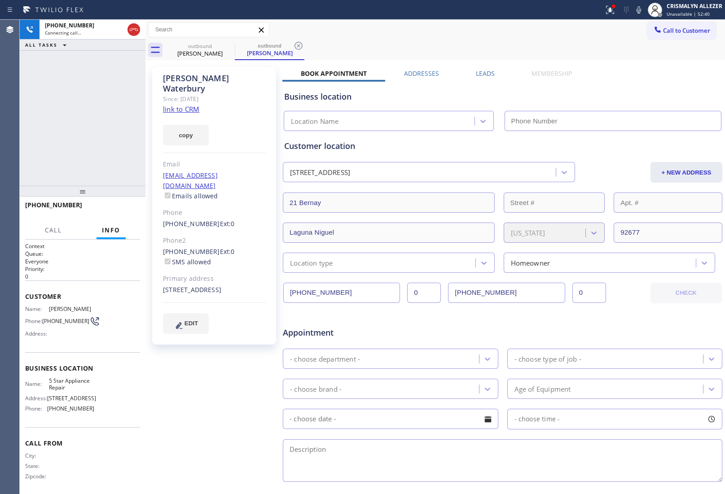
click at [183, 105] on link "link to CRM" at bounding box center [181, 109] width 36 height 9
type input "[PHONE_NUMBER]"
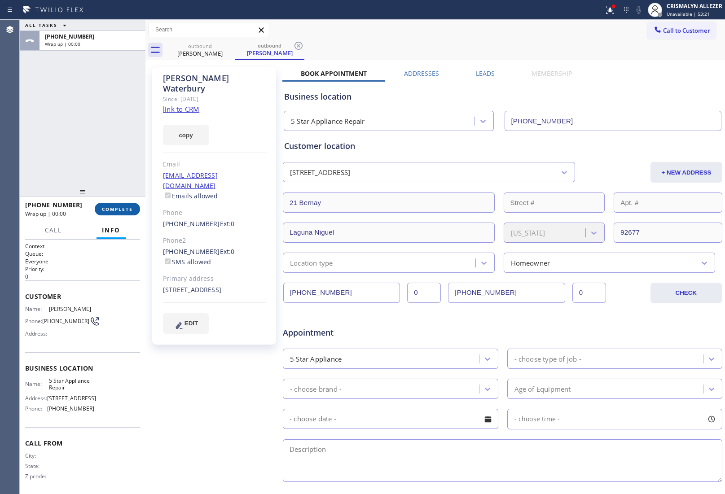
click at [129, 209] on span "COMPLETE" at bounding box center [117, 209] width 31 height 6
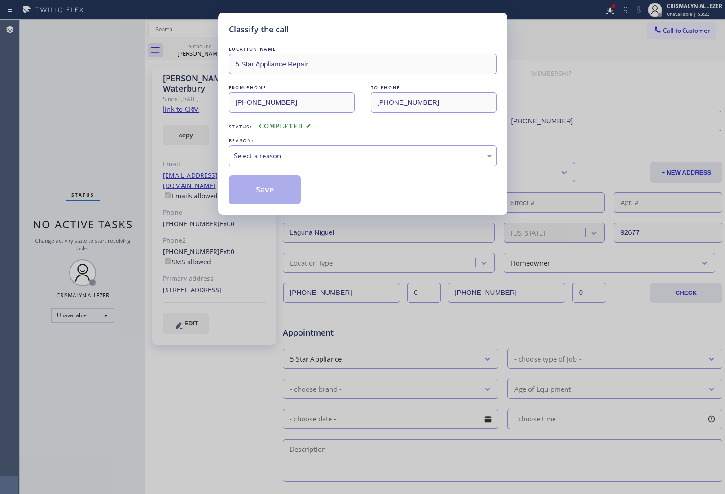
click at [341, 165] on div "Select a reason" at bounding box center [362, 155] width 267 height 21
click at [285, 195] on button "Save" at bounding box center [265, 189] width 72 height 29
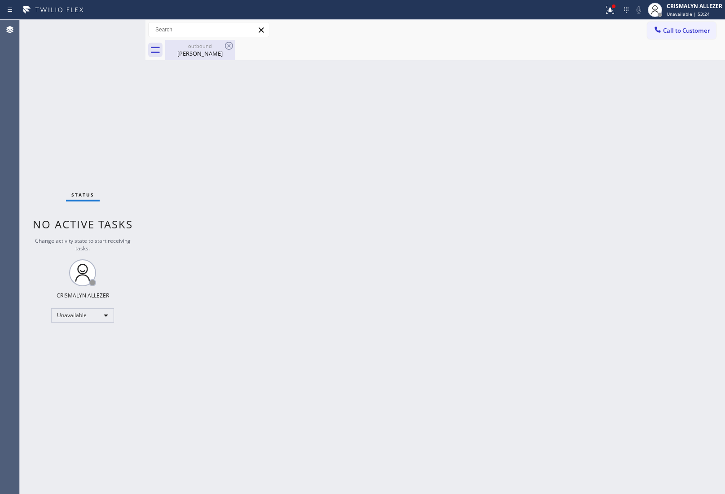
click at [199, 49] on div "James Waterbury" at bounding box center [200, 53] width 68 height 8
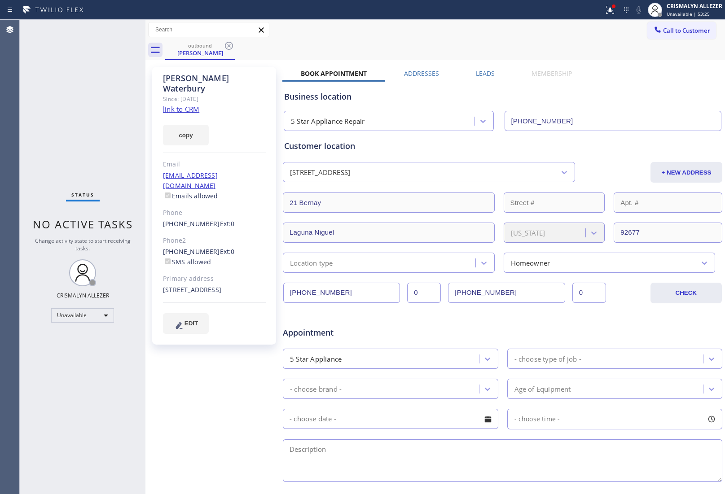
click at [476, 74] on label "Leads" at bounding box center [485, 73] width 19 height 9
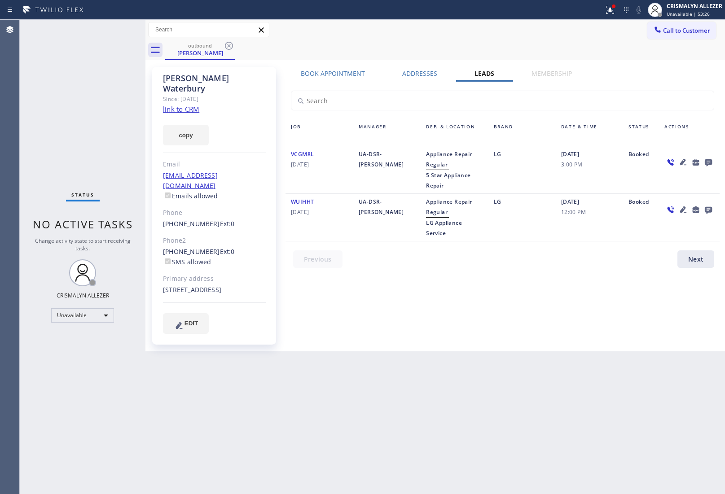
click at [709, 158] on icon at bounding box center [708, 162] width 11 height 11
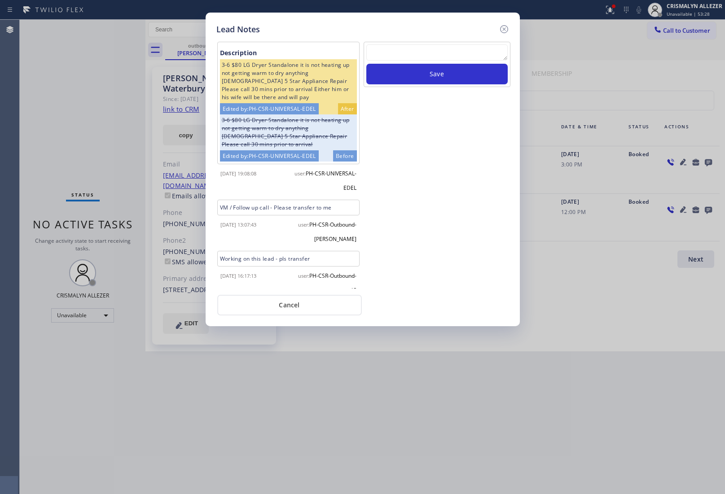
click at [423, 53] on textarea at bounding box center [436, 52] width 141 height 16
paste textarea "ALL GOOD FOR NOW, if cb xfer"
type textarea "ALL GOOD FOR NOW, if cb xfer"
click at [435, 76] on button "Save" at bounding box center [436, 74] width 141 height 21
click at [284, 309] on button "Cancel" at bounding box center [289, 305] width 144 height 21
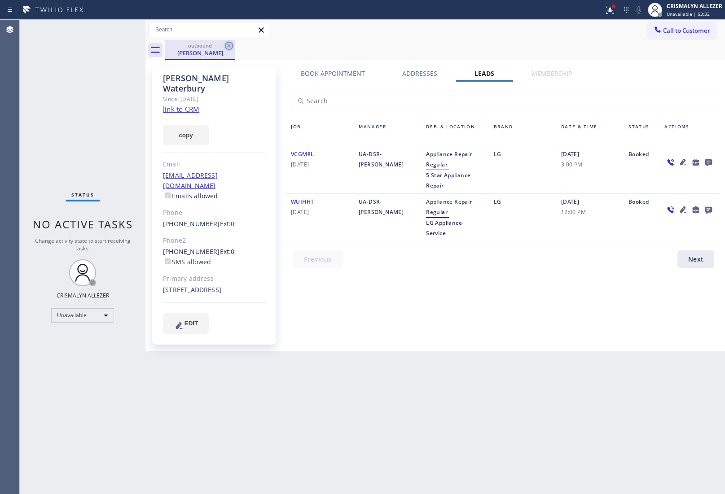
click at [230, 48] on div "outbound James Waterbury" at bounding box center [200, 50] width 70 height 20
click at [227, 46] on icon at bounding box center [228, 45] width 11 height 11
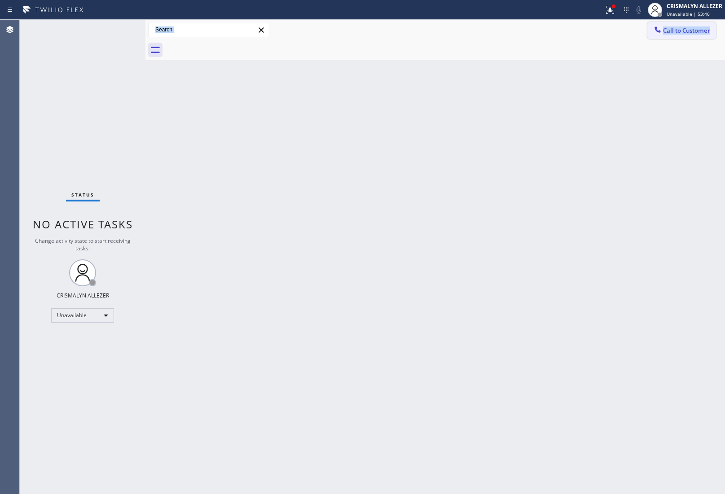
drag, startPoint x: 680, startPoint y: 28, endPoint x: 662, endPoint y: 39, distance: 20.8
click at [679, 30] on span "Call to Customer" at bounding box center [686, 30] width 47 height 8
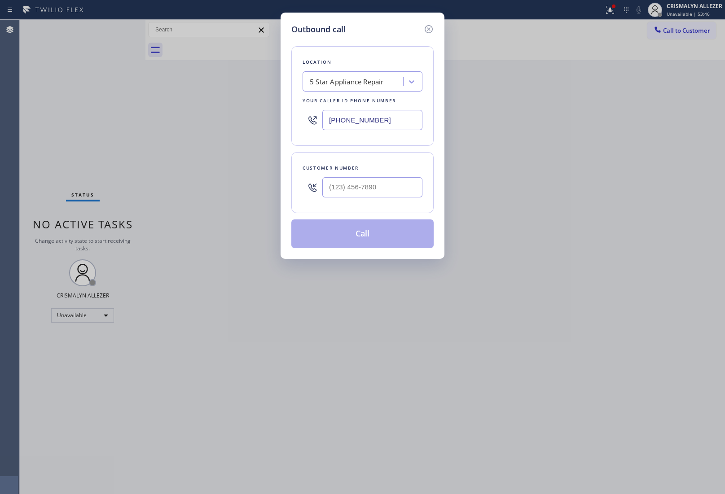
drag, startPoint x: 404, startPoint y: 118, endPoint x: 188, endPoint y: 112, distance: 215.5
click at [267, 121] on div "Outbound call Location 5 Star Appliance Repair Your caller id phone number [PHO…" at bounding box center [362, 247] width 725 height 494
type input "(___) ___-____"
click at [407, 196] on input "(___) ___-____" at bounding box center [372, 187] width 100 height 20
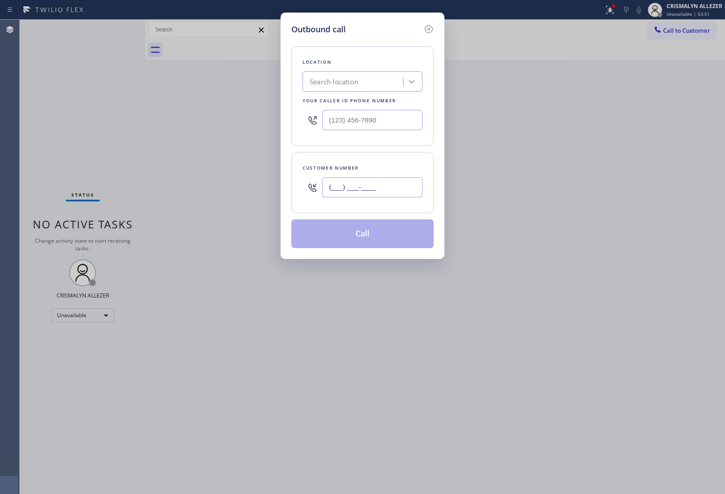
paste input "650) 327-5118"
type input "[PHONE_NUMBER]"
click at [389, 115] on input "(___) ___-____" at bounding box center [372, 120] width 100 height 20
paste input "855) 731-4952"
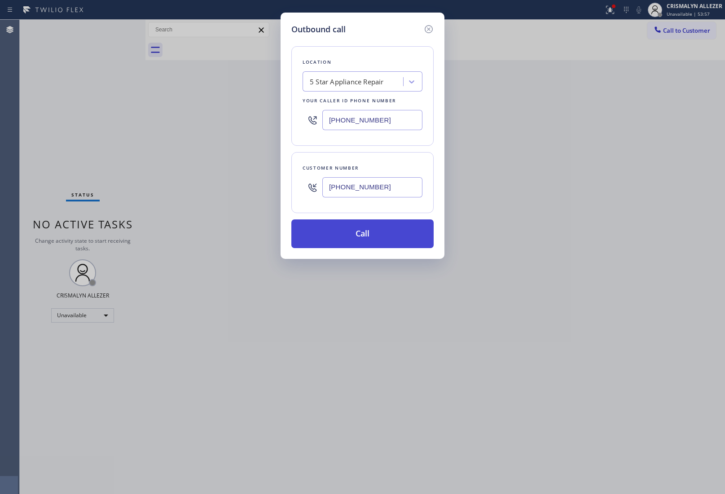
type input "[PHONE_NUMBER]"
click at [381, 229] on button "Call" at bounding box center [362, 233] width 142 height 29
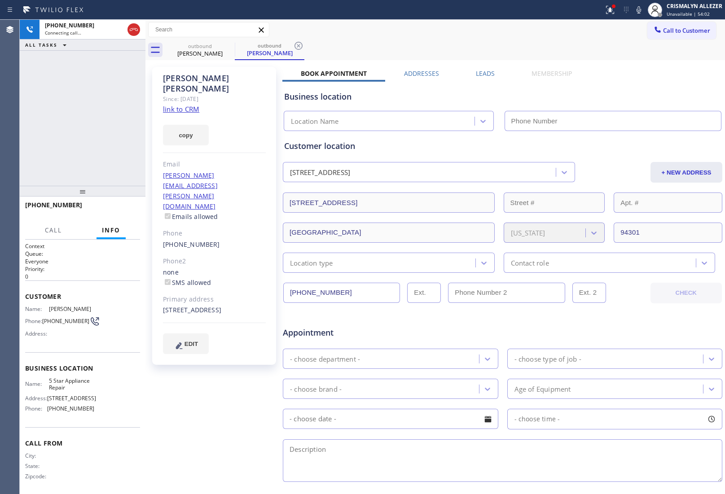
click at [190, 105] on link "link to CRM" at bounding box center [181, 109] width 36 height 9
type input "[PHONE_NUMBER]"
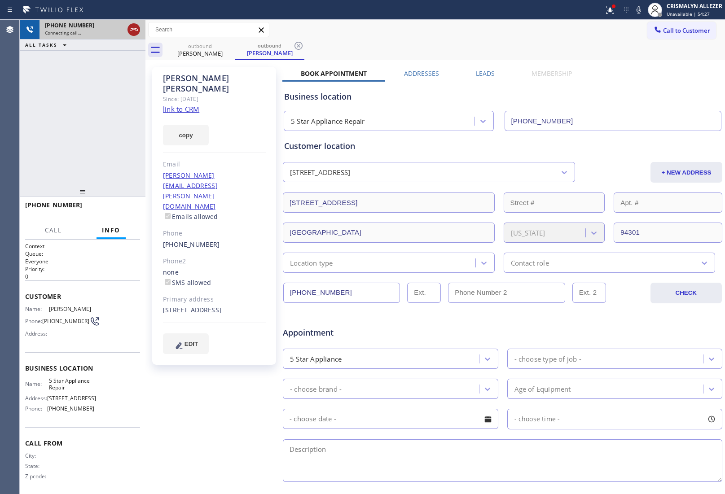
click at [134, 28] on icon at bounding box center [133, 29] width 11 height 11
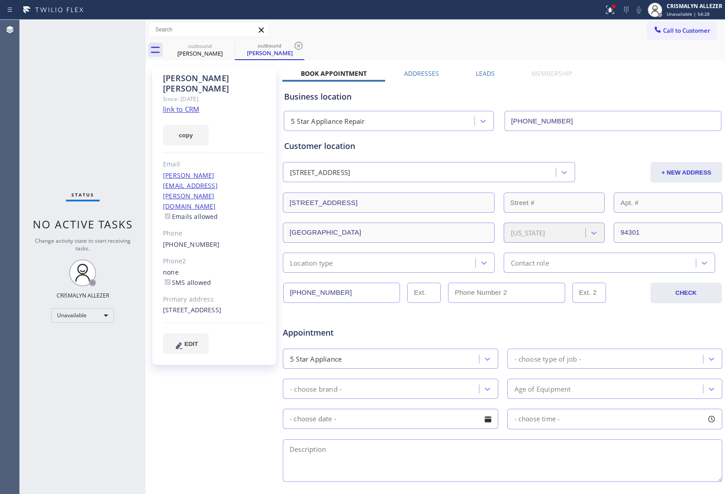
click at [486, 70] on label "Leads" at bounding box center [485, 73] width 19 height 9
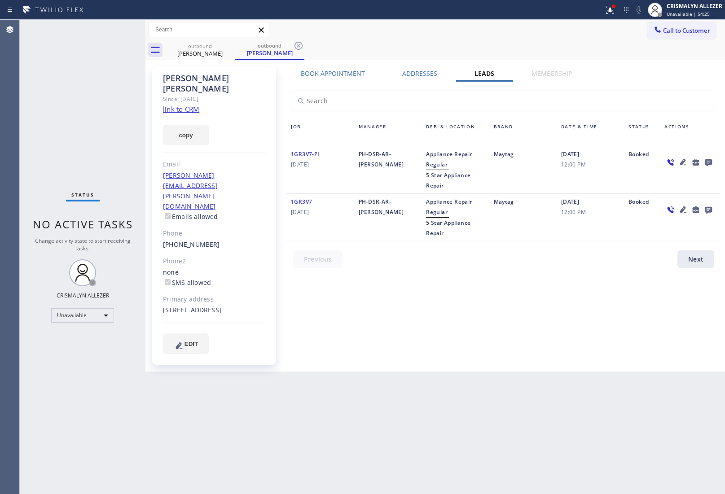
click at [707, 162] on icon at bounding box center [708, 162] width 7 height 7
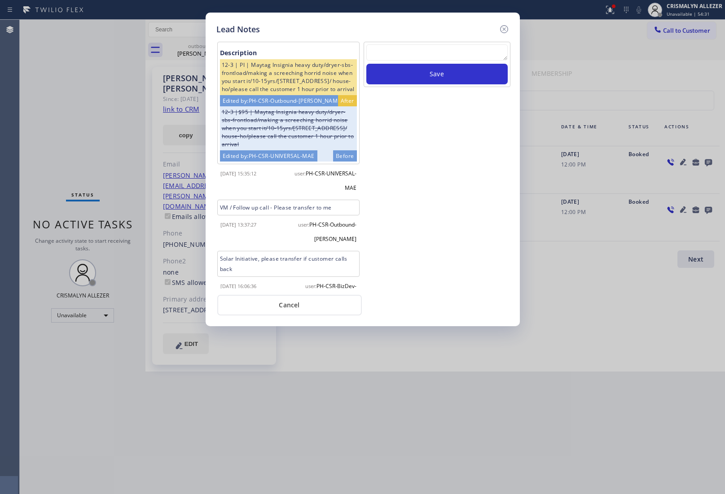
click at [412, 55] on textarea at bounding box center [436, 52] width 141 height 16
paste textarea "no answer | pls xfer here cx cb"
type textarea "no answer | pls xfer here cx cb"
click at [425, 74] on button "Save" at bounding box center [436, 74] width 141 height 21
click at [295, 306] on button "Cancel" at bounding box center [289, 305] width 144 height 21
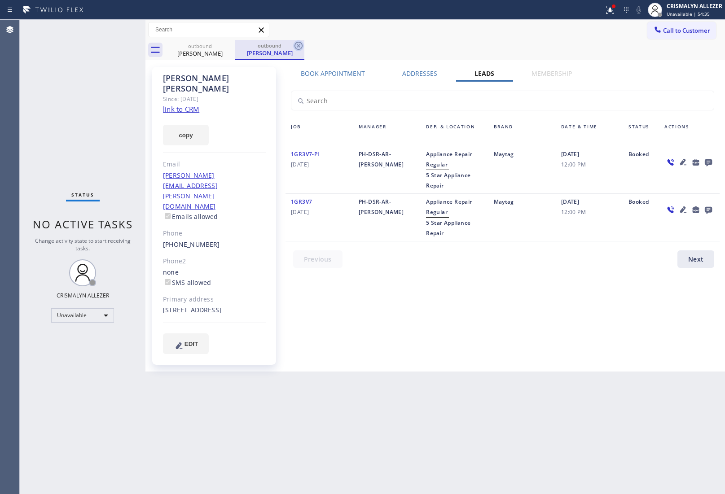
click at [298, 45] on icon at bounding box center [298, 45] width 11 height 11
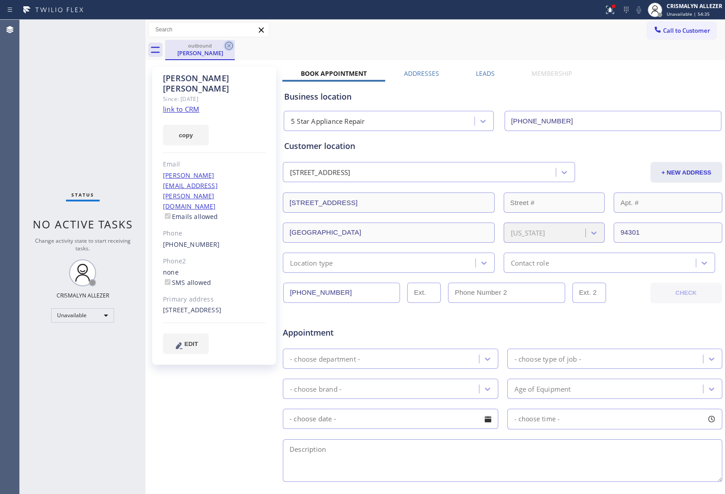
click at [231, 44] on icon at bounding box center [228, 45] width 11 height 11
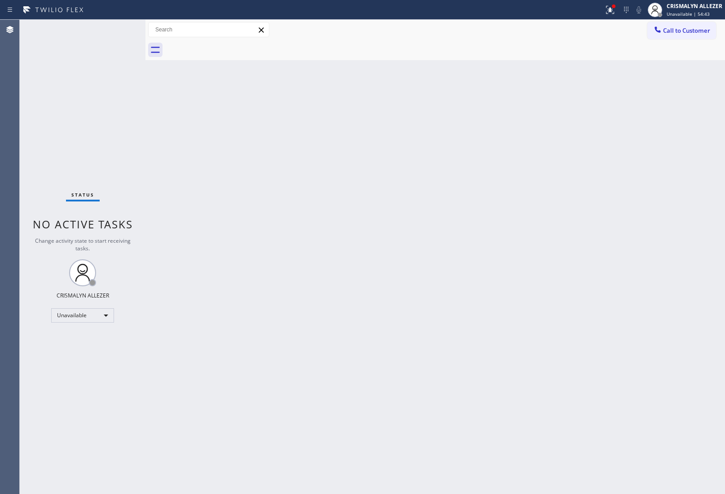
drag, startPoint x: 705, startPoint y: 36, endPoint x: 699, endPoint y: 39, distance: 7.0
click at [705, 37] on button "Call to Customer" at bounding box center [681, 30] width 69 height 17
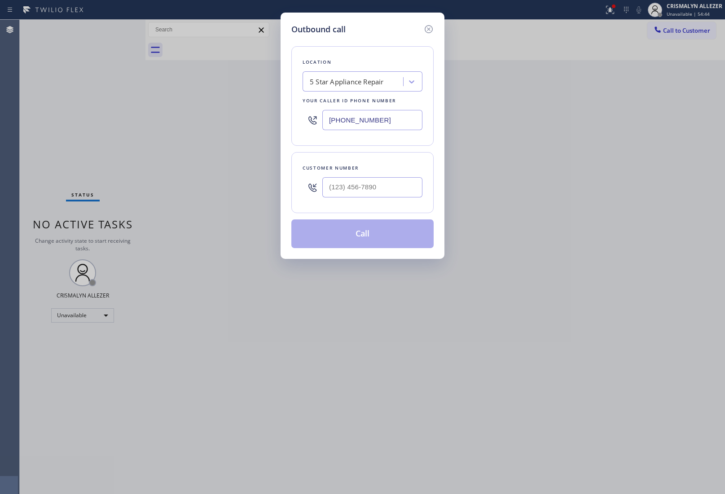
drag, startPoint x: 405, startPoint y: 116, endPoint x: 237, endPoint y: 110, distance: 168.4
click at [248, 110] on div "Outbound call Location 5 Star Appliance Repair Your caller id phone number [PHO…" at bounding box center [362, 247] width 725 height 494
paste input "949) 438-5091"
type input "[PHONE_NUMBER]"
click at [387, 192] on input "(___) ___-____" at bounding box center [372, 187] width 100 height 20
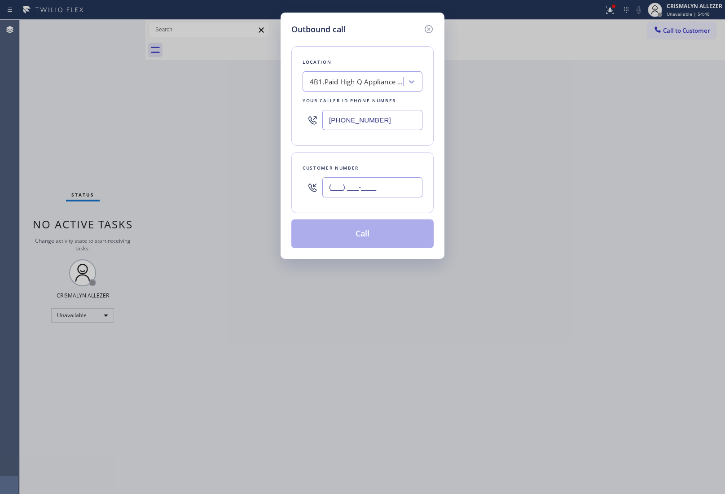
paste input "714) 855-9507"
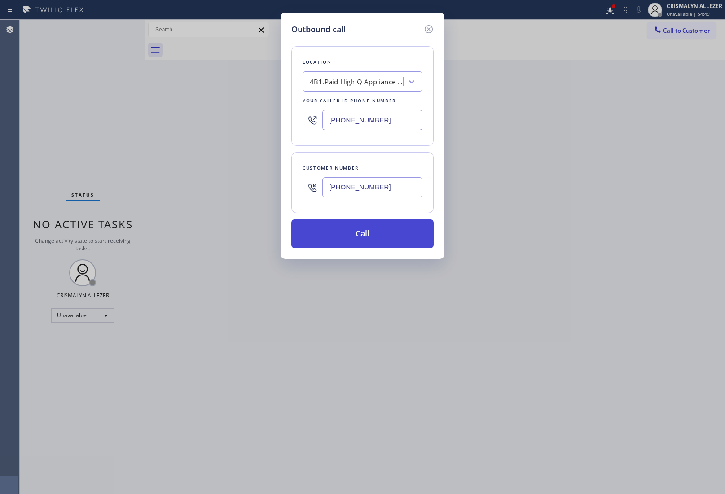
type input "[PHONE_NUMBER]"
click at [367, 240] on button "Call" at bounding box center [362, 233] width 142 height 29
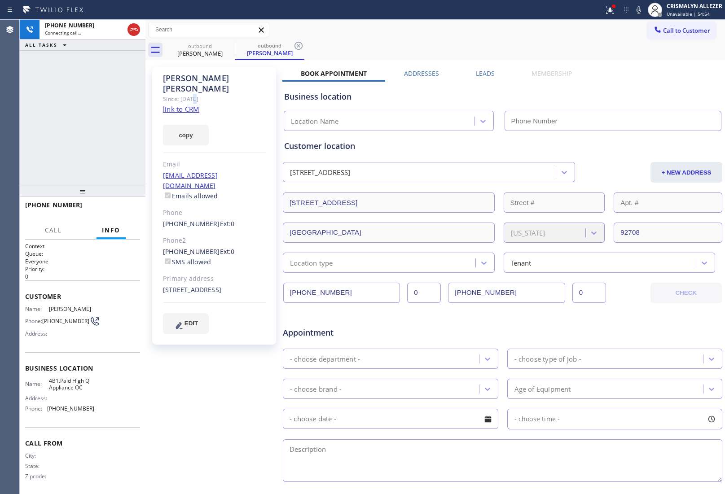
click at [194, 94] on div "[PERSON_NAME] Since: [DATE] link to CRM copy Email [EMAIL_ADDRESS][DOMAIN_NAME]…" at bounding box center [214, 206] width 124 height 278
type input "[PHONE_NUMBER]"
click at [180, 105] on link "link to CRM" at bounding box center [181, 109] width 36 height 9
click at [123, 210] on span "HANG UP" at bounding box center [118, 209] width 27 height 6
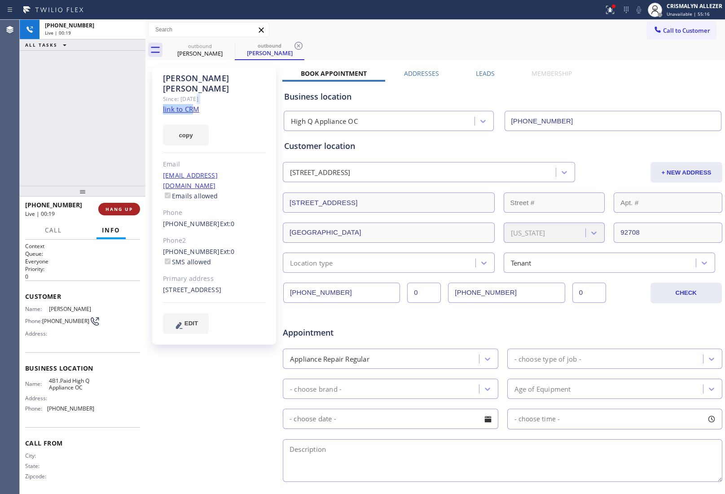
click at [123, 210] on span "HANG UP" at bounding box center [118, 209] width 27 height 6
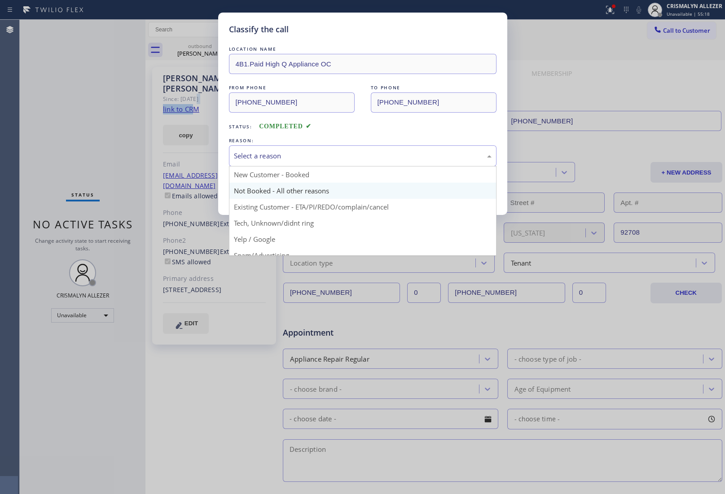
drag, startPoint x: 325, startPoint y: 166, endPoint x: 285, endPoint y: 188, distance: 45.8
click at [320, 166] on div "Select a reason New Customer - Booked Not Booked - All other reasons Existing C…" at bounding box center [362, 155] width 267 height 21
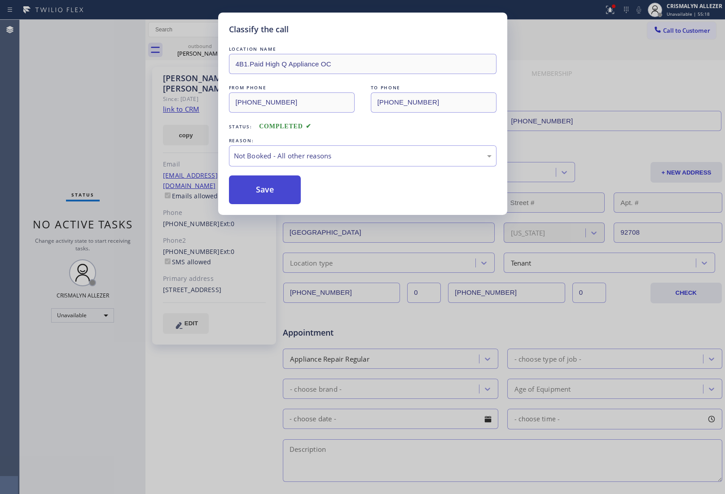
click at [276, 191] on button "Save" at bounding box center [265, 189] width 72 height 29
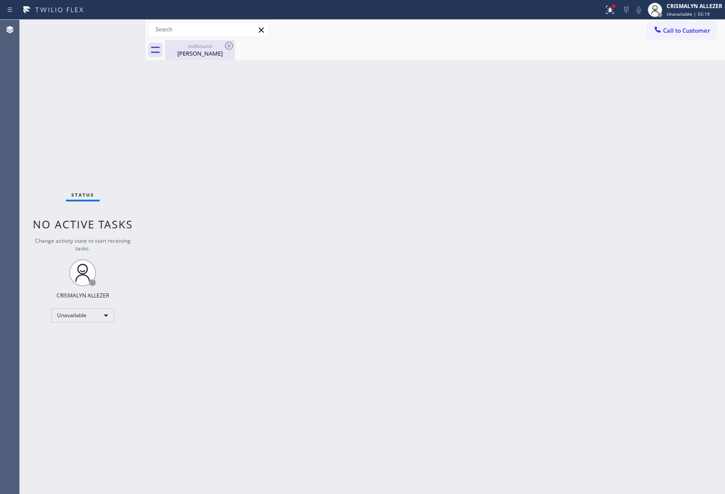
click at [205, 50] on div "[PERSON_NAME]" at bounding box center [200, 53] width 68 height 8
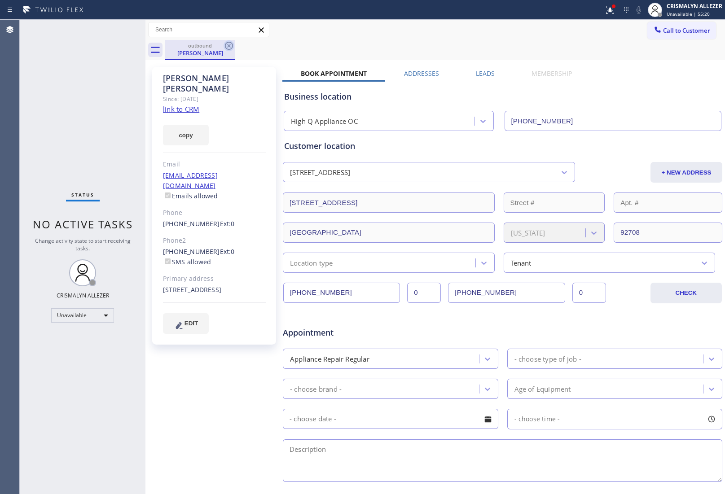
click at [228, 45] on icon at bounding box center [229, 46] width 8 height 8
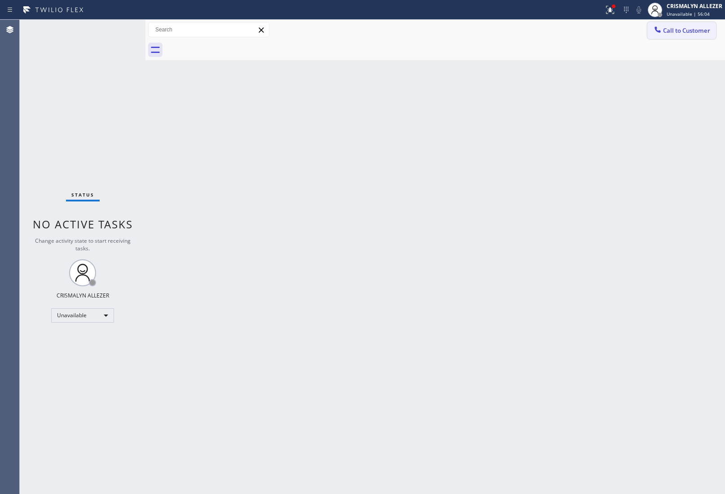
click at [694, 33] on span "Call to Customer" at bounding box center [686, 30] width 47 height 8
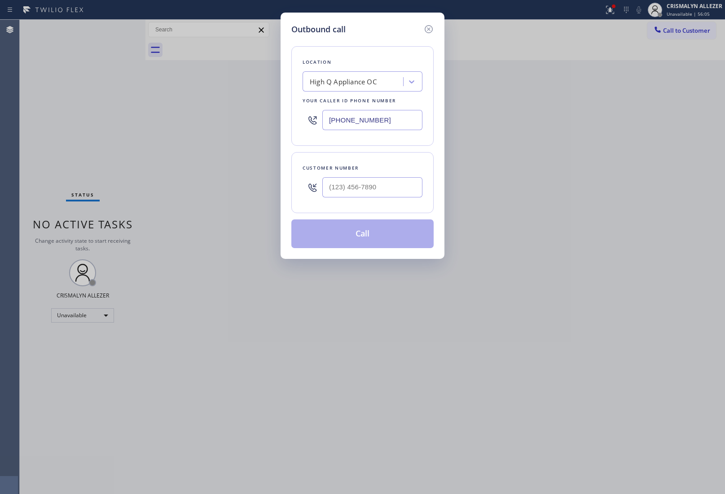
drag, startPoint x: 404, startPoint y: 121, endPoint x: 175, endPoint y: 106, distance: 229.3
click at [211, 119] on div "Outbound call Location High Q Appliance OC Your caller id phone number [PHONE_N…" at bounding box center [362, 247] width 725 height 494
paste input "323) 643-1169"
type input "[PHONE_NUMBER]"
click at [389, 188] on input "(___) ___-____" at bounding box center [372, 187] width 100 height 20
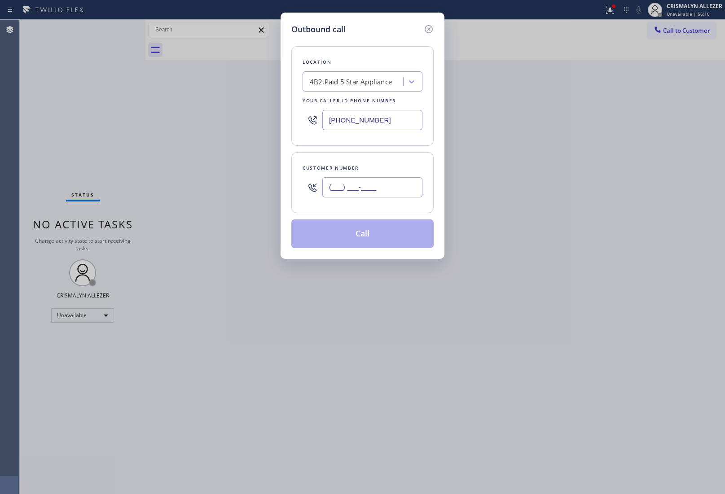
paste input "818) 430-3707"
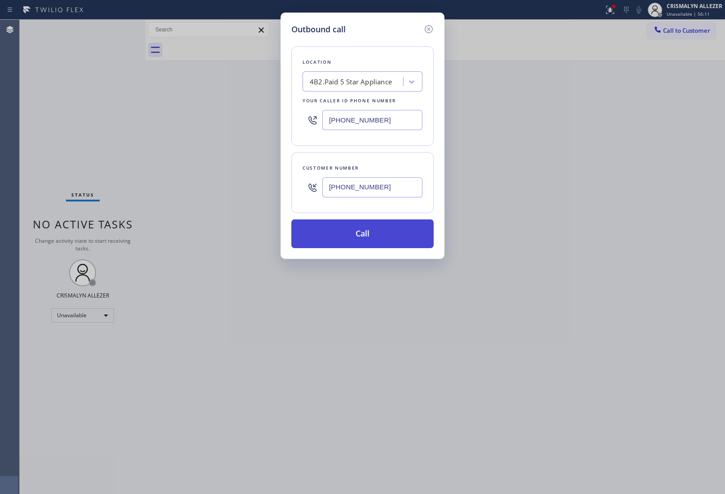
type input "[PHONE_NUMBER]"
click at [381, 234] on button "Call" at bounding box center [362, 233] width 142 height 29
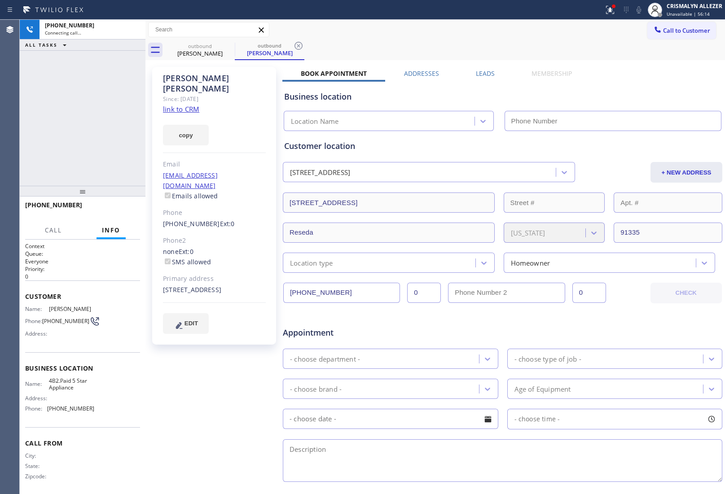
click at [180, 105] on link "link to CRM" at bounding box center [181, 109] width 36 height 9
type input "[PHONE_NUMBER]"
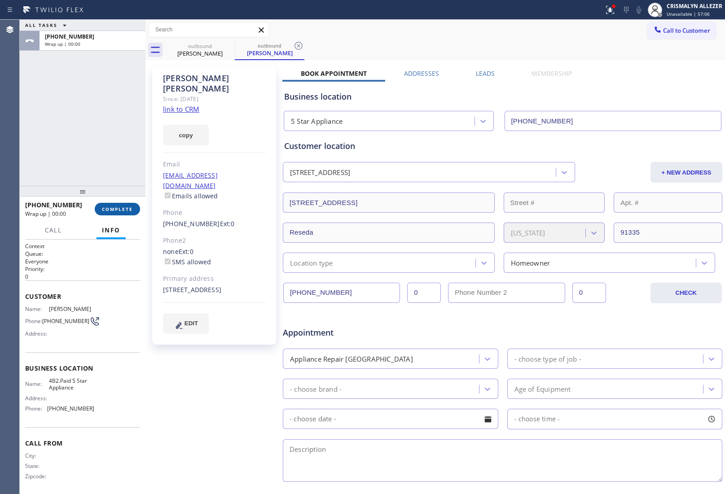
click at [120, 210] on span "COMPLETE" at bounding box center [117, 209] width 31 height 6
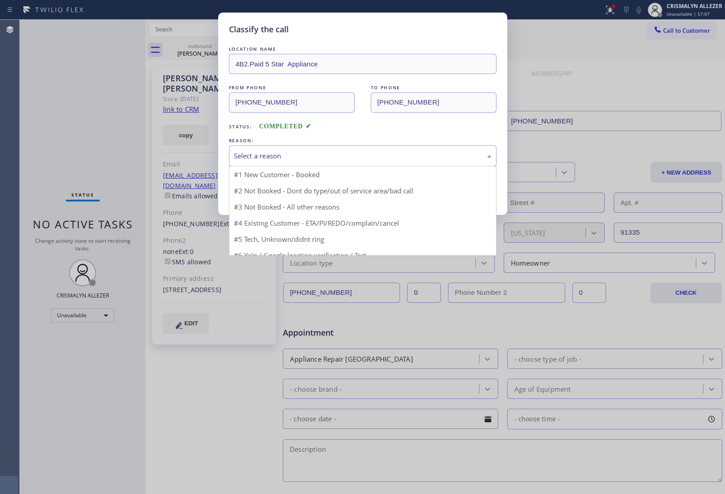
click at [373, 156] on div "Select a reason" at bounding box center [363, 156] width 258 height 10
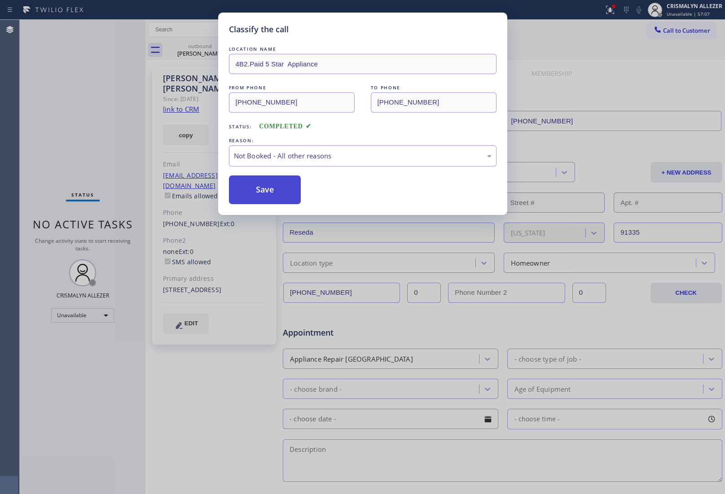
click at [265, 198] on button "Save" at bounding box center [265, 189] width 72 height 29
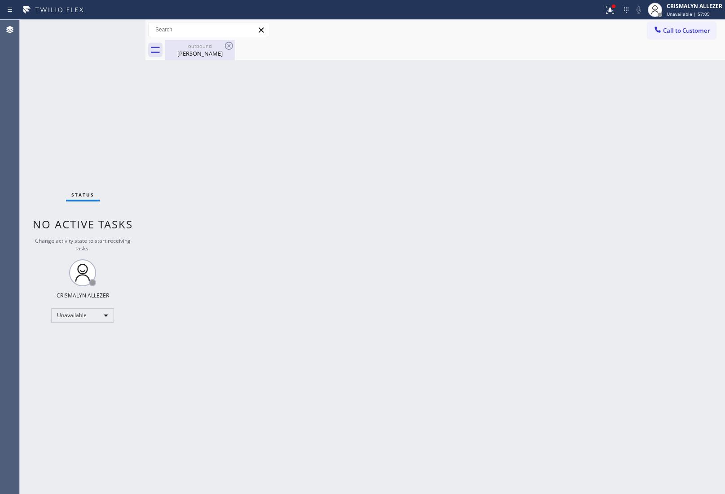
click at [184, 52] on div "[PERSON_NAME]" at bounding box center [200, 53] width 68 height 8
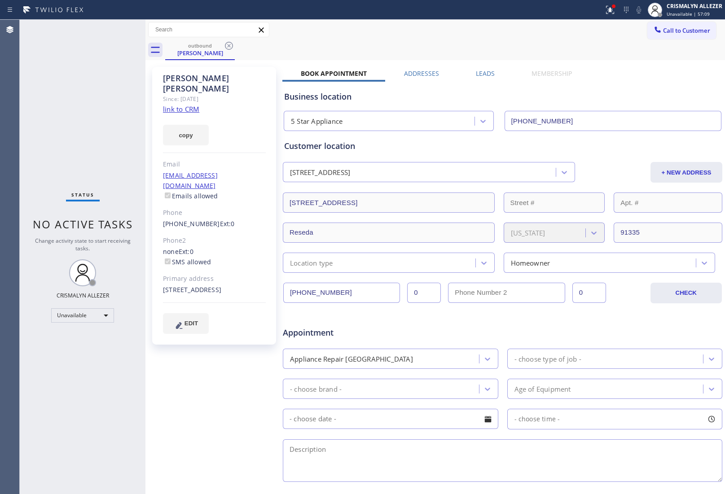
click at [478, 72] on label "Leads" at bounding box center [485, 73] width 19 height 9
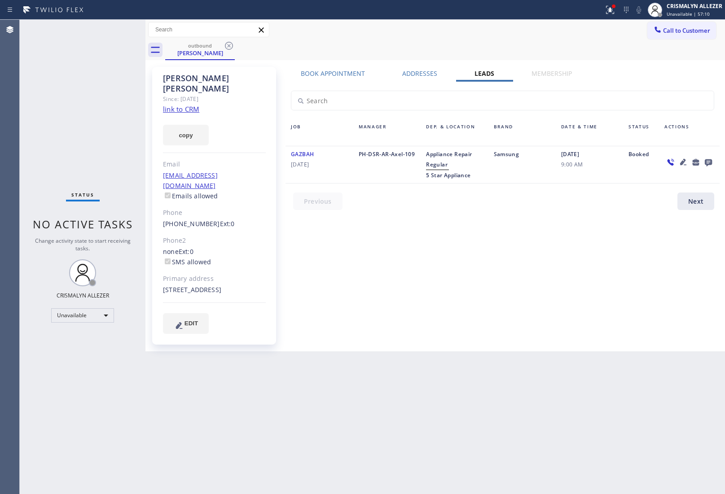
click at [714, 158] on div at bounding box center [708, 162] width 13 height 11
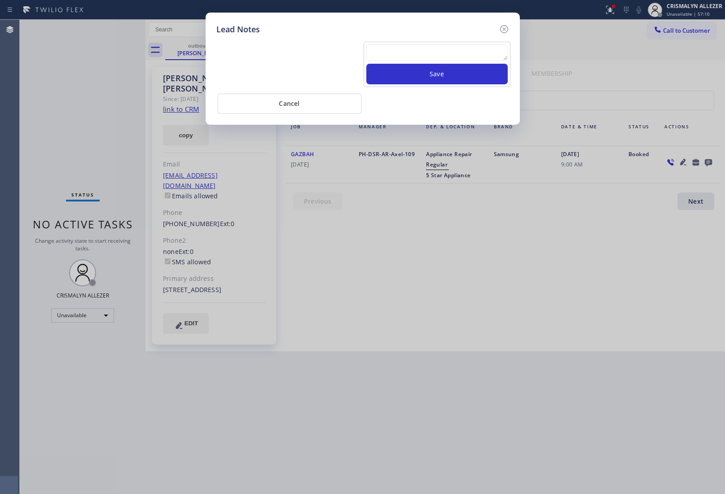
click at [707, 162] on div "Lead Notes Save Cancel" at bounding box center [362, 247] width 725 height 494
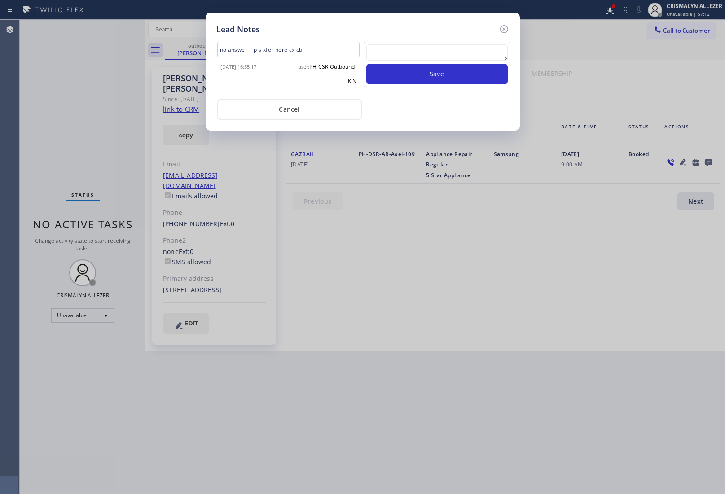
click at [431, 58] on textarea at bounding box center [436, 52] width 141 height 16
paste textarea "ALL GOOD FOR NOW, if cb xfer"
type textarea "ALL GOOD FOR NOW, if cb xfer"
click at [436, 78] on button "Save" at bounding box center [436, 74] width 141 height 21
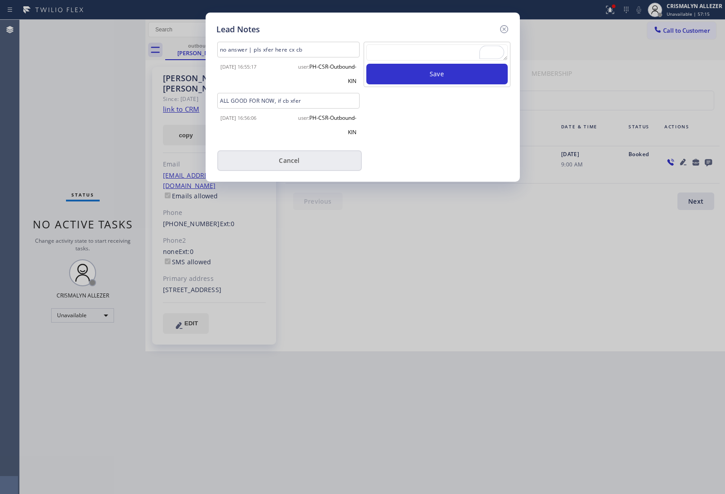
click at [295, 164] on button "Cancel" at bounding box center [289, 160] width 144 height 21
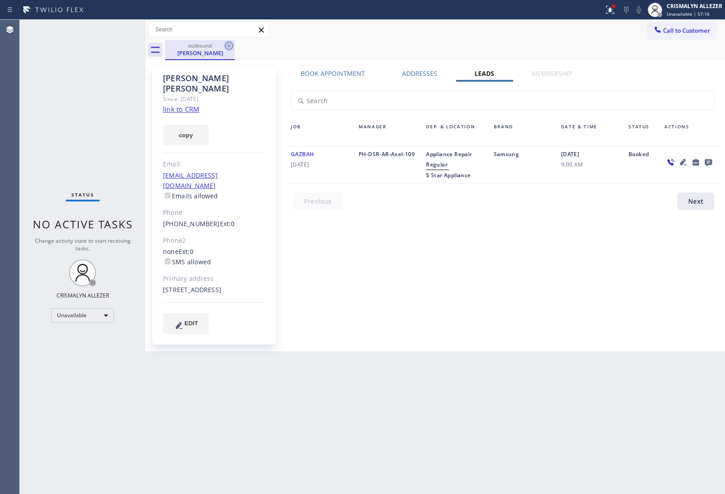
click at [227, 46] on icon at bounding box center [228, 45] width 11 height 11
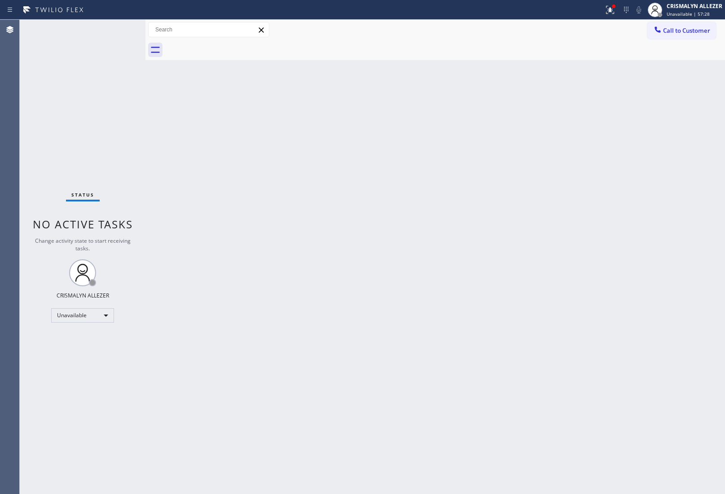
click at [692, 31] on span "Call to Customer" at bounding box center [686, 30] width 47 height 8
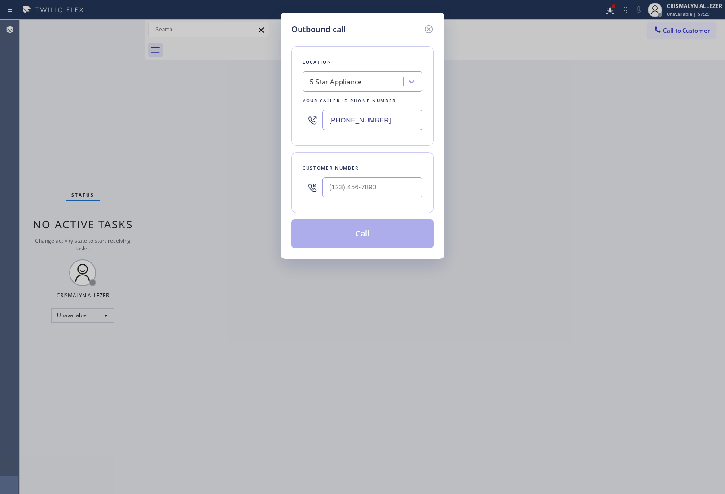
drag, startPoint x: 403, startPoint y: 115, endPoint x: 88, endPoint y: 80, distance: 317.5
click at [183, 98] on div "Outbound call Location 5 Star Appliance Your caller id phone number [PHONE_NUMB…" at bounding box center [362, 247] width 725 height 494
paste input "818) 960-197"
type input "[PHONE_NUMBER]"
click at [366, 191] on input "(___) ___-____" at bounding box center [372, 187] width 100 height 20
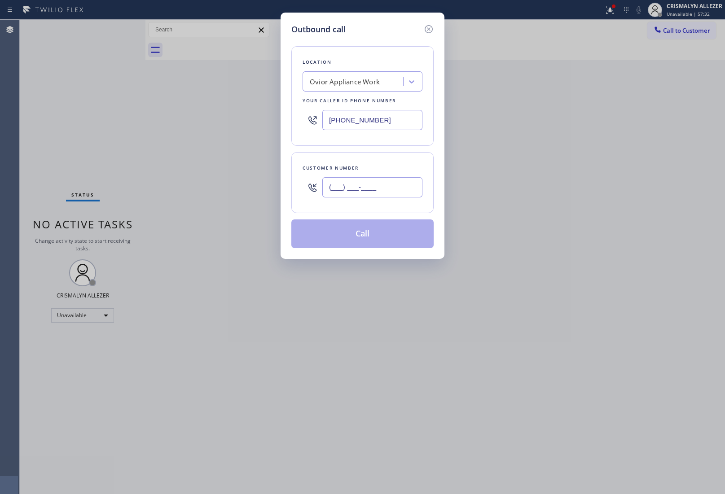
paste input "818) 983-3758"
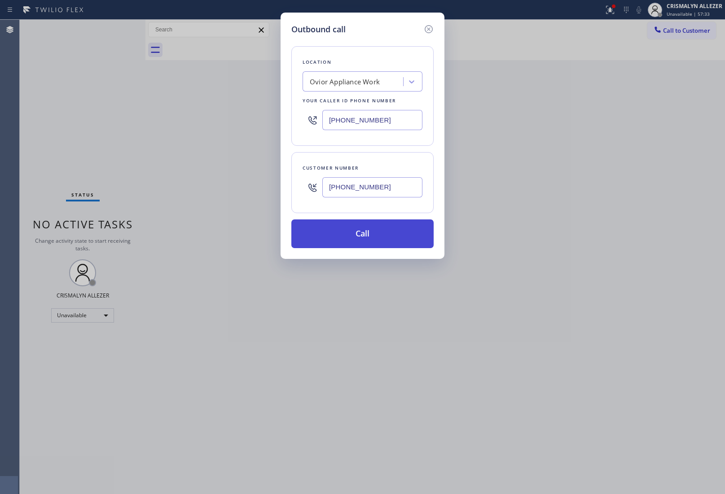
type input "[PHONE_NUMBER]"
click at [376, 234] on button "Call" at bounding box center [362, 233] width 142 height 29
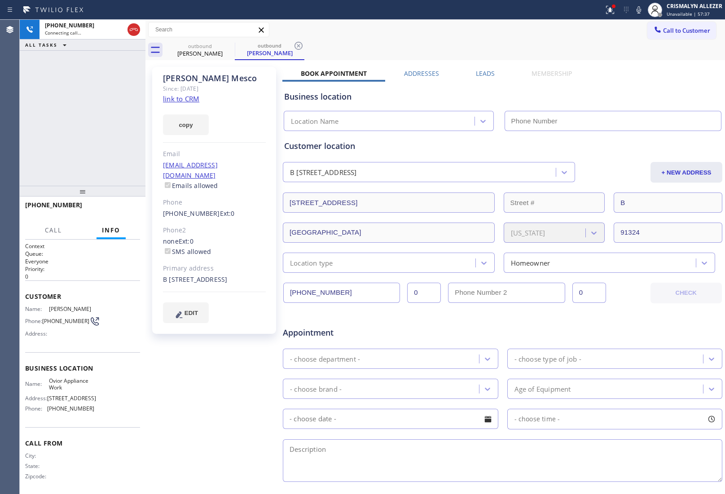
click at [176, 102] on link "link to CRM" at bounding box center [181, 98] width 36 height 9
type input "[PHONE_NUMBER]"
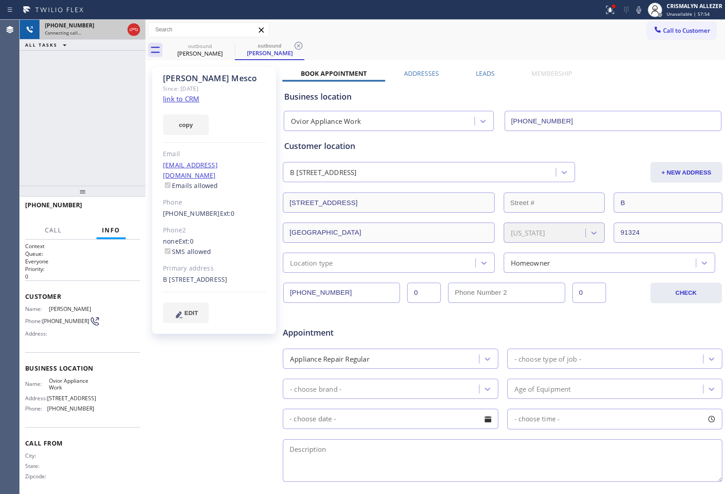
click at [141, 31] on div at bounding box center [134, 30] width 16 height 20
click at [135, 30] on icon at bounding box center [133, 29] width 11 height 11
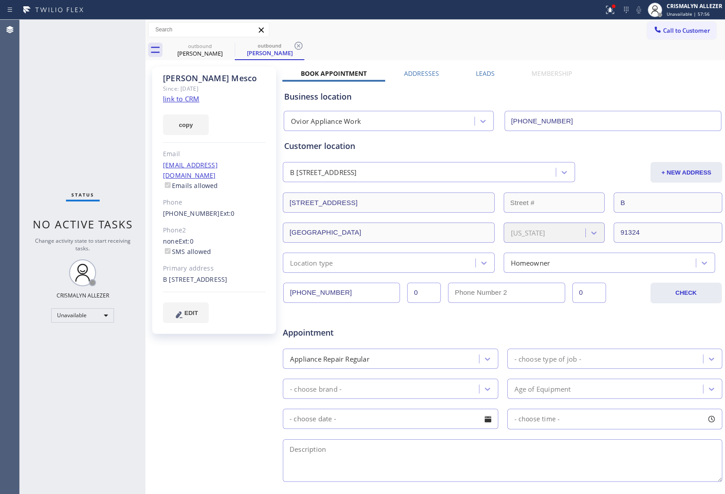
drag, startPoint x: 488, startPoint y: 74, endPoint x: 503, endPoint y: 81, distance: 16.7
click at [488, 74] on label "Leads" at bounding box center [485, 73] width 19 height 9
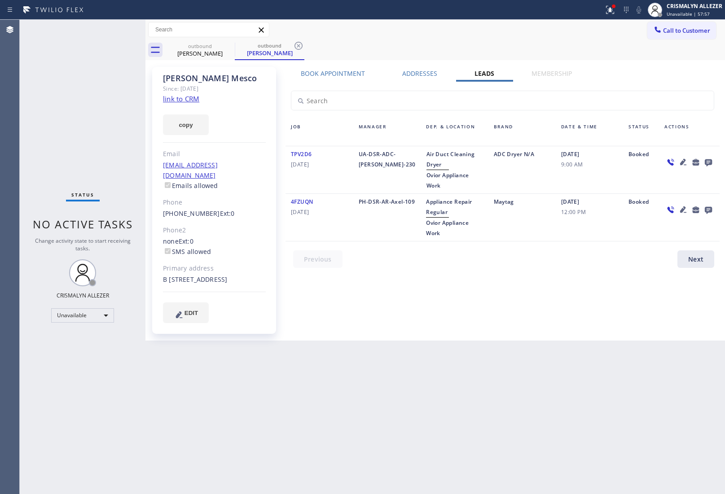
click at [709, 162] on icon at bounding box center [708, 162] width 7 height 7
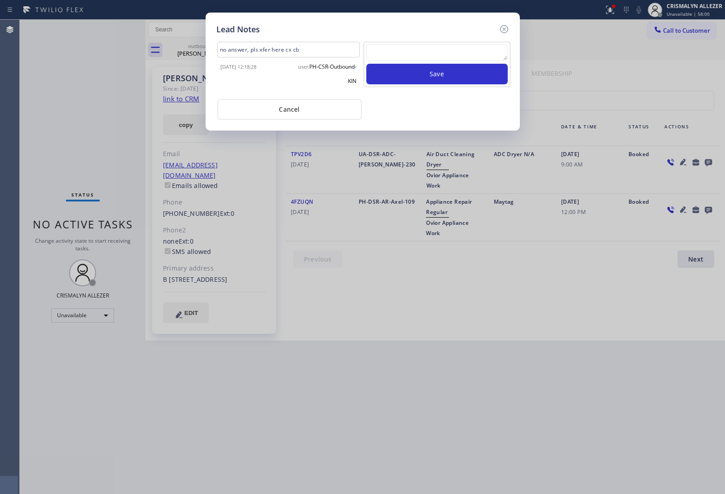
click at [415, 57] on textarea at bounding box center [436, 52] width 141 height 16
paste textarea "no answer | pls xfer here cx cb"
type textarea "no answer | pls xfer here cx cb"
click at [431, 79] on button "Save" at bounding box center [436, 74] width 141 height 21
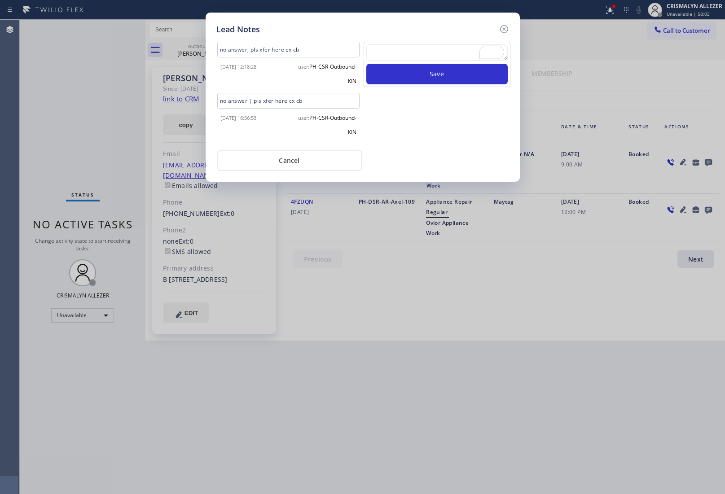
drag, startPoint x: 292, startPoint y: 162, endPoint x: 284, endPoint y: 151, distance: 13.5
click at [292, 161] on button "Cancel" at bounding box center [289, 160] width 144 height 21
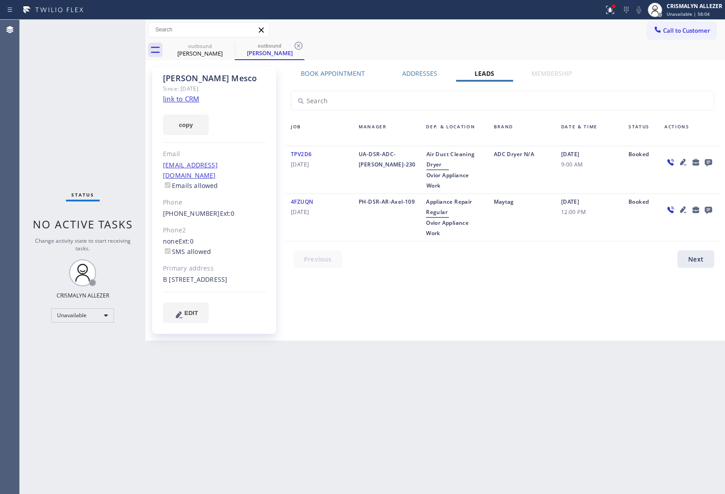
drag, startPoint x: 295, startPoint y: 46, endPoint x: 256, endPoint y: 48, distance: 39.6
click at [295, 46] on icon at bounding box center [298, 45] width 11 height 11
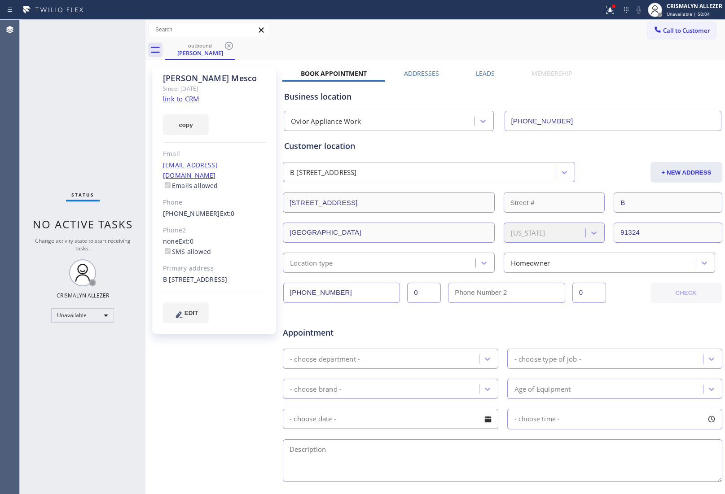
drag, startPoint x: 228, startPoint y: 45, endPoint x: 241, endPoint y: 38, distance: 14.5
click at [230, 43] on icon at bounding box center [229, 46] width 8 height 8
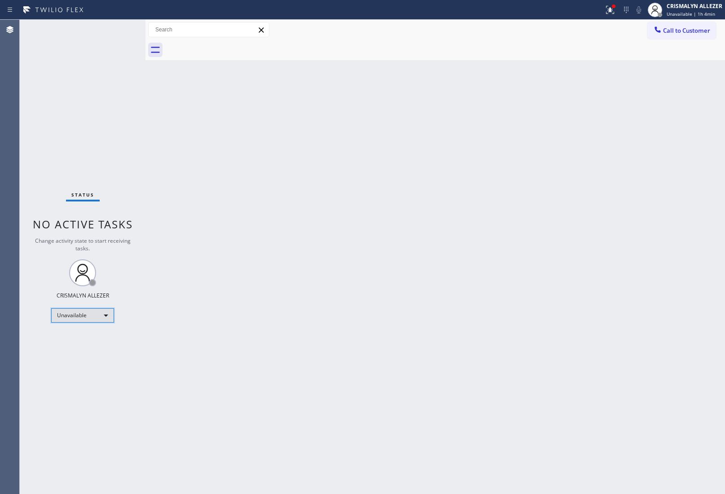
click at [102, 313] on div "Unavailable" at bounding box center [82, 315] width 63 height 14
click at [82, 328] on li "Offline" at bounding box center [82, 327] width 61 height 11
click at [701, 11] on div "Offline | 0s" at bounding box center [694, 14] width 56 height 6
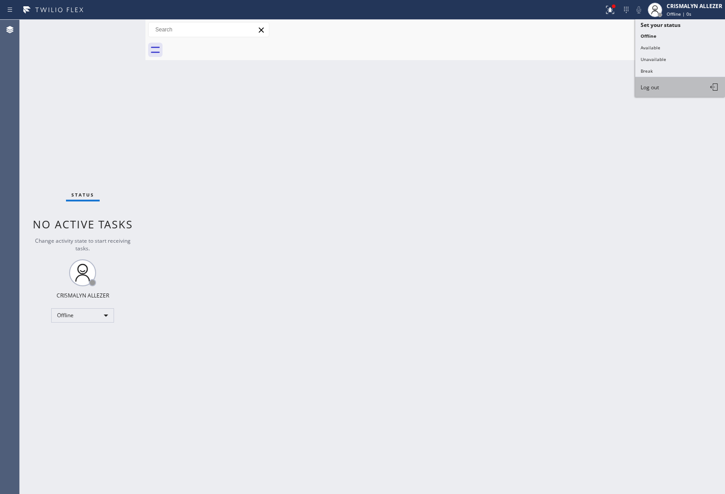
click at [683, 79] on button "Log out" at bounding box center [680, 87] width 90 height 20
